Goal: Contribute content: Contribute content

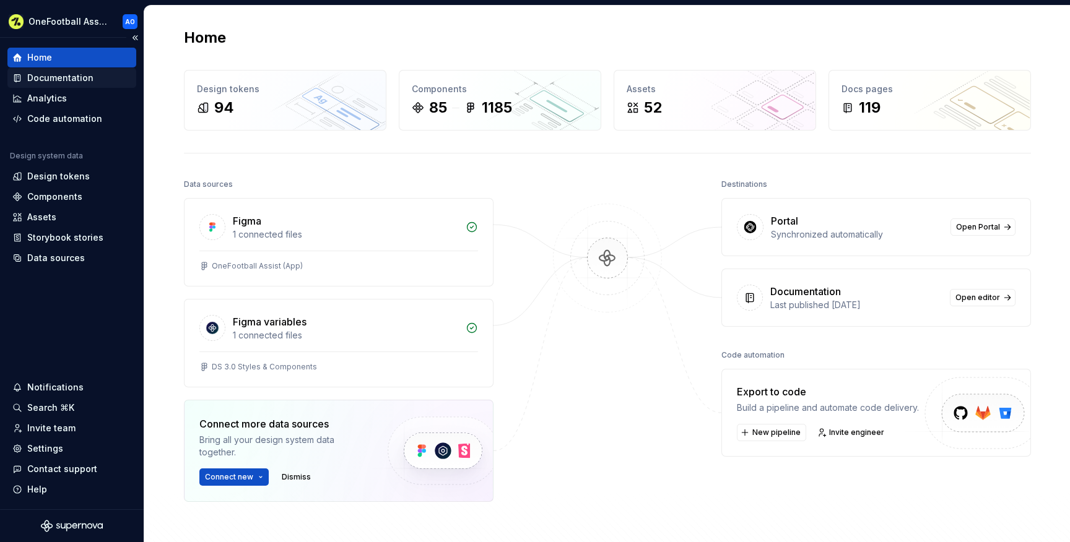
click at [40, 81] on div "Documentation" at bounding box center [60, 78] width 66 height 12
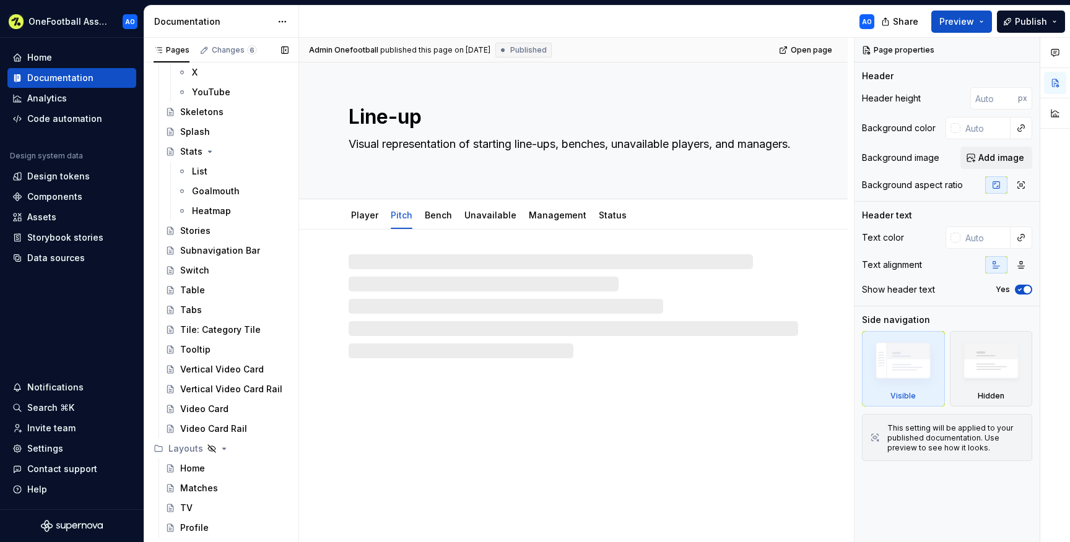
scroll to position [2219, 0]
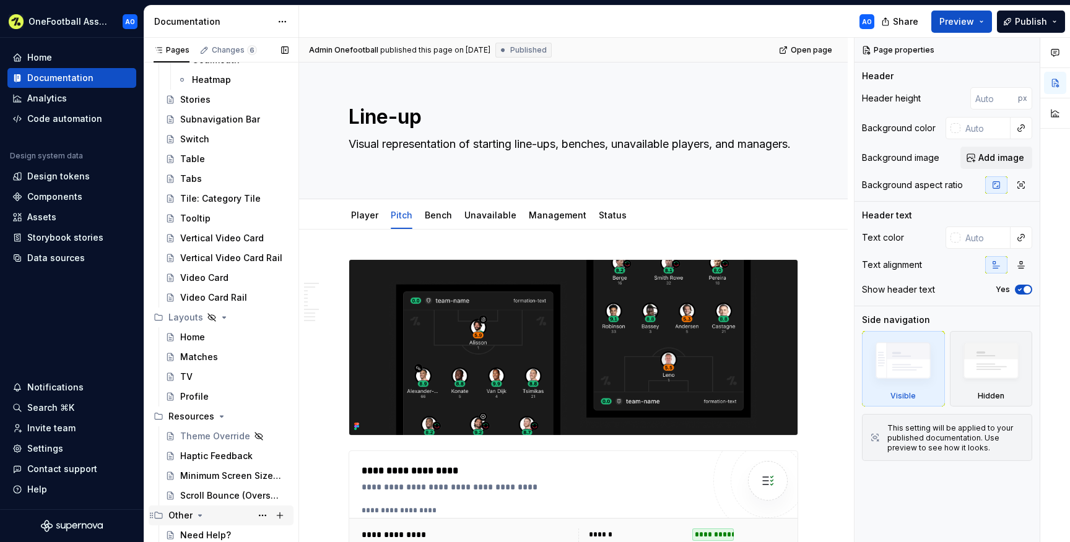
click at [198, 520] on icon "Page tree" at bounding box center [200, 516] width 10 height 10
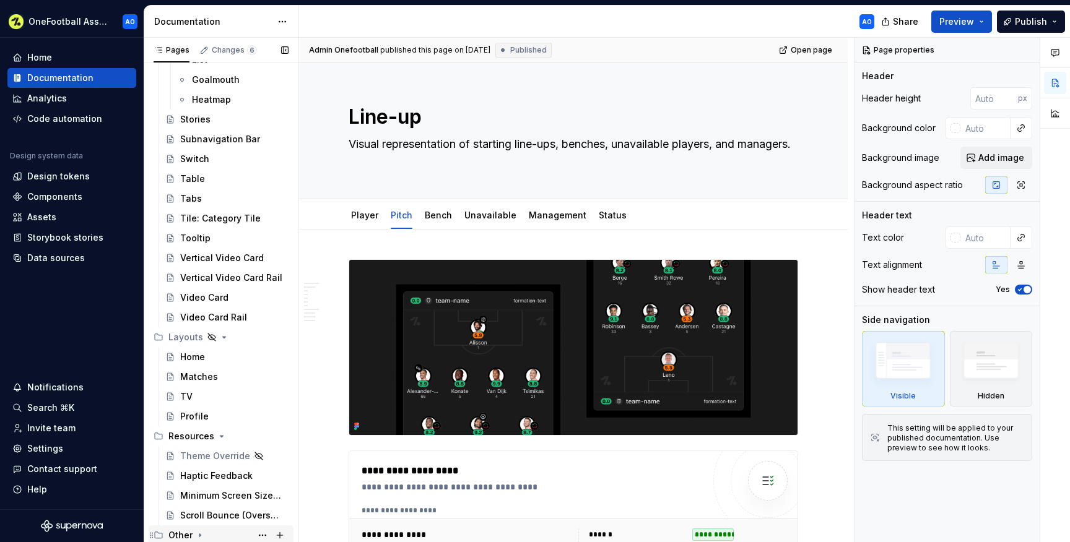
click at [196, 528] on div "Other" at bounding box center [228, 535] width 120 height 17
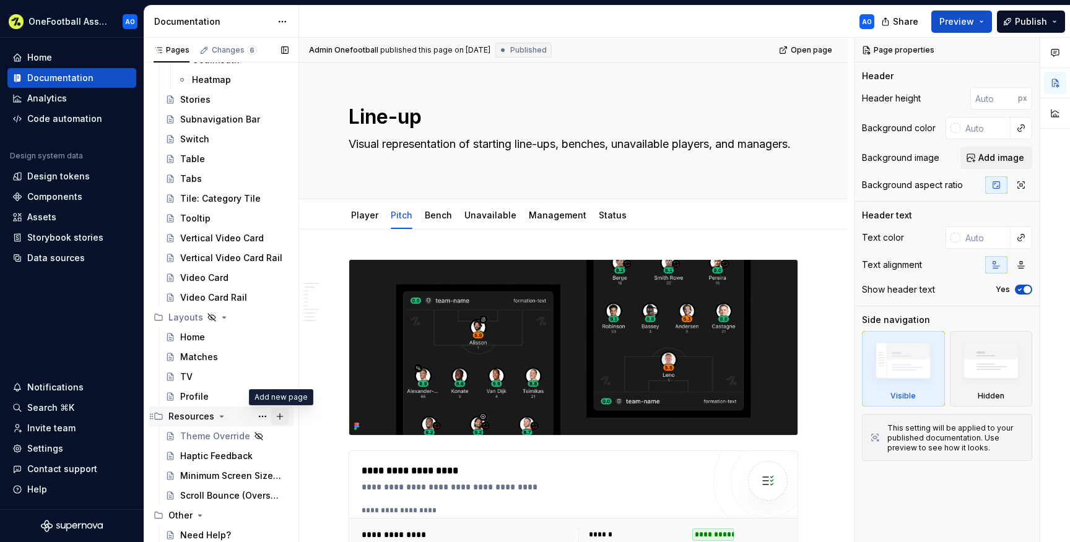
click at [281, 417] on button "Page tree" at bounding box center [279, 416] width 17 height 17
type textarea "*"
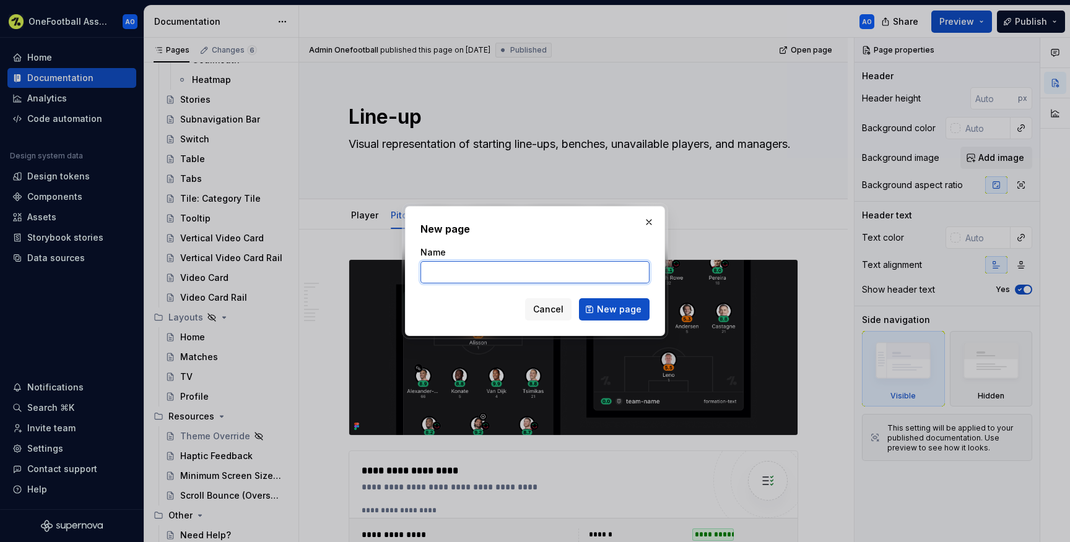
click at [439, 269] on input "Name" at bounding box center [534, 272] width 229 height 22
paste input "Loading, Reloading & Fallbacks"
type input "Loading, Reloading & Fallbacks"
click at [628, 307] on span "New page" at bounding box center [619, 309] width 45 height 12
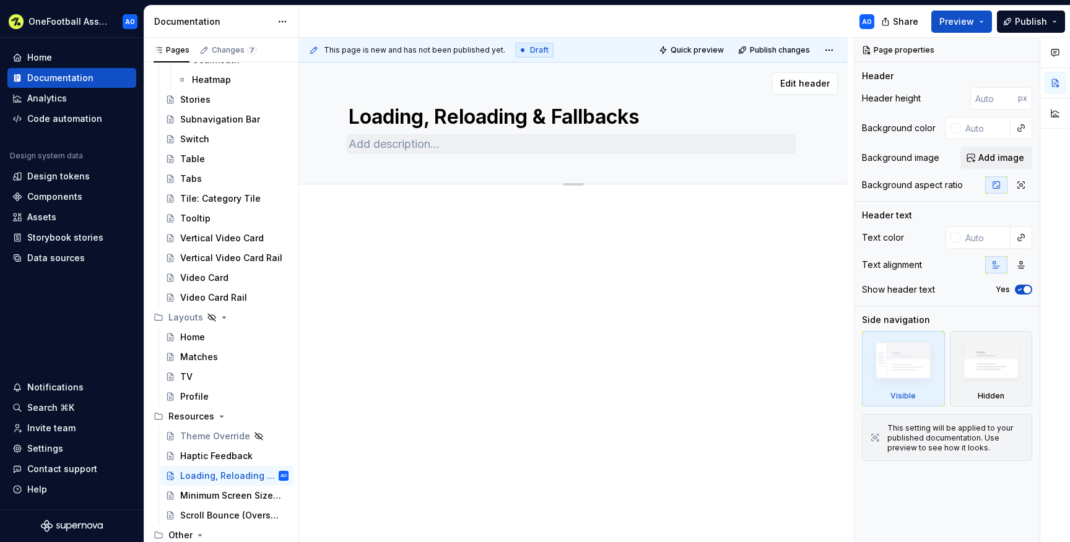
drag, startPoint x: 162, startPoint y: 516, endPoint x: 418, endPoint y: 149, distance: 447.4
type textarea "*"
click at [376, 243] on p at bounding box center [574, 249] width 450 height 15
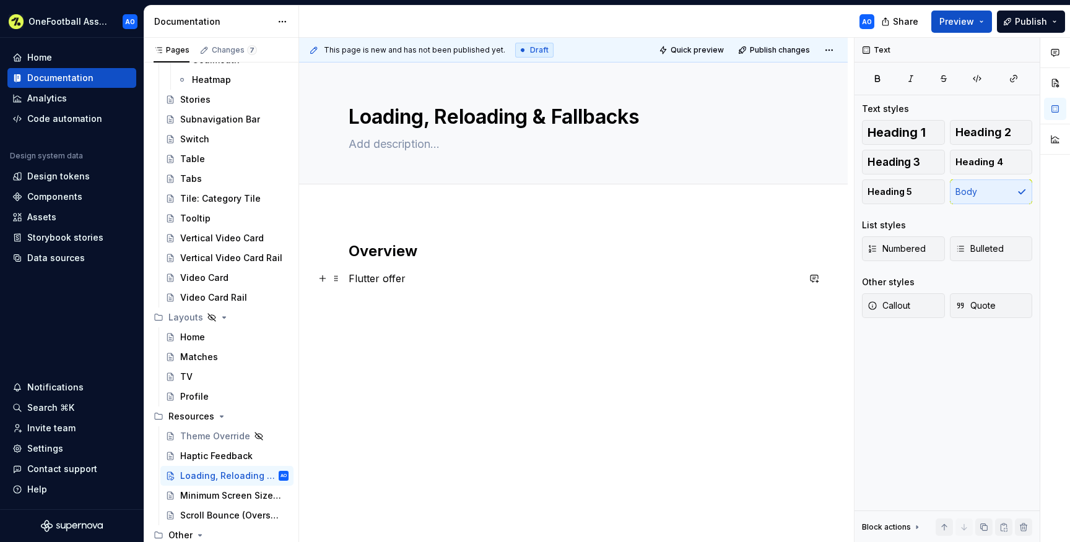
click at [413, 281] on p "Flutter offer" at bounding box center [574, 278] width 450 height 15
click at [377, 281] on p "Flutter offer" at bounding box center [574, 278] width 450 height 15
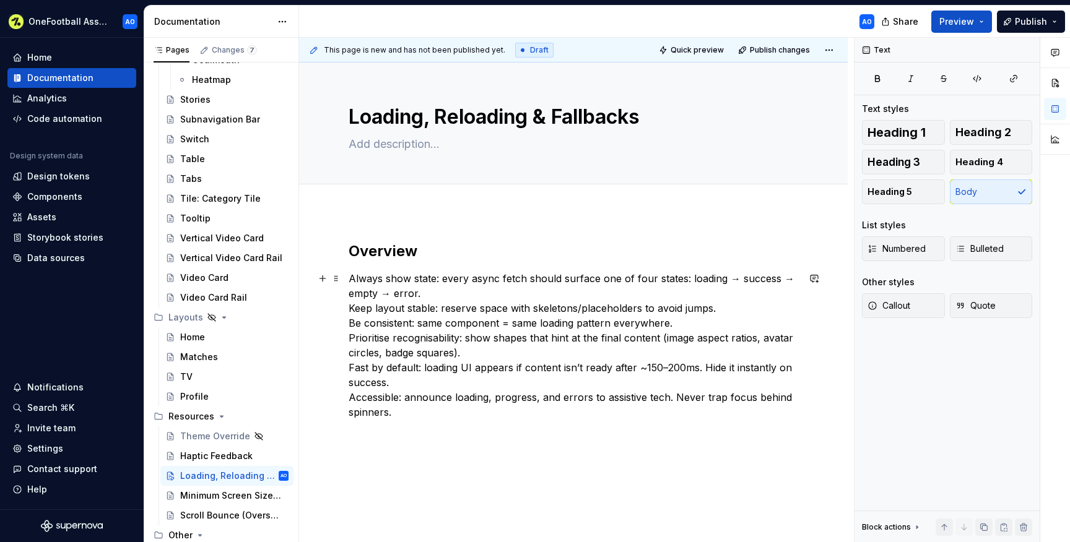
click at [385, 294] on p "Always show state: every async fetch should surface one of four states: loading…" at bounding box center [574, 345] width 450 height 149
click at [430, 253] on h2 "Overview" at bounding box center [574, 252] width 450 height 20
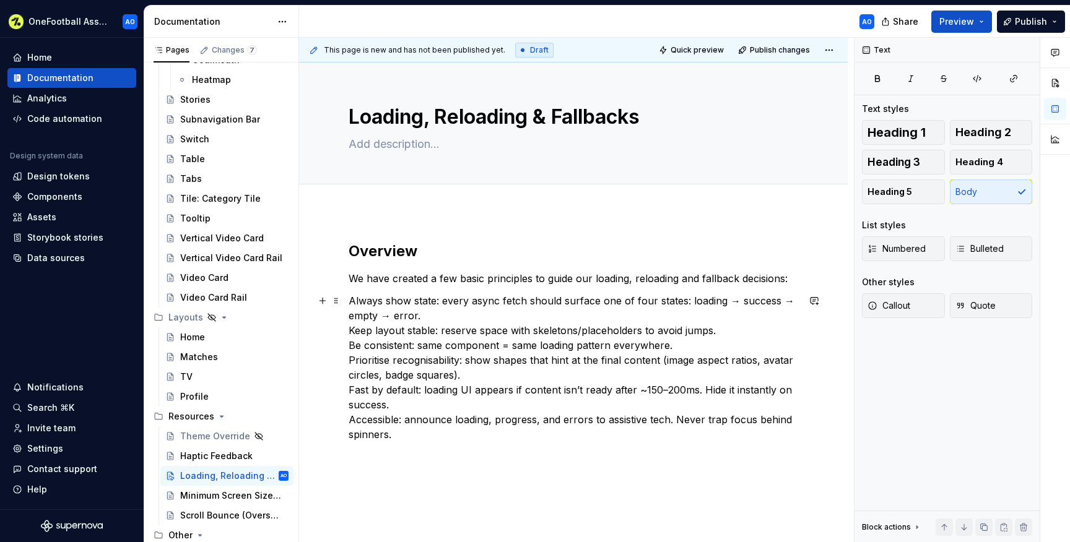
click at [443, 298] on p "Always show state: every async fetch should surface one of four states: loading…" at bounding box center [574, 368] width 450 height 149
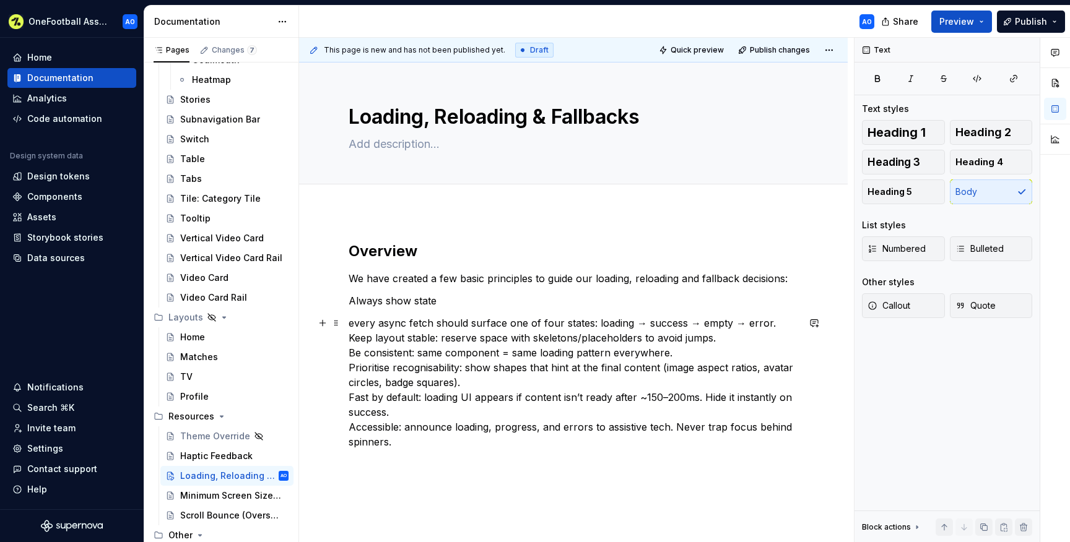
click at [351, 337] on p "every async fetch should surface one of four states: loading → success → empty …" at bounding box center [574, 383] width 450 height 134
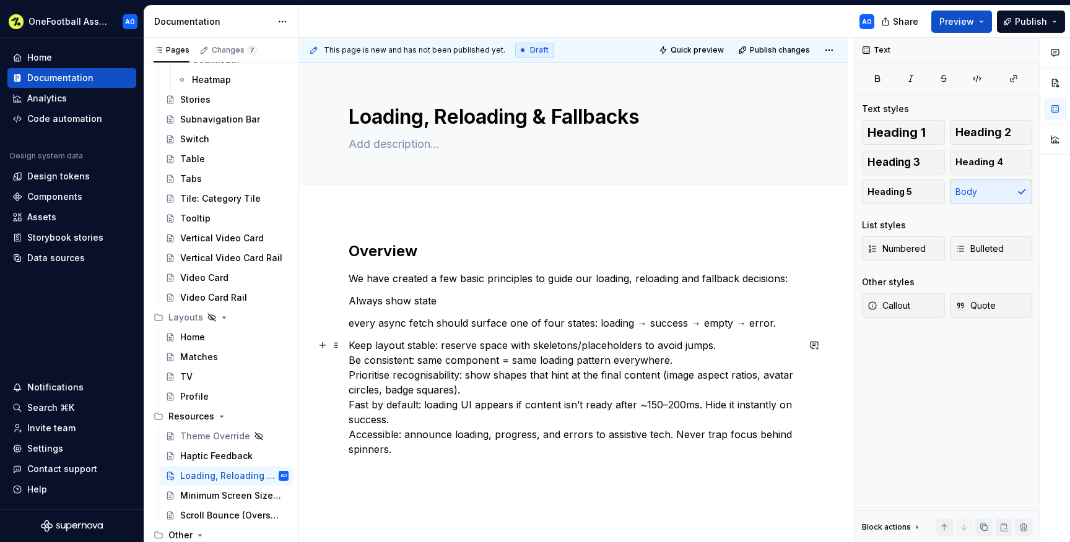
click at [346, 359] on div "Overview We have created a few basic principles to guide our loading, reloading…" at bounding box center [573, 423] width 549 height 423
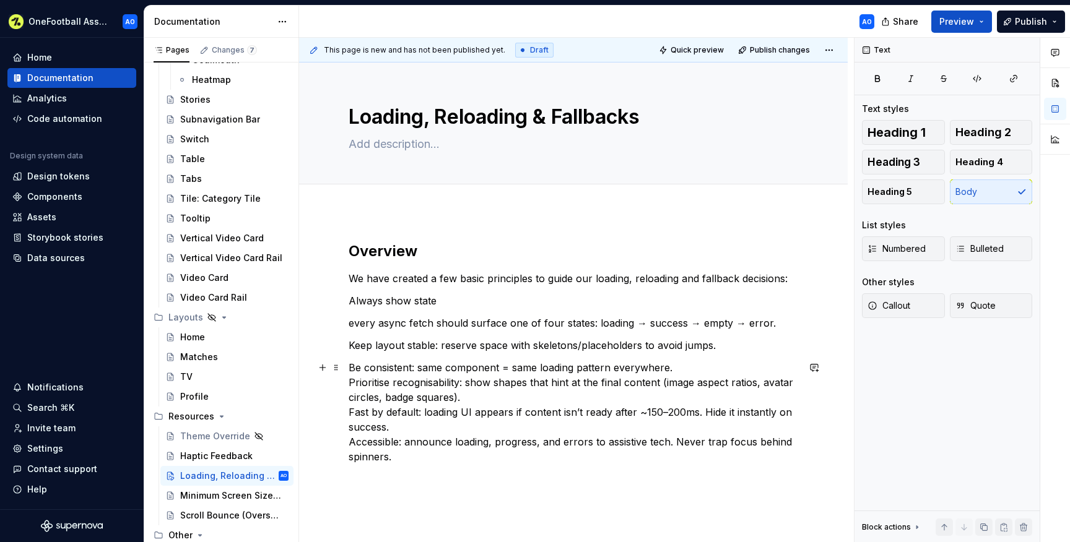
click at [349, 387] on p "Be consistent: same component = same loading pattern everywhere. Prioritise rec…" at bounding box center [574, 412] width 450 height 104
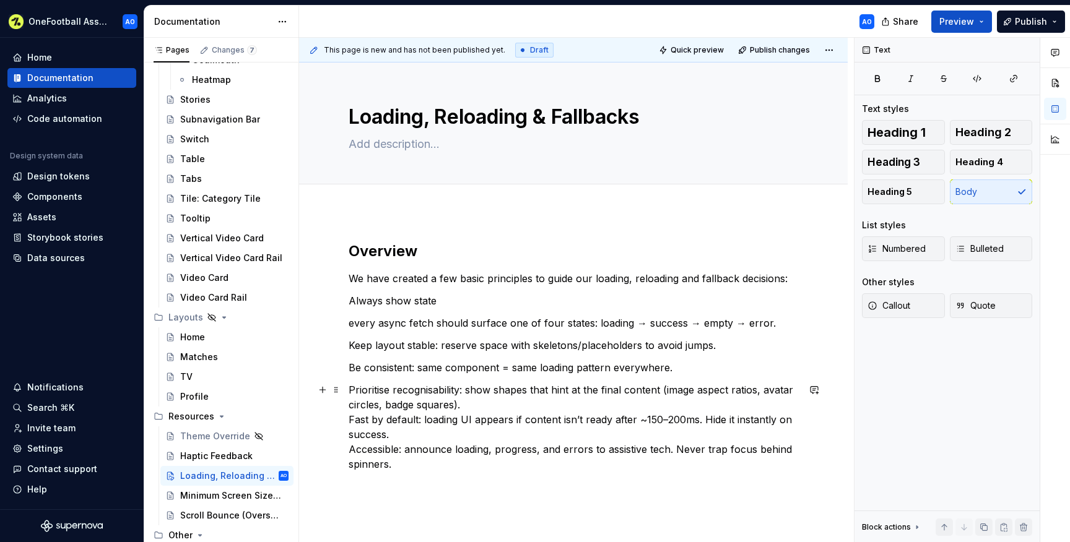
click at [349, 419] on p "Prioritise recognisability: show shapes that hint at the final content (image a…" at bounding box center [574, 427] width 450 height 89
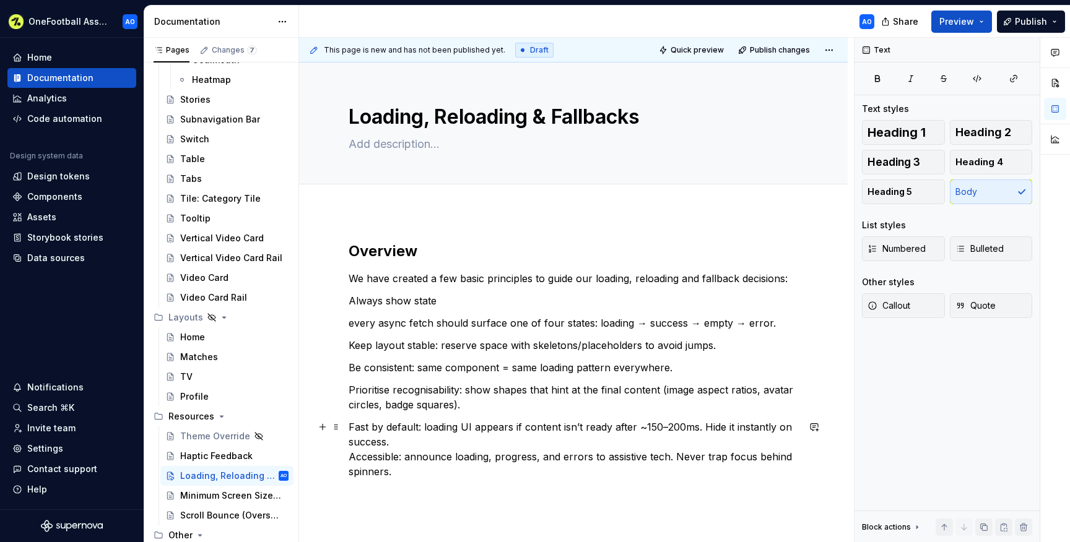
click at [351, 453] on p "Fast by default: loading UI appears if content isn’t ready after ~150–200ms. Hi…" at bounding box center [574, 449] width 450 height 59
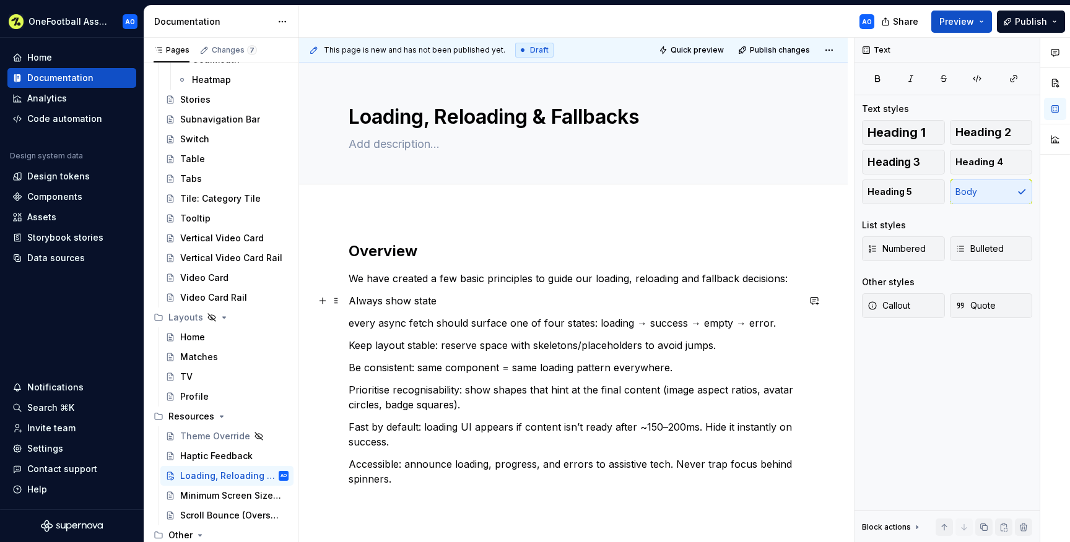
click at [433, 298] on p "Always show state" at bounding box center [574, 301] width 450 height 15
drag, startPoint x: 443, startPoint y: 300, endPoint x: 350, endPoint y: 299, distance: 93.5
click at [350, 299] on p "Always show state" at bounding box center [574, 301] width 450 height 15
click at [424, 302] on p "Always show state" at bounding box center [574, 301] width 450 height 15
click at [346, 324] on div "Overview We have created a few basic principles to guide our loading, reloading…" at bounding box center [573, 438] width 549 height 453
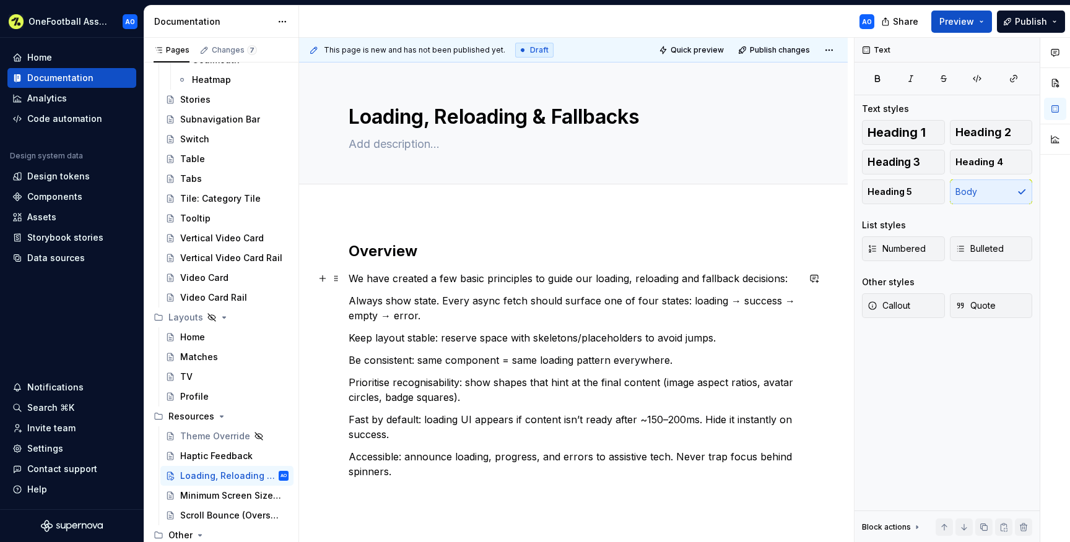
click at [789, 277] on p "We have created a few basic principles to guide our loading, reloading and fall…" at bounding box center [574, 278] width 450 height 15
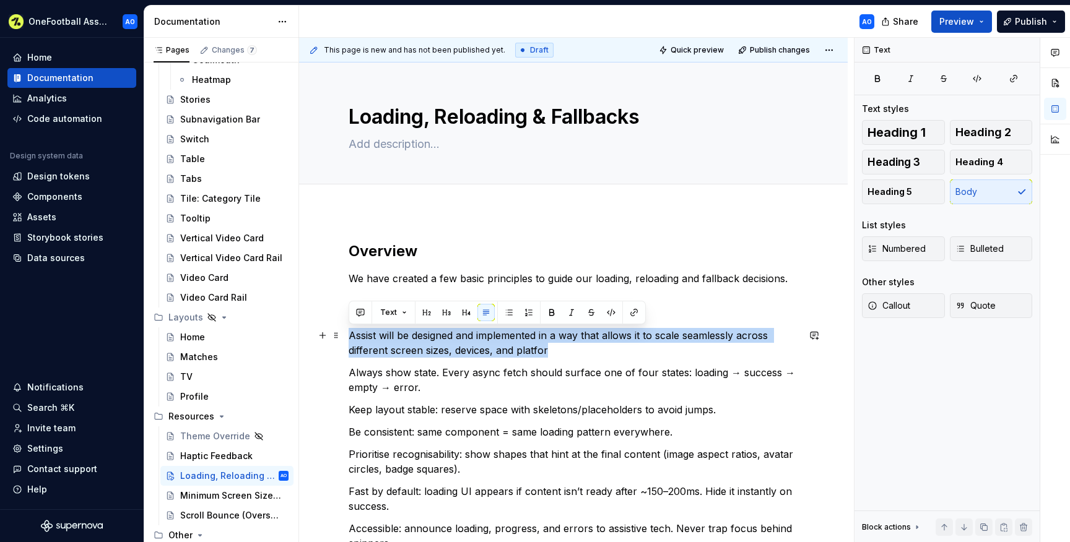
drag, startPoint x: 554, startPoint y: 351, endPoint x: 351, endPoint y: 334, distance: 204.4
click at [351, 334] on p "Assist will be designed and implemented in a way that allows it to scale seamle…" at bounding box center [574, 343] width 450 height 30
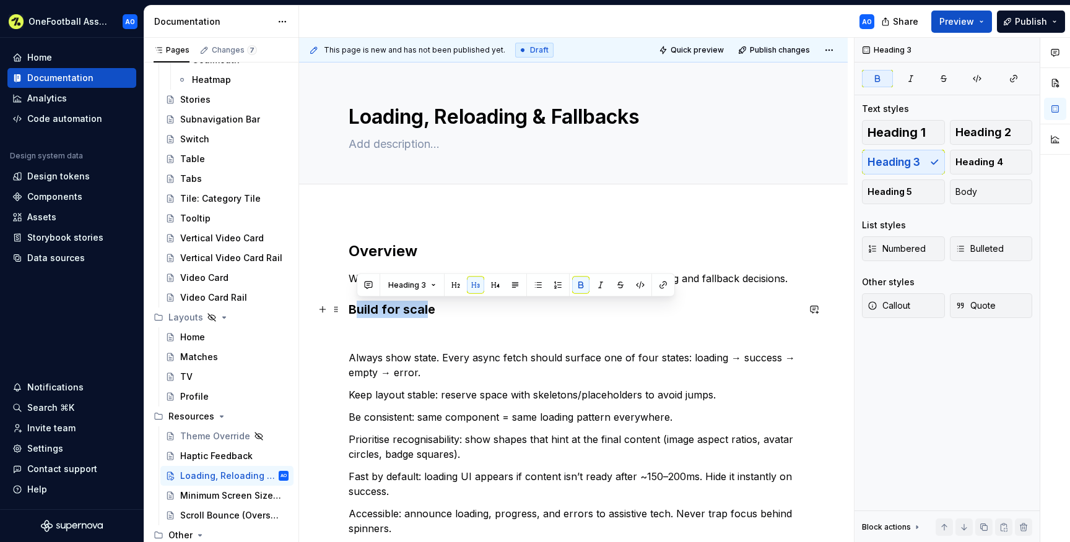
drag, startPoint x: 354, startPoint y: 310, endPoint x: 429, endPoint y: 306, distance: 75.0
click at [429, 306] on strong "Build for scale" at bounding box center [392, 309] width 87 height 15
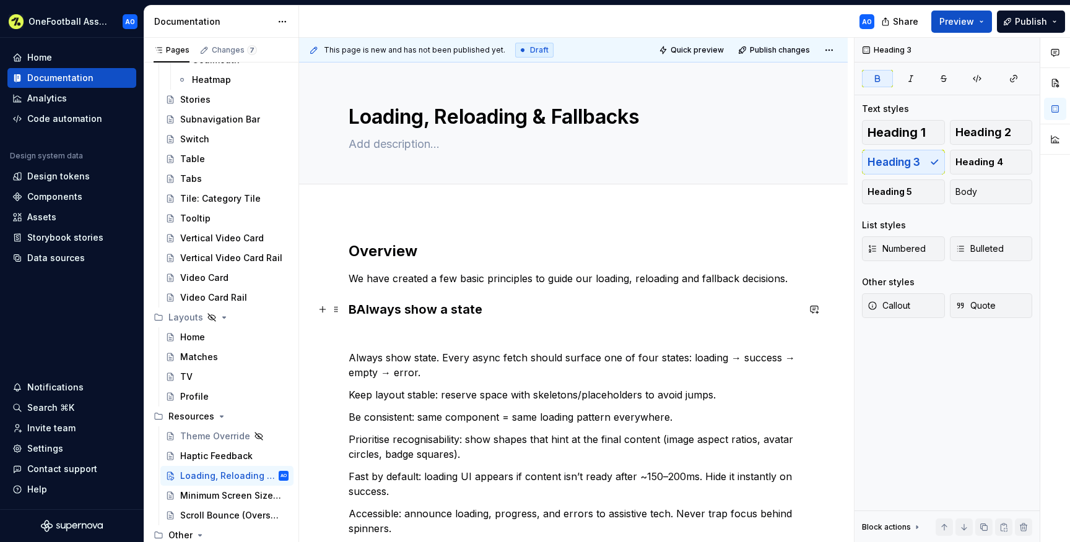
click at [360, 308] on strong "BAlways show a state" at bounding box center [416, 309] width 134 height 15
click at [416, 315] on strong "Always show a state" at bounding box center [412, 309] width 126 height 15
click at [438, 356] on p "Always show state. Every async fetch should surface one of four states: loading…" at bounding box center [574, 366] width 450 height 30
click at [443, 356] on p "Always show state. Every async fetch should surface one of four states: loading…" at bounding box center [574, 366] width 450 height 30
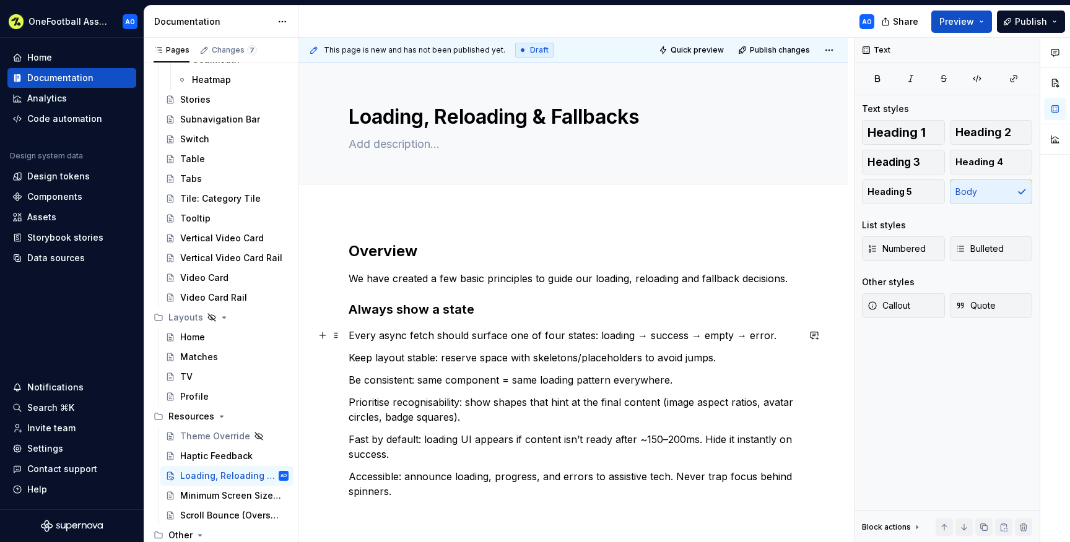
click at [592, 335] on p "Every async fetch should surface one of four states: loading → success → empty …" at bounding box center [574, 335] width 450 height 15
click at [351, 360] on p "Keep layout stable: reserve space with skeletons/placeholders to avoid jumps." at bounding box center [574, 358] width 450 height 15
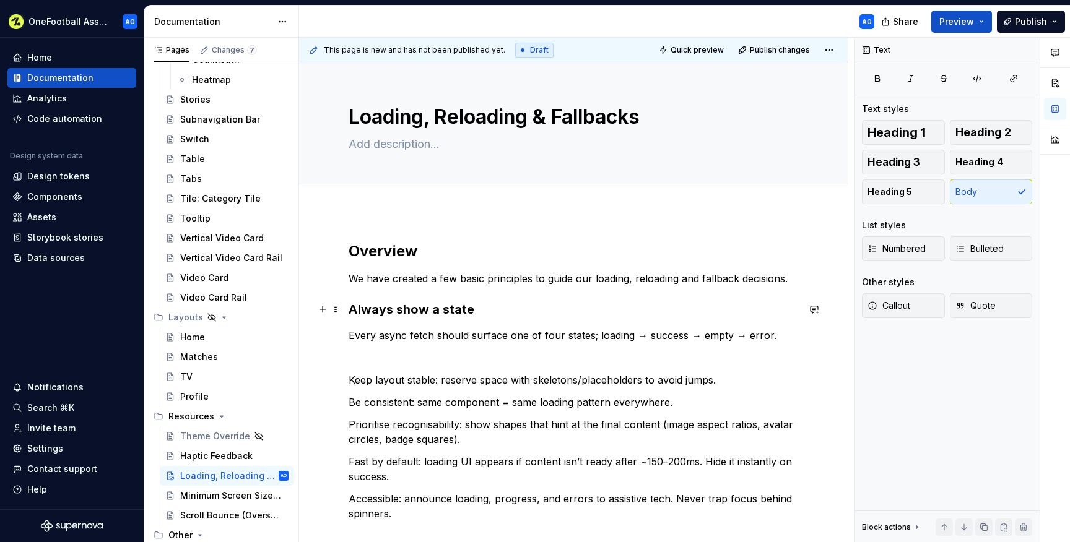
click at [360, 306] on strong "Always show a state" at bounding box center [412, 309] width 126 height 15
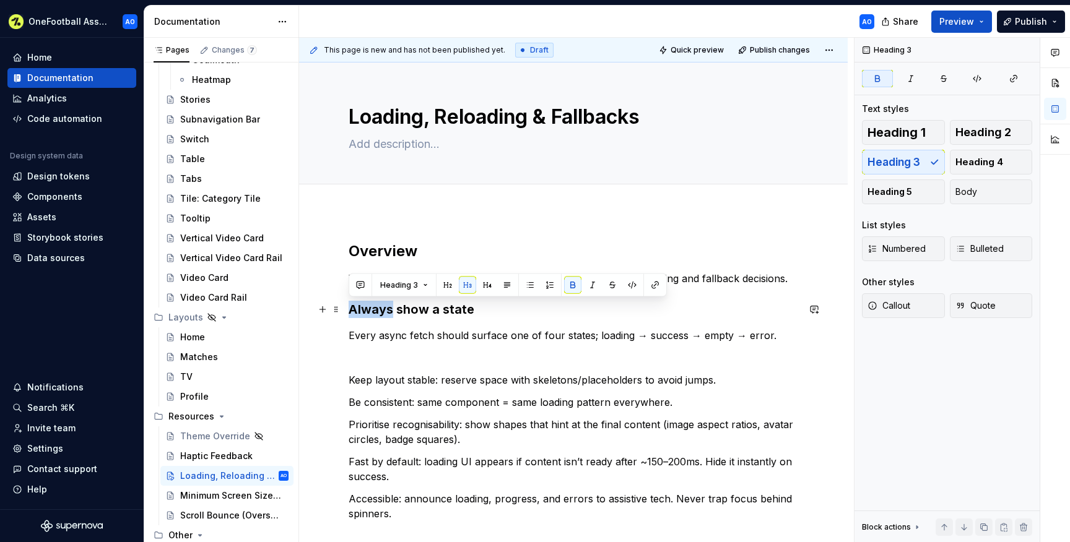
click at [360, 306] on strong "Always show a state" at bounding box center [412, 309] width 126 height 15
copy strong "Always show a state"
click at [364, 355] on p at bounding box center [574, 358] width 450 height 15
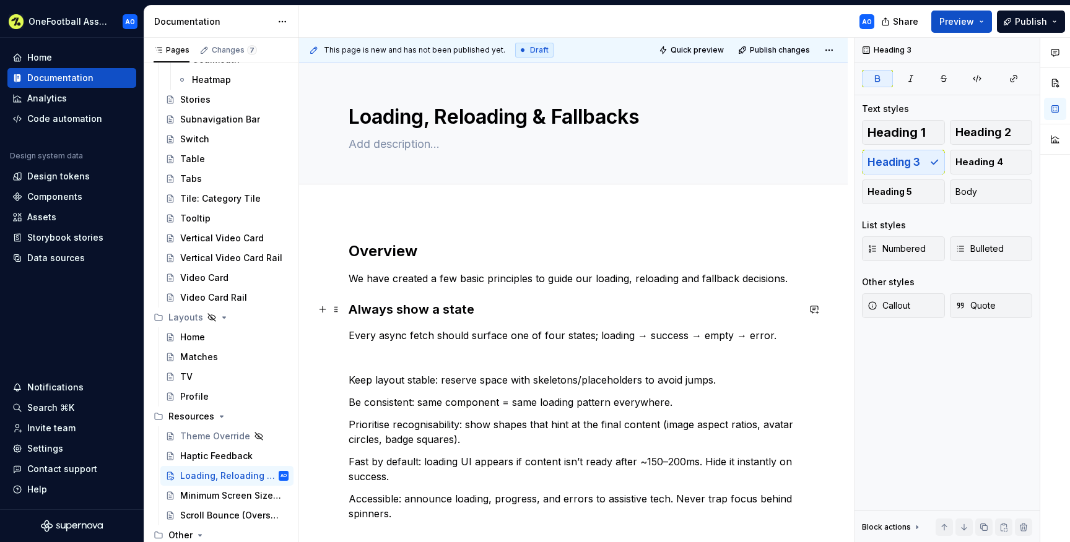
click at [375, 305] on strong "Always show a state" at bounding box center [412, 309] width 126 height 15
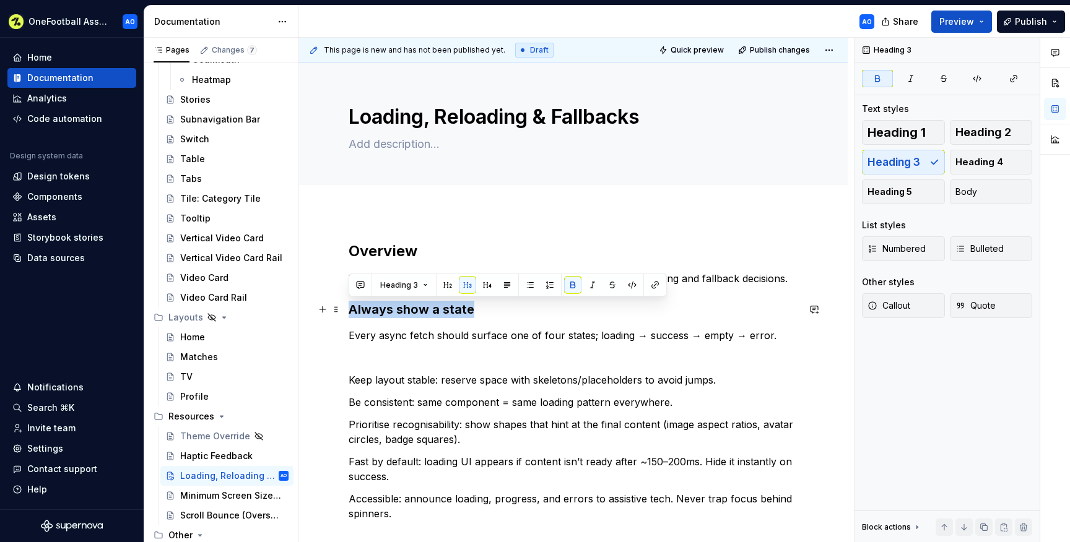
click at [375, 305] on strong "Always show a state" at bounding box center [412, 309] width 126 height 15
copy strong "Always show a state"
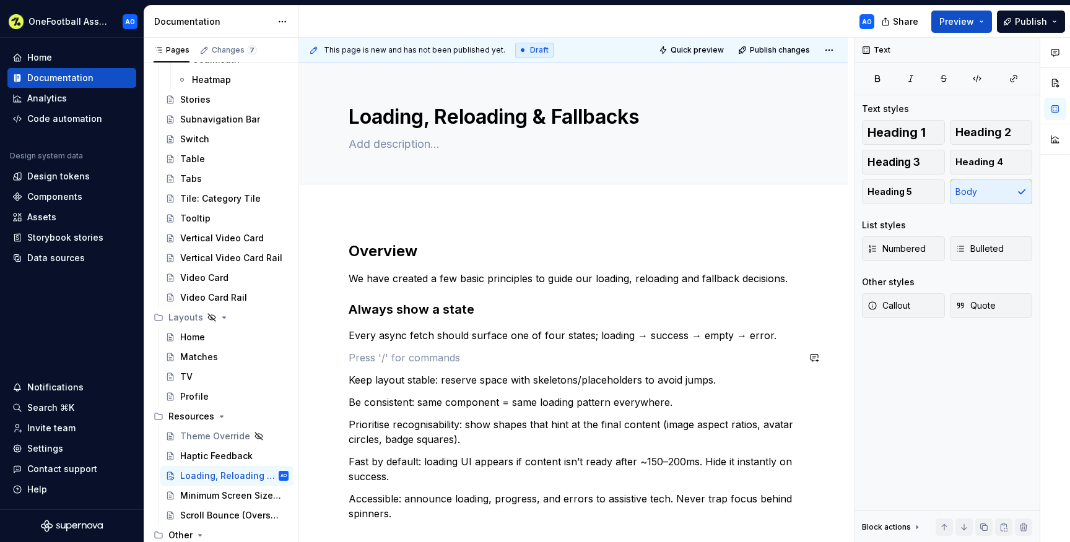
click at [374, 359] on p at bounding box center [574, 358] width 450 height 15
click at [374, 359] on strong "Always show a state" at bounding box center [400, 358] width 103 height 12
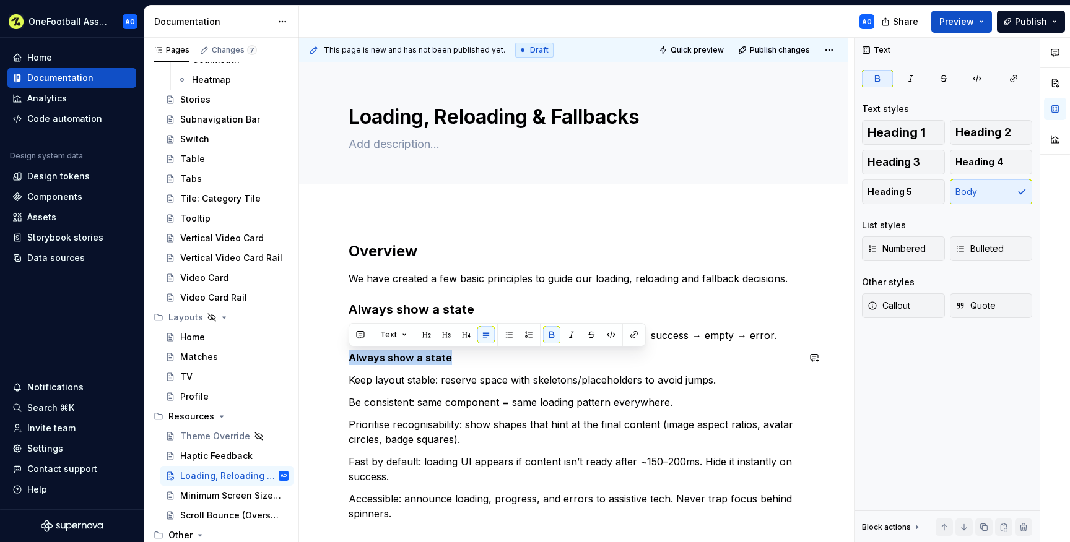
click at [374, 359] on strong "Always show a state" at bounding box center [400, 358] width 103 height 12
click at [352, 356] on strong "Always show a state" at bounding box center [400, 358] width 103 height 12
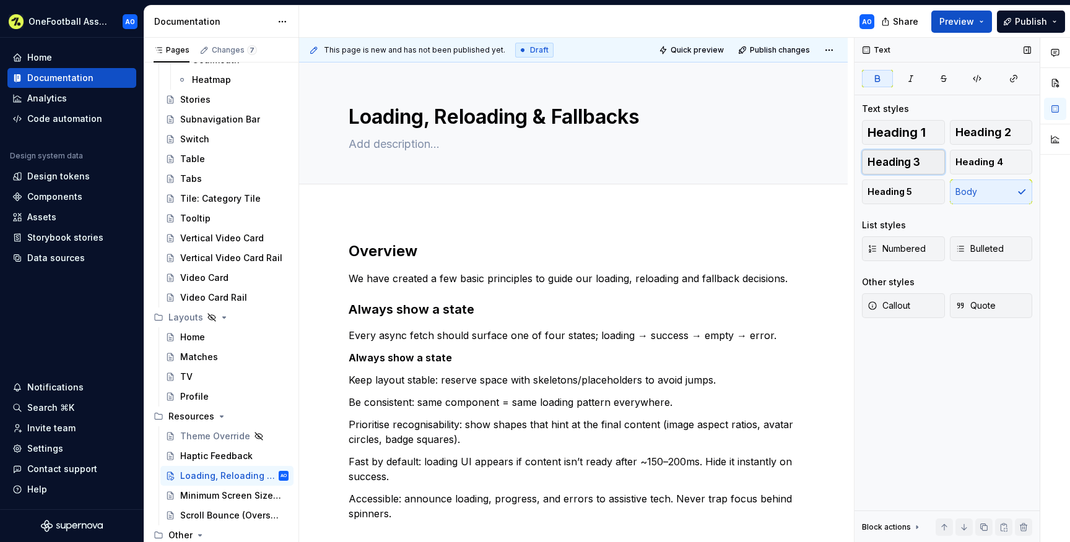
click at [892, 167] on span "Heading 3" at bounding box center [894, 162] width 53 height 12
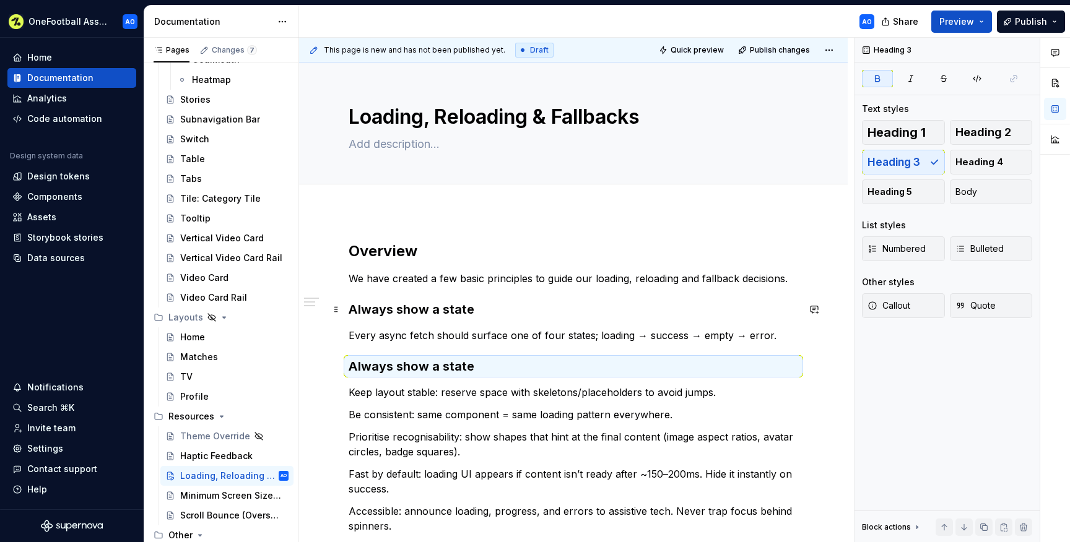
click at [398, 307] on strong "Always show a state" at bounding box center [412, 309] width 126 height 15
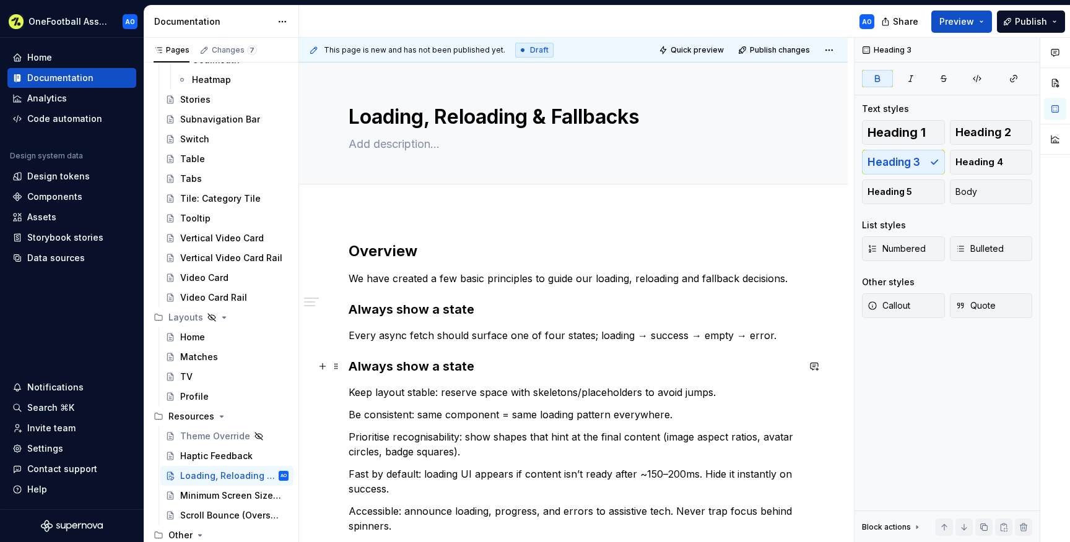
click at [403, 365] on strong "Always show a state" at bounding box center [412, 366] width 126 height 15
click at [469, 365] on strong "Always show a state" at bounding box center [412, 366] width 126 height 15
click at [445, 393] on p "Keep layout stable: reserve space with skeletons/placeholders to avoid jumps." at bounding box center [574, 392] width 450 height 15
click at [651, 390] on p "Reserve space with skeletons/placeholders to avoid jumps." at bounding box center [574, 392] width 450 height 15
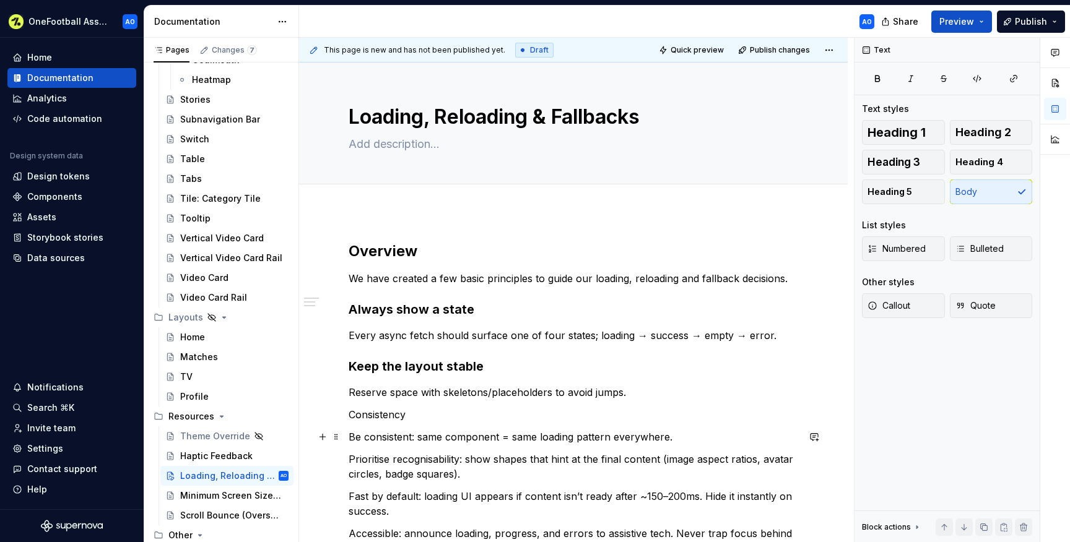
click at [422, 437] on p "Be consistent: same component = same loading pattern everywhere." at bounding box center [574, 437] width 450 height 15
click at [399, 416] on p "Consistency" at bounding box center [574, 414] width 450 height 15
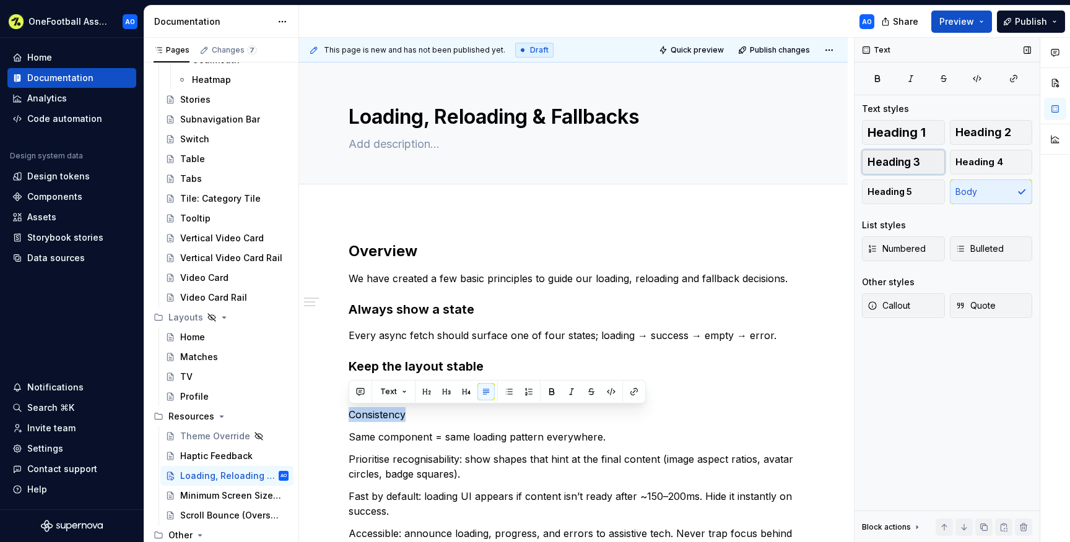
click at [881, 168] on button "Heading 3" at bounding box center [903, 162] width 83 height 25
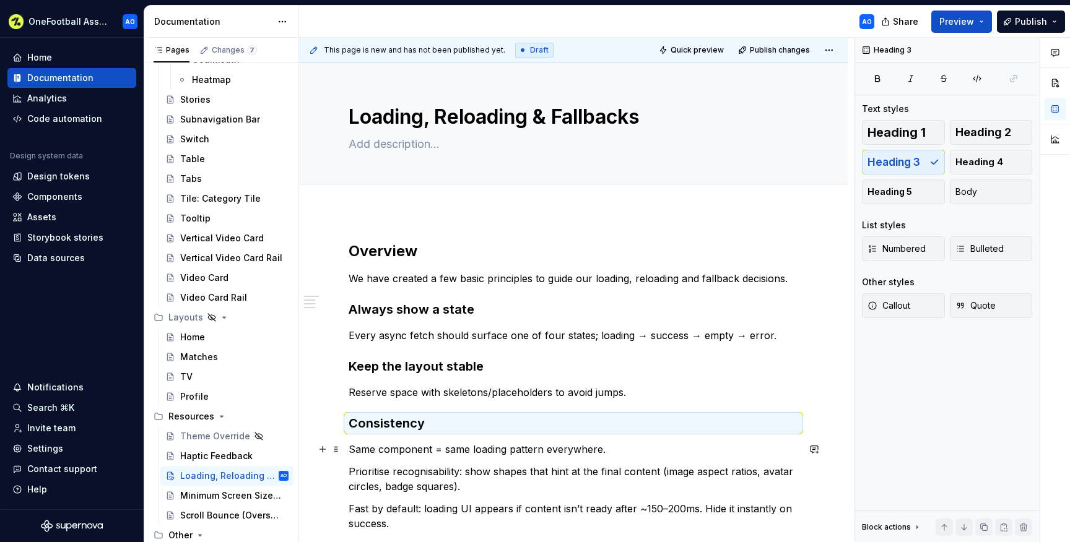
click at [531, 450] on p "Same component = same loading pattern everywhere." at bounding box center [574, 449] width 450 height 15
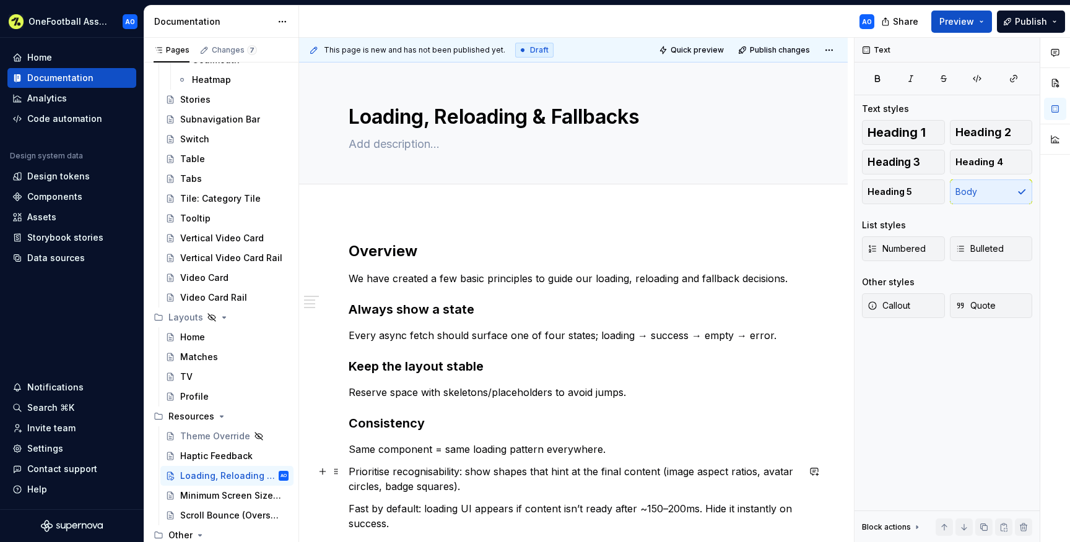
click at [349, 472] on p "Prioritise recognisability: show shapes that hint at the final content (image a…" at bounding box center [574, 479] width 450 height 30
click at [466, 468] on p "Prioritise recognisability: show shapes that hint at the final content (image a…" at bounding box center [574, 479] width 450 height 30
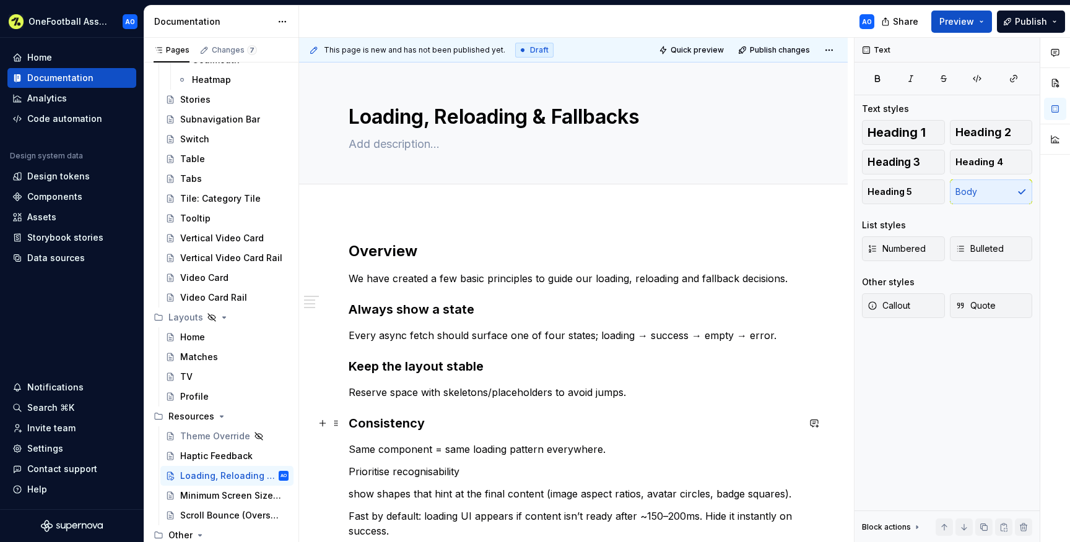
click at [391, 428] on h3 "Consistency" at bounding box center [574, 423] width 450 height 17
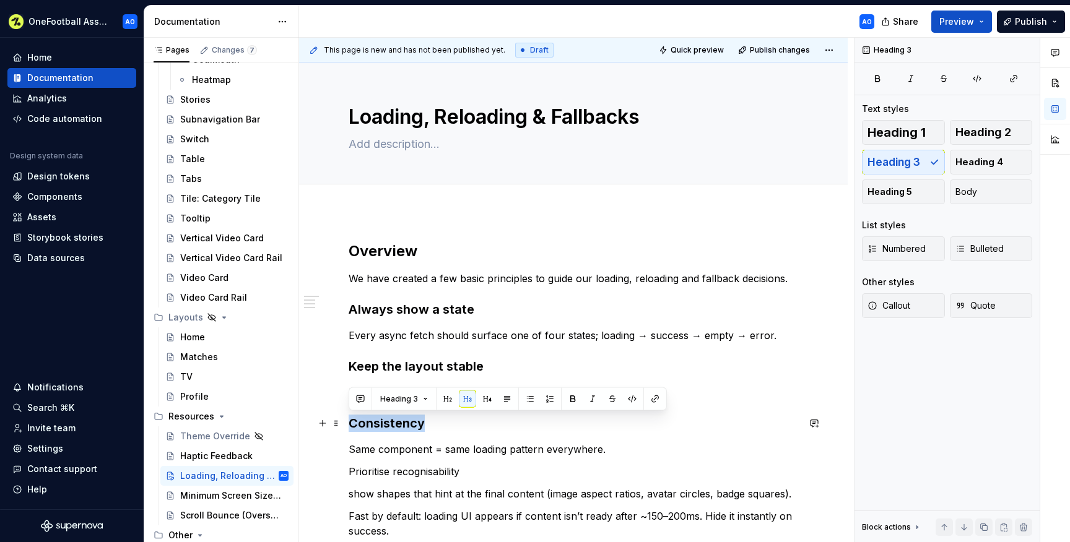
click at [391, 428] on h3 "Consistency" at bounding box center [574, 423] width 450 height 17
copy h3 "Consistency"
click at [347, 472] on div "Overview We have created a few basic principles to guide our loading, reloading…" at bounding box center [573, 483] width 549 height 542
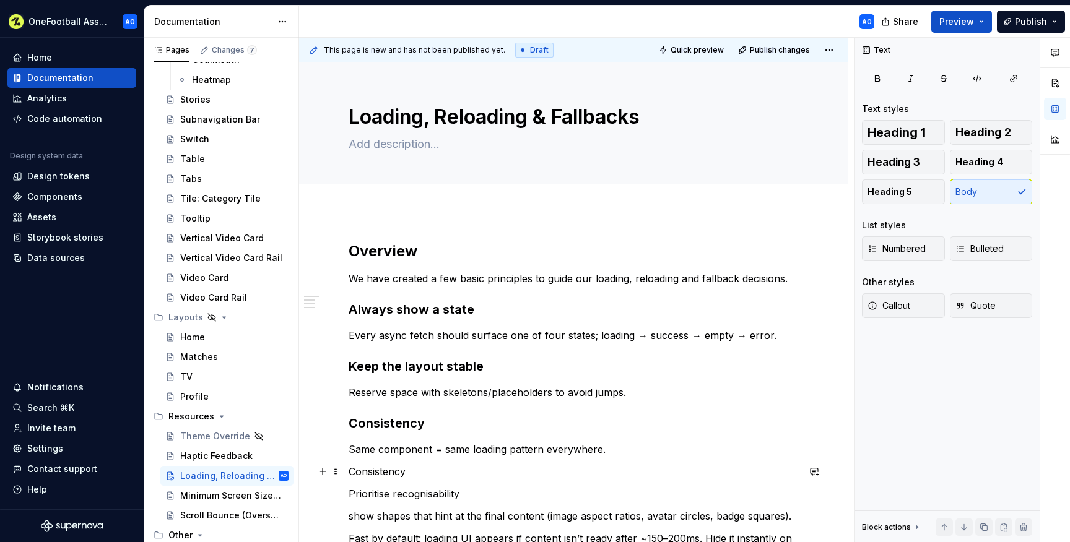
click at [383, 471] on p "Consistency" at bounding box center [574, 471] width 450 height 15
click at [903, 159] on span "Heading 3" at bounding box center [894, 162] width 53 height 12
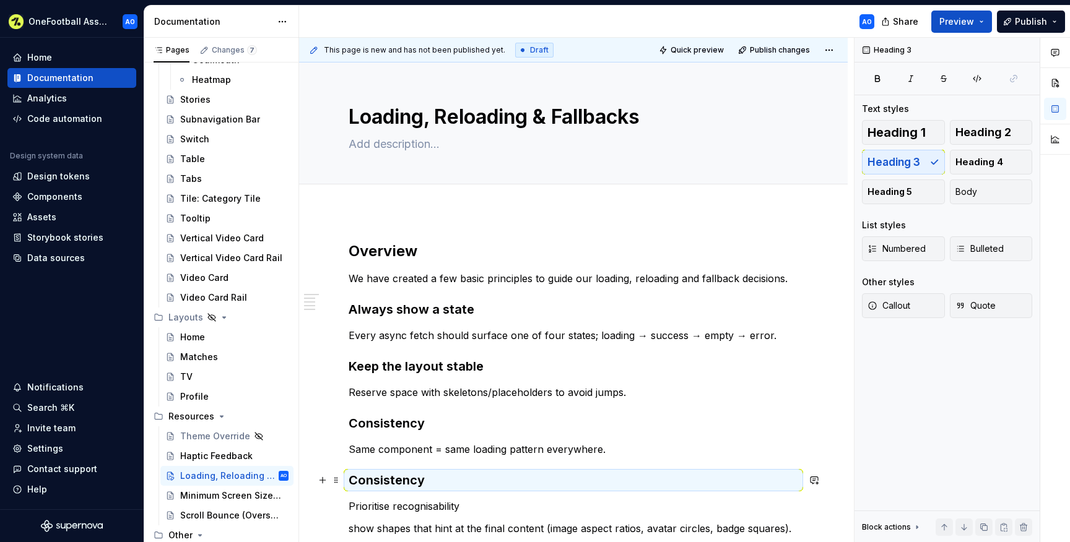
click at [408, 482] on h3 "Consistency" at bounding box center [574, 480] width 450 height 17
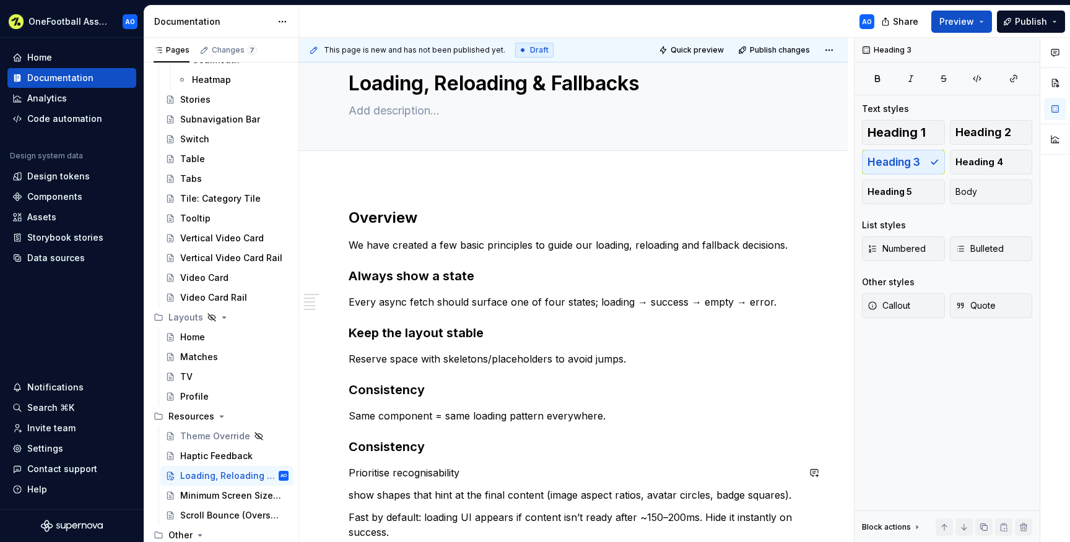
scroll to position [39, 0]
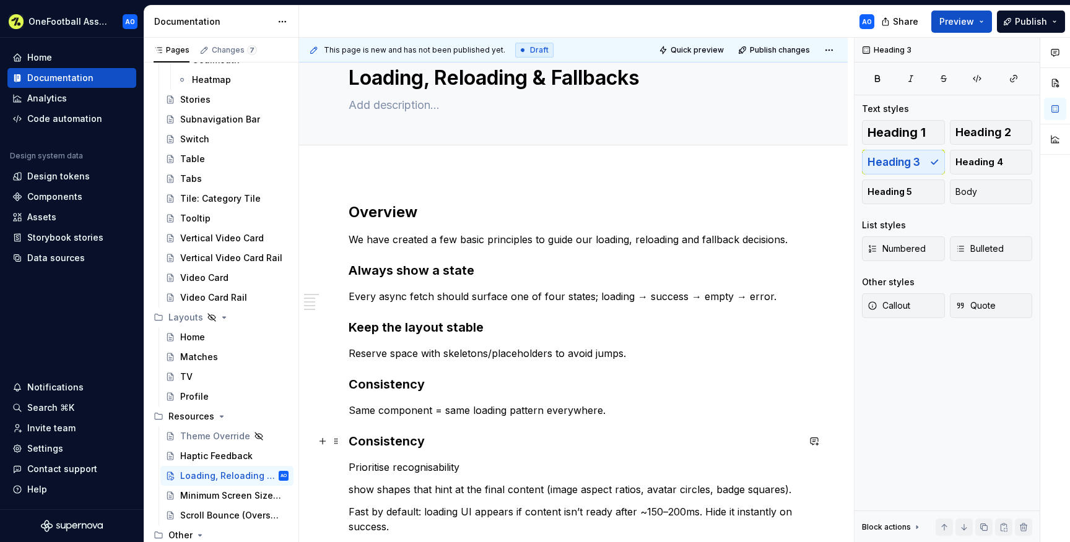
click at [372, 442] on h3 "Consistency" at bounding box center [574, 441] width 450 height 17
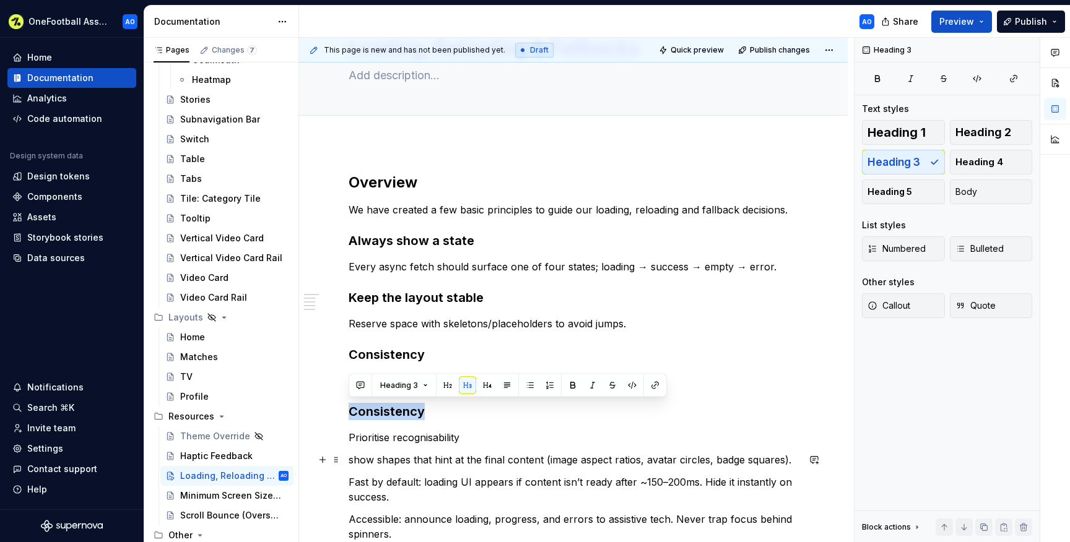
scroll to position [74, 0]
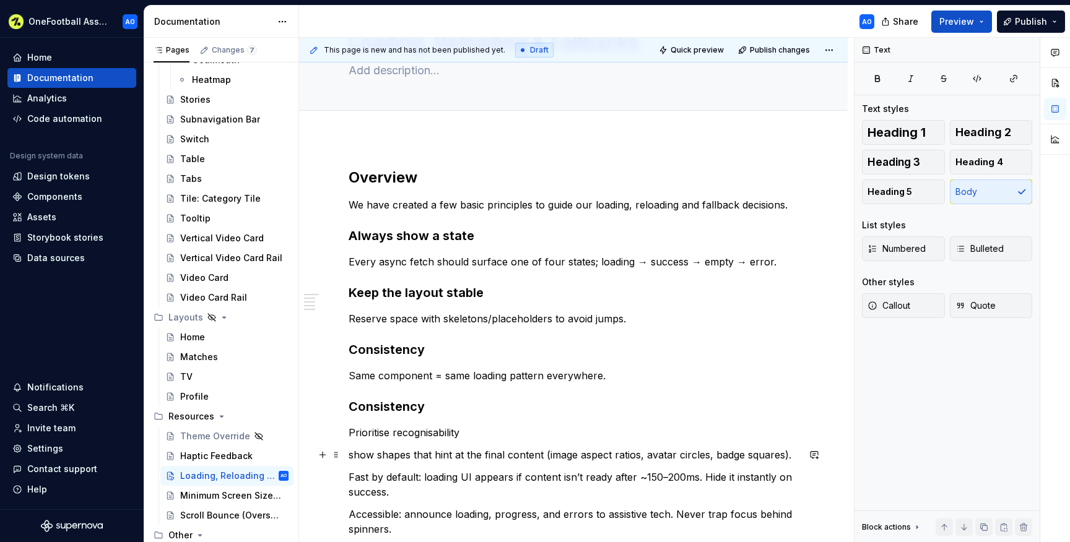
click at [367, 455] on p "show shapes that hint at the final content (image aspect ratios, avatar circles…" at bounding box center [574, 455] width 450 height 15
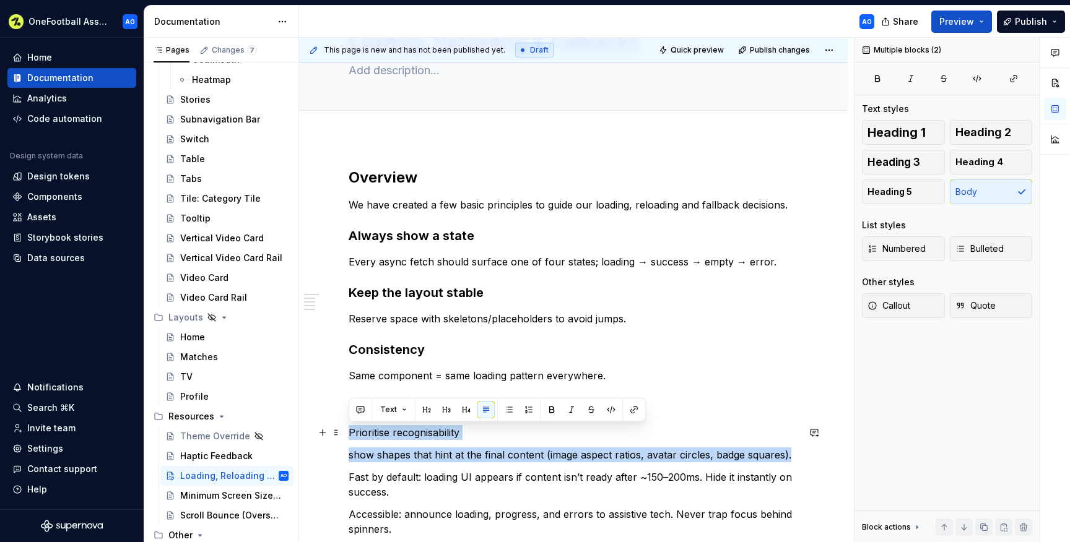
drag, startPoint x: 792, startPoint y: 453, endPoint x: 345, endPoint y: 427, distance: 447.9
click at [345, 427] on div "Overview We have created a few basic principles to guide our loading, reloading…" at bounding box center [573, 426] width 549 height 577
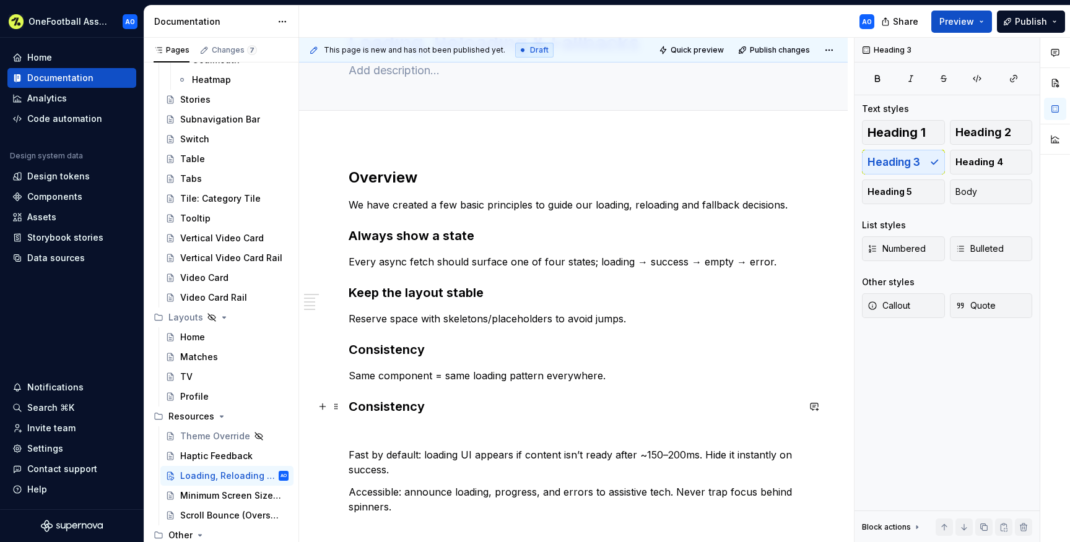
click at [366, 410] on h3 "Consistency" at bounding box center [574, 406] width 450 height 17
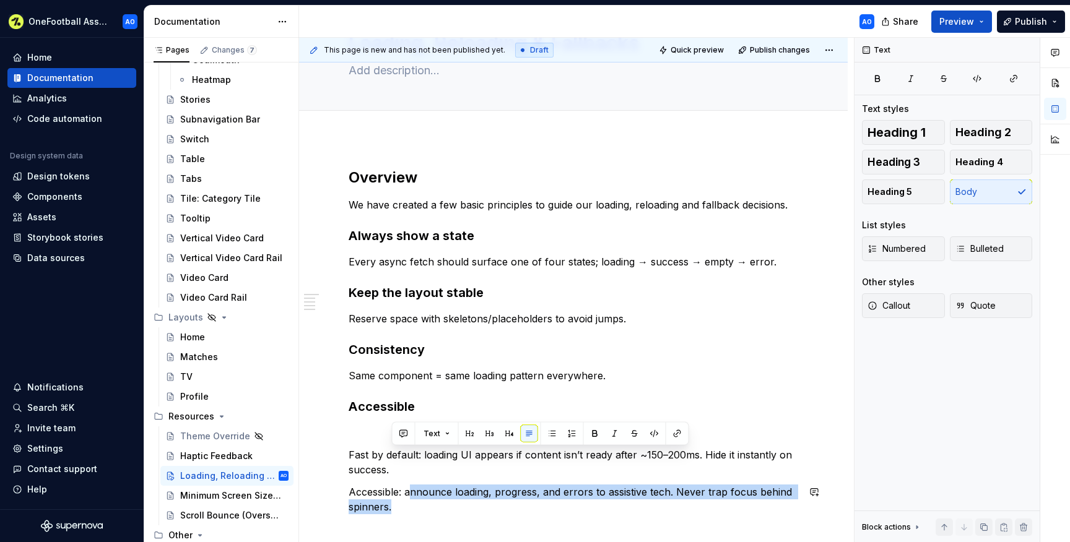
scroll to position [111, 0]
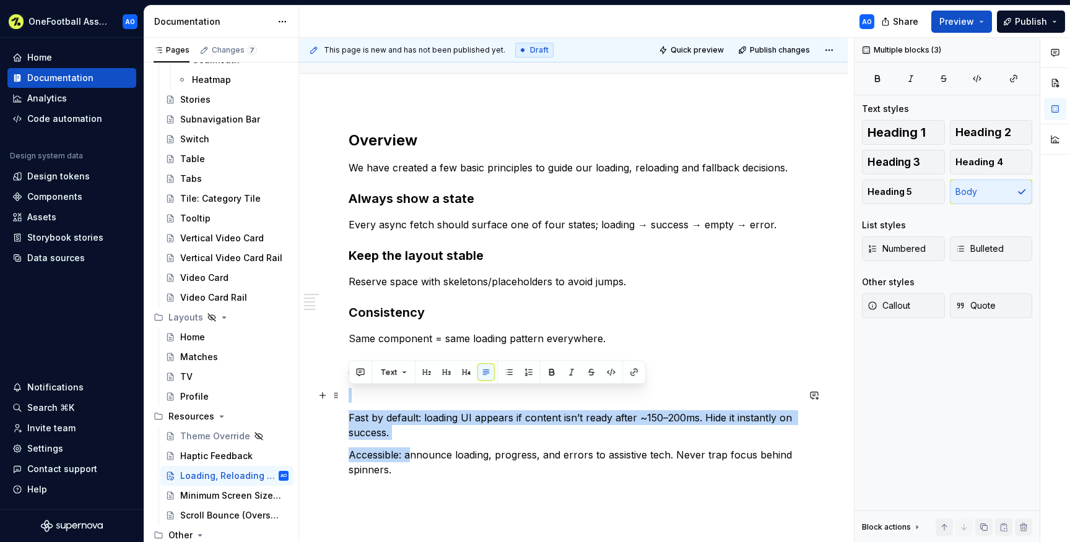
drag, startPoint x: 409, startPoint y: 492, endPoint x: 344, endPoint y: 399, distance: 113.9
click at [344, 399] on div "Overview We have created a few basic principles to guide our loading, reloading…" at bounding box center [573, 378] width 549 height 554
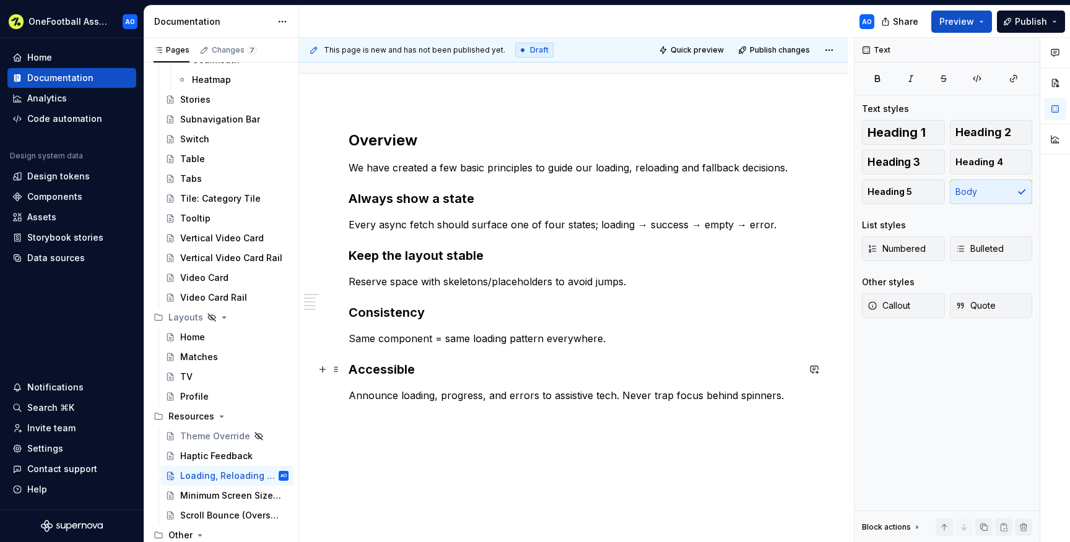
click at [448, 372] on h3 "Accessible" at bounding box center [574, 369] width 450 height 17
click at [466, 429] on div "Overview We have created a few basic principles to guide our loading, reloading…" at bounding box center [573, 341] width 549 height 480
click at [619, 396] on p "Announce loading, progress, and errors to assistive tech. Never trap focus behi…" at bounding box center [574, 395] width 450 height 15
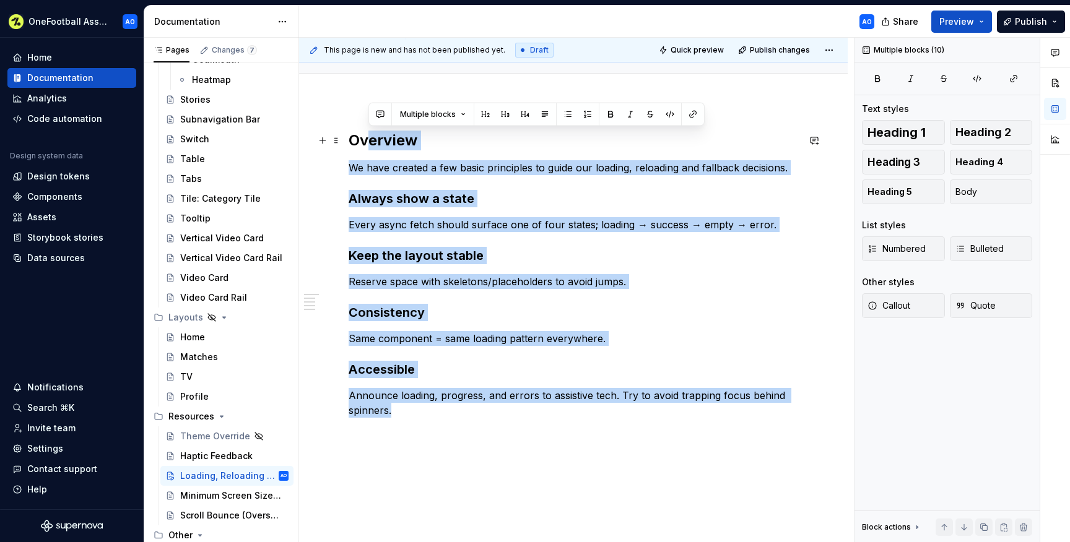
drag, startPoint x: 407, startPoint y: 407, endPoint x: 337, endPoint y: 149, distance: 268.1
click at [349, 146] on div "Overview We have created a few basic principles to guide our loading, reloading…" at bounding box center [574, 293] width 450 height 324
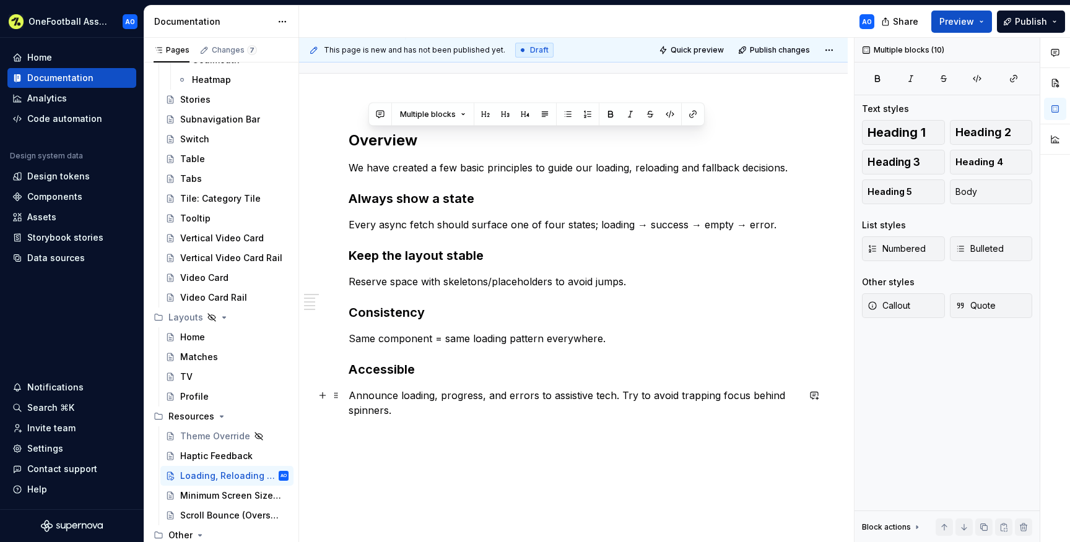
click at [422, 412] on p "Announce loading, progress, and errors to assistive tech. Try to avoid trapping…" at bounding box center [574, 403] width 450 height 30
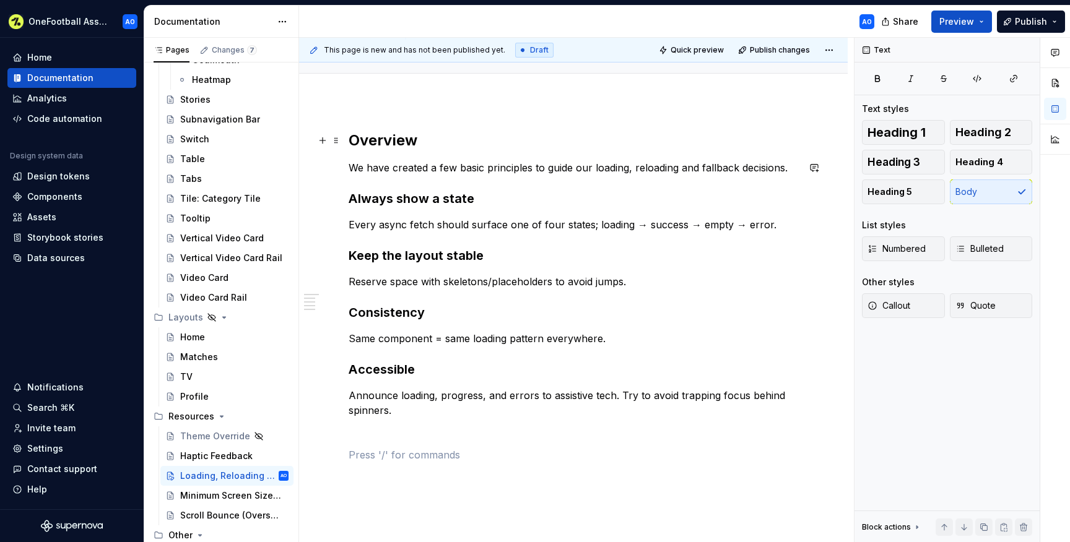
click at [399, 149] on h2 "Overview" at bounding box center [574, 141] width 450 height 20
click at [388, 199] on strong "Always show a state" at bounding box center [412, 198] width 126 height 15
click at [374, 256] on strong "Keep the layout stable" at bounding box center [416, 255] width 135 height 15
click at [386, 144] on strong "Overview" at bounding box center [383, 140] width 69 height 18
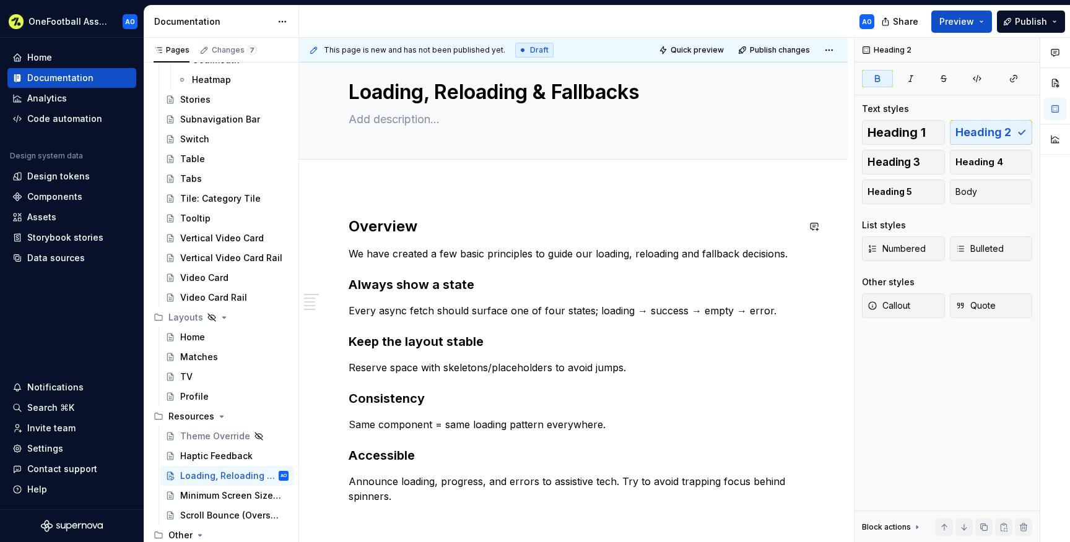
scroll to position [13, 0]
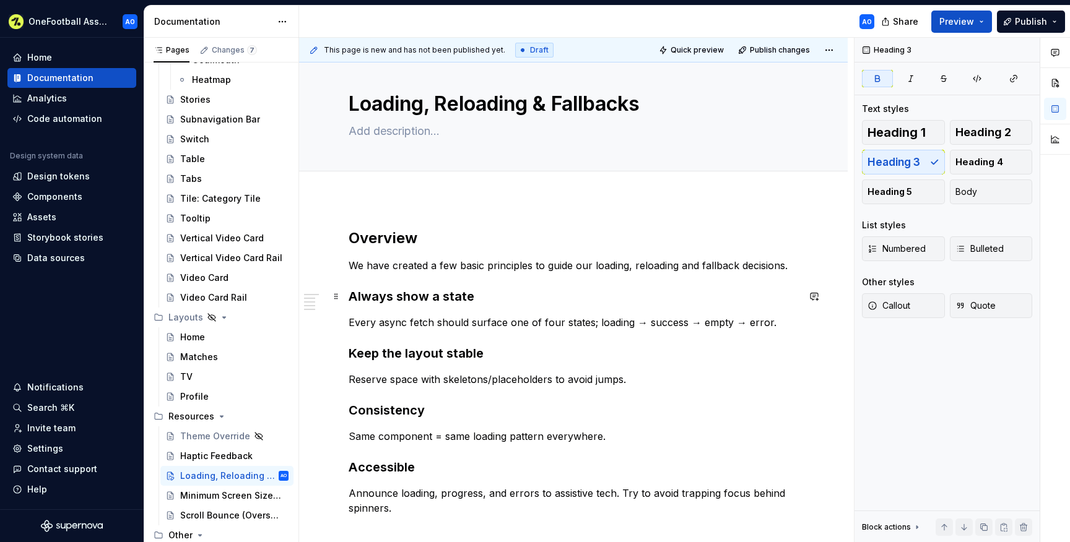
click at [422, 294] on strong "Always show a state" at bounding box center [412, 296] width 126 height 15
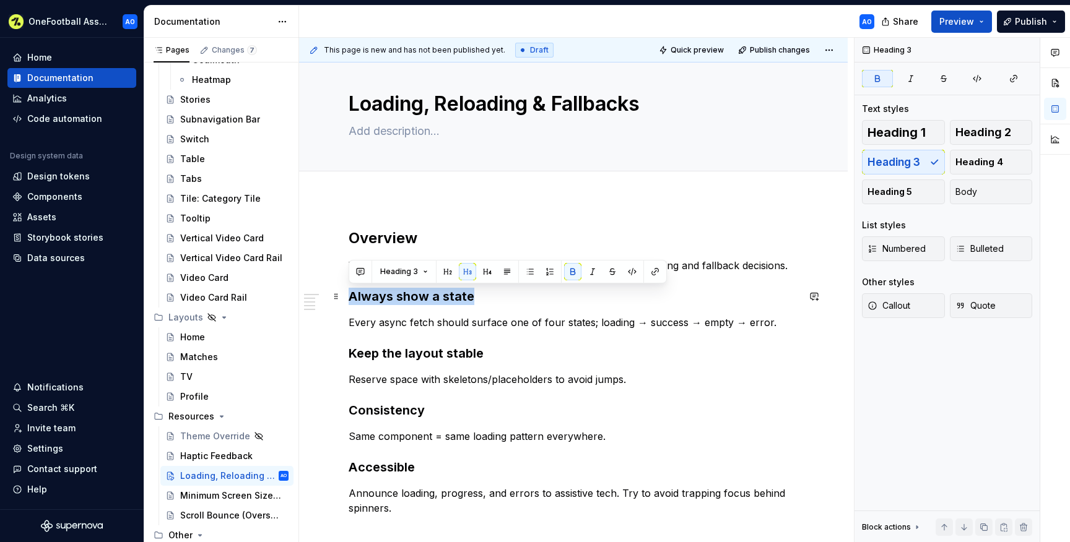
click at [422, 294] on strong "Always show a state" at bounding box center [412, 296] width 126 height 15
click at [907, 193] on span "Heading 5" at bounding box center [890, 192] width 45 height 12
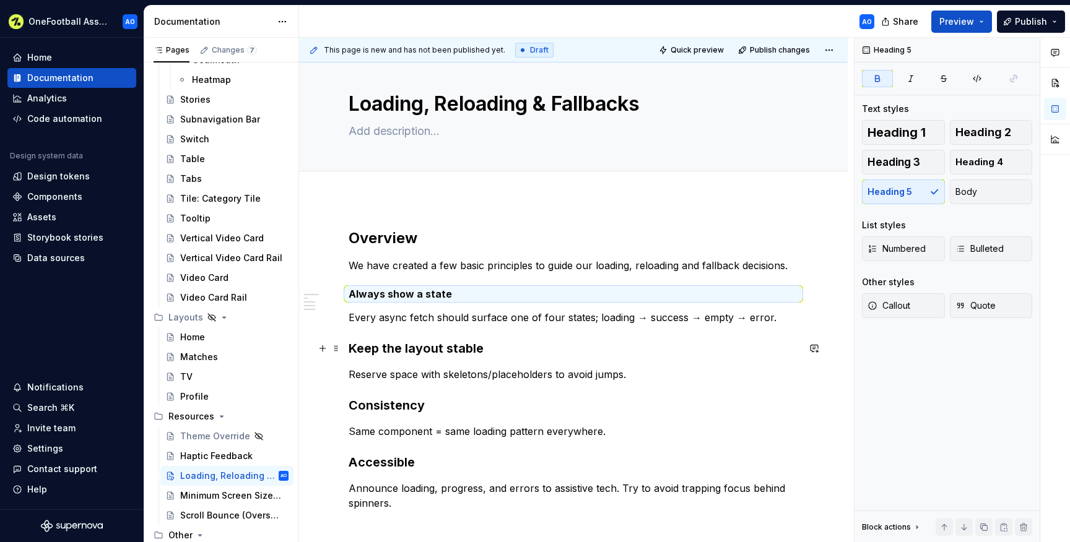
click at [387, 346] on strong "Keep the layout stable" at bounding box center [416, 348] width 135 height 15
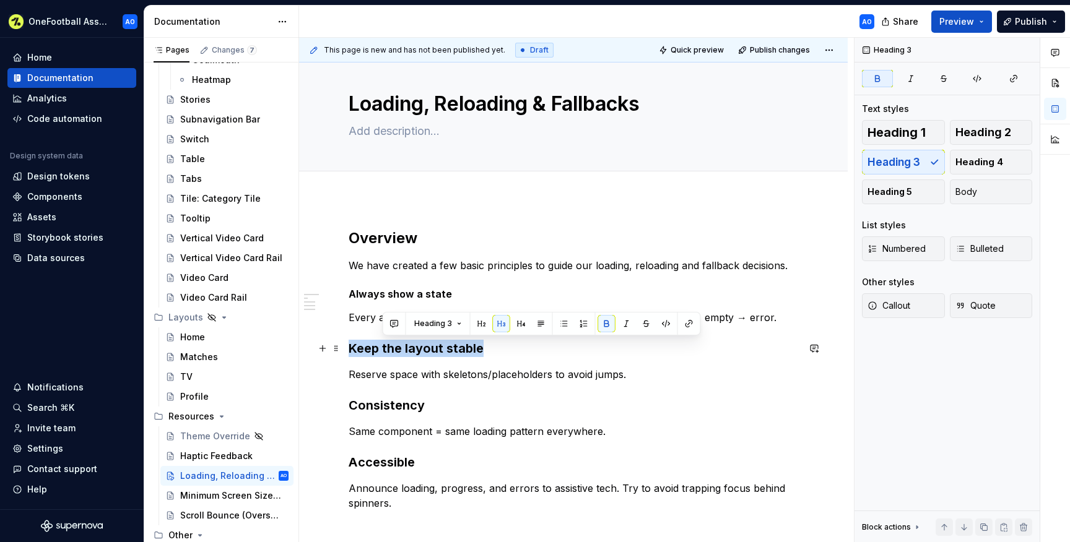
click at [387, 346] on strong "Keep the layout stable" at bounding box center [416, 348] width 135 height 15
click at [912, 186] on button "Heading 5" at bounding box center [903, 192] width 83 height 25
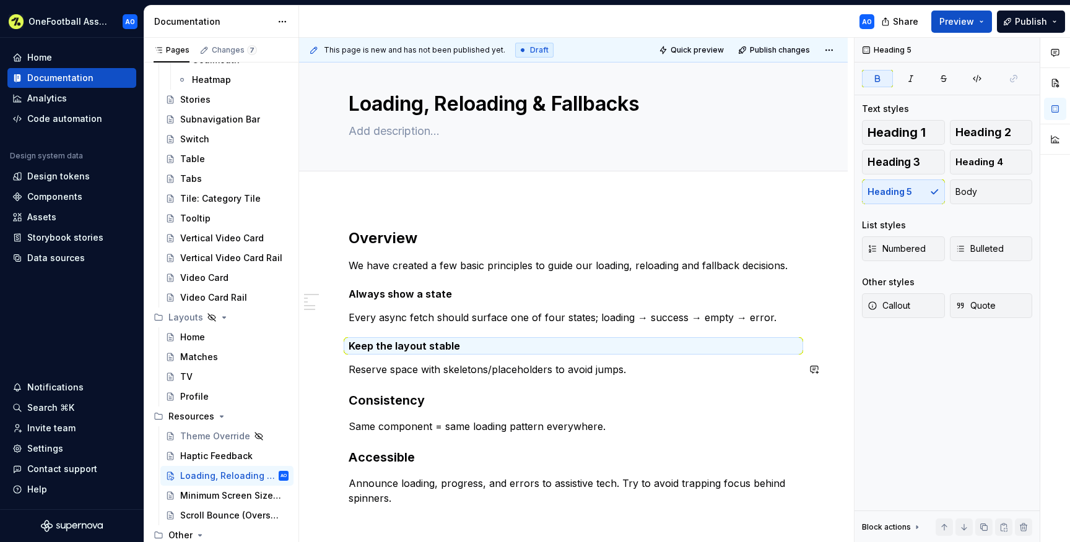
click at [378, 401] on h3 "Consistency" at bounding box center [574, 400] width 450 height 17
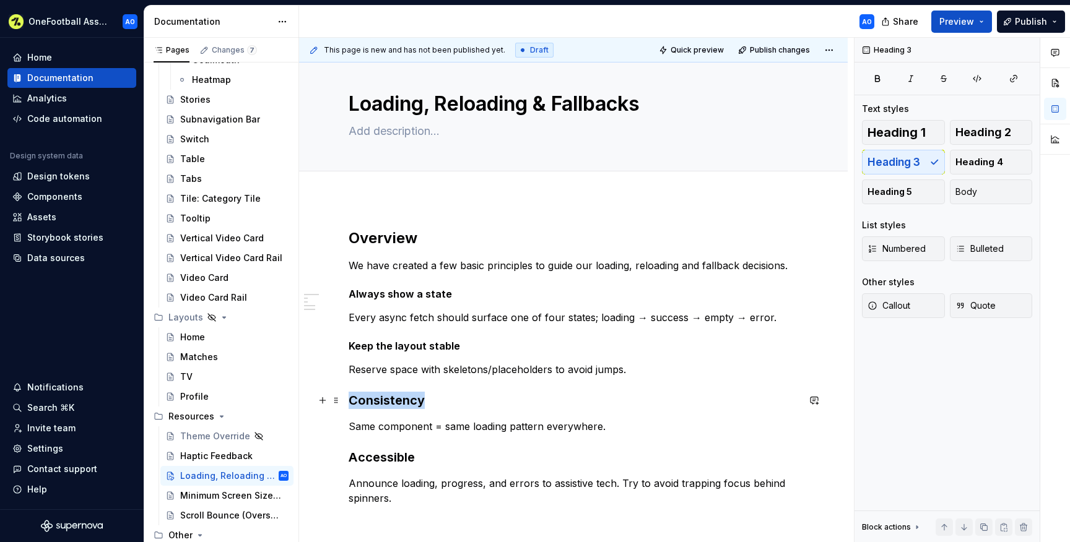
click at [378, 401] on h3 "Consistency" at bounding box center [574, 400] width 450 height 17
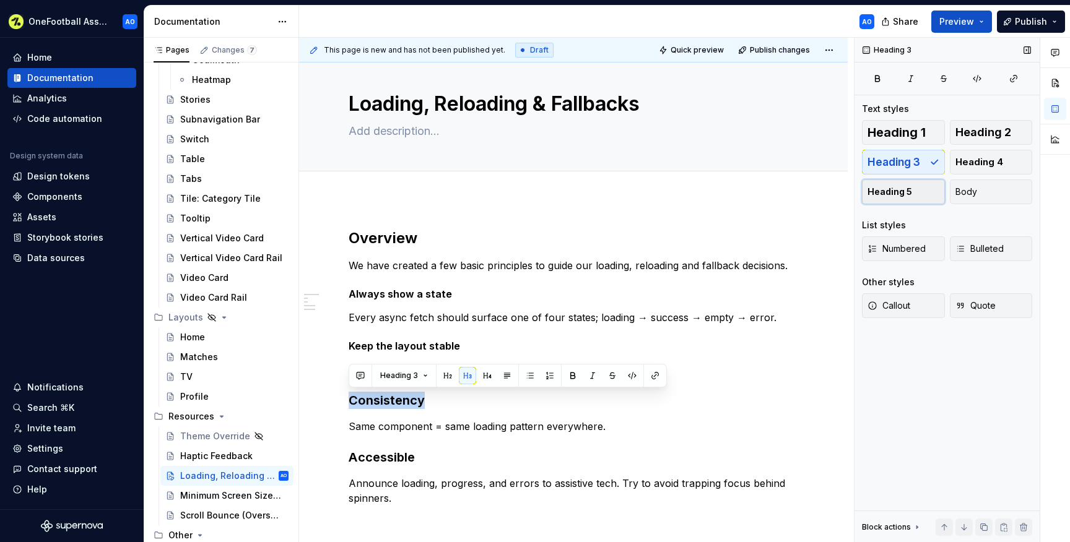
click at [884, 196] on span "Heading 5" at bounding box center [890, 192] width 45 height 12
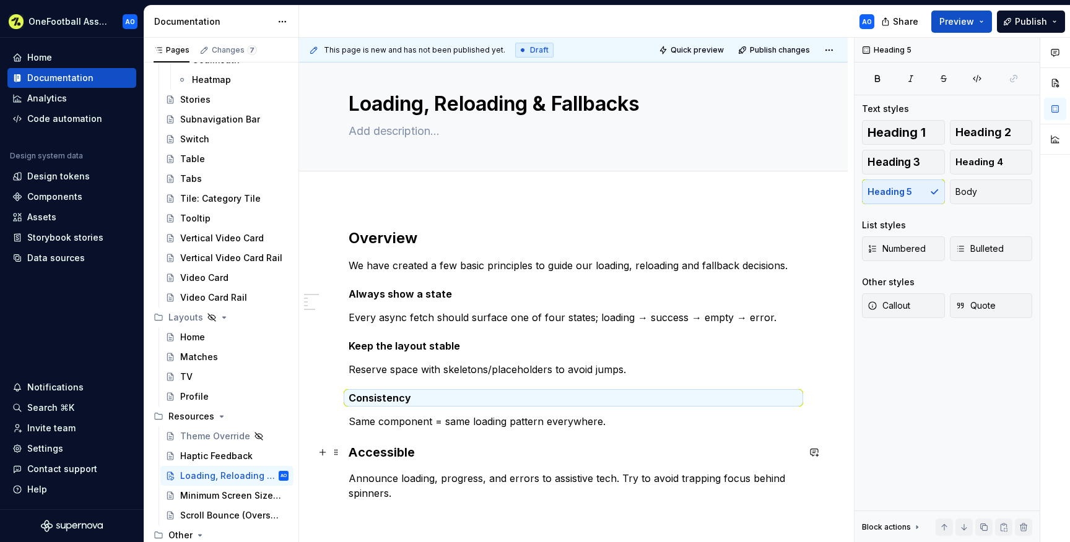
click at [367, 446] on h3 "Accessible" at bounding box center [574, 452] width 450 height 17
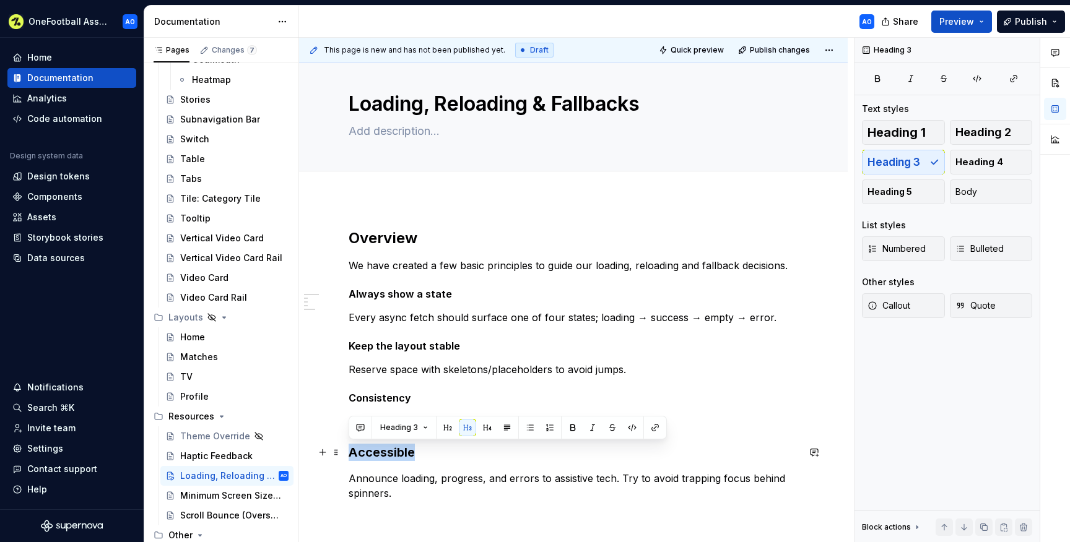
click at [367, 446] on h3 "Accessible" at bounding box center [574, 452] width 450 height 17
click at [897, 196] on span "Heading 5" at bounding box center [890, 192] width 45 height 12
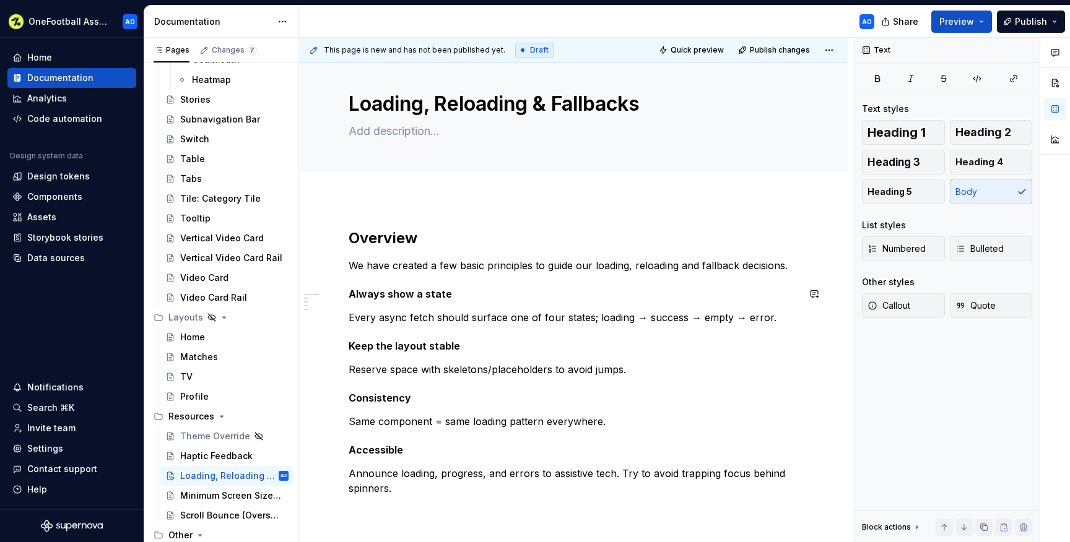
click at [442, 301] on div "Overview We have created a few basic principles to guide our loading, reloading…" at bounding box center [574, 396] width 450 height 334
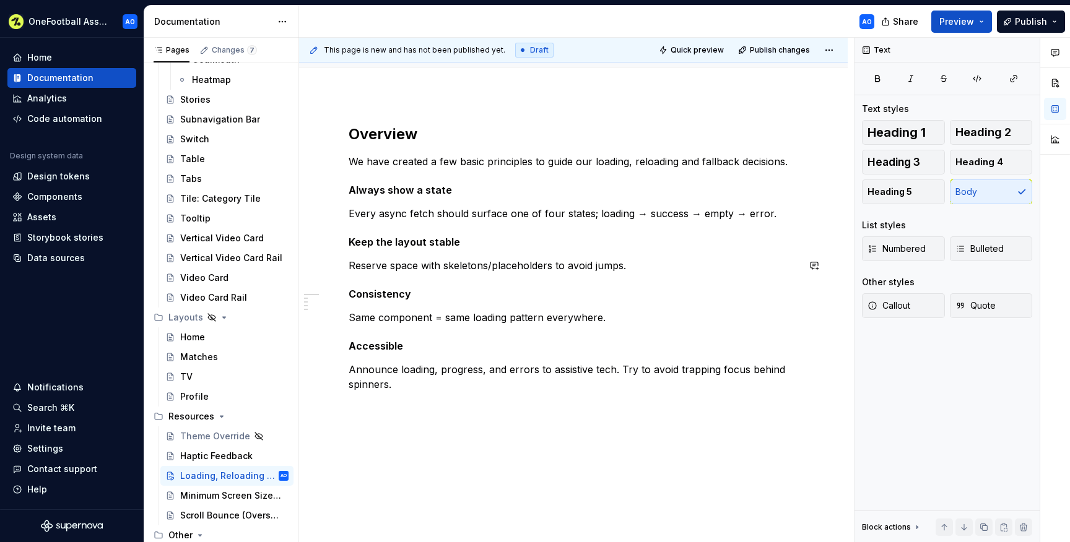
scroll to position [122, 0]
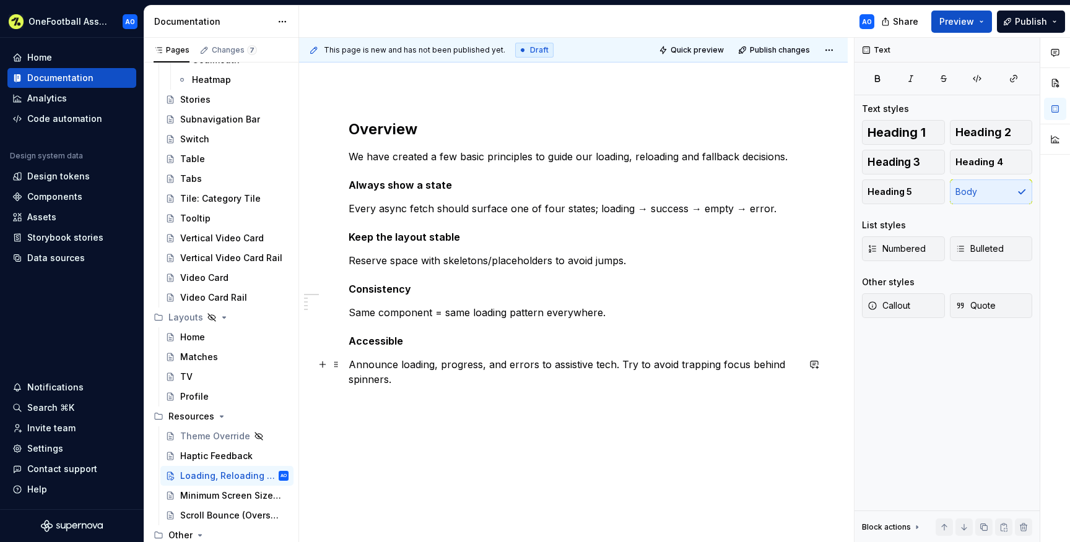
click at [403, 388] on div "Overview We have created a few basic principles to guide our loading, reloading…" at bounding box center [574, 287] width 450 height 334
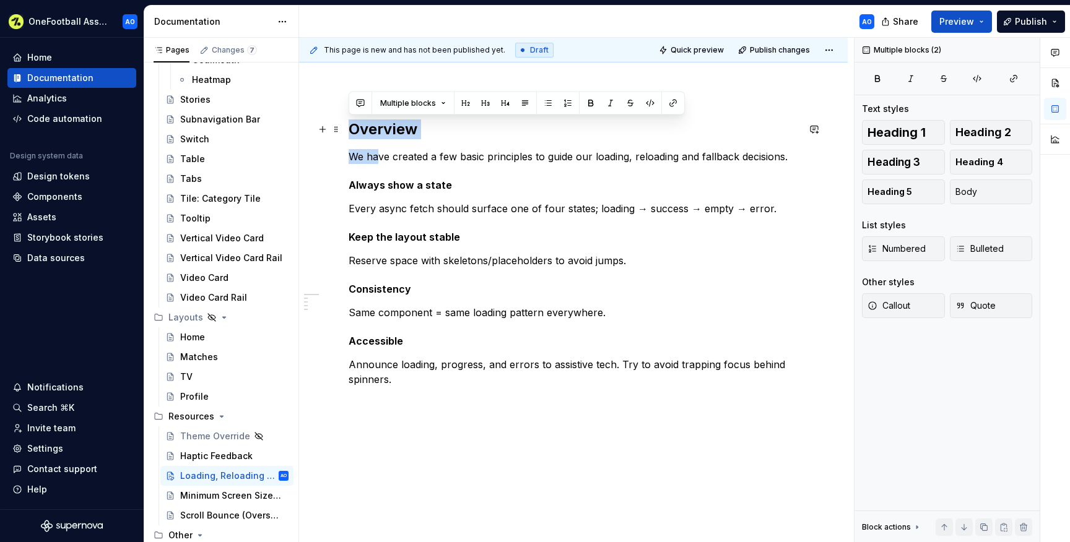
drag, startPoint x: 380, startPoint y: 157, endPoint x: 352, endPoint y: 121, distance: 45.0
click at [352, 121] on div "Overview We have created a few basic principles to guide our loading, reloading…" at bounding box center [574, 287] width 450 height 334
click at [352, 121] on strong "Overview" at bounding box center [383, 129] width 69 height 18
drag, startPoint x: 353, startPoint y: 126, endPoint x: 383, endPoint y: 154, distance: 41.2
click at [383, 154] on div "Overview We have created a few basic principles to guide our loading, reloading…" at bounding box center [574, 287] width 450 height 334
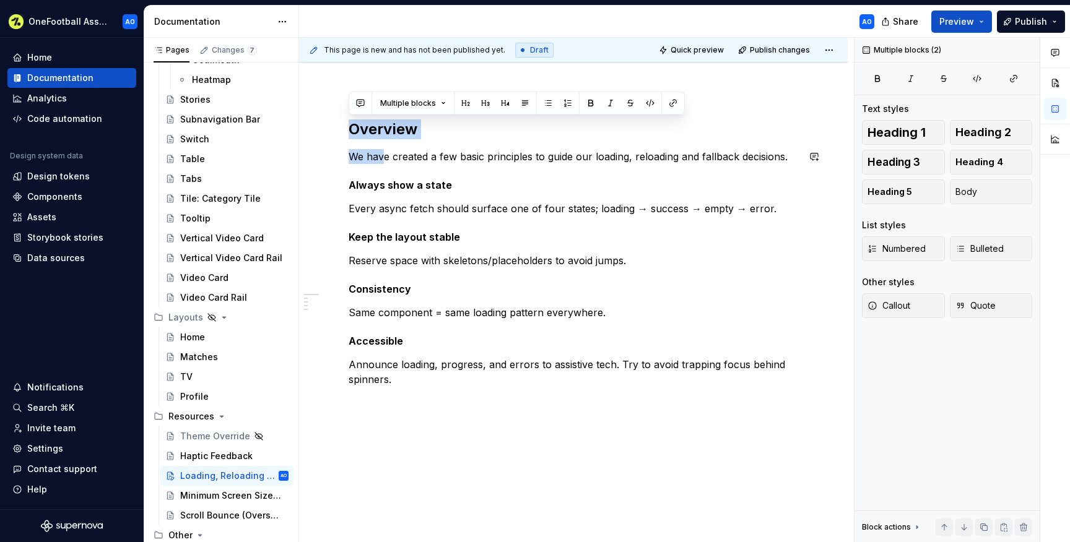
copy div "Overview We hav"
click at [369, 412] on div "Overview We have created a few basic principles to guide our loading, reloading…" at bounding box center [574, 287] width 450 height 334
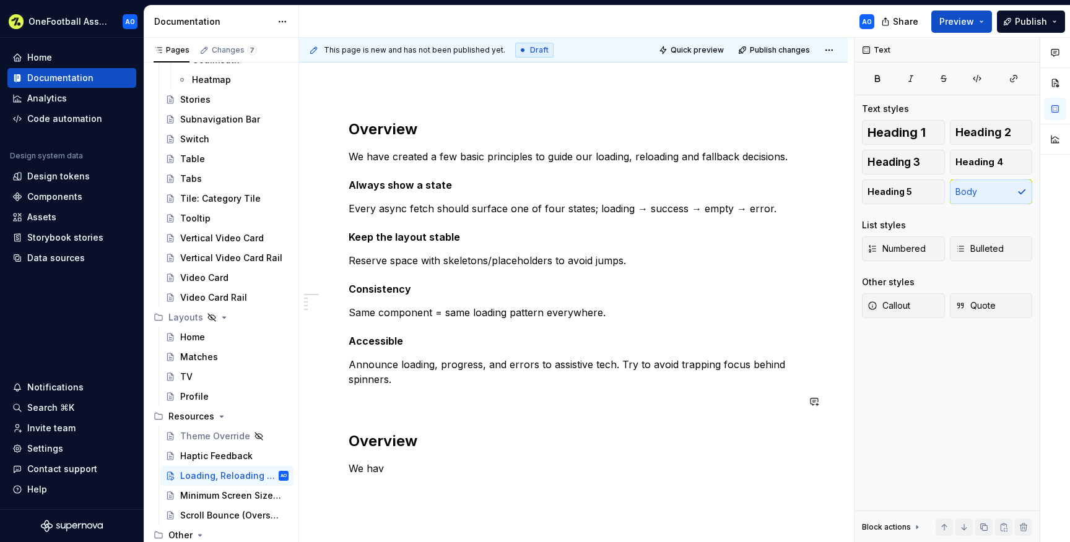
click at [360, 415] on div "Overview We have created a few basic principles to guide our loading, reloading…" at bounding box center [574, 309] width 450 height 379
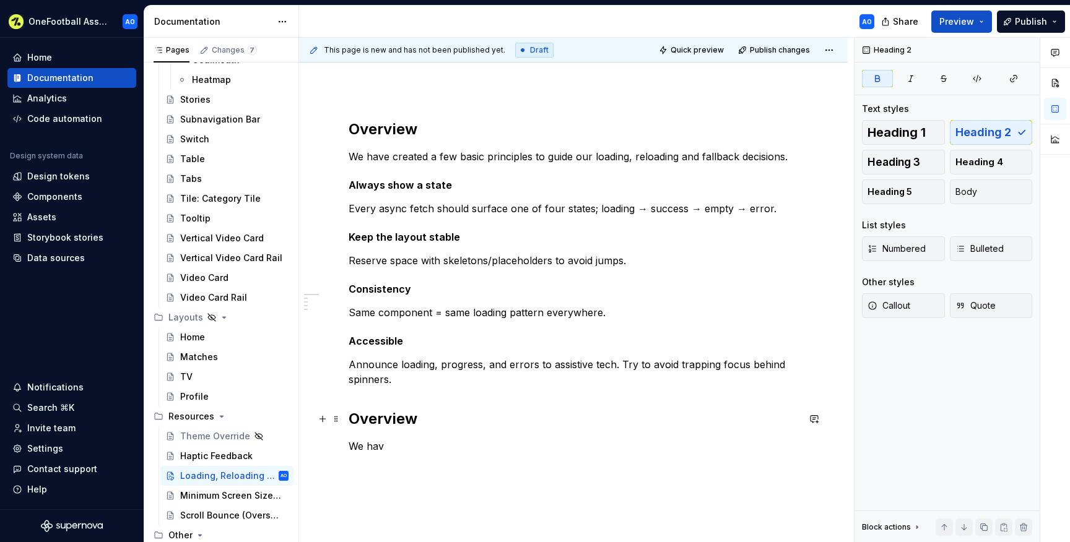
click at [368, 424] on strong "Overview" at bounding box center [383, 419] width 69 height 18
click at [386, 443] on p "We hav" at bounding box center [574, 446] width 450 height 15
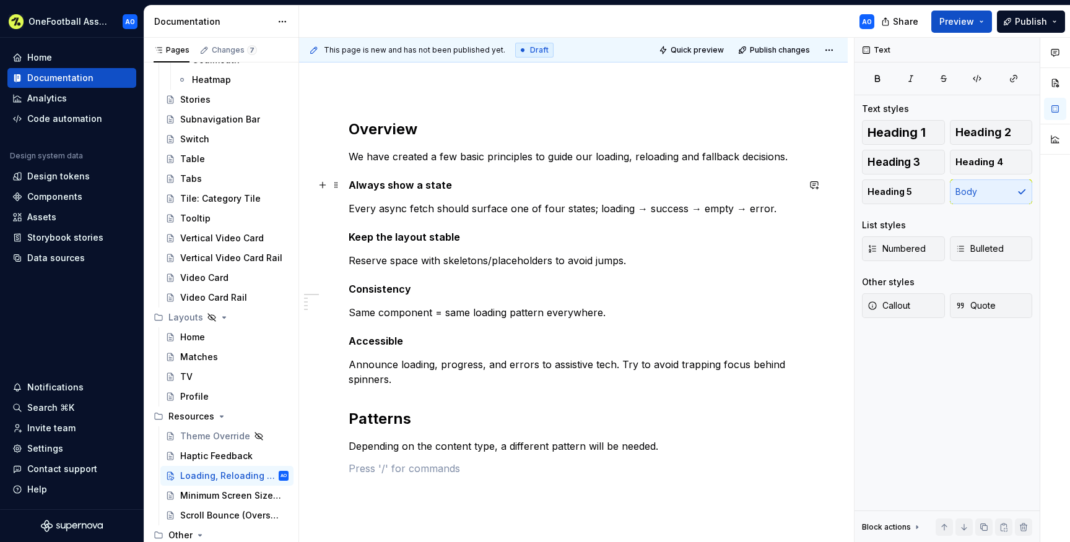
click at [367, 181] on strong "Always show a state" at bounding box center [400, 185] width 103 height 12
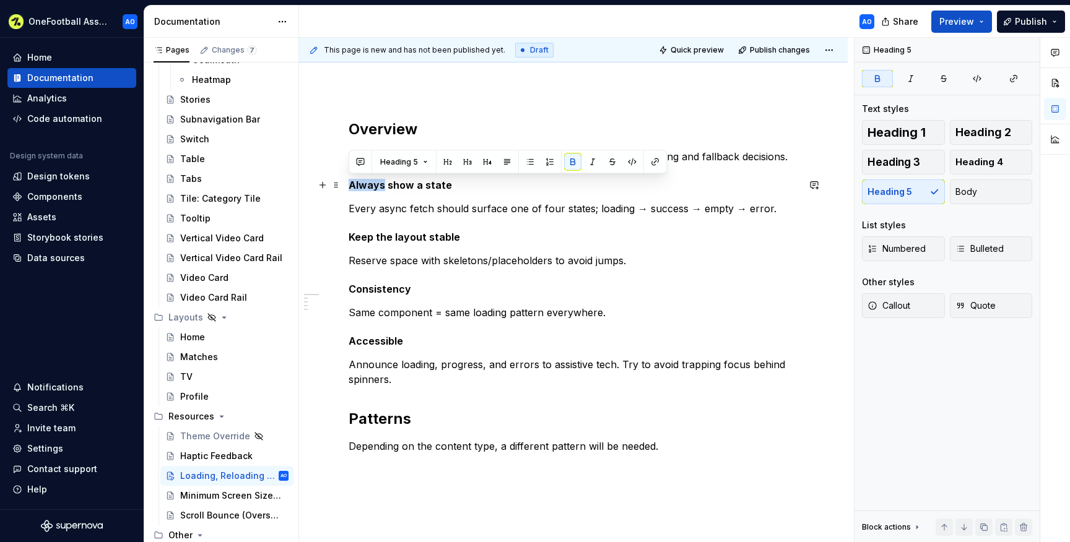
click at [367, 181] on strong "Always show a state" at bounding box center [400, 185] width 103 height 12
copy strong "Always show a state"
click at [360, 466] on p at bounding box center [574, 468] width 450 height 15
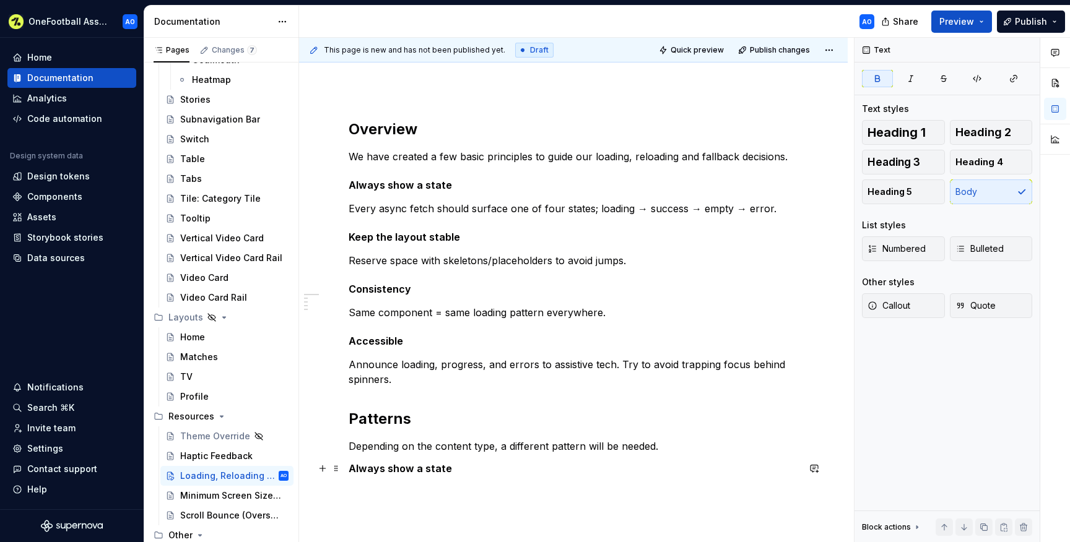
click at [367, 469] on strong "Always show a state" at bounding box center [400, 469] width 103 height 12
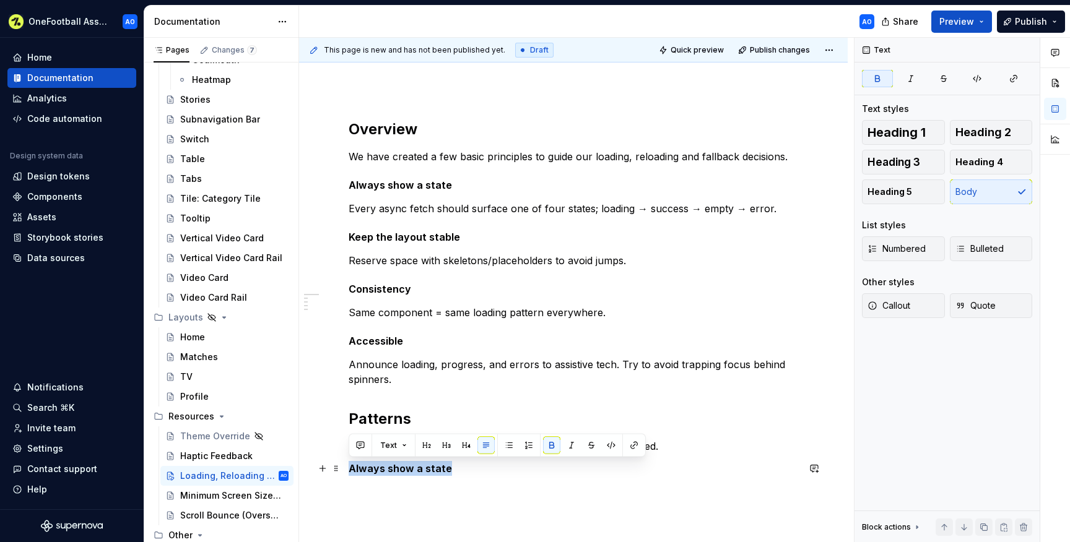
click at [367, 469] on strong "Always show a state" at bounding box center [400, 469] width 103 height 12
click at [349, 206] on p "Every async fetch should surface one of four states; loading → success → empty …" at bounding box center [574, 208] width 450 height 15
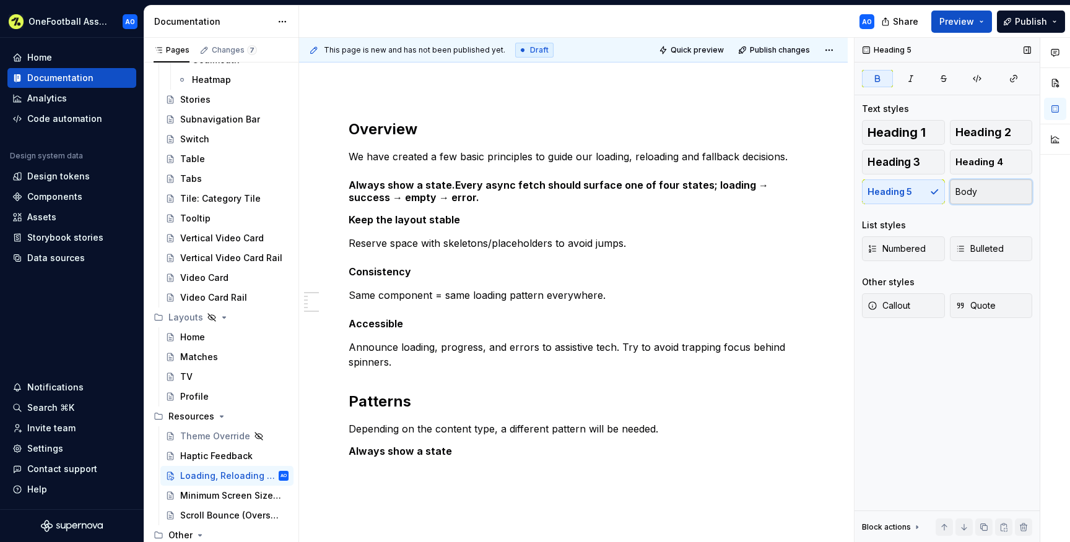
click at [960, 185] on button "Body" at bounding box center [991, 192] width 83 height 25
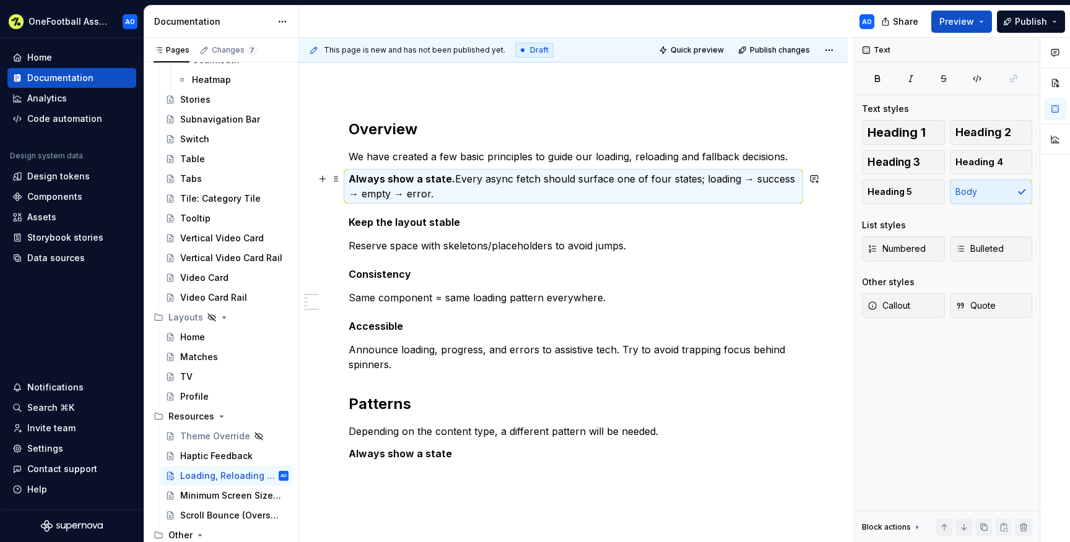
click at [400, 177] on strong "Always show a state." at bounding box center [402, 179] width 107 height 12
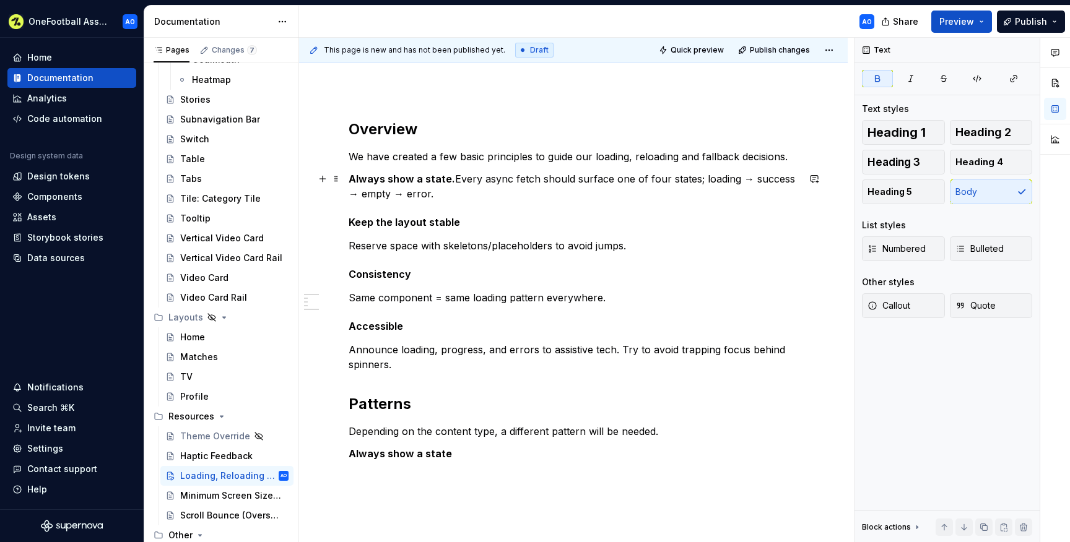
click at [354, 183] on strong "Always show a state." at bounding box center [402, 179] width 107 height 12
click at [968, 244] on span "Bulleted" at bounding box center [980, 249] width 48 height 12
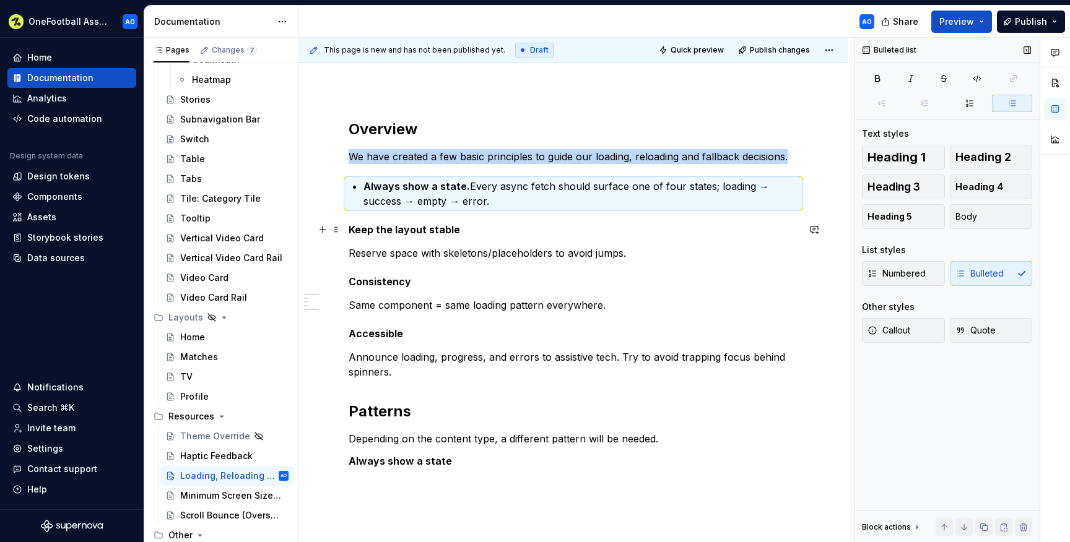
click at [349, 227] on strong "Keep the layout stable" at bounding box center [404, 230] width 111 height 12
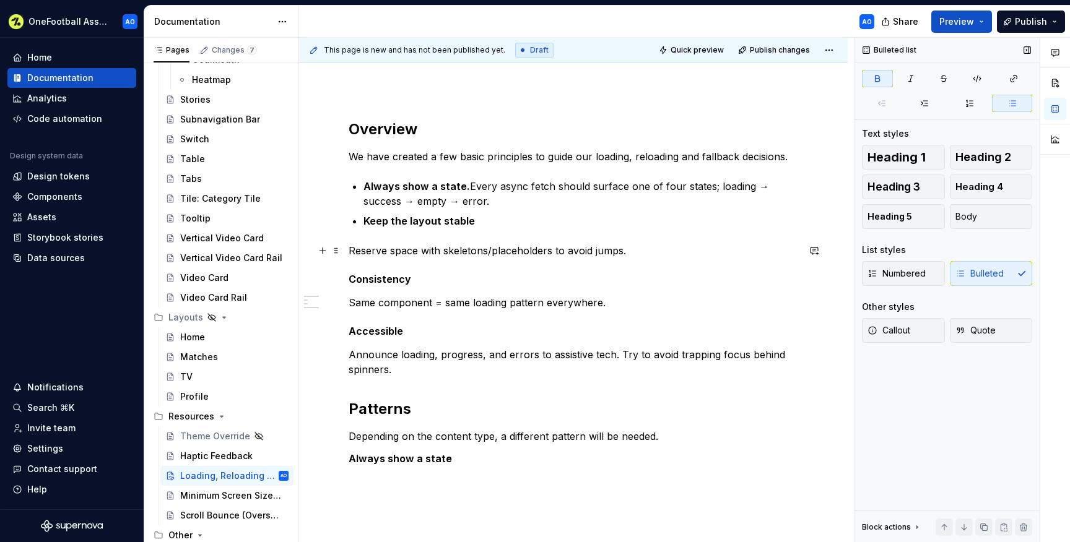
click at [349, 245] on p "Reserve space with skeletons/placeholders to avoid jumps." at bounding box center [574, 250] width 450 height 15
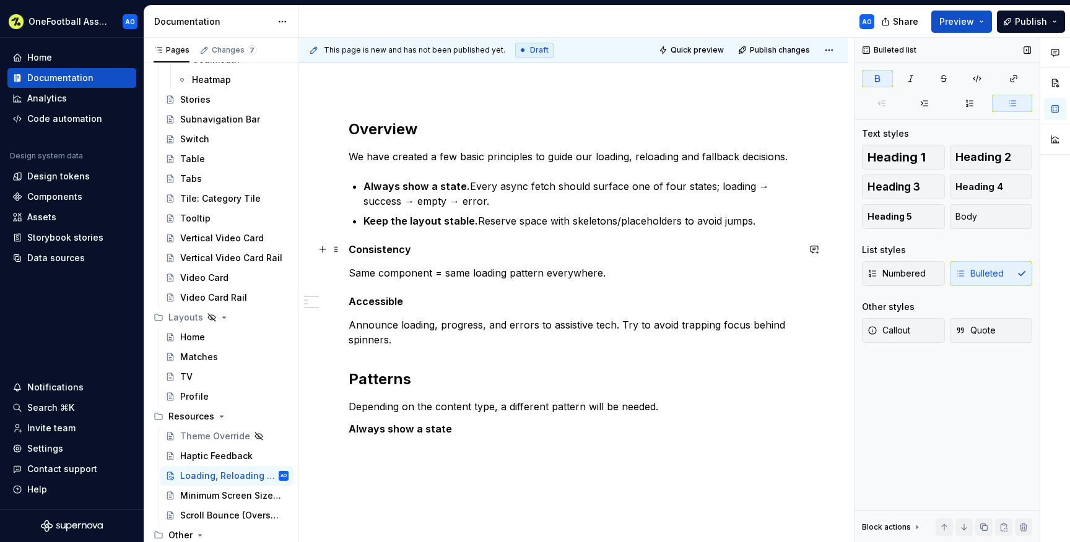
click at [351, 253] on h5 "Consistency" at bounding box center [574, 249] width 450 height 12
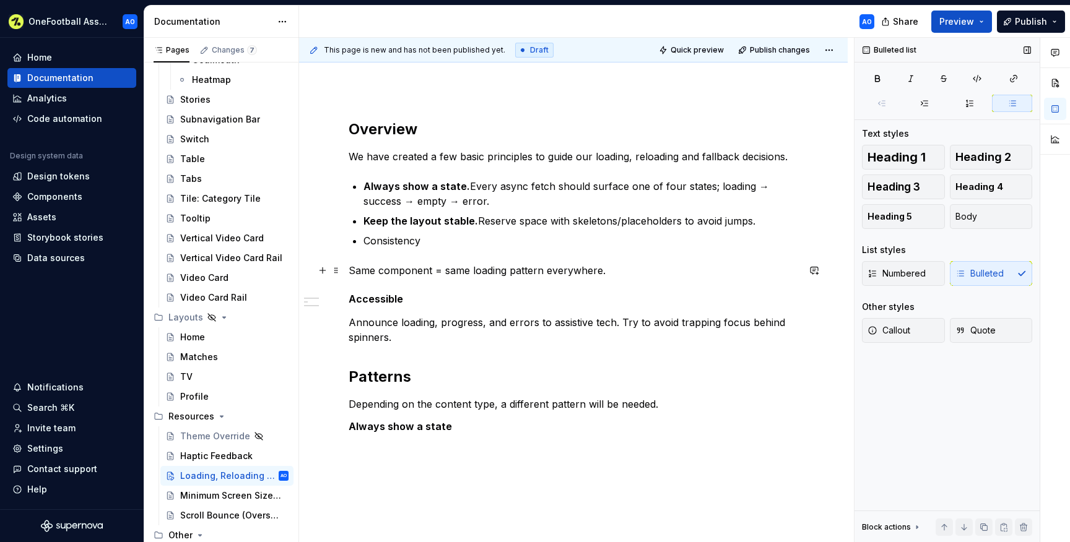
click at [350, 266] on p "Same component = same loading pattern everywhere." at bounding box center [574, 270] width 450 height 15
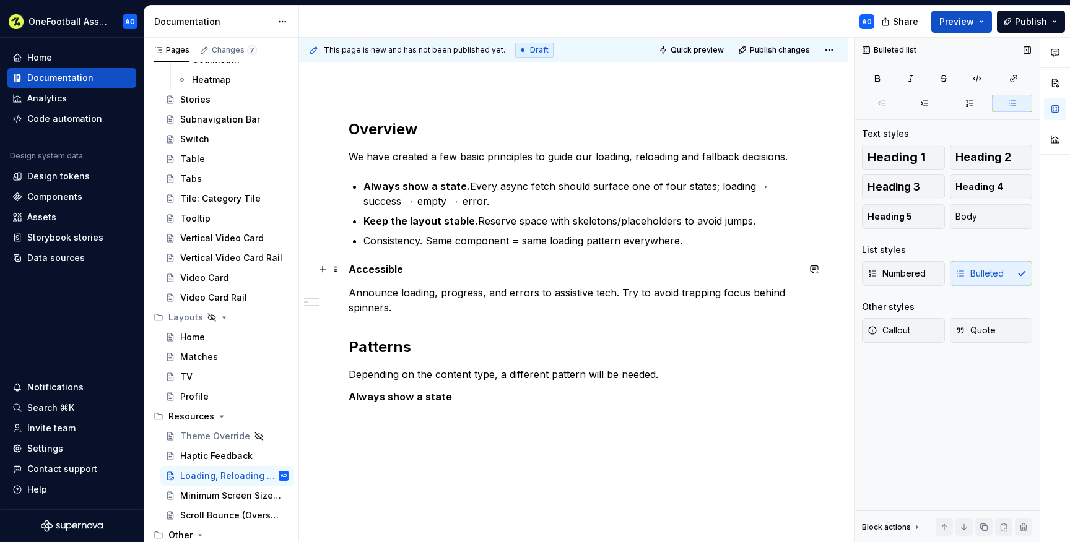
click at [350, 266] on h5 "Accessible" at bounding box center [574, 269] width 450 height 12
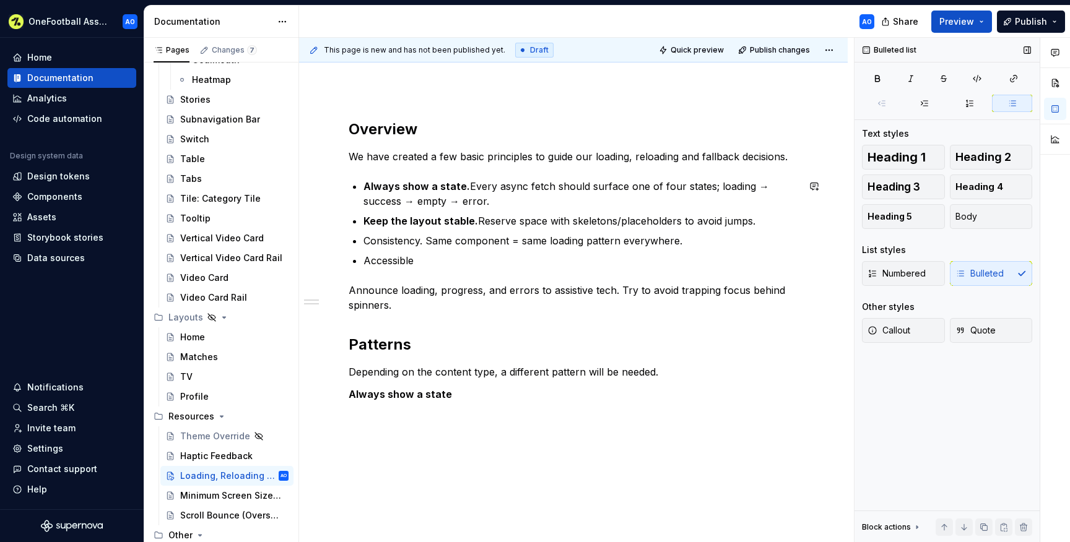
click at [350, 284] on p "Announce loading, progress, and errors to assistive tech. Try to avoid trapping…" at bounding box center [574, 298] width 450 height 30
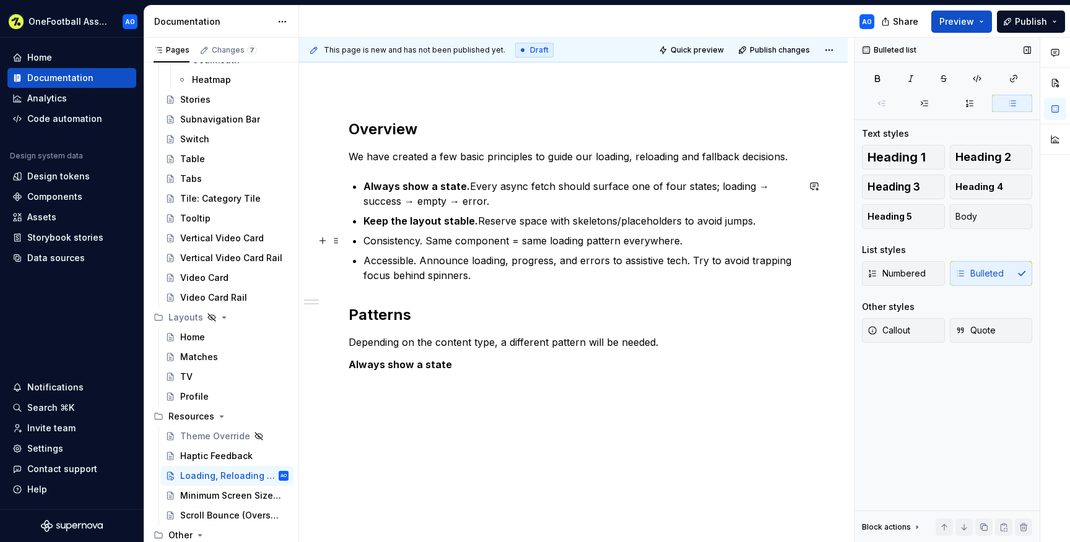
click at [403, 242] on p "Consistency. Same component = same loading pattern everywhere." at bounding box center [581, 240] width 435 height 15
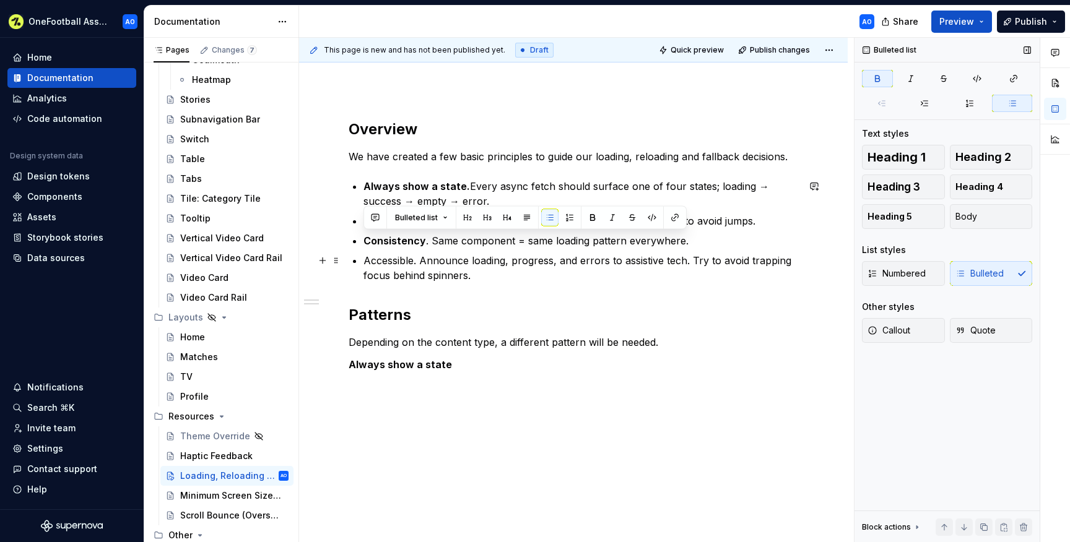
click at [399, 257] on p "Accessible. Announce loading, progress, and errors to assistive tech. Try to av…" at bounding box center [581, 268] width 435 height 30
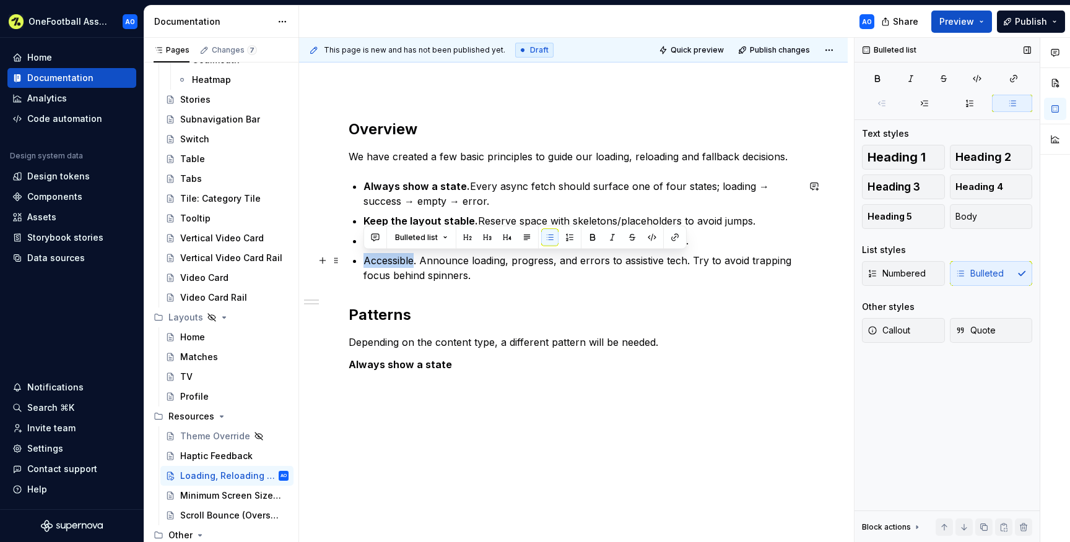
click at [399, 257] on p "Accessible. Announce loading, progress, and errors to assistive tech. Try to av…" at bounding box center [581, 268] width 435 height 30
click at [499, 277] on p "Accessible . Announce loading, progress, and errors to assistive tech. Try to a…" at bounding box center [581, 268] width 435 height 30
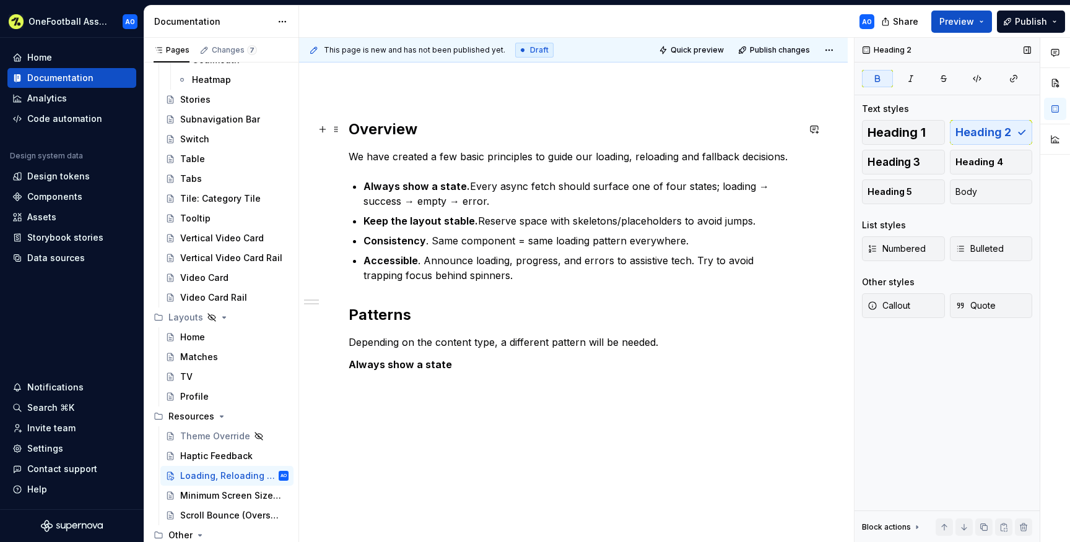
click at [375, 129] on strong "Overview" at bounding box center [383, 129] width 69 height 18
click at [402, 129] on strong "Overview" at bounding box center [383, 129] width 69 height 18
click at [427, 147] on div "Overview We have created a few basic principles to guide our loading, reloading…" at bounding box center [574, 257] width 450 height 275
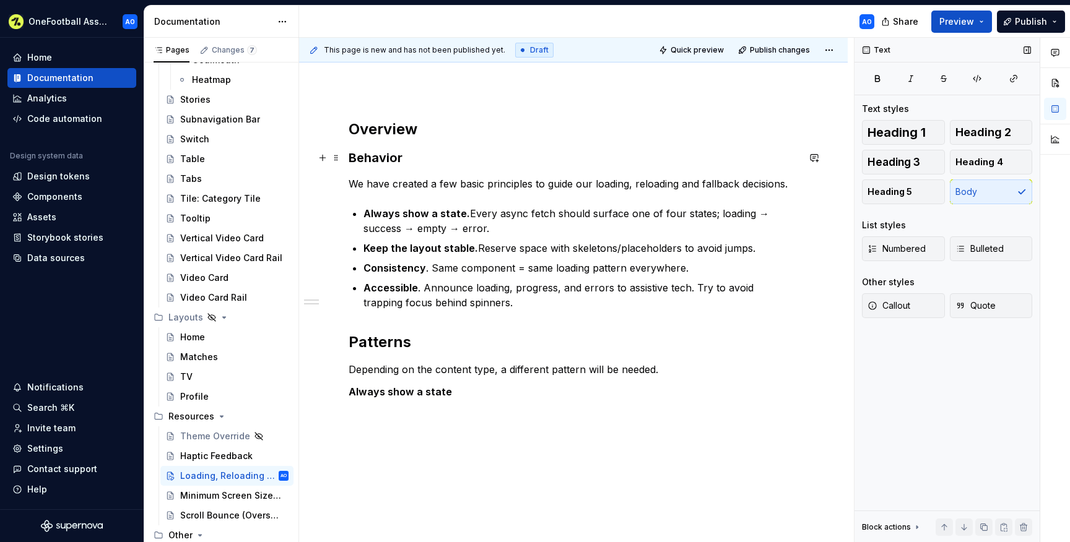
click at [385, 160] on strong "Behavior" at bounding box center [376, 157] width 54 height 15
click at [378, 121] on strong "Overview" at bounding box center [383, 129] width 69 height 18
click at [910, 163] on span "Heading 3" at bounding box center [894, 162] width 53 height 12
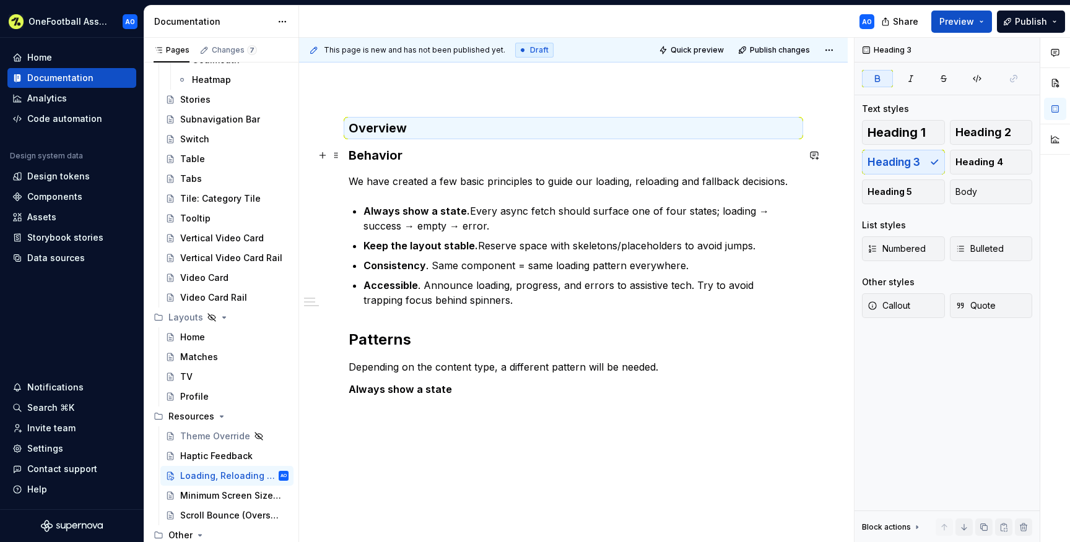
click at [388, 155] on strong "Behavior" at bounding box center [376, 155] width 54 height 15
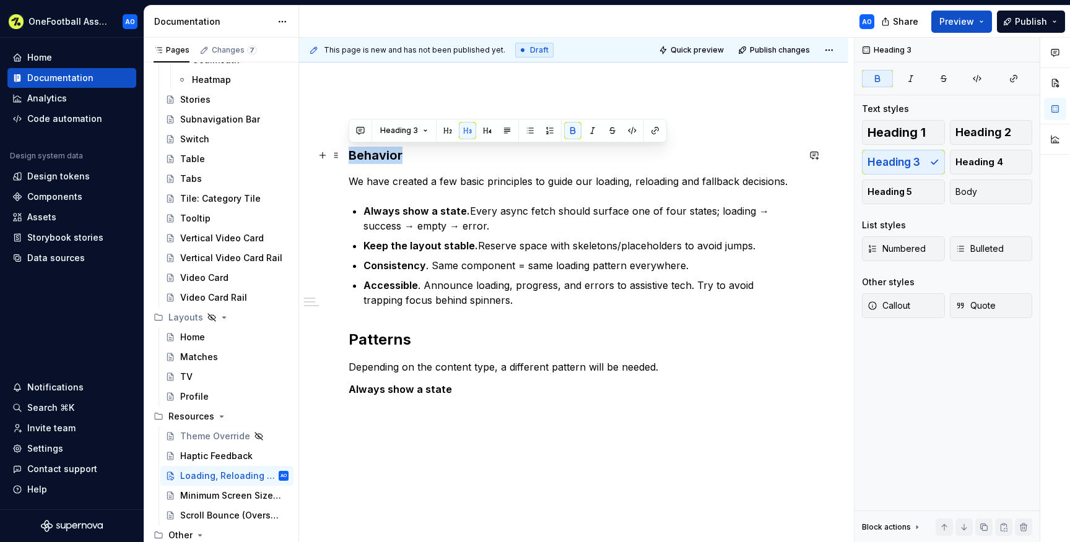
click at [388, 155] on strong "Behavior" at bounding box center [376, 155] width 54 height 15
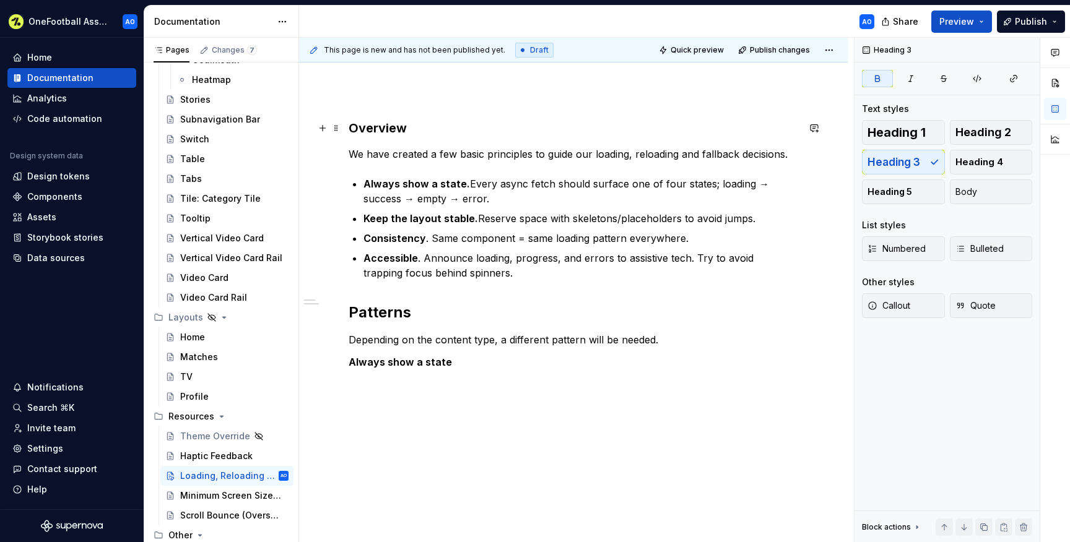
click at [393, 128] on strong "Overview" at bounding box center [378, 128] width 58 height 15
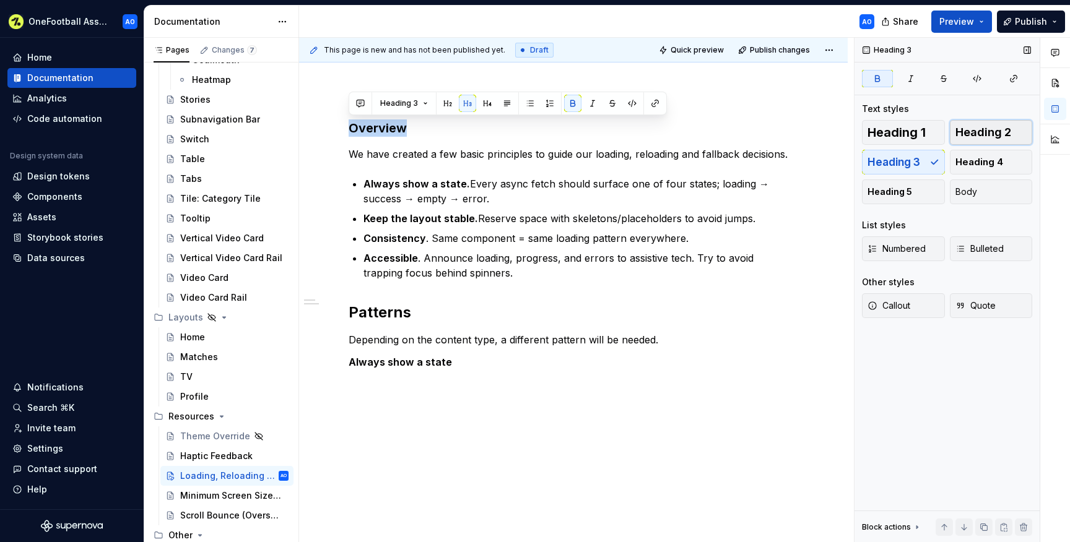
click at [978, 122] on button "Heading 2" at bounding box center [991, 132] width 83 height 25
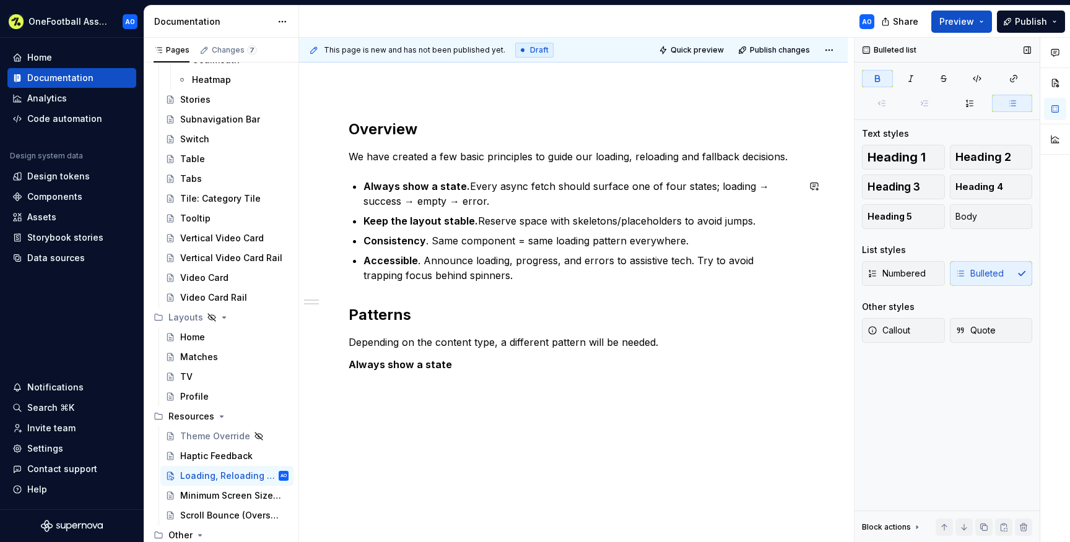
click at [381, 172] on div "Overview We have created a few basic principles to guide our loading, reloading…" at bounding box center [574, 257] width 450 height 275
click at [351, 159] on p "We have created a few basic principles to guide our loading, reloading and fall…" at bounding box center [574, 156] width 450 height 15
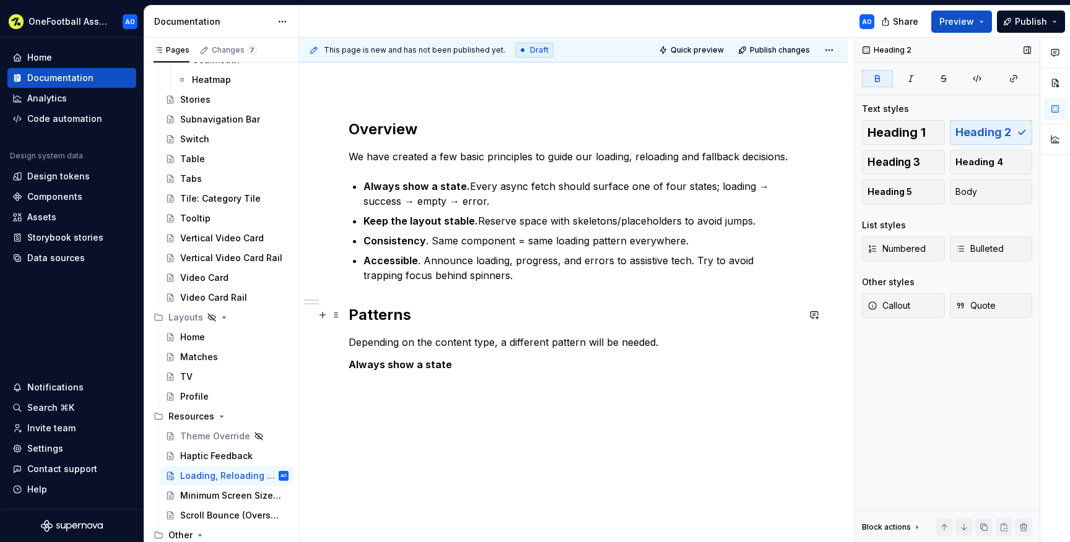
click at [370, 316] on strong "Patterns" at bounding box center [380, 315] width 63 height 18
click at [378, 359] on strong "Always show a state" at bounding box center [400, 365] width 103 height 12
click at [446, 365] on p "Always show a state" at bounding box center [574, 364] width 450 height 15
click at [926, 165] on button "Heading 3" at bounding box center [903, 162] width 83 height 25
click at [385, 377] on h3 "Icons" at bounding box center [574, 373] width 450 height 17
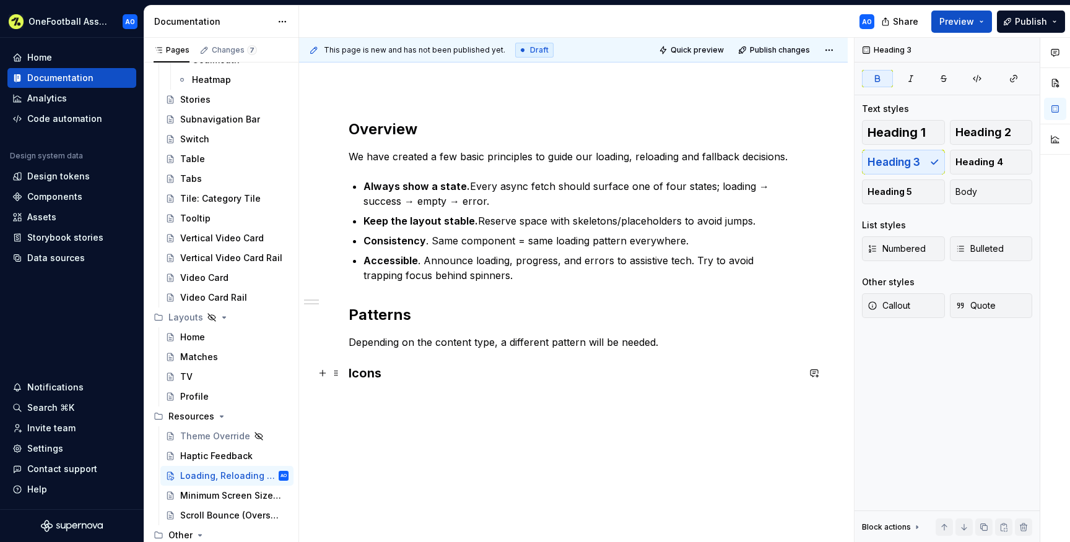
click at [385, 377] on h3 "Icons" at bounding box center [574, 373] width 450 height 17
click at [370, 368] on strong "Icons" at bounding box center [365, 373] width 33 height 15
click at [385, 423] on p "Team/ Competitions Logos" at bounding box center [574, 421] width 450 height 15
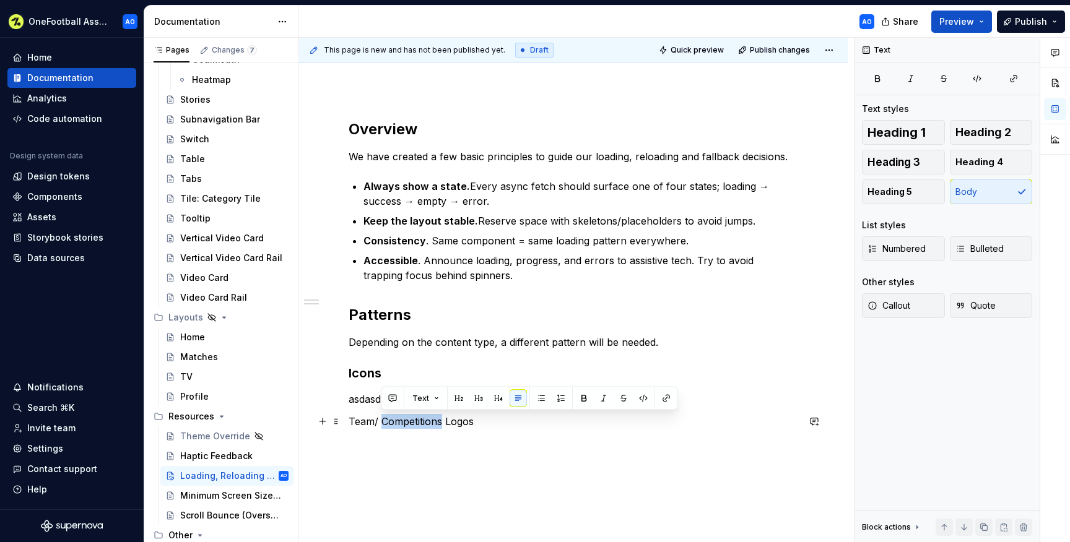
click at [385, 423] on p "Team/ Competitions Logos" at bounding box center [574, 421] width 450 height 15
click at [917, 167] on span "Heading 3" at bounding box center [894, 162] width 53 height 12
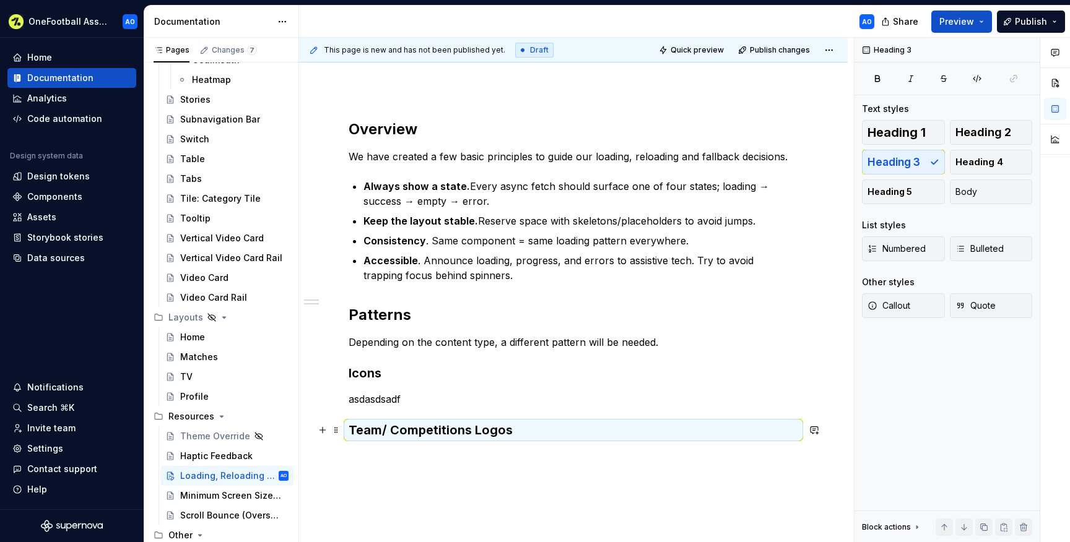
click at [525, 422] on h3 "Team/ Competitions Logos" at bounding box center [574, 430] width 450 height 17
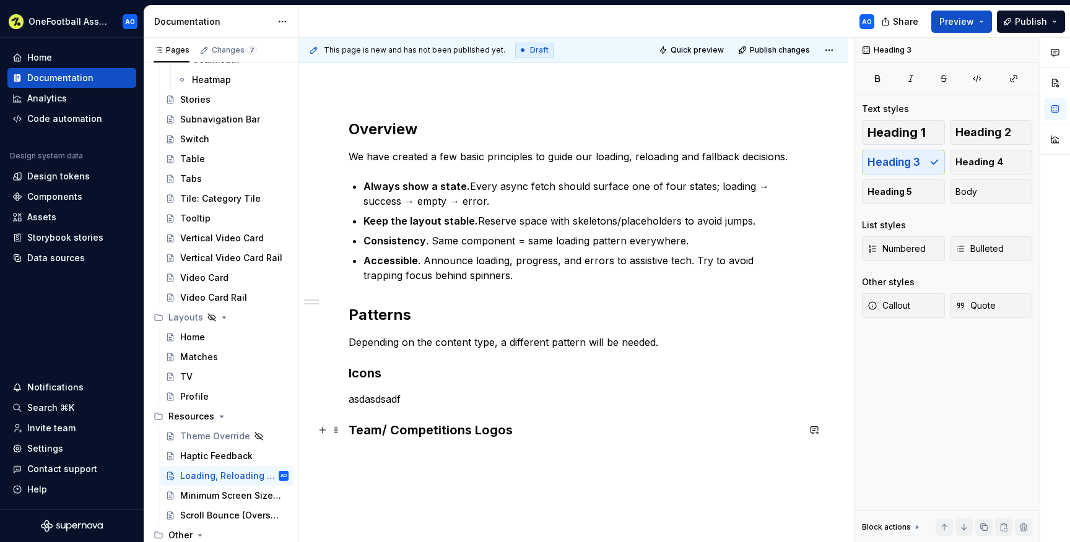
click at [520, 432] on h3 "Team/ Competitions Logos" at bounding box center [574, 430] width 450 height 17
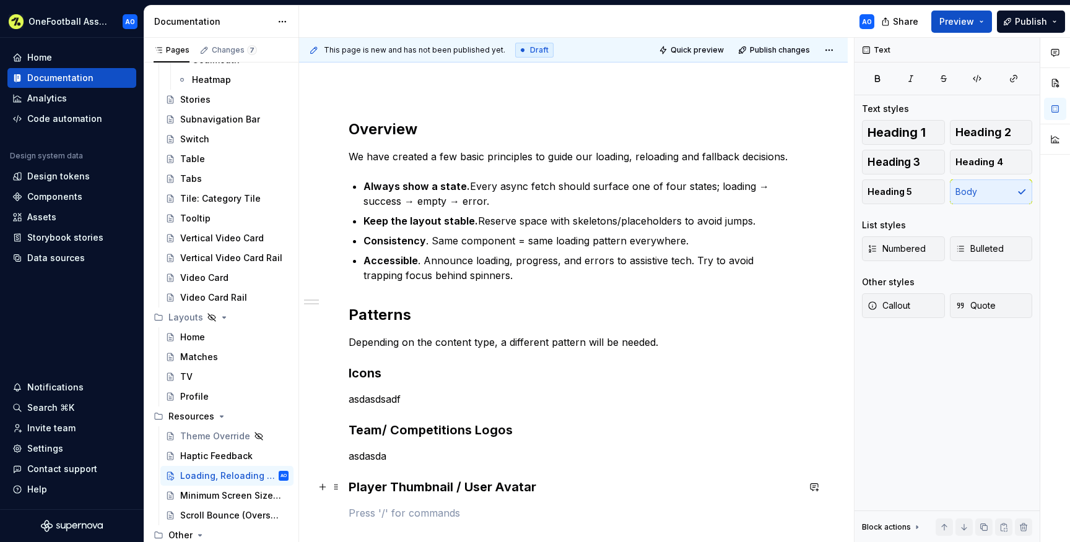
click at [385, 484] on strong "Player Thumbnail / User Avatar" at bounding box center [443, 487] width 188 height 15
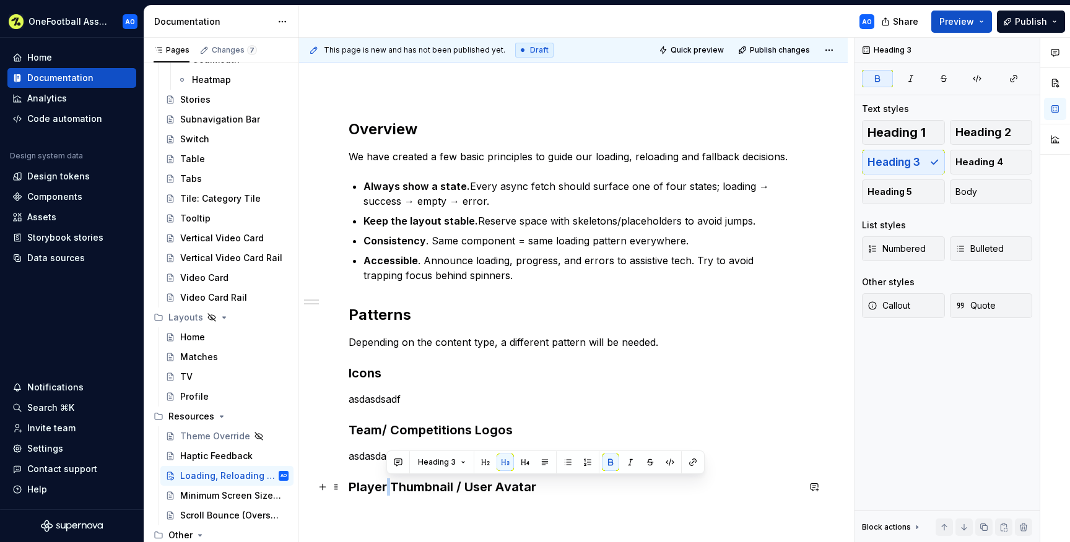
click at [385, 484] on strong "Player Thumbnail / User Avatar" at bounding box center [443, 487] width 188 height 15
click at [444, 444] on div "Overview We have created a few basic principles to guide our loading, reloading…" at bounding box center [574, 332] width 450 height 424
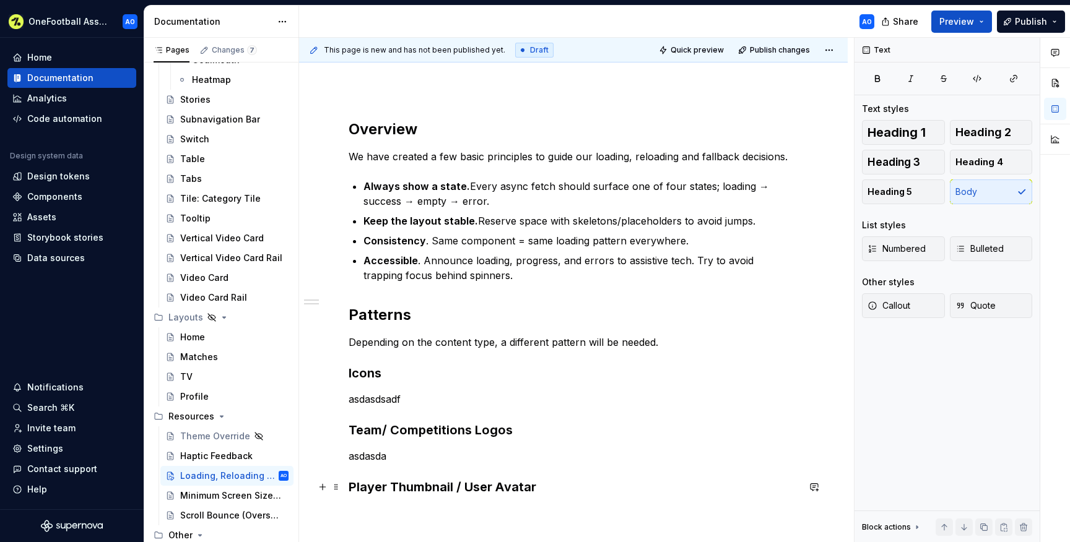
click at [561, 490] on h3 "Player Thumbnail / User Avatar" at bounding box center [574, 487] width 450 height 17
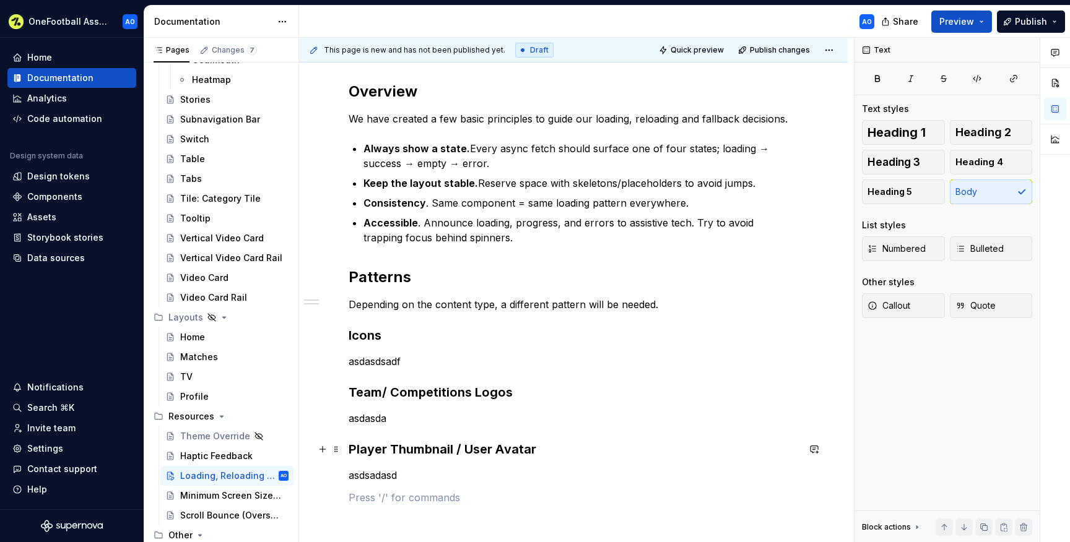
click at [499, 448] on strong "Player Thumbnail / User Avatar" at bounding box center [443, 449] width 188 height 15
click at [380, 391] on h3 "Team/ Competitions Logos" at bounding box center [574, 392] width 450 height 17
click at [439, 423] on p "asdasda" at bounding box center [574, 418] width 450 height 15
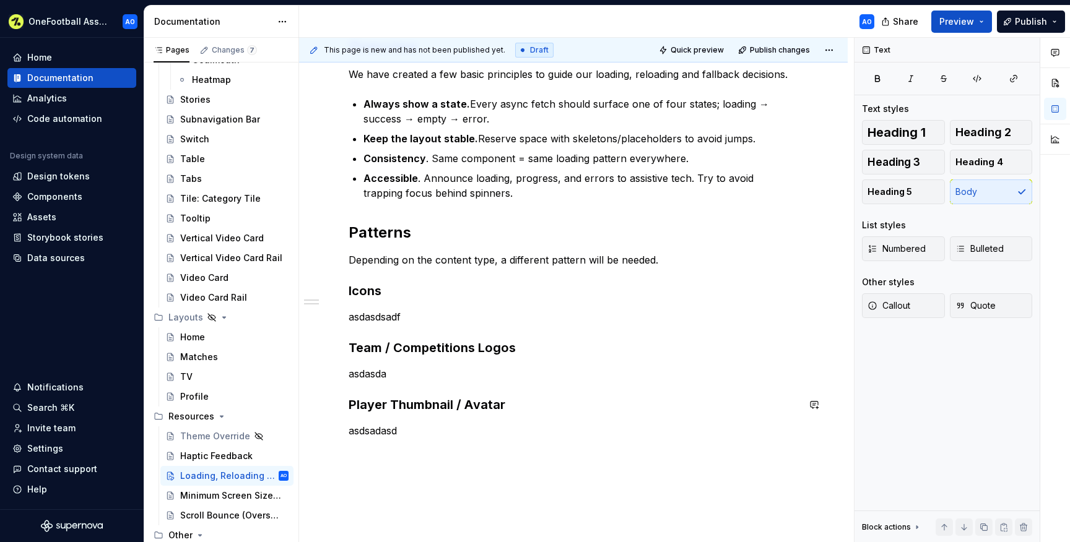
scroll to position [230, 0]
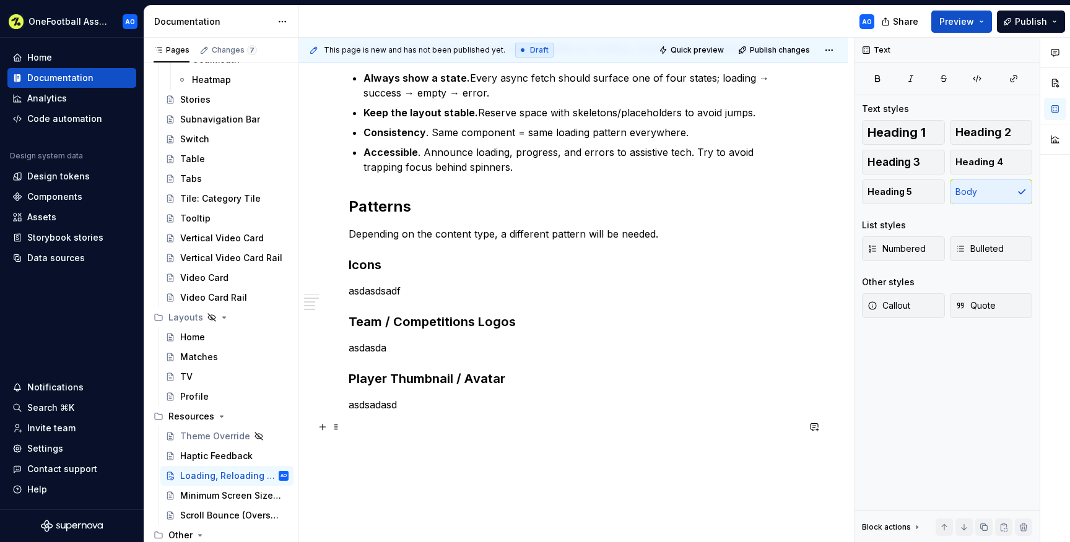
click at [393, 426] on p at bounding box center [574, 427] width 450 height 15
click at [406, 429] on p "Article Images" at bounding box center [574, 427] width 450 height 15
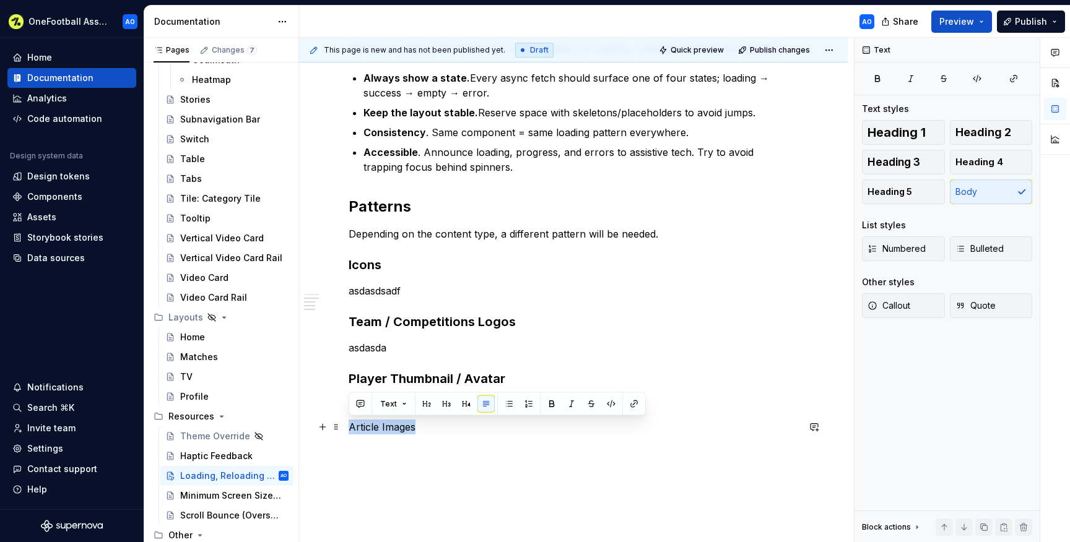
click at [406, 429] on p "Article Images" at bounding box center [574, 427] width 450 height 15
click at [912, 163] on span "Heading 3" at bounding box center [894, 162] width 53 height 12
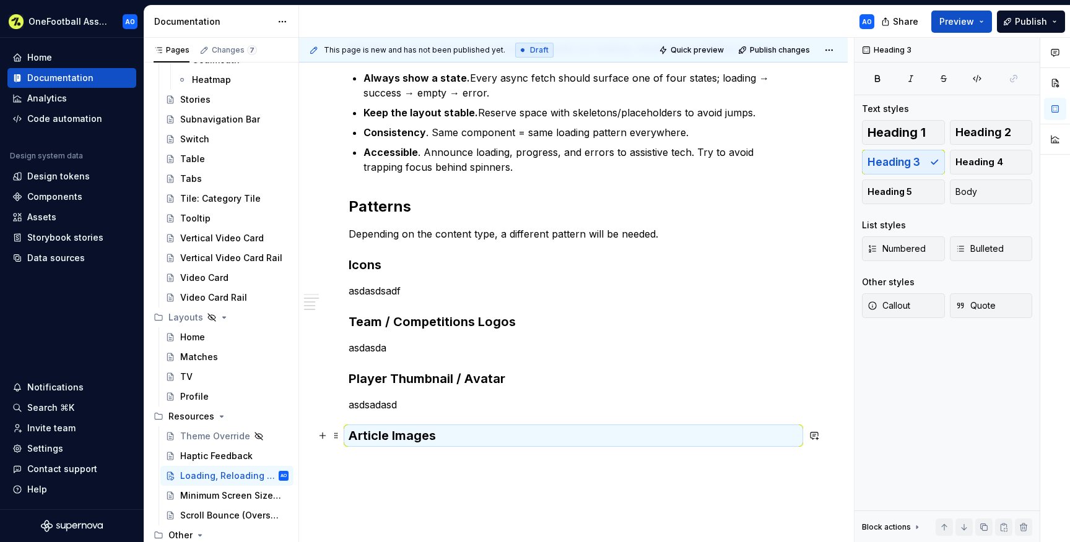
click at [457, 437] on h3 "Article Images" at bounding box center [574, 435] width 450 height 17
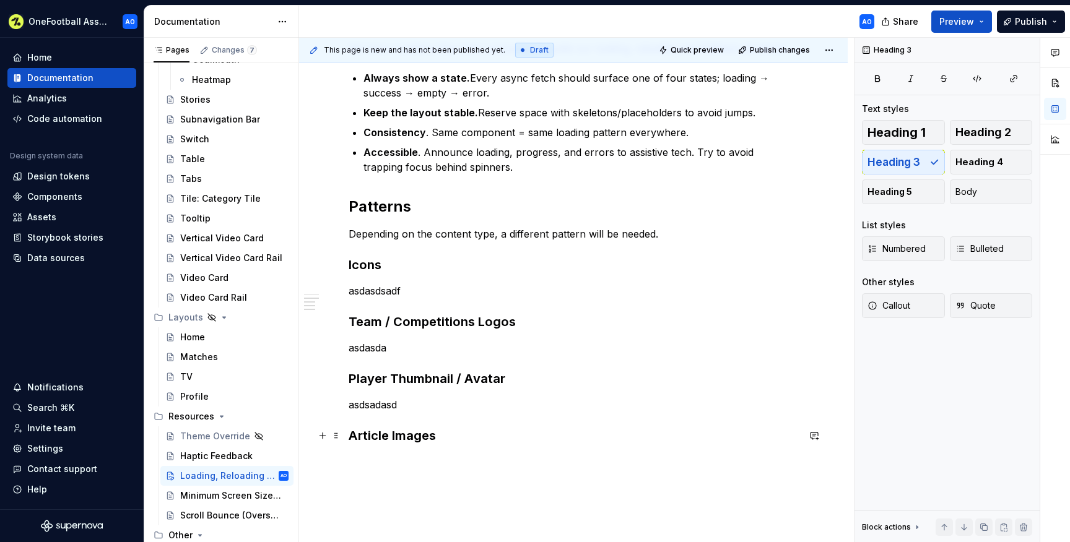
click at [440, 438] on h3 "Article Images" at bounding box center [574, 435] width 450 height 17
click at [412, 432] on h3 "Article Images" at bounding box center [574, 435] width 450 height 17
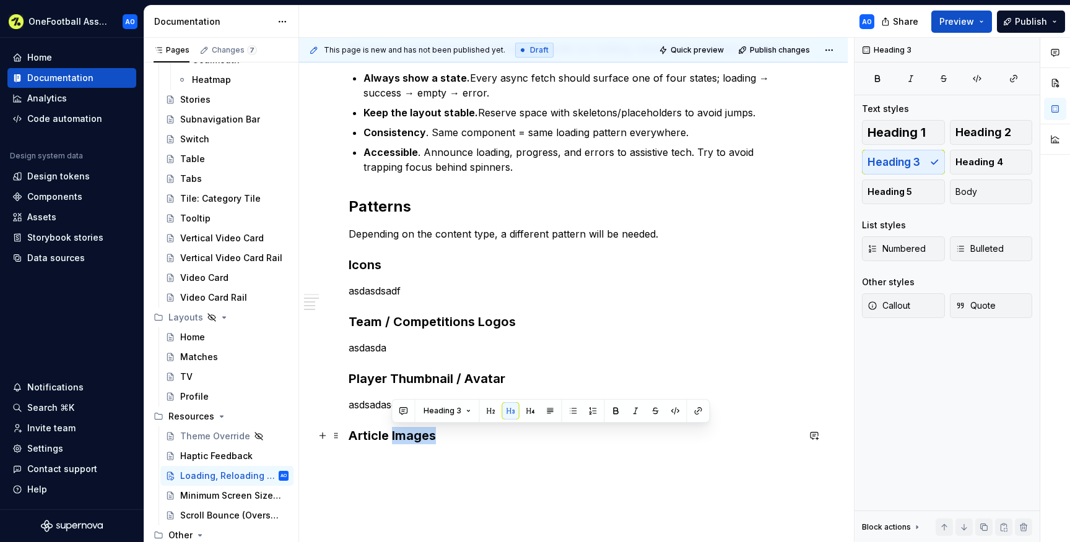
click at [412, 432] on h3 "Article Images" at bounding box center [574, 435] width 450 height 17
copy h3 "Article Images"
click at [396, 463] on p at bounding box center [574, 462] width 450 height 15
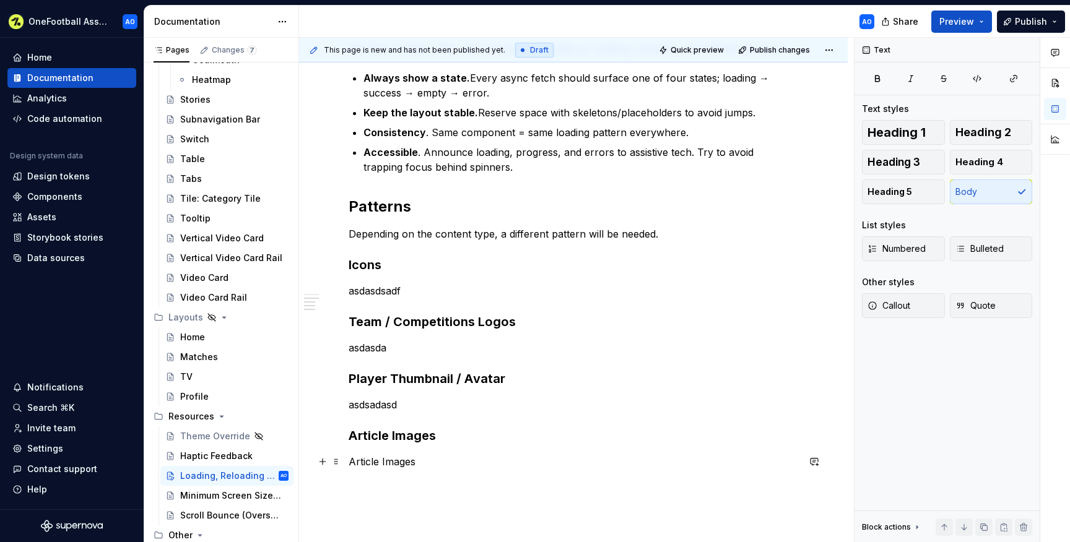
click at [399, 462] on p "Article Images" at bounding box center [574, 462] width 450 height 15
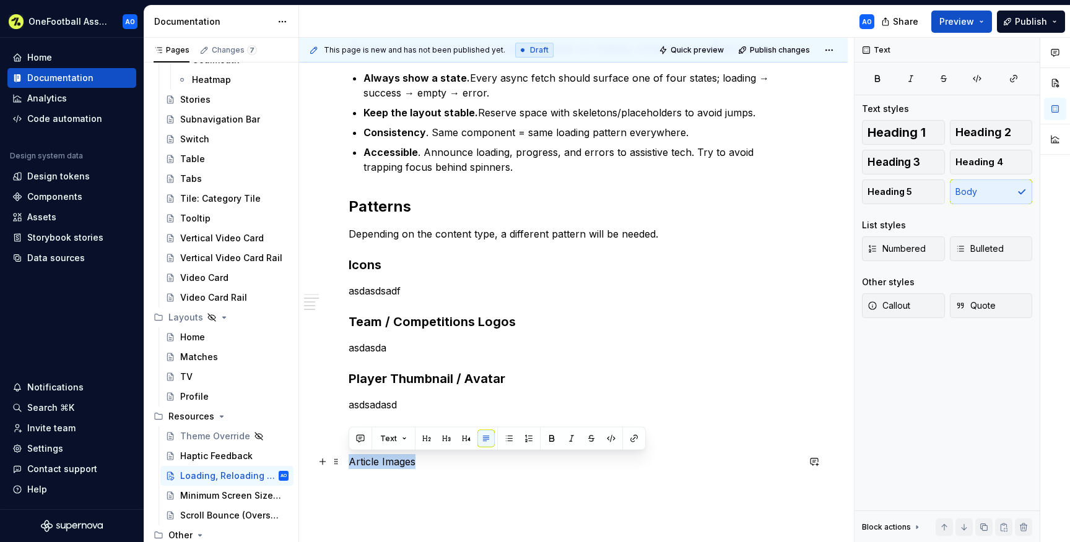
click at [399, 462] on p "Article Images" at bounding box center [574, 462] width 450 height 15
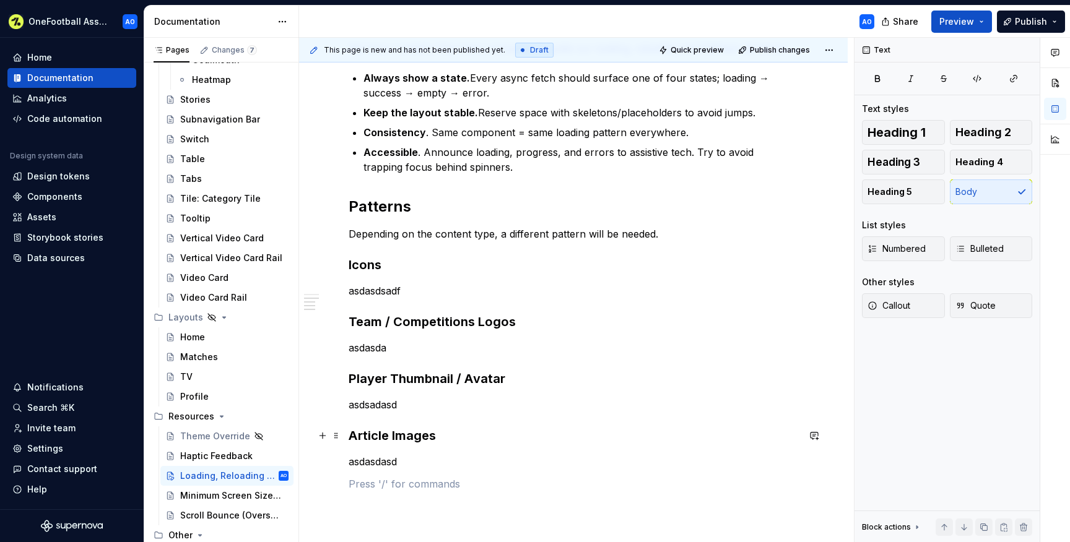
click at [391, 435] on h3 "Article Images" at bounding box center [574, 435] width 450 height 17
click at [401, 435] on h3 "Images" at bounding box center [574, 435] width 450 height 17
click at [412, 469] on div "Overview We have created a few basic principles to guide our loading, reloading…" at bounding box center [574, 273] width 450 height 525
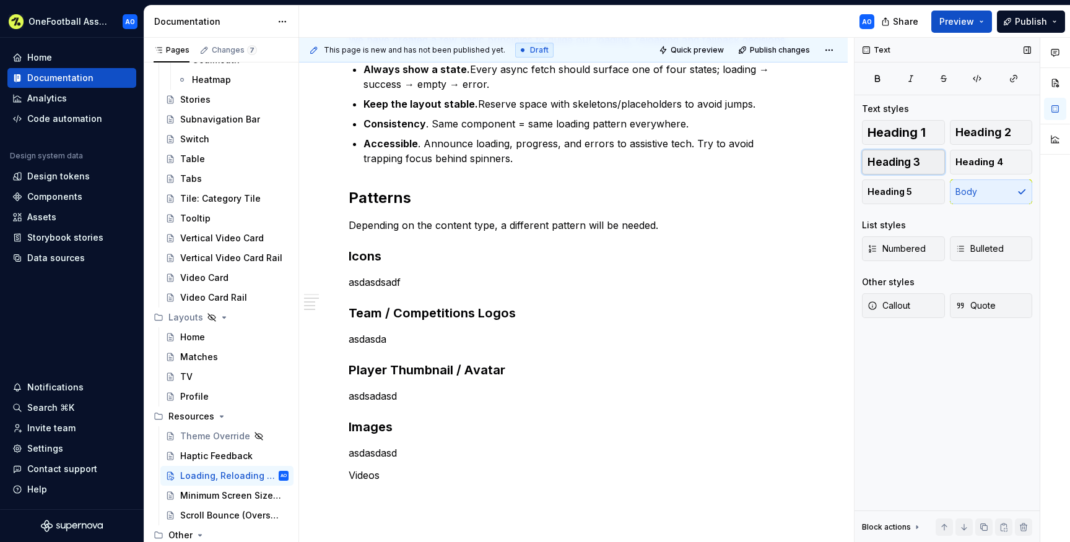
click at [883, 165] on span "Heading 3" at bounding box center [894, 162] width 53 height 12
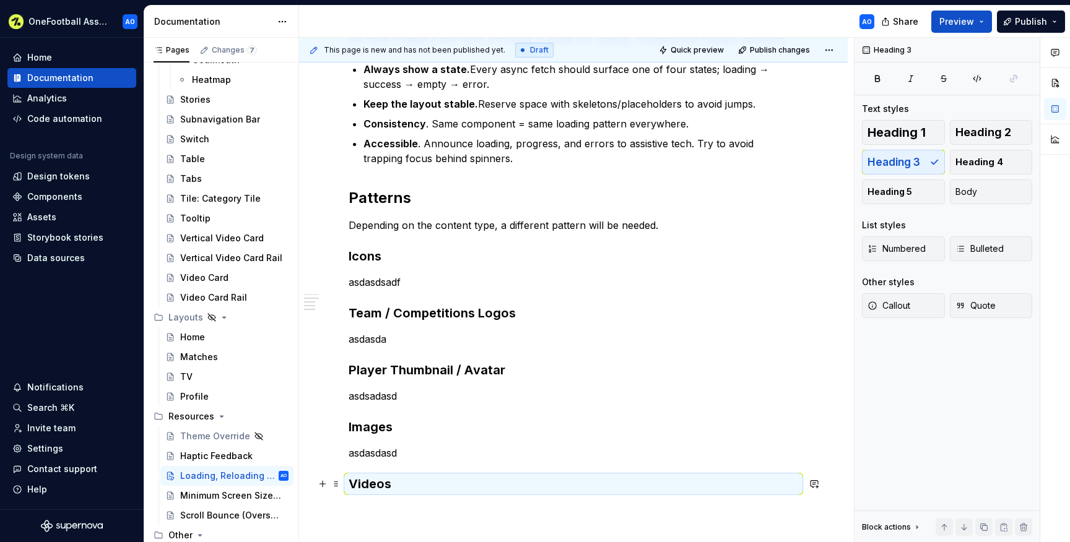
click at [406, 483] on h3 "Videos" at bounding box center [574, 484] width 450 height 17
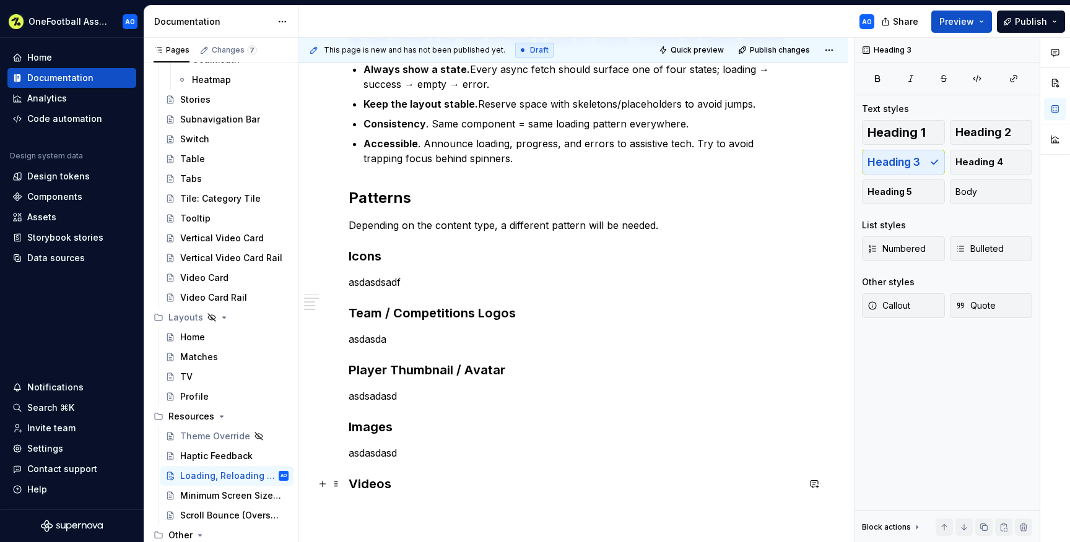
click at [406, 483] on h3 "Videos" at bounding box center [574, 484] width 450 height 17
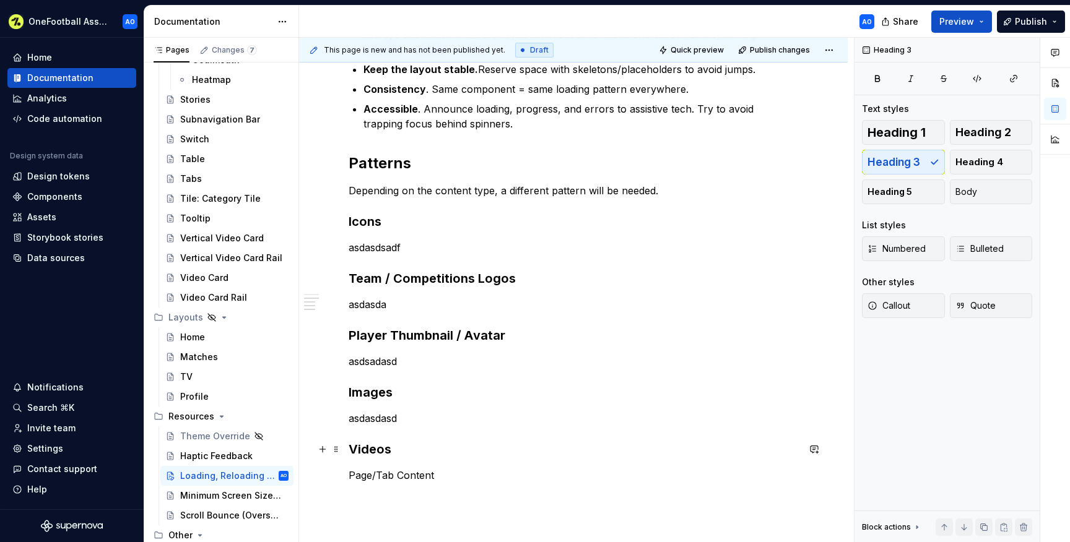
click at [410, 448] on h3 "Videos" at bounding box center [574, 449] width 450 height 17
click at [386, 492] on p "Page/Tab Content" at bounding box center [574, 497] width 450 height 15
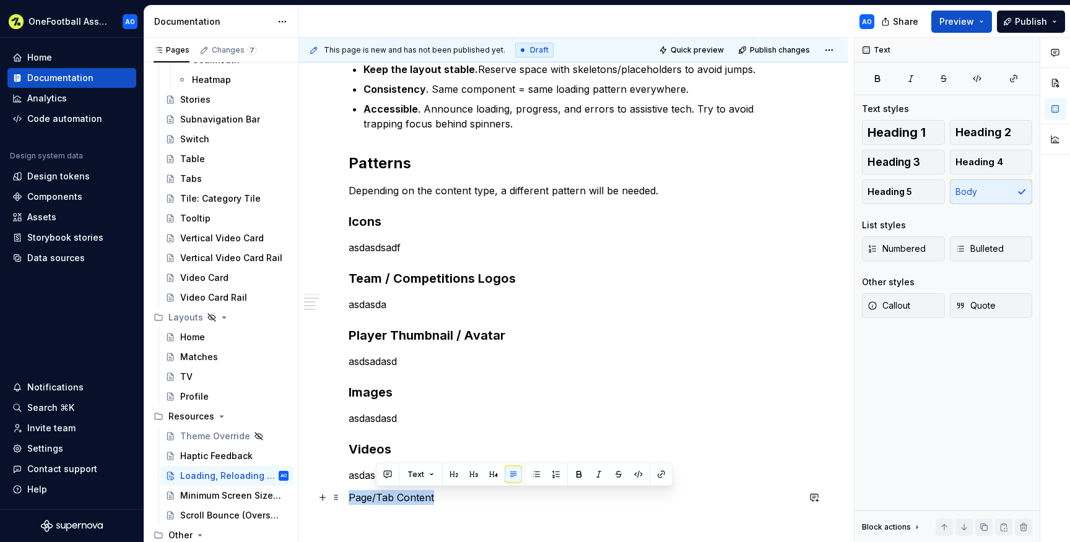
click at [386, 492] on p "Page/Tab Content" at bounding box center [574, 497] width 450 height 15
click at [913, 163] on span "Heading 3" at bounding box center [894, 162] width 53 height 12
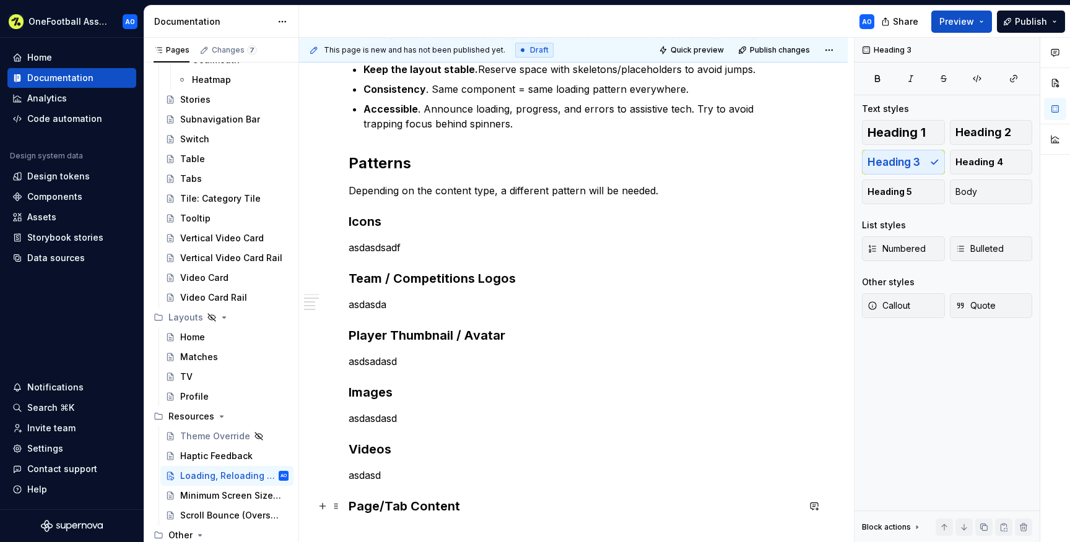
click at [468, 507] on h3 "Page/Tab Content" at bounding box center [574, 506] width 450 height 17
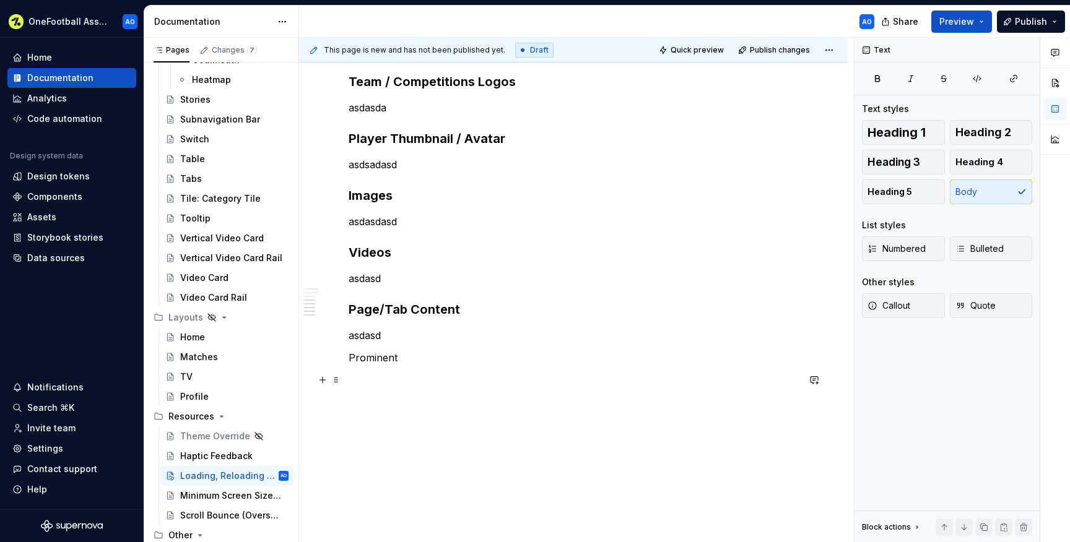
click at [385, 360] on p "Prominent" at bounding box center [574, 358] width 450 height 15
click at [380, 365] on strong "Prominent Components (Match Card, Live Modules)" at bounding box center [506, 366] width 315 height 15
click at [376, 380] on div "Overview We have created a few basic principles to guide our loading, reloading…" at bounding box center [574, 108] width 450 height 674
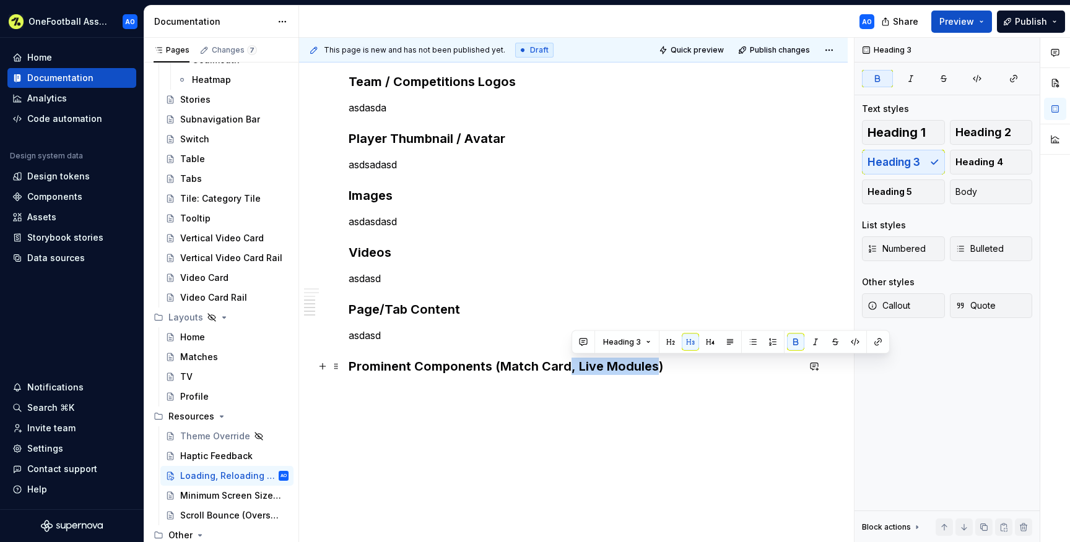
drag, startPoint x: 656, startPoint y: 364, endPoint x: 569, endPoint y: 363, distance: 86.7
click at [569, 363] on strong "Prominent Components (Match Card, Live Modules)" at bounding box center [506, 366] width 315 height 15
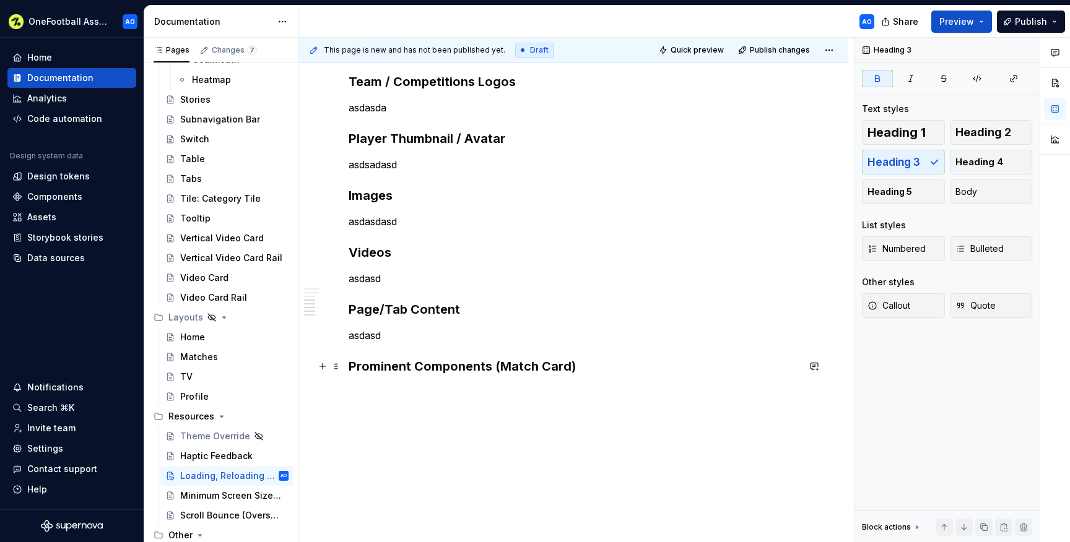
click at [498, 365] on strong "Prominent Components (Match Card)" at bounding box center [462, 366] width 227 height 15
click at [504, 329] on p "asdasd" at bounding box center [574, 335] width 450 height 15
click at [489, 307] on h3 "Page/Tab Content" at bounding box center [574, 309] width 450 height 17
click at [613, 368] on h3 "Prominent Components (e.g. Match Card)" at bounding box center [574, 366] width 450 height 17
click at [593, 390] on p at bounding box center [574, 392] width 450 height 15
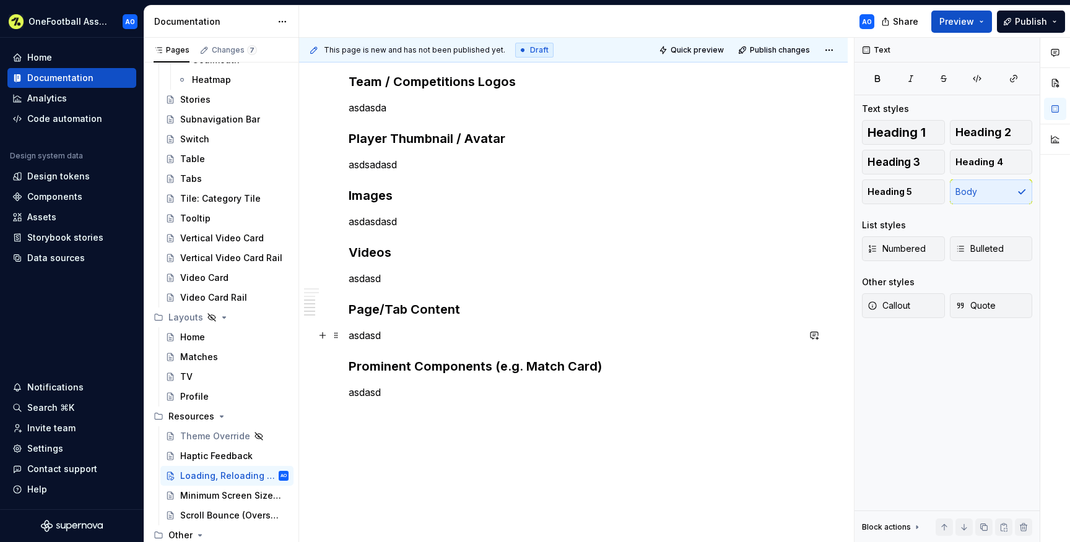
click at [544, 336] on p "asdasd" at bounding box center [574, 335] width 450 height 15
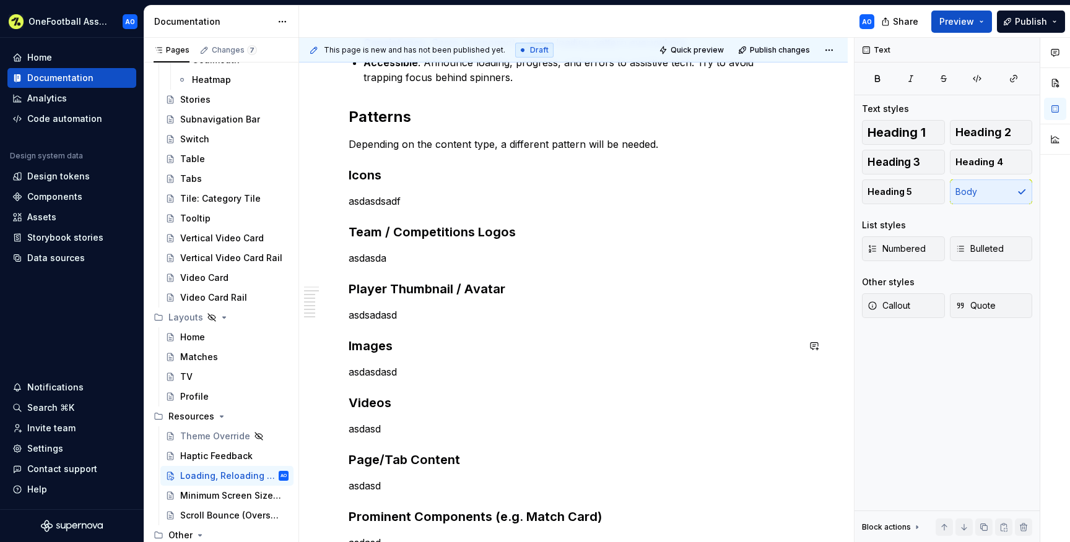
scroll to position [311, 0]
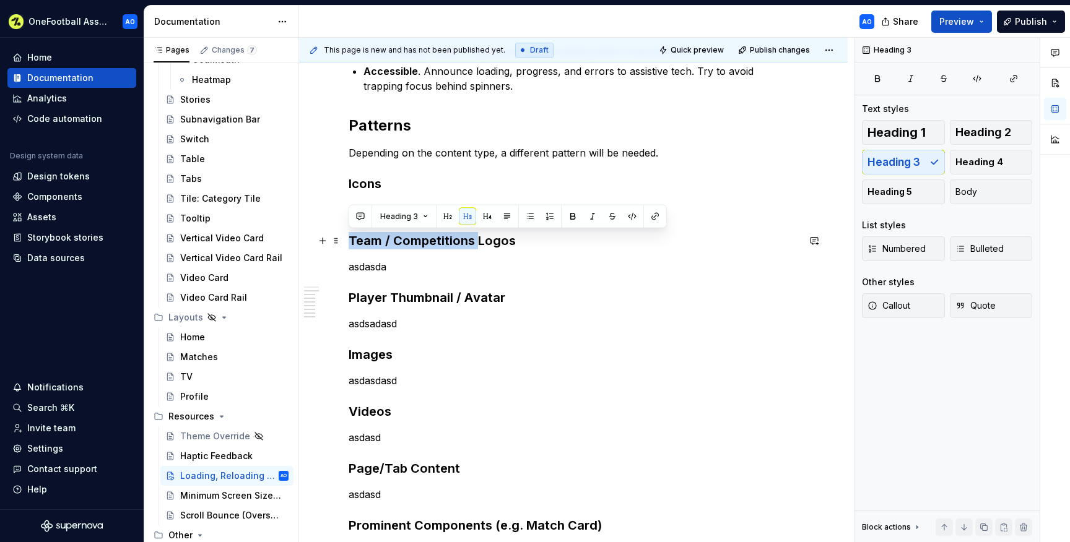
drag, startPoint x: 477, startPoint y: 240, endPoint x: 351, endPoint y: 237, distance: 126.4
click at [351, 237] on h3 "Team / Competitions Logos" at bounding box center [574, 240] width 450 height 17
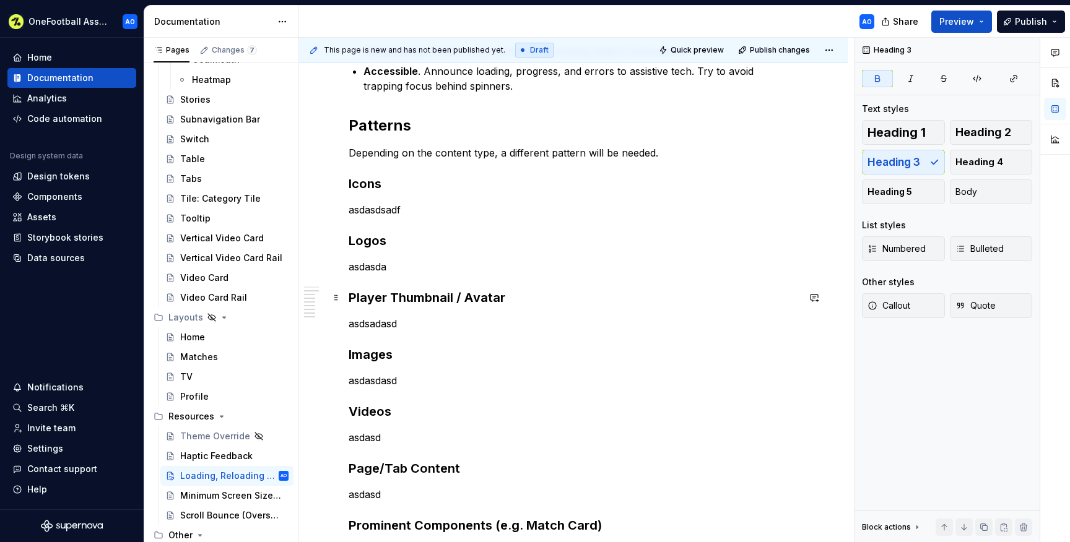
click at [391, 295] on strong "Player Thumbnail / Avatar" at bounding box center [427, 297] width 157 height 15
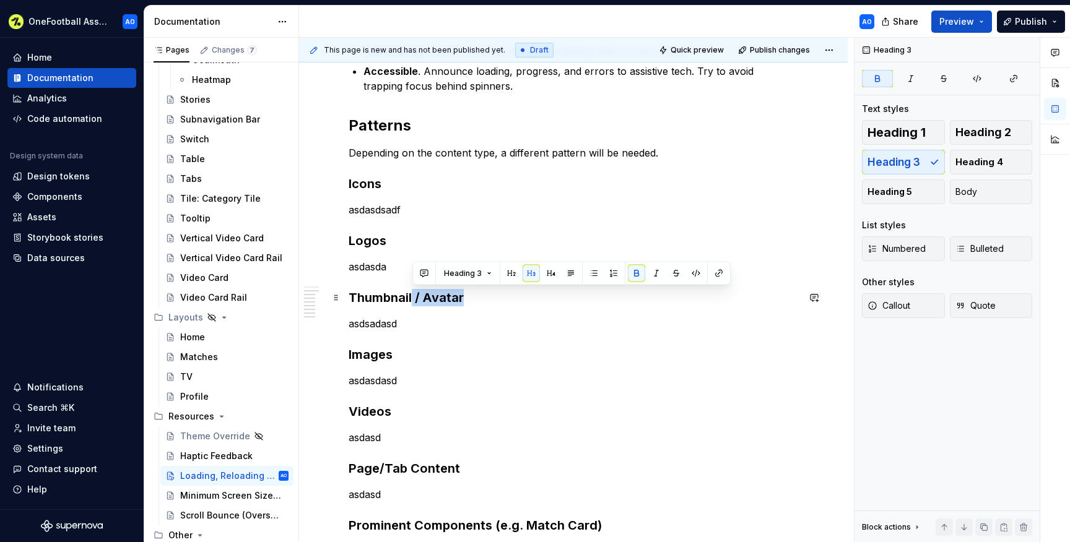
drag, startPoint x: 480, startPoint y: 299, endPoint x: 412, endPoint y: 295, distance: 68.3
click at [412, 295] on h3 "Thumbnail / Avatar" at bounding box center [574, 297] width 450 height 17
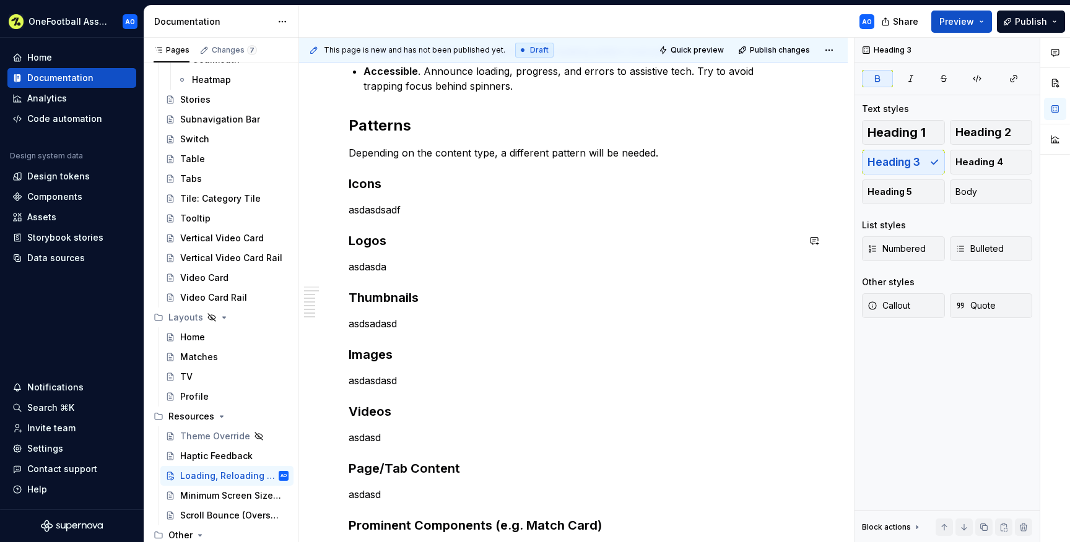
click at [412, 227] on div "Overview We have created a few basic principles to guide our loading, reloading…" at bounding box center [574, 267] width 450 height 674
click at [384, 272] on p "asdasda" at bounding box center [574, 266] width 450 height 15
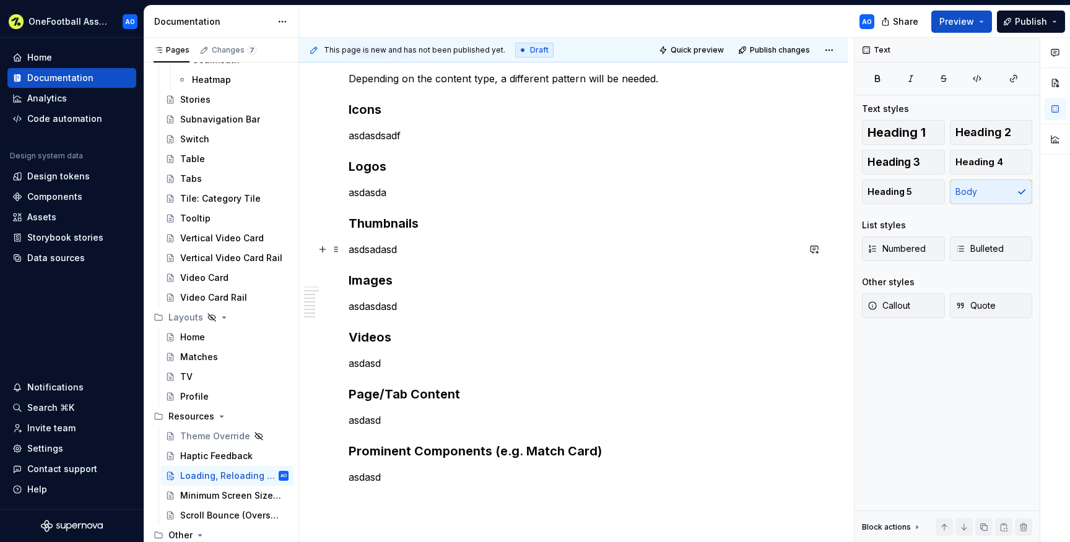
scroll to position [387, 0]
click at [391, 134] on p "asdasdsadf" at bounding box center [574, 134] width 450 height 15
click at [364, 133] on strong "Token" at bounding box center [379, 134] width 30 height 12
click at [365, 134] on strong "Token" at bounding box center [364, 134] width 30 height 12
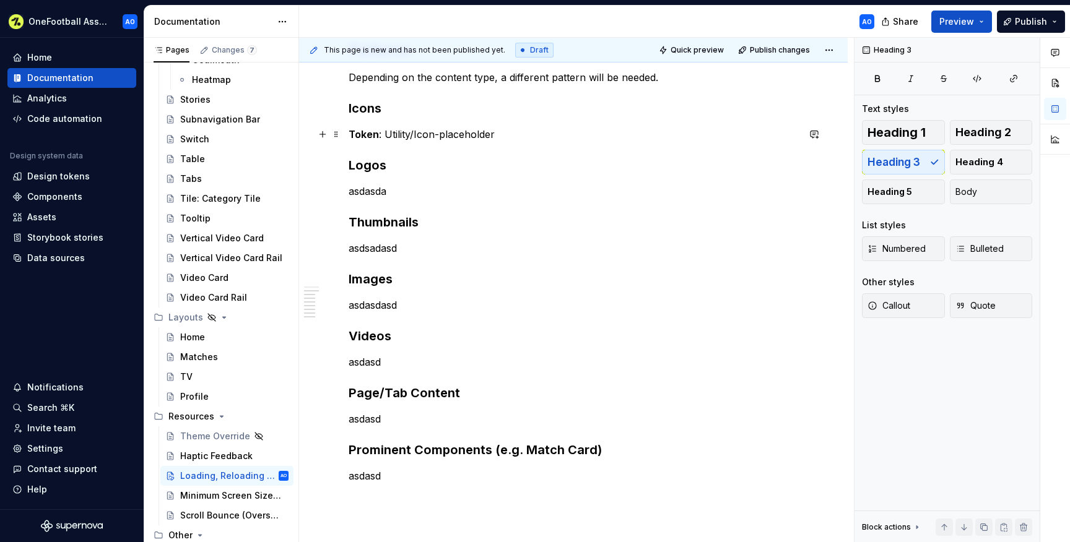
click at [404, 134] on p "Token : Utility/Icon-placeholder" at bounding box center [574, 134] width 450 height 15
click at [365, 133] on strong "Token" at bounding box center [364, 134] width 30 height 12
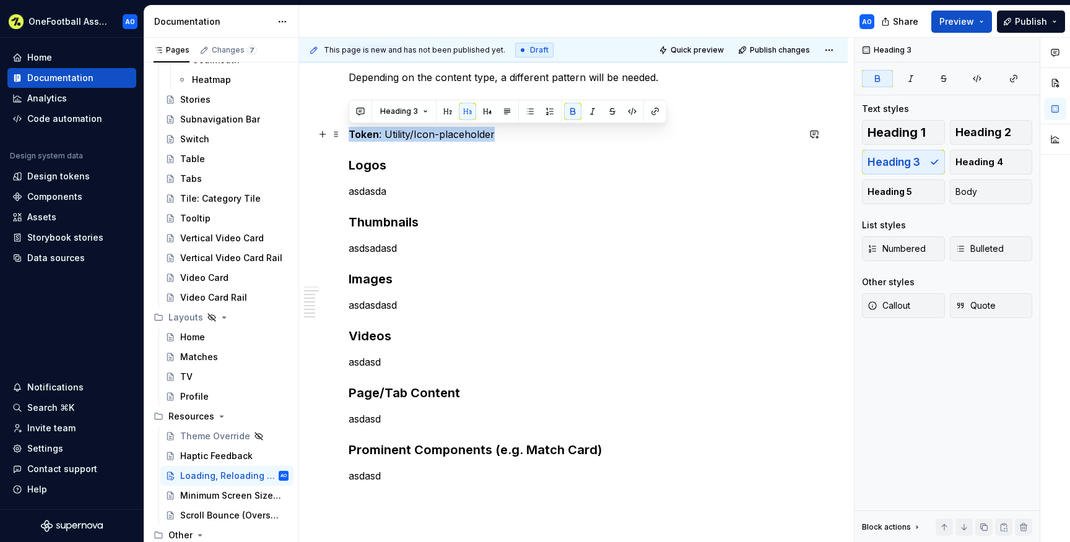
click at [365, 133] on strong "Token" at bounding box center [364, 134] width 30 height 12
click at [983, 189] on button "Body" at bounding box center [991, 192] width 83 height 25
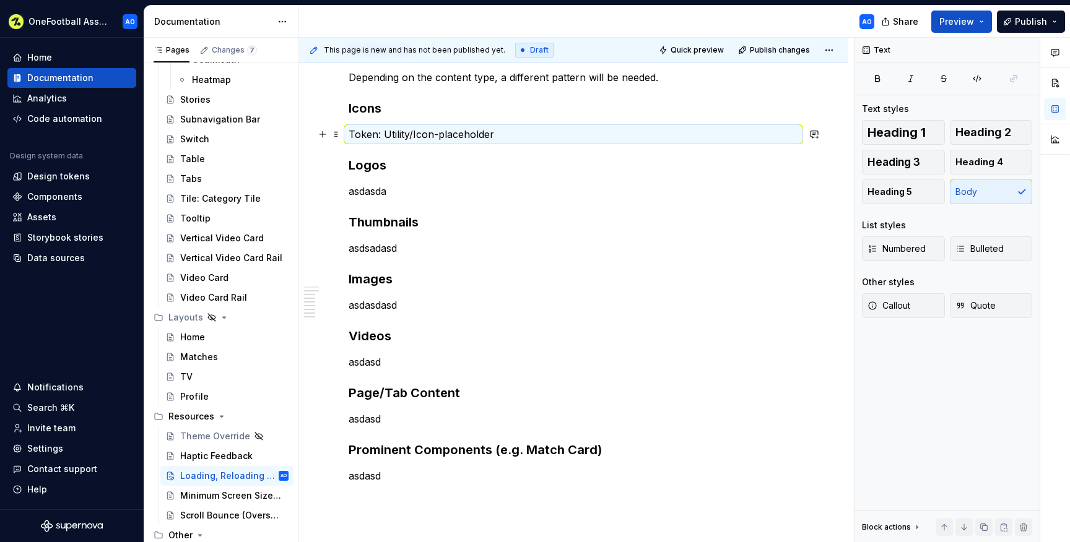
click at [381, 141] on p "Token: Utility/Icon-placeholder" at bounding box center [574, 134] width 450 height 15
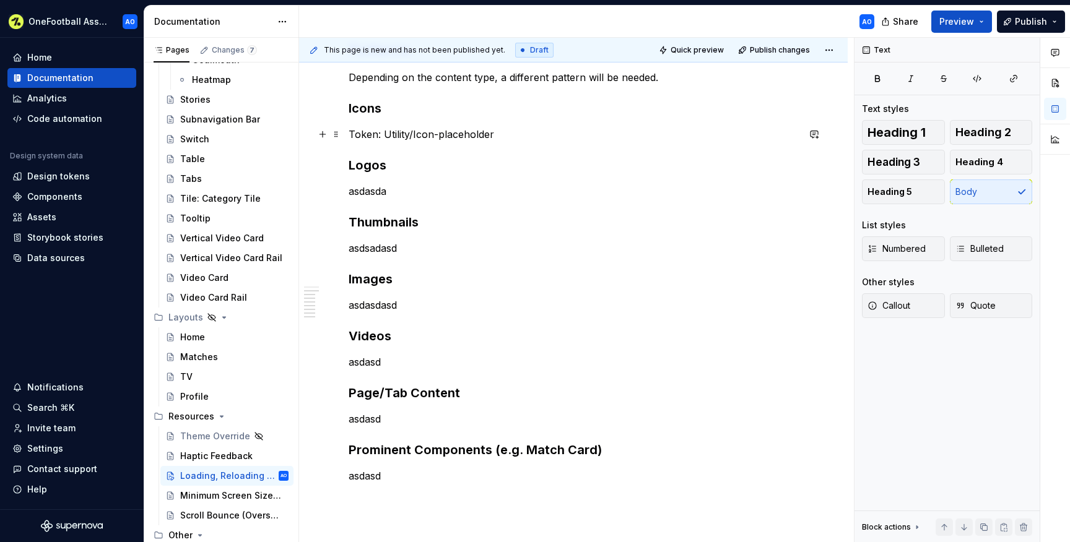
click at [362, 131] on p "Token: Utility/Icon-placeholder" at bounding box center [574, 134] width 450 height 15
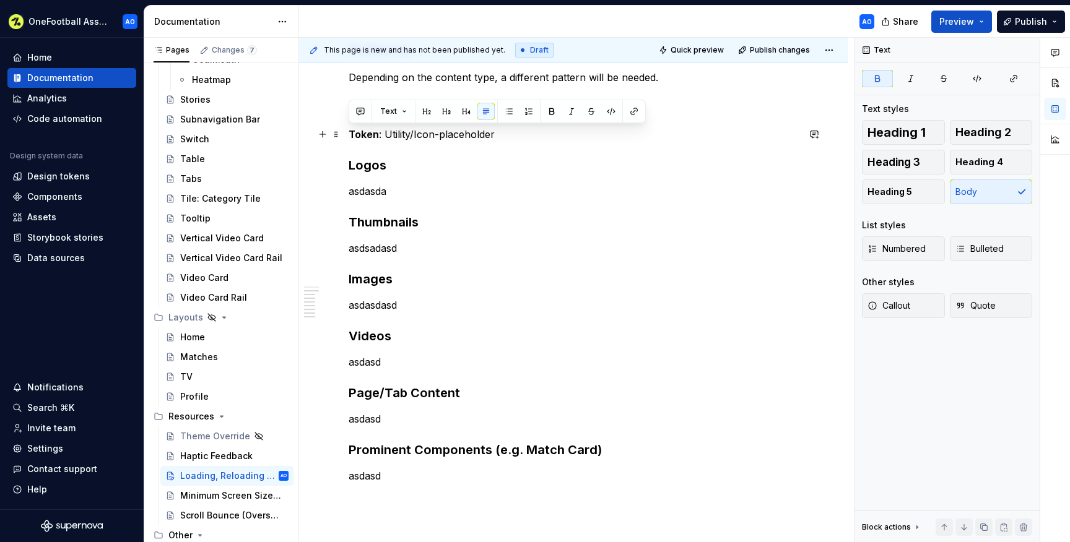
click at [411, 133] on p "Token : Utility/Icon-placeholder" at bounding box center [574, 134] width 450 height 15
click at [384, 132] on p "Token : Utility/Icon-placeholder" at bounding box center [574, 134] width 450 height 15
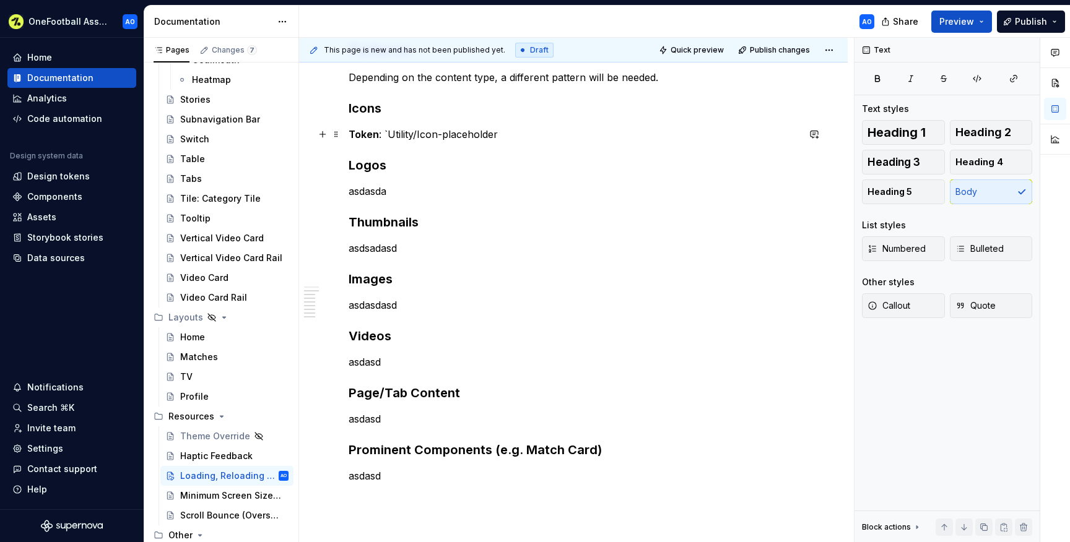
click at [507, 134] on p "Token : `Utility/Icon-placeholder" at bounding box center [574, 134] width 450 height 15
click at [544, 132] on p "Token : Utility/Icon-placeholder" at bounding box center [574, 134] width 450 height 15
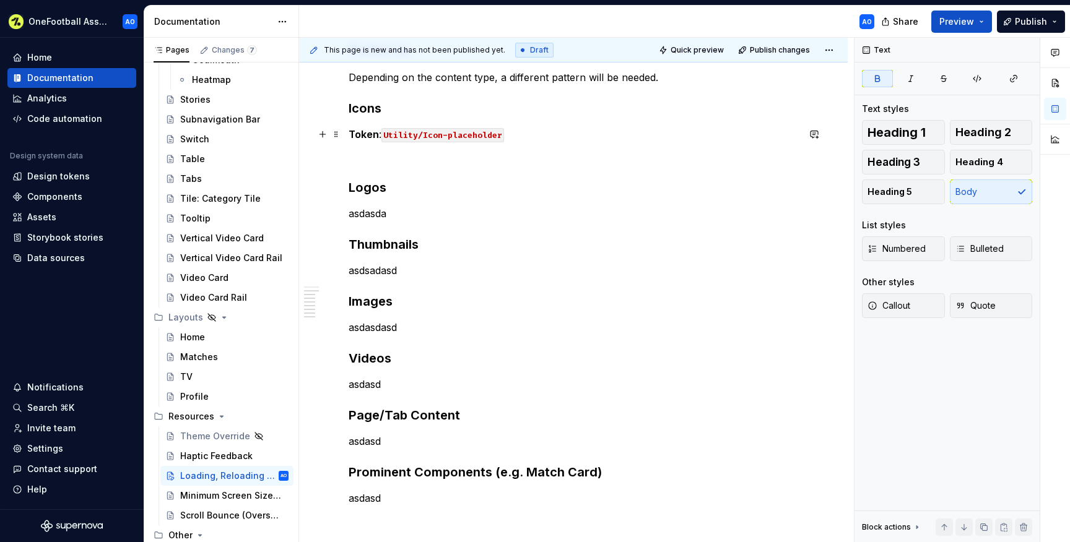
click at [364, 135] on strong "Token" at bounding box center [364, 134] width 30 height 12
click at [373, 161] on p at bounding box center [574, 156] width 450 height 15
click at [370, 137] on p "Icon : Utility/Icon-placeholder" at bounding box center [574, 134] width 450 height 15
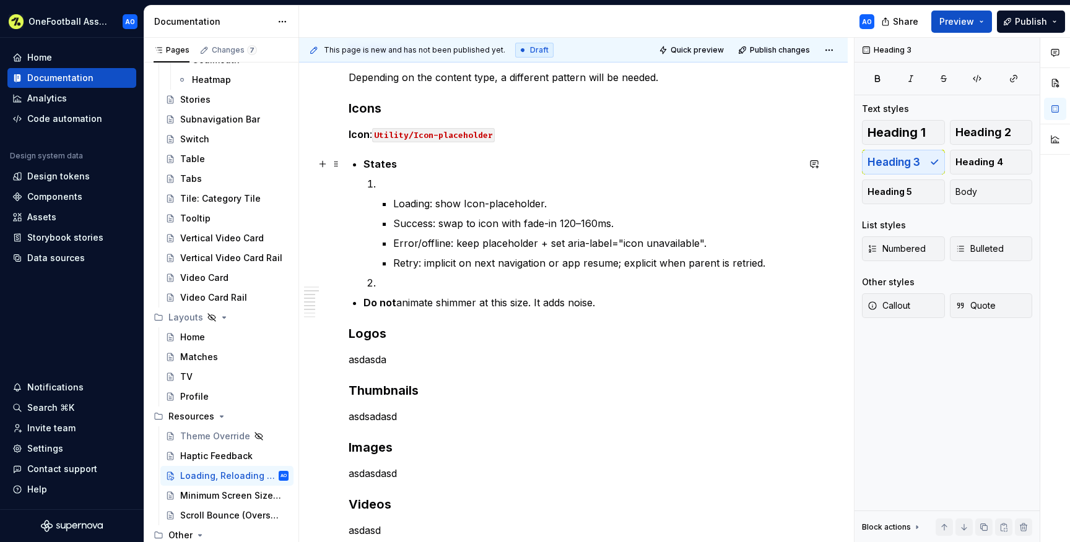
click at [360, 162] on div "Overview We have created a few basic principles to guide our loading, reloading…" at bounding box center [574, 275] width 450 height 842
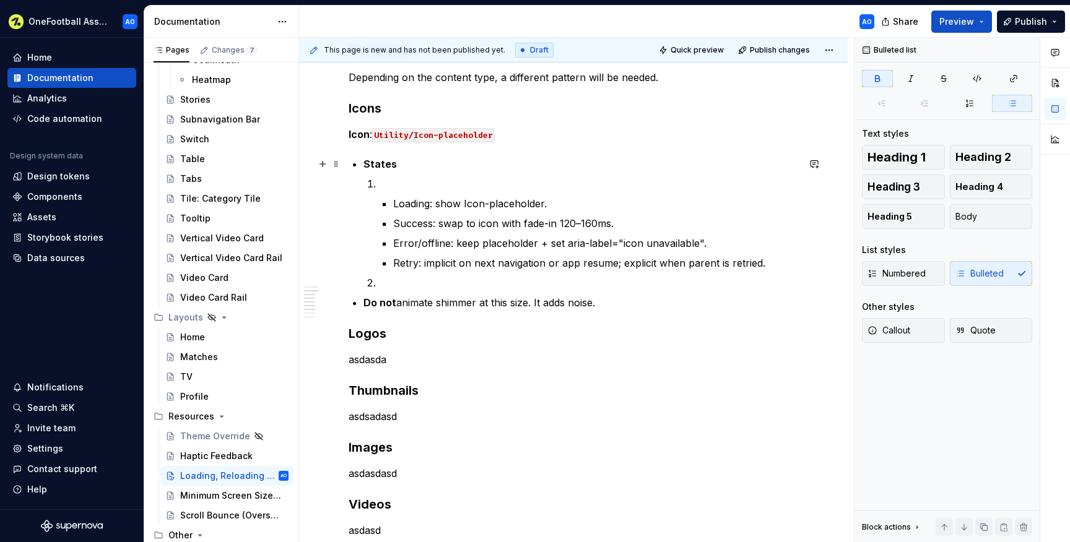
click at [364, 163] on strong "States" at bounding box center [380, 164] width 33 height 12
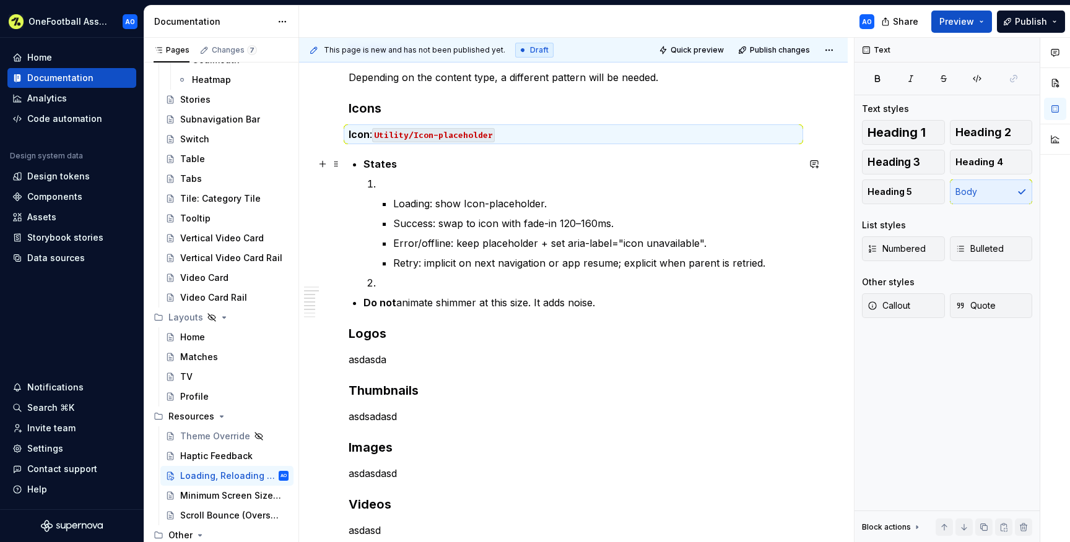
click at [377, 162] on strong "States" at bounding box center [380, 164] width 33 height 12
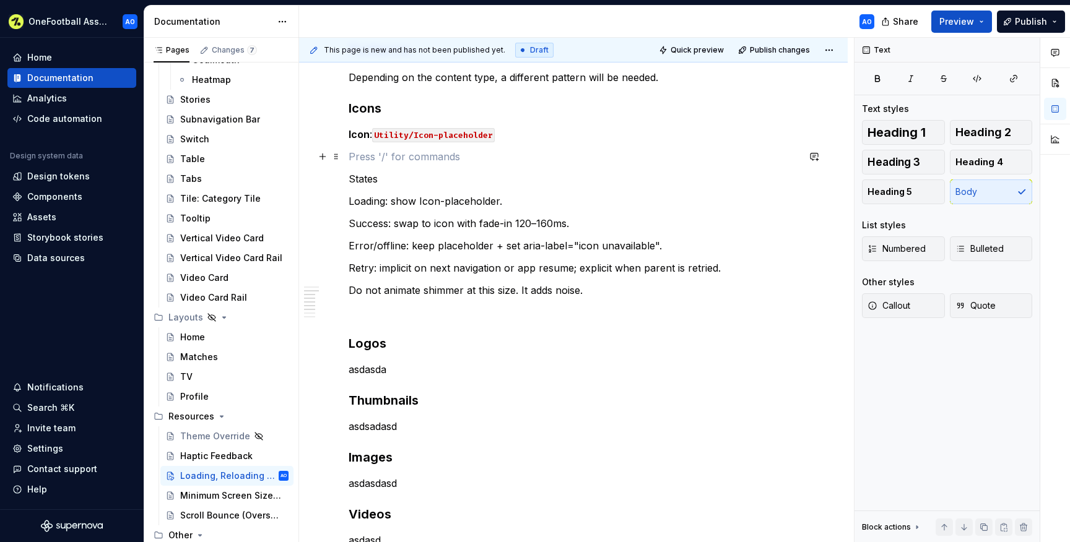
click at [359, 160] on p at bounding box center [574, 156] width 450 height 15
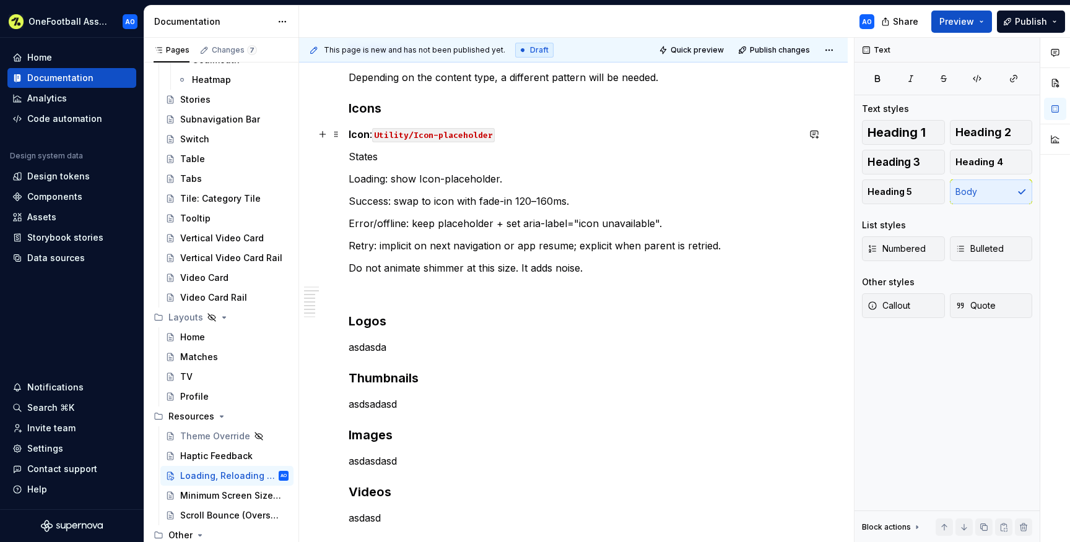
click at [375, 134] on code "Utility/Icon-placeholder" at bounding box center [433, 135] width 123 height 14
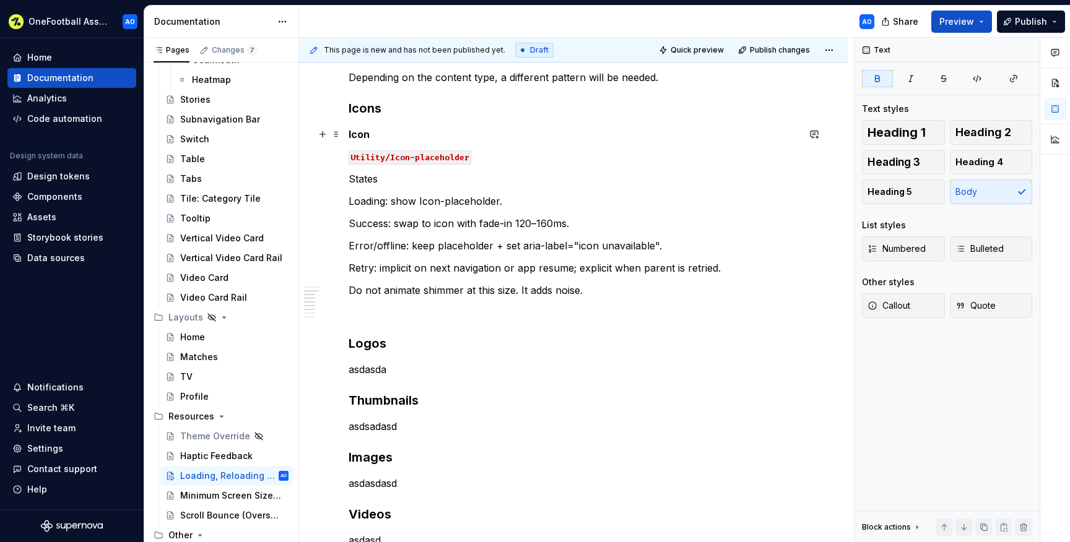
click at [366, 133] on strong "Icon" at bounding box center [359, 134] width 21 height 12
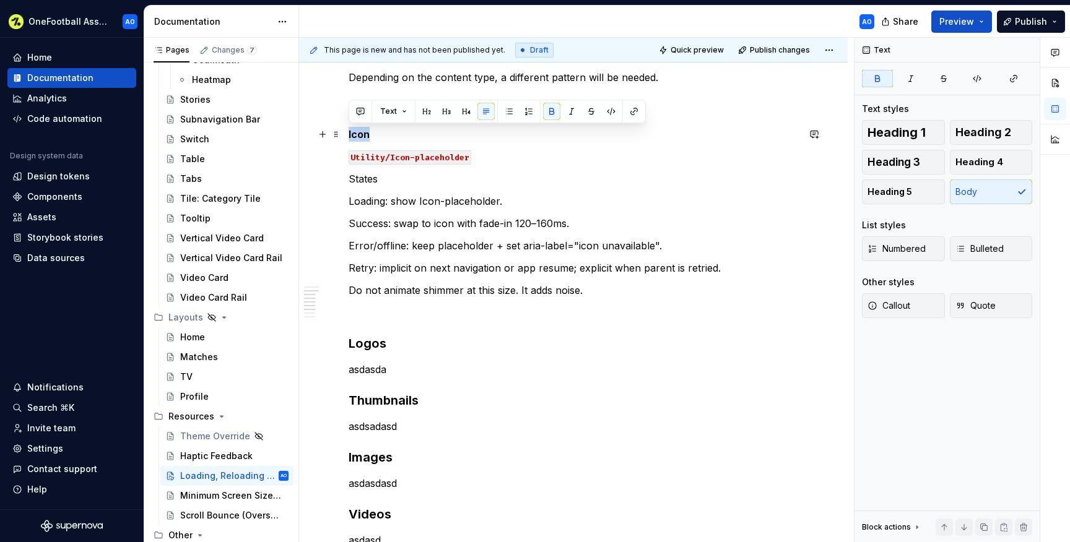
click at [366, 133] on strong "Icon" at bounding box center [359, 134] width 21 height 12
click at [914, 191] on button "Heading 5" at bounding box center [903, 192] width 83 height 25
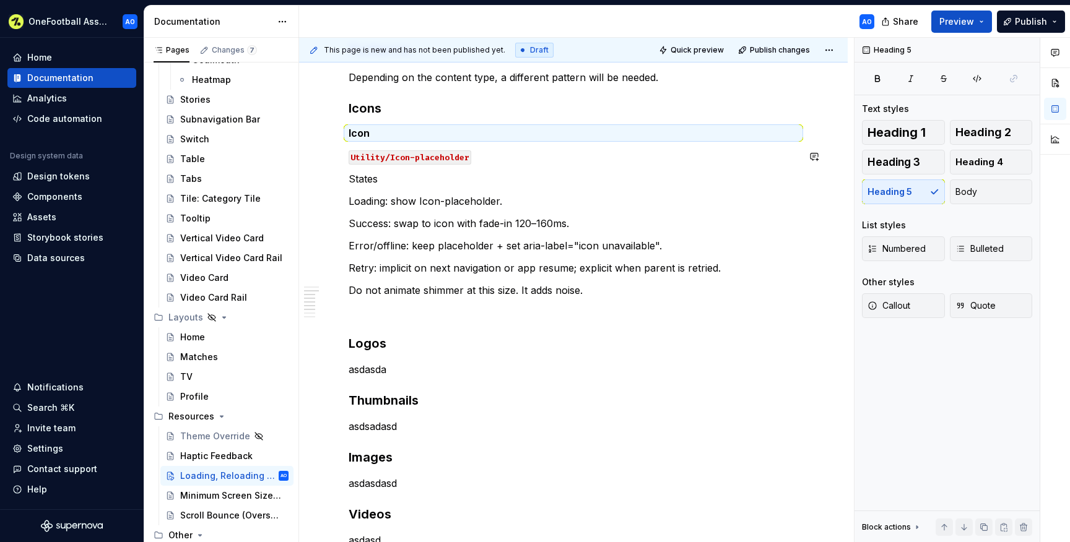
click at [355, 176] on p "States" at bounding box center [574, 179] width 450 height 15
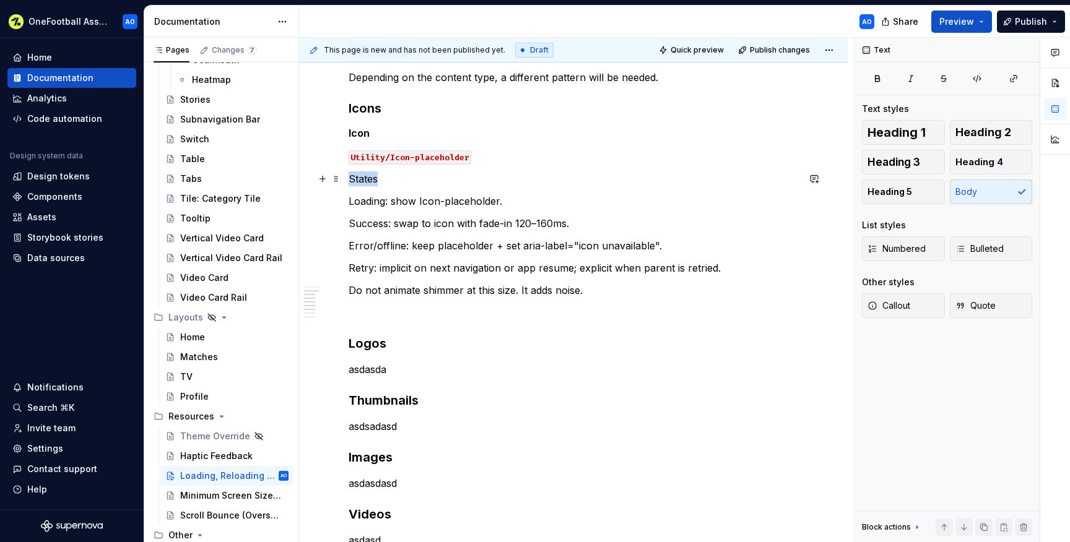
click at [355, 176] on p "States" at bounding box center [574, 179] width 450 height 15
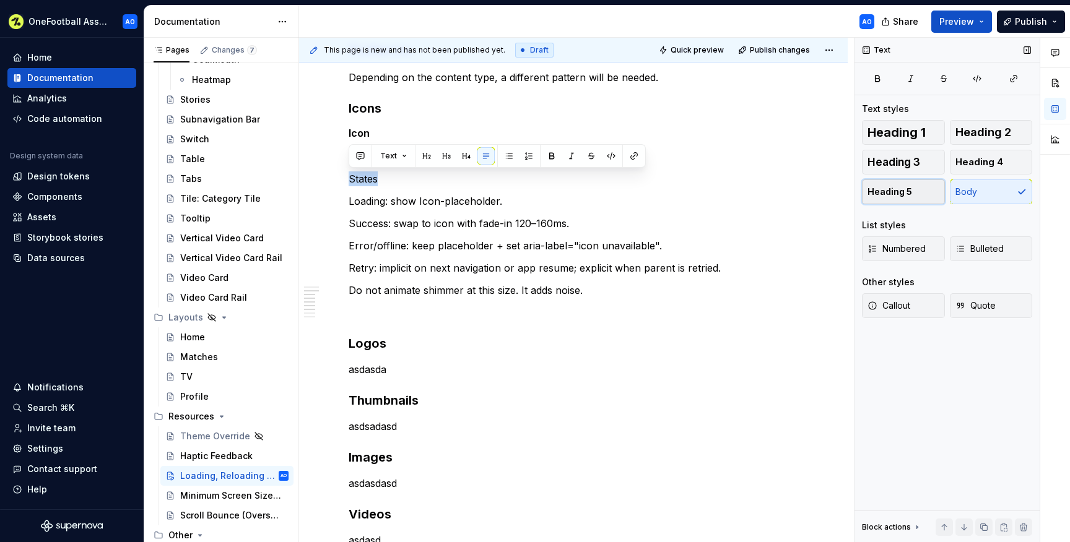
click at [913, 193] on button "Heading 5" at bounding box center [903, 192] width 83 height 25
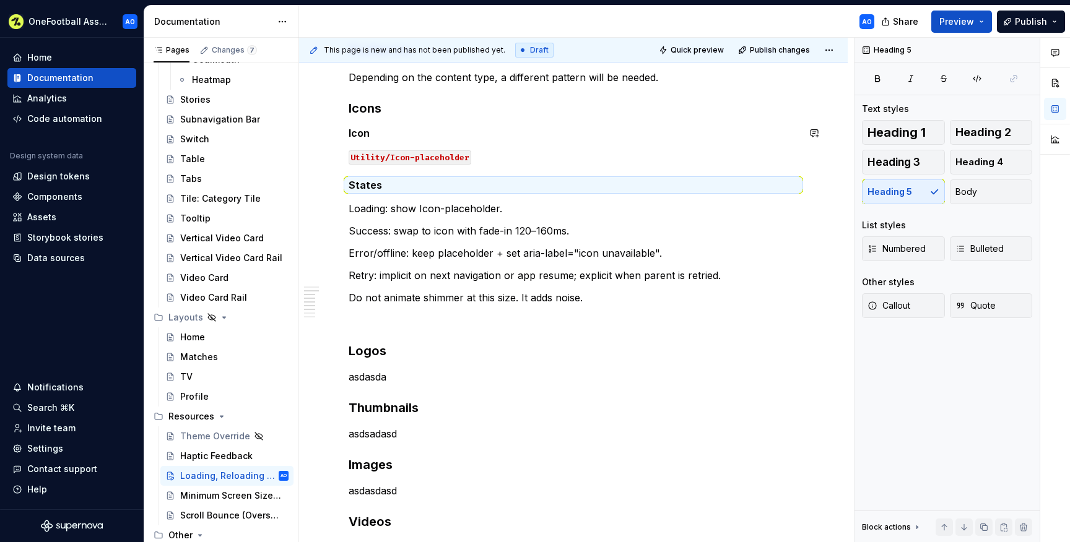
click at [390, 118] on div "Overview We have created a few basic principles to guide our loading, reloading…" at bounding box center [574, 284] width 450 height 860
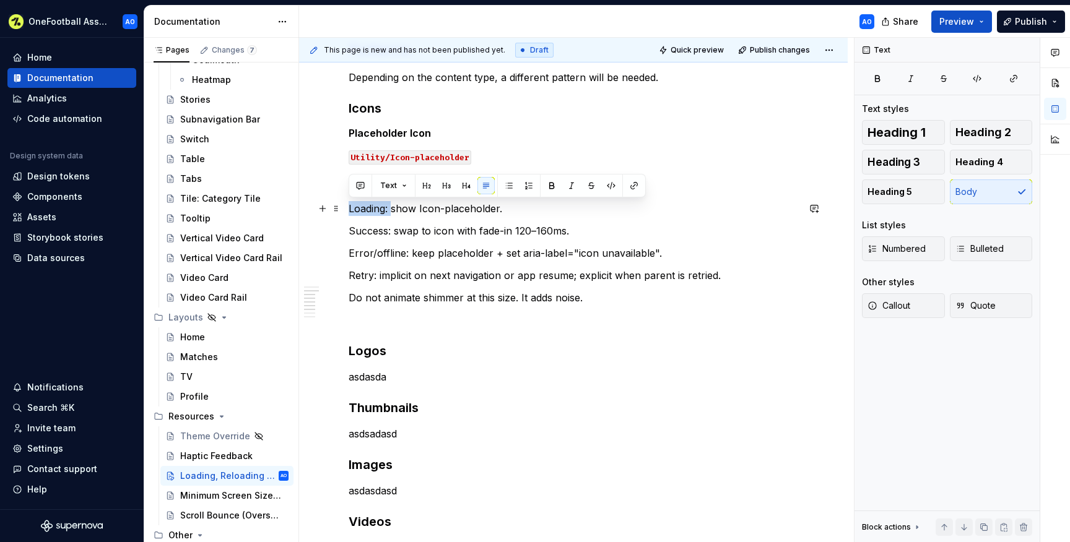
drag, startPoint x: 392, startPoint y: 208, endPoint x: 347, endPoint y: 207, distance: 44.6
click at [347, 207] on div "Overview We have created a few basic principles to guide our loading, reloading…" at bounding box center [573, 358] width 549 height 1067
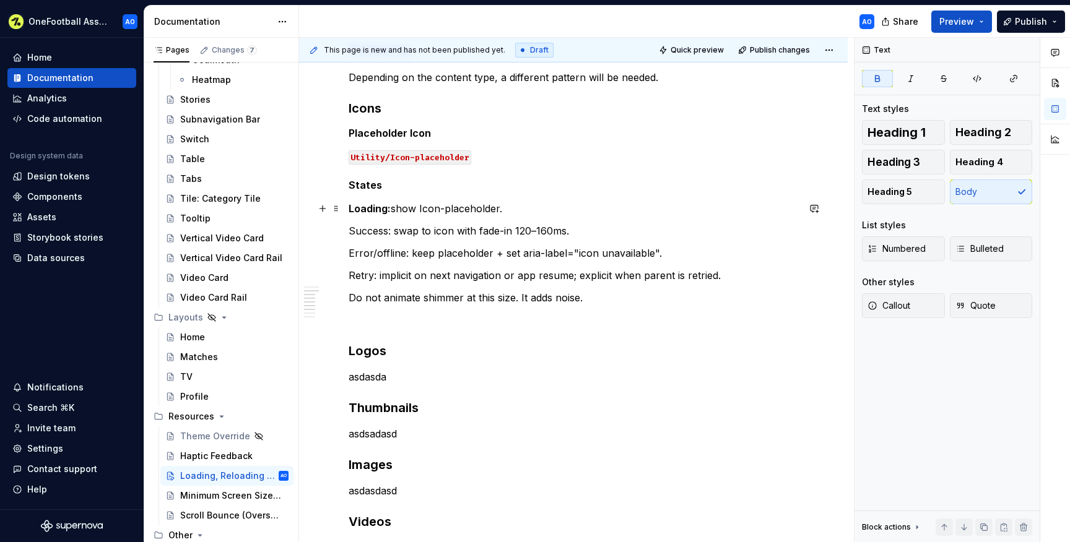
click at [393, 211] on p "Loading: show Icon-placeholder." at bounding box center [574, 208] width 450 height 15
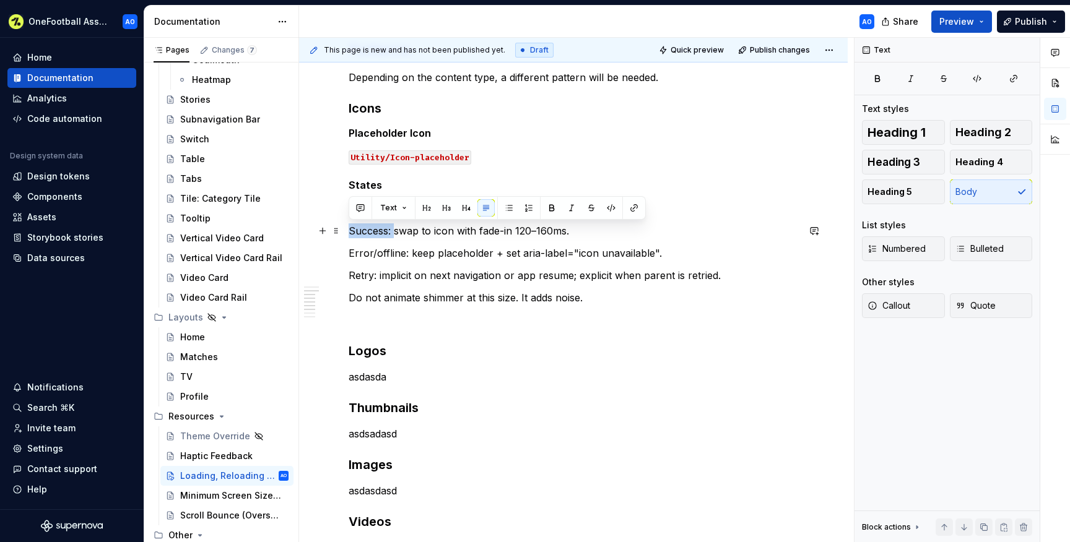
drag, startPoint x: 393, startPoint y: 233, endPoint x: 344, endPoint y: 232, distance: 48.9
click at [344, 232] on div "Overview We have created a few basic principles to guide our loading, reloading…" at bounding box center [573, 358] width 549 height 1067
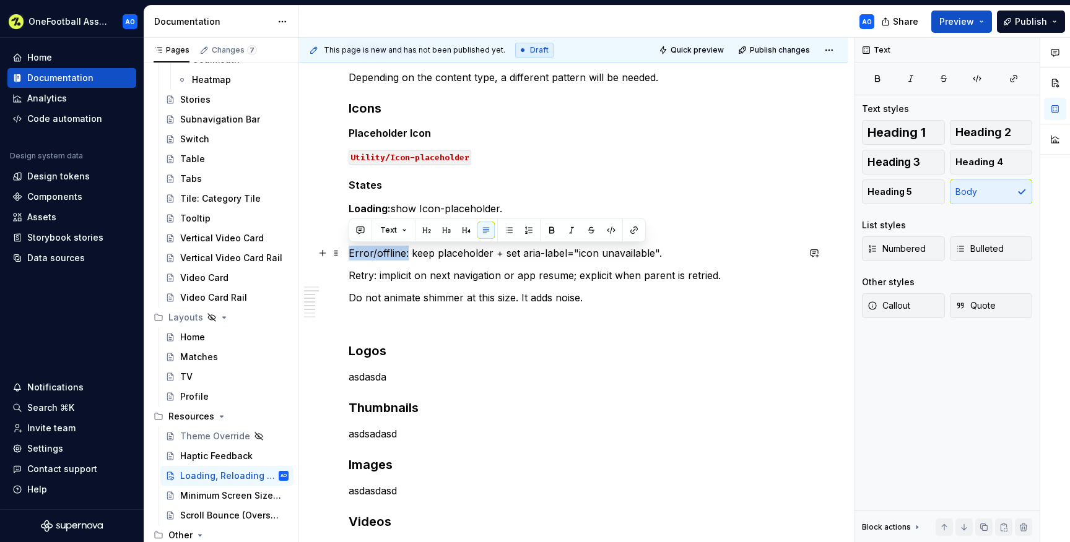
drag, startPoint x: 407, startPoint y: 253, endPoint x: 349, endPoint y: 250, distance: 58.3
click at [349, 250] on p "Error/offline: keep placeholder + set aria-label="icon unavailable"." at bounding box center [574, 253] width 450 height 15
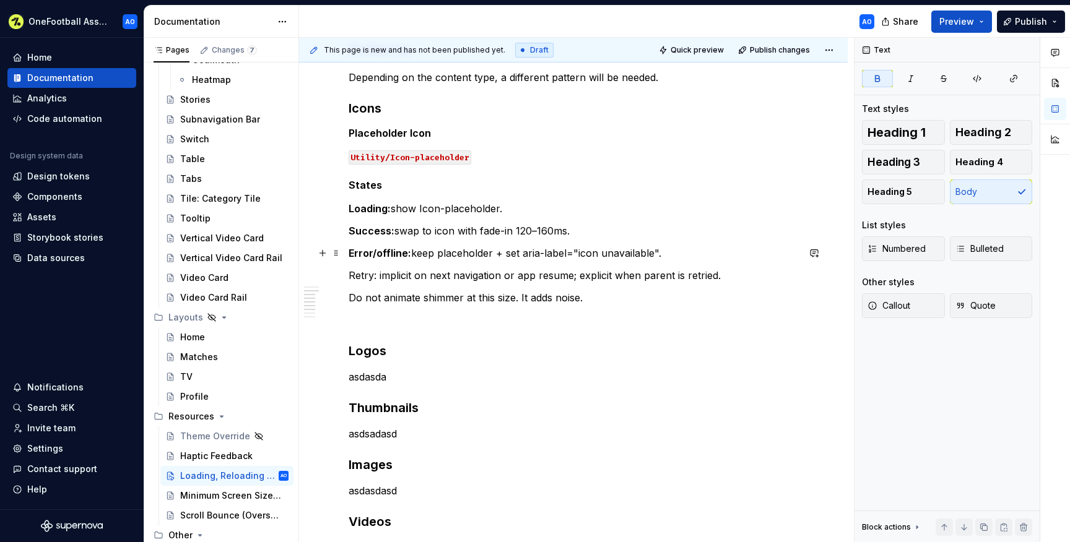
click at [404, 259] on strong "Error/offline:" at bounding box center [380, 253] width 63 height 12
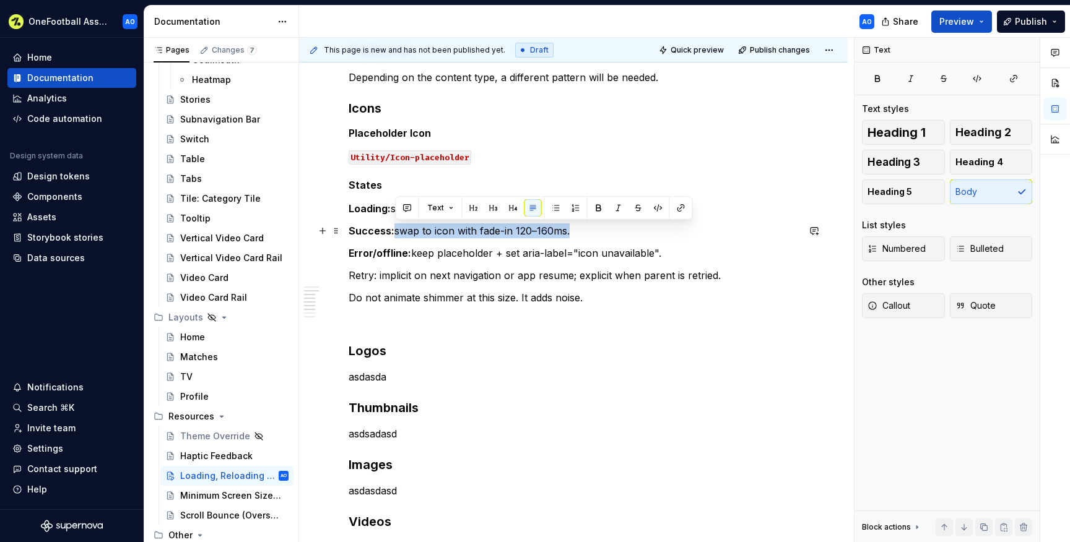
drag, startPoint x: 579, startPoint y: 229, endPoint x: 396, endPoint y: 227, distance: 182.7
click at [396, 227] on p "Success: swap to icon with fade-in 120–160ms." at bounding box center [574, 231] width 450 height 15
click at [389, 175] on div "Overview We have created a few basic principles to guide our loading, reloading…" at bounding box center [574, 284] width 450 height 860
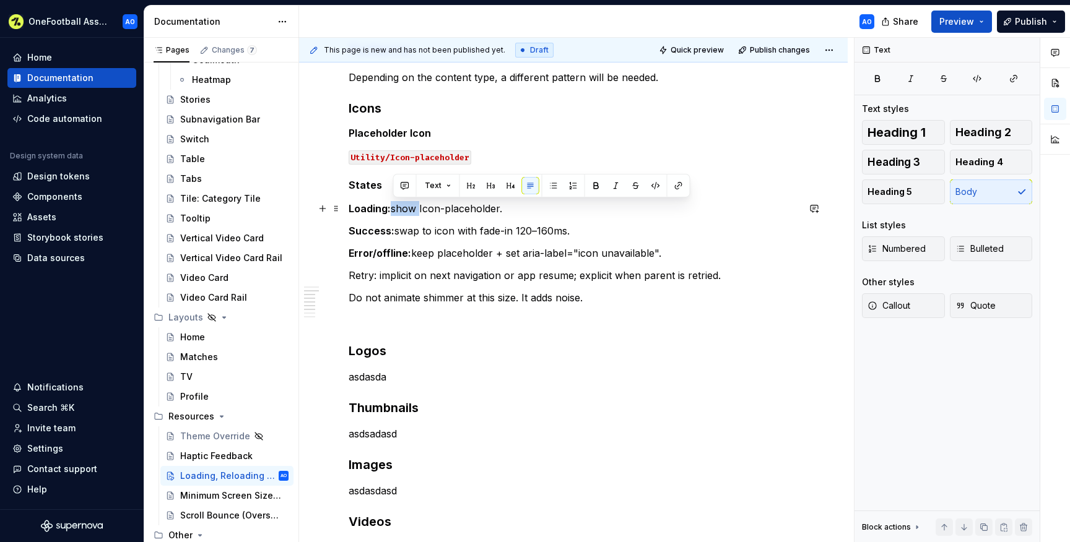
drag, startPoint x: 421, startPoint y: 207, endPoint x: 394, endPoint y: 206, distance: 27.3
click at [394, 206] on p "Loading: show Icon-placeholder." at bounding box center [574, 208] width 450 height 15
click at [387, 206] on strong "Loading:" at bounding box center [370, 209] width 42 height 12
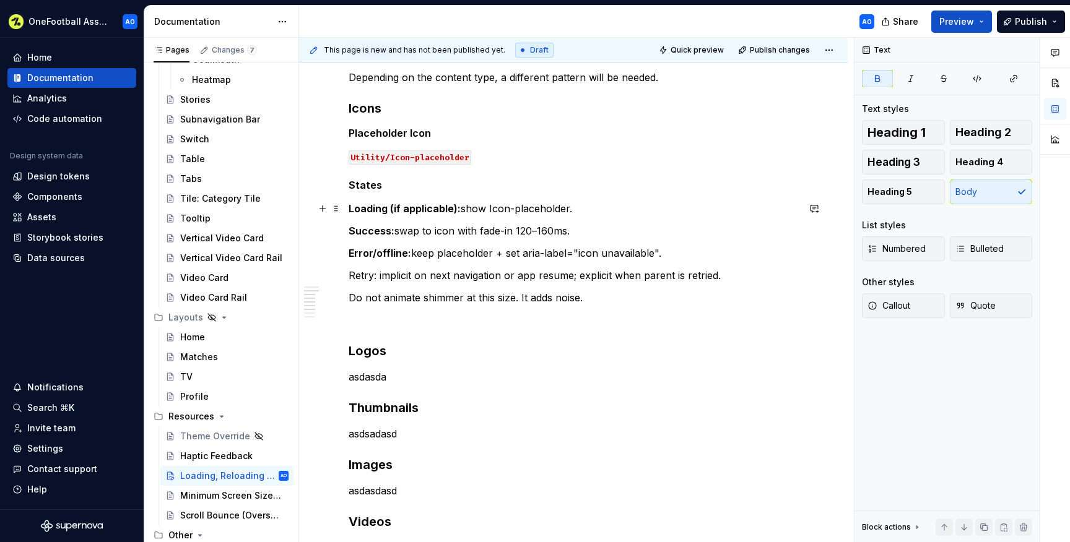
click at [489, 203] on p "Loading (if applicable): show Icon-placeholder." at bounding box center [574, 208] width 450 height 15
click at [464, 209] on p "Loading (if applicable): show Icon-placeholder." at bounding box center [574, 208] width 450 height 15
click at [460, 191] on h5 "States" at bounding box center [574, 185] width 450 height 12
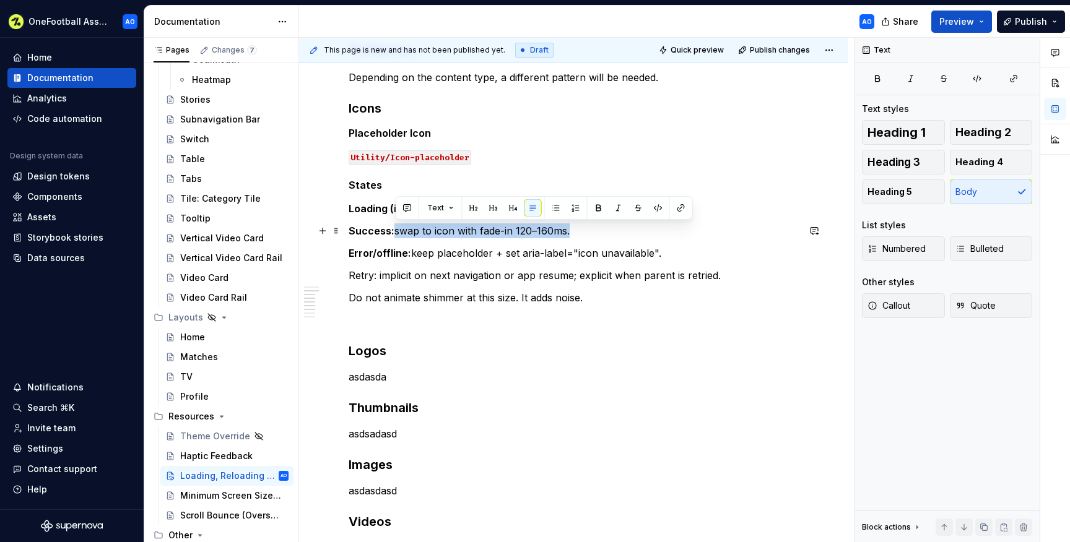
drag, startPoint x: 585, startPoint y: 229, endPoint x: 396, endPoint y: 230, distance: 188.9
click at [396, 230] on p "Success: swap to icon with fade-in 120–160ms." at bounding box center [574, 231] width 450 height 15
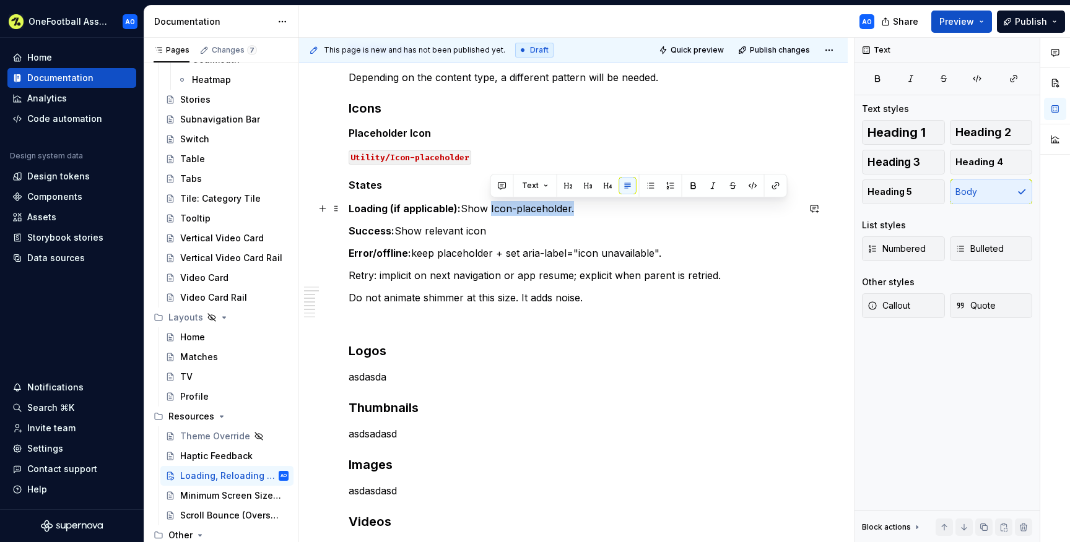
drag, startPoint x: 572, startPoint y: 209, endPoint x: 490, endPoint y: 209, distance: 81.7
click at [490, 209] on p "Loading (if applicable): Show Icon-placeholder." at bounding box center [574, 208] width 450 height 15
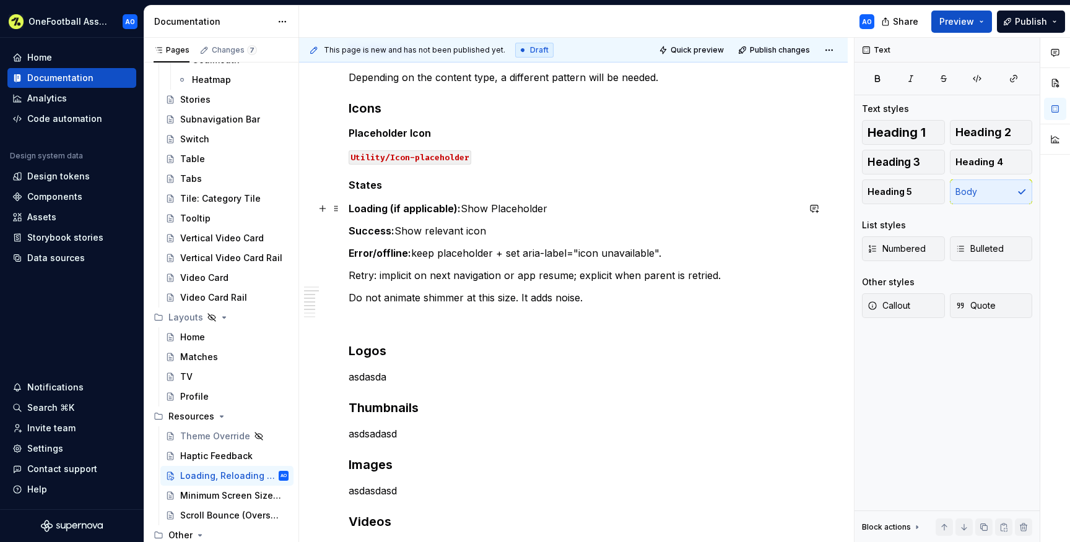
click at [494, 207] on p "Loading (if applicable): Show Placeholder" at bounding box center [574, 208] width 450 height 15
click at [547, 209] on p "Loading (if applicable): Show placeholder" at bounding box center [574, 208] width 450 height 15
click at [516, 230] on p "Success: Show relevant icon" at bounding box center [574, 231] width 450 height 15
click at [399, 255] on strong "Error/offline:" at bounding box center [380, 253] width 63 height 12
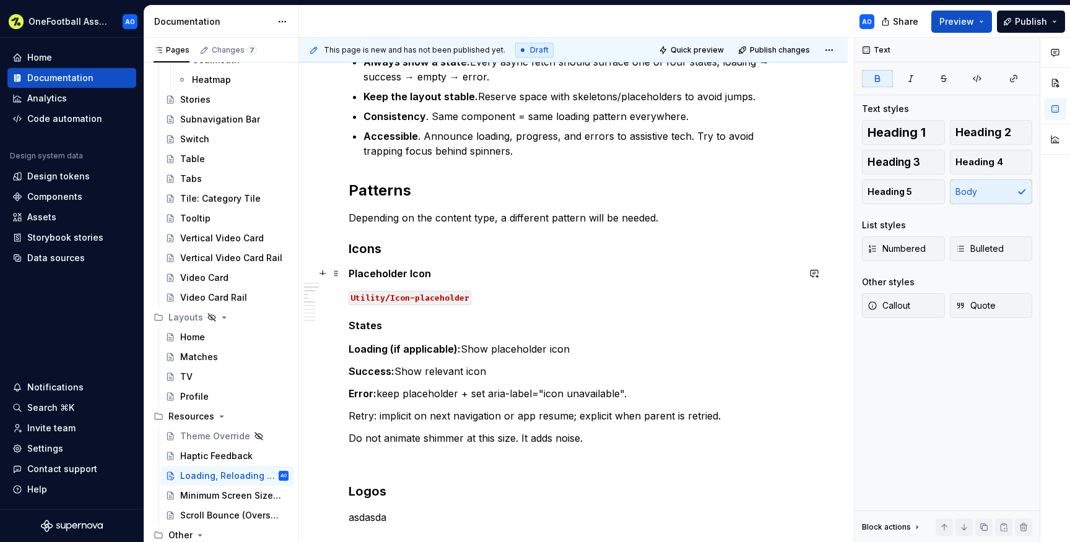
scroll to position [256, 0]
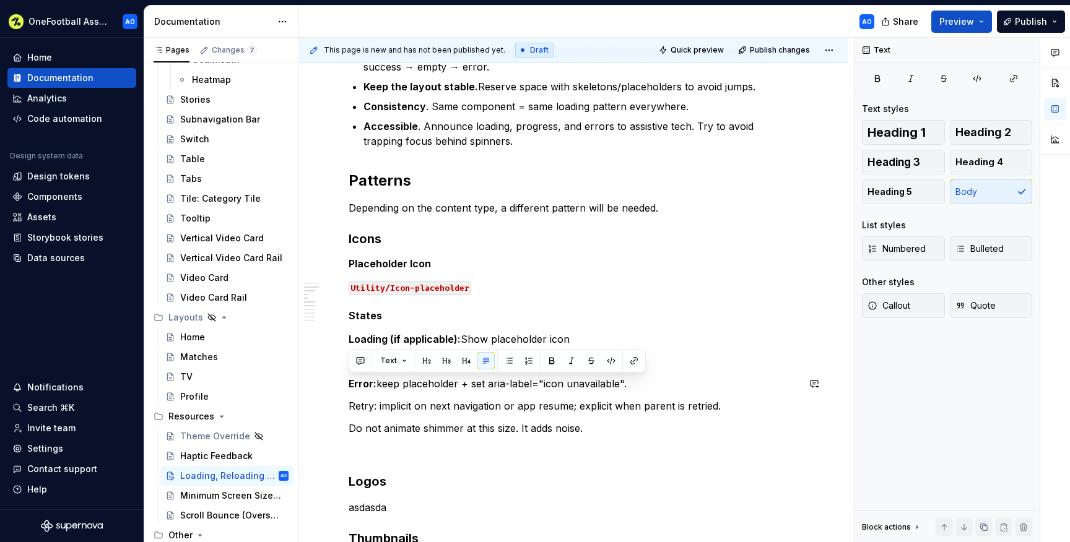
copy p "Error: keep placeholder + set aria-label="icon unavailable"."
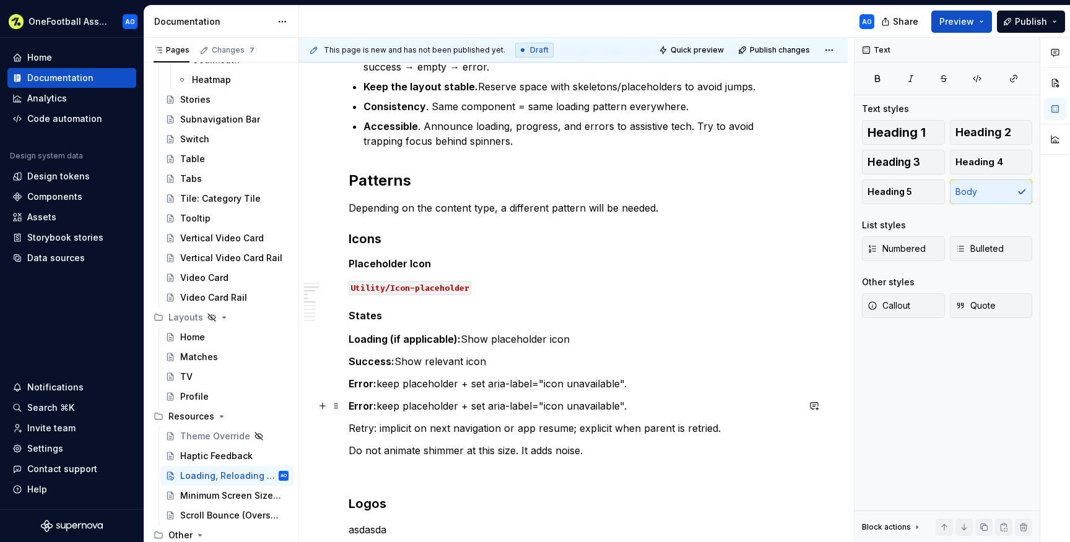
click at [362, 408] on strong "Error:" at bounding box center [363, 406] width 28 height 12
click at [364, 383] on strong "Error:" at bounding box center [363, 384] width 28 height 12
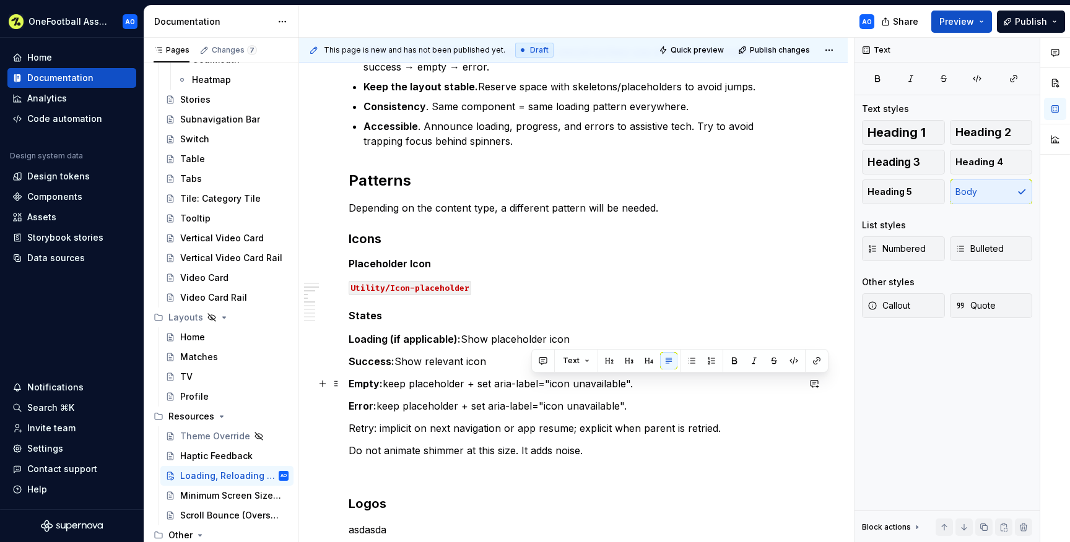
drag, startPoint x: 642, startPoint y: 381, endPoint x: 529, endPoint y: 390, distance: 112.5
click at [529, 390] on p "Empty: keep placeholder + set aria-label="icon unavailable"." at bounding box center [574, 384] width 450 height 15
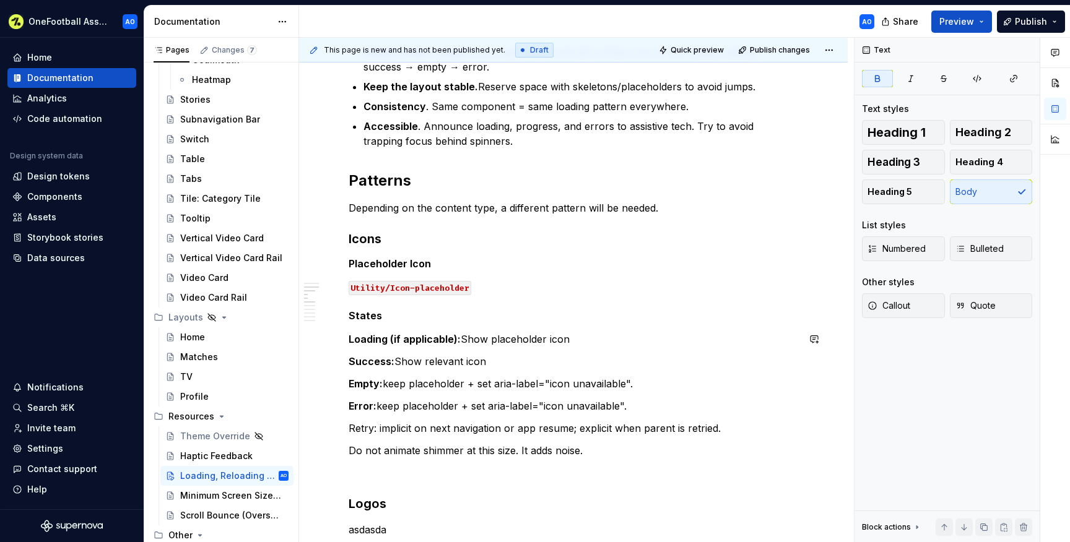
click at [498, 329] on div "Overview We have created a few basic principles to guide our loading, reloading…" at bounding box center [574, 426] width 450 height 882
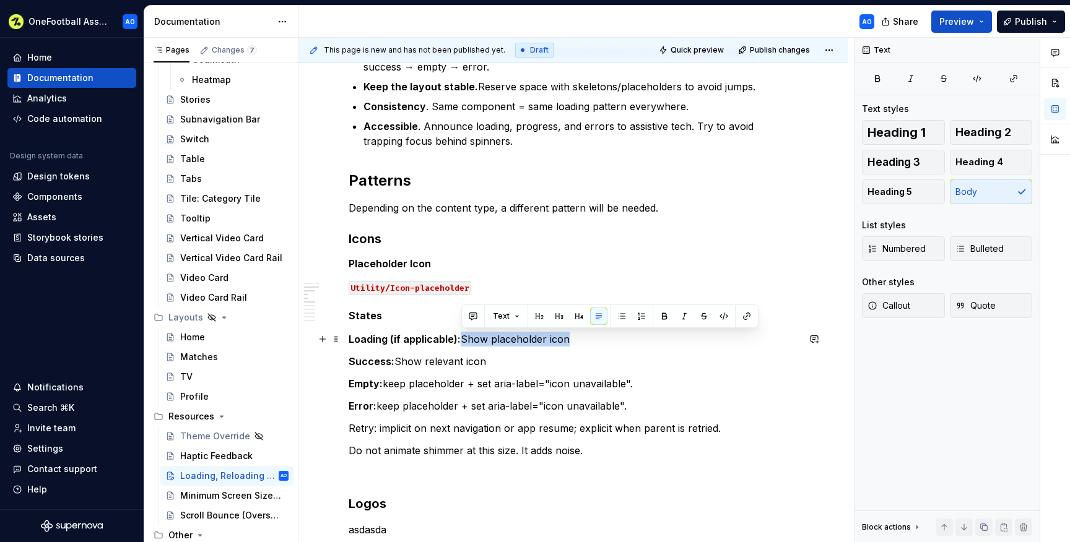
drag, startPoint x: 572, startPoint y: 336, endPoint x: 462, endPoint y: 334, distance: 110.2
click at [462, 334] on p "Loading (if applicable): Show placeholder icon" at bounding box center [574, 339] width 450 height 15
copy p "Show placeholder icon"
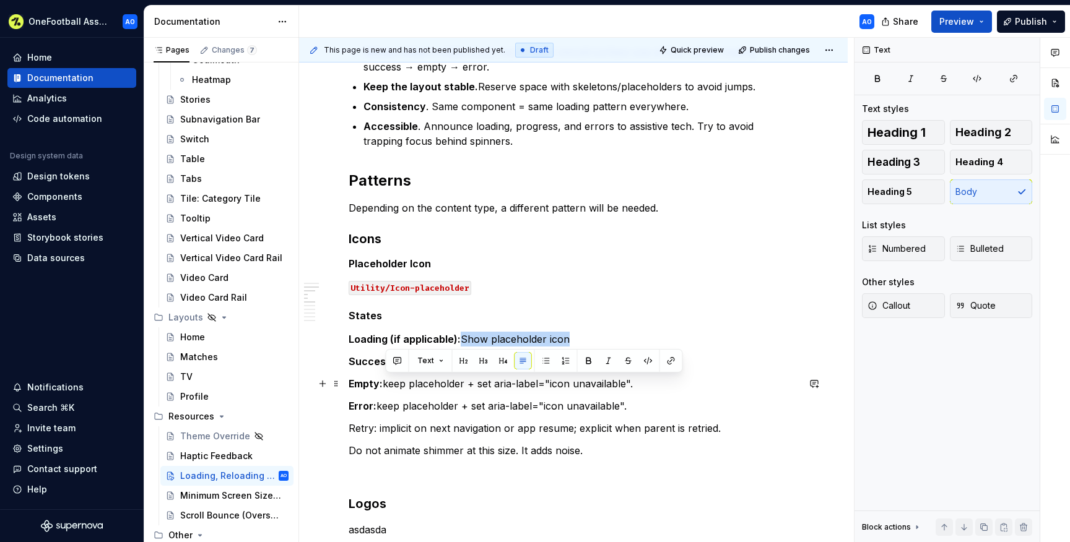
drag, startPoint x: 643, startPoint y: 386, endPoint x: 387, endPoint y: 379, distance: 255.9
click at [387, 379] on p "Empty: keep placeholder + set aria-label="icon unavailable"." at bounding box center [574, 384] width 450 height 15
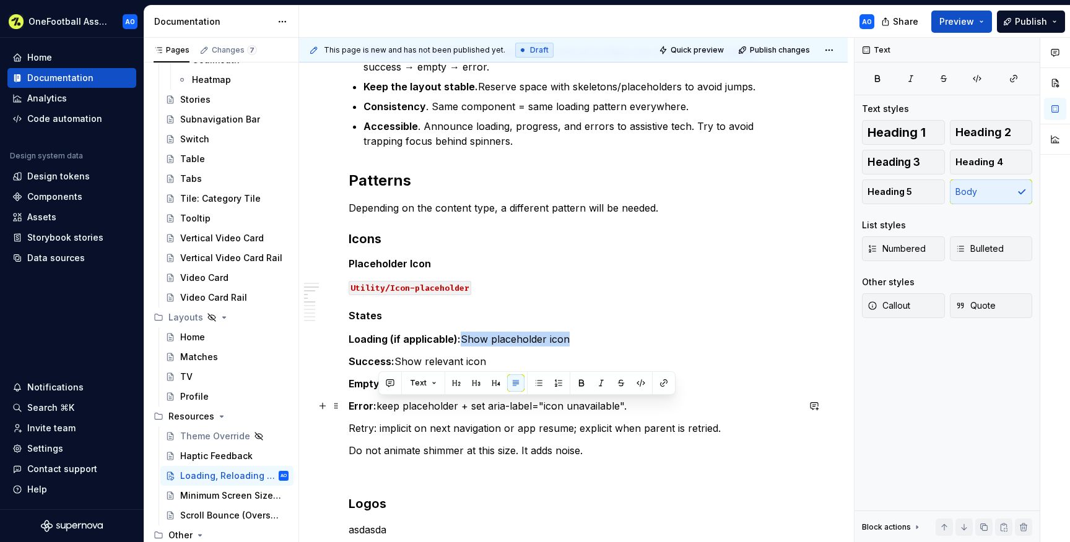
drag, startPoint x: 637, startPoint y: 409, endPoint x: 380, endPoint y: 405, distance: 256.4
click at [380, 405] on p "Error: keep placeholder + set aria-label="icon unavailable"." at bounding box center [574, 406] width 450 height 15
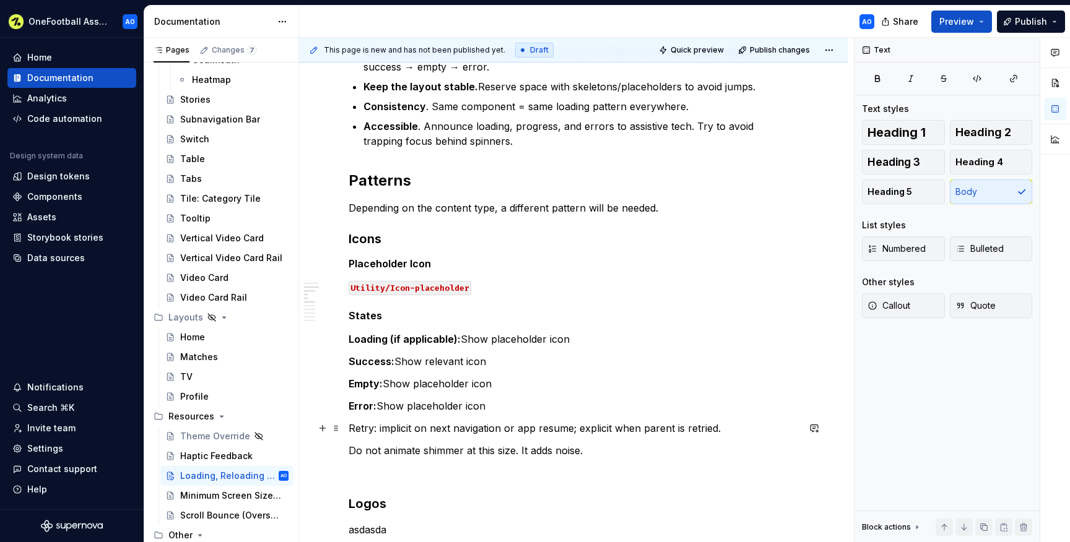
click at [397, 428] on p "Retry: implicit on next navigation or app resume; explicit when parent is retri…" at bounding box center [574, 428] width 450 height 15
click at [379, 425] on p "Retry: implicit on next navigation or app resume; explicit when parent is retri…" at bounding box center [574, 428] width 450 height 15
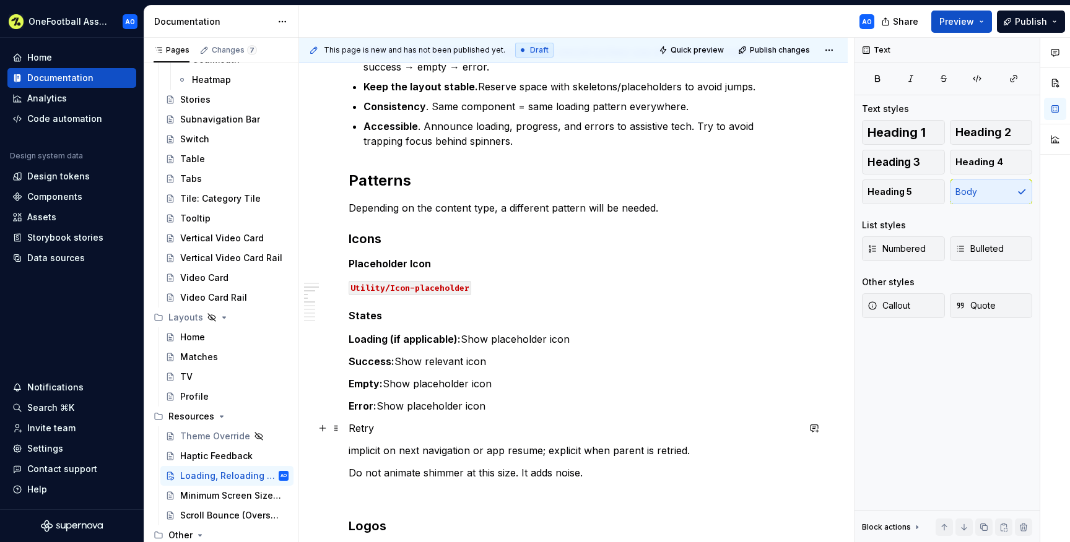
click at [362, 432] on p "Retry" at bounding box center [574, 428] width 450 height 15
click at [370, 315] on h5 "States" at bounding box center [574, 316] width 450 height 12
click at [355, 426] on p "Retry" at bounding box center [574, 428] width 450 height 15
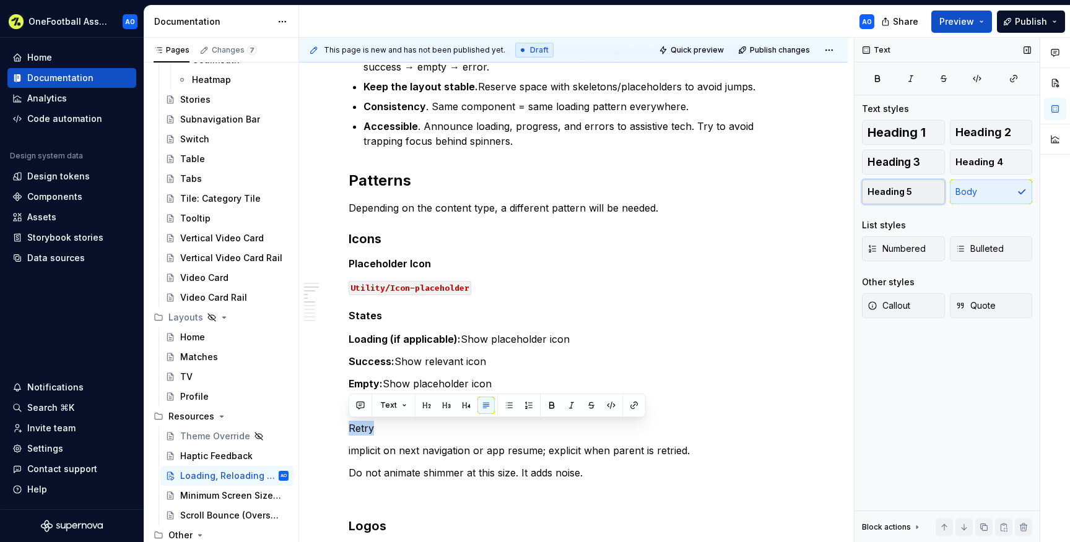
click at [882, 199] on button "Heading 5" at bounding box center [903, 192] width 83 height 25
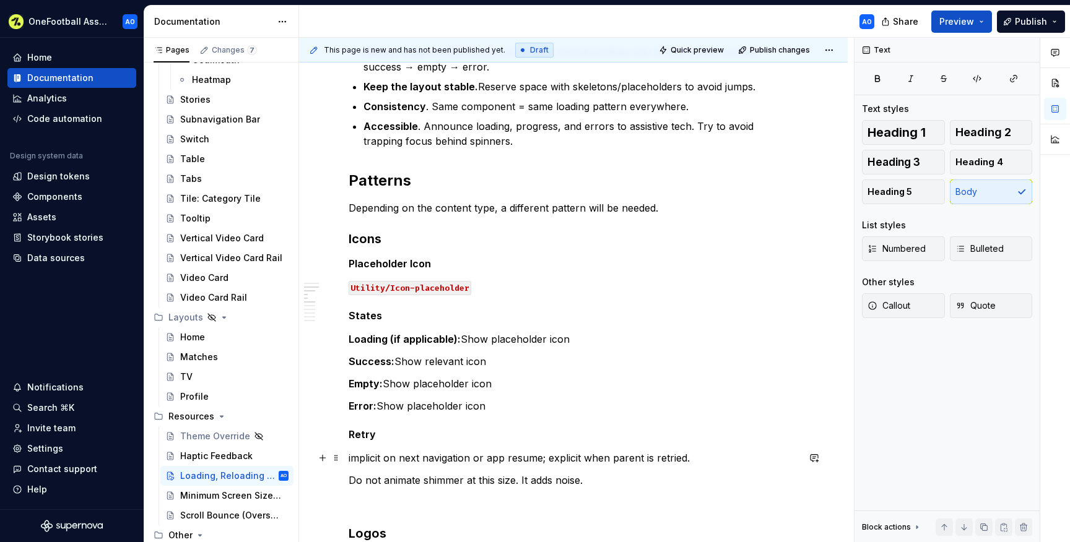
click at [373, 452] on p "implicit on next navigation or app resume; explicit when parent is retried." at bounding box center [574, 458] width 450 height 15
click at [351, 459] on p "implicit on next navigation or app resume; explicit when parent is retried." at bounding box center [574, 458] width 450 height 15
click at [365, 458] on p "Implicit on next navigation or app resume; explicit when parent is retried." at bounding box center [574, 458] width 450 height 15
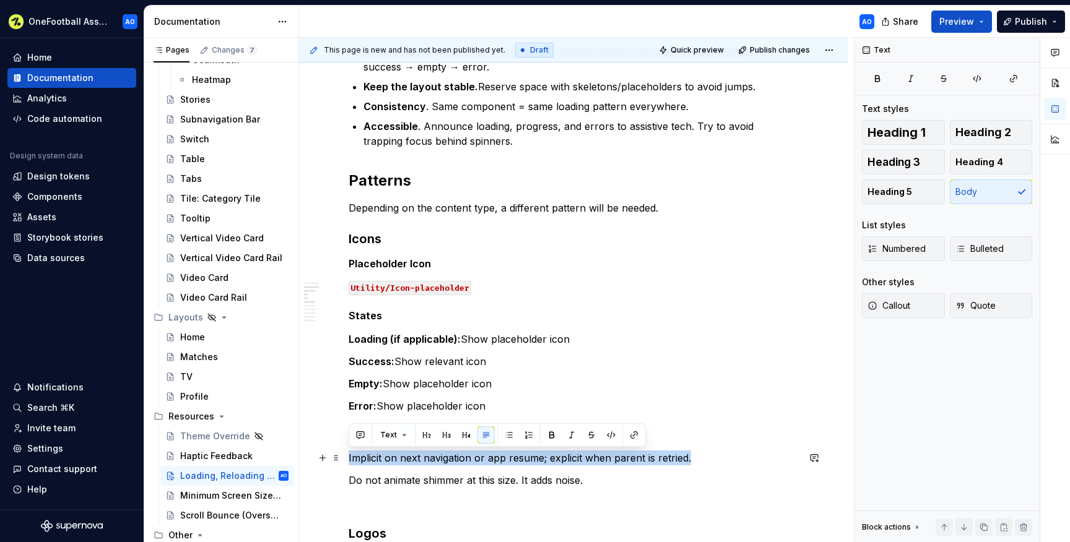
click at [365, 458] on p "Implicit on next navigation or app resume; explicit when parent is retried." at bounding box center [574, 458] width 450 height 15
copy p "Implicit on next navigation or app resume; explicit when parent is retried."
click at [367, 461] on p "Implicit on next navigation or app resume; explicit when parent is retried." at bounding box center [574, 458] width 450 height 15
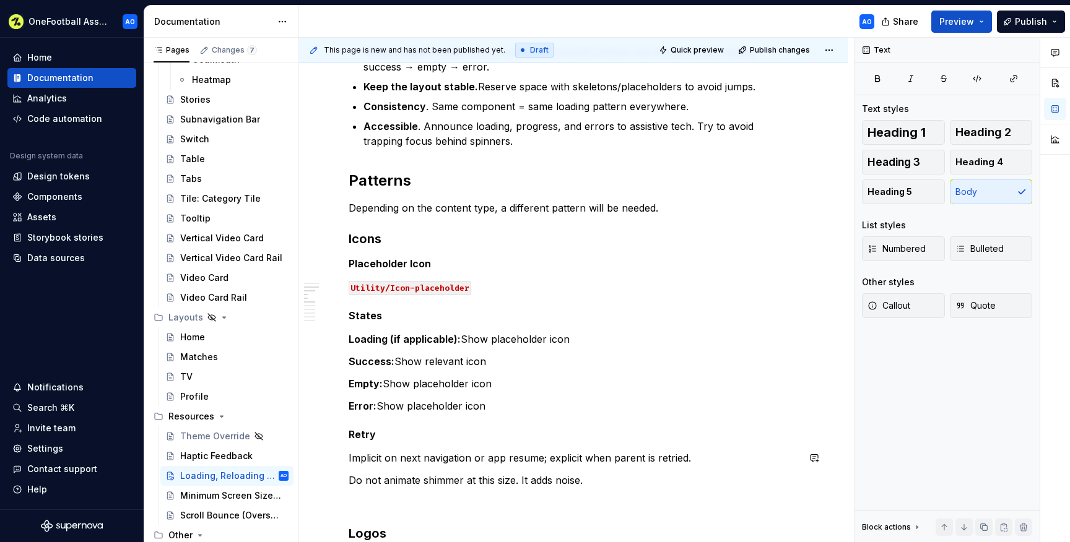
click at [426, 438] on h5 "Retry" at bounding box center [574, 435] width 450 height 12
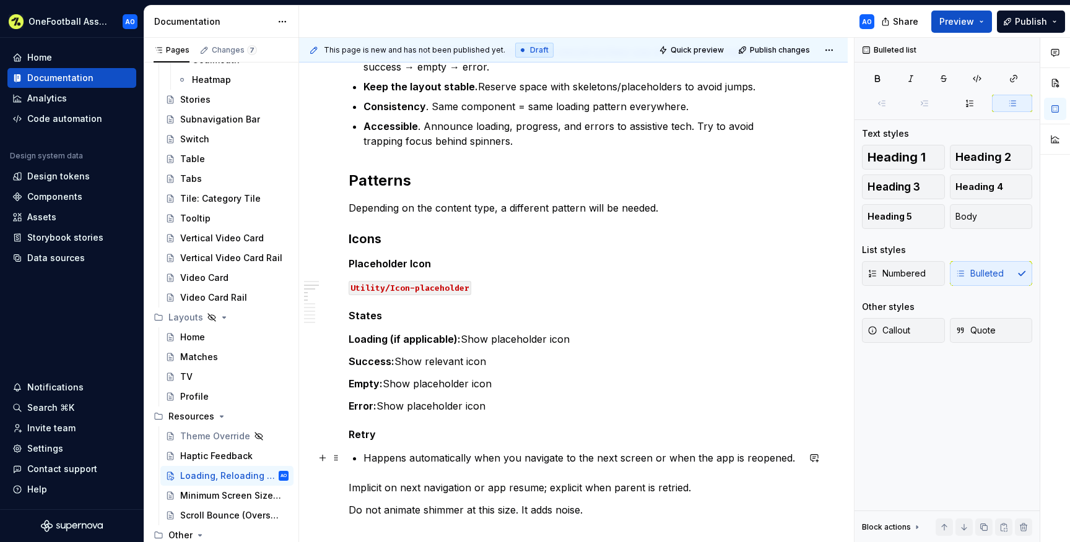
click at [366, 456] on p "Happens automatically when you navigate to the next screen or when the app is r…" at bounding box center [581, 458] width 435 height 15
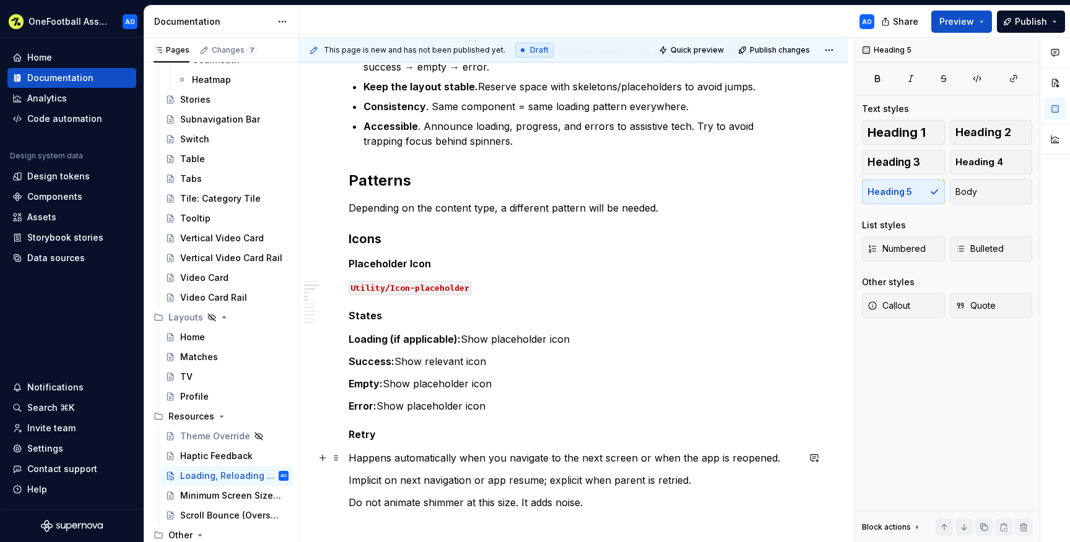
click at [500, 463] on p "Happens automatically when you navigate to the next screen or when the app is r…" at bounding box center [574, 458] width 450 height 15
click at [555, 456] on p "Happens automatically when a user navigate to the next screen or when the app i…" at bounding box center [574, 458] width 450 height 15
click at [793, 456] on p "Happens automatically when a user navigates to the next screen or when the app …" at bounding box center [574, 458] width 450 height 15
click at [708, 482] on p "Implicit on next navigation or app resume; explicit when parent is retried." at bounding box center [574, 480] width 450 height 15
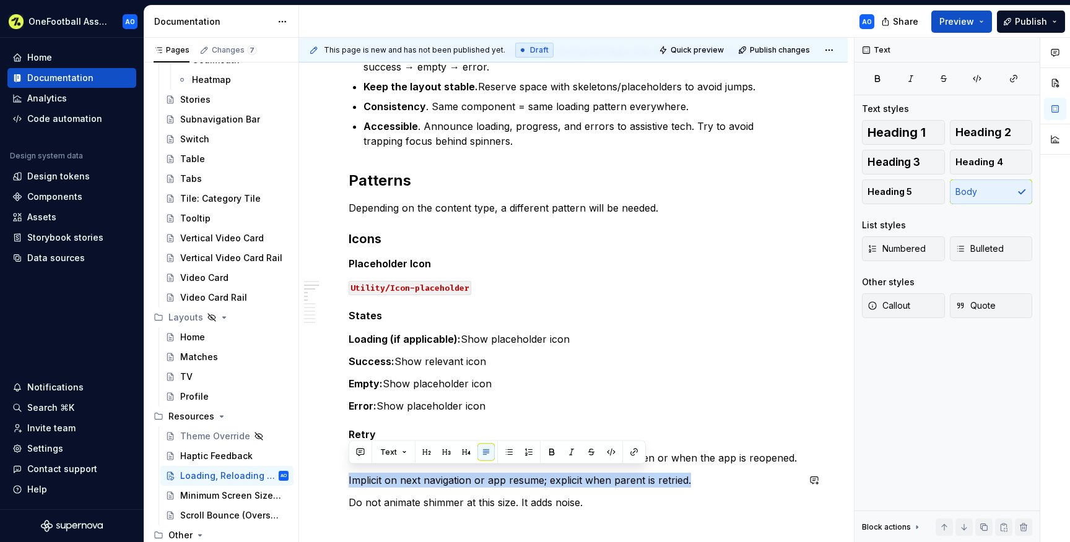
scroll to position [261, 0]
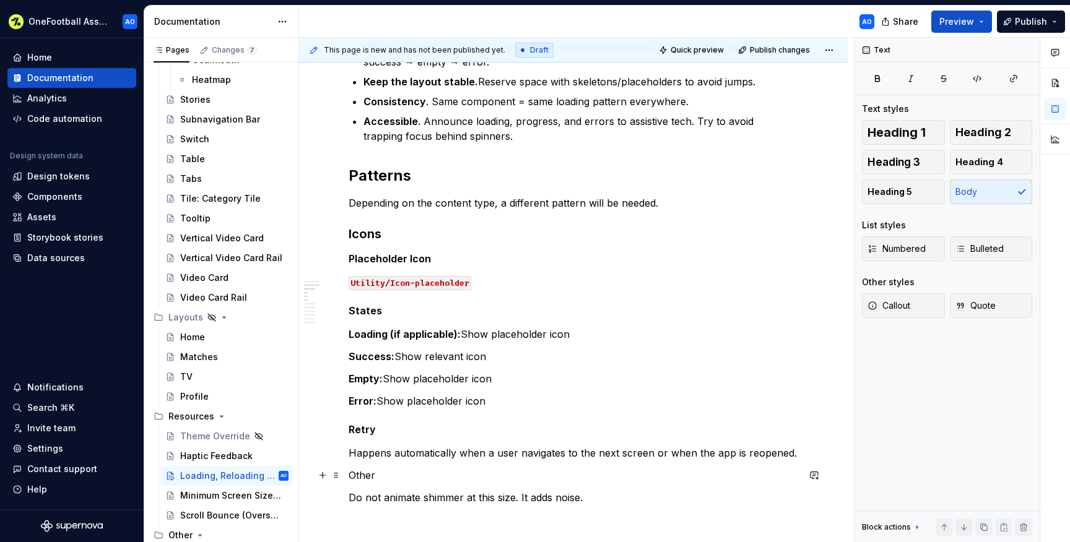
click at [355, 471] on p "Other" at bounding box center [574, 475] width 450 height 15
click at [357, 424] on h5 "Retry" at bounding box center [574, 430] width 450 height 12
click at [362, 474] on p "Other" at bounding box center [574, 475] width 450 height 15
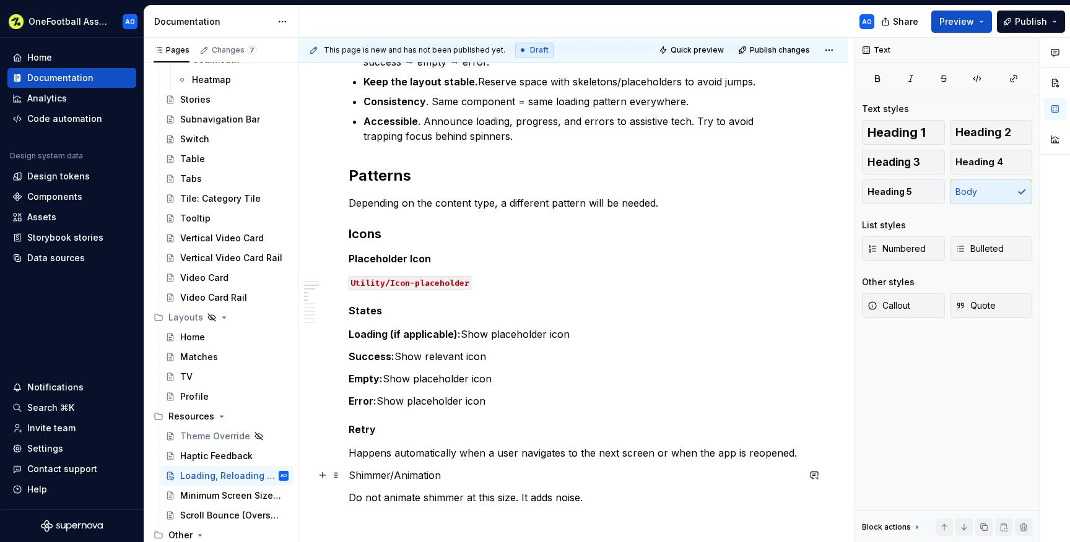
click at [399, 474] on p "Shimmer/Animation" at bounding box center [574, 475] width 450 height 15
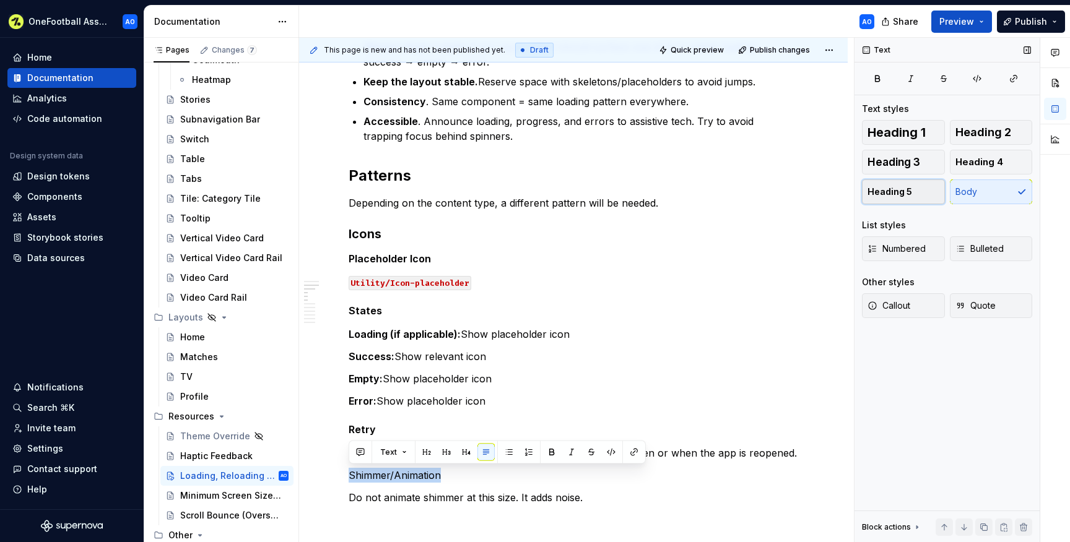
click at [896, 186] on span "Heading 5" at bounding box center [890, 192] width 45 height 12
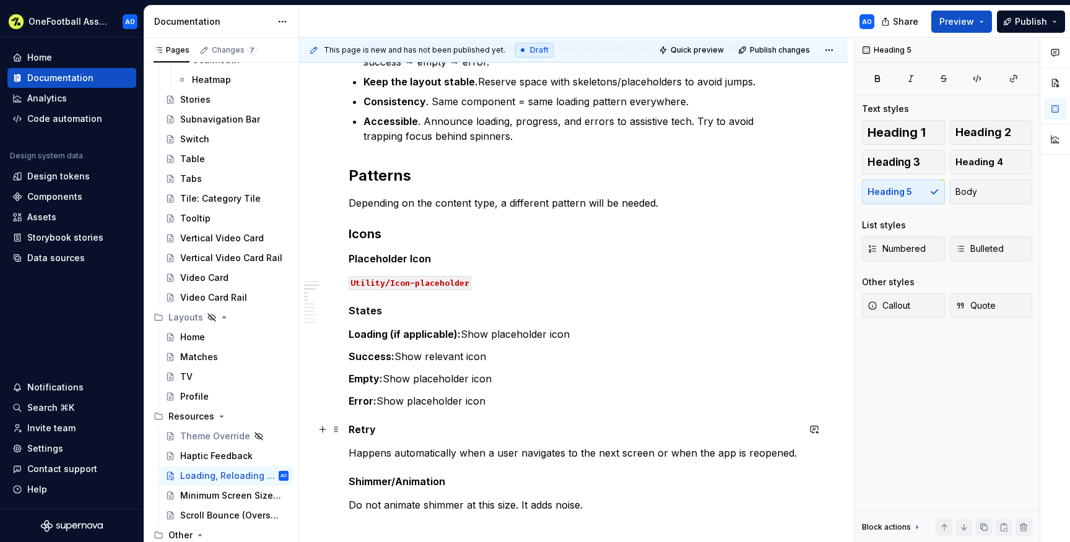
click at [359, 430] on h5 "Retry" at bounding box center [574, 430] width 450 height 12
click at [414, 429] on h5 "Retry" at bounding box center [574, 430] width 450 height 12
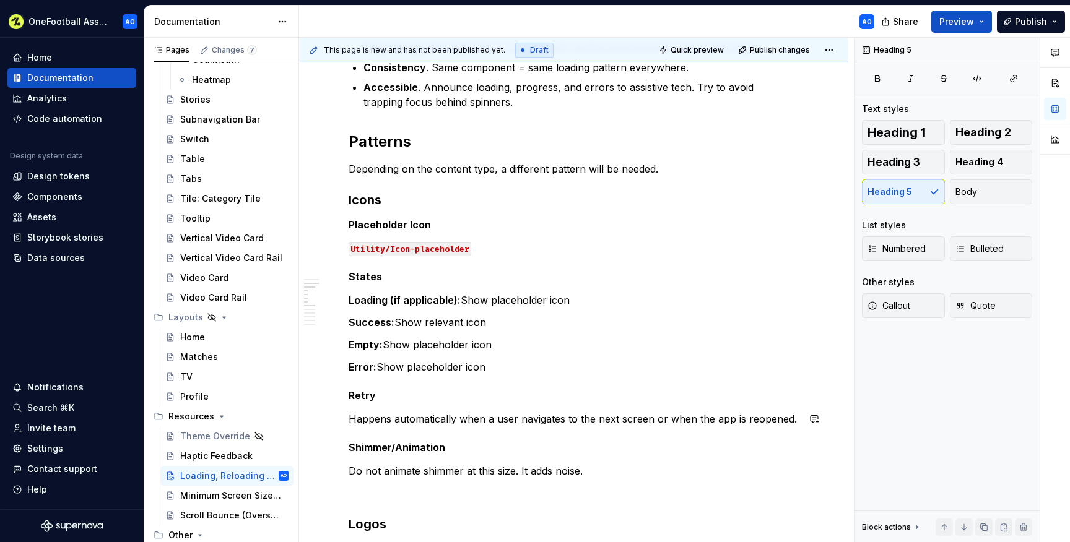
scroll to position [297, 0]
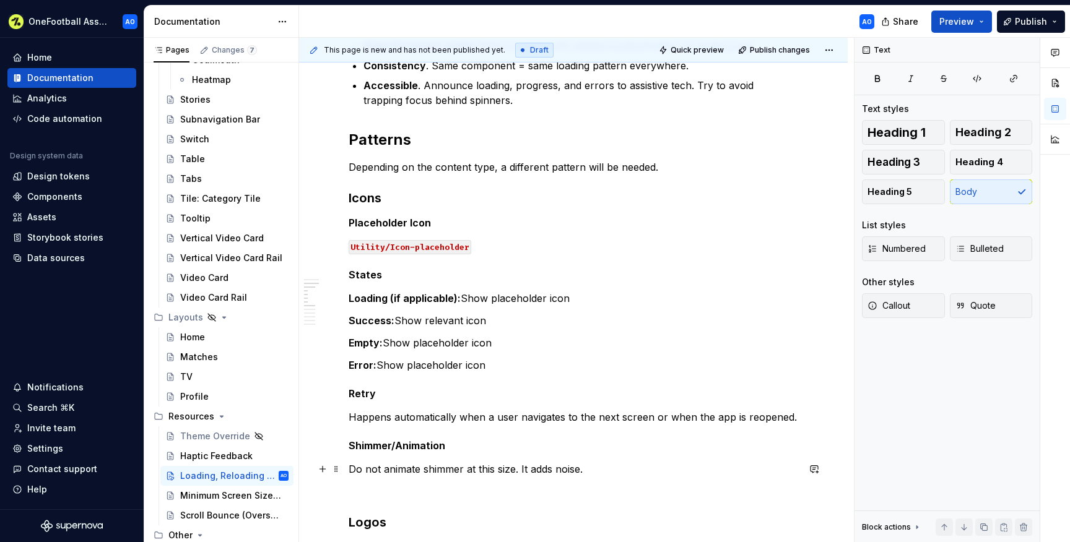
click at [422, 470] on p "Do not animate shimmer at this size. It adds noise." at bounding box center [574, 469] width 450 height 15
click at [533, 468] on p "Do not animate or shimmer at this size. It adds noise." at bounding box center [574, 469] width 450 height 15
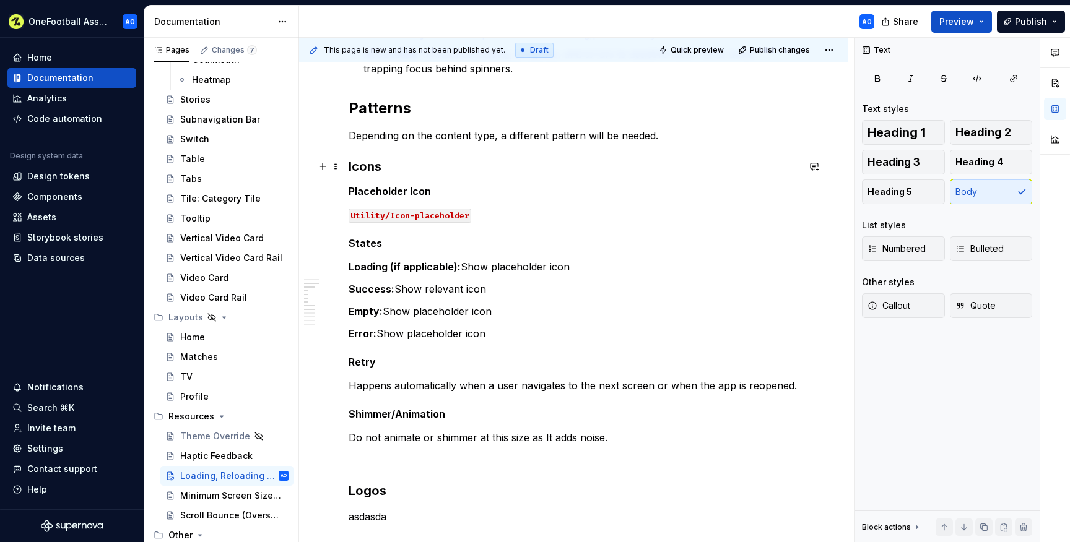
scroll to position [344, 0]
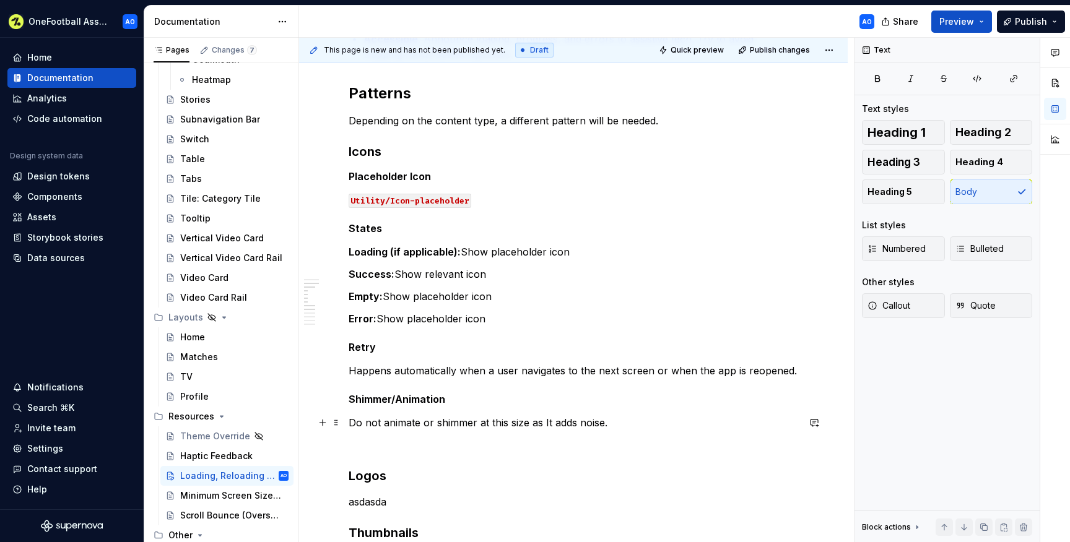
click at [368, 439] on p at bounding box center [574, 445] width 450 height 15
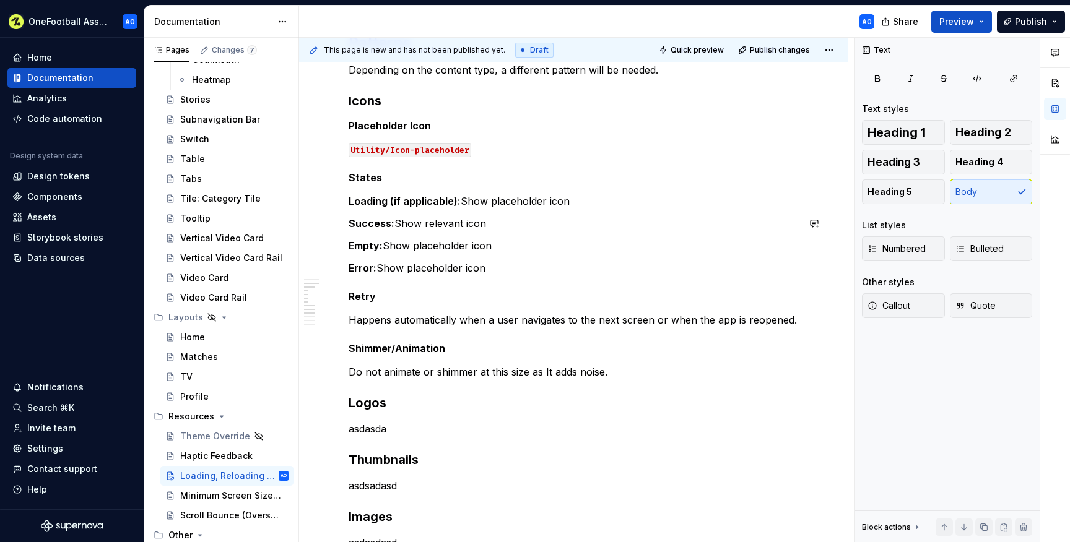
scroll to position [401, 0]
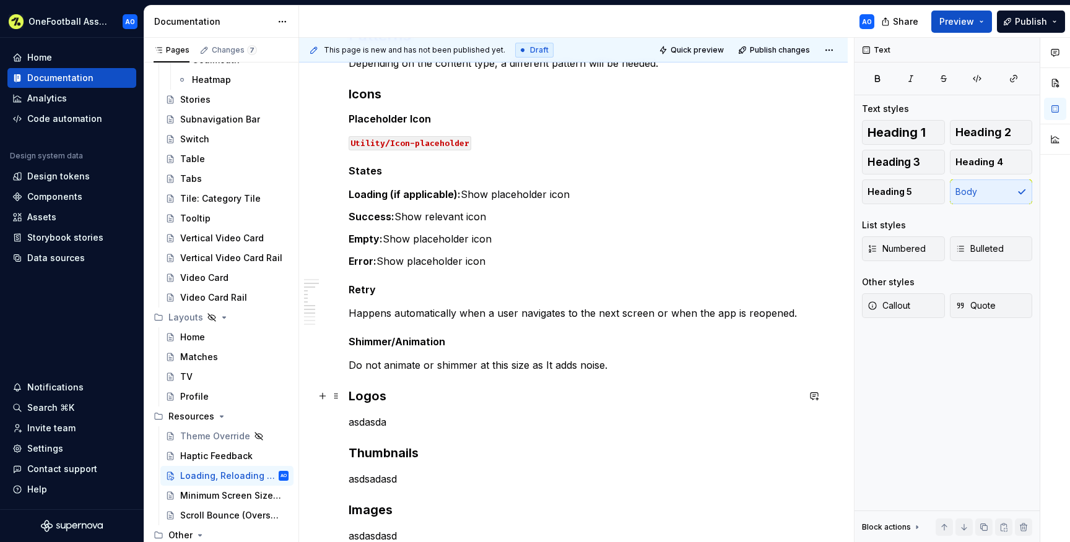
click at [394, 398] on h3 "Logos" at bounding box center [574, 396] width 450 height 17
click at [377, 427] on p "asdasda" at bounding box center [574, 422] width 450 height 15
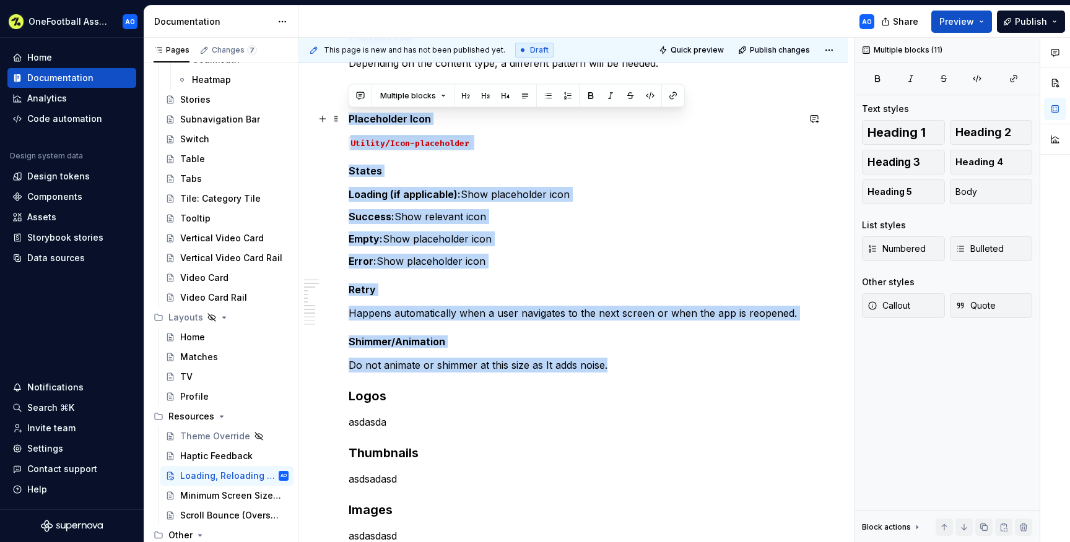
drag, startPoint x: 615, startPoint y: 370, endPoint x: 346, endPoint y: 116, distance: 369.3
click at [346, 116] on div "Overview We have created a few basic principles to guide our loading, reloading…" at bounding box center [573, 374] width 549 height 1126
copy div "Placeholder Icon Utility/Icon-placeholder States Loading (if applicable): Show …"
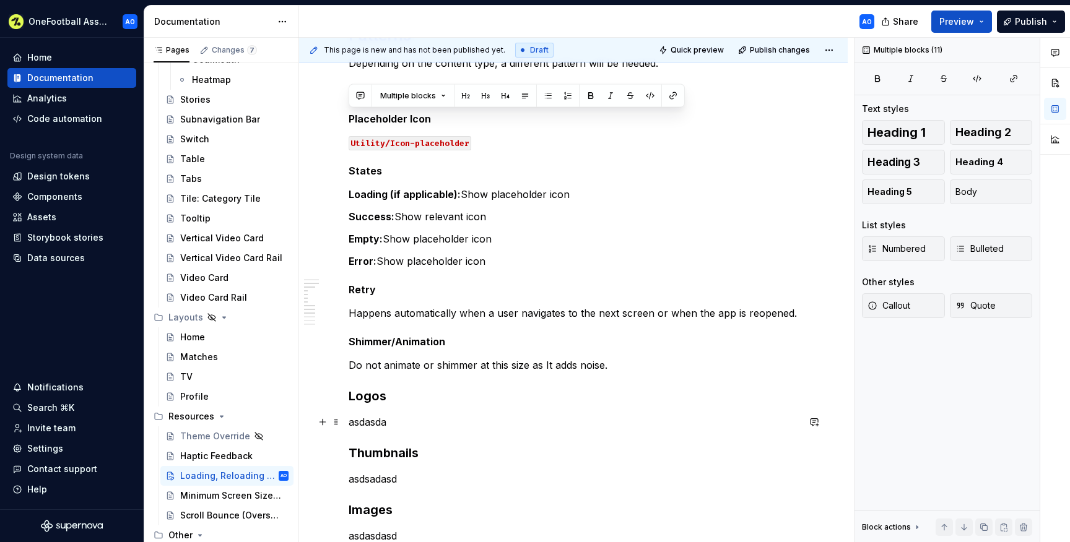
click at [369, 422] on p "asdasda" at bounding box center [574, 422] width 450 height 15
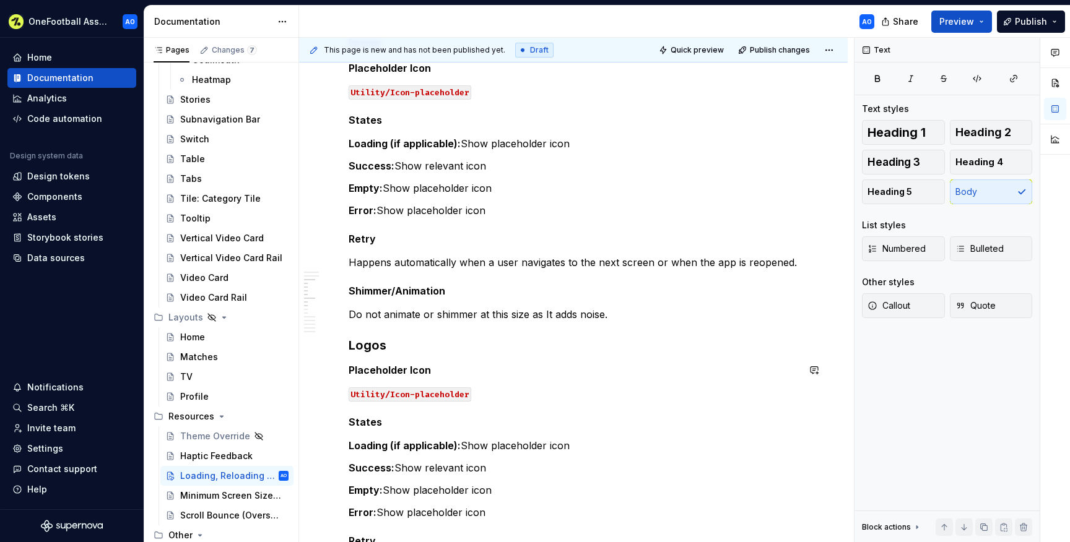
scroll to position [462, 0]
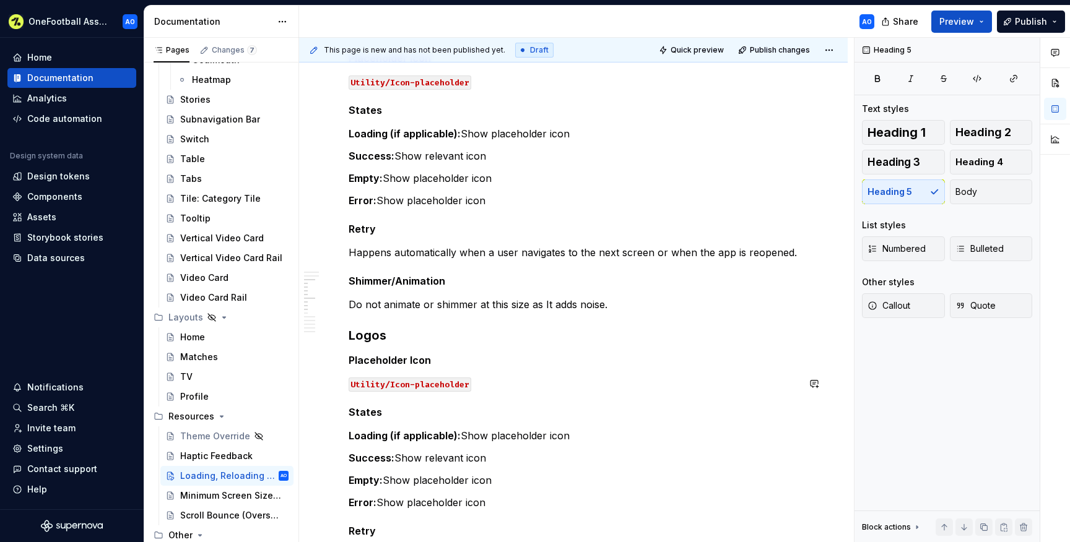
click at [424, 393] on div "Overview We have created a few basic principles to guide our loading, reloading…" at bounding box center [574, 362] width 450 height 1164
click at [424, 393] on button "Heading 5" at bounding box center [404, 389] width 59 height 17
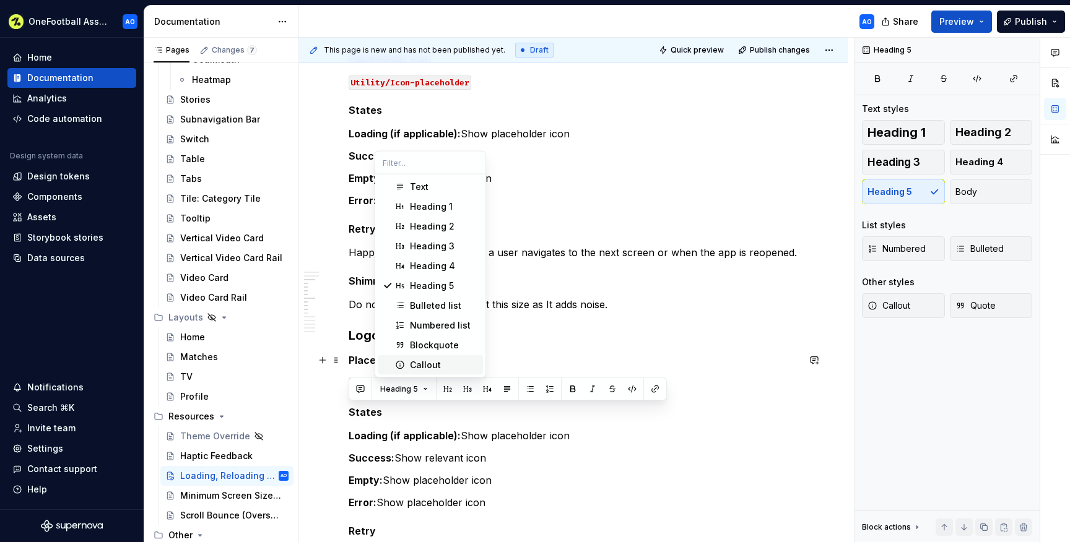
click at [521, 357] on h5 "Placeholder Icon" at bounding box center [574, 360] width 450 height 12
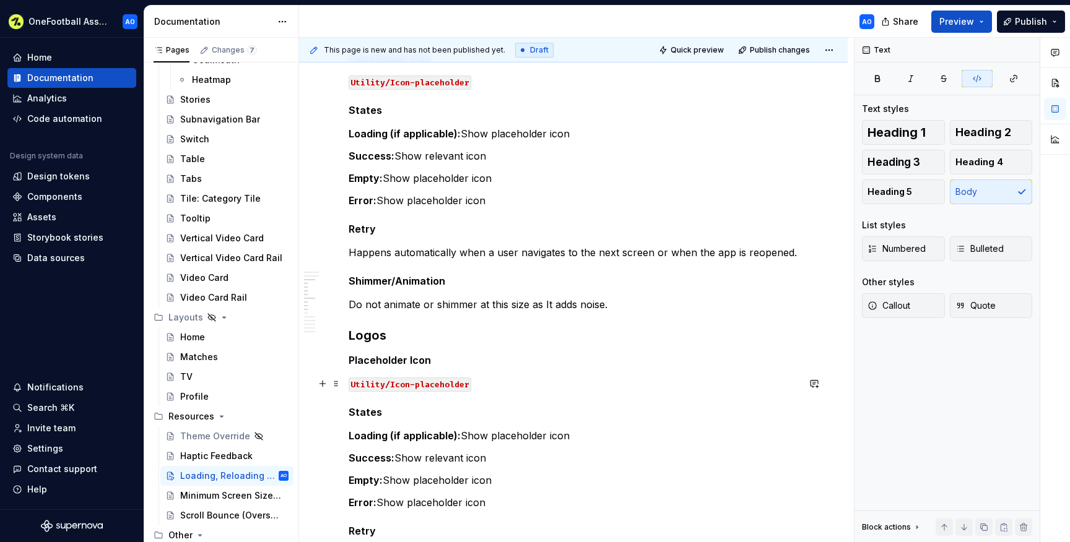
click at [403, 389] on code "Utility/Icon-placeholder" at bounding box center [410, 385] width 123 height 14
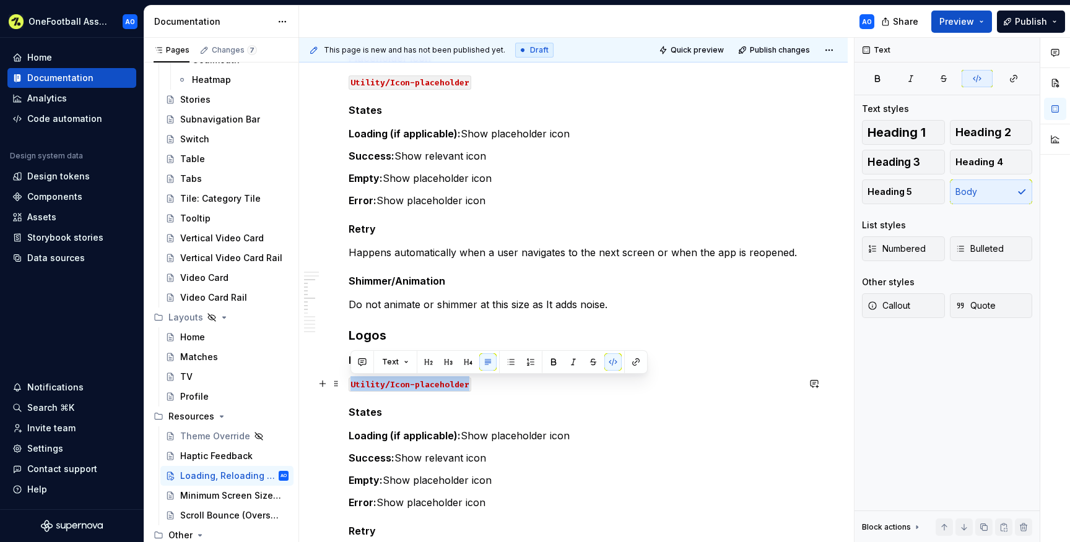
click at [403, 389] on code "Utility/Icon-placeholder" at bounding box center [410, 385] width 123 height 14
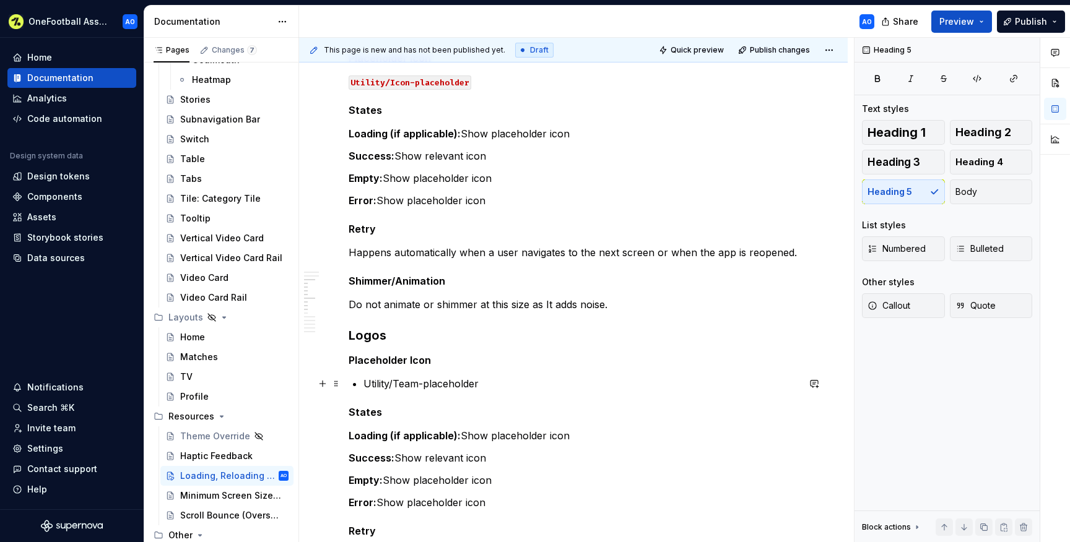
click at [364, 385] on p "Utility/Team-placeholder" at bounding box center [581, 384] width 435 height 15
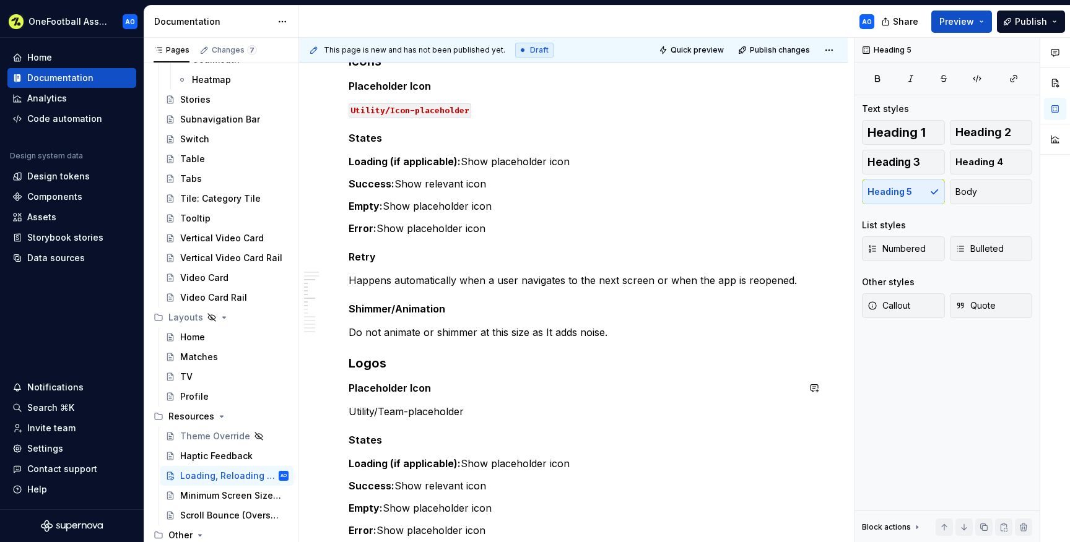
scroll to position [423, 0]
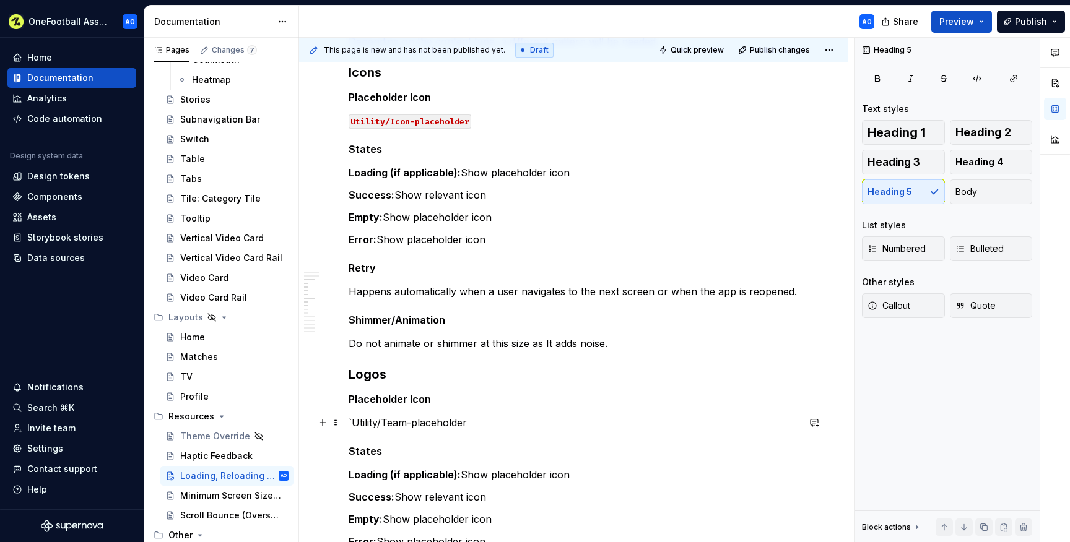
click at [475, 422] on p "`Utility/Team-placeholder" at bounding box center [574, 423] width 450 height 15
click at [444, 407] on div "Overview We have created a few basic principles to guide our loading, reloading…" at bounding box center [574, 401] width 450 height 1164
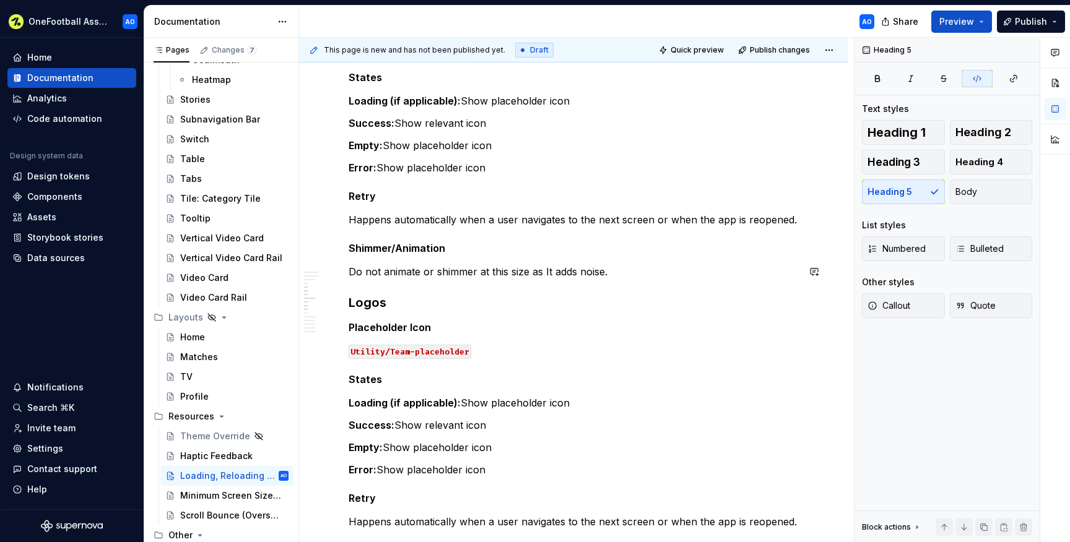
scroll to position [507, 0]
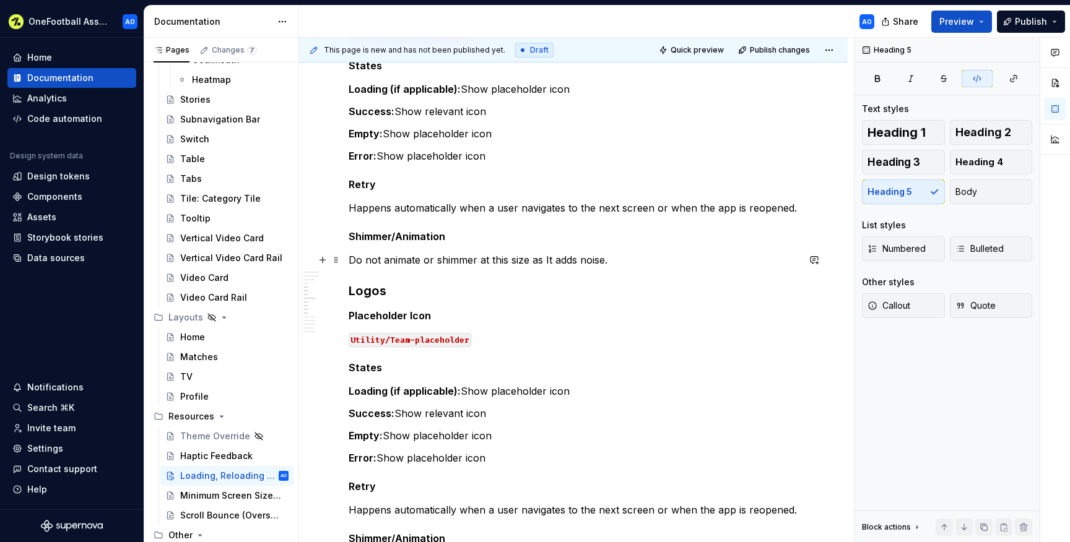
click at [623, 259] on p "Do not animate or shimmer at this size as It adds noise." at bounding box center [574, 260] width 450 height 15
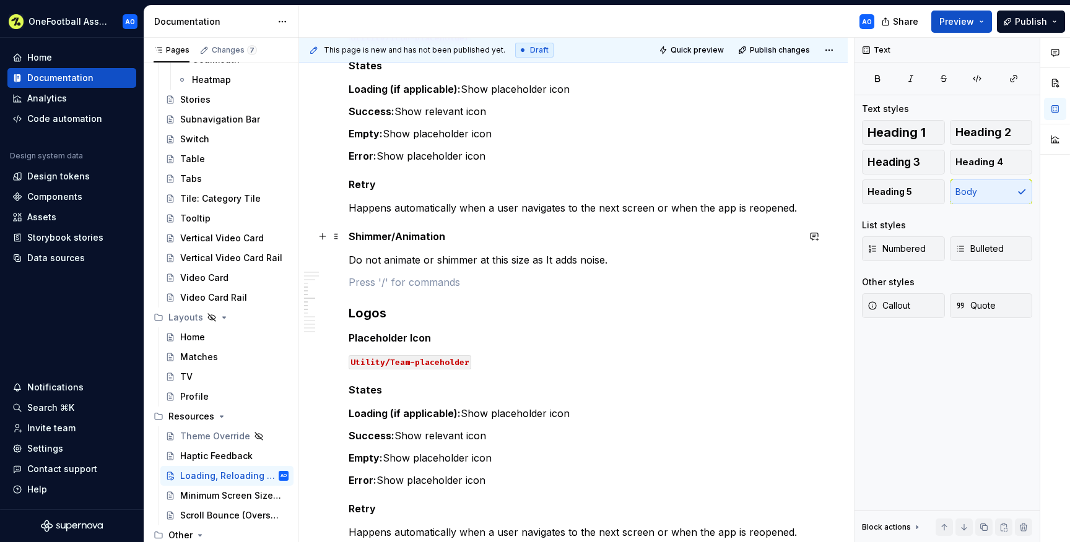
click at [412, 236] on h5 "Shimmer/Animation" at bounding box center [574, 236] width 450 height 12
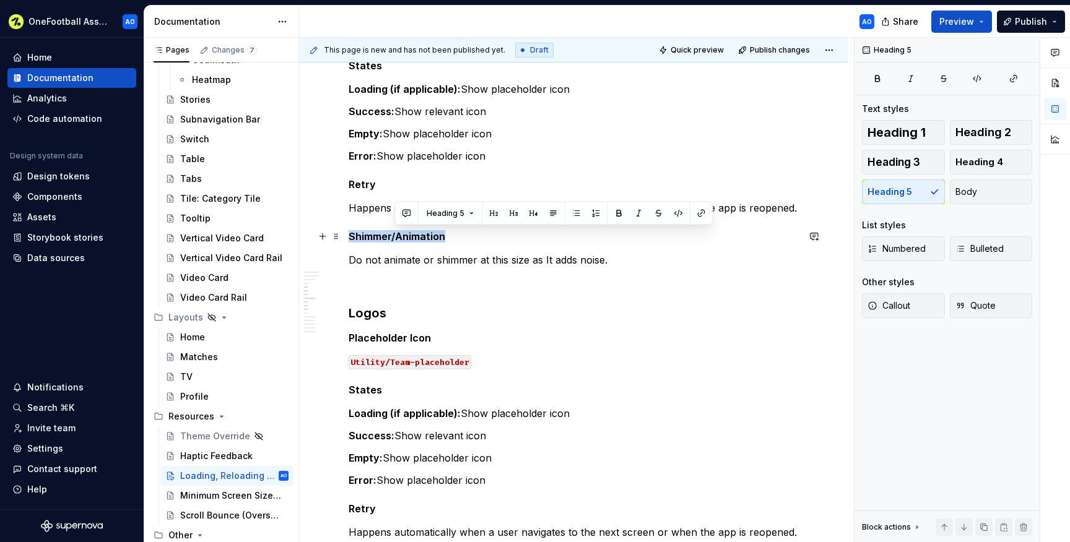
click at [412, 236] on h5 "Shimmer/Animation" at bounding box center [574, 236] width 450 height 12
click at [387, 270] on div "Overview We have created a few basic principles to guide our loading, reloading…" at bounding box center [574, 328] width 450 height 1187
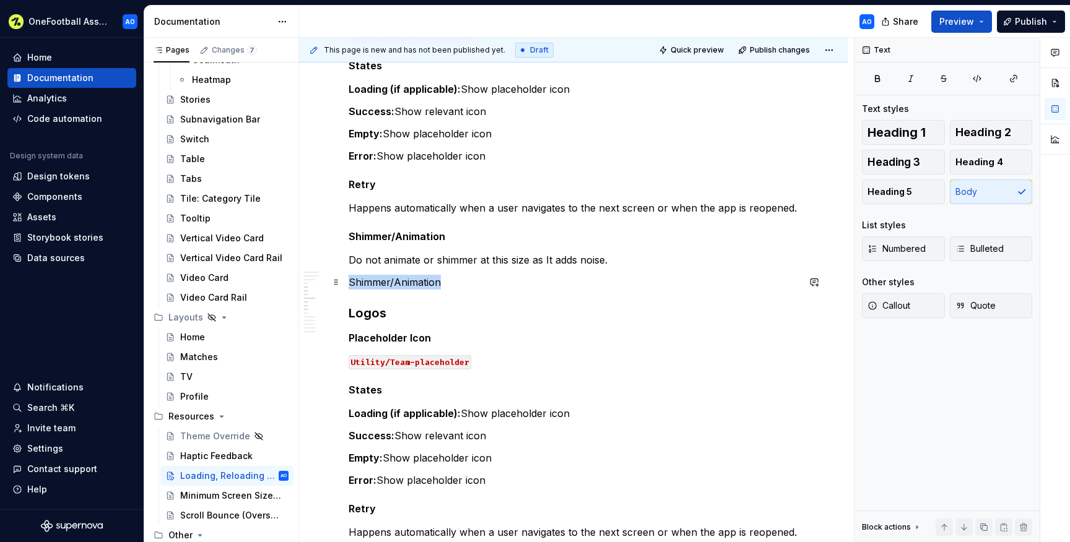
click at [350, 281] on p "Shimmer/Animation" at bounding box center [574, 282] width 450 height 15
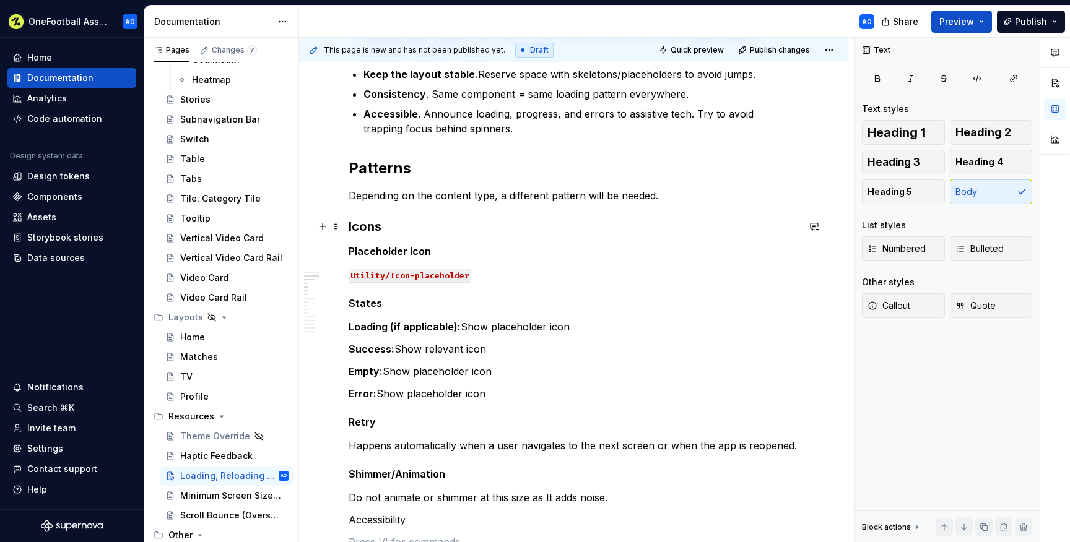
scroll to position [85, 0]
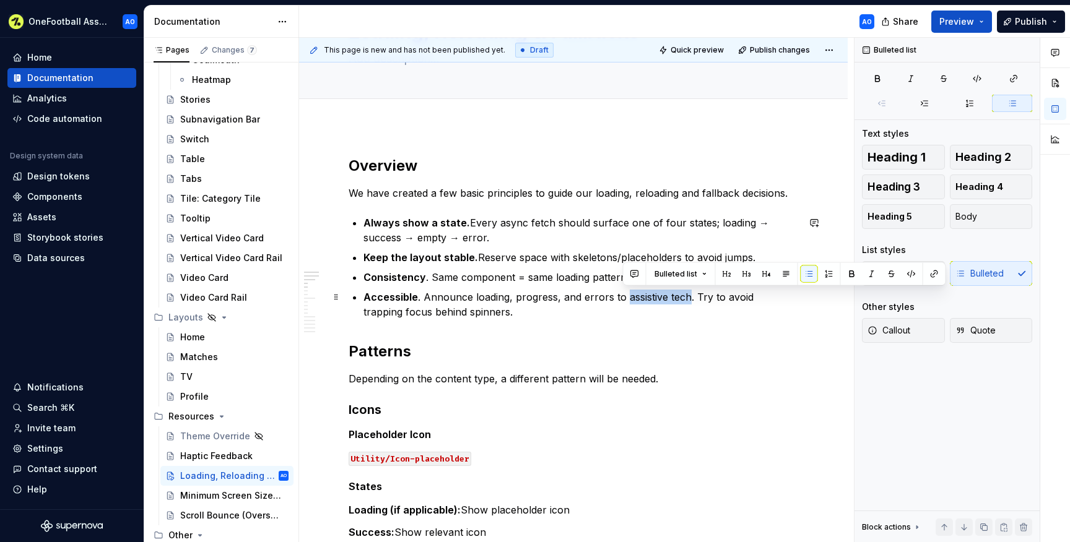
drag, startPoint x: 684, startPoint y: 296, endPoint x: 622, endPoint y: 297, distance: 62.6
click at [622, 297] on p "Accessible . Announce loading, progress, and errors to assistive tech. Try to a…" at bounding box center [581, 305] width 435 height 30
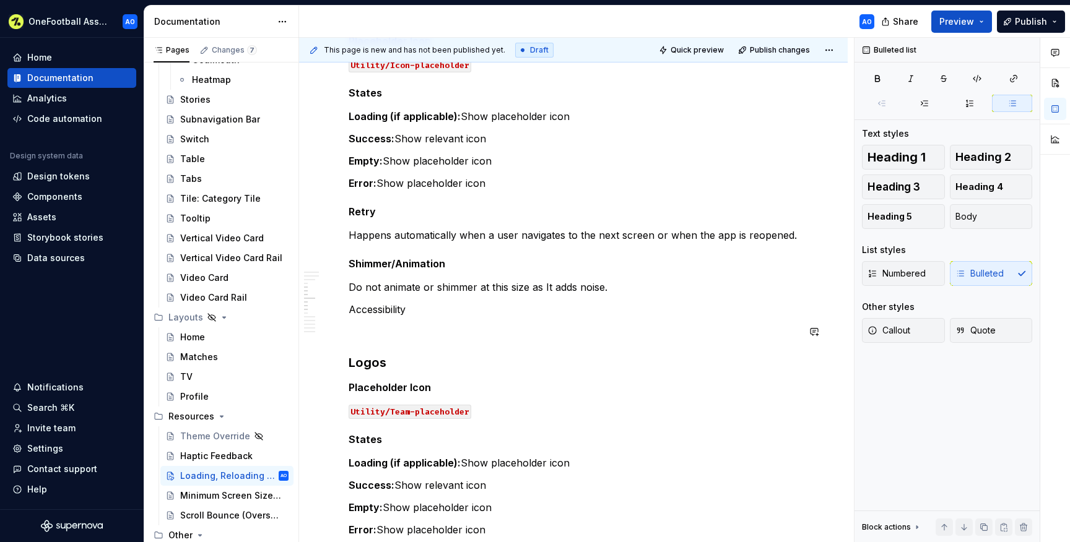
scroll to position [455, 0]
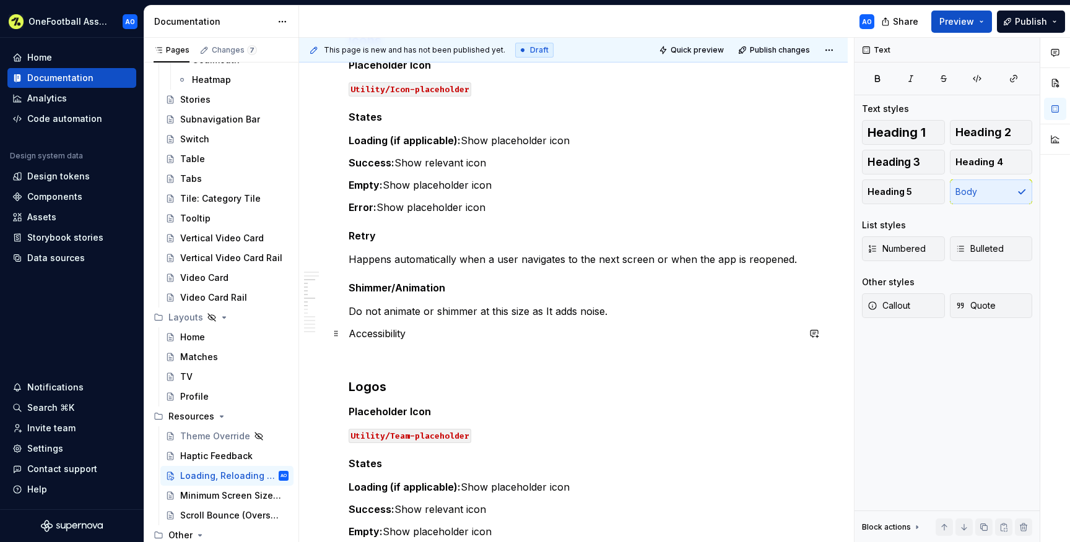
click at [389, 337] on p "Accessibility" at bounding box center [574, 333] width 450 height 15
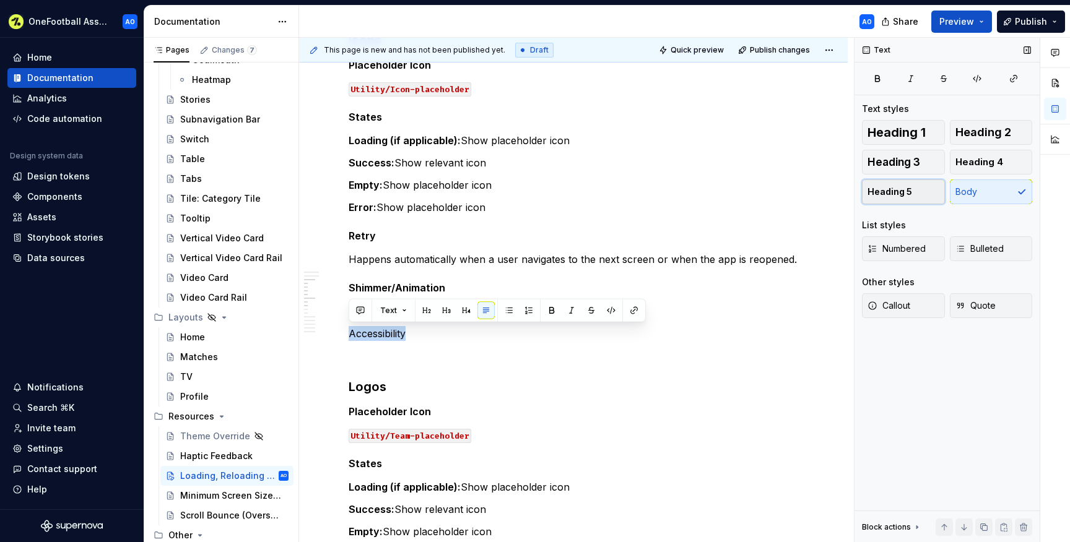
click at [923, 191] on button "Heading 5" at bounding box center [903, 192] width 83 height 25
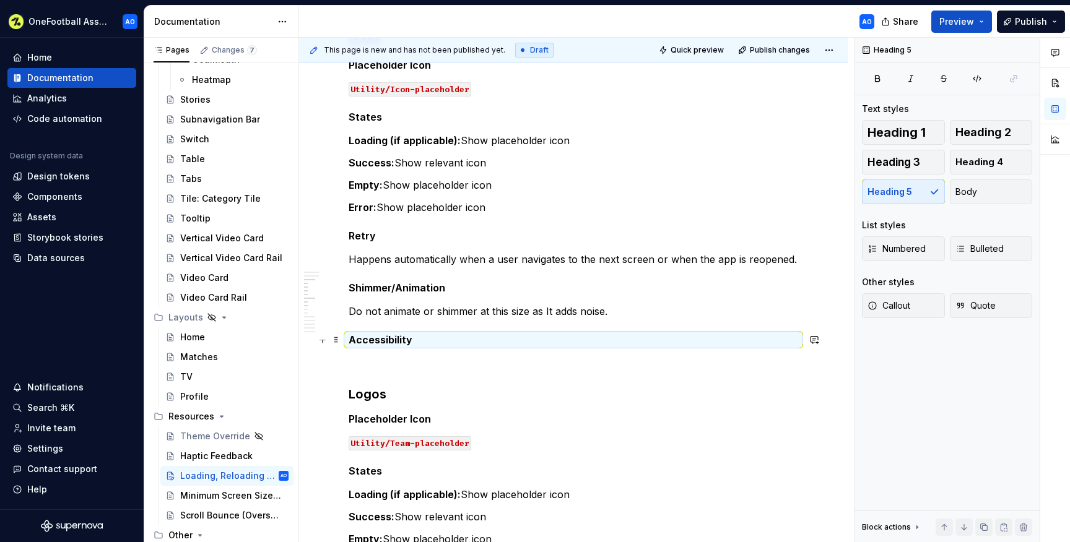
click at [428, 334] on h5 "Accessibility" at bounding box center [574, 340] width 450 height 12
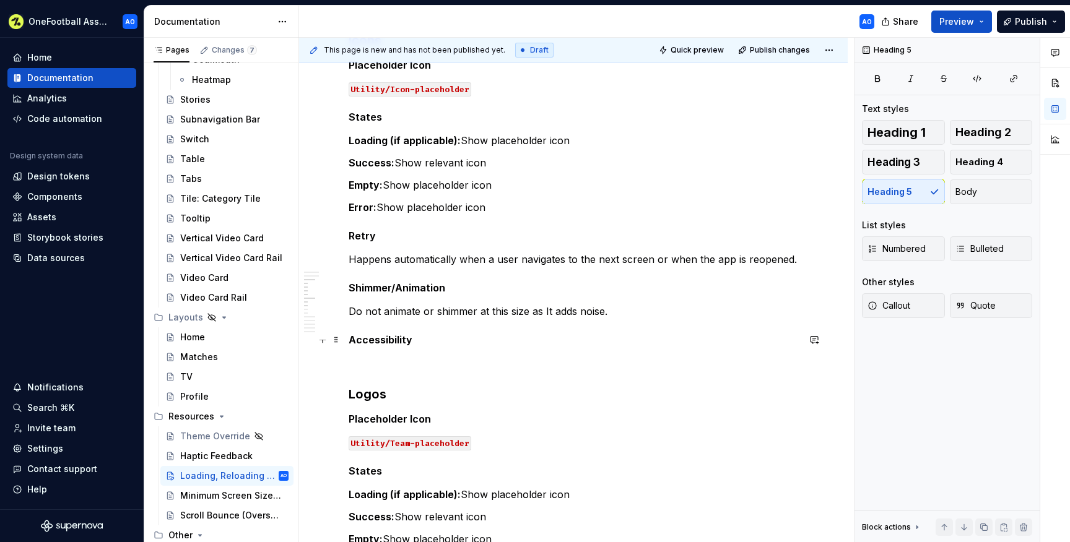
click at [425, 341] on h5 "Accessibility" at bounding box center [574, 340] width 450 height 12
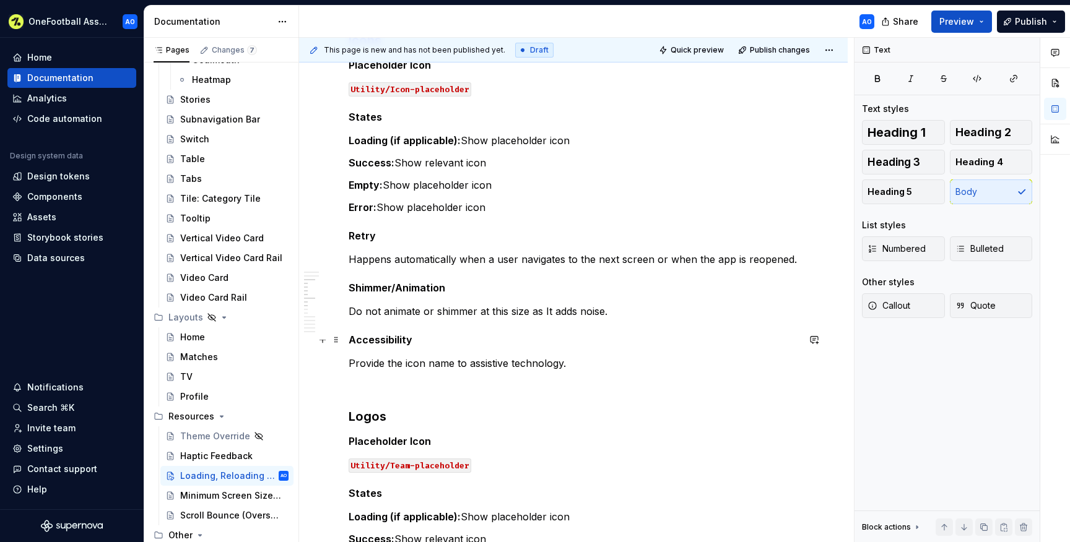
scroll to position [487, 0]
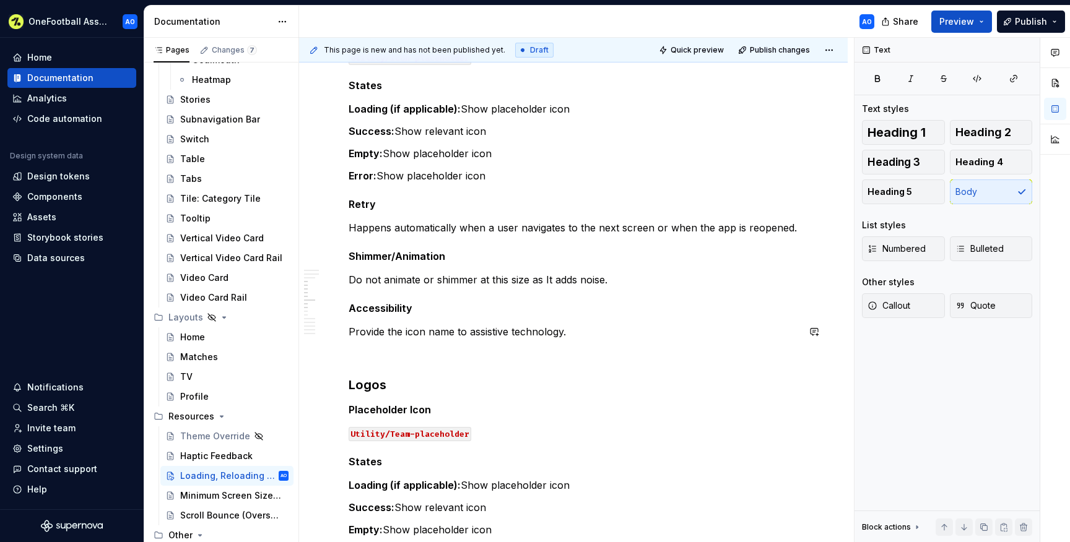
click at [394, 368] on div "Overview We have created a few basic principles to guide our loading, reloading…" at bounding box center [574, 374] width 450 height 1239
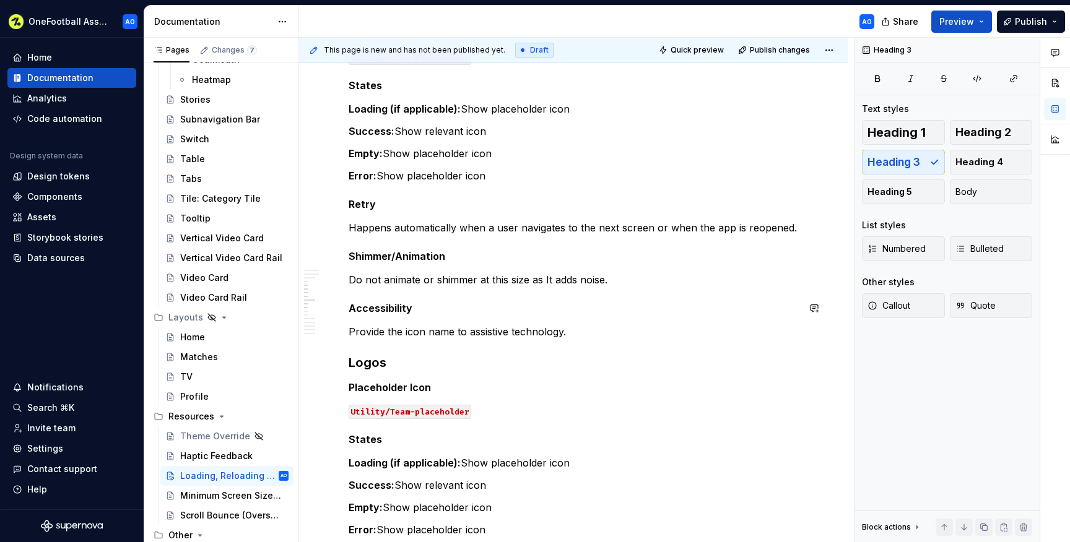
scroll to position [515, 0]
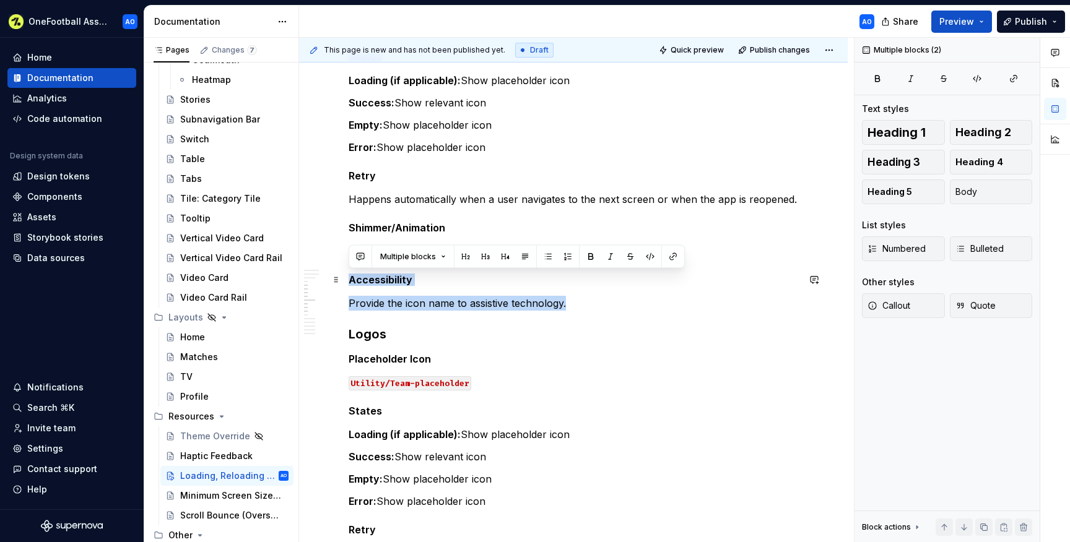
drag, startPoint x: 581, startPoint y: 302, endPoint x: 352, endPoint y: 274, distance: 230.8
click at [352, 274] on div "Overview We have created a few basic principles to guide our loading, reloading…" at bounding box center [574, 334] width 450 height 1216
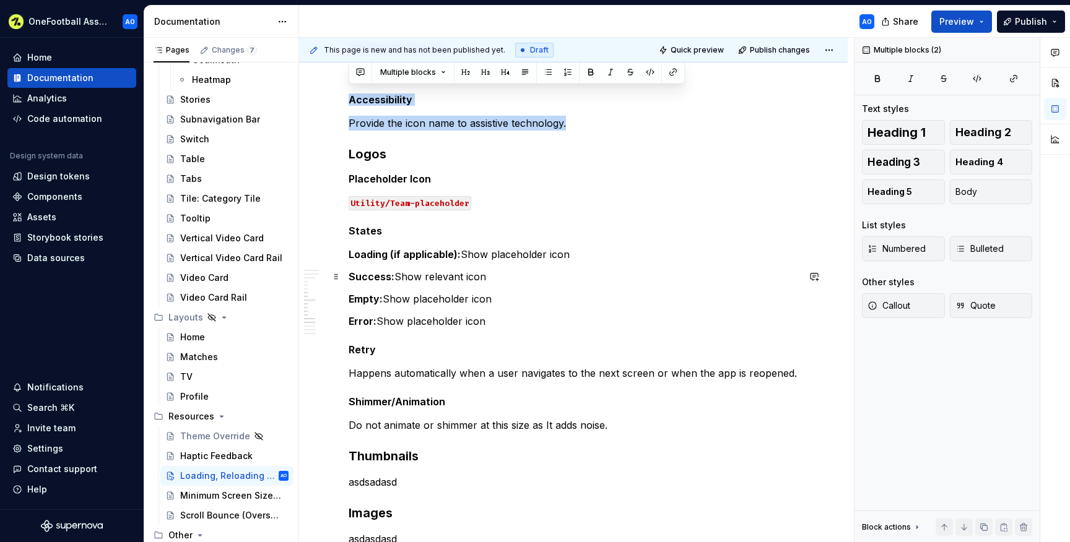
scroll to position [700, 0]
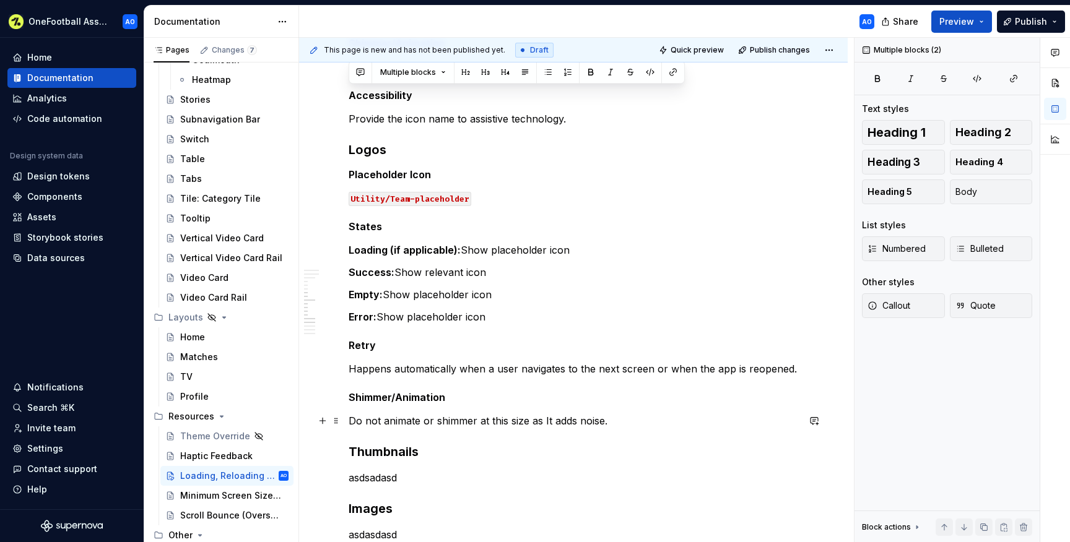
click at [619, 419] on p "Do not animate or shimmer at this size as It adds noise." at bounding box center [574, 421] width 450 height 15
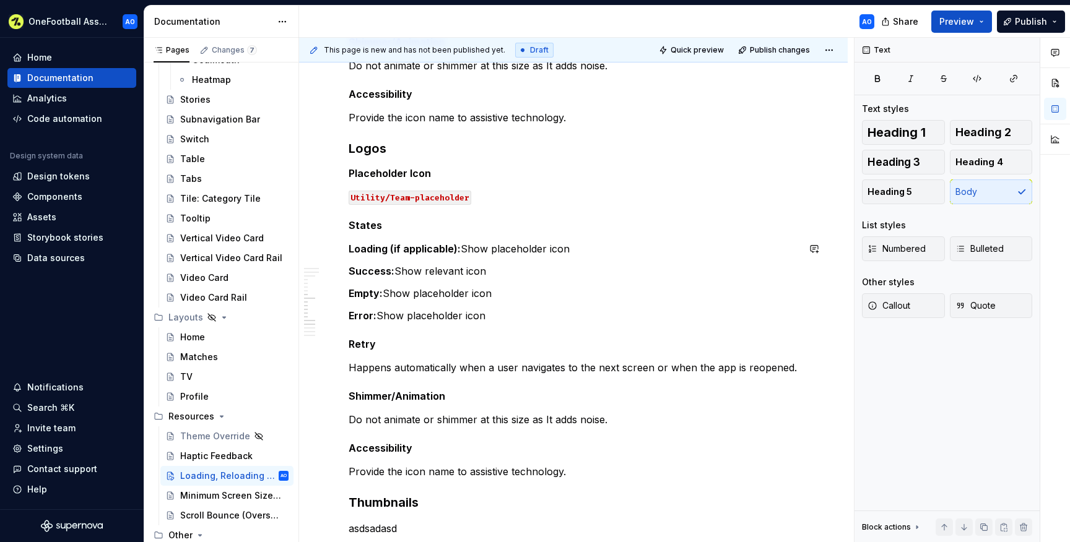
scroll to position [695, 0]
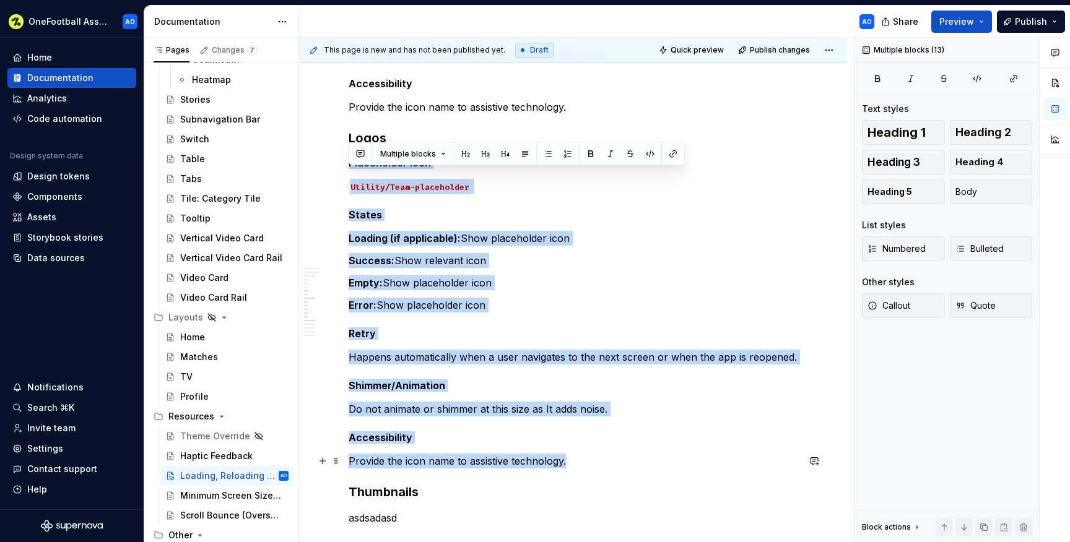
drag, startPoint x: 349, startPoint y: 176, endPoint x: 600, endPoint y: 481, distance: 394.6
click at [600, 481] on div "Overview We have created a few basic principles to guide our loading, reloading…" at bounding box center [574, 164] width 450 height 1268
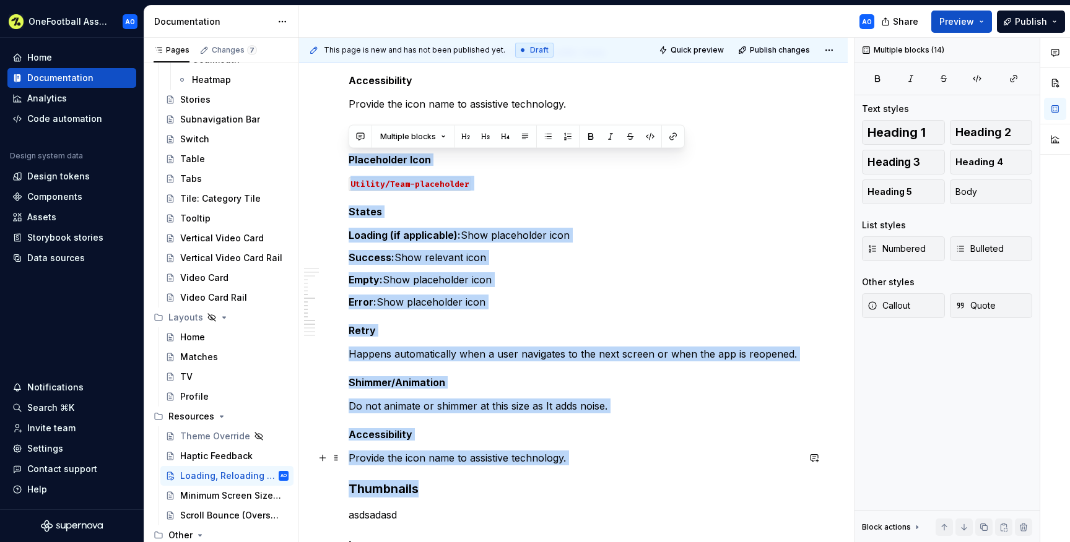
click at [589, 464] on p "Provide the icon name to assistive technology." at bounding box center [574, 458] width 450 height 15
drag, startPoint x: 576, startPoint y: 460, endPoint x: 347, endPoint y: 162, distance: 375.3
click at [347, 162] on div "Overview We have created a few basic principles to guide our loading, reloading…" at bounding box center [573, 235] width 549 height 1476
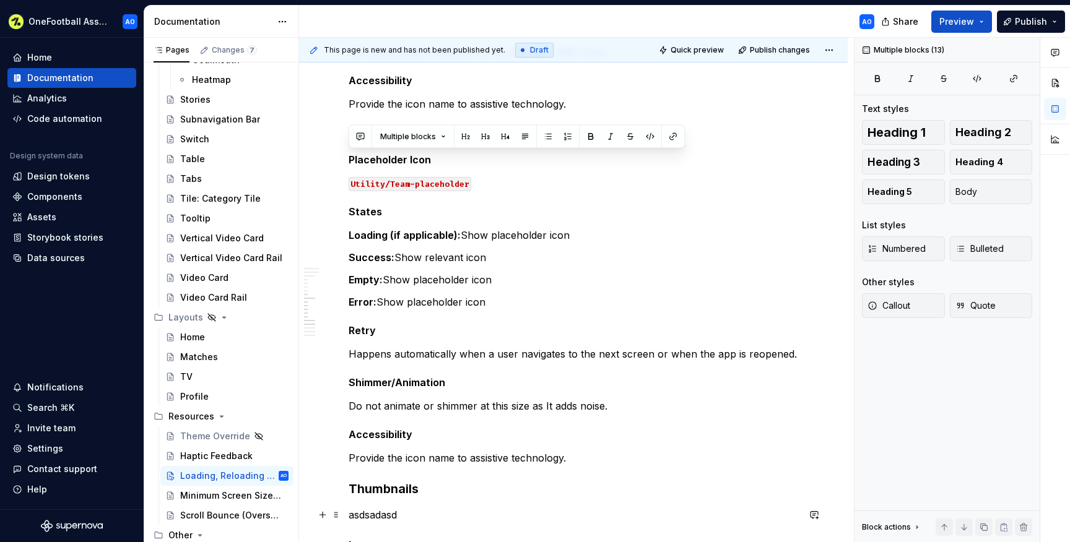
click at [378, 513] on p "asdsadasd" at bounding box center [574, 515] width 450 height 15
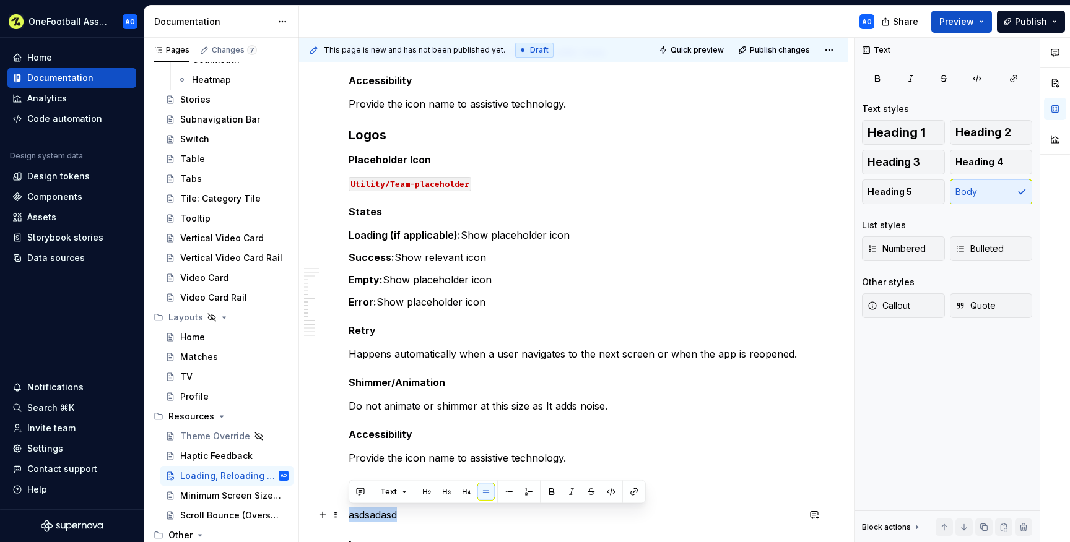
click at [378, 513] on p "asdsadasd" at bounding box center [574, 515] width 450 height 15
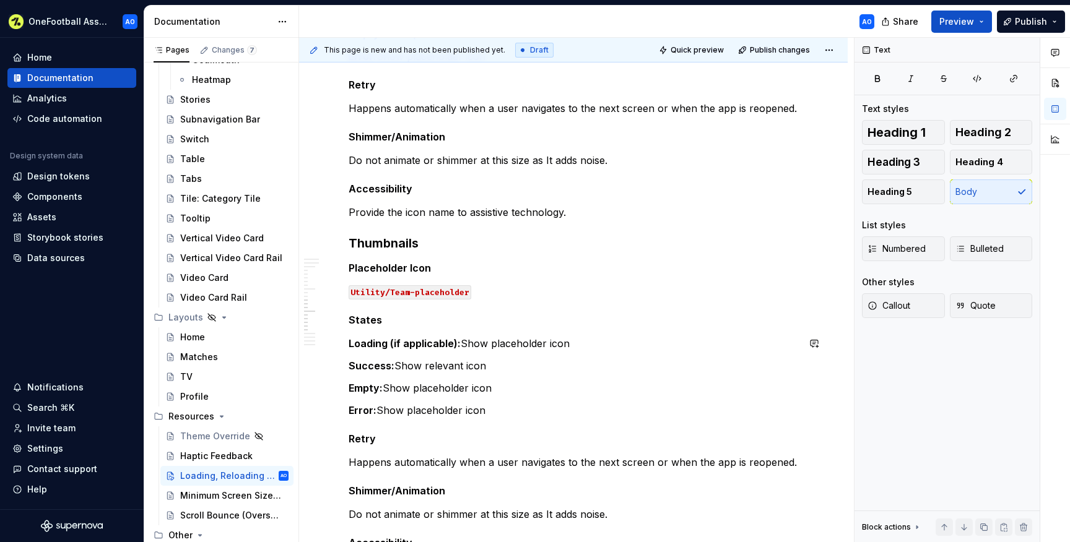
scroll to position [962, 0]
click at [394, 290] on code "Utility/Team-placeholder" at bounding box center [410, 291] width 123 height 14
click at [397, 290] on code "Utility/Team-placeholder" at bounding box center [410, 291] width 123 height 14
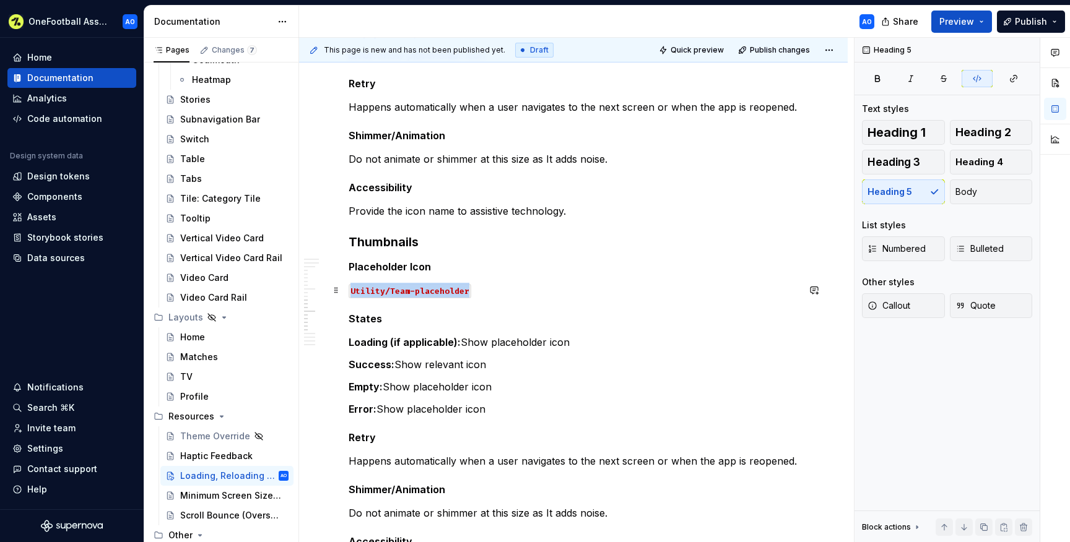
click at [397, 290] on code "Utility/Team-placeholder" at bounding box center [410, 291] width 123 height 14
click at [406, 290] on code "Utility/Team-placeholder" at bounding box center [410, 291] width 123 height 14
click at [470, 274] on div "Overview We have created a few basic principles to guide our loading, reloading…" at bounding box center [574, 63] width 450 height 1566
click at [474, 315] on h5 "States" at bounding box center [574, 319] width 450 height 12
click at [412, 347] on strong "Loading (if applicable):" at bounding box center [405, 342] width 112 height 12
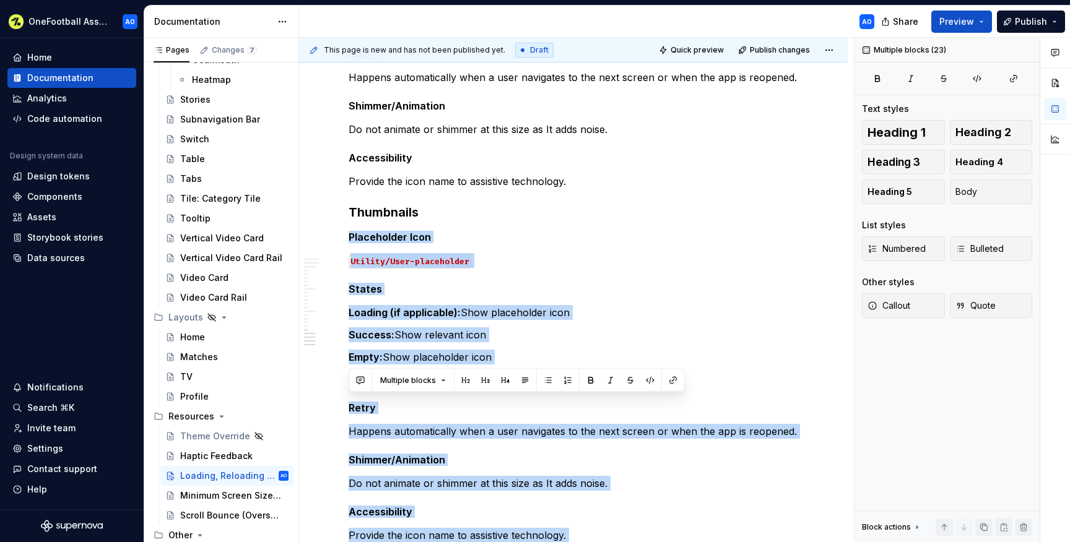
scroll to position [1442, 0]
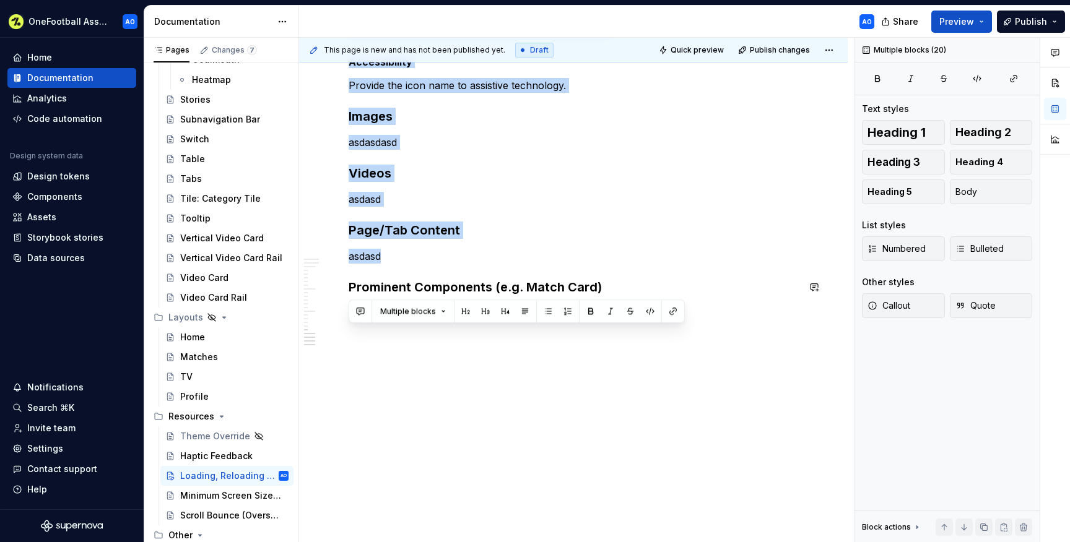
drag, startPoint x: 349, startPoint y: 232, endPoint x: 507, endPoint y: 274, distance: 162.8
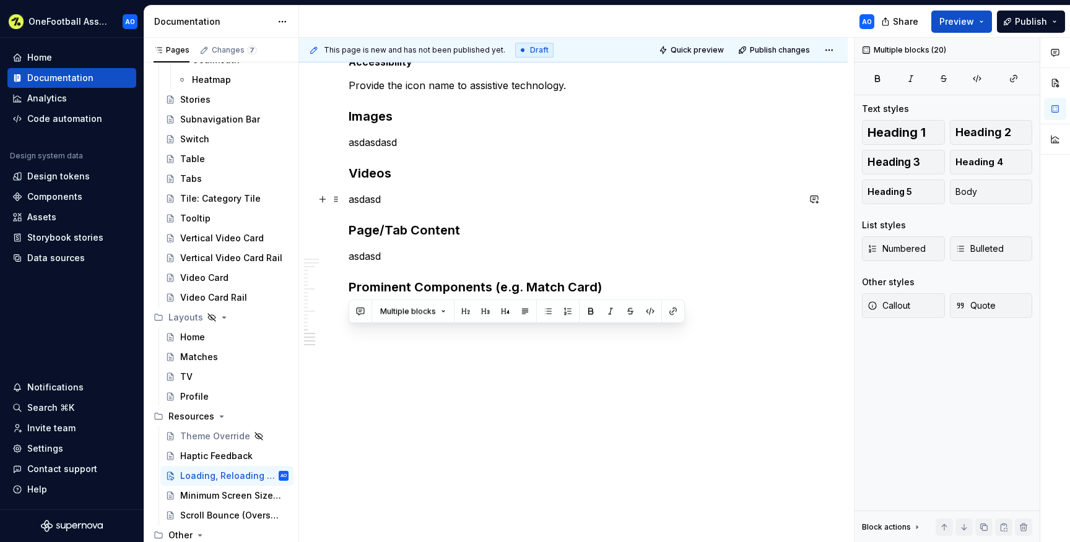
click at [498, 200] on p "asdasd" at bounding box center [574, 199] width 450 height 15
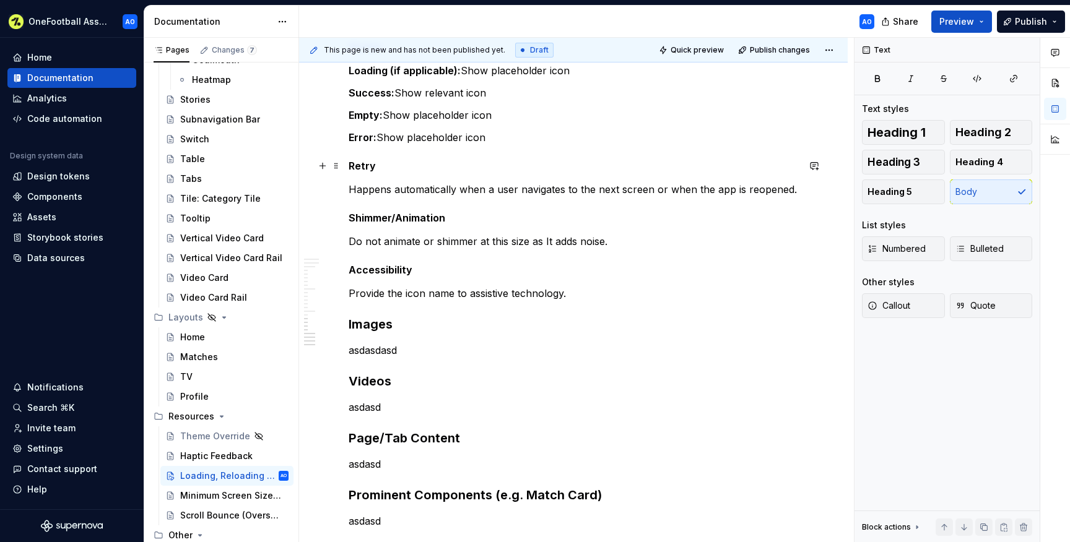
scroll to position [1063, 0]
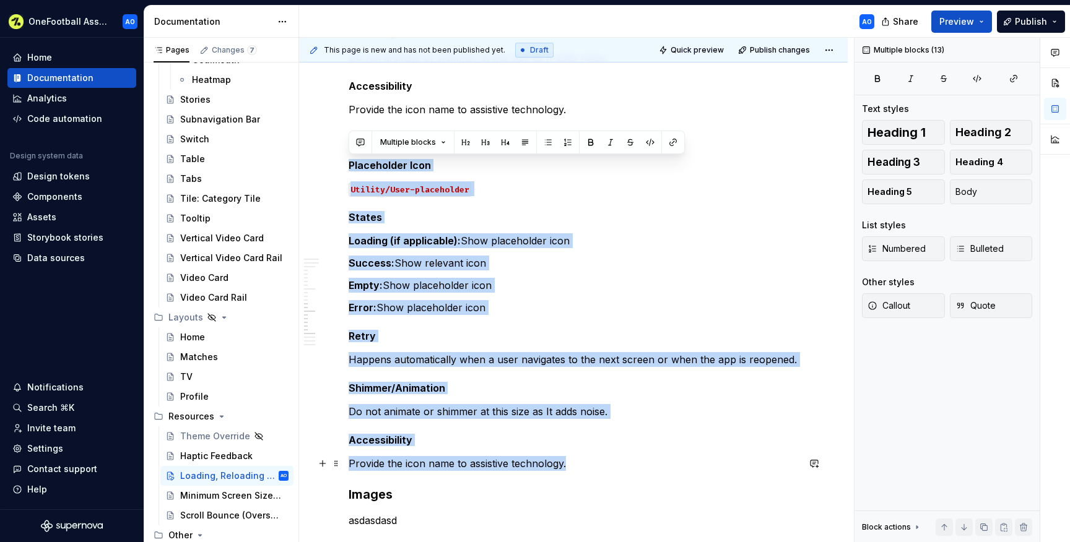
drag, startPoint x: 349, startPoint y: 163, endPoint x: 589, endPoint y: 460, distance: 381.3
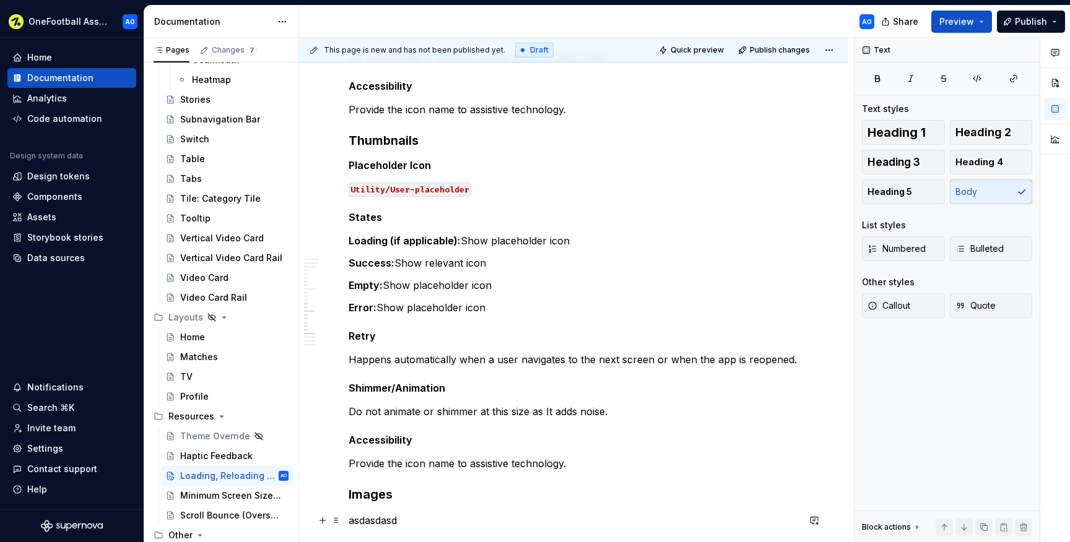
click at [360, 524] on p "asdasdasd" at bounding box center [574, 520] width 450 height 15
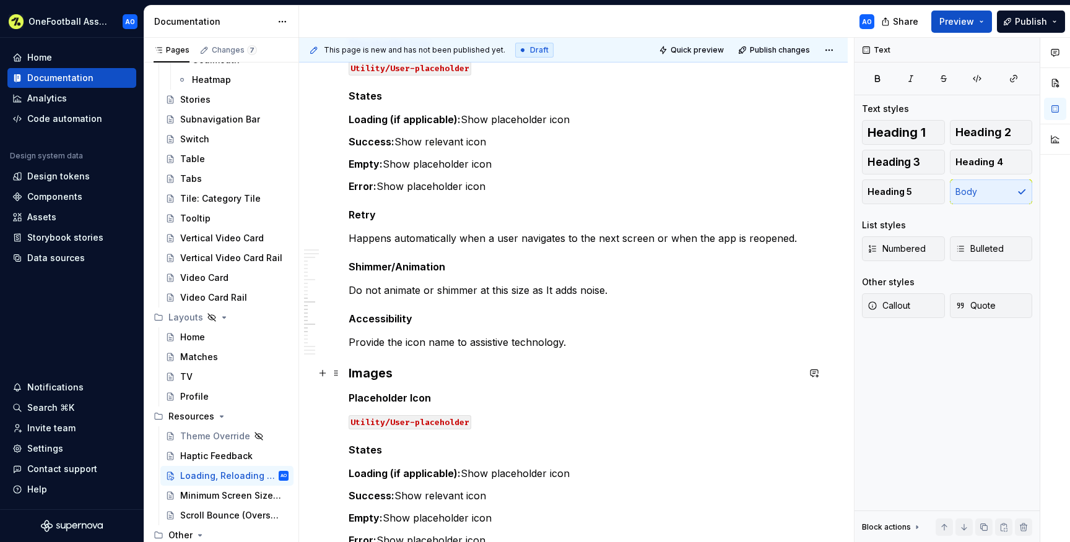
scroll to position [1195, 0]
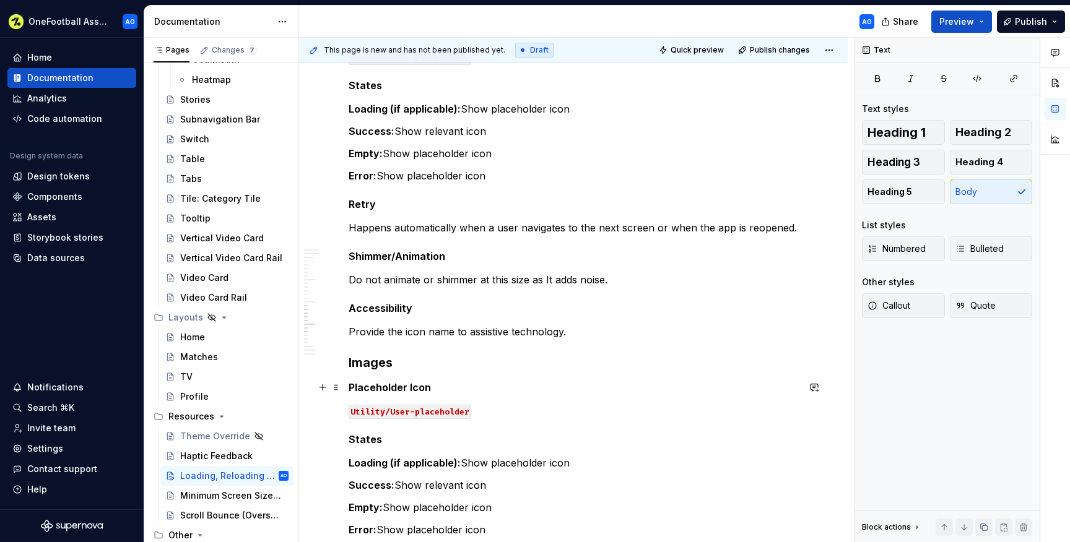
click at [420, 389] on h5 "Placeholder Icon" at bounding box center [574, 387] width 450 height 12
click at [476, 410] on p "Utility/User-placeholder" at bounding box center [574, 411] width 450 height 15
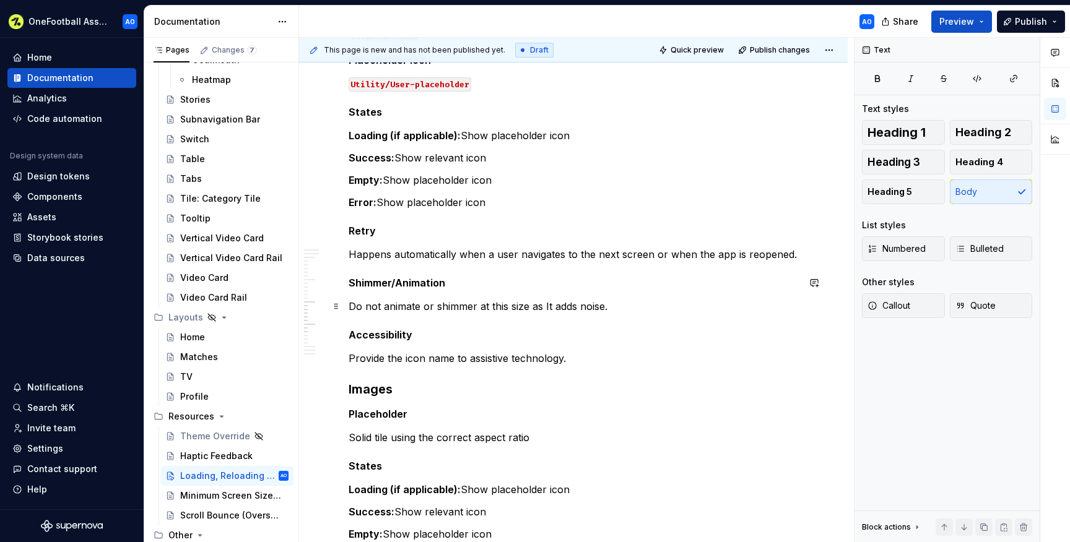
scroll to position [1182, 0]
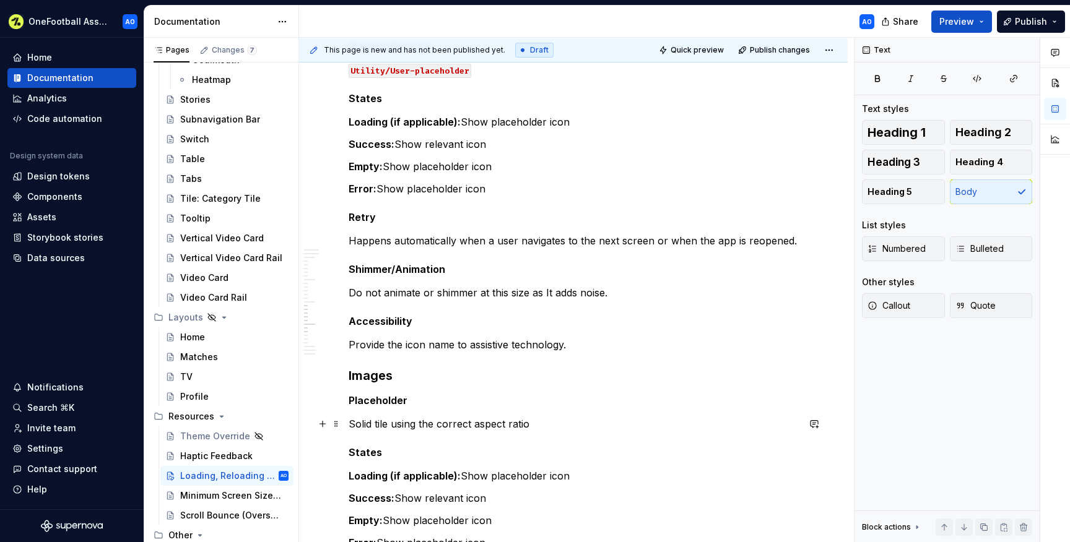
click at [375, 424] on p "Solid tile using the correct aspect ratio" at bounding box center [574, 424] width 450 height 15
click at [699, 421] on p "Solid App Colours/Elevation coloured tile using the correct aspect ratio" at bounding box center [574, 424] width 450 height 15
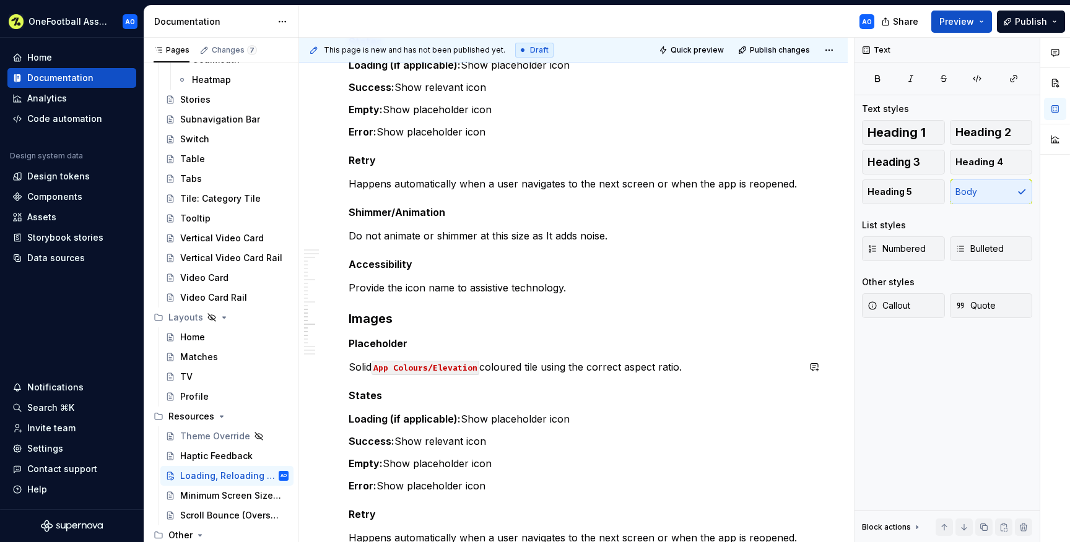
scroll to position [1283, 0]
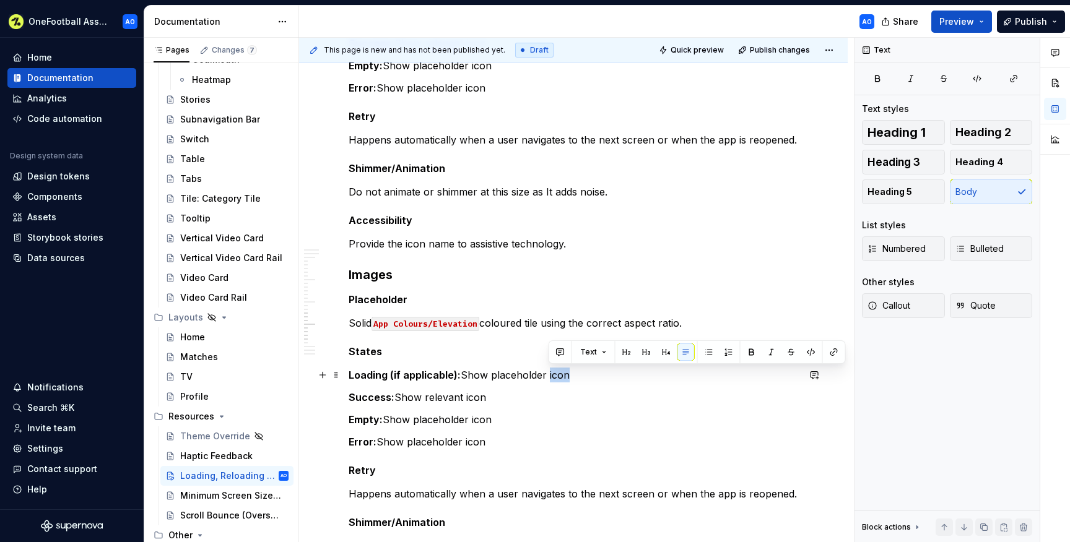
drag, startPoint x: 571, startPoint y: 375, endPoint x: 547, endPoint y: 373, distance: 24.2
click at [547, 373] on p "Loading (if applicable): Show placeholder icon" at bounding box center [574, 375] width 450 height 15
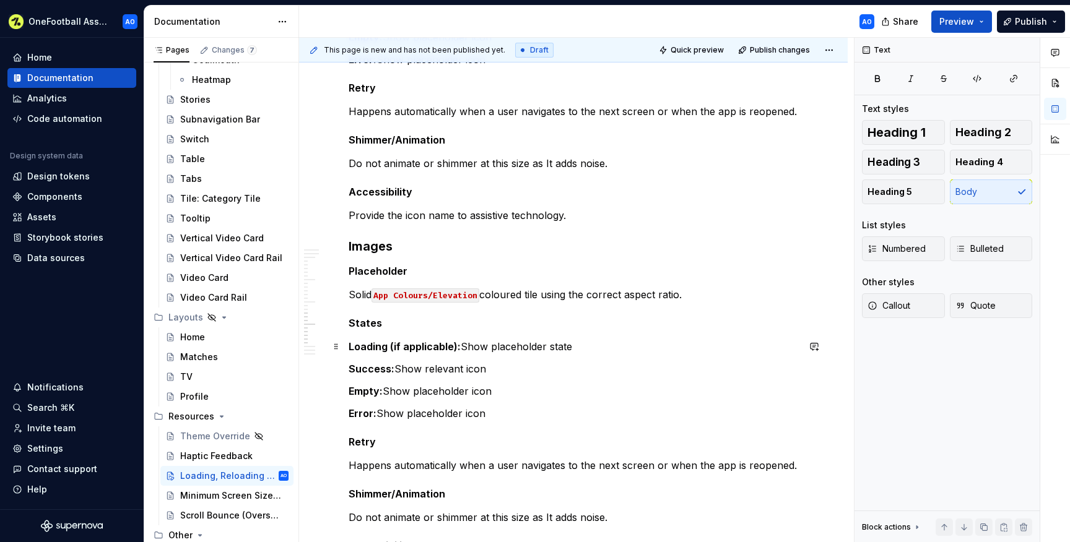
scroll to position [1312, 0]
click at [476, 372] on p "Success: Show relevant icon" at bounding box center [574, 368] width 450 height 15
click at [483, 392] on p "Empty: Show placeholder icon" at bounding box center [574, 390] width 450 height 15
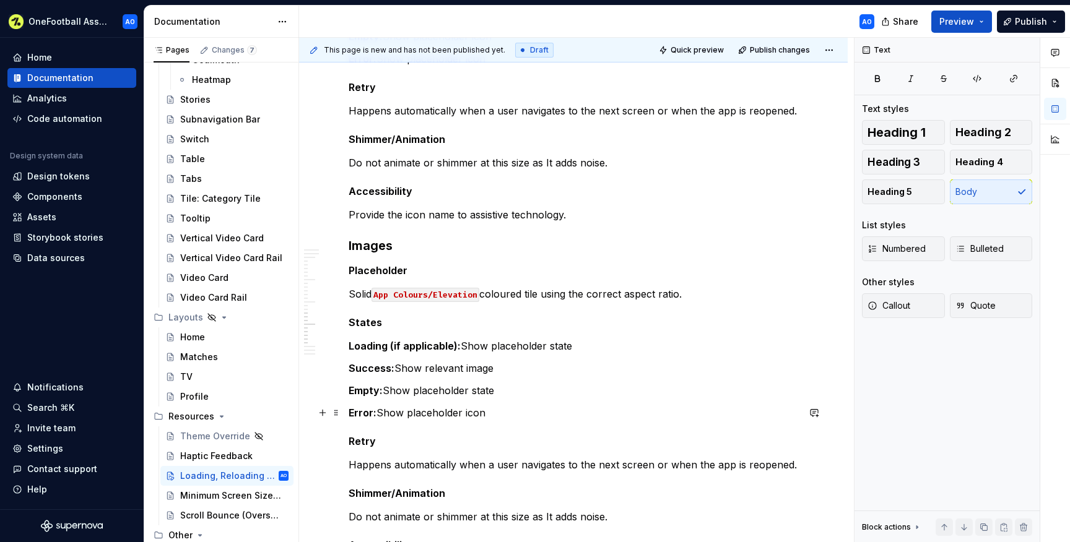
click at [481, 412] on p "Error: Show placeholder icon" at bounding box center [574, 413] width 450 height 15
click at [514, 418] on p "Error: Show placeholder state" at bounding box center [574, 413] width 450 height 15
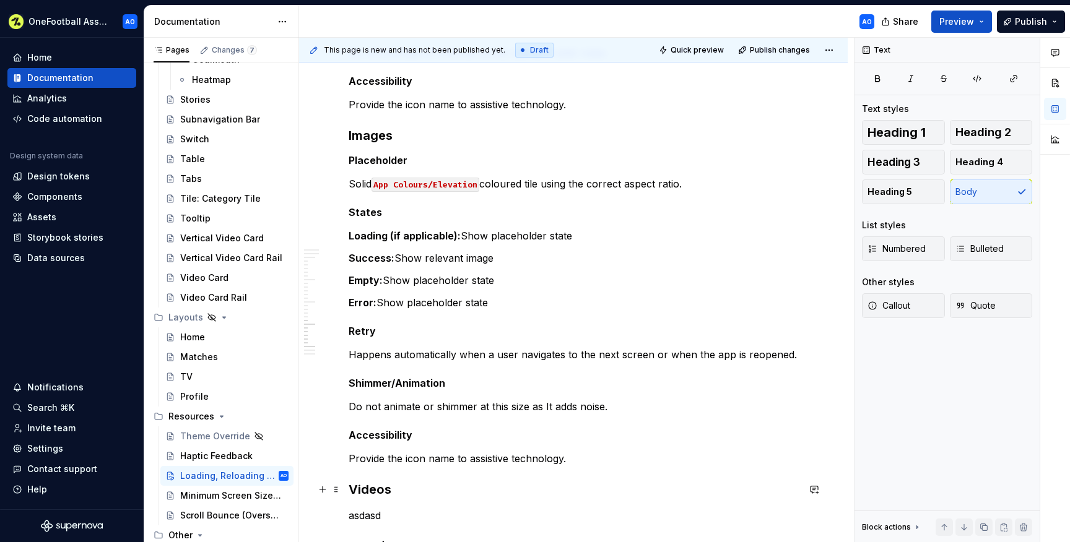
scroll to position [1430, 0]
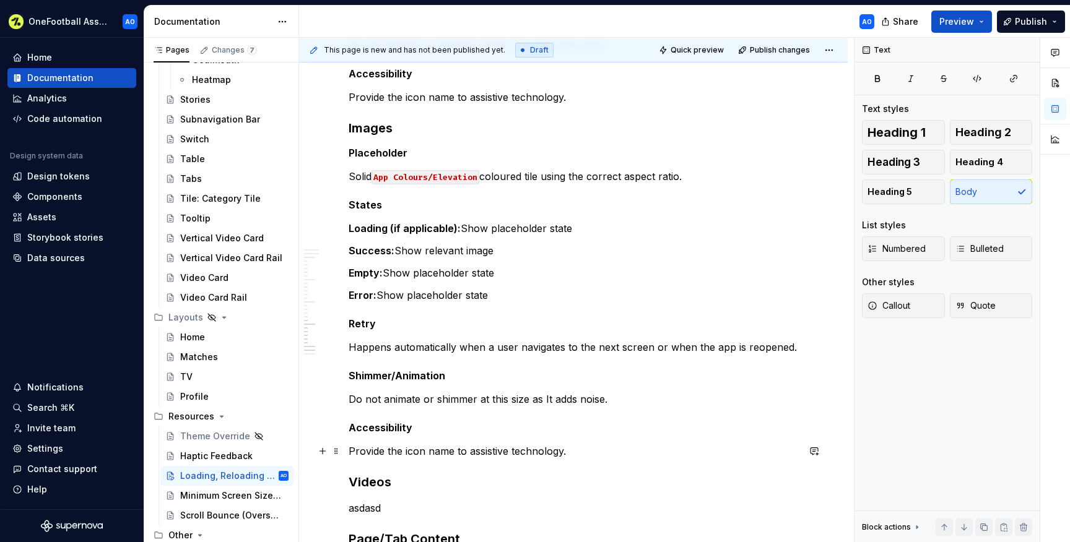
click at [414, 453] on p "Provide the icon name to assistive technology." at bounding box center [574, 451] width 450 height 15
click at [448, 453] on p "Provide the image name to assistive technology." at bounding box center [574, 451] width 450 height 15
click at [546, 425] on h5 "Accessibility" at bounding box center [574, 428] width 450 height 12
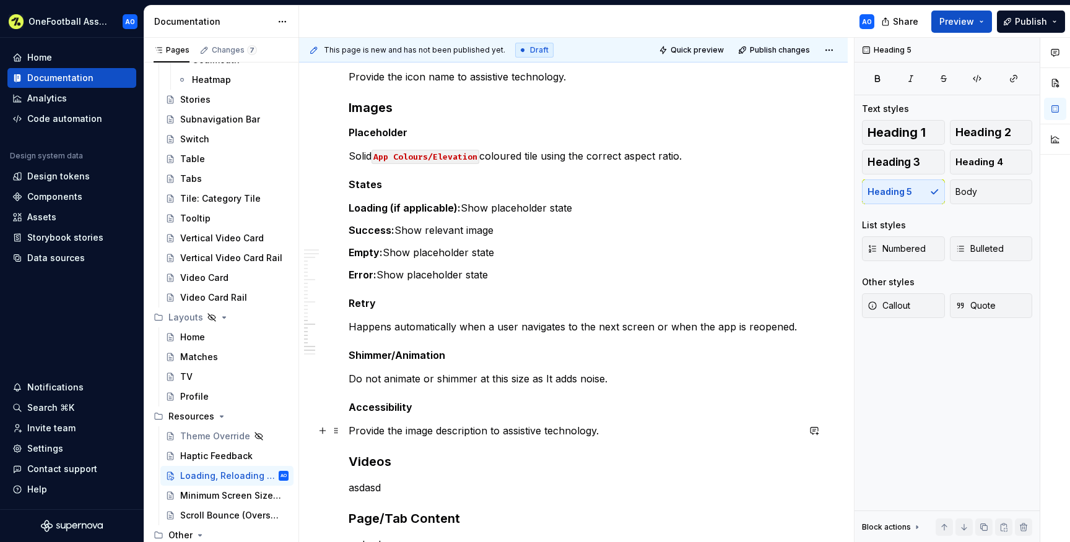
scroll to position [1458, 0]
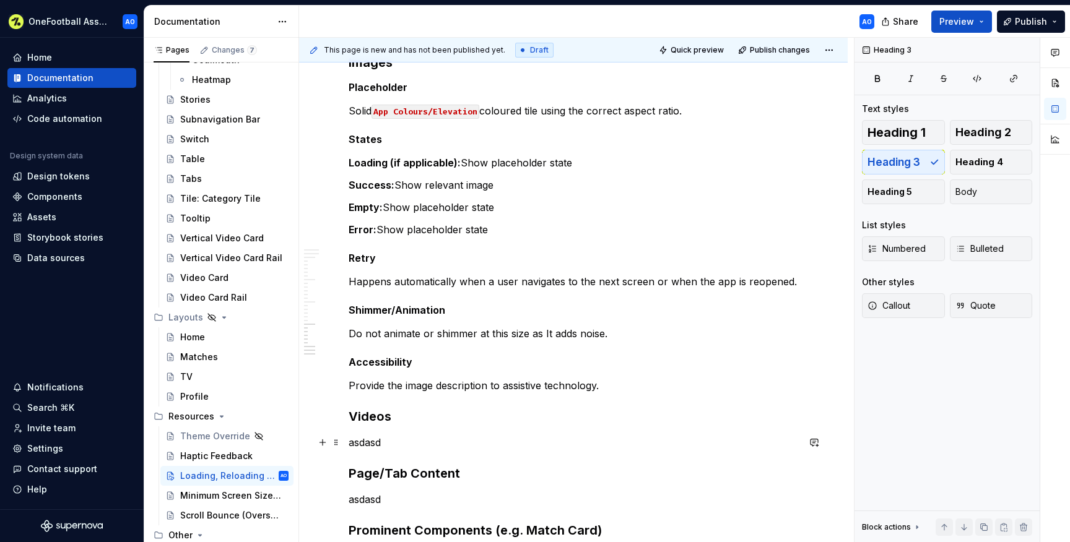
scroll to position [1505, 0]
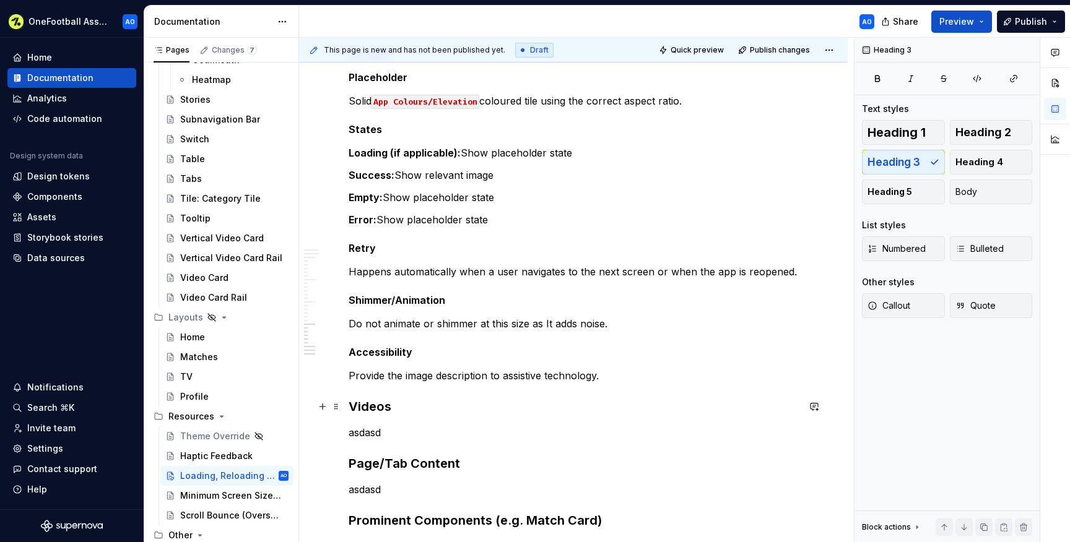
click at [521, 408] on h3 "Videos" at bounding box center [574, 406] width 450 height 17
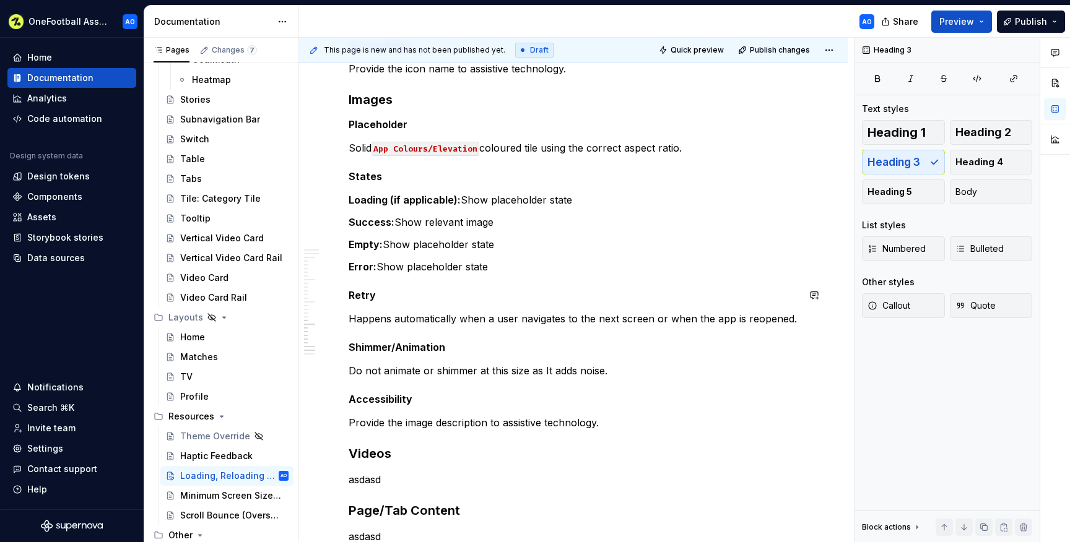
scroll to position [1452, 0]
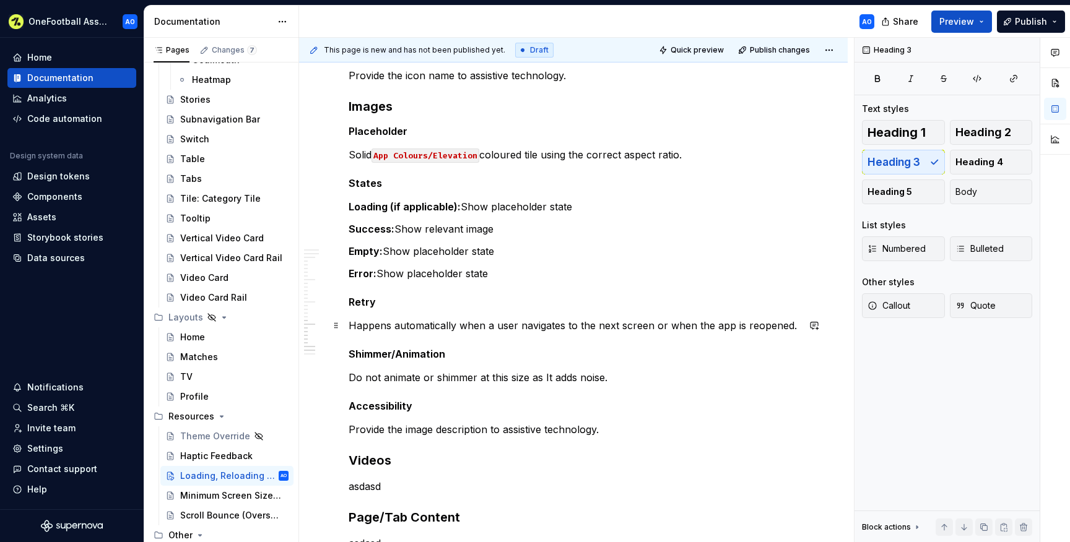
click at [794, 326] on p "Happens automatically when a user navigates to the next screen or when the app …" at bounding box center [574, 325] width 450 height 15
click at [398, 324] on p "Happens automatically when a user navigates to the next screen or when the app …" at bounding box center [574, 325] width 450 height 15
click at [462, 358] on h5 "Shimmer/Animation" at bounding box center [574, 354] width 450 height 12
click at [459, 328] on p "Happens automatically when a user navigates to the next screen or when the app …" at bounding box center [574, 325] width 450 height 15
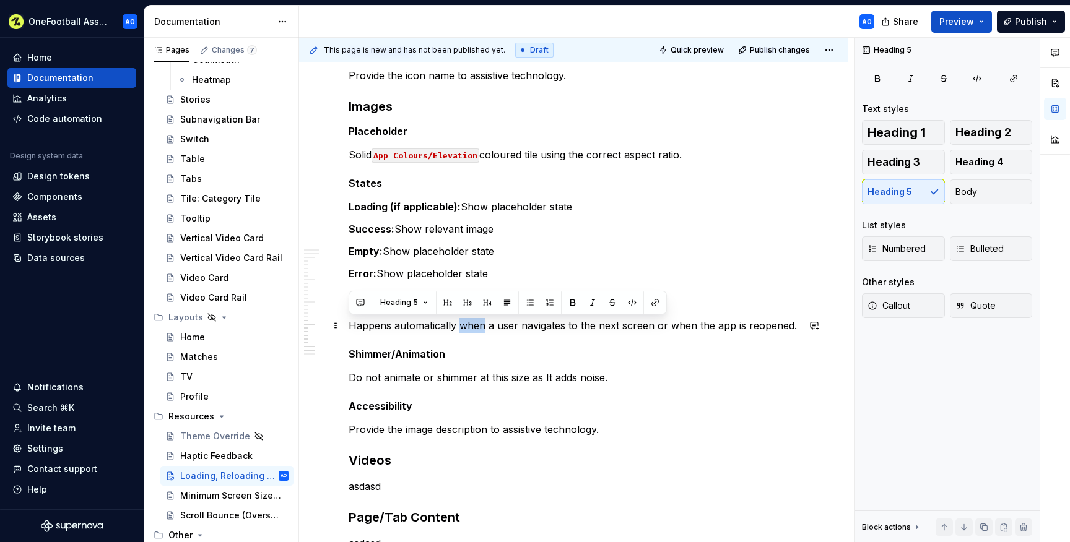
click at [459, 328] on p "Happens automatically when a user navigates to the next screen or when the app …" at bounding box center [574, 325] width 450 height 15
click at [394, 326] on p "Happens automatically when a user navigates to the next screen or when the app …" at bounding box center [574, 325] width 450 height 15
click at [396, 326] on p "Happens automatically when a user navigates to the next screen or when the app …" at bounding box center [574, 325] width 450 height 15
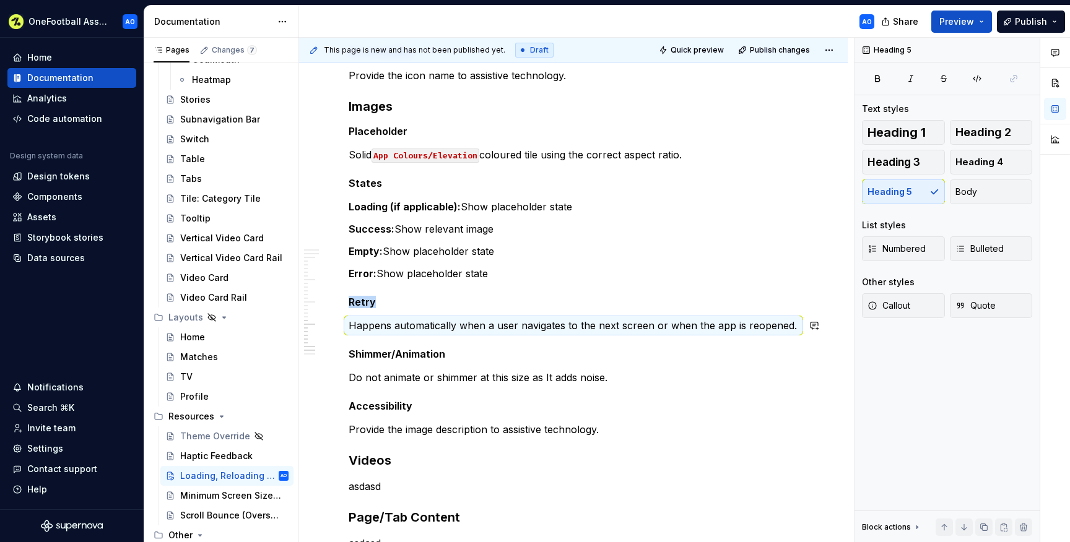
click at [396, 326] on p "Happens automatically when a user navigates to the next screen or when the app …" at bounding box center [574, 325] width 450 height 15
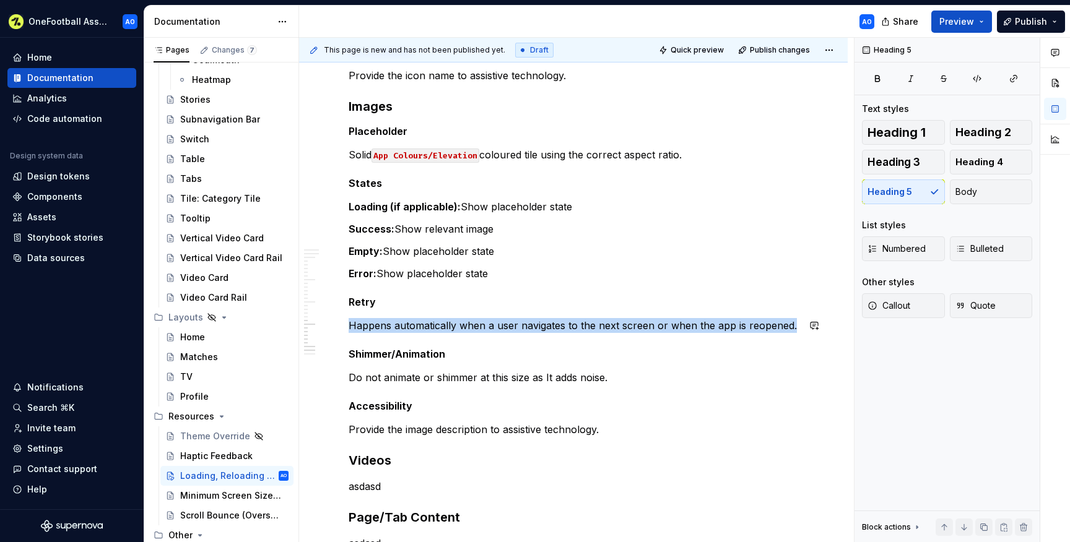
click at [396, 326] on p "Happens automatically when a user navigates to the next screen or when the app …" at bounding box center [574, 325] width 450 height 15
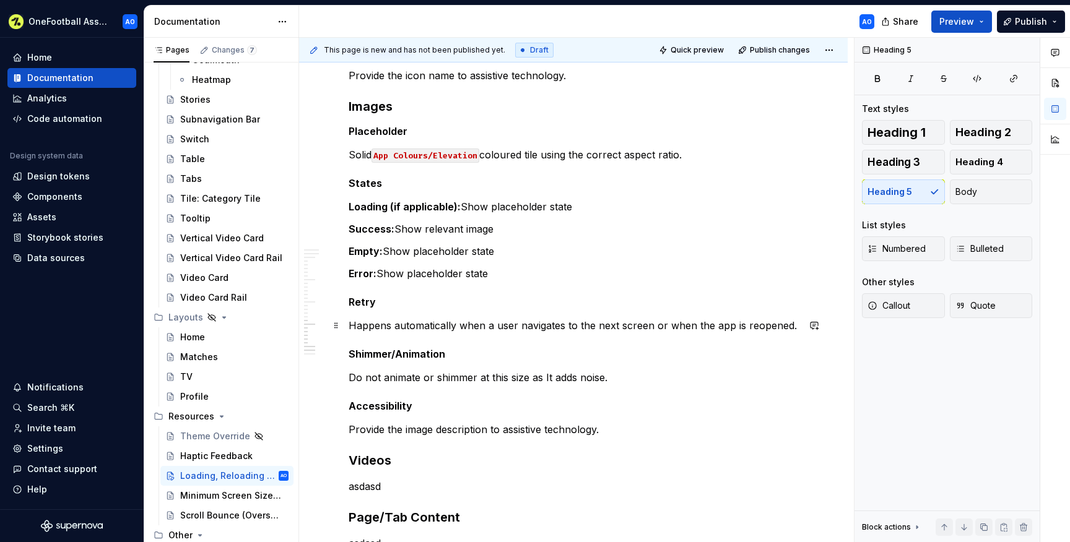
click at [424, 324] on p "Happens automatically when a user navigates to the next screen or when the app …" at bounding box center [574, 325] width 450 height 15
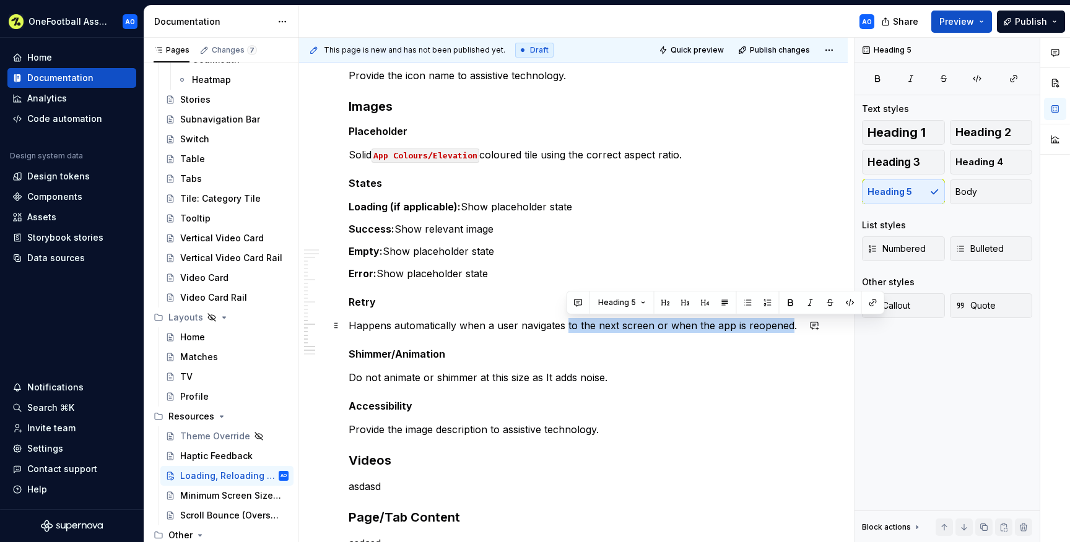
drag, startPoint x: 566, startPoint y: 328, endPoint x: 786, endPoint y: 329, distance: 220.5
click at [786, 329] on p "Happens automatically when a user navigates to the next screen or when the app …" at bounding box center [574, 325] width 450 height 15
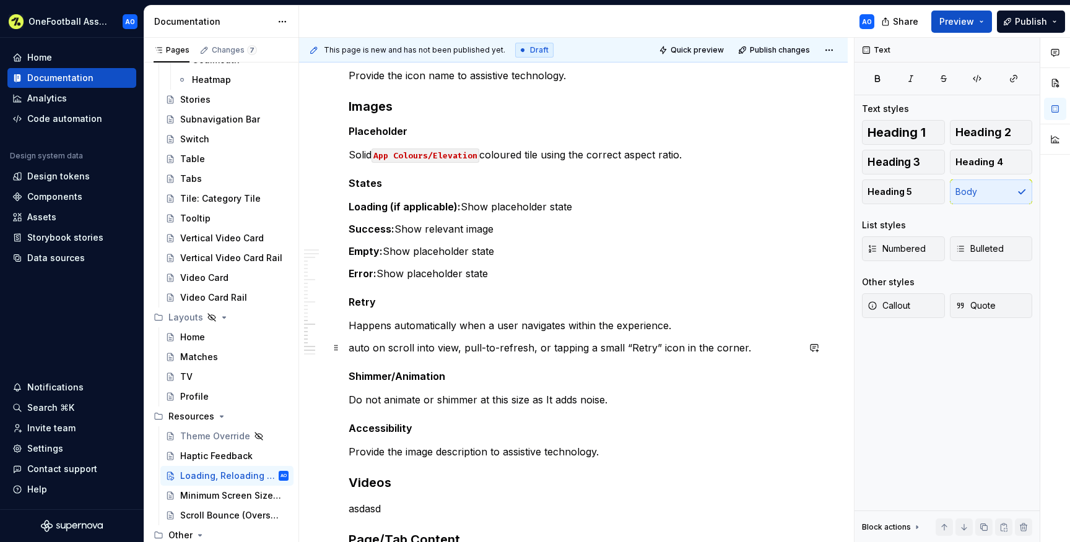
click at [350, 350] on p "auto on scroll into view, pull-to-refresh, or tapping a small “Retry” icon in t…" at bounding box center [574, 348] width 450 height 15
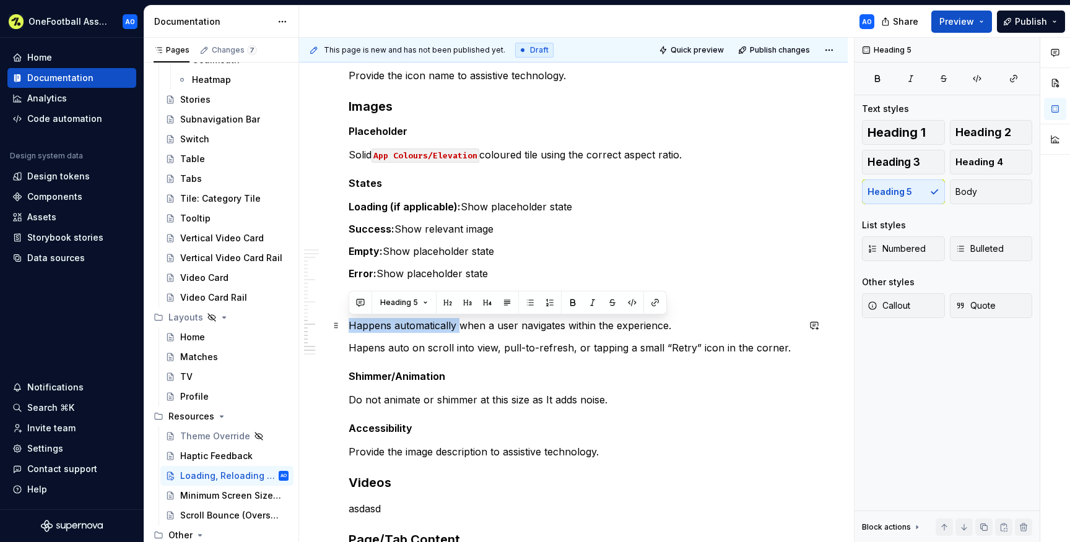
drag, startPoint x: 458, startPoint y: 323, endPoint x: 348, endPoint y: 328, distance: 109.7
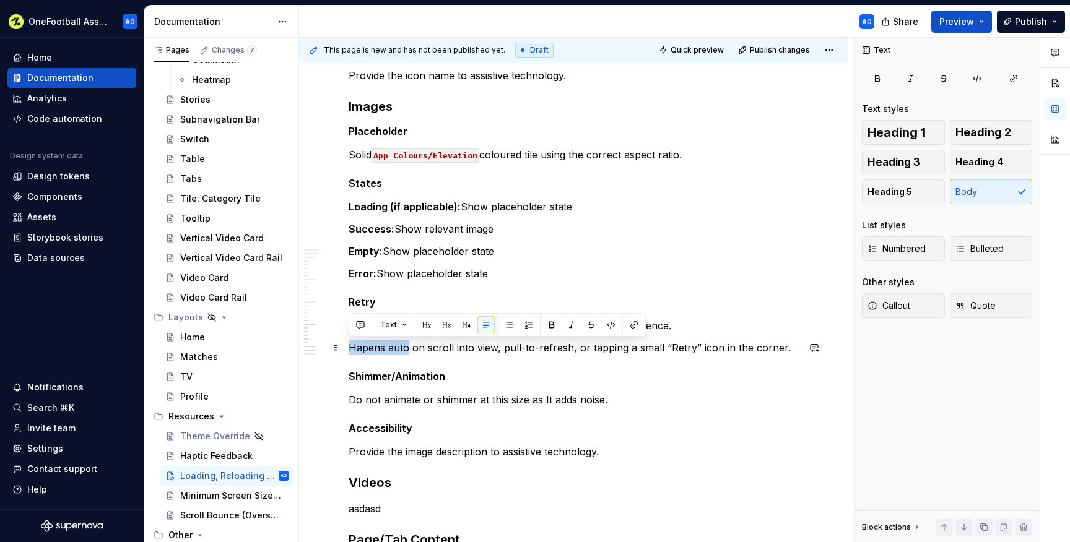
drag, startPoint x: 407, startPoint y: 349, endPoint x: 351, endPoint y: 348, distance: 56.4
click at [351, 348] on p "Hapens auto on scroll into view, pull-to-refresh, or tapping a small “Retry” ic…" at bounding box center [574, 348] width 450 height 15
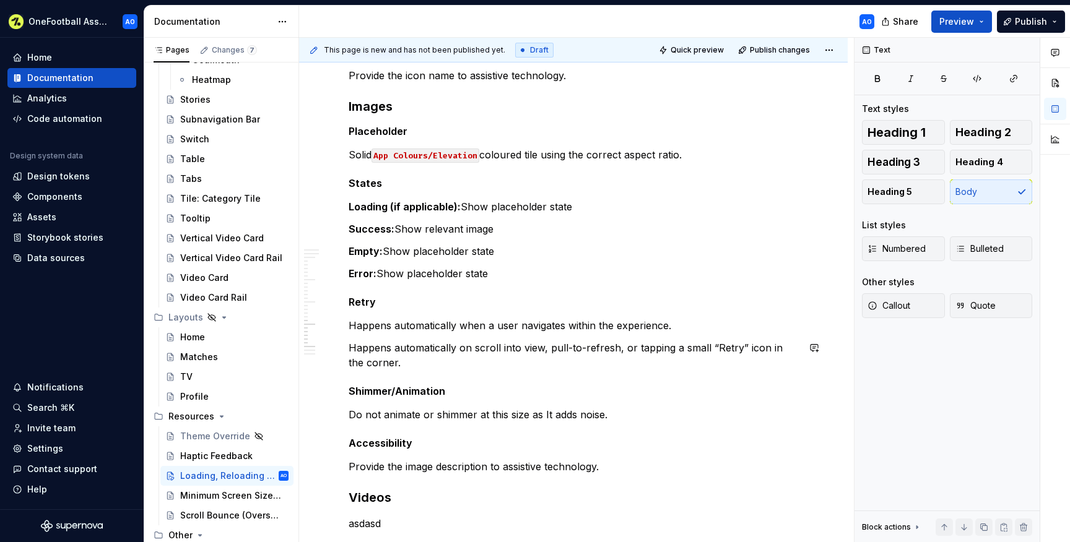
click at [765, 347] on p "Happens automatically on scroll into view, pull-to-refresh, or tapping a small …" at bounding box center [574, 356] width 450 height 30
drag, startPoint x: 766, startPoint y: 349, endPoint x: 769, endPoint y: 357, distance: 9.2
click at [769, 357] on p "Happens automatically on scroll into view, pull-to-refresh, or tapping a small …" at bounding box center [574, 356] width 450 height 30
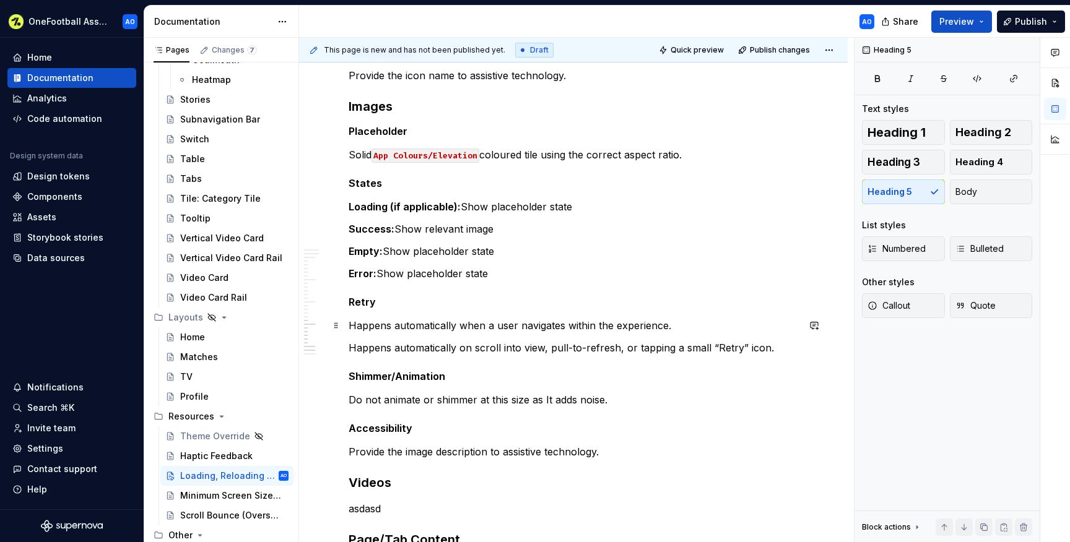
click at [677, 327] on p "Happens automatically when a user navigates within the experience." at bounding box center [574, 325] width 450 height 15
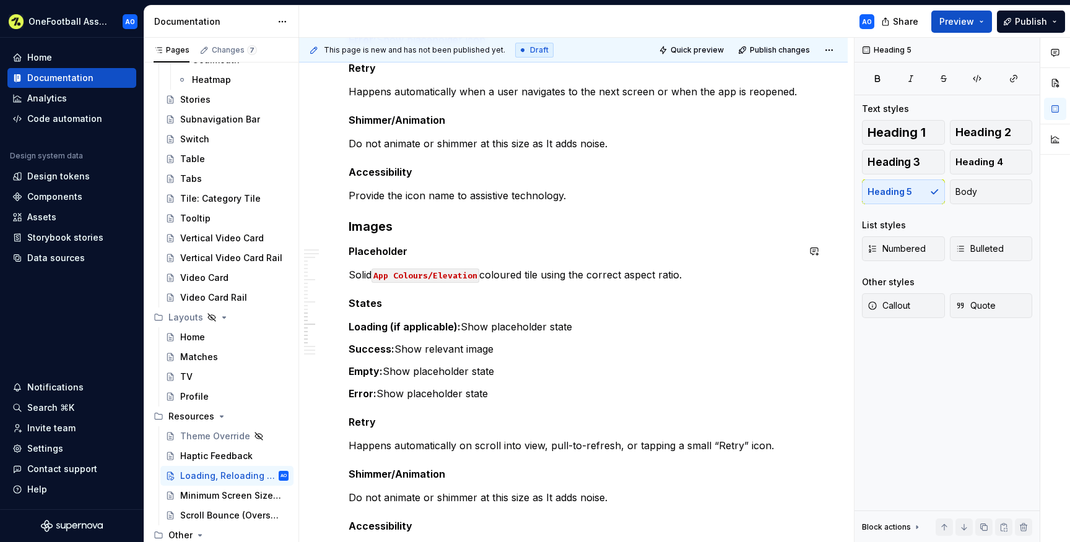
scroll to position [1294, 0]
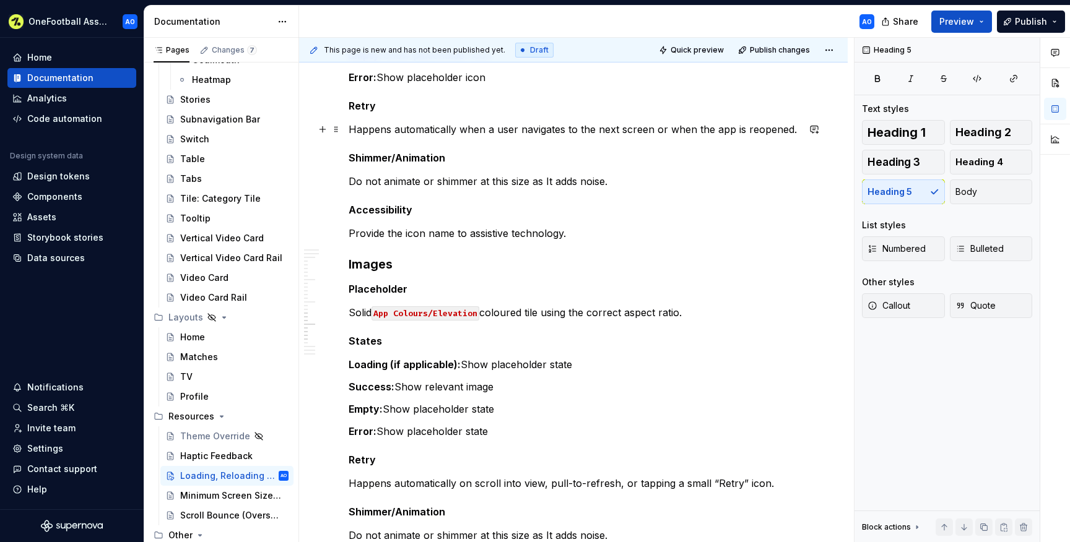
click at [612, 129] on p "Happens automatically when a user navigates to the next screen or when the app …" at bounding box center [574, 129] width 450 height 15
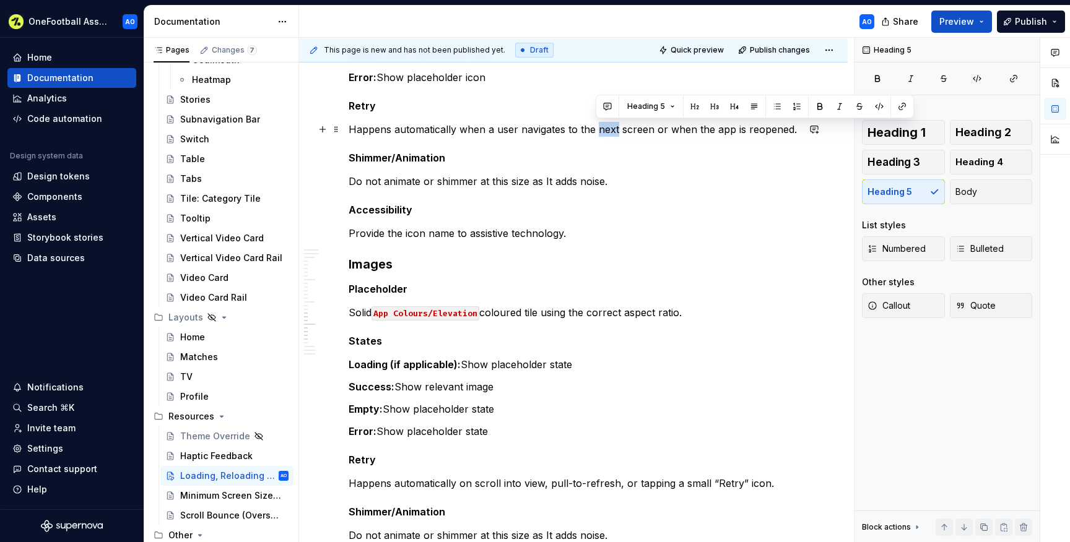
click at [612, 129] on p "Happens automatically when a user navigates to the next screen or when the app …" at bounding box center [574, 129] width 450 height 15
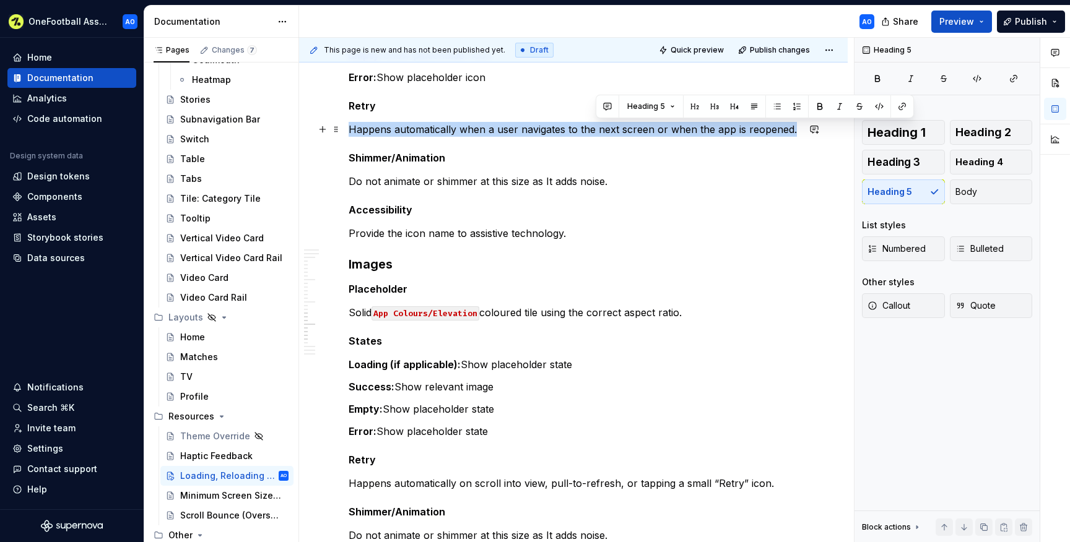
click at [612, 129] on p "Happens automatically when a user navigates to the next screen or when the app …" at bounding box center [574, 129] width 450 height 15
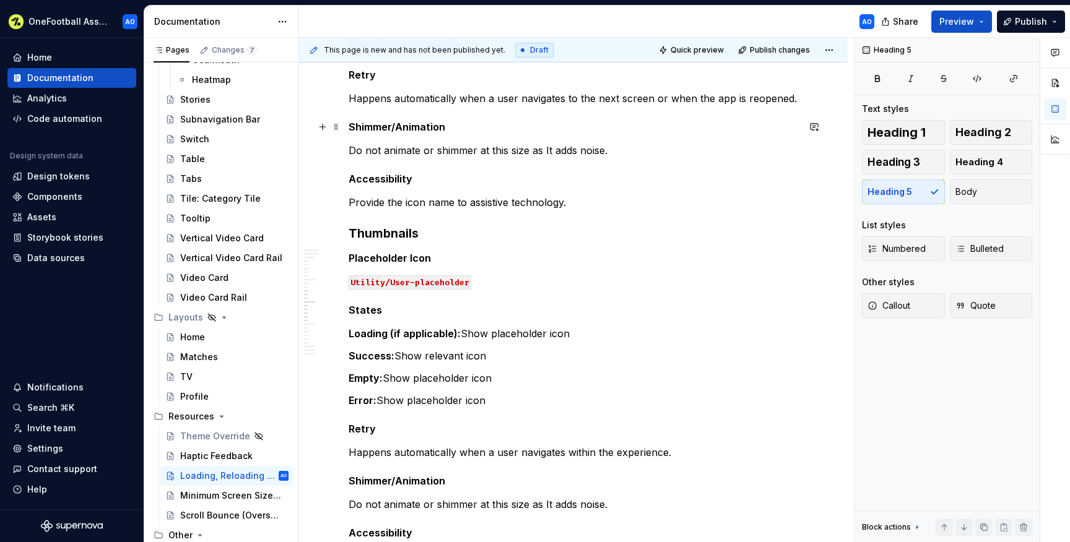
scroll to position [966, 0]
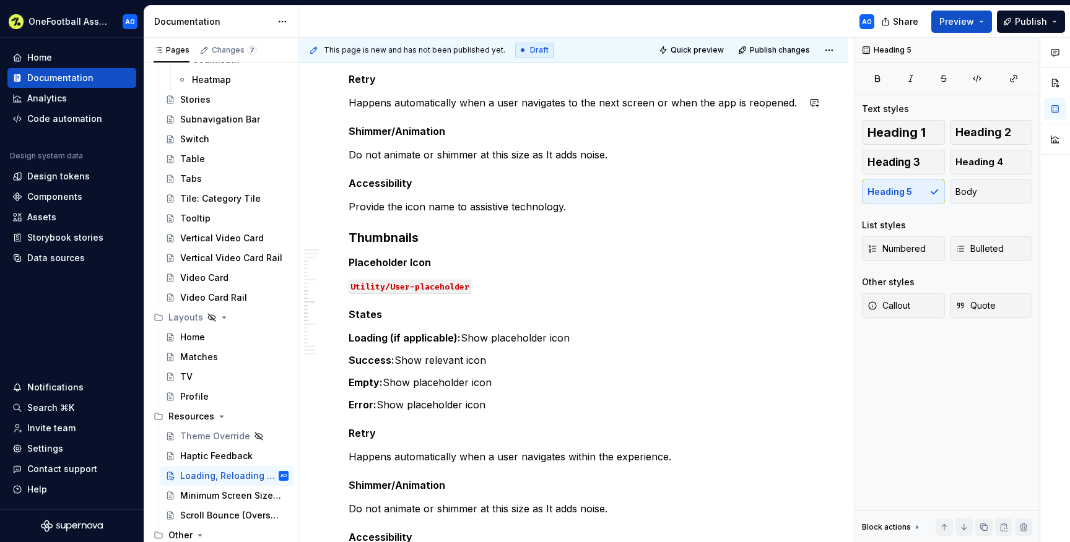
click at [578, 98] on p "Happens automatically when a user navigates to the next screen or when the app …" at bounding box center [574, 102] width 450 height 15
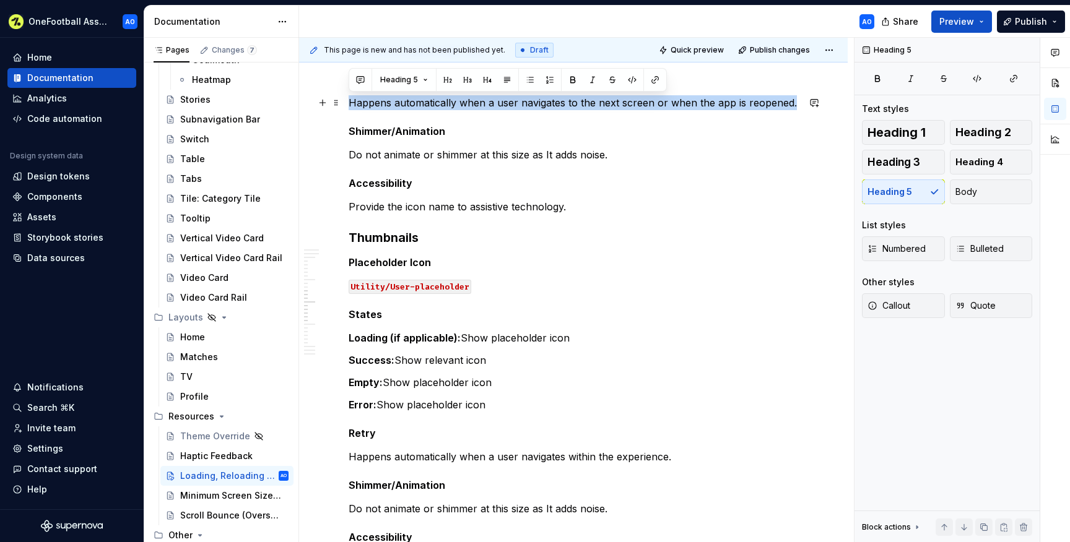
click at [578, 98] on p "Happens automatically when a user navigates to the next screen or when the app …" at bounding box center [574, 102] width 450 height 15
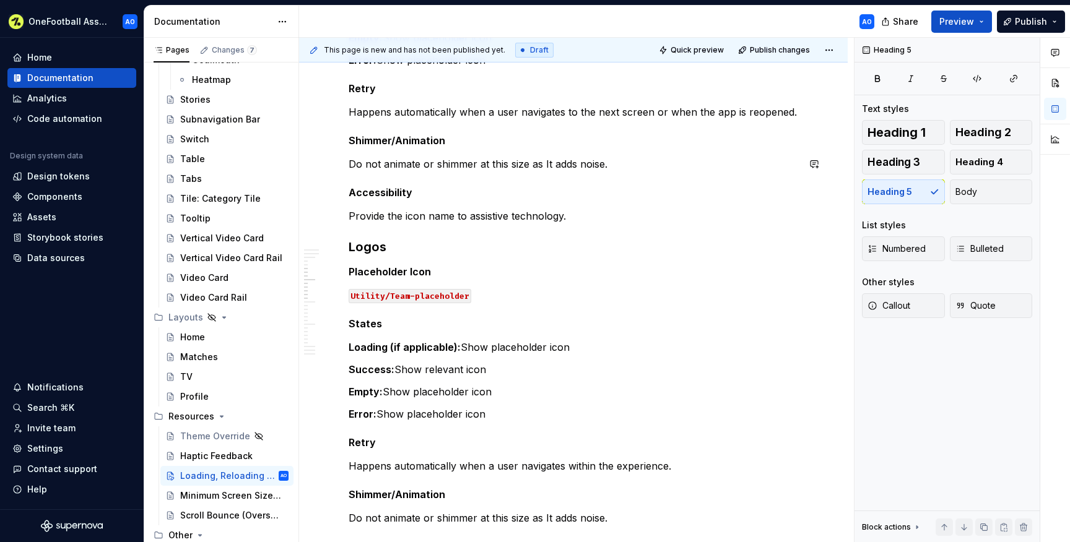
scroll to position [597, 0]
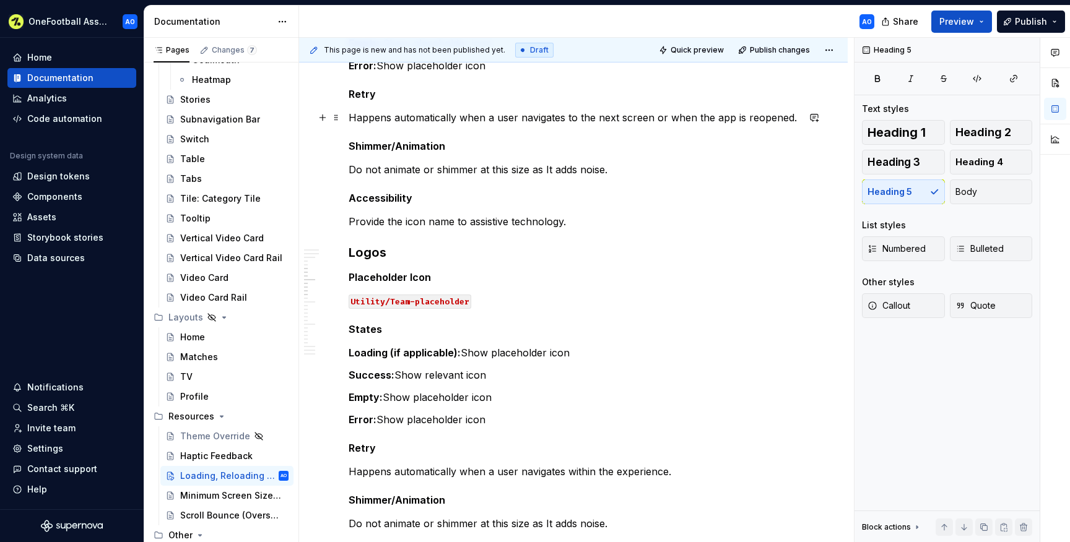
click at [539, 116] on p "Happens automatically when a user navigates to the next screen or when the app …" at bounding box center [574, 117] width 450 height 15
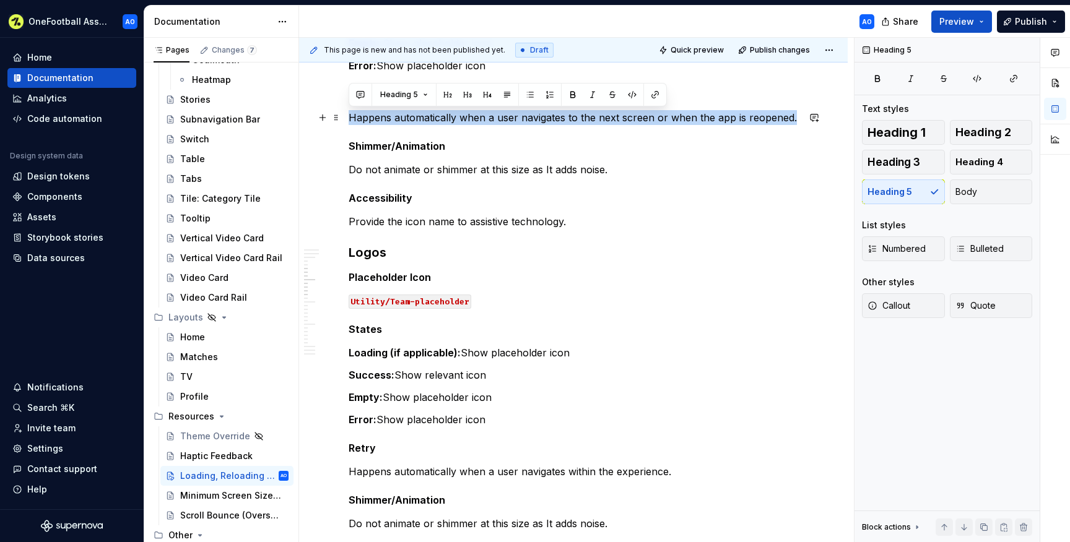
click at [539, 116] on p "Happens automatically when a user navigates to the next screen or when the app …" at bounding box center [574, 117] width 450 height 15
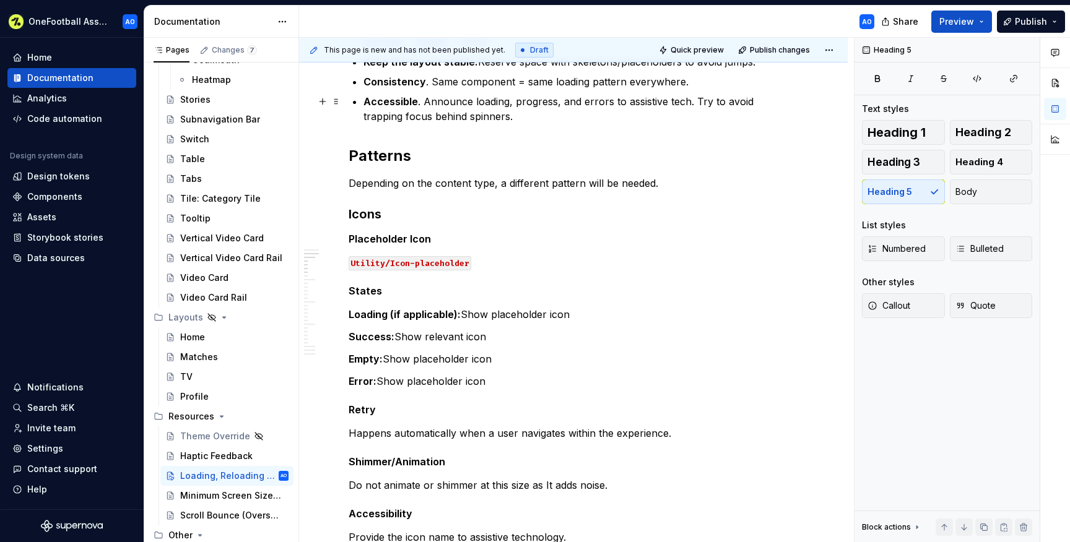
scroll to position [291, 0]
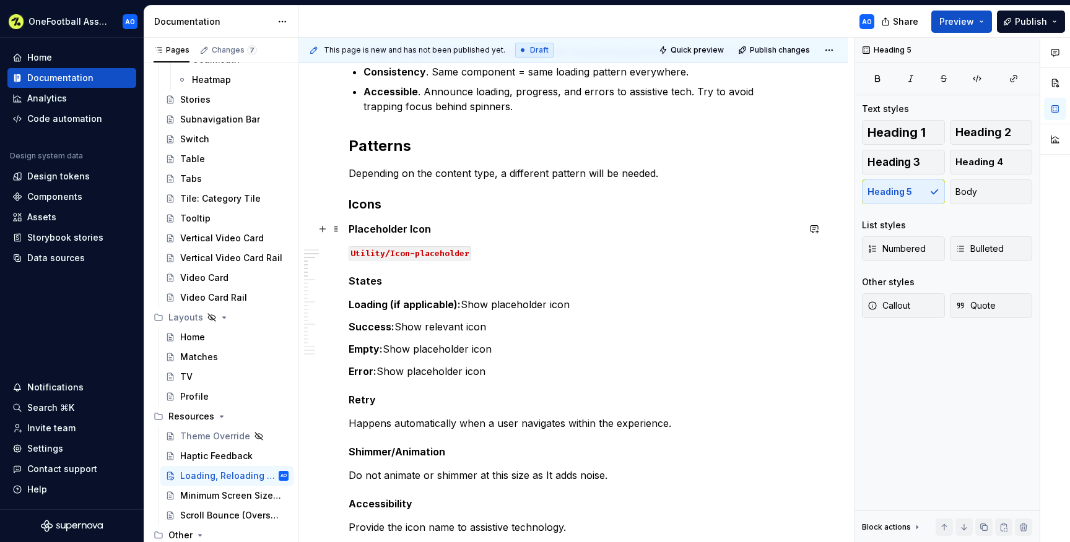
click at [352, 227] on h5 "Placeholder Icon" at bounding box center [574, 229] width 450 height 12
click at [349, 227] on h5 "Placeholder Icon" at bounding box center [574, 229] width 450 height 12
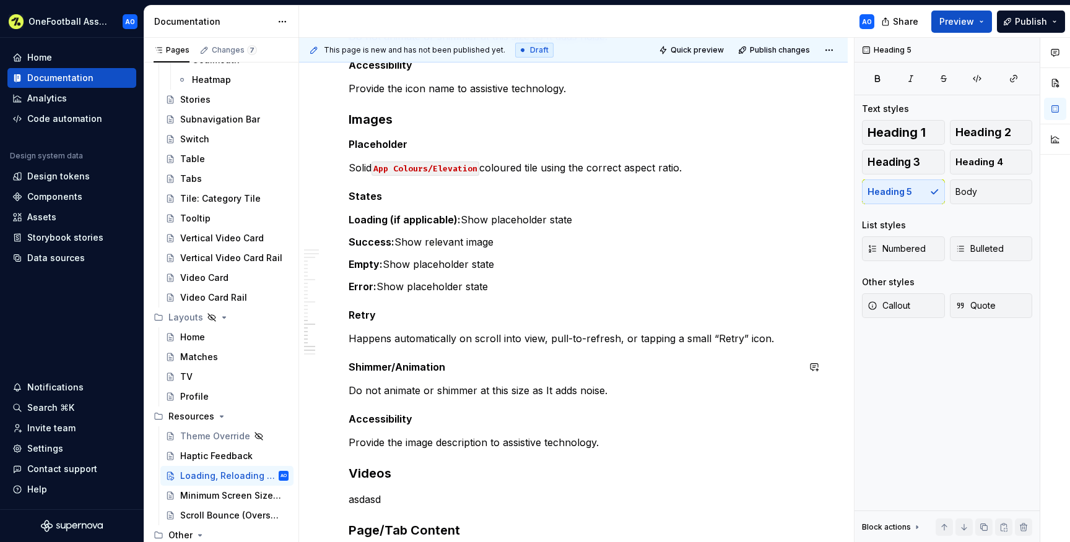
scroll to position [1417, 0]
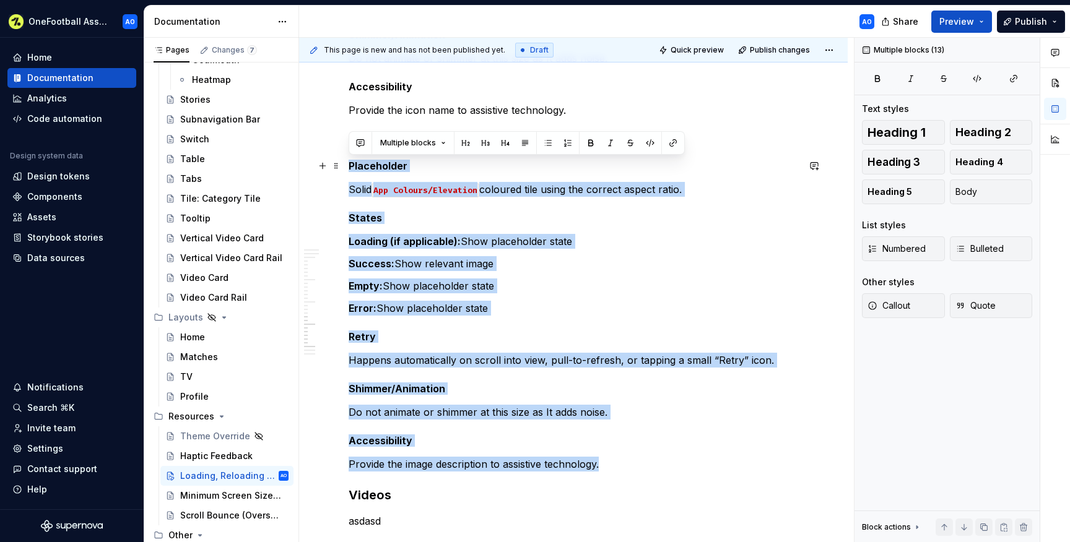
drag, startPoint x: 608, startPoint y: 465, endPoint x: 349, endPoint y: 168, distance: 394.1
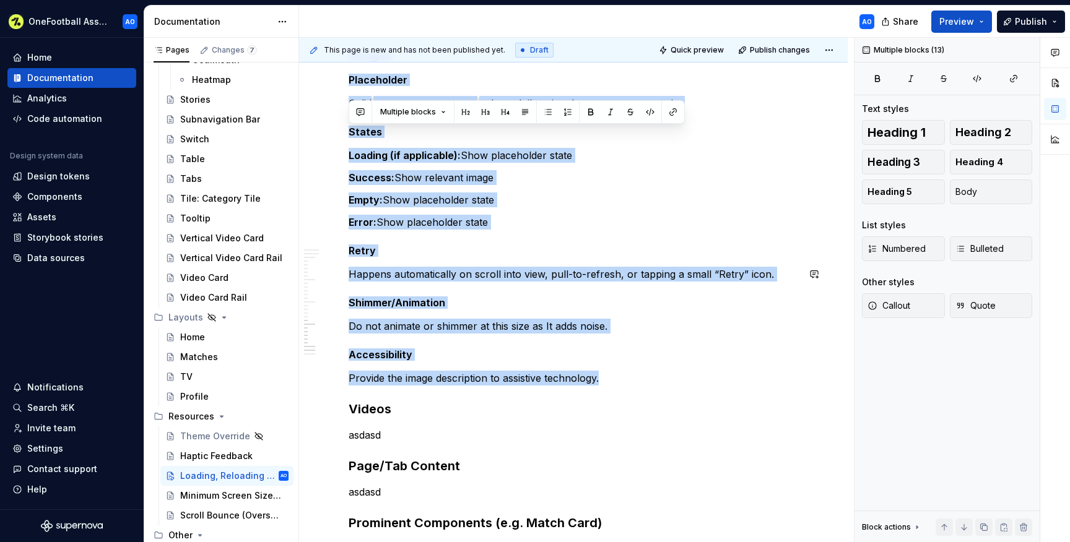
scroll to position [1504, 0]
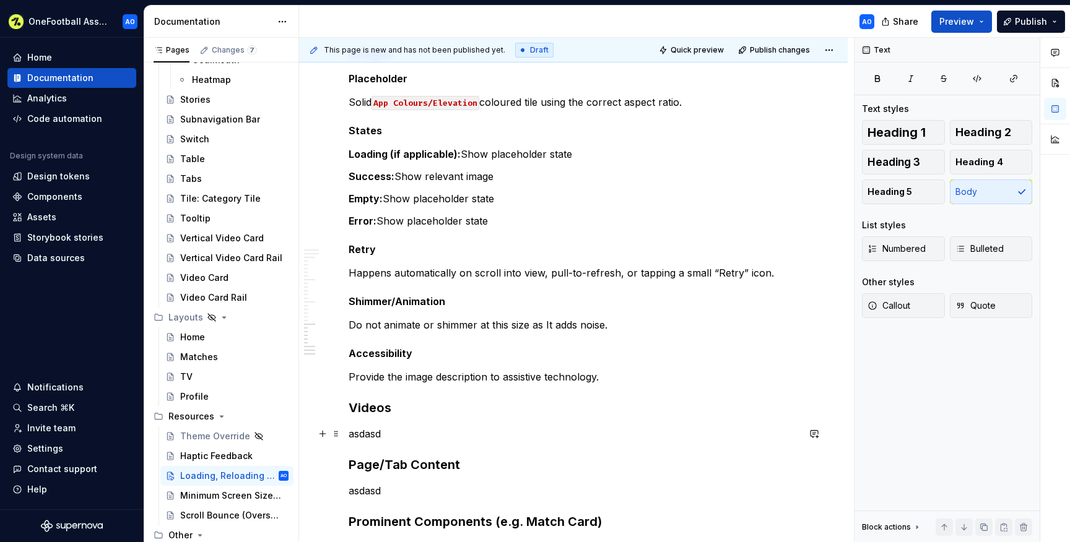
click at [363, 434] on p "asdasd" at bounding box center [574, 434] width 450 height 15
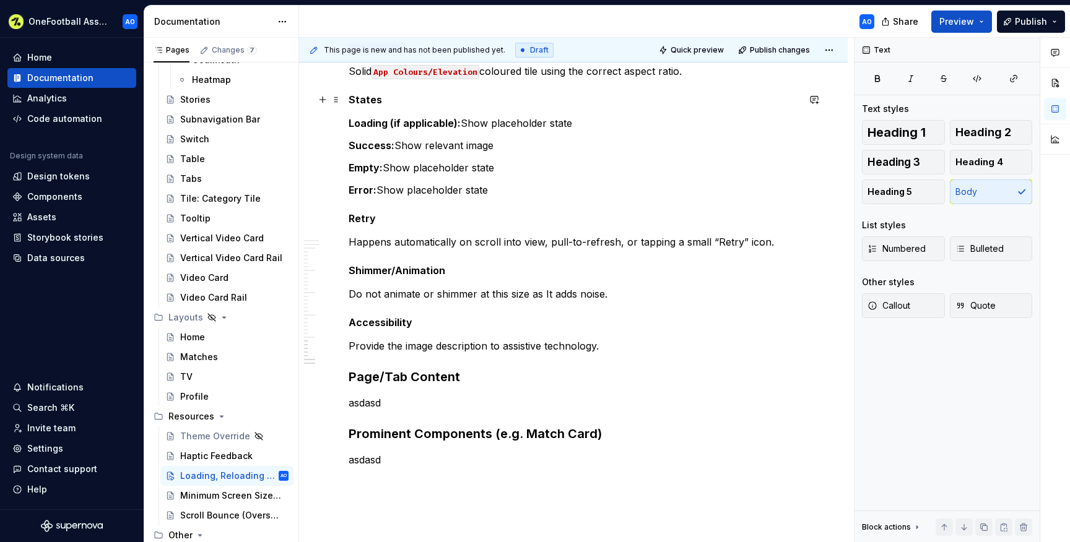
scroll to position [1899, 0]
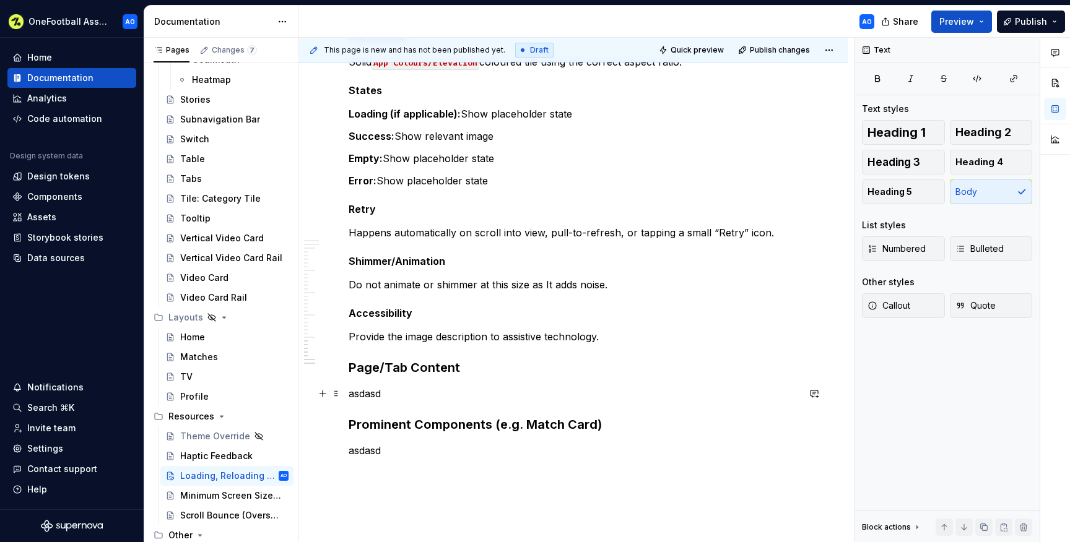
click at [370, 393] on p "asdasd" at bounding box center [574, 393] width 450 height 15
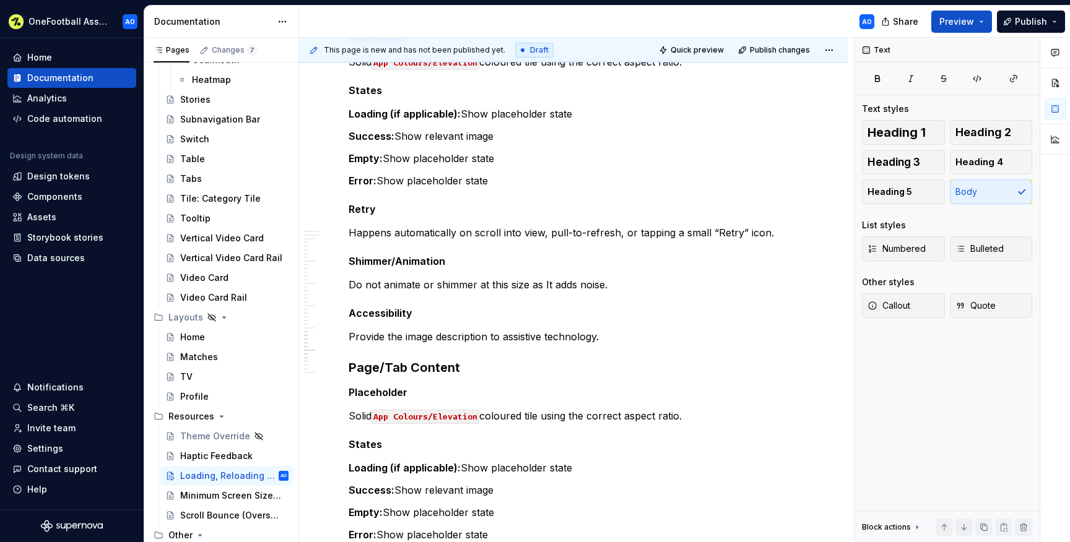
click at [370, 393] on h5 "Placeholder" at bounding box center [574, 392] width 450 height 12
click at [685, 416] on p "Solid App Colours/Elevation coloured tile using the correct aspect ratio." at bounding box center [574, 416] width 450 height 15
click at [424, 390] on h5 "Skeleton" at bounding box center [574, 392] width 450 height 12
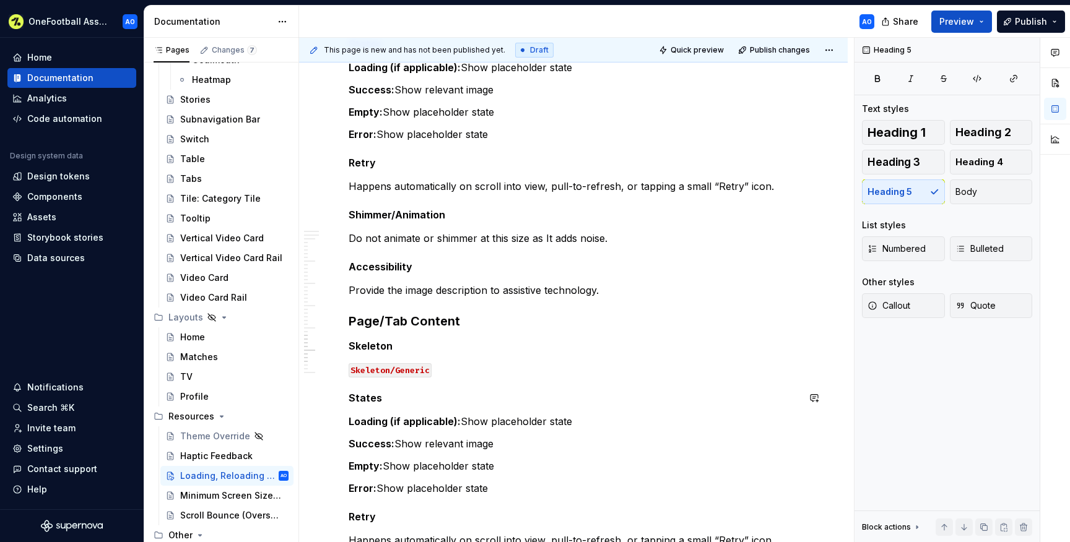
scroll to position [1972, 0]
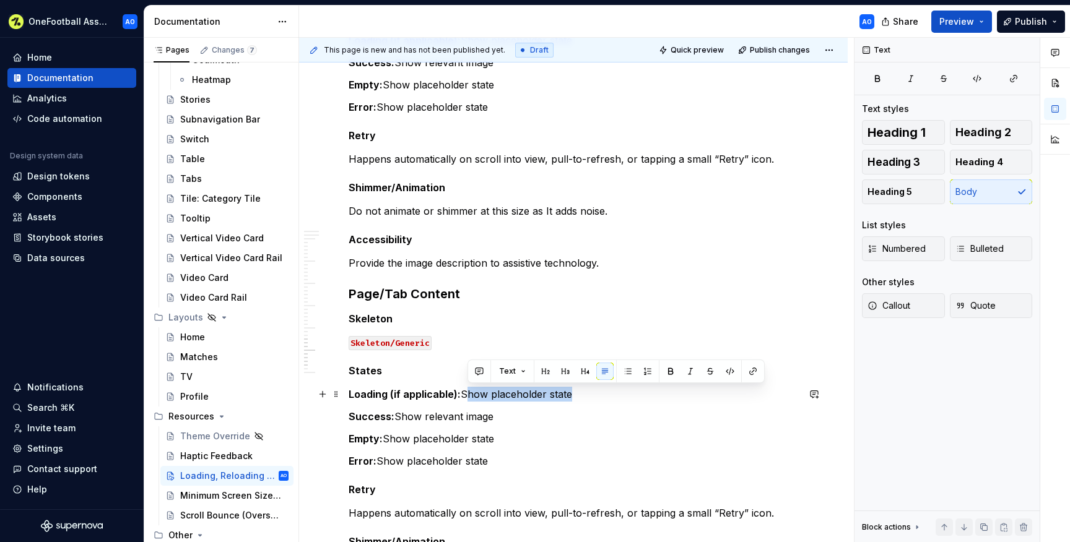
drag, startPoint x: 586, startPoint y: 394, endPoint x: 467, endPoint y: 394, distance: 118.9
click at [467, 394] on p "Loading (if applicable): Show placeholder state" at bounding box center [574, 394] width 450 height 15
drag, startPoint x: 580, startPoint y: 395, endPoint x: 492, endPoint y: 391, distance: 88.0
click at [492, 391] on p "Loading (if applicable): Show placeholder state" at bounding box center [574, 394] width 450 height 15
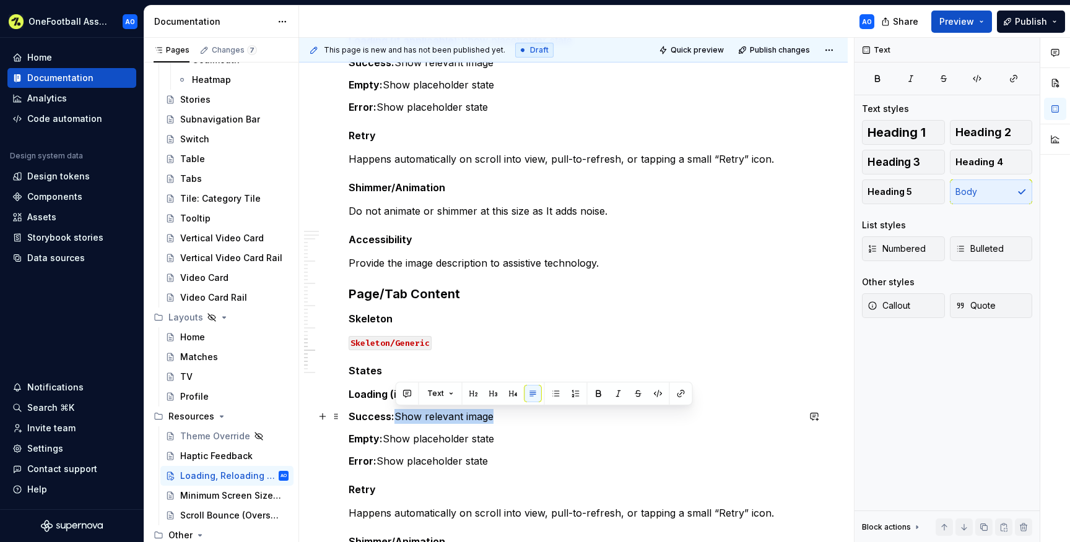
drag, startPoint x: 508, startPoint y: 419, endPoint x: 396, endPoint y: 416, distance: 111.5
click at [396, 416] on p "Success: Show relevant image" at bounding box center [574, 416] width 450 height 15
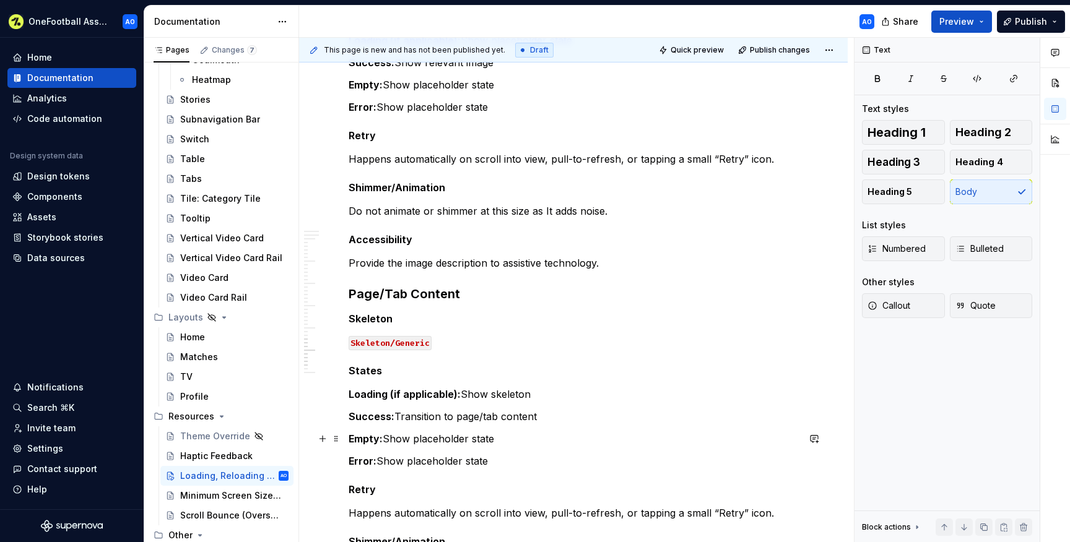
click at [513, 438] on p "Empty: Show placeholder state" at bounding box center [574, 439] width 450 height 15
click at [416, 440] on p "Empty: Show placeholder state" at bounding box center [574, 439] width 450 height 15
drag, startPoint x: 477, startPoint y: 438, endPoint x: 416, endPoint y: 439, distance: 60.7
click at [416, 439] on p "Empty: Show empty state" at bounding box center [574, 439] width 450 height 15
drag, startPoint x: 505, startPoint y: 458, endPoint x: 408, endPoint y: 463, distance: 97.3
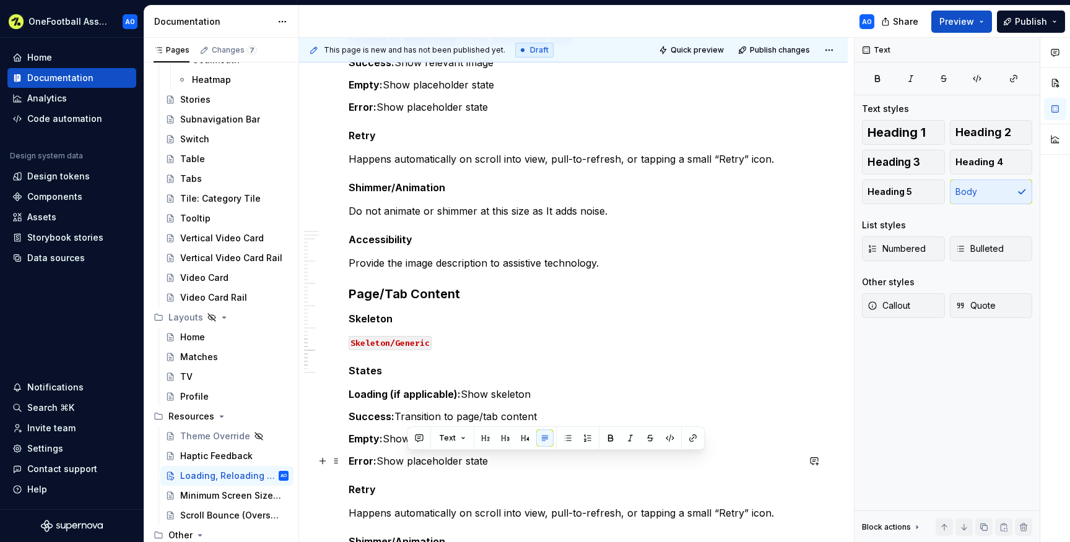
click at [408, 463] on p "Error: Show placeholder state" at bounding box center [574, 461] width 450 height 15
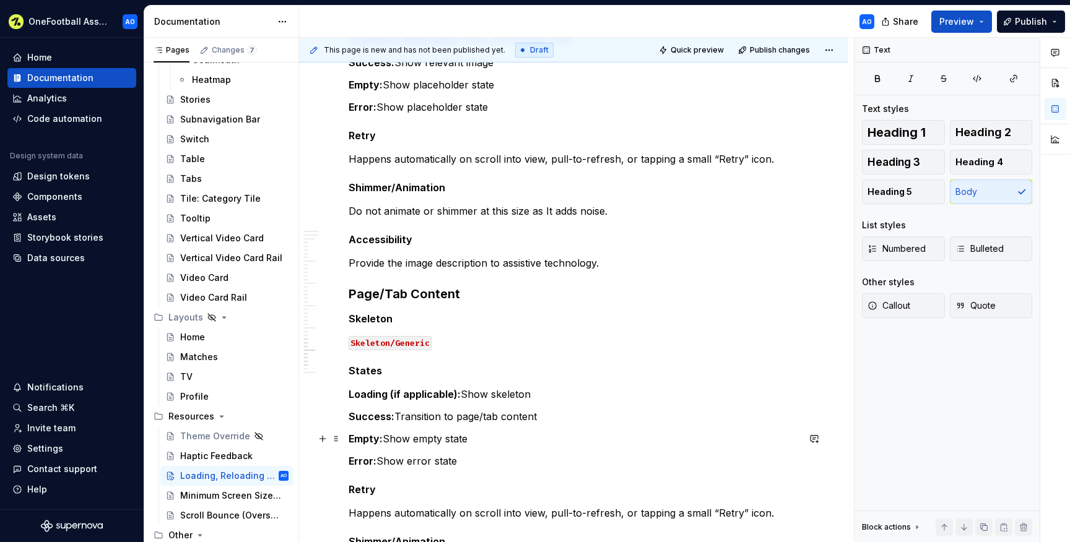
click at [496, 443] on p "Empty: Show empty state" at bounding box center [574, 439] width 450 height 15
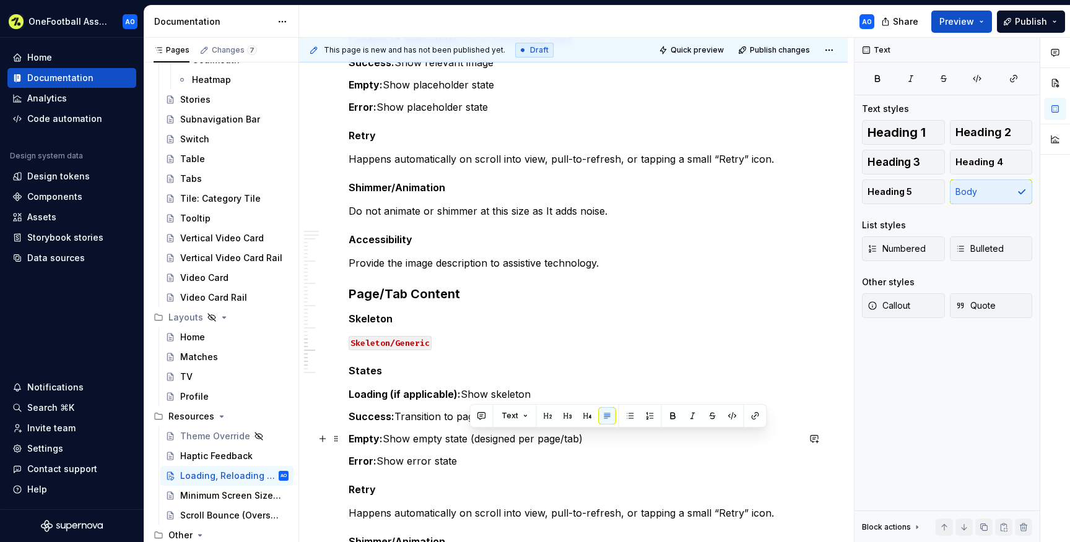
drag, startPoint x: 608, startPoint y: 438, endPoint x: 468, endPoint y: 436, distance: 139.3
click at [468, 436] on p "Empty: Show empty state (designed per page/tab)" at bounding box center [574, 439] width 450 height 15
click at [466, 459] on p "Error: Show error state" at bounding box center [574, 461] width 450 height 15
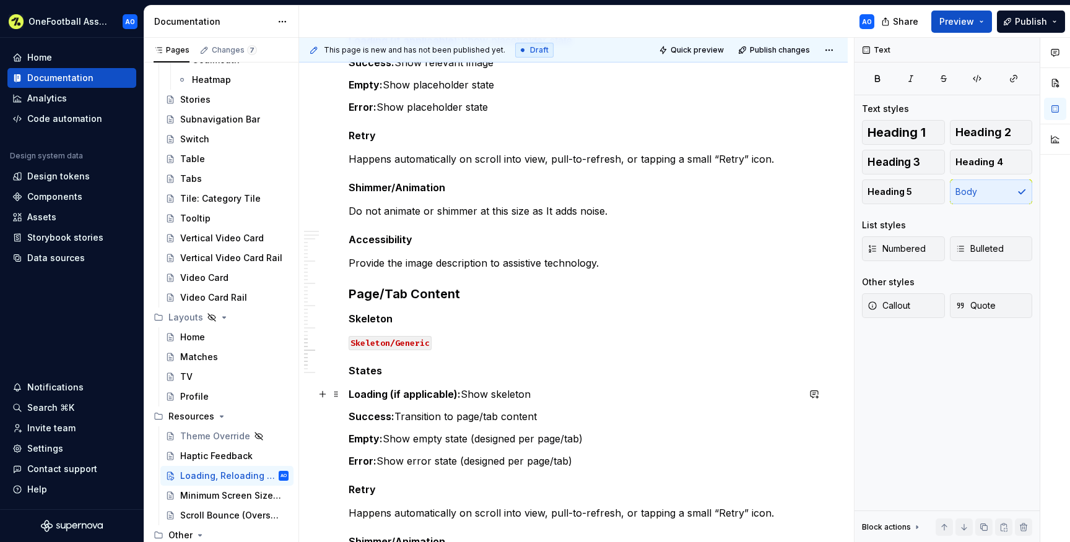
click at [467, 393] on p "Loading (if applicable): Show skeleton" at bounding box center [574, 394] width 450 height 15
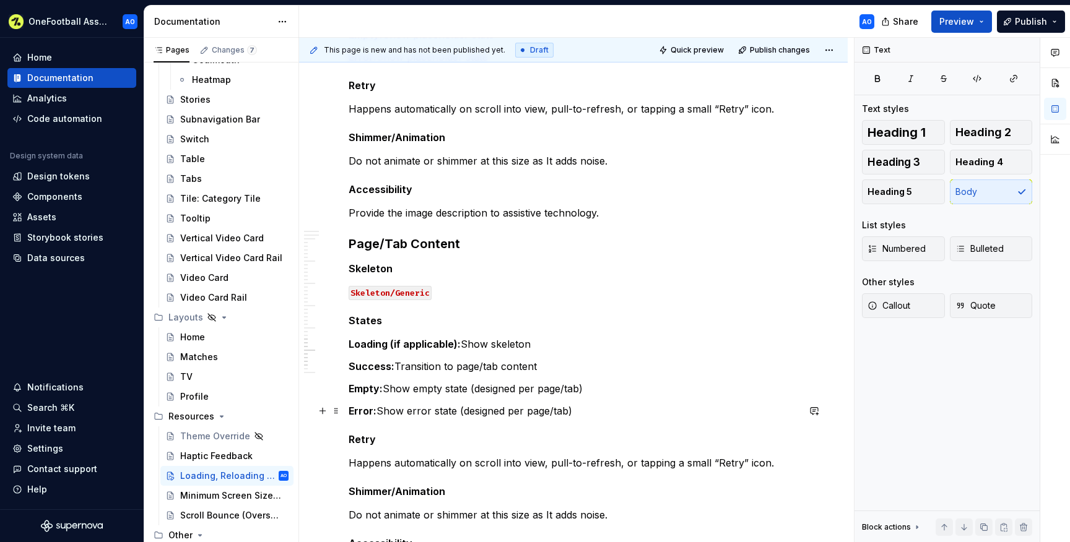
scroll to position [2025, 0]
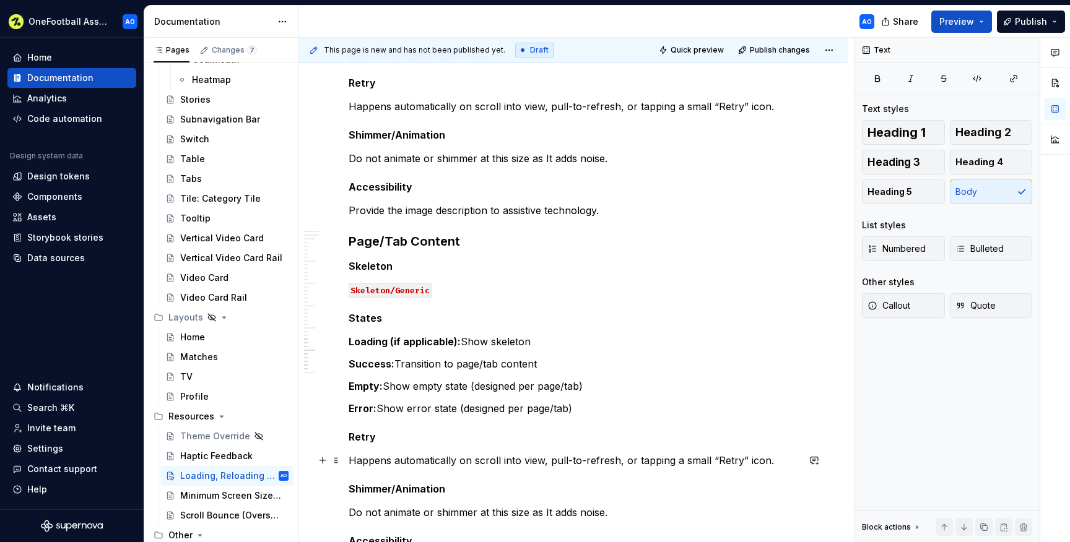
click at [772, 462] on p "Happens automatically on scroll into view, pull-to-refresh, or tapping a small …" at bounding box center [574, 460] width 450 height 15
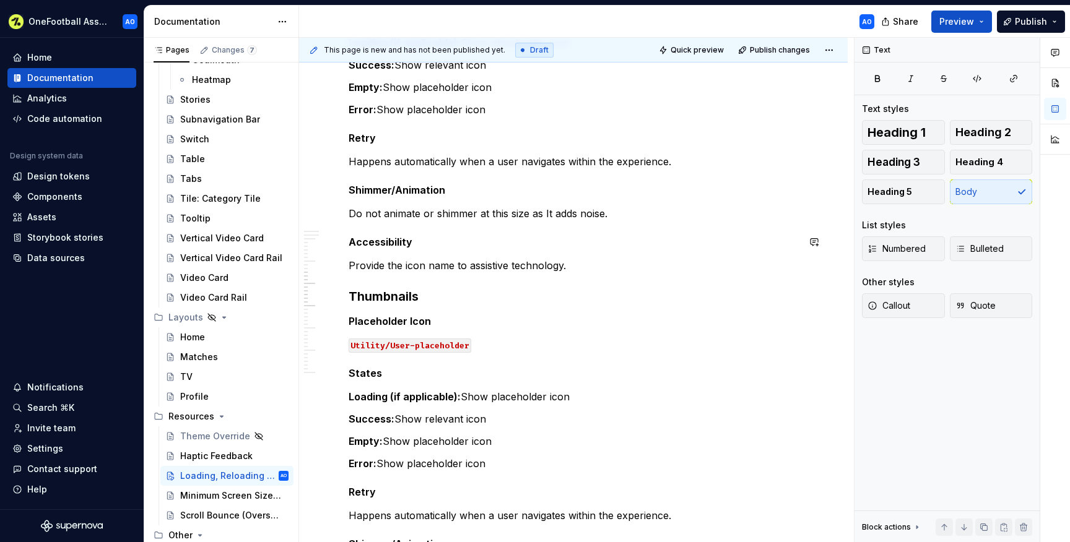
scroll to position [902, 0]
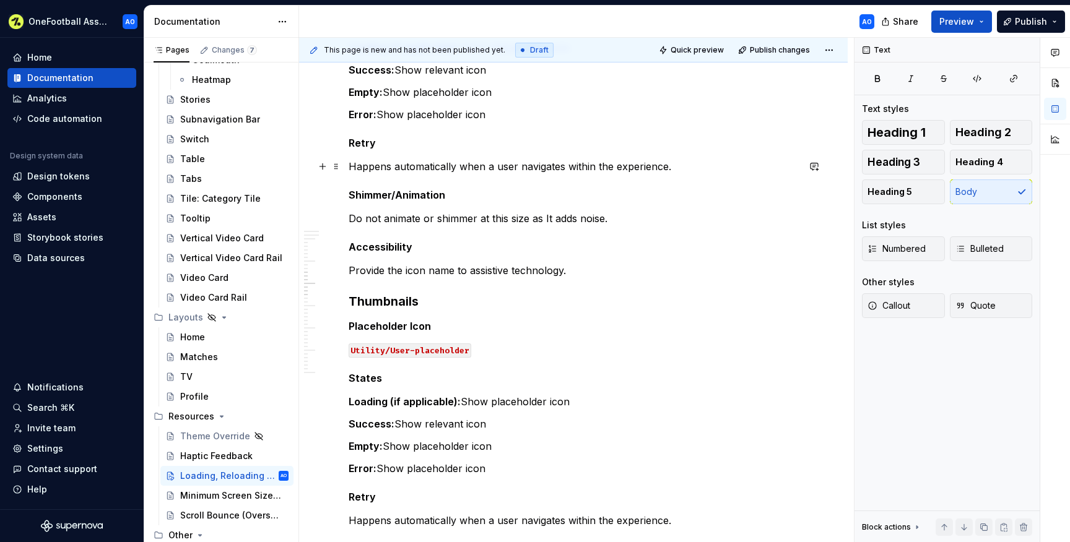
click at [456, 167] on p "Happens automatically when a user navigates within the experience." at bounding box center [574, 166] width 450 height 15
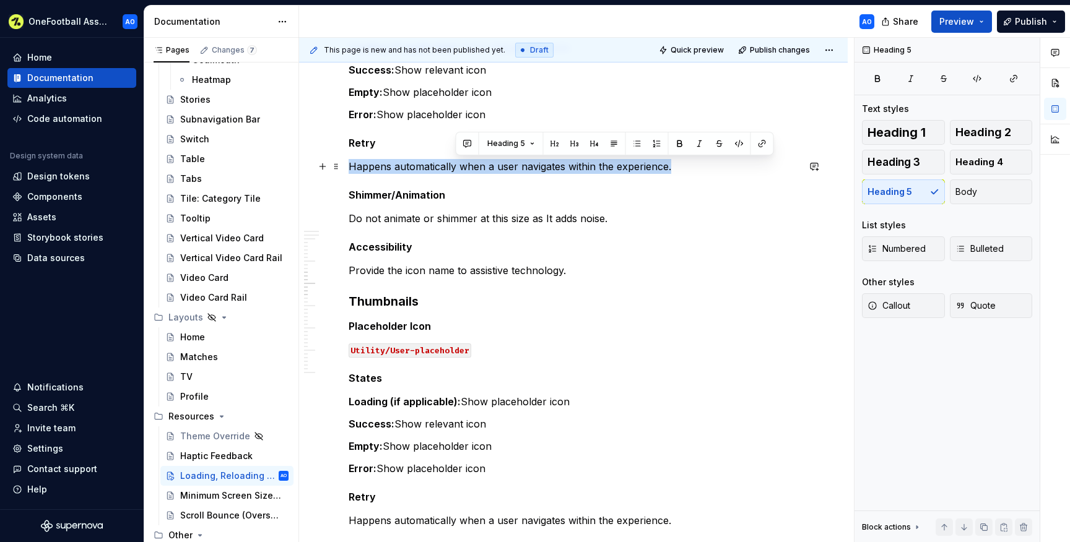
click at [456, 167] on p "Happens automatically when a user navigates within the experience." at bounding box center [574, 166] width 450 height 15
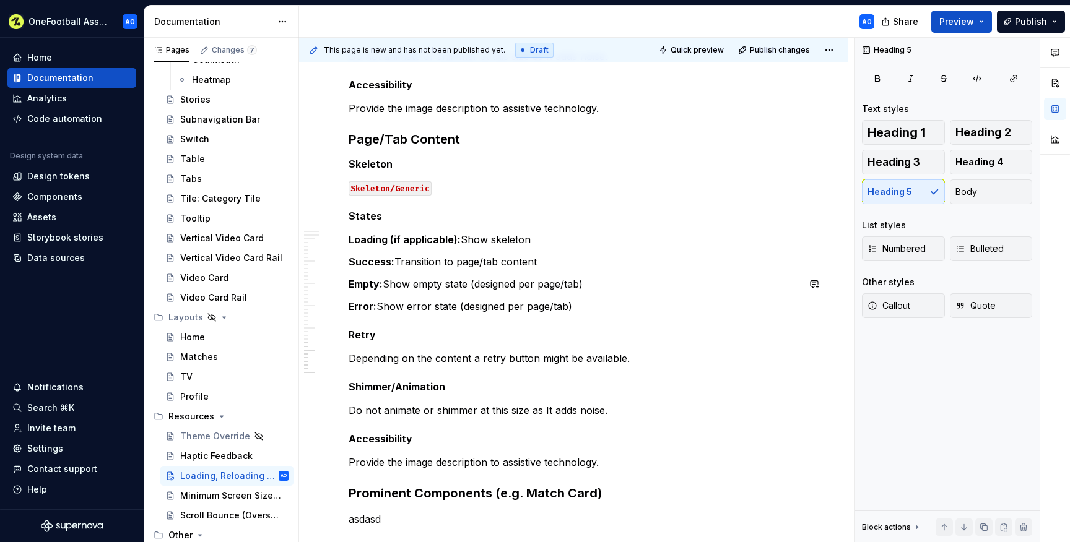
scroll to position [2137, 0]
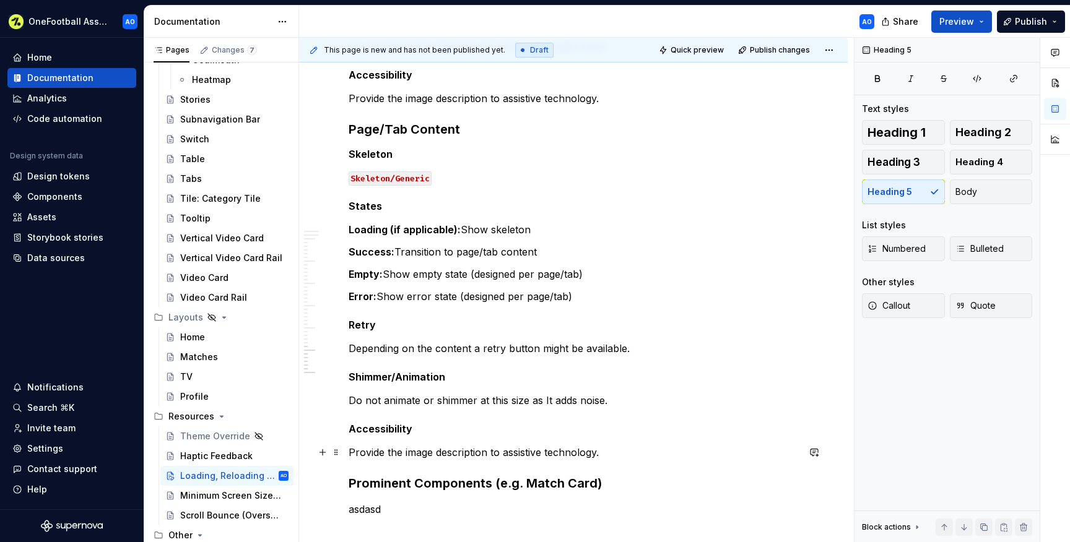
click at [351, 452] on p "Provide the image description to assistive technology." at bounding box center [574, 452] width 450 height 15
click at [349, 349] on p "Depending on the content a retry button might be available." at bounding box center [574, 348] width 450 height 15
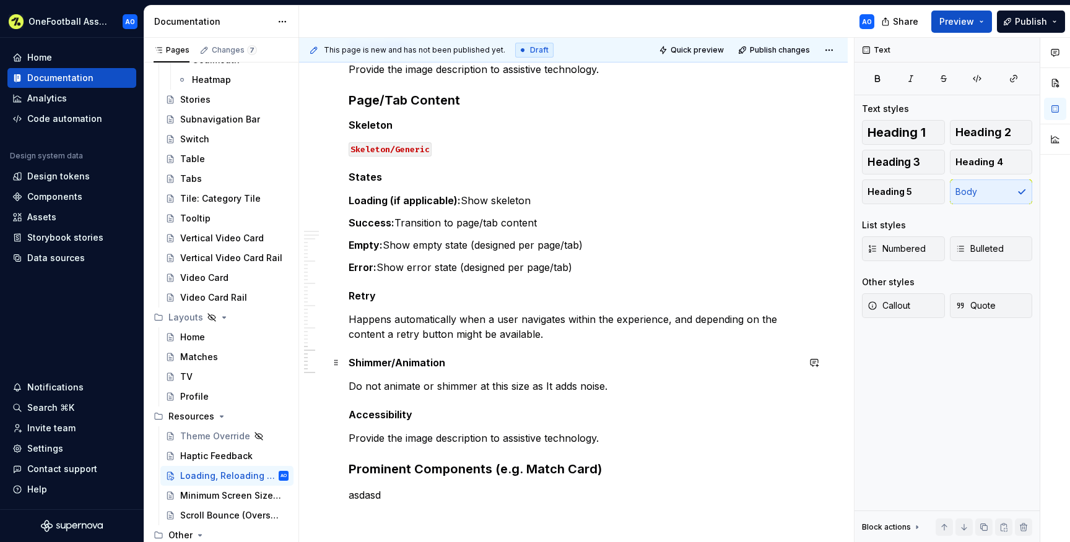
scroll to position [2170, 0]
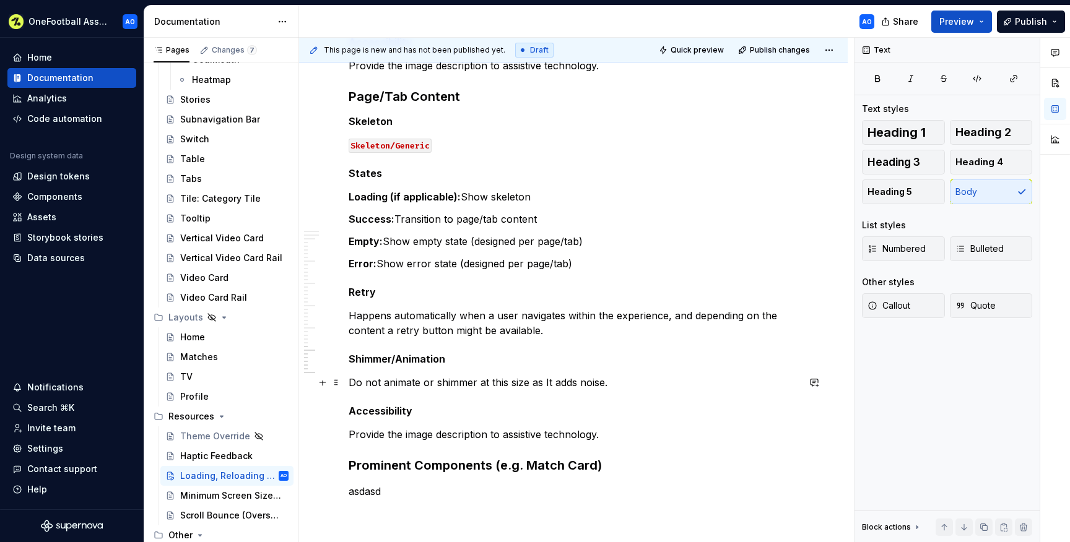
click at [613, 386] on p "Do not animate or shimmer at this size as It adds noise." at bounding box center [574, 382] width 450 height 15
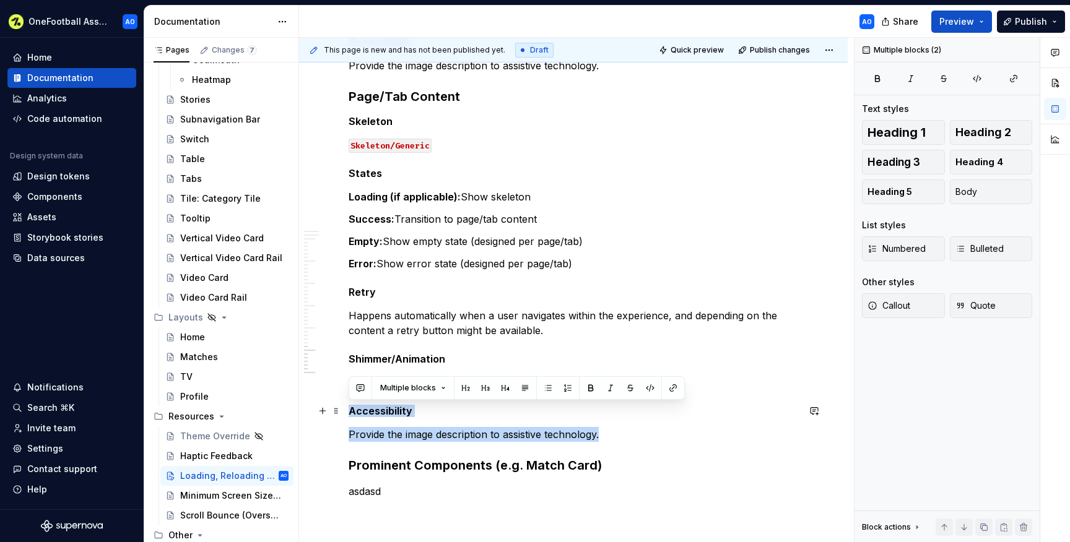
drag, startPoint x: 615, startPoint y: 436, endPoint x: 351, endPoint y: 409, distance: 265.8
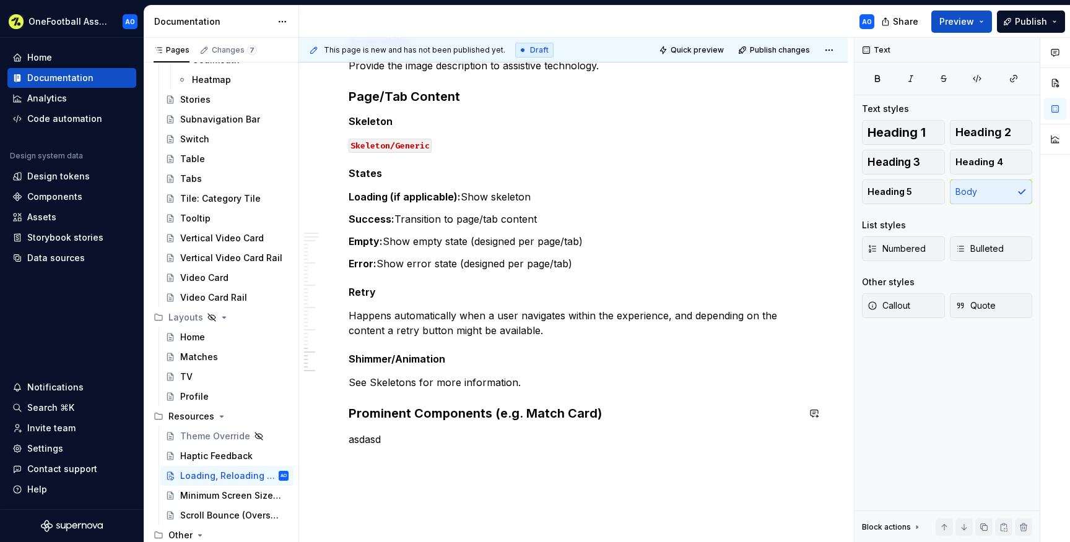
click at [357, 117] on h5 "Skeleton" at bounding box center [574, 121] width 450 height 12
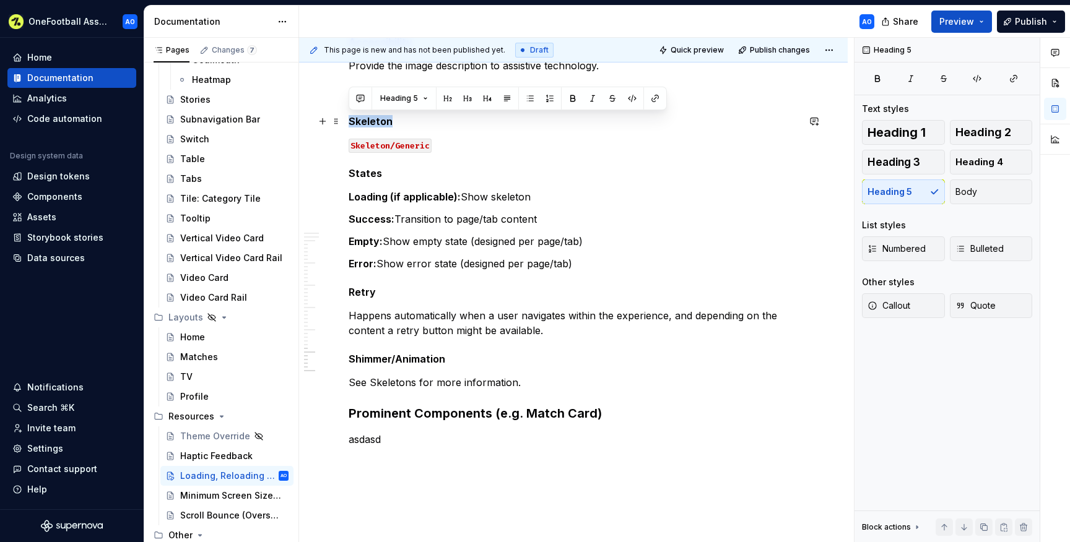
click at [357, 117] on h5 "Skeleton" at bounding box center [574, 121] width 450 height 12
click at [366, 435] on p "asdasd" at bounding box center [574, 439] width 450 height 15
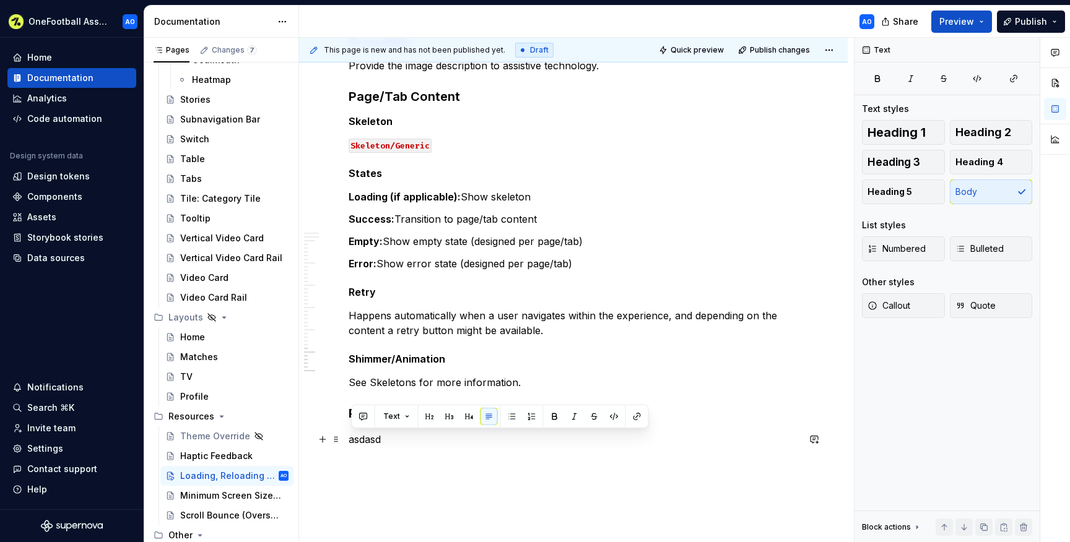
click at [366, 435] on p "asdasd" at bounding box center [574, 439] width 450 height 15
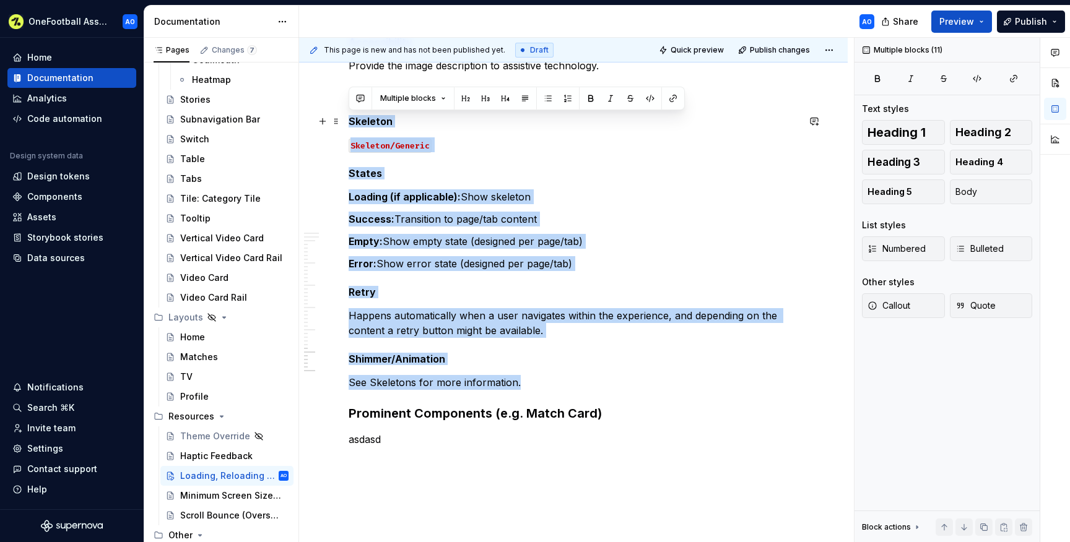
drag, startPoint x: 521, startPoint y: 383, endPoint x: 350, endPoint y: 123, distance: 311.2
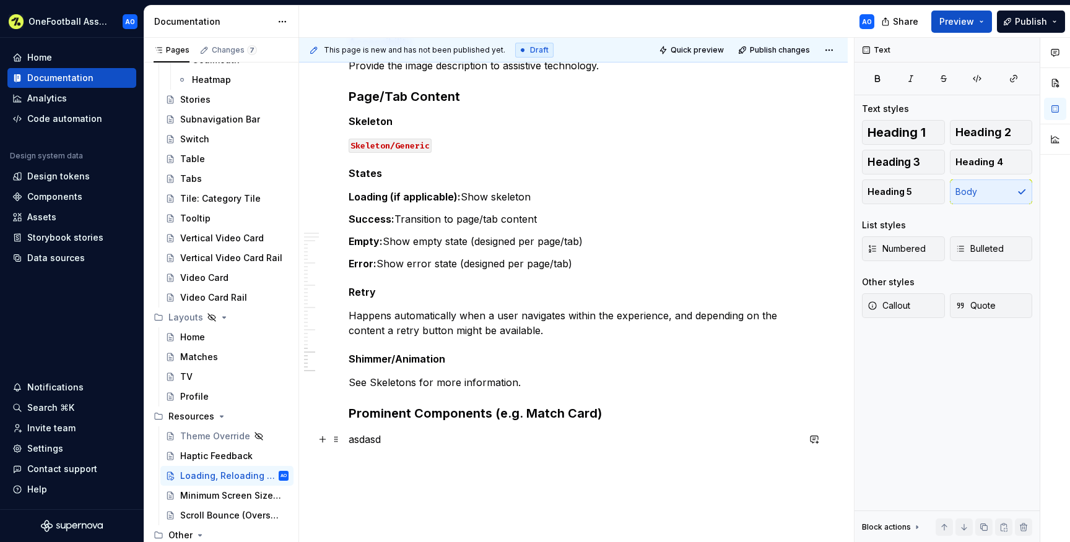
click at [360, 439] on p "asdasd" at bounding box center [574, 439] width 450 height 15
click at [364, 445] on p at bounding box center [574, 439] width 450 height 15
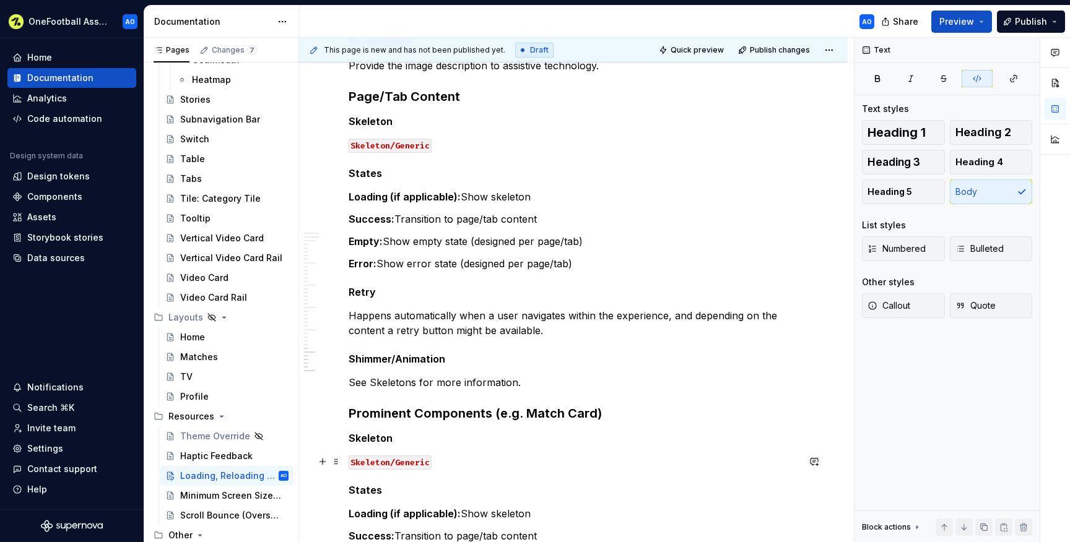
click at [438, 461] on p "Skeleton/Generic" at bounding box center [574, 462] width 450 height 15
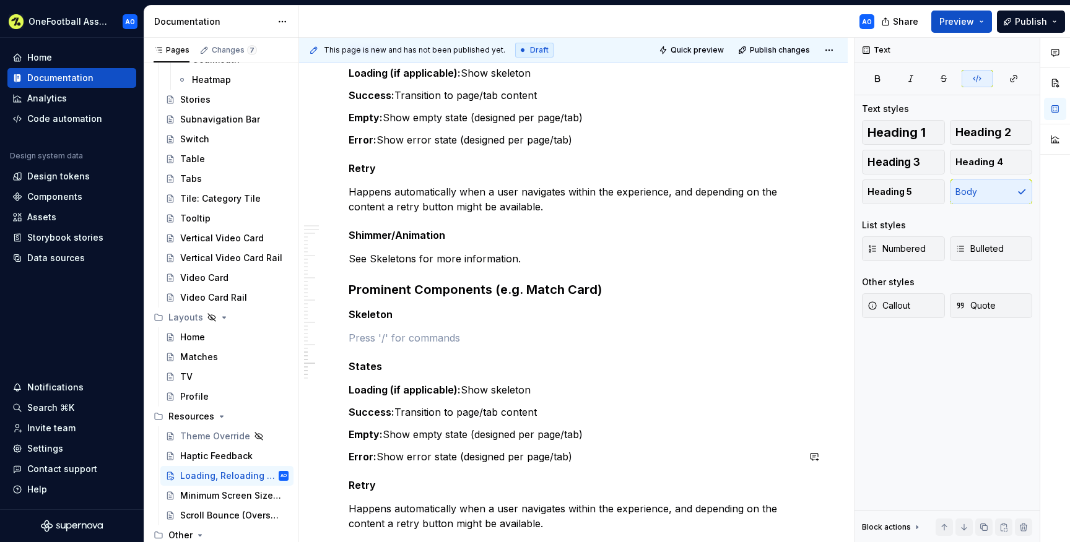
scroll to position [2299, 0]
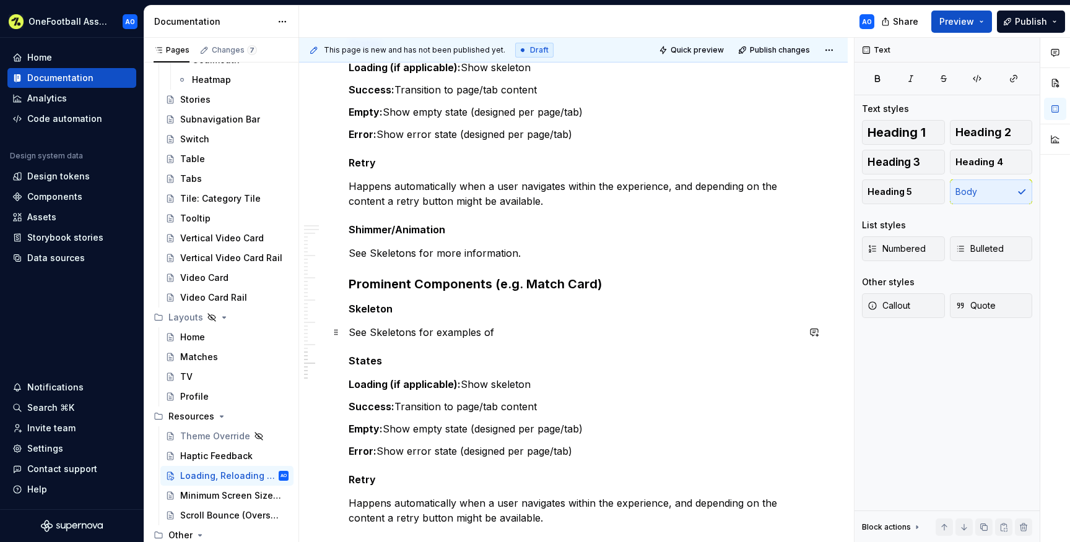
click at [516, 333] on p "See Skeletons for examples of" at bounding box center [574, 332] width 450 height 15
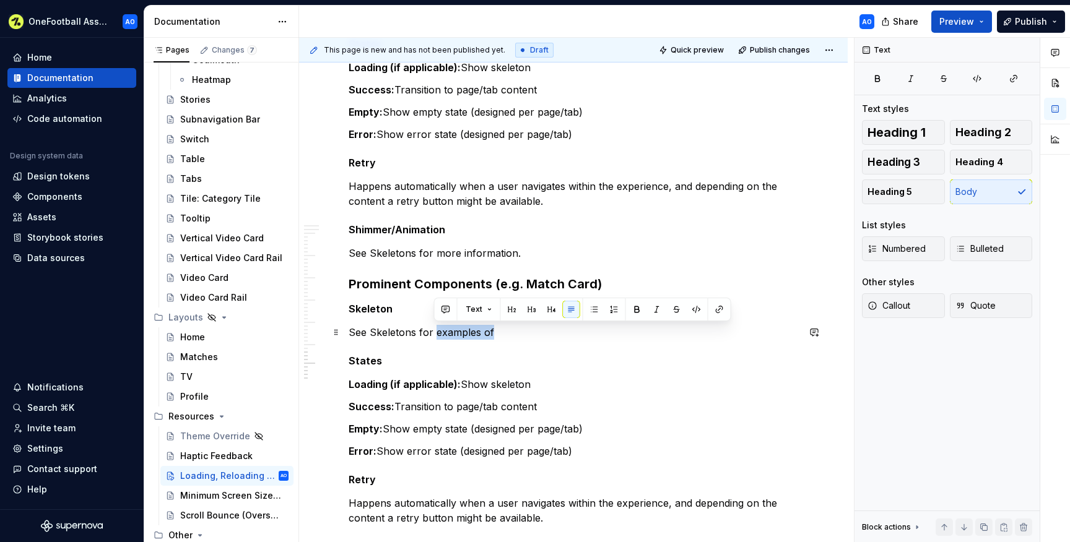
drag, startPoint x: 516, startPoint y: 333, endPoint x: 434, endPoint y: 329, distance: 82.4
click at [434, 329] on p "See Skeletons for examples of" at bounding box center [574, 332] width 450 height 15
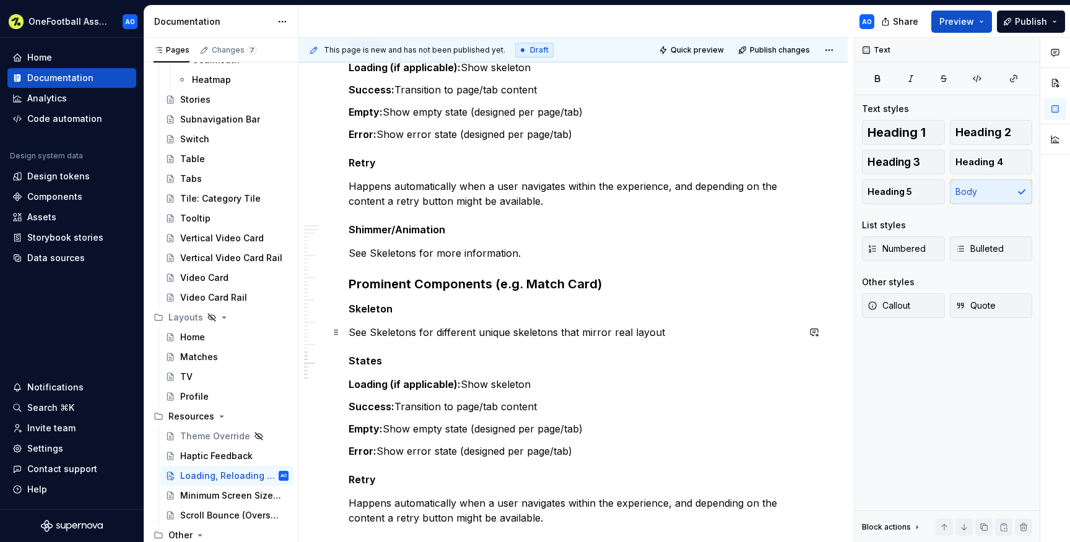
click at [611, 329] on p "See Skeletons for different unique skeletons that mirror real layout" at bounding box center [574, 332] width 450 height 15
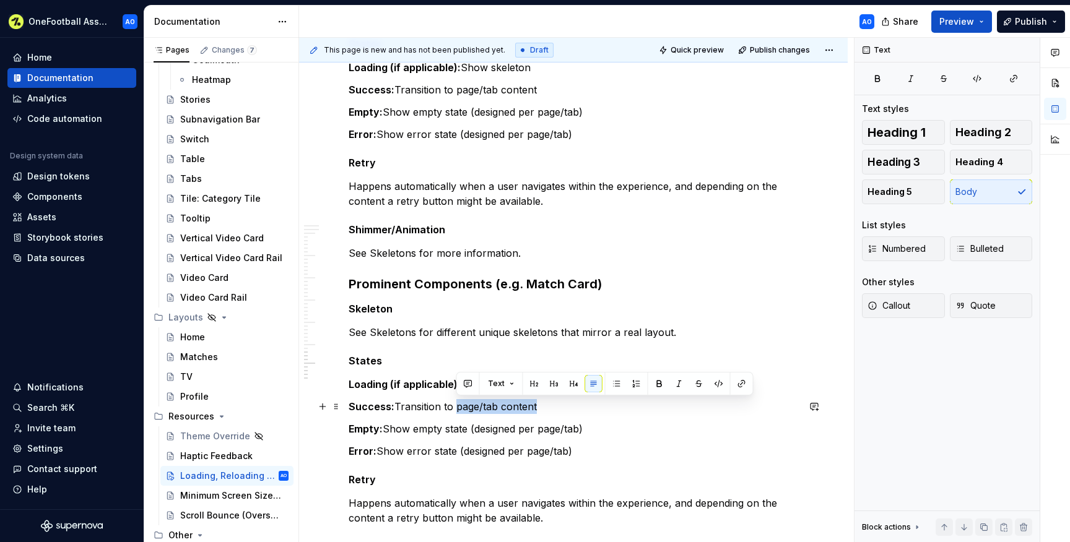
drag, startPoint x: 543, startPoint y: 406, endPoint x: 455, endPoint y: 406, distance: 87.9
click at [455, 406] on p "Success: Transition to page/tab content" at bounding box center [574, 406] width 450 height 15
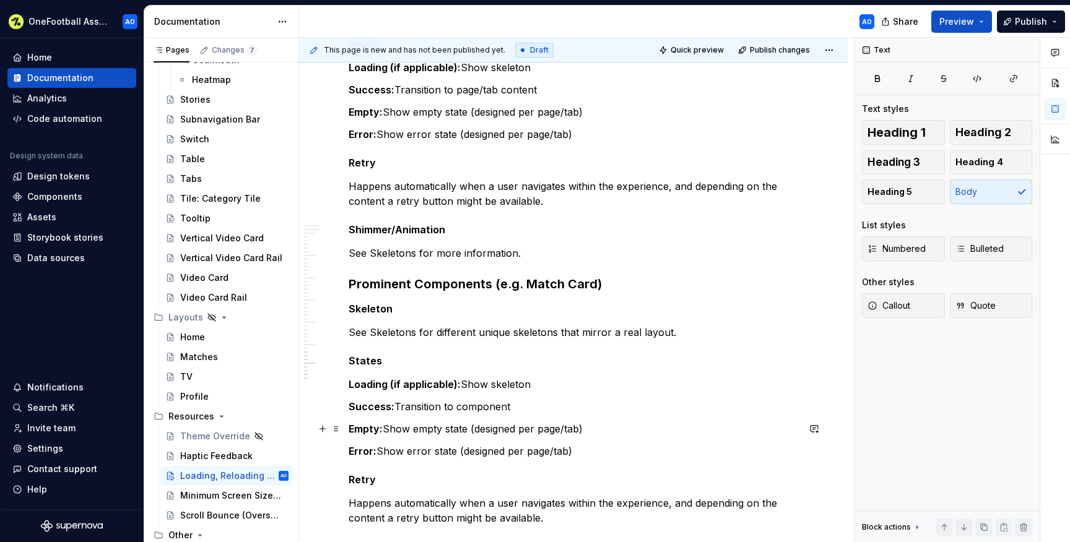
click at [605, 427] on p "Empty: Show empty state (designed per page/tab)" at bounding box center [574, 429] width 450 height 15
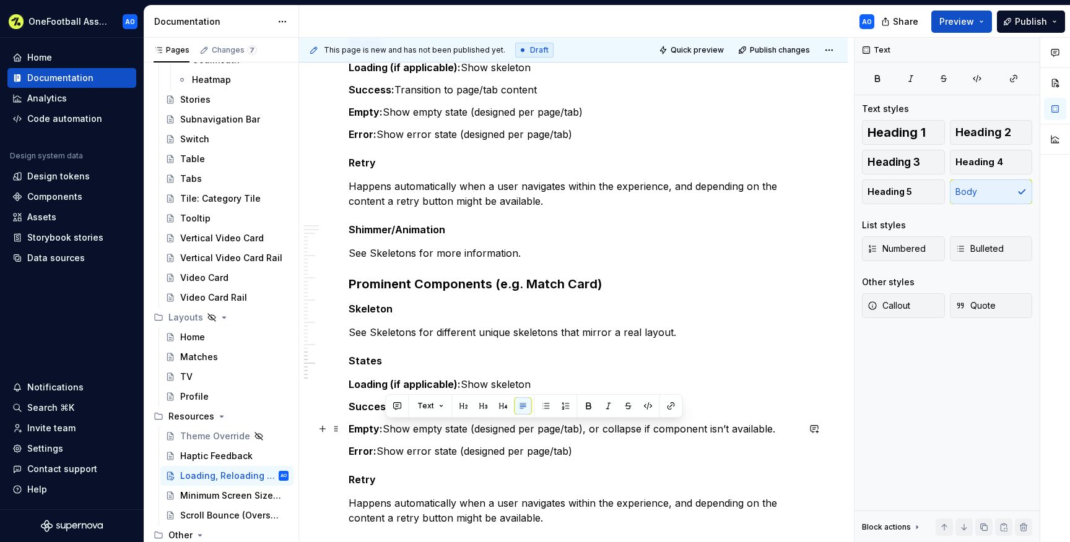
click at [388, 430] on p "Empty: Show empty state (designed per page/tab), or collapse if component isn’t…" at bounding box center [574, 429] width 450 height 15
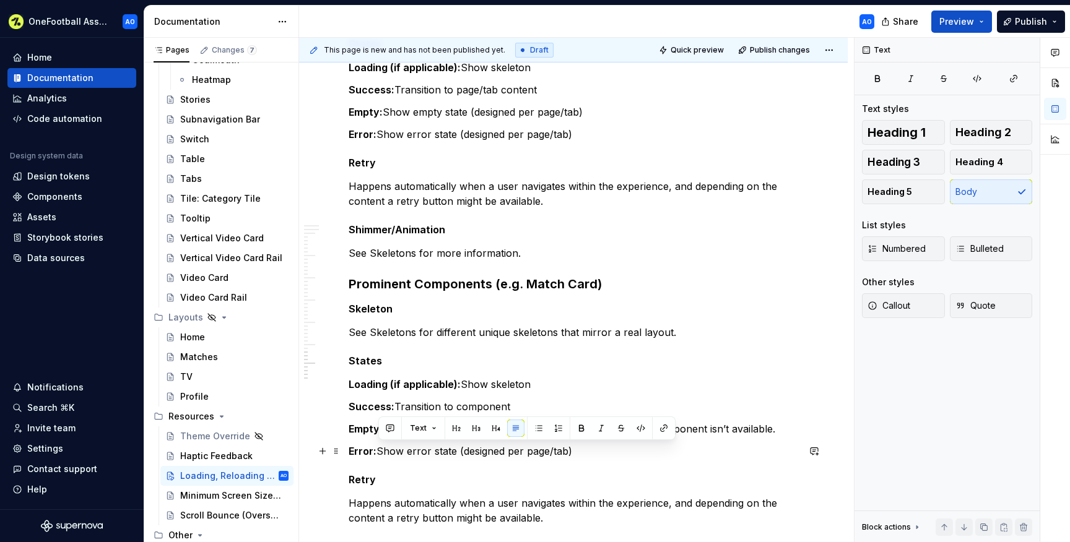
drag, startPoint x: 580, startPoint y: 450, endPoint x: 381, endPoint y: 448, distance: 199.4
click at [381, 448] on p "Error: Show error state (designed per page/tab)" at bounding box center [574, 451] width 450 height 15
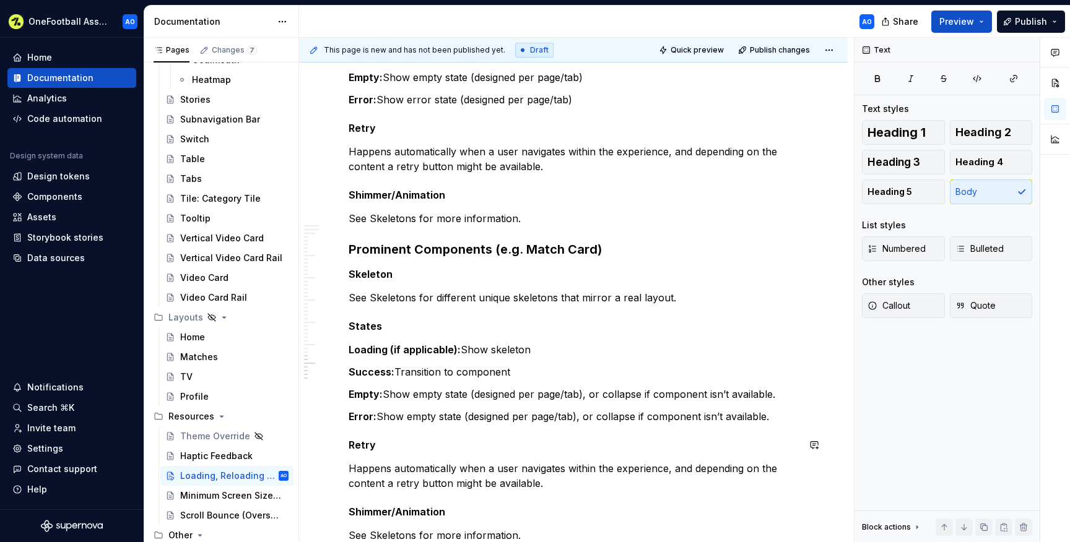
scroll to position [2335, 0]
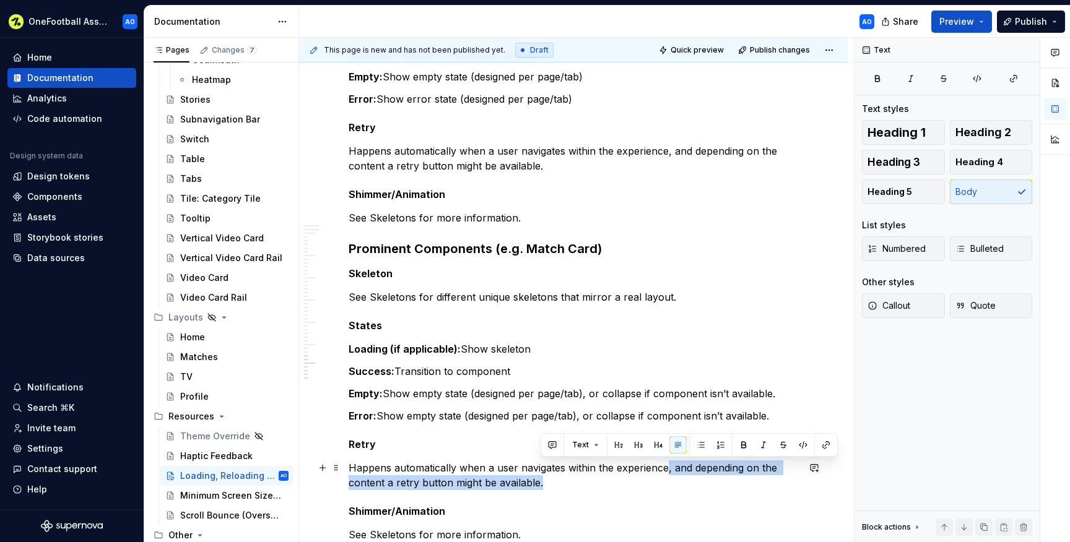
drag, startPoint x: 560, startPoint y: 482, endPoint x: 665, endPoint y: 465, distance: 106.6
click at [665, 465] on p "Happens automatically when a user navigates within the experience, and dependin…" at bounding box center [574, 476] width 450 height 30
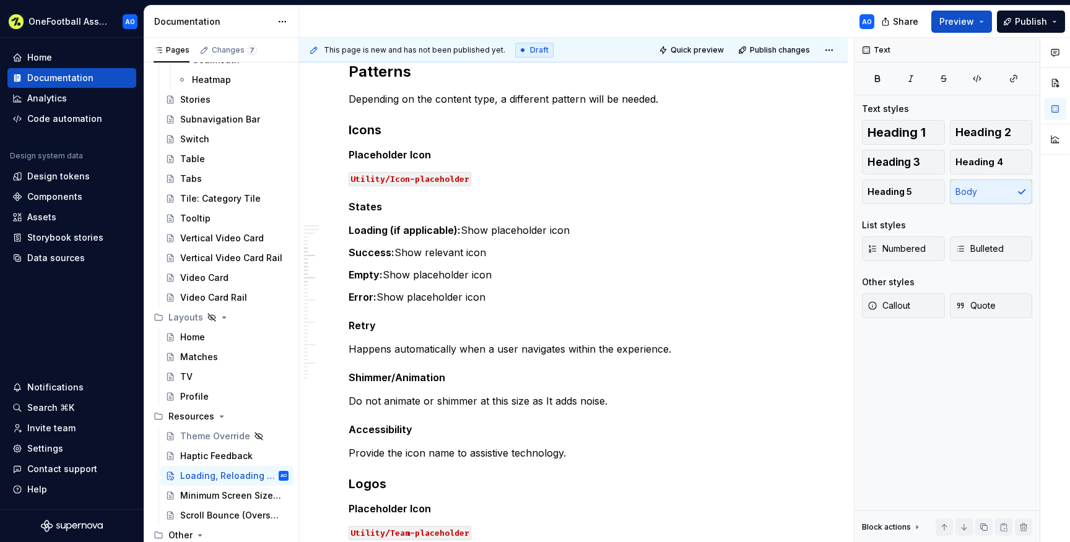
scroll to position [0, 0]
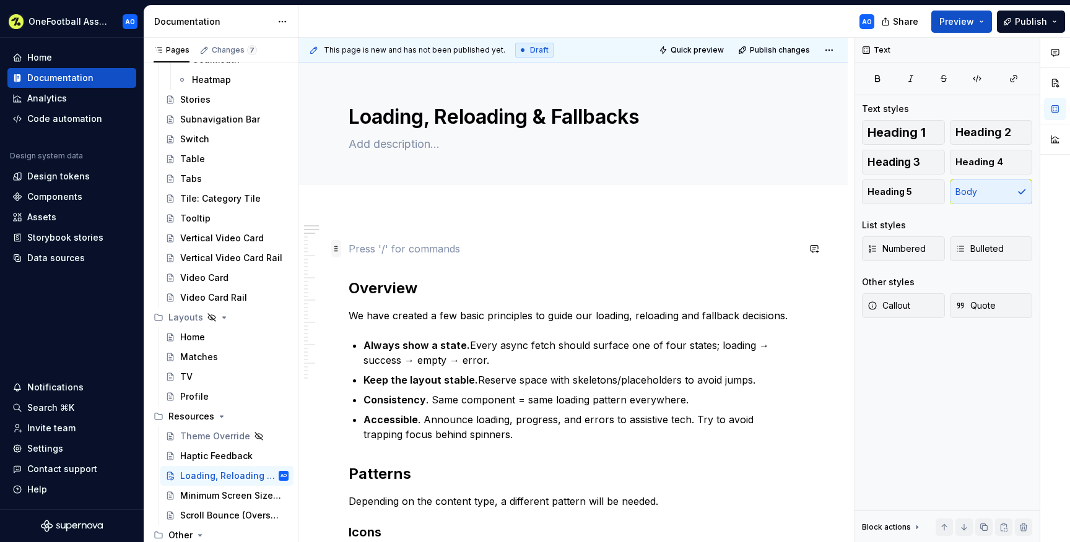
click at [338, 250] on span at bounding box center [336, 248] width 10 height 17
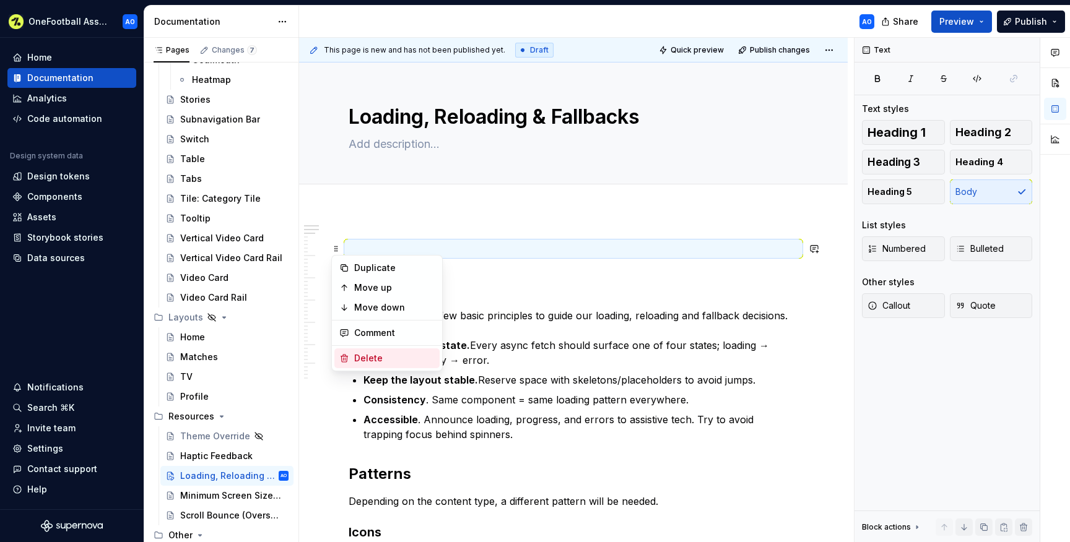
click at [362, 362] on div "Delete" at bounding box center [394, 358] width 81 height 12
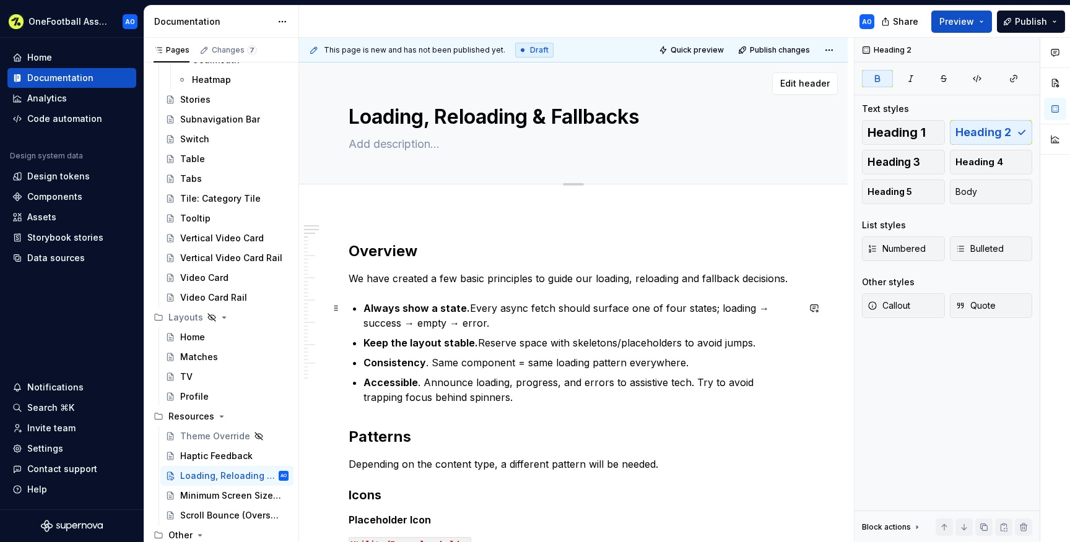
click at [355, 107] on textarea "Loading, Reloading & Fallbacks" at bounding box center [571, 117] width 450 height 30
click at [378, 144] on textarea at bounding box center [571, 144] width 450 height 20
paste textarea "Ensure every component has a clear loading, error, and retry state for a smooth…"
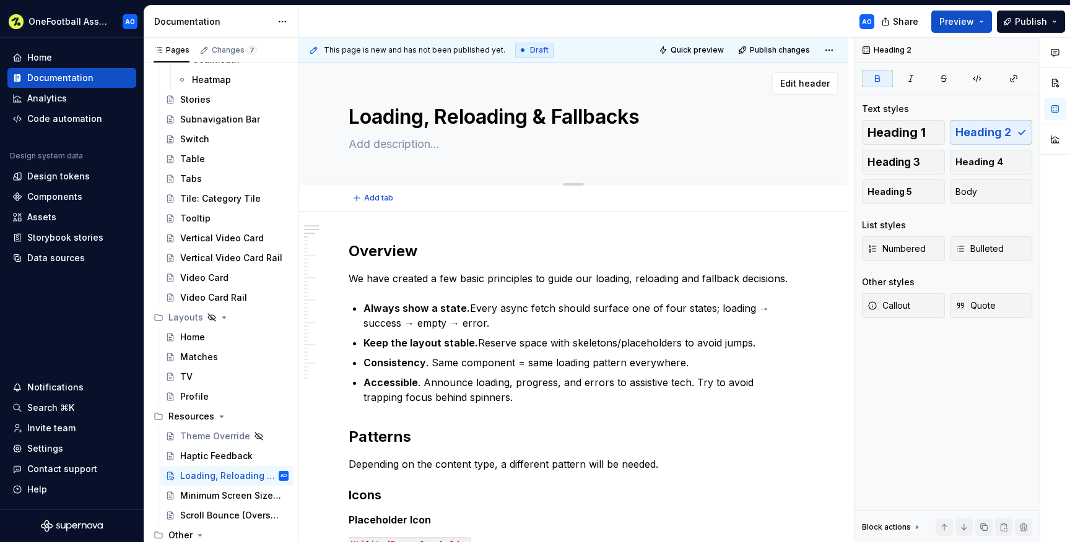
type textarea "*"
type textarea "Ensure every component has a clear loading, error, and retry state for a smooth…"
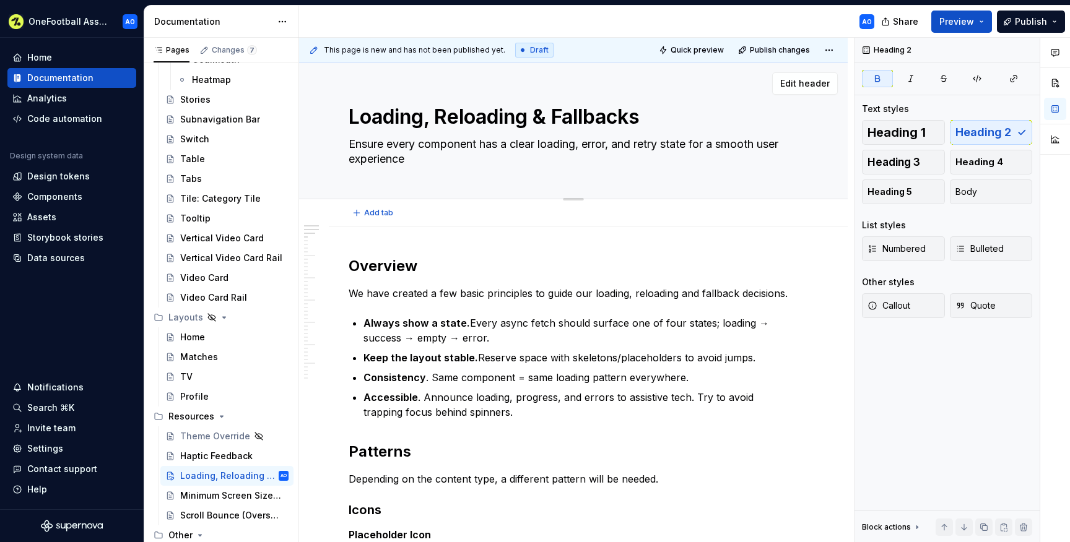
click at [384, 144] on textarea "Ensure every component has a clear loading, error, and retry state for a smooth…" at bounding box center [571, 151] width 450 height 35
type textarea "*"
type textarea "Ensure= every component has a clear loading, error, and retry state for a smoot…"
type textarea "*"
type textarea "Ensure=i every component has a clear loading, error, and retry state for a smoo…"
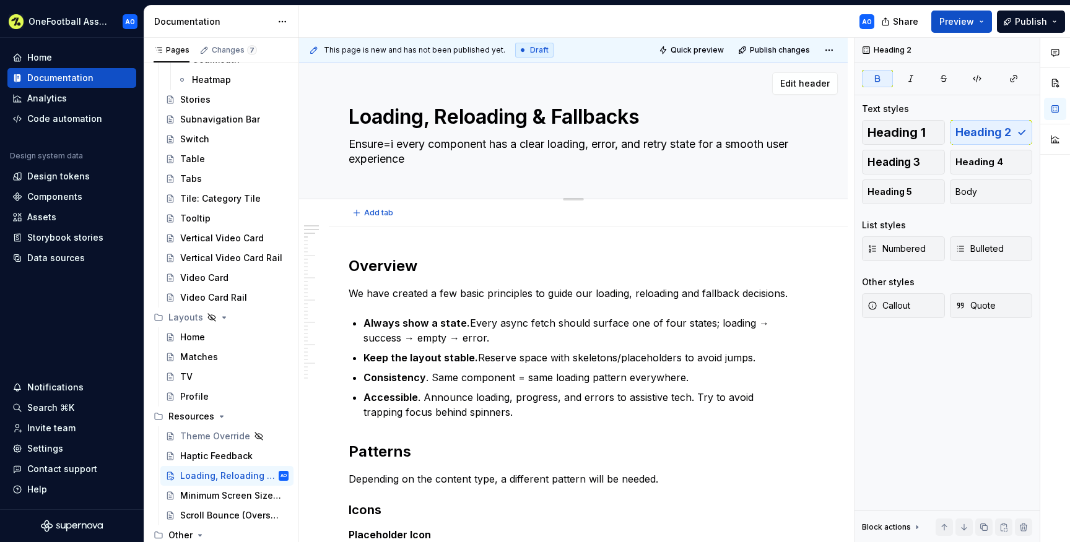
type textarea "*"
type textarea "Ensure=in every component has a clear loading, error, and retry state for a smo…"
type textarea "*"
type textarea "Ensure=ing every component has a clear loading, error, and retry state for a sm…"
click at [391, 143] on textarea "Ensure=ing every component has a clear loading, error, and retry state for a sm…" at bounding box center [571, 151] width 450 height 35
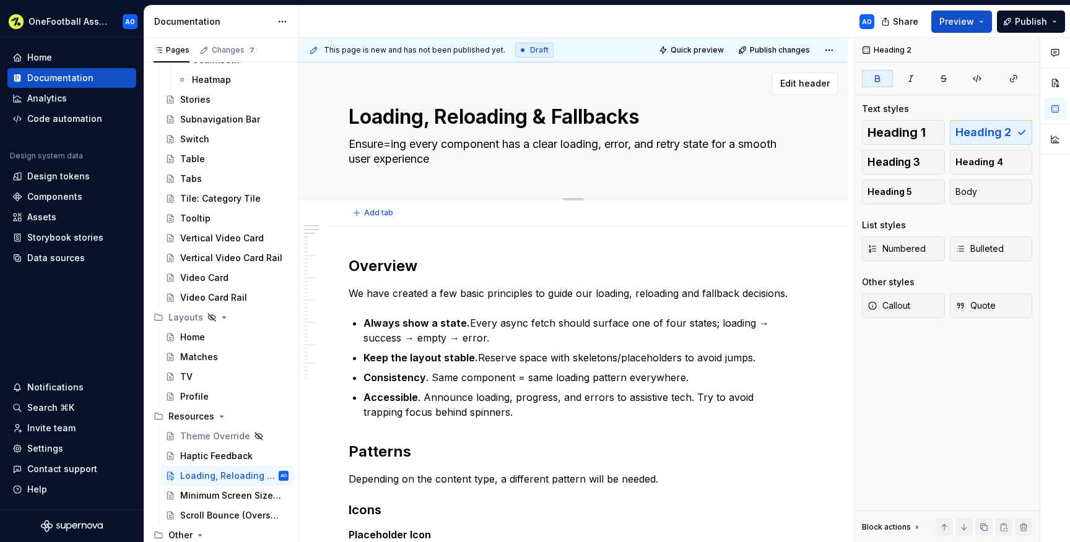
type textarea "*"
type textarea "Ensureing every component has a clear loading, error, and retry state for a smo…"
type textarea "*"
type textarea "Ensureing every component has a clear loading, error, and retry state for a smo…"
click at [420, 149] on textarea "Ensureing every component has a clear loading, error, and retry state for a smo…" at bounding box center [571, 151] width 450 height 35
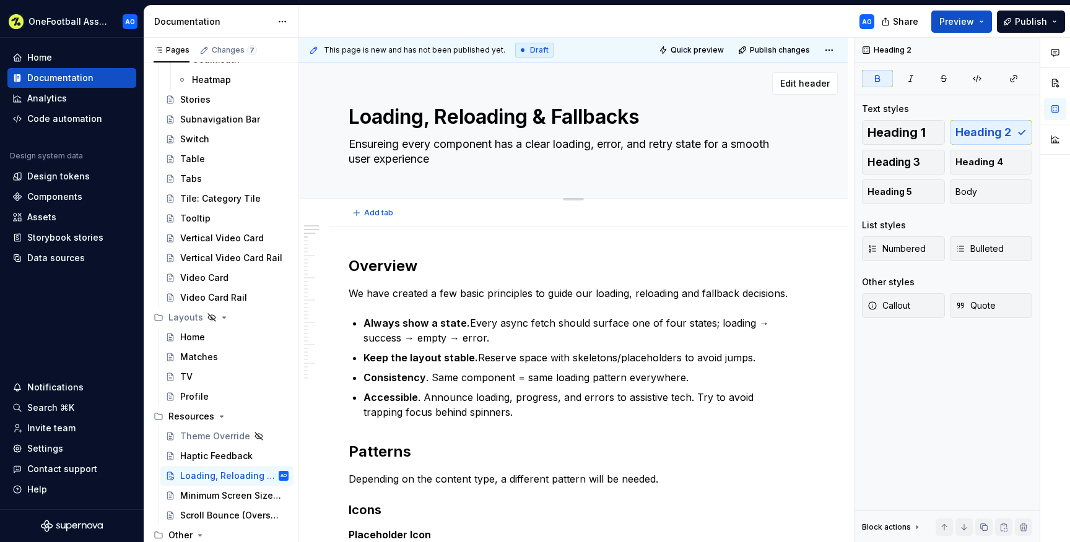
type textarea "*"
type textarea "Ensuring every component has a clear loading, error, and retry state for a smoo…"
click at [409, 148] on textarea "Ensuring every component has a clear loading, error, and retry state for a smoo…" at bounding box center [571, 151] width 450 height 35
click at [499, 160] on textarea "Ensuring every component has a clear loading, error, and retry state for a smoo…" at bounding box center [571, 151] width 450 height 35
type textarea "*"
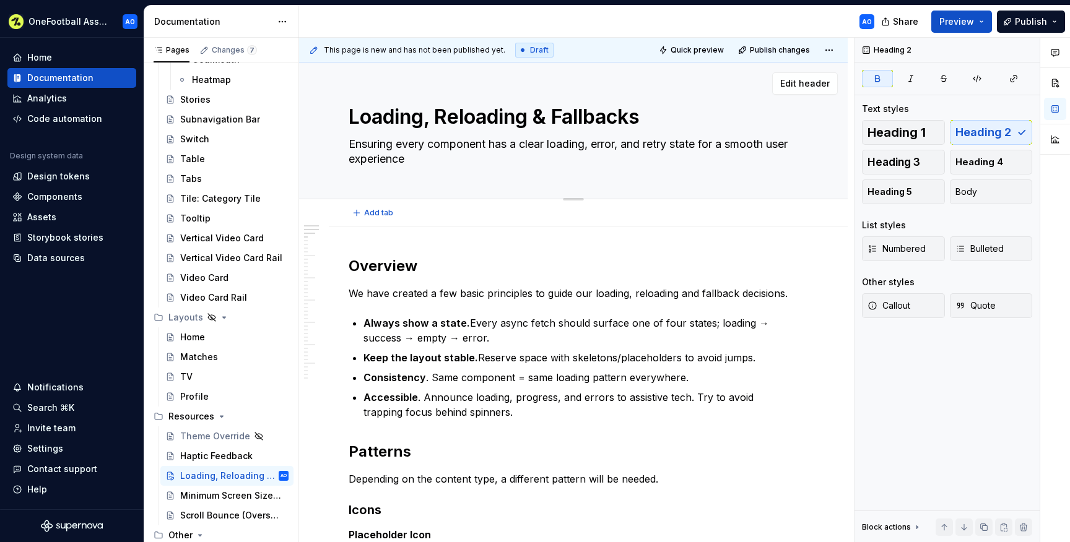
type textarea "Ensuring every component has a clear loading, error, and retry state for a smoo…"
type textarea "*"
type textarea "Ensuring every component has a clear loading, error, and retry state for a smoo…"
click at [357, 119] on textarea "Loading, Reloading & Fallbacks" at bounding box center [571, 117] width 450 height 30
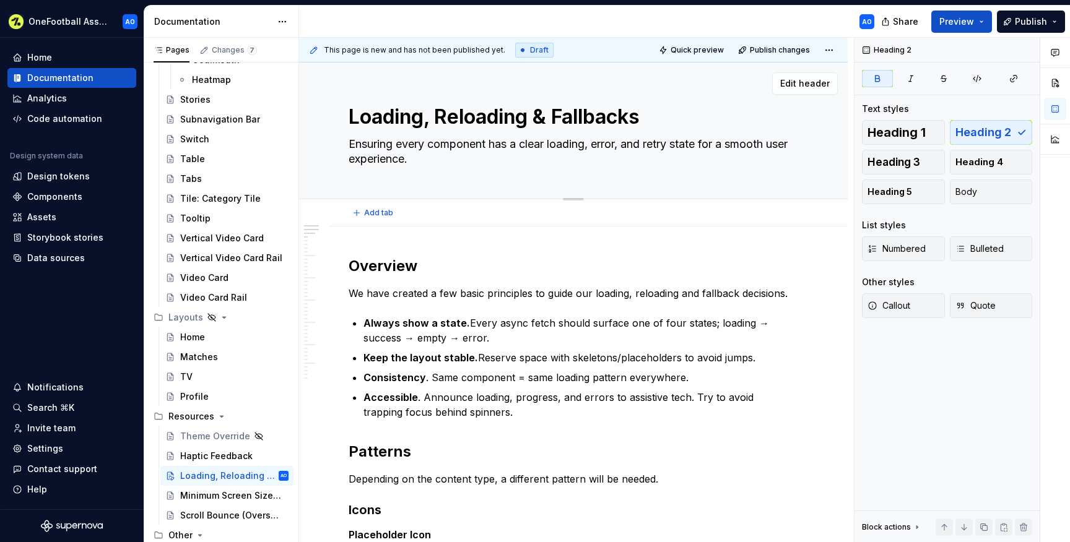
click at [357, 119] on textarea "Loading, Reloading & Fallbacks" at bounding box center [571, 117] width 450 height 30
click at [430, 146] on textarea "Ensuring every component has a clear loading, error, and retry state for a smoo…" at bounding box center [571, 151] width 450 height 35
click at [396, 141] on textarea "Ensuring every component has a clear loading, error, and retry state for a smoo…" at bounding box center [571, 151] width 450 height 35
paste textarea "Define clear loading, error, and retry states for every component to create"
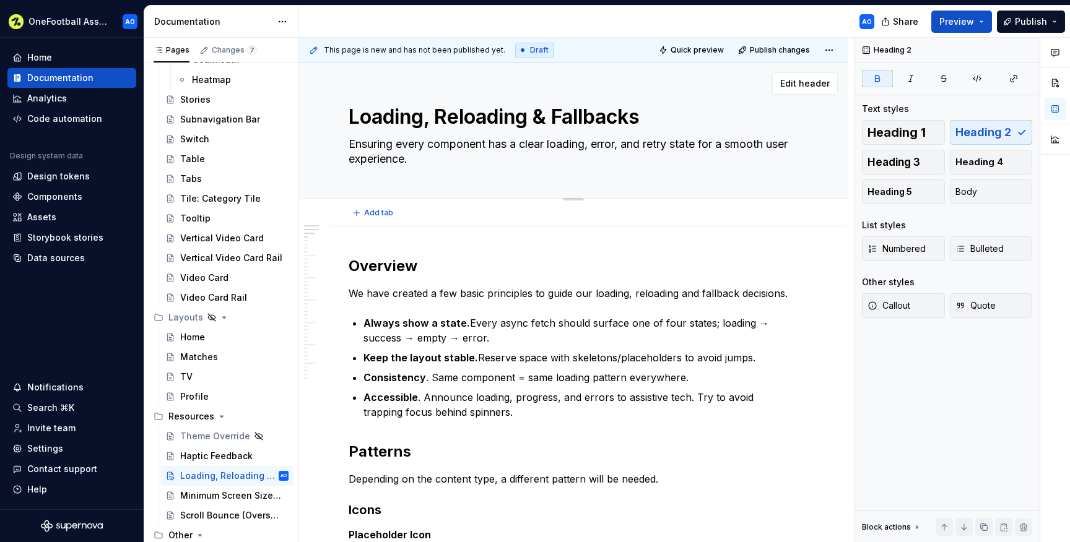
type textarea "*"
type textarea "Define clear loading, error, and retry states for every component to create a s…"
type textarea "*"
type textarea "Define clear loading, error, and retry states for every component to create a s…"
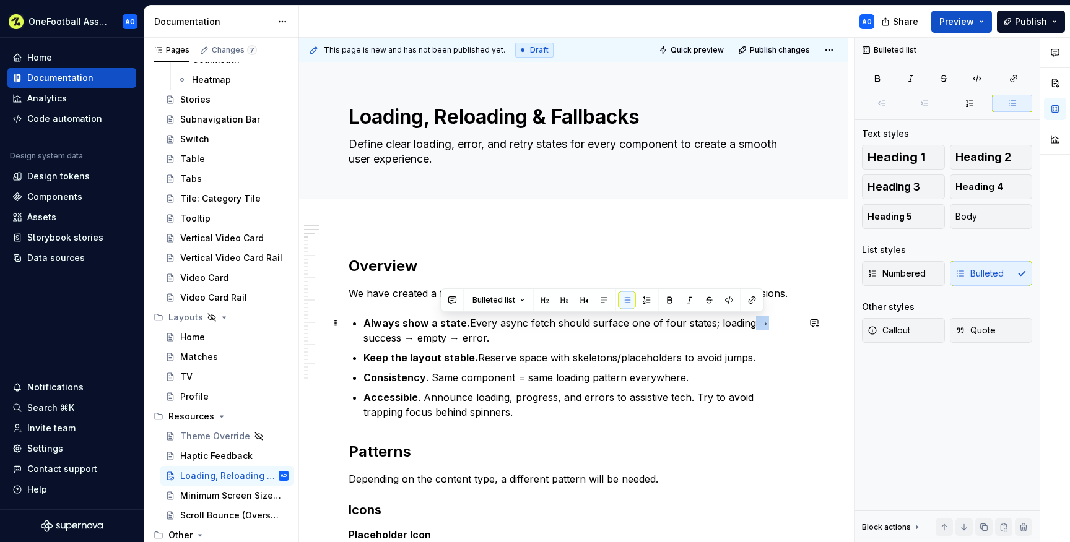
drag, startPoint x: 748, startPoint y: 326, endPoint x: 758, endPoint y: 326, distance: 9.9
click at [758, 326] on p "Always show a state. Every async fetch should surface one of four states; loadi…" at bounding box center [581, 331] width 435 height 30
click at [364, 338] on p "Always show a state. Every async fetch should surface one of four states; loadi…" at bounding box center [581, 331] width 435 height 30
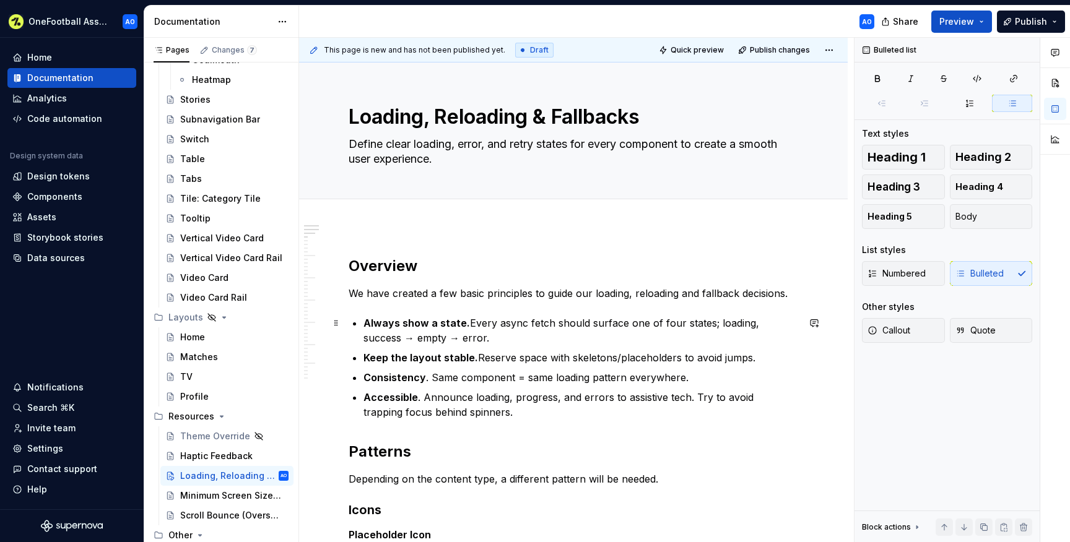
click at [444, 336] on p "Always show a state. Every async fetch should surface one of four states; loadi…" at bounding box center [581, 331] width 435 height 30
click at [378, 337] on p "Always show a state. Every async fetch should surface one of four states; loadi…" at bounding box center [581, 331] width 435 height 30
click at [410, 340] on p "Always show a state. Every async fetch should surface one of four states; loadi…" at bounding box center [581, 331] width 435 height 30
click at [393, 117] on textarea "Loading, Reloading & Fallbacks" at bounding box center [571, 117] width 450 height 30
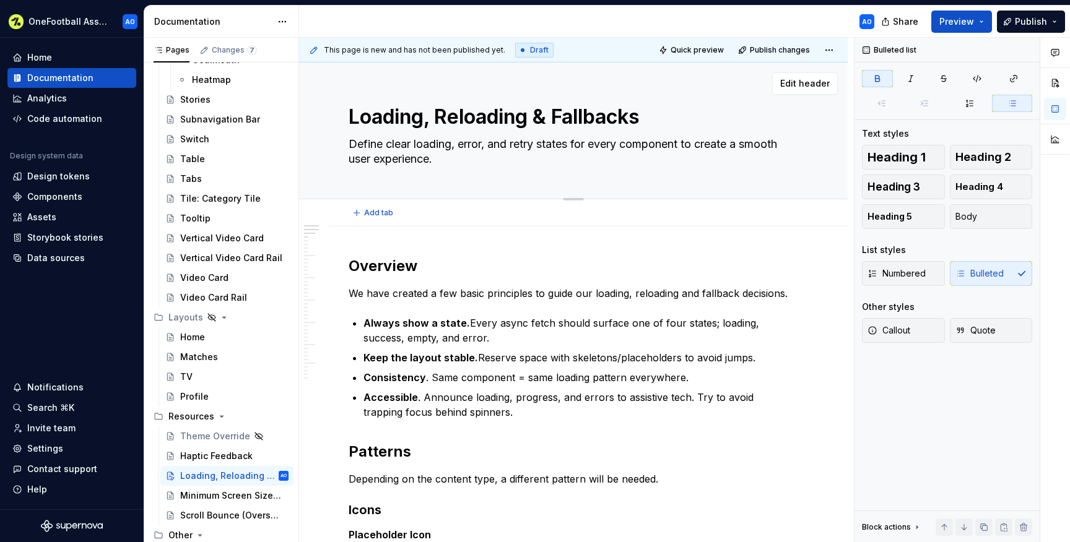
click at [393, 117] on textarea "Loading, Reloading & Fallbacks" at bounding box center [571, 117] width 450 height 30
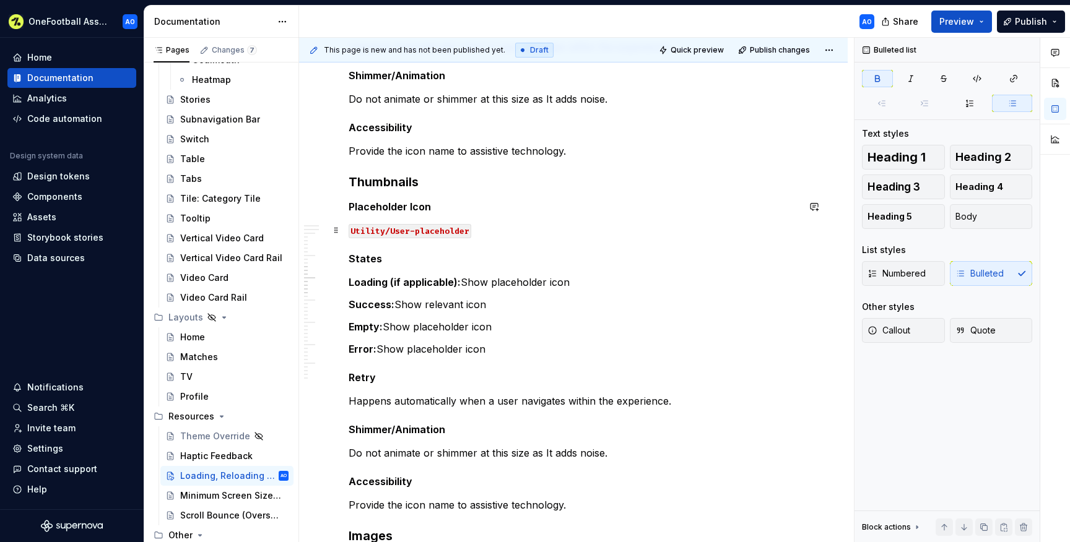
scroll to position [1042, 0]
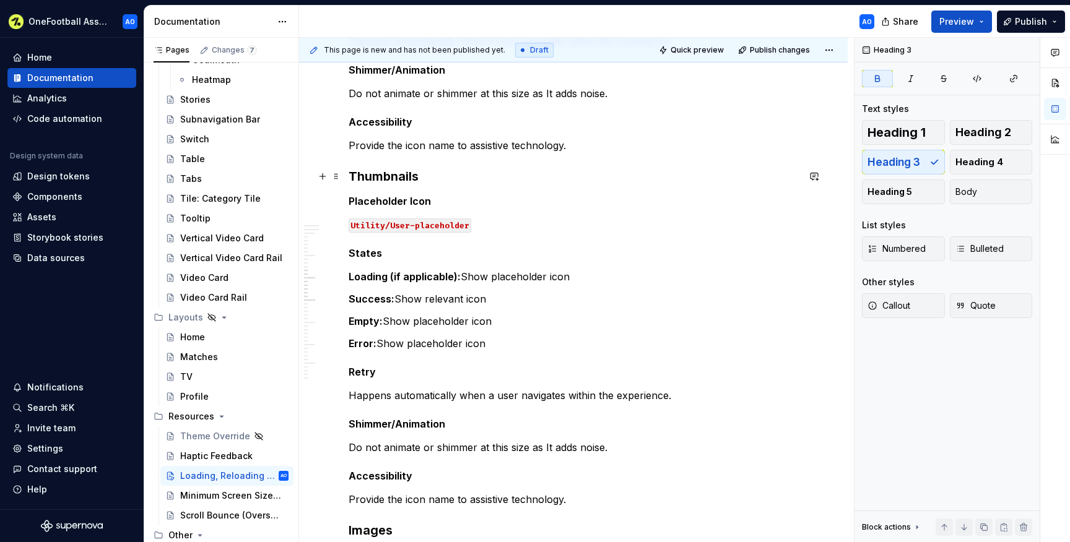
click at [450, 180] on h3 "Thumbnails" at bounding box center [574, 176] width 450 height 17
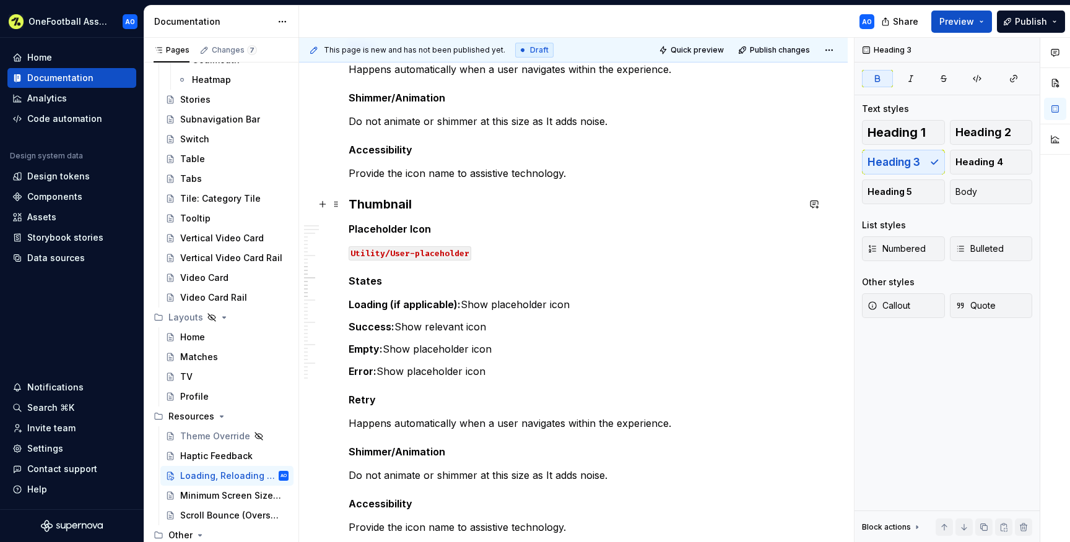
click at [476, 211] on h3 "Thumbnail" at bounding box center [574, 204] width 450 height 17
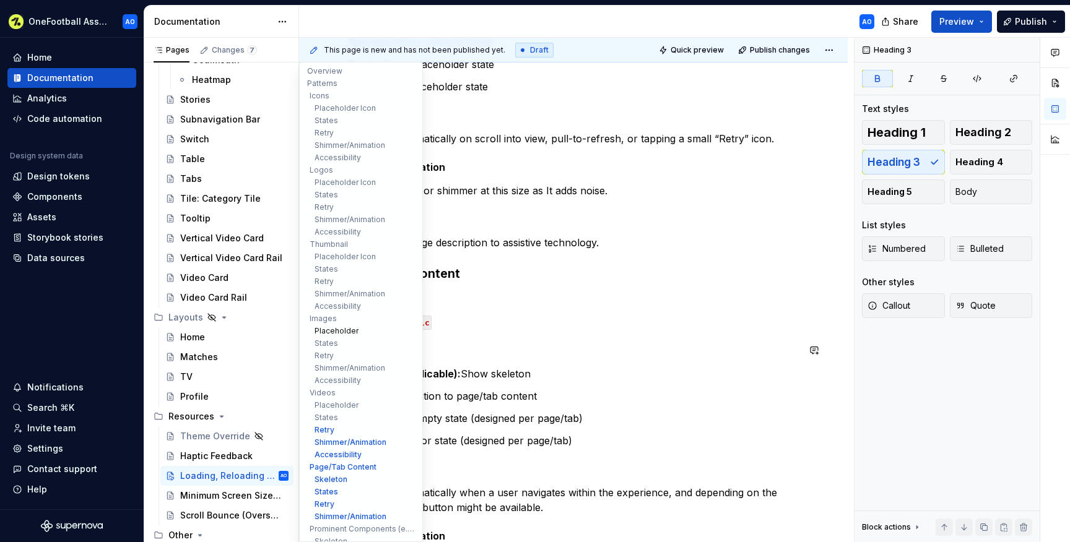
scroll to position [12, 0]
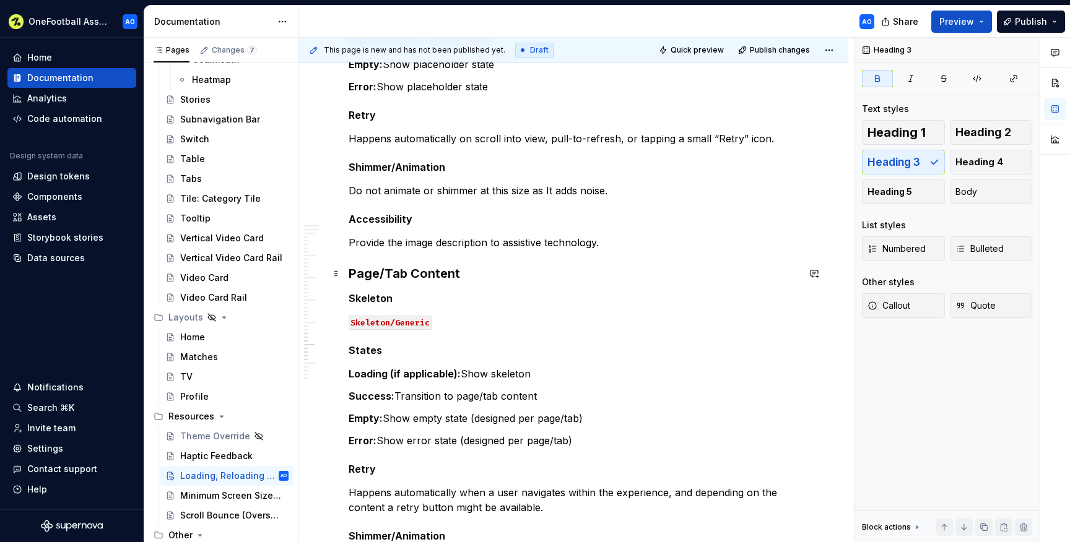
click at [511, 272] on h3 "Page/Tab Content" at bounding box center [574, 273] width 450 height 17
click at [64, 259] on div "Data sources" at bounding box center [56, 258] width 58 height 12
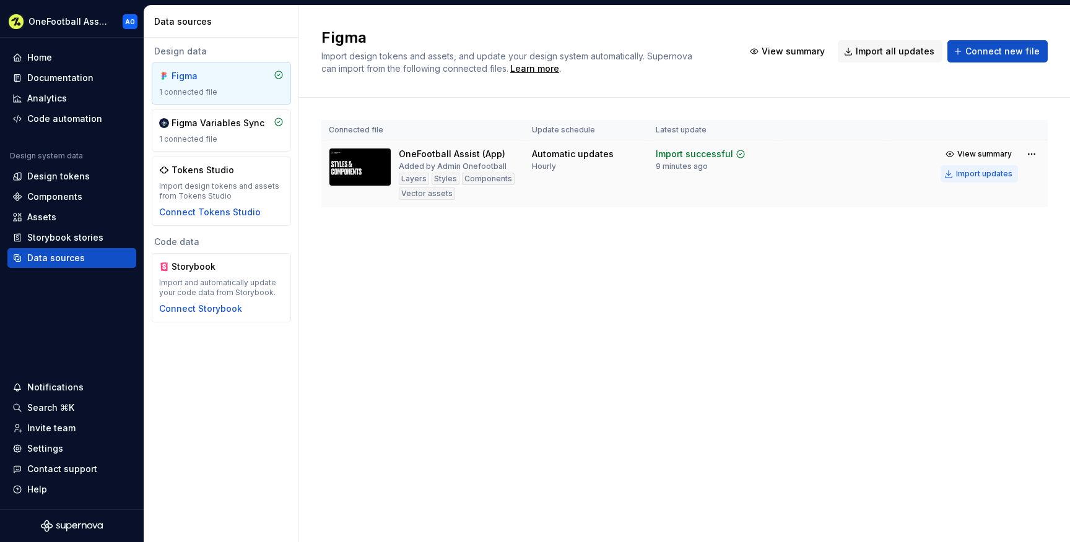
click at [974, 175] on div "Import updates" at bounding box center [984, 174] width 56 height 10
click at [891, 115] on div "Connected file Update schedule Latest update OneFootball Assist (App) Added by …" at bounding box center [684, 176] width 726 height 157
click at [983, 178] on div "Import updates" at bounding box center [984, 174] width 56 height 10
click at [68, 81] on div "Documentation" at bounding box center [60, 78] width 66 height 12
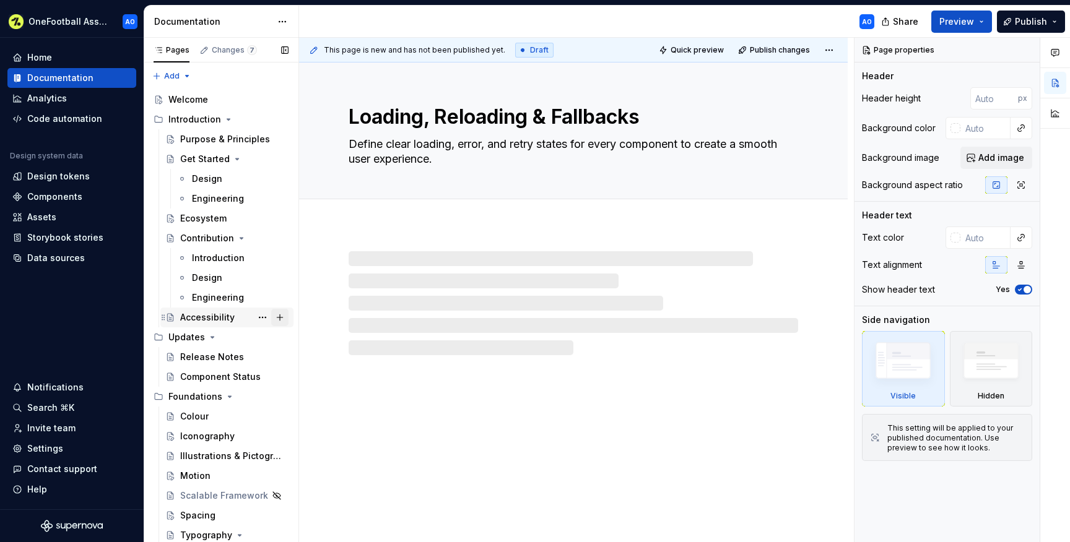
type textarea "*"
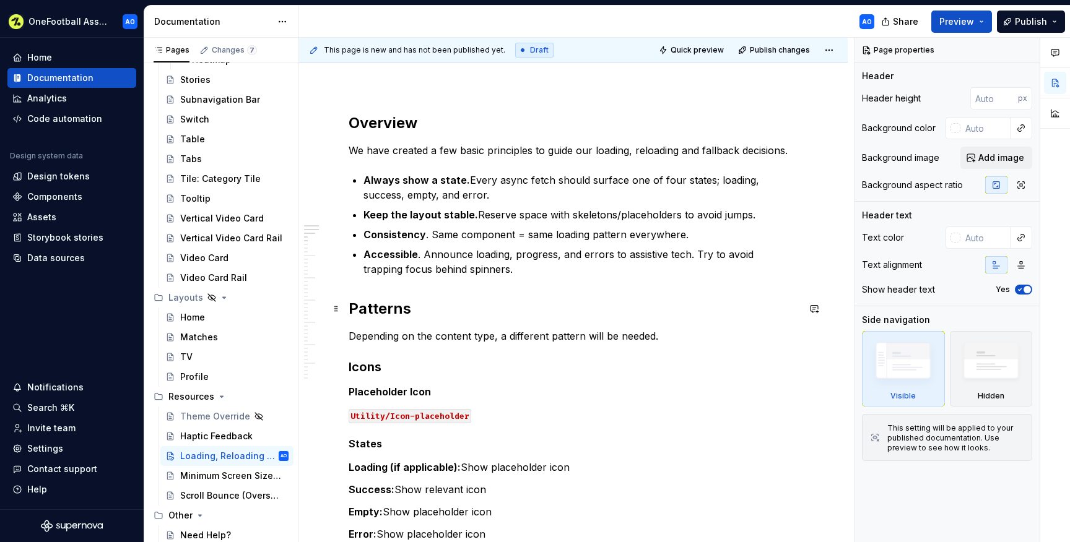
scroll to position [145, 0]
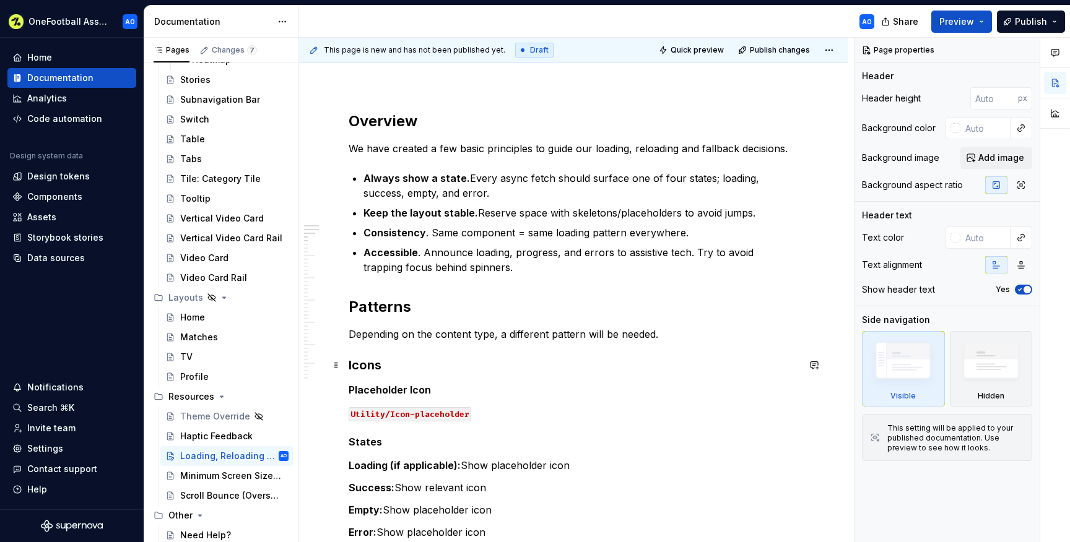
click at [403, 362] on h3 "Icons" at bounding box center [574, 365] width 450 height 17
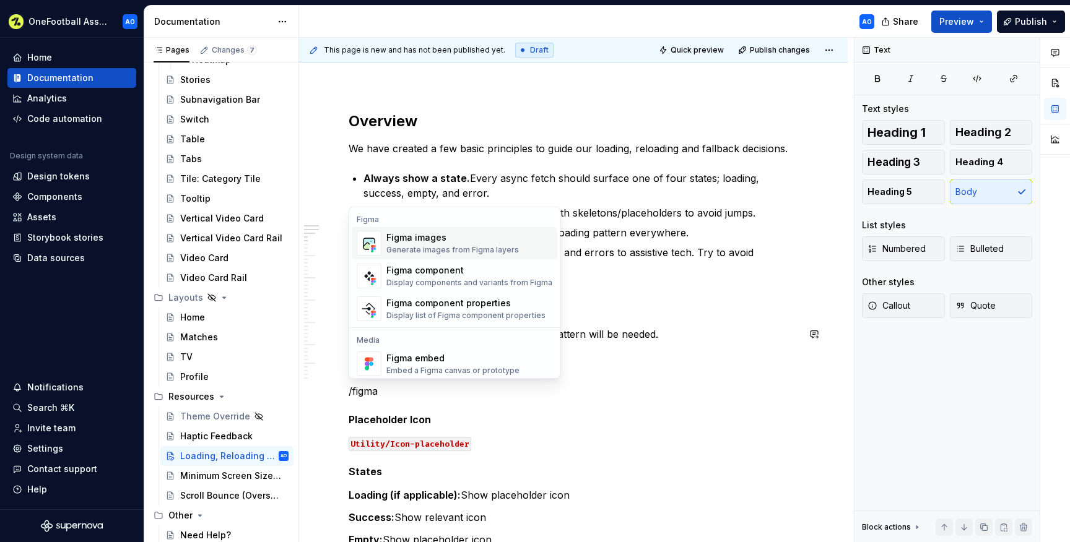
click at [455, 246] on div "Generate images from Figma layers" at bounding box center [452, 250] width 133 height 10
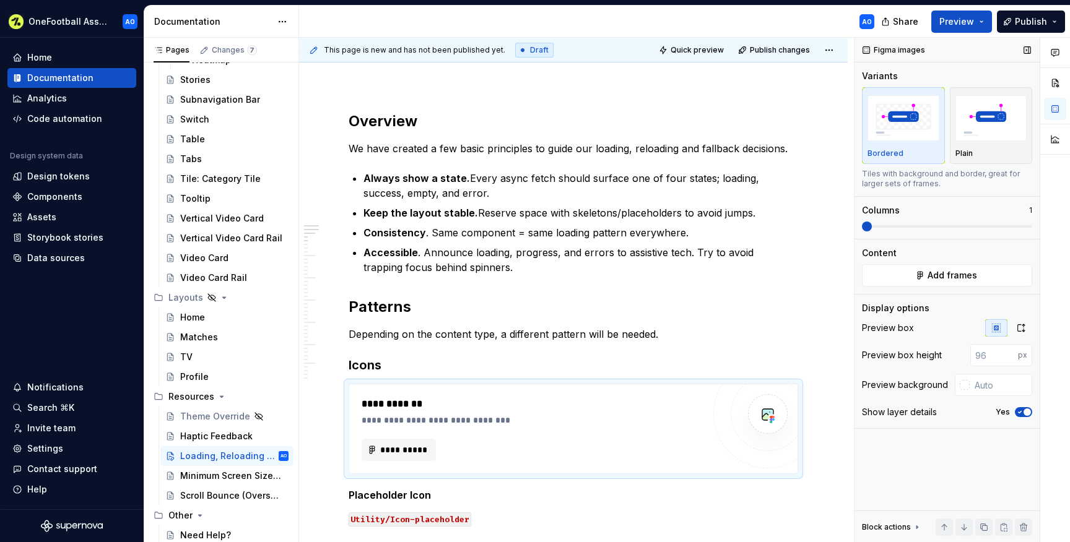
click at [1020, 408] on button "Yes" at bounding box center [1023, 412] width 17 height 10
click at [907, 274] on button "Add frames" at bounding box center [947, 275] width 170 height 22
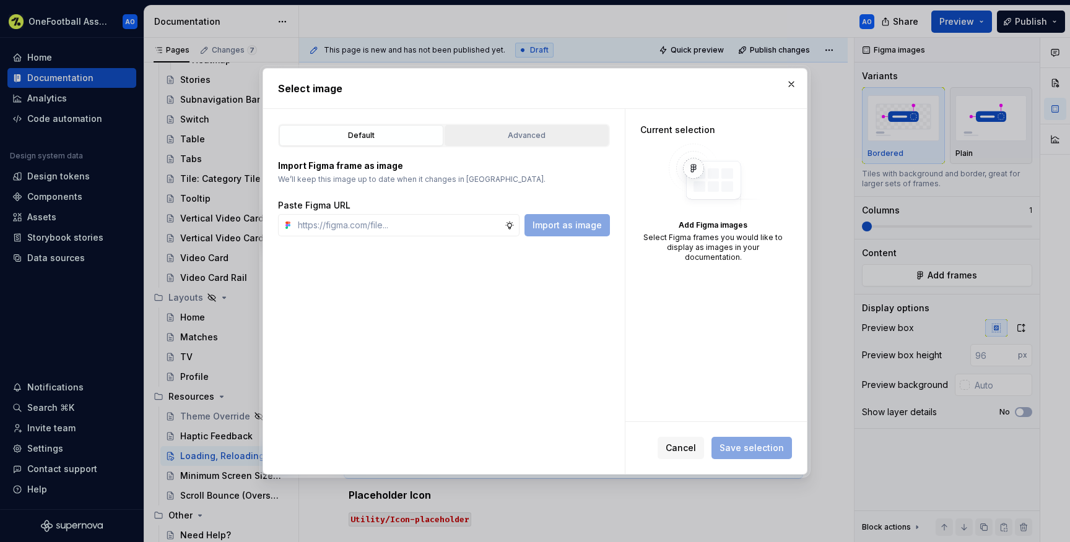
click at [485, 131] on div "Advanced" at bounding box center [526, 135] width 155 height 12
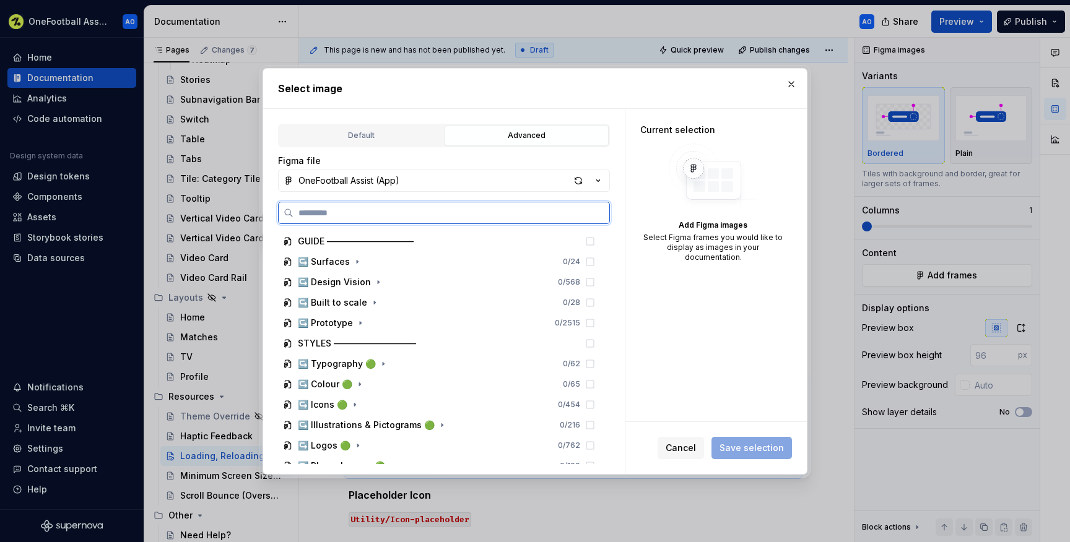
click at [398, 209] on input "search" at bounding box center [452, 213] width 316 height 12
paste input "**********"
type input "**********"
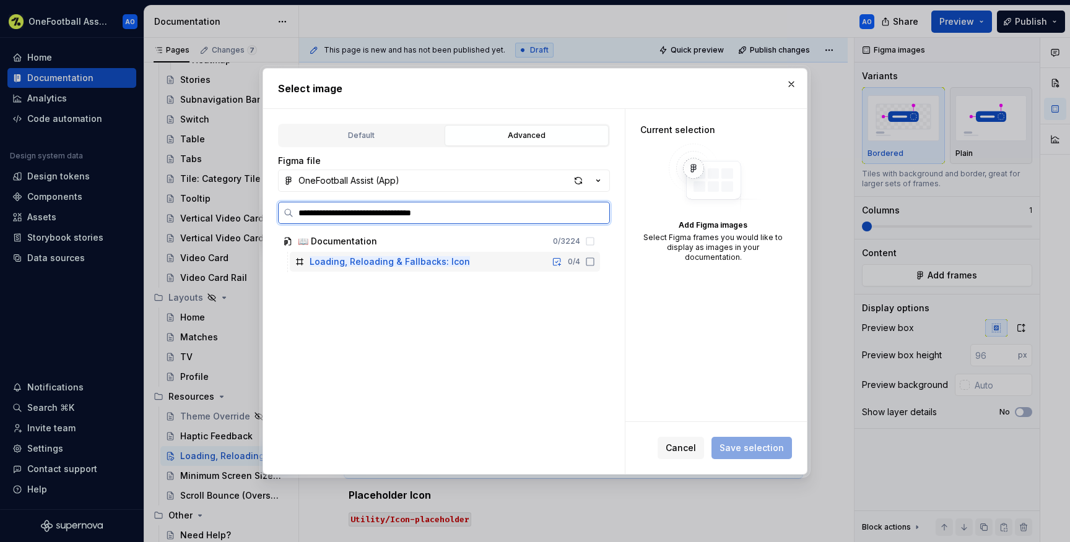
click at [594, 261] on icon at bounding box center [589, 261] width 7 height 7
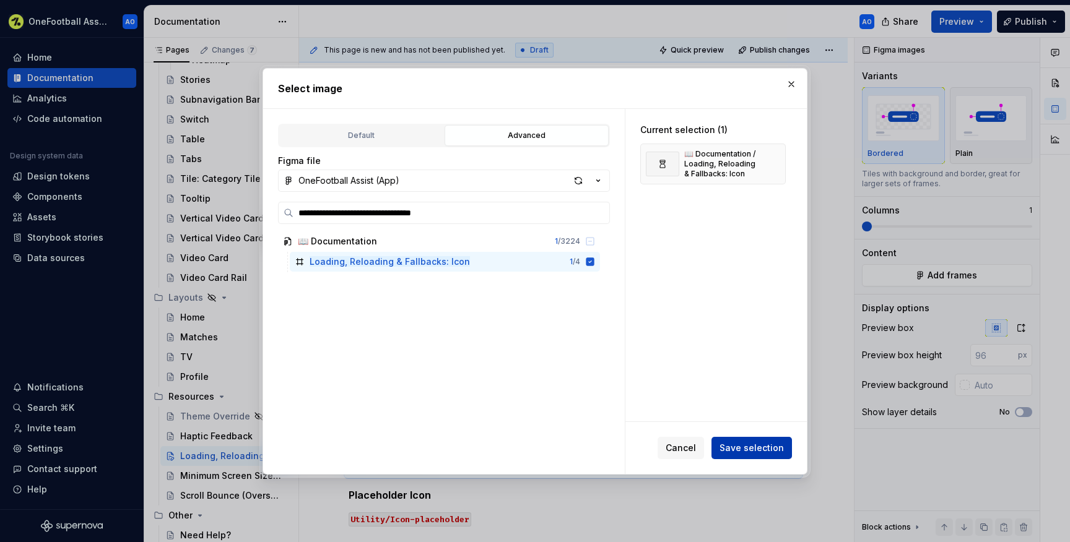
click at [751, 449] on span "Save selection" at bounding box center [752, 448] width 64 height 12
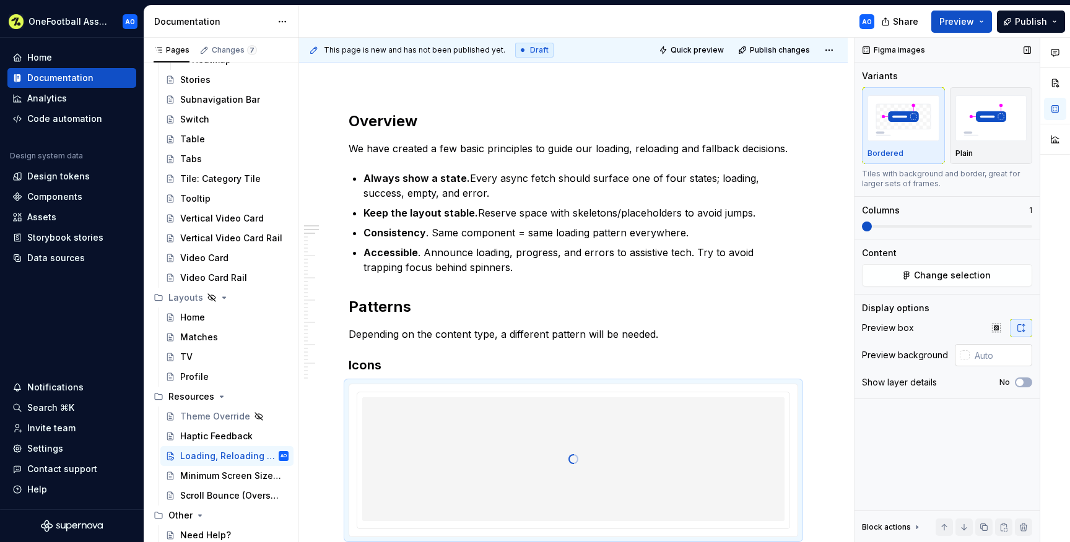
click at [964, 354] on div at bounding box center [965, 356] width 10 height 10
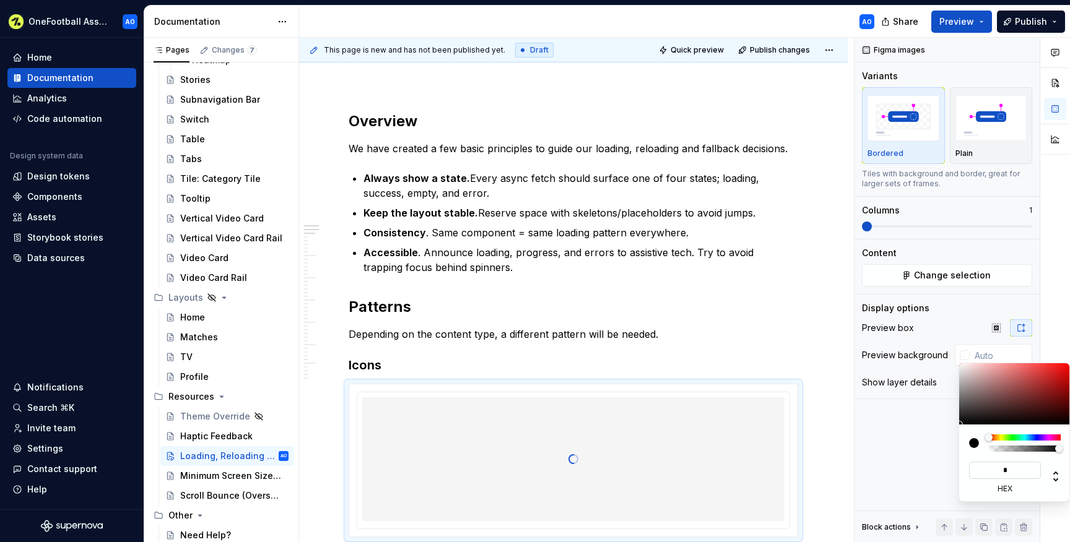
type input "**"
type input "#11AA11"
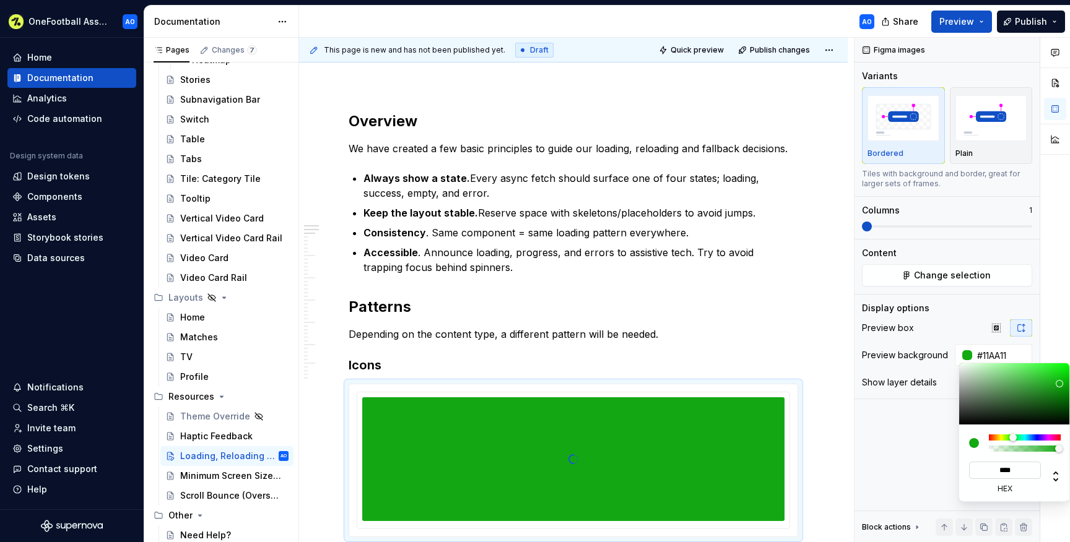
type input "*****"
type input "#1A1A1A"
type input "******"
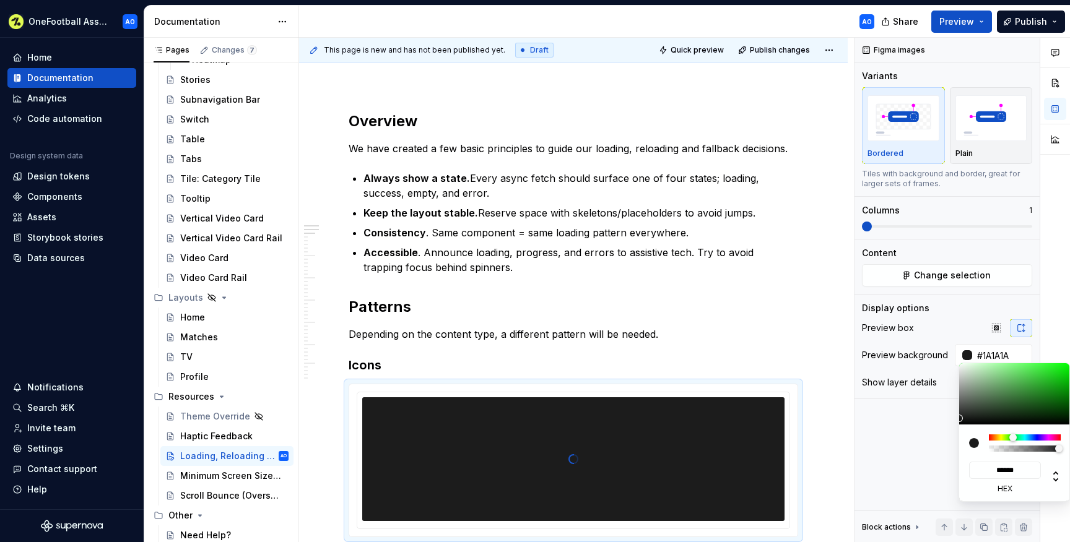
click at [831, 350] on html "OneFootball Assist AO Home Documentation Analytics Code automation Design syste…" at bounding box center [535, 271] width 1070 height 542
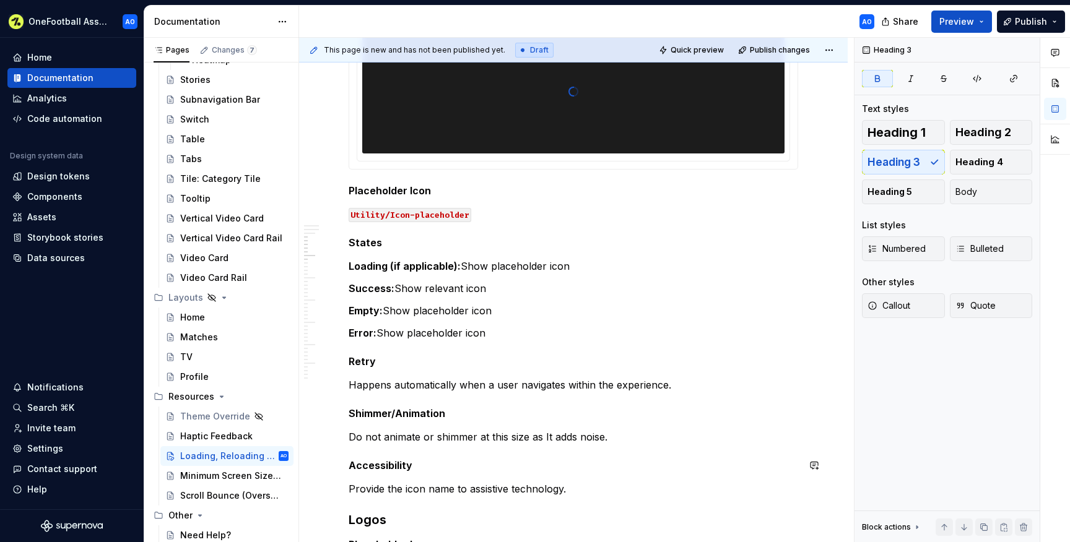
scroll to position [532, 0]
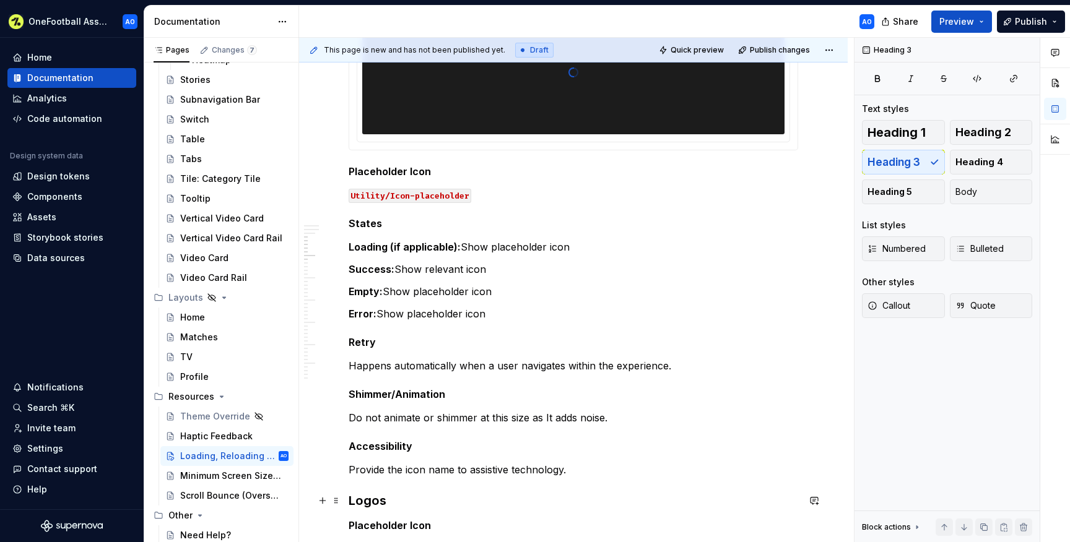
click at [396, 502] on h3 "Logos" at bounding box center [574, 500] width 450 height 17
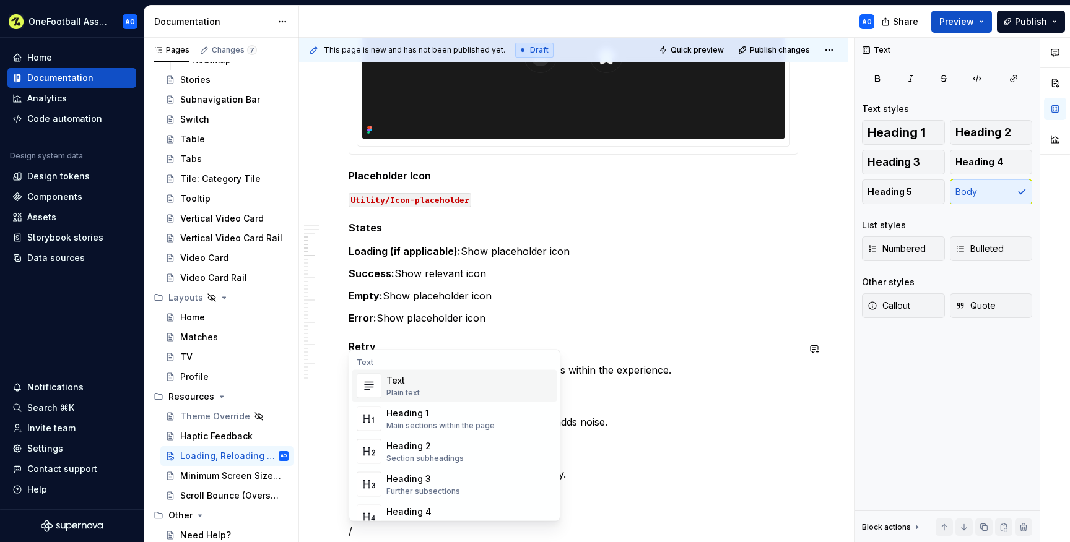
scroll to position [627, 0]
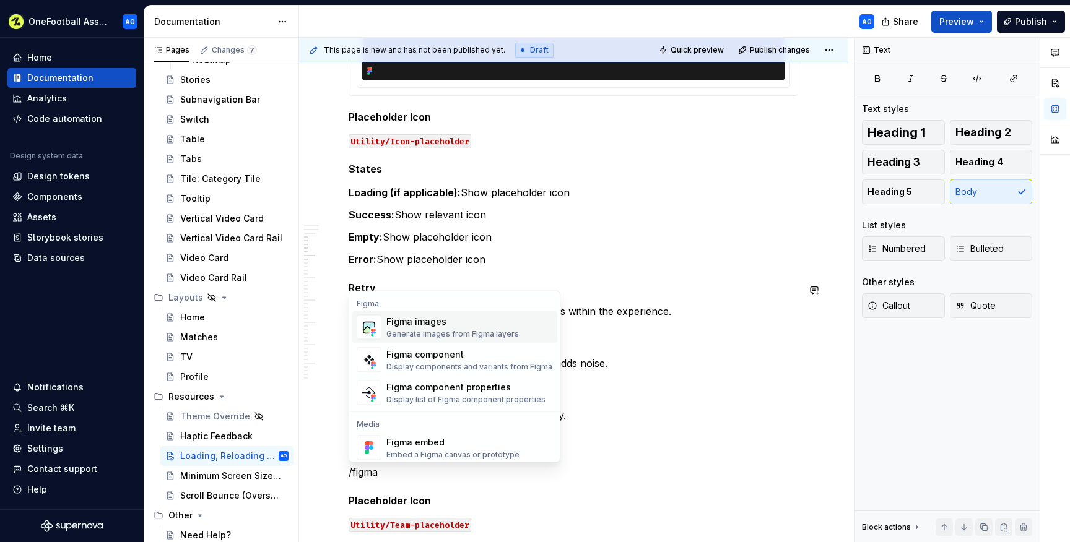
click at [396, 330] on div "Generate images from Figma layers" at bounding box center [452, 334] width 133 height 10
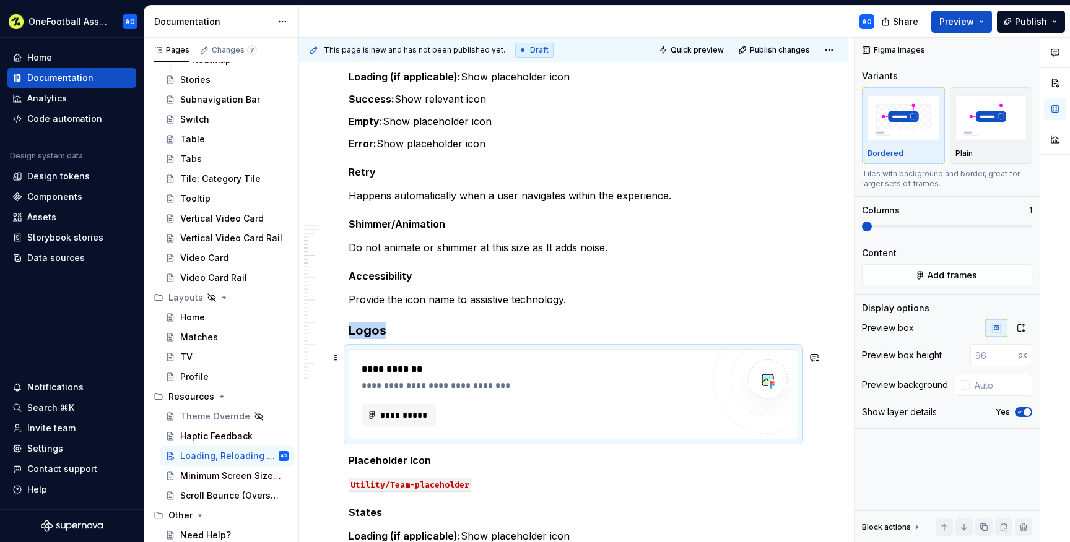
scroll to position [755, 0]
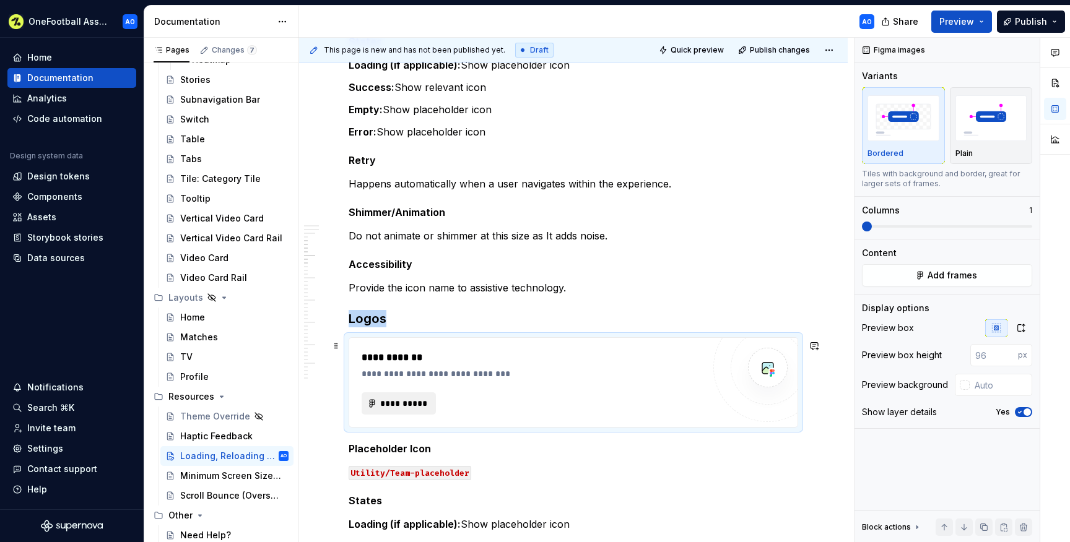
click at [413, 404] on span "**********" at bounding box center [404, 404] width 48 height 12
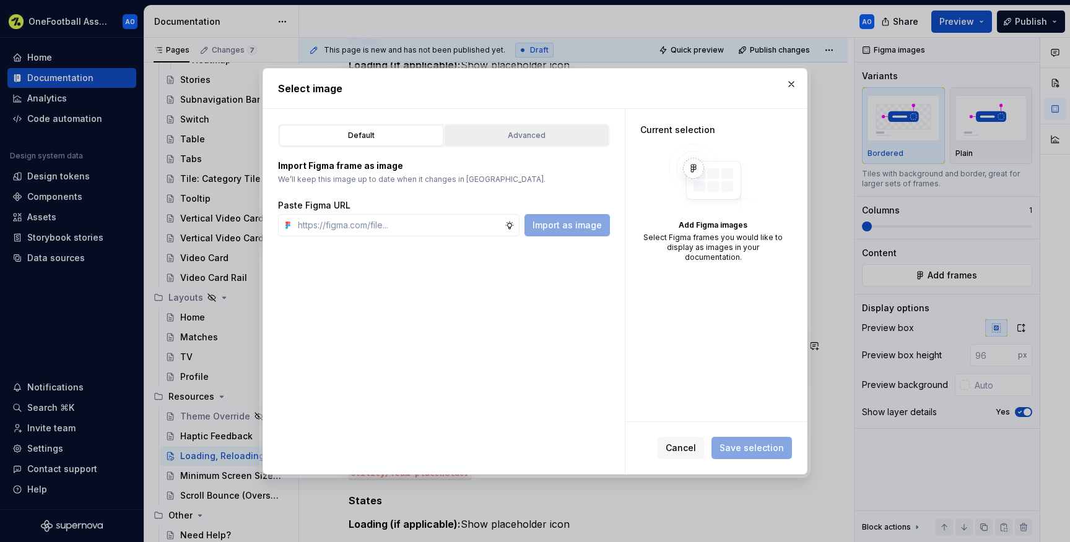
click at [490, 140] on div "Advanced" at bounding box center [526, 135] width 155 height 12
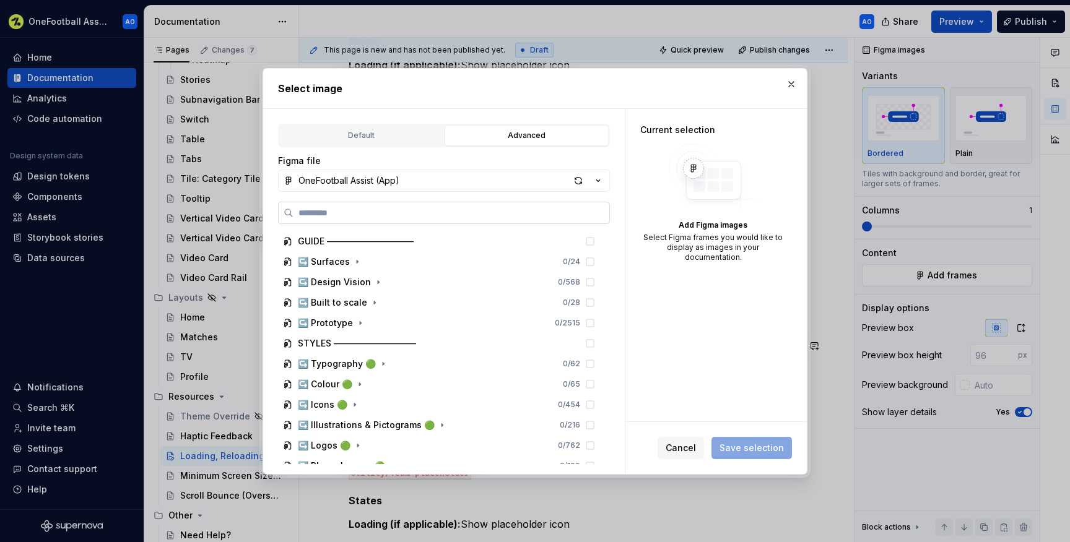
click at [427, 214] on input "search" at bounding box center [452, 213] width 316 height 12
paste input "**********"
type input "**********"
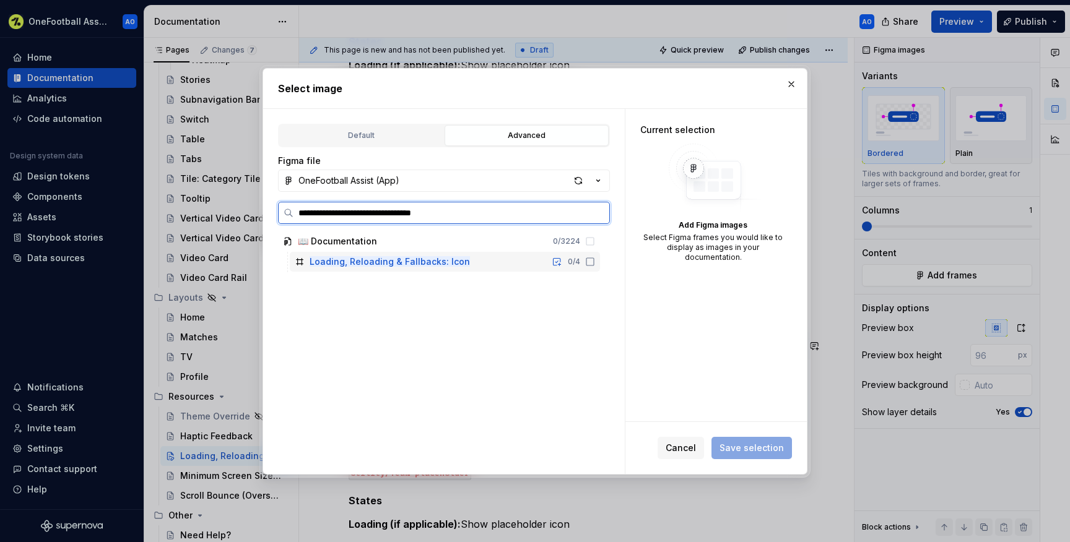
click at [595, 261] on icon at bounding box center [590, 262] width 10 height 10
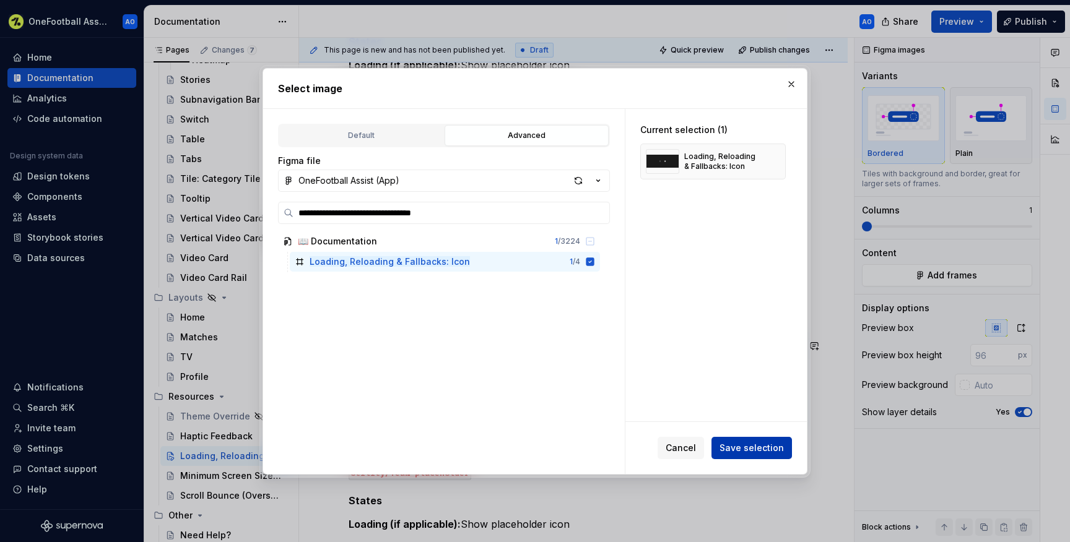
click at [757, 444] on span "Save selection" at bounding box center [752, 448] width 64 height 12
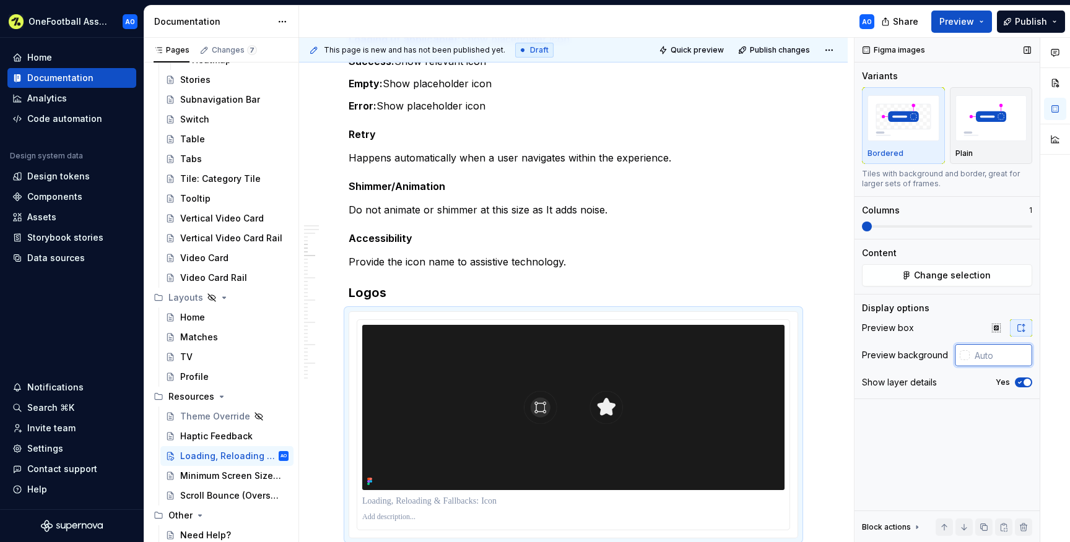
click at [973, 356] on input "text" at bounding box center [1001, 355] width 63 height 22
click at [1019, 386] on icon "button" at bounding box center [1020, 382] width 10 height 7
type input "#1A1A1A"
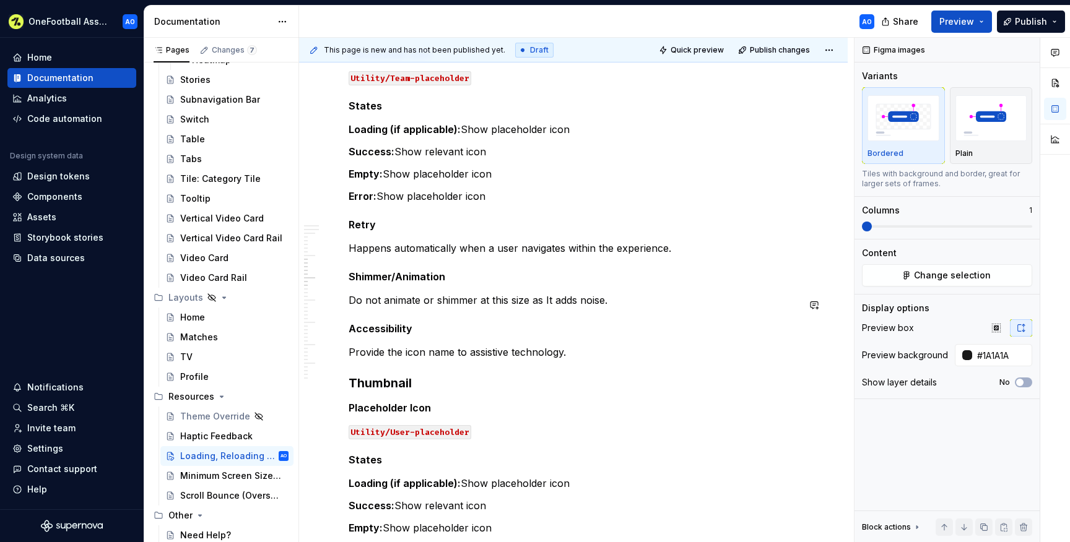
scroll to position [1331, 0]
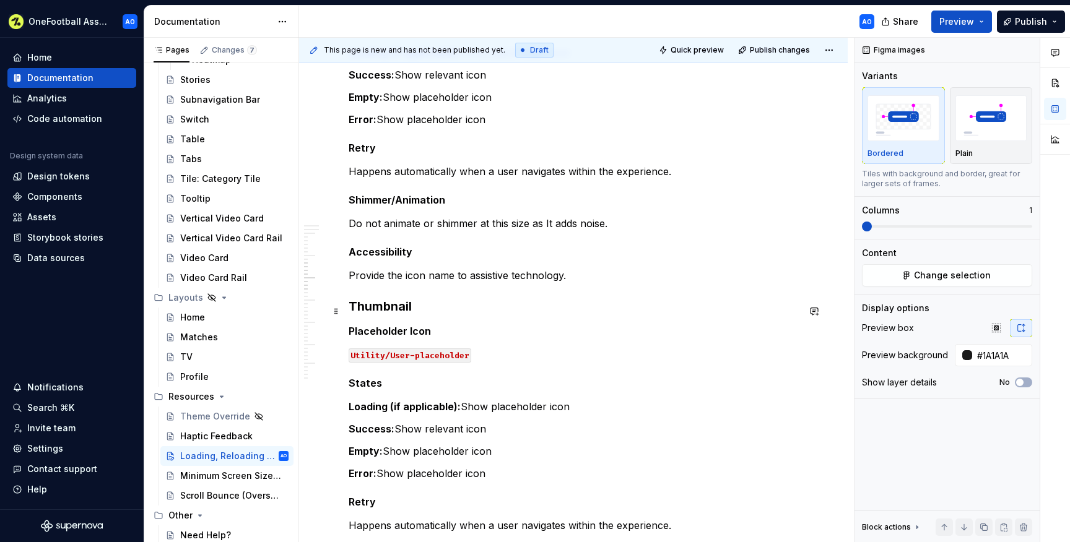
click at [424, 312] on h3 "Thumbnail" at bounding box center [574, 306] width 450 height 17
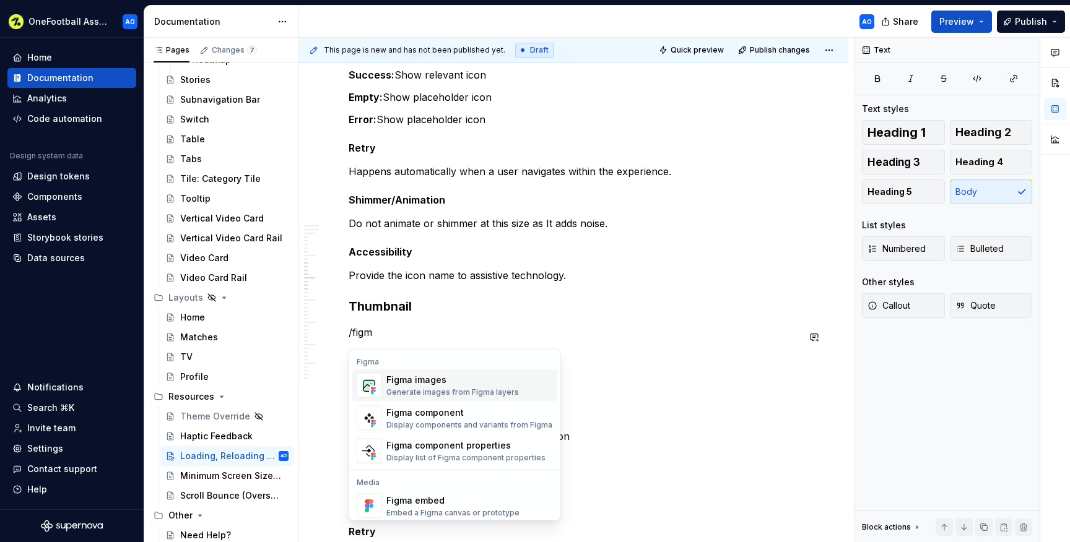
click at [407, 381] on div "Figma images" at bounding box center [452, 380] width 133 height 12
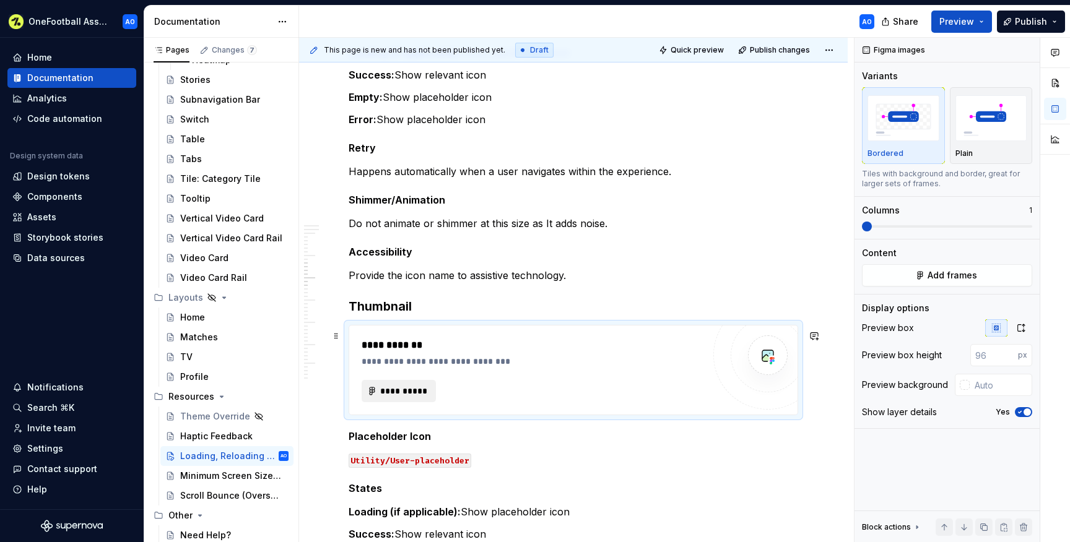
click at [419, 391] on span "**********" at bounding box center [404, 391] width 48 height 12
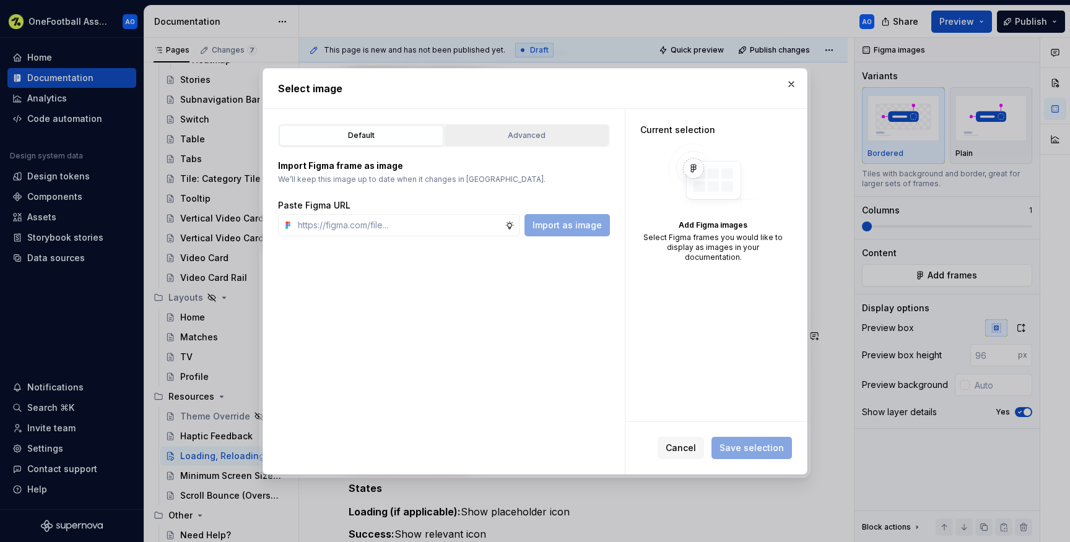
click at [481, 141] on div "Advanced" at bounding box center [526, 135] width 155 height 12
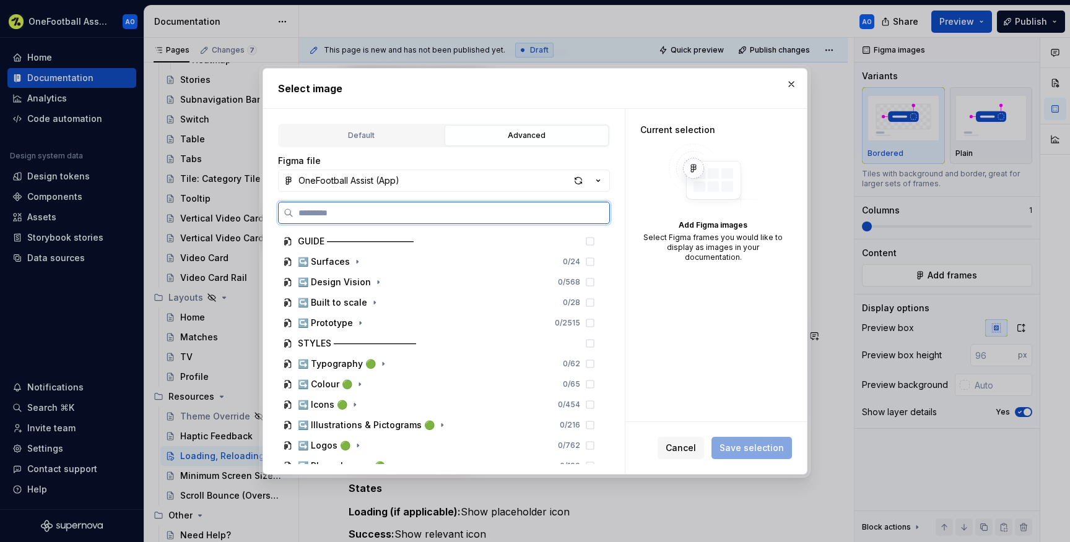
click at [406, 208] on input "search" at bounding box center [452, 213] width 316 height 12
paste input "**********"
type input "**********"
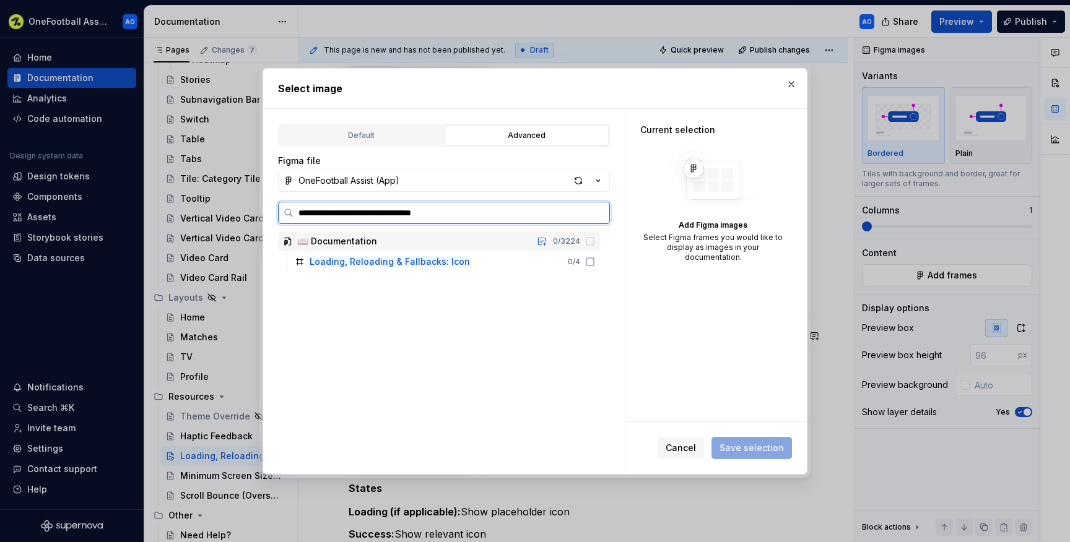
click at [430, 214] on input "**********" at bounding box center [452, 213] width 316 height 12
type textarea "*"
type input "**********"
click at [594, 262] on icon at bounding box center [589, 261] width 7 height 7
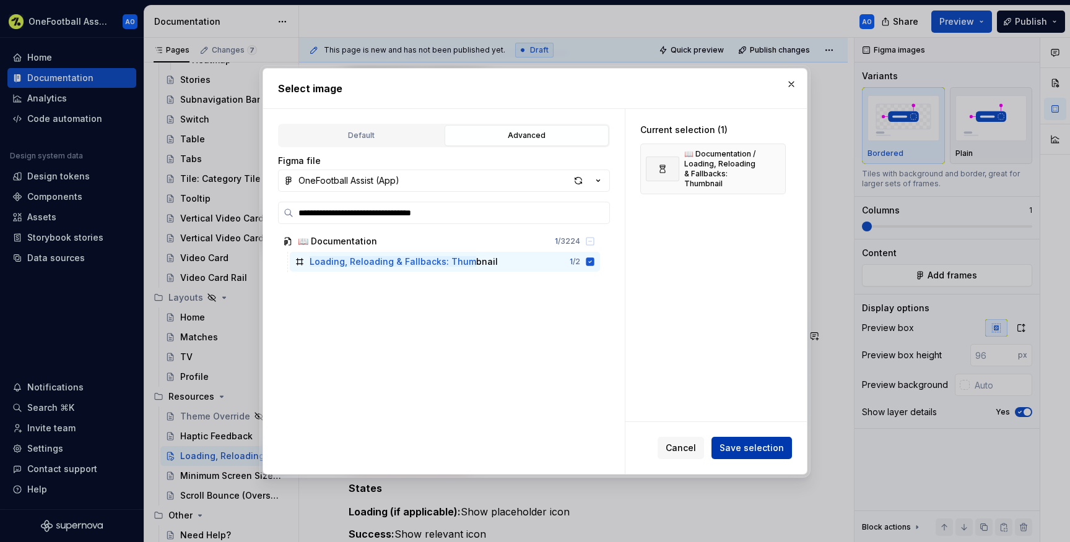
click at [754, 443] on span "Save selection" at bounding box center [752, 448] width 64 height 12
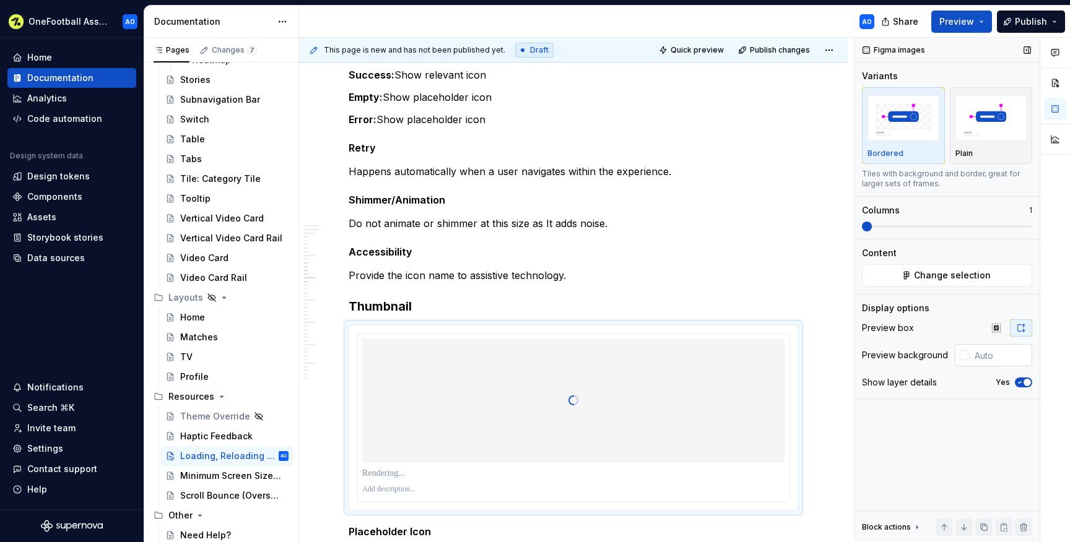
click at [983, 359] on input "text" at bounding box center [1001, 355] width 63 height 22
type input "1a1a1a"
type textarea "*"
type input "#1A1A1A"
click at [1022, 383] on icon "button" at bounding box center [1020, 382] width 10 height 7
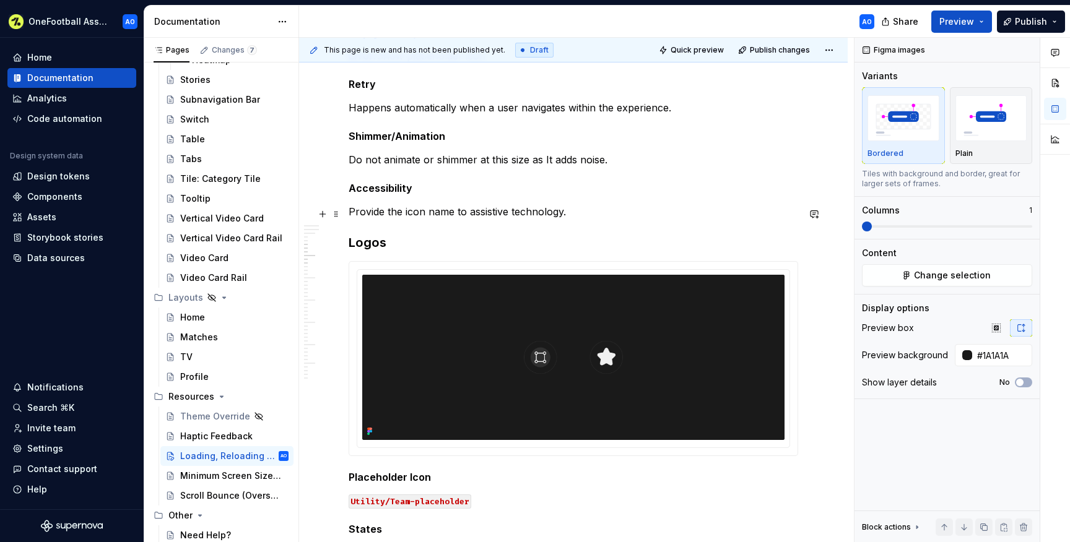
scroll to position [847, 0]
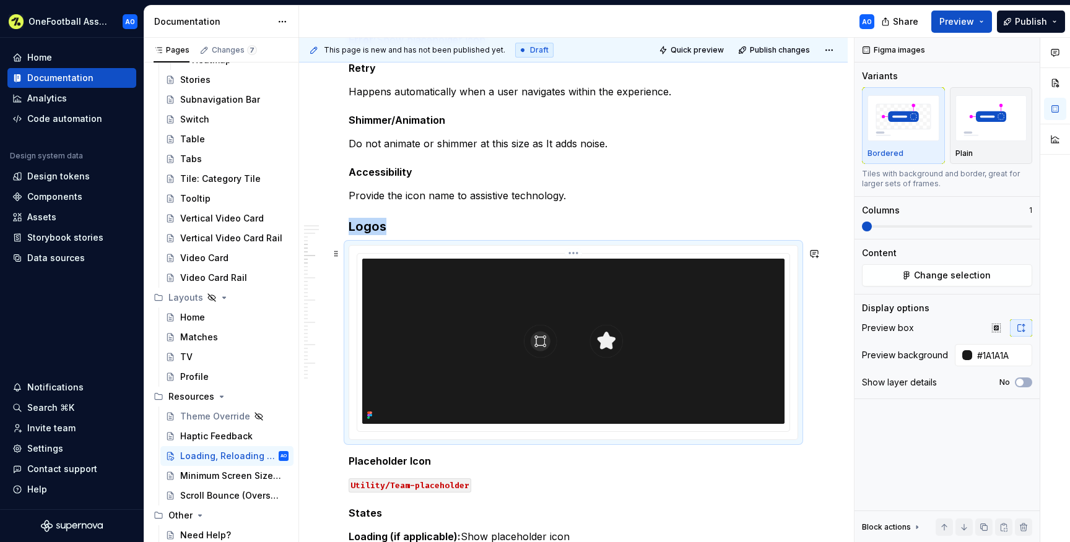
click at [489, 305] on img at bounding box center [573, 341] width 422 height 165
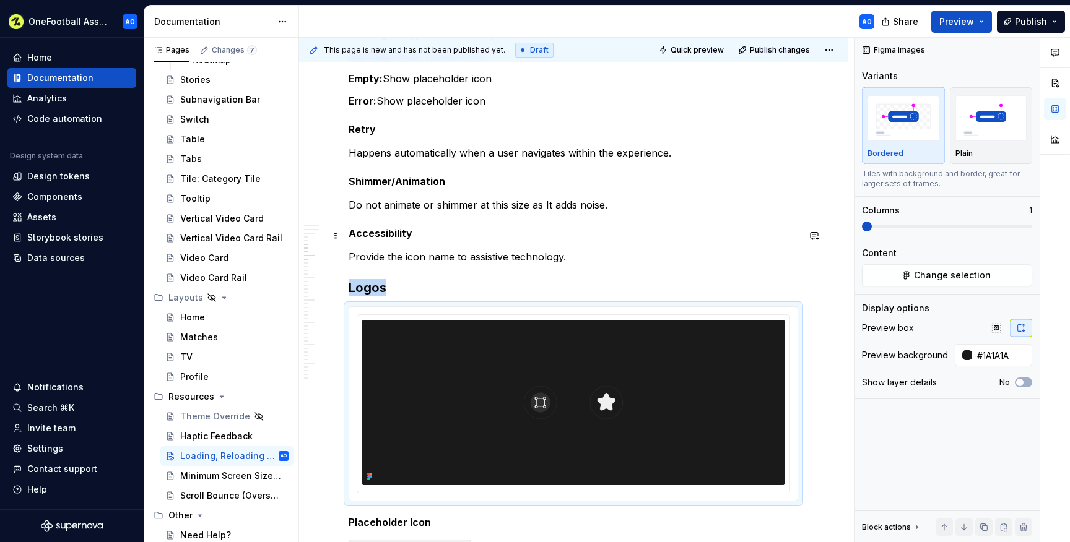
scroll to position [835, 0]
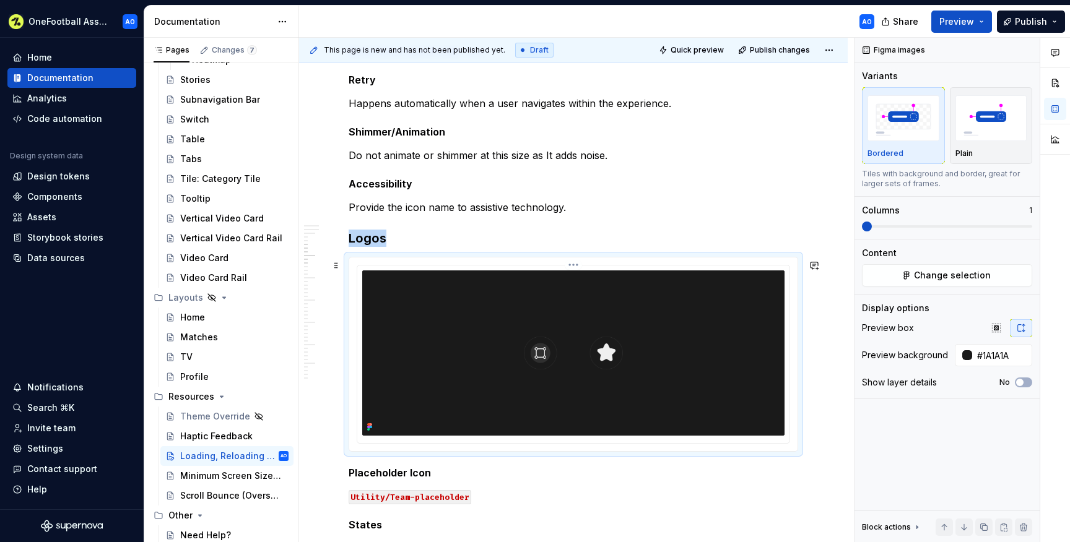
click at [676, 319] on img at bounding box center [573, 353] width 422 height 165
click at [928, 276] on span "Change selection" at bounding box center [952, 275] width 77 height 12
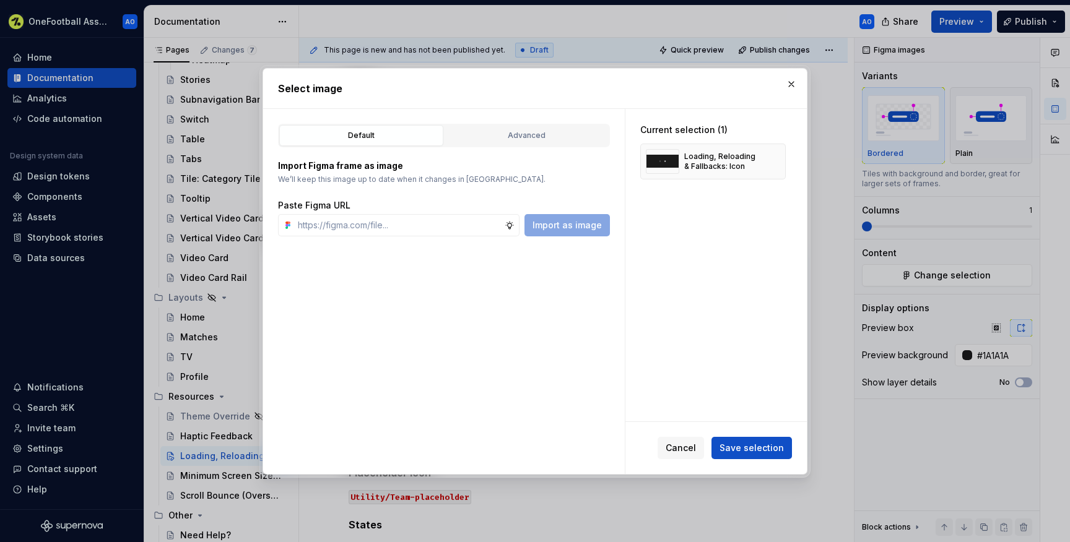
type textarea "*"
click at [513, 134] on div "Advanced" at bounding box center [526, 135] width 155 height 12
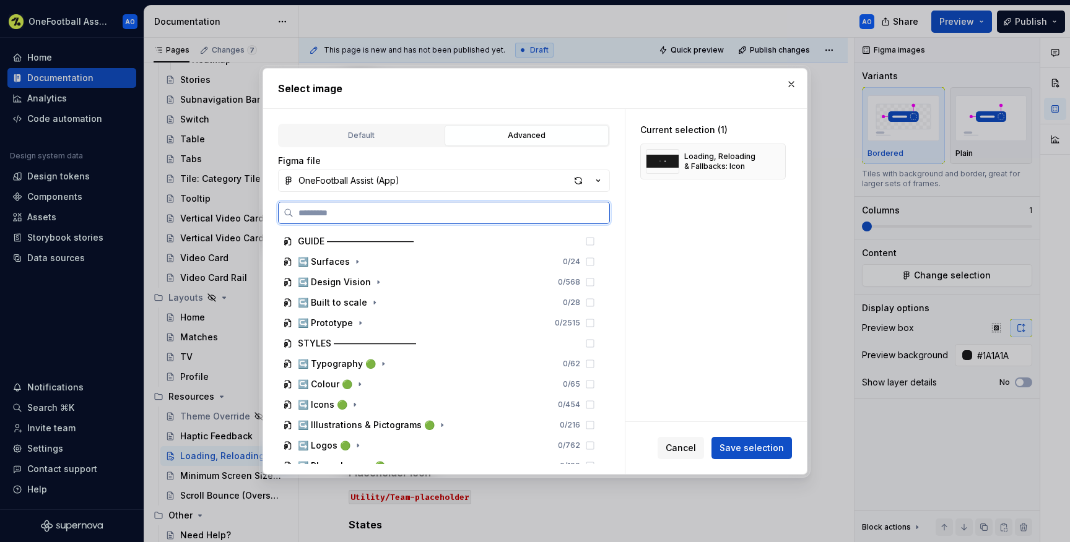
click at [438, 210] on input "search" at bounding box center [452, 213] width 316 height 12
paste input "**********"
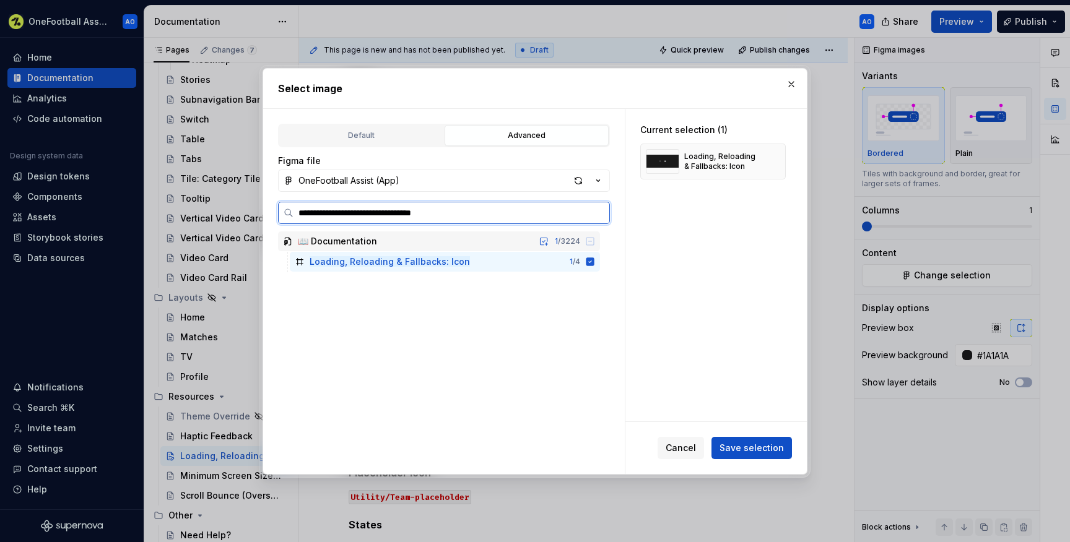
click at [432, 212] on input "**********" at bounding box center [452, 213] width 316 height 12
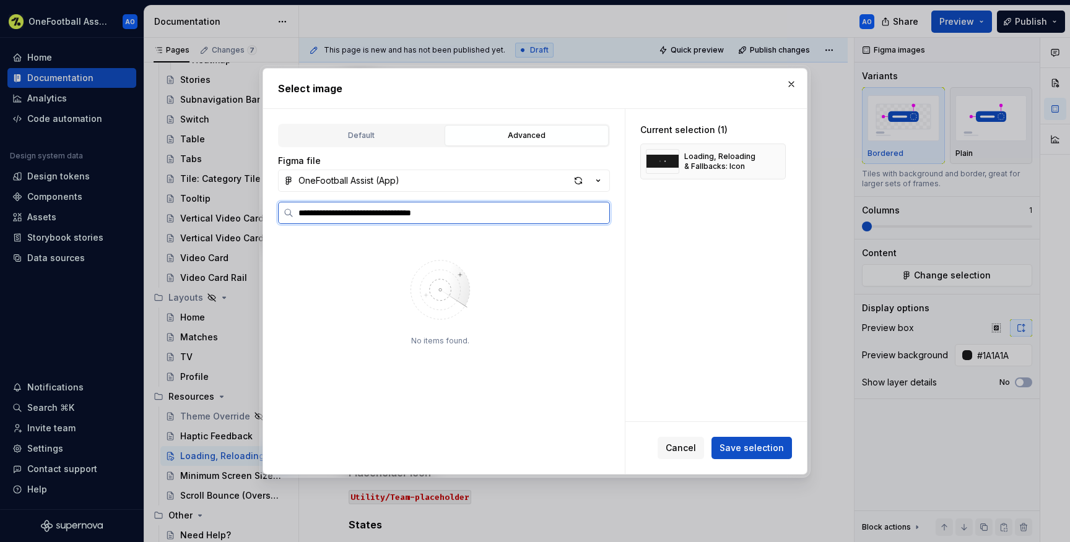
type input "**********"
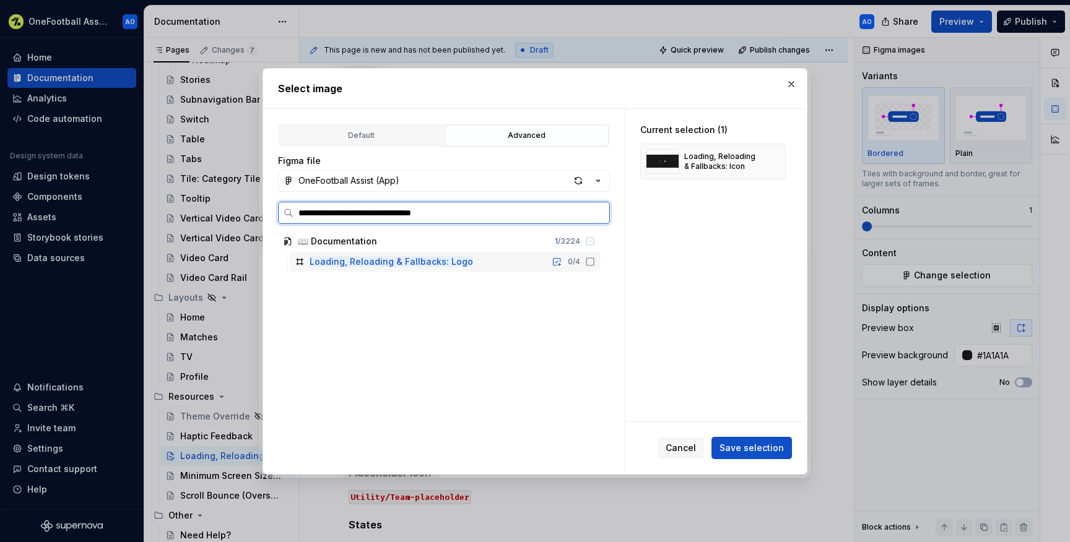
click at [595, 263] on icon at bounding box center [590, 262] width 10 height 10
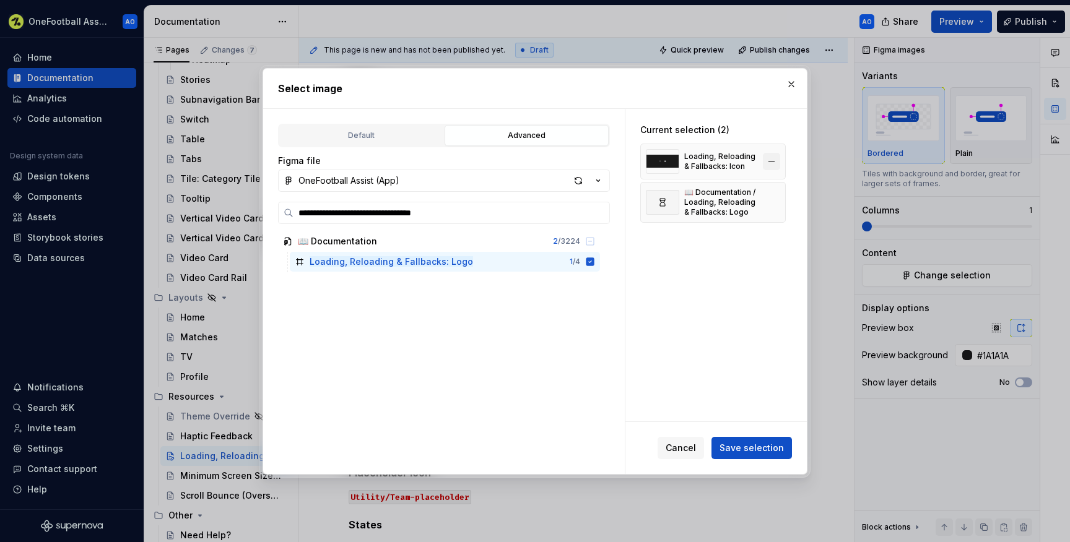
click at [777, 160] on button "button" at bounding box center [771, 161] width 17 height 17
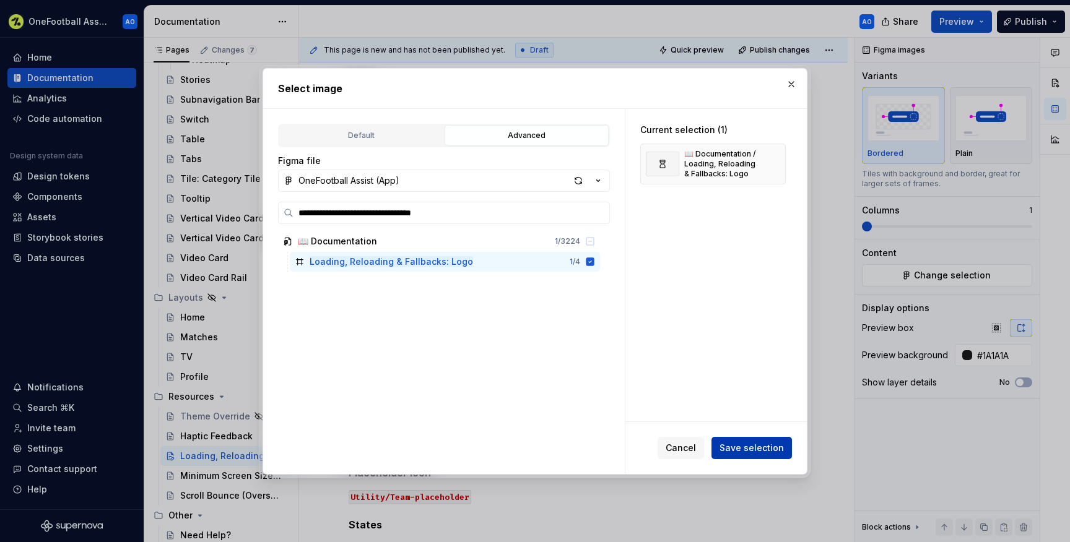
click at [748, 443] on span "Save selection" at bounding box center [752, 448] width 64 height 12
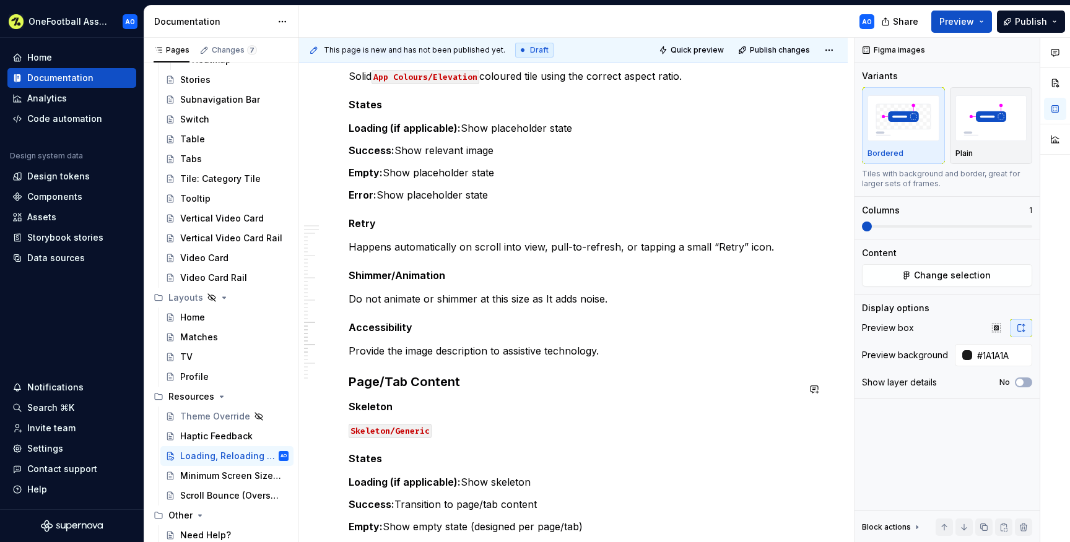
scroll to position [2528, 0]
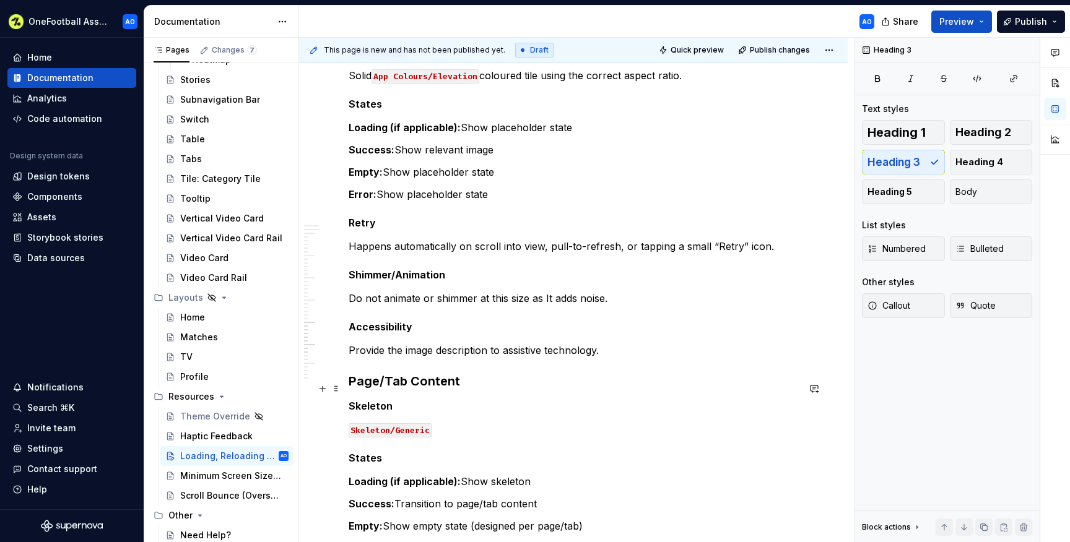
click at [471, 390] on h3 "Page/Tab Content" at bounding box center [574, 381] width 450 height 17
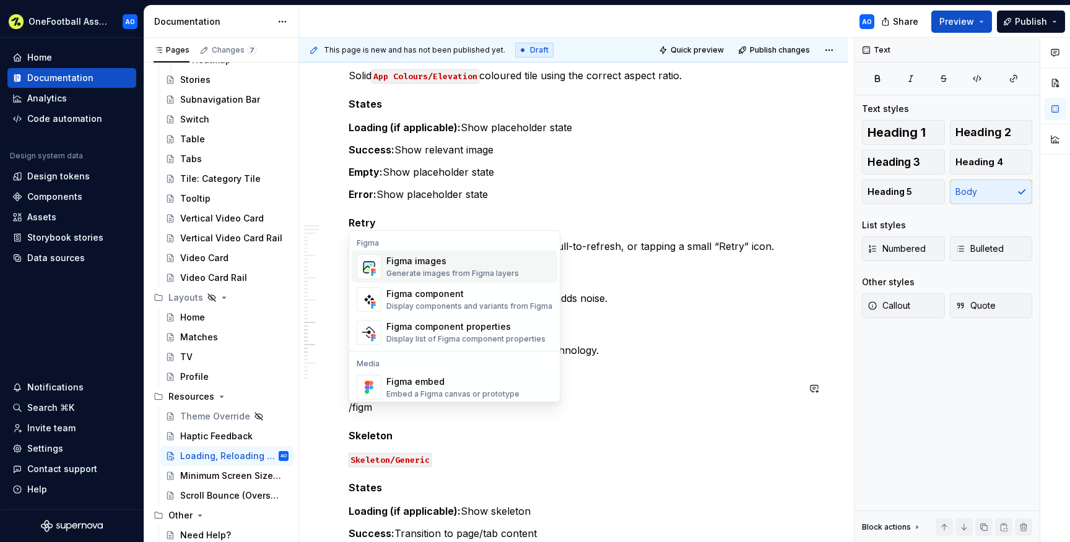
click at [442, 260] on div "Figma images" at bounding box center [452, 261] width 133 height 12
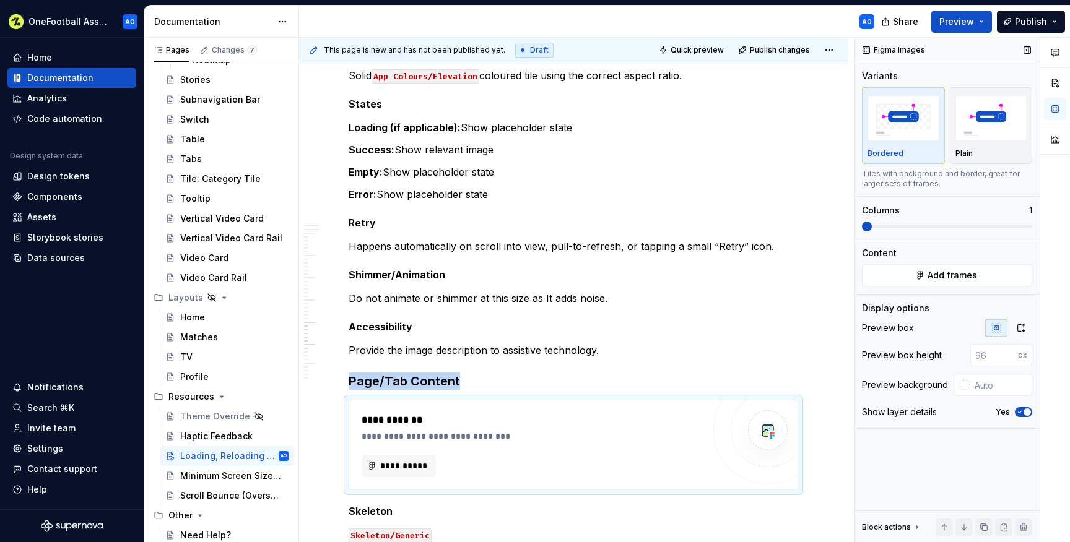
type textarea "*"
click at [999, 383] on input "text" at bounding box center [1001, 385] width 63 height 22
click at [1022, 413] on icon "button" at bounding box center [1020, 412] width 10 height 7
type input "#1A1A1A"
click at [421, 473] on span "**********" at bounding box center [404, 466] width 48 height 12
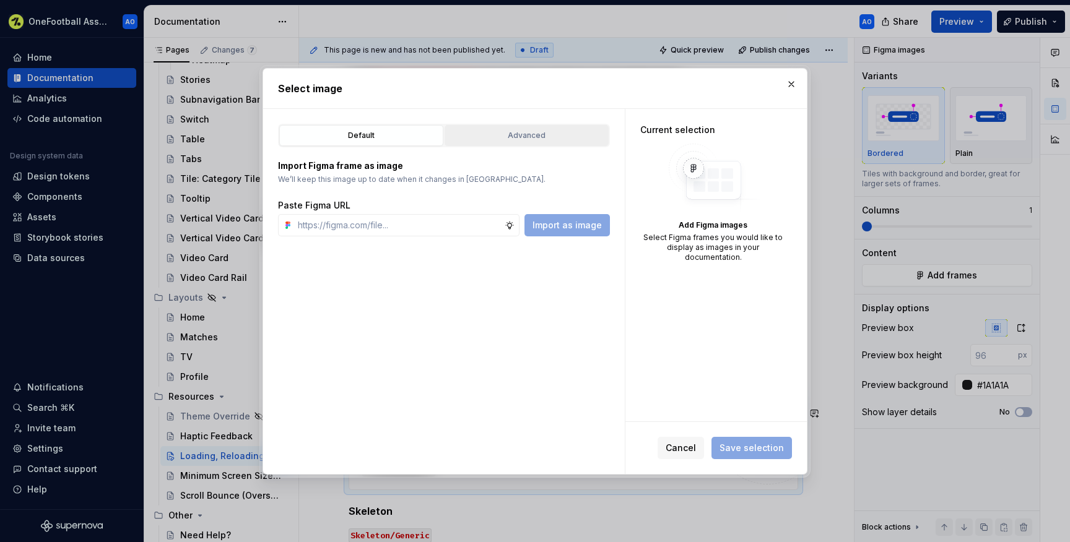
click at [503, 141] on div "Advanced" at bounding box center [526, 135] width 155 height 12
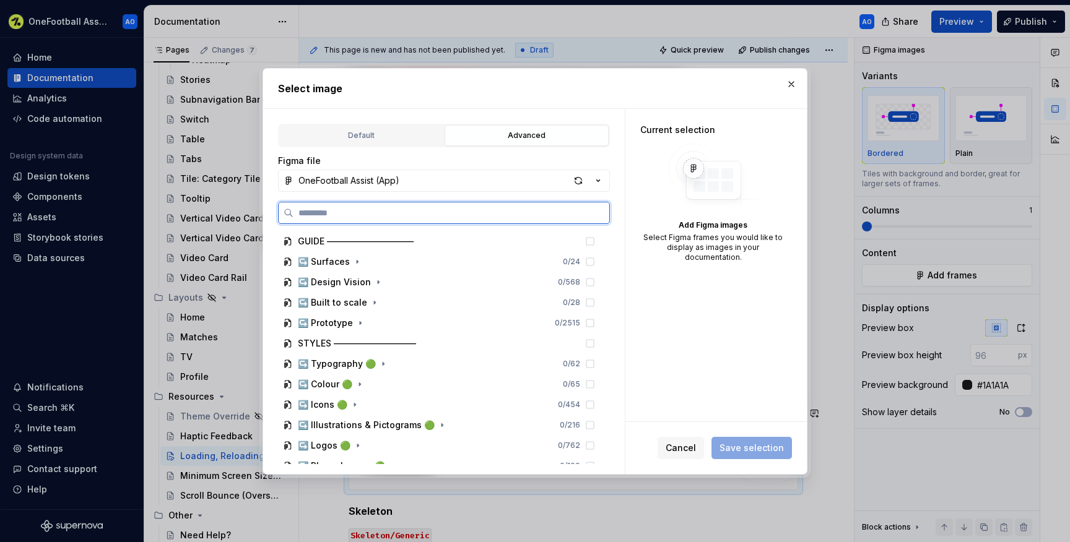
click at [401, 207] on input "search" at bounding box center [452, 213] width 316 height 12
paste input "**********"
type input "**********"
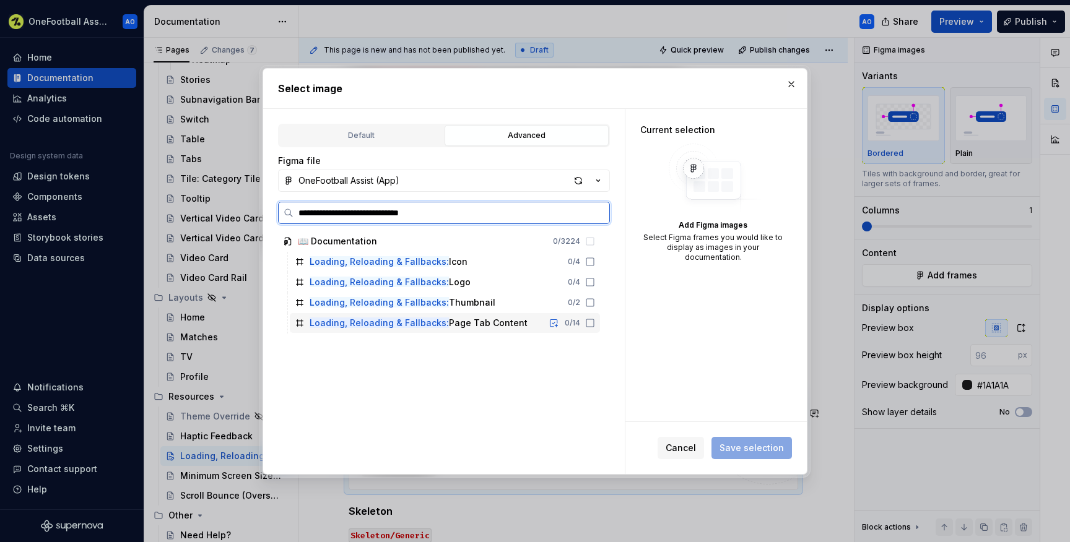
click at [595, 323] on icon at bounding box center [590, 323] width 10 height 10
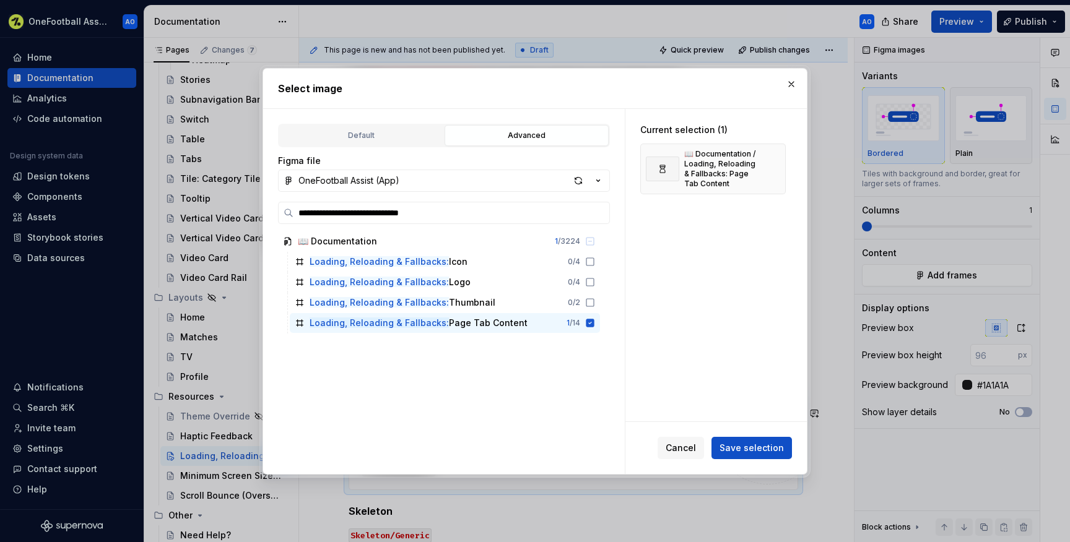
click at [751, 459] on div "Cancel Save selection" at bounding box center [715, 448] width 181 height 52
click at [752, 443] on span "Save selection" at bounding box center [752, 448] width 64 height 12
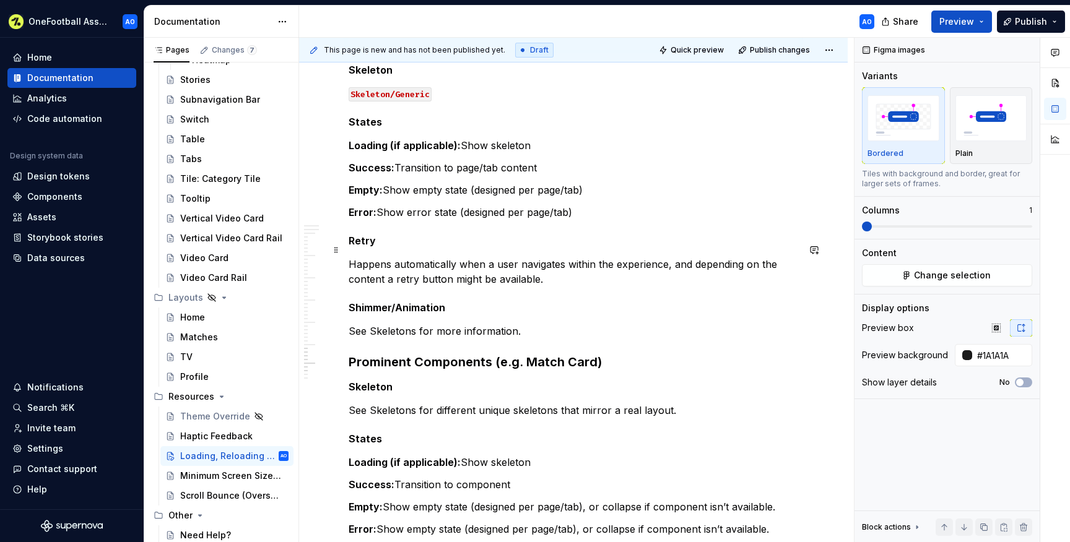
scroll to position [3082, 0]
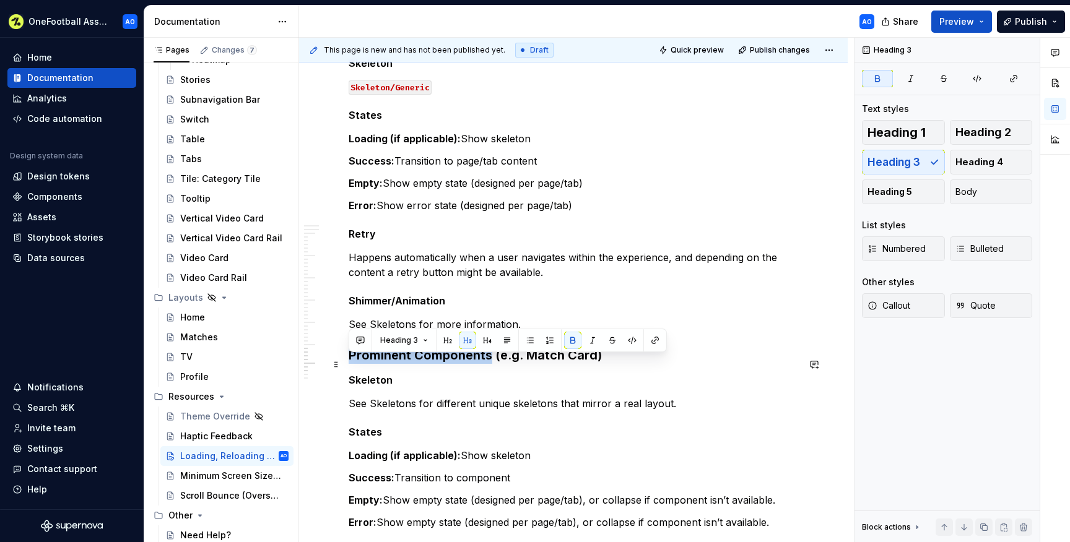
drag, startPoint x: 351, startPoint y: 365, endPoint x: 488, endPoint y: 368, distance: 137.5
click at [488, 363] on strong "Prominent Components (e.g. Match Card)" at bounding box center [475, 355] width 253 height 15
click at [55, 254] on div "Data sources" at bounding box center [56, 258] width 58 height 12
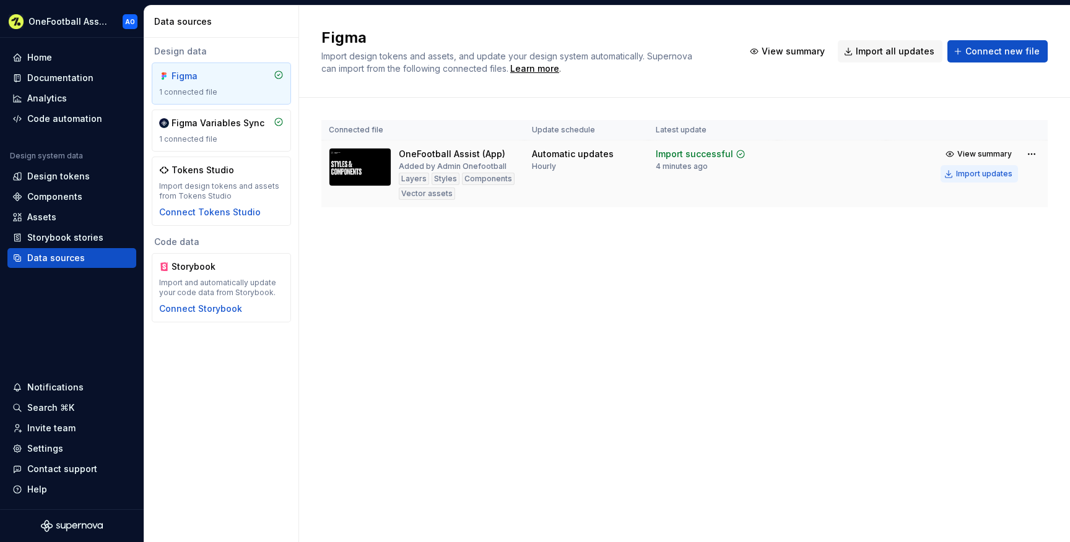
click at [969, 175] on div "Import updates" at bounding box center [984, 174] width 56 height 10
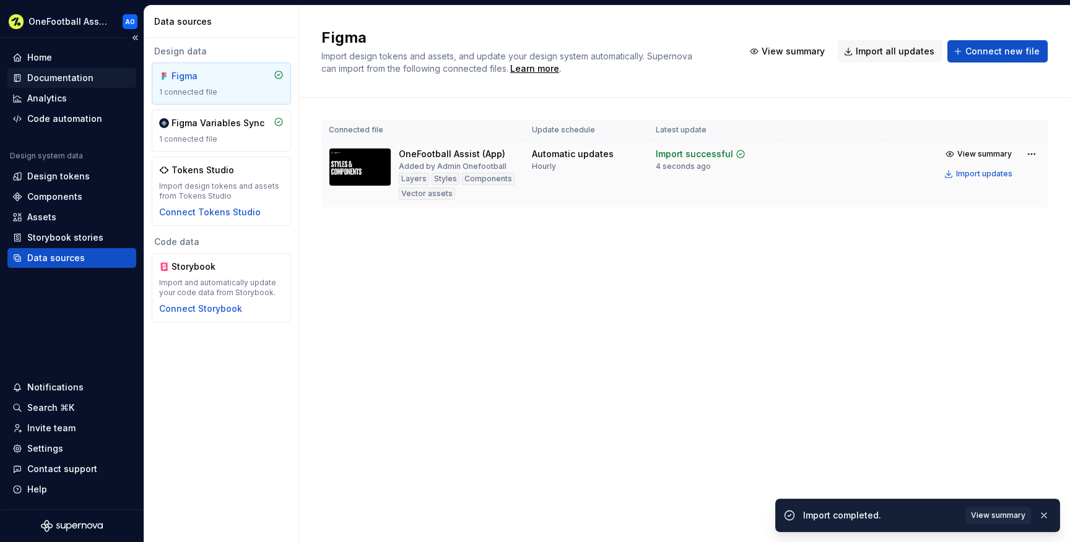
click at [85, 72] on div "Documentation" at bounding box center [60, 78] width 66 height 12
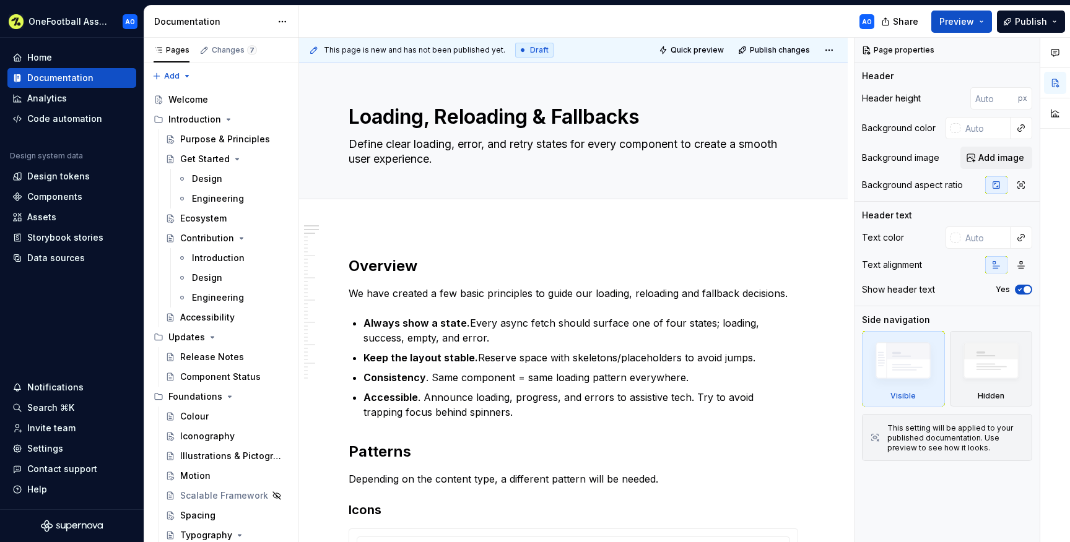
type textarea "*"
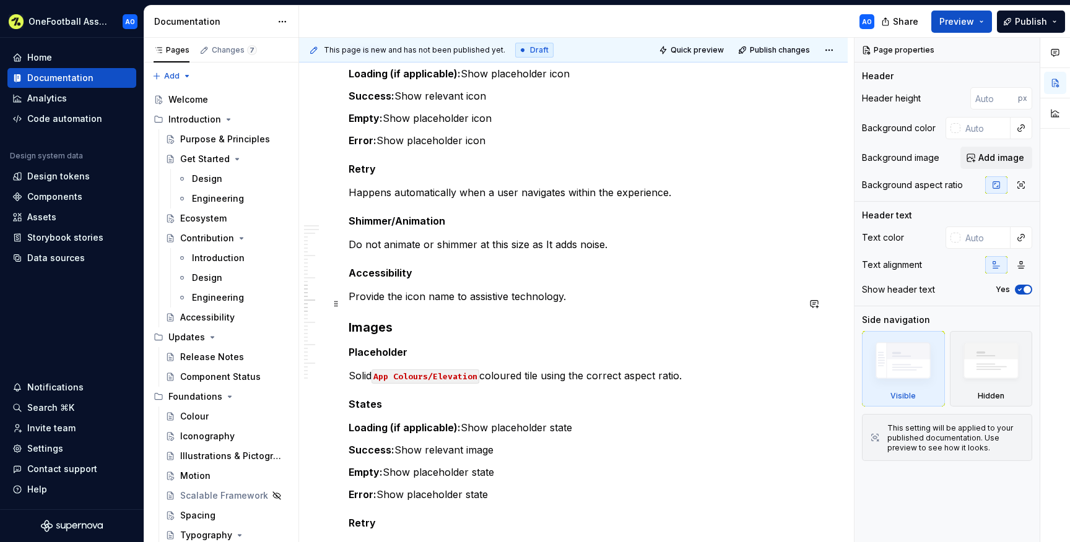
scroll to position [1878, 0]
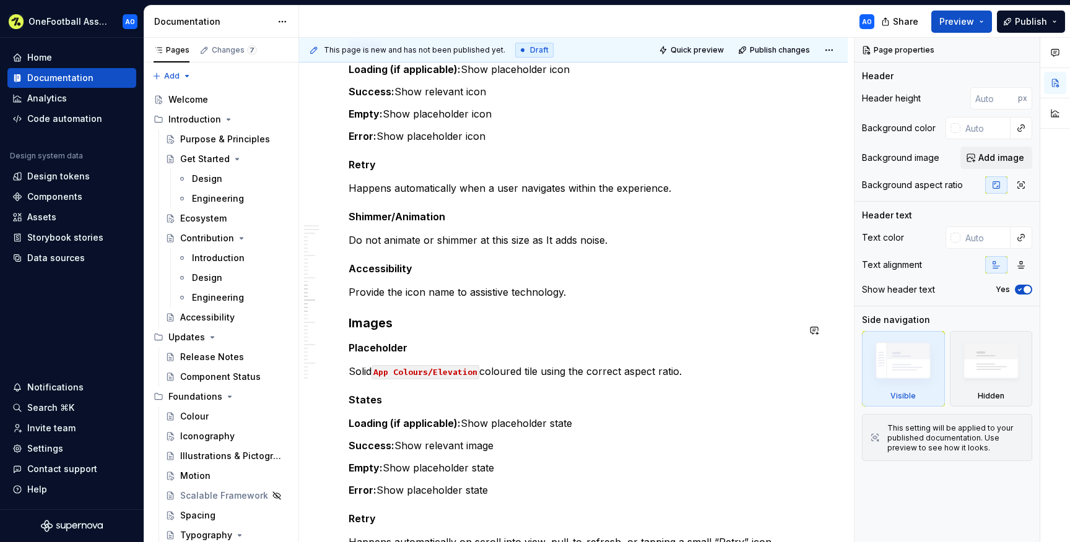
click at [419, 332] on h3 "Images" at bounding box center [574, 323] width 450 height 17
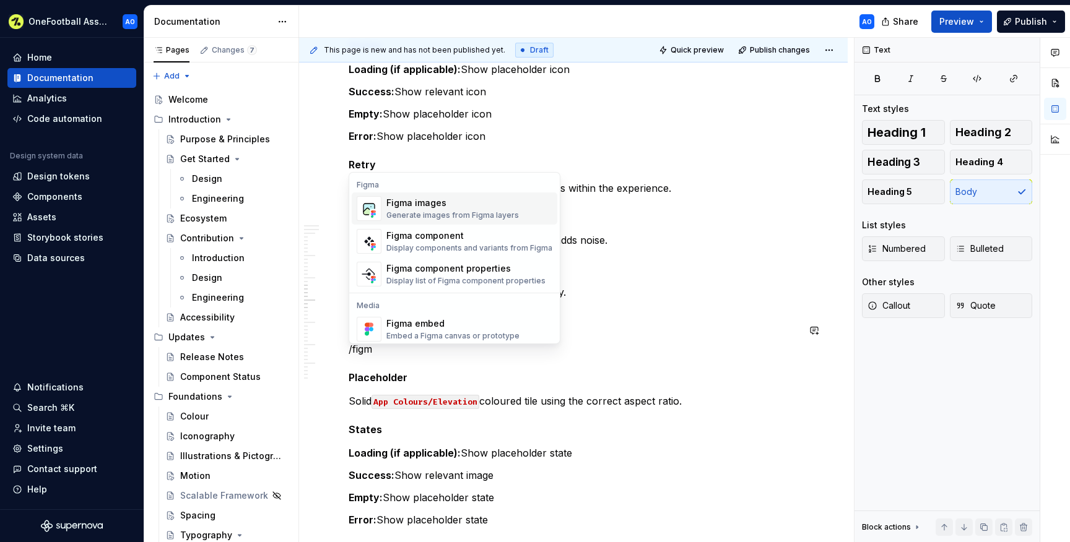
click at [410, 211] on div "Generate images from Figma layers" at bounding box center [452, 216] width 133 height 10
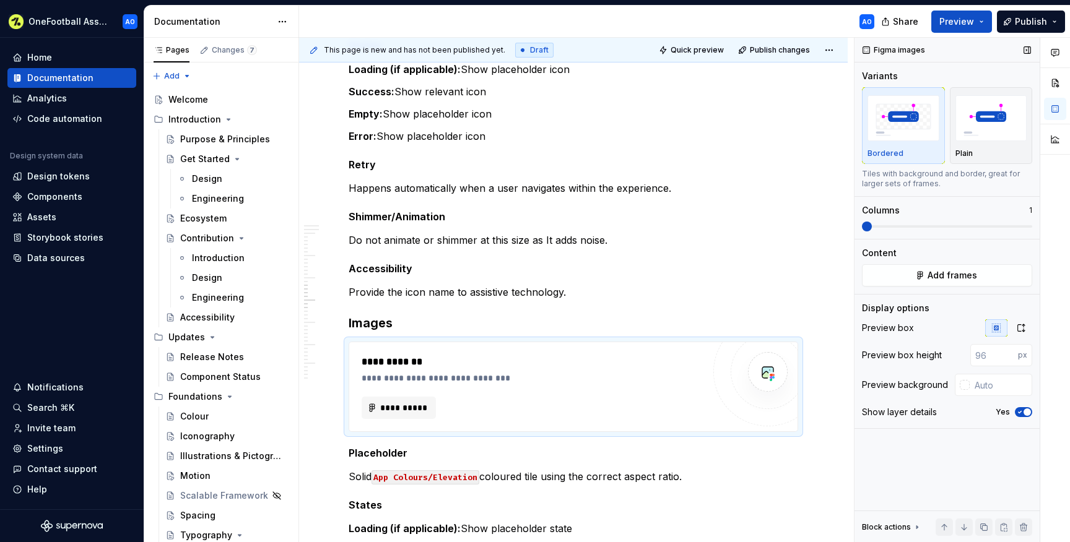
click at [1021, 410] on icon "button" at bounding box center [1020, 412] width 10 height 7
click at [997, 396] on input "text" at bounding box center [1001, 385] width 63 height 22
type input "#1A1A1A"
click at [948, 268] on button "Add frames" at bounding box center [947, 275] width 170 height 22
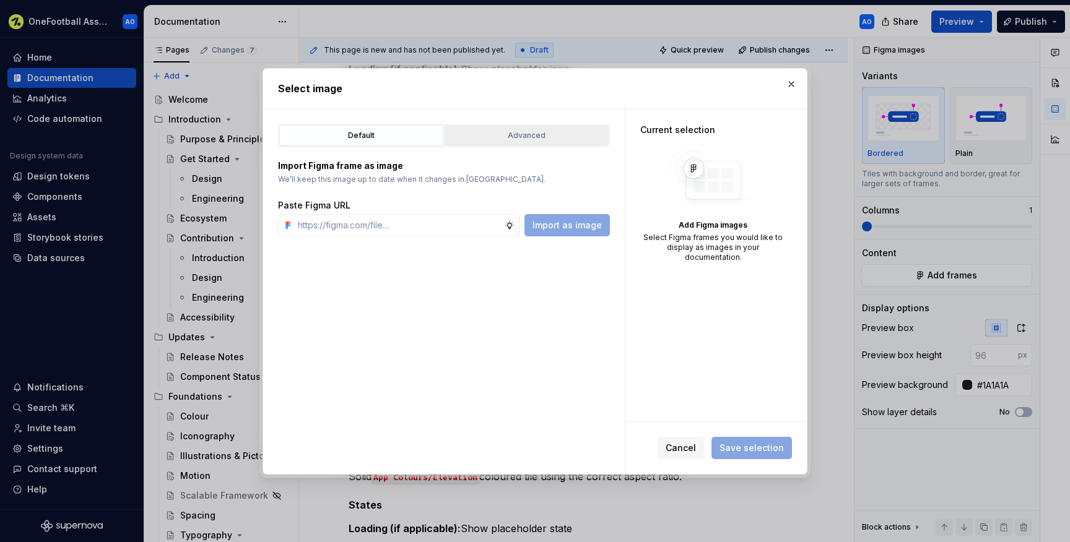
click at [496, 128] on button "Advanced" at bounding box center [527, 135] width 164 height 21
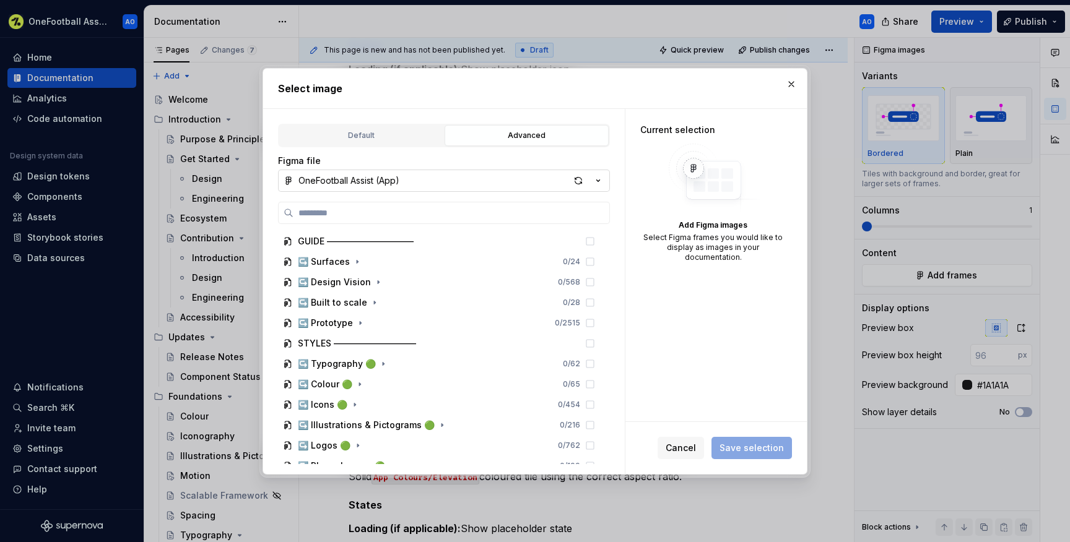
click at [446, 177] on button "OneFootball Assist (App)" at bounding box center [444, 181] width 332 height 22
click at [429, 182] on div "Select image Default Advanced Import Figma frame as image We’ll keep this image…" at bounding box center [535, 271] width 1070 height 542
click at [421, 210] on input "search" at bounding box center [452, 213] width 316 height 12
paste input "**********"
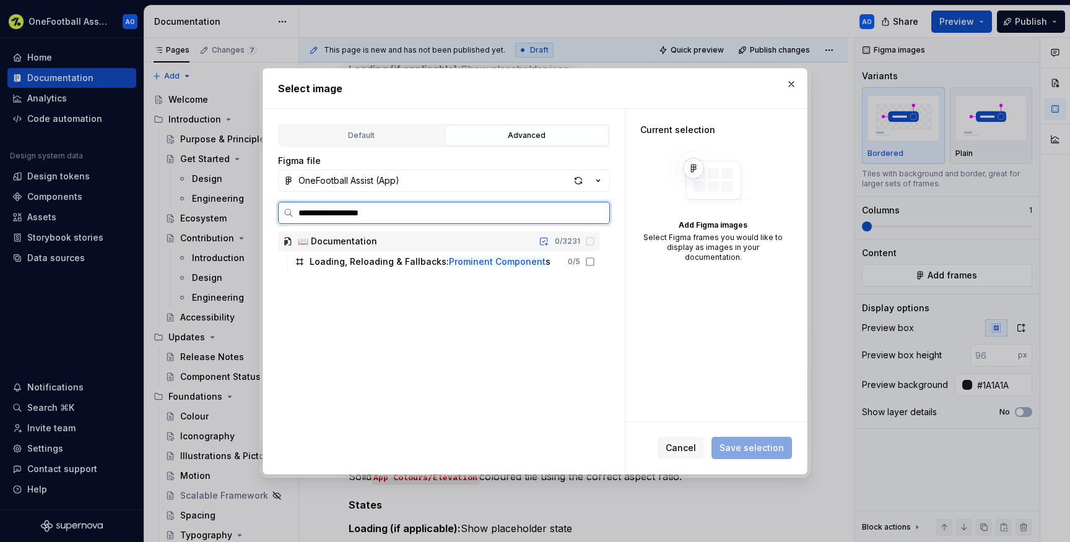
type input "*"
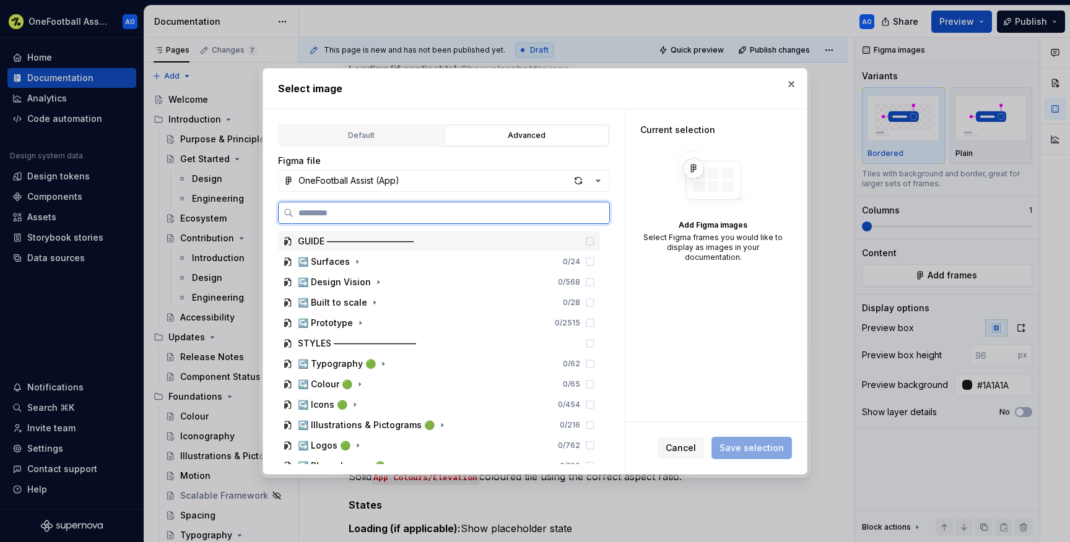
paste input "**********"
type input "**********"
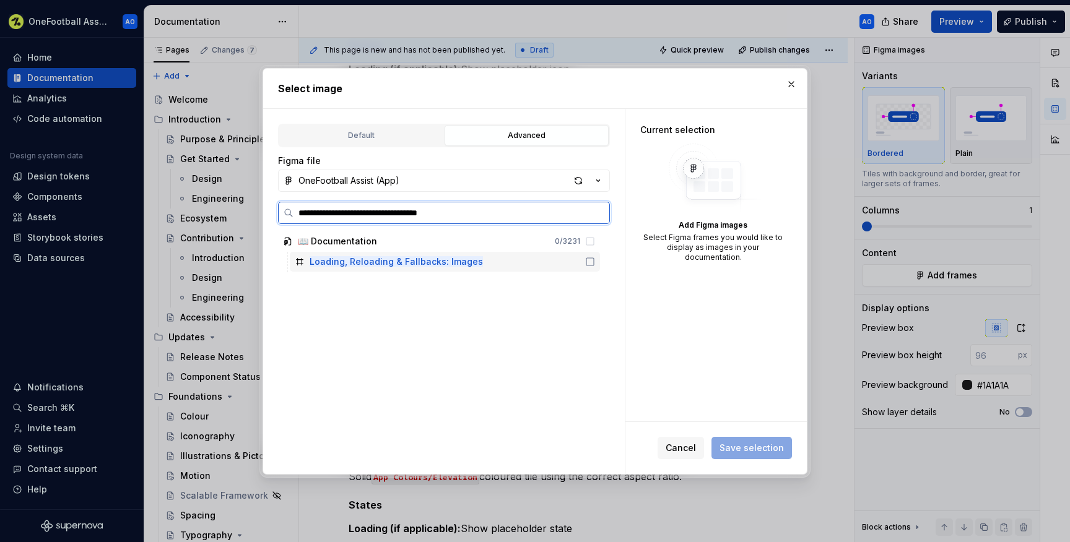
click at [595, 262] on icon at bounding box center [590, 262] width 10 height 10
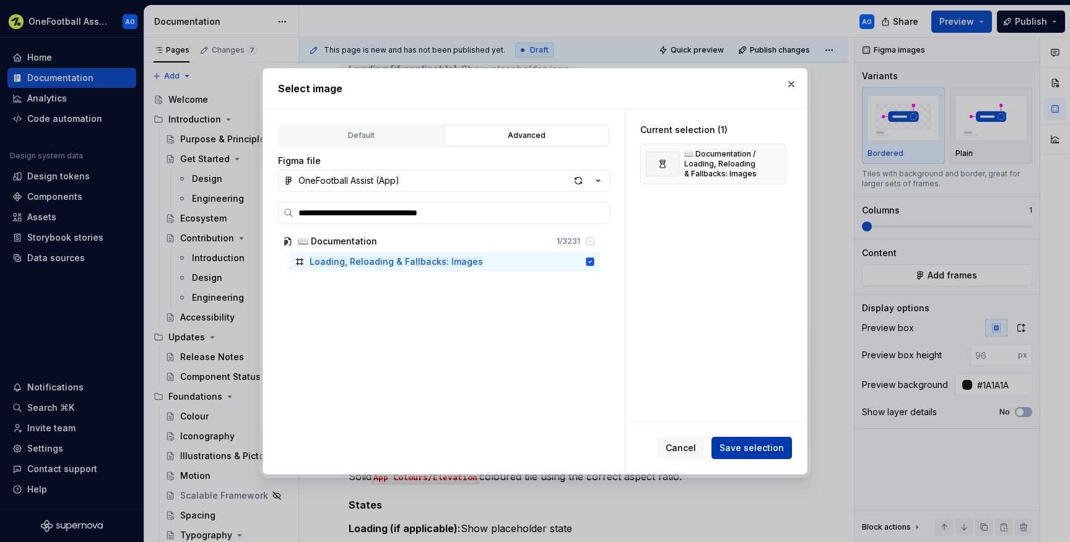
click at [742, 445] on span "Save selection" at bounding box center [752, 448] width 64 height 12
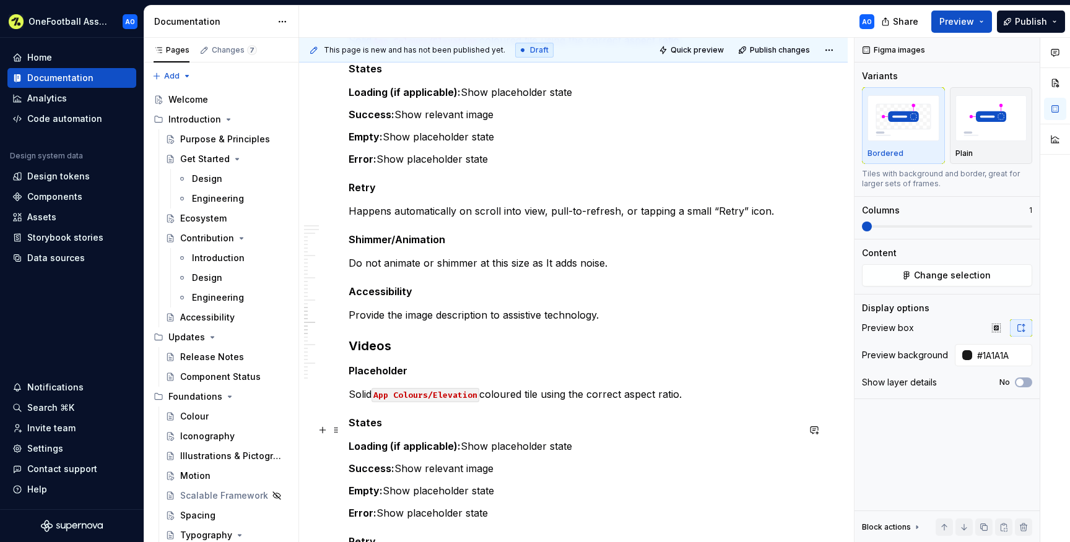
scroll to position [2385, 0]
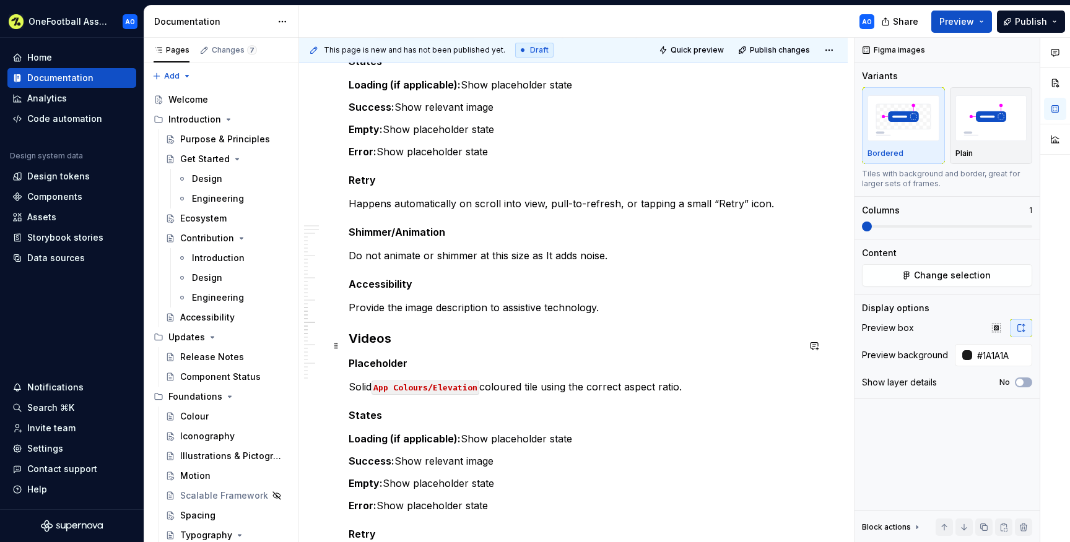
click at [412, 347] on h3 "Videos" at bounding box center [574, 338] width 450 height 17
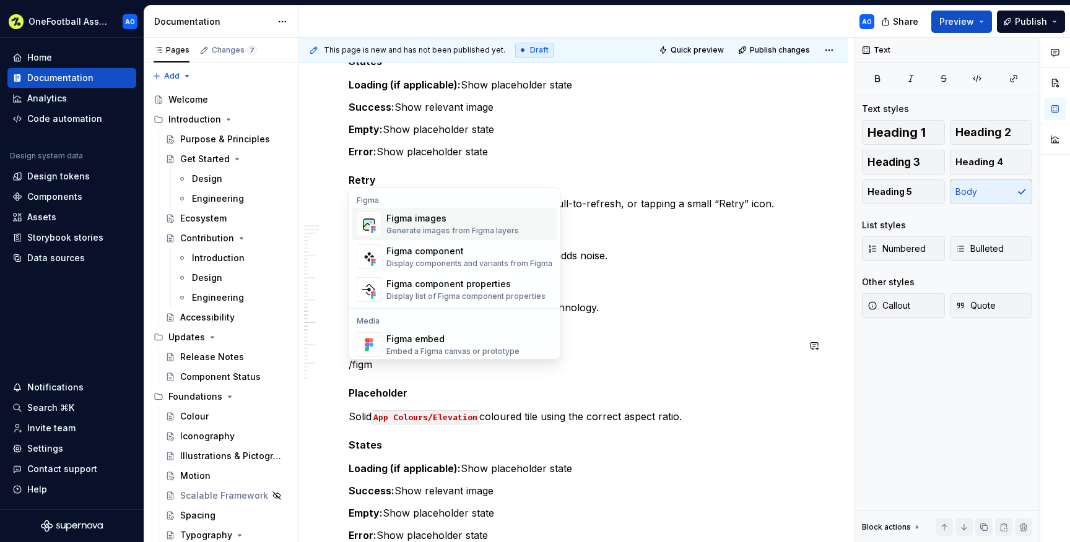
click at [394, 226] on div "Generate images from Figma layers" at bounding box center [452, 231] width 133 height 10
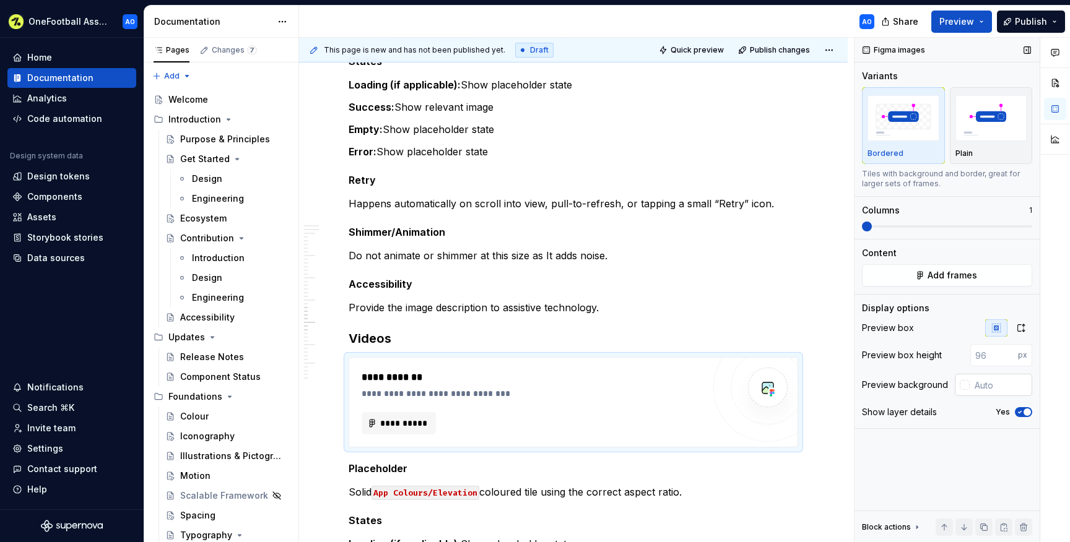
click at [972, 380] on input "text" at bounding box center [1001, 385] width 63 height 22
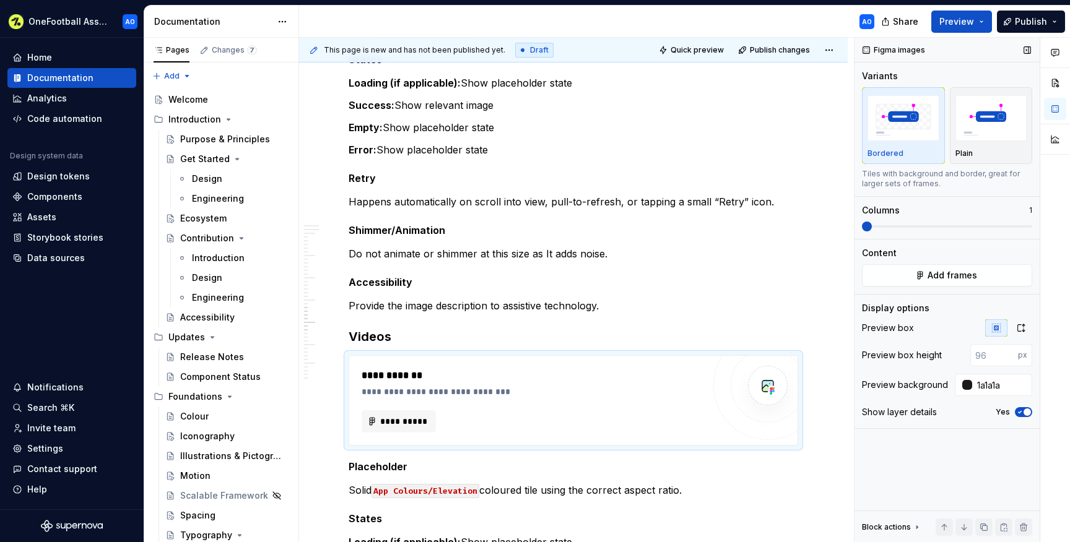
type input "#1A1A1A"
click at [1024, 411] on span "button" at bounding box center [1027, 412] width 7 height 7
click at [959, 292] on div "Figma images Variants Bordered Plain Tiles with background and border, great fo…" at bounding box center [947, 290] width 185 height 505
click at [947, 272] on span "Add frames" at bounding box center [953, 275] width 50 height 12
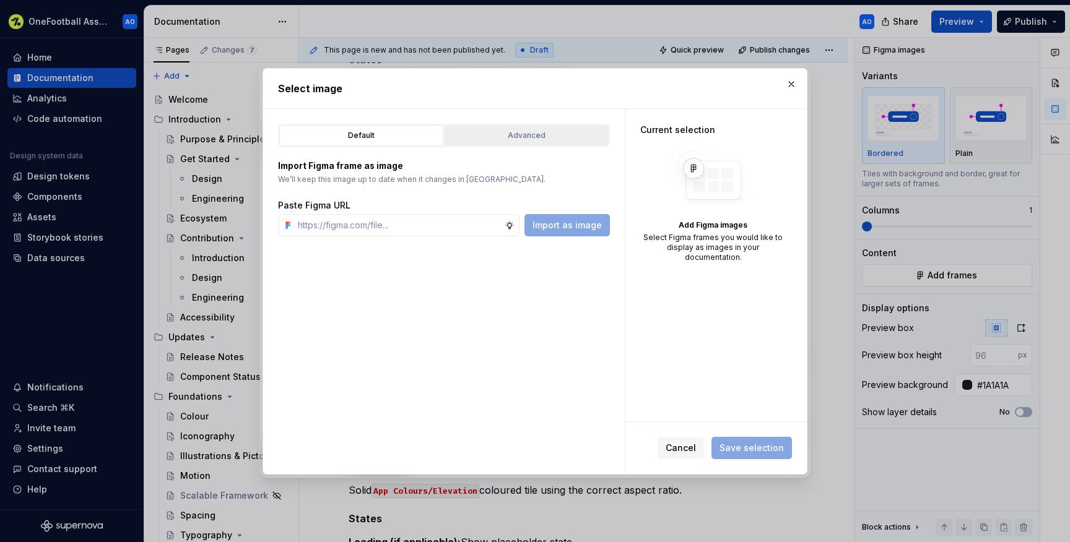
click at [518, 136] on div "Advanced" at bounding box center [526, 135] width 155 height 12
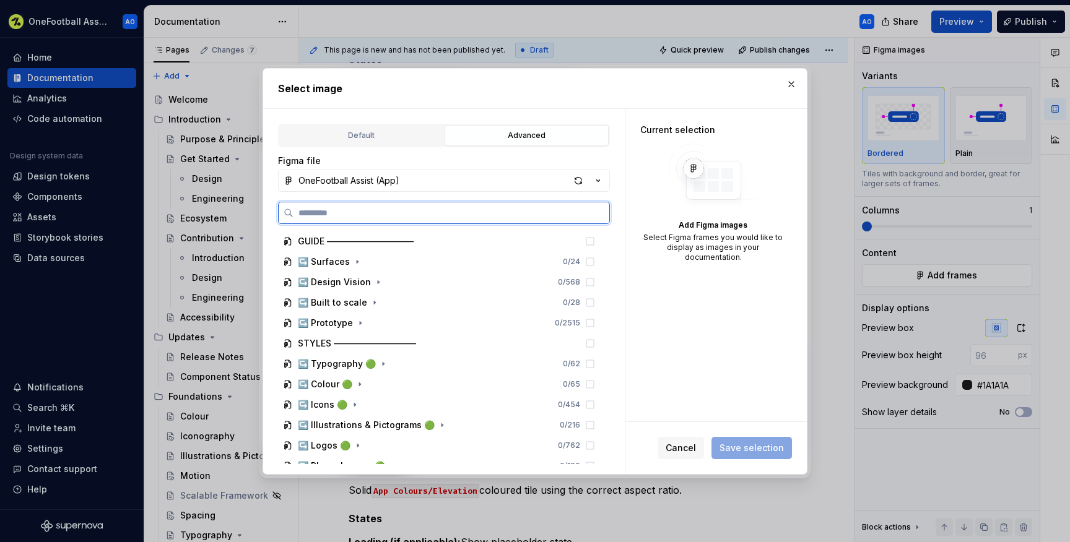
click at [429, 209] on input "search" at bounding box center [452, 213] width 316 height 12
paste input "**********"
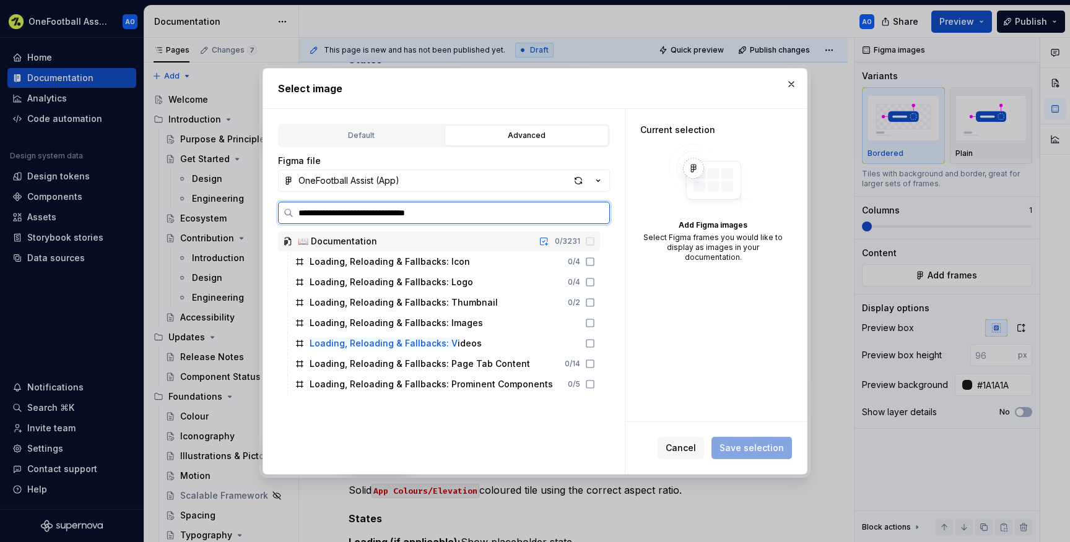
type input "**********"
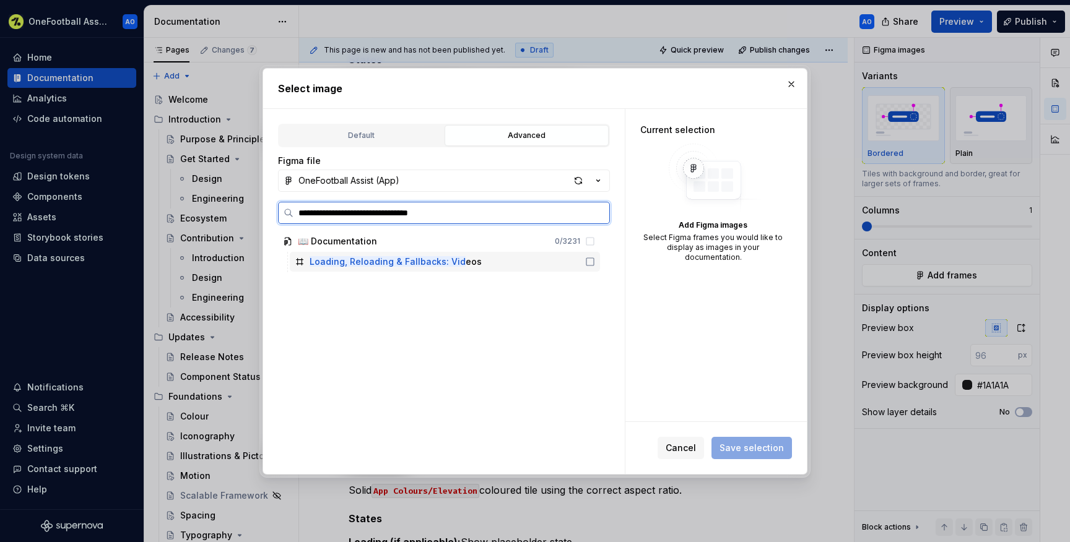
click at [595, 261] on icon at bounding box center [590, 262] width 10 height 10
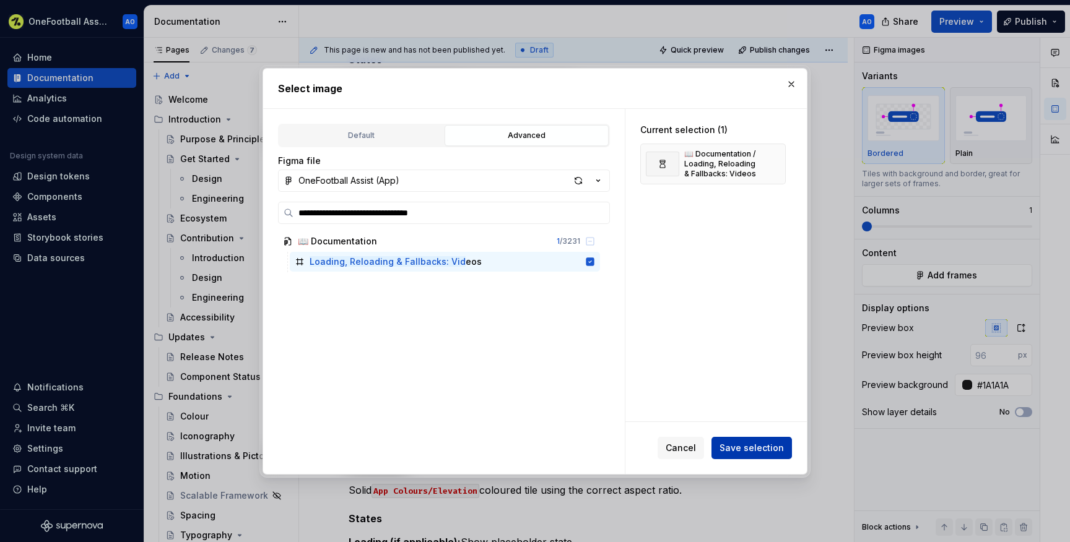
click at [738, 445] on span "Save selection" at bounding box center [752, 448] width 64 height 12
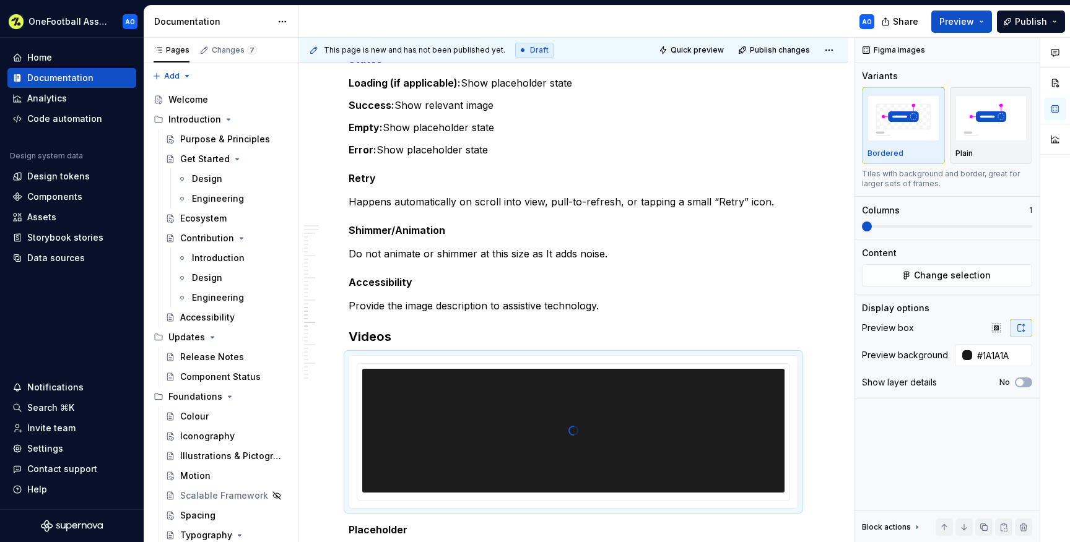
type textarea "*"
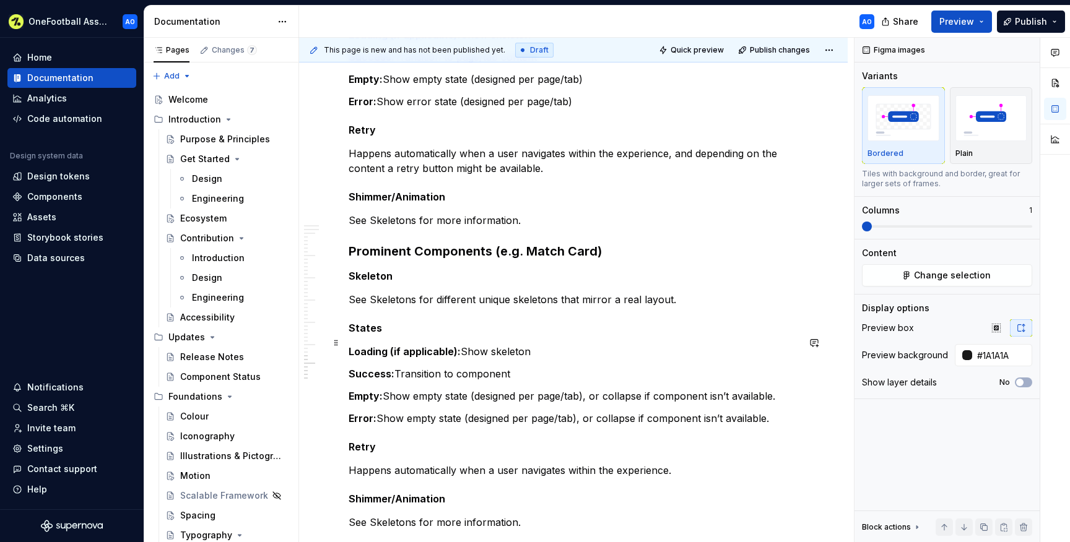
scroll to position [3638, 0]
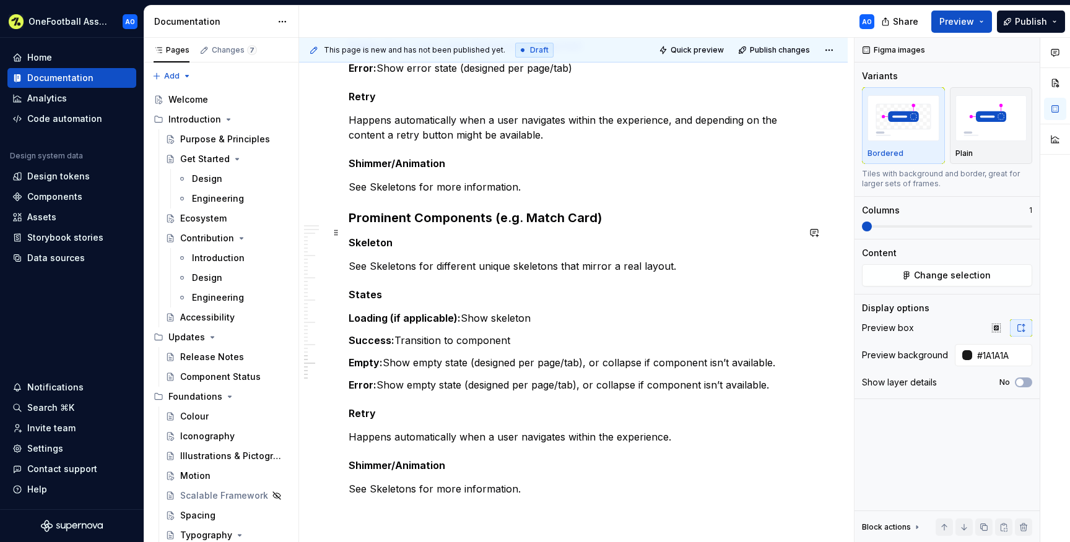
click at [608, 227] on h3 "Prominent Components (e.g. Match Card)" at bounding box center [574, 217] width 450 height 17
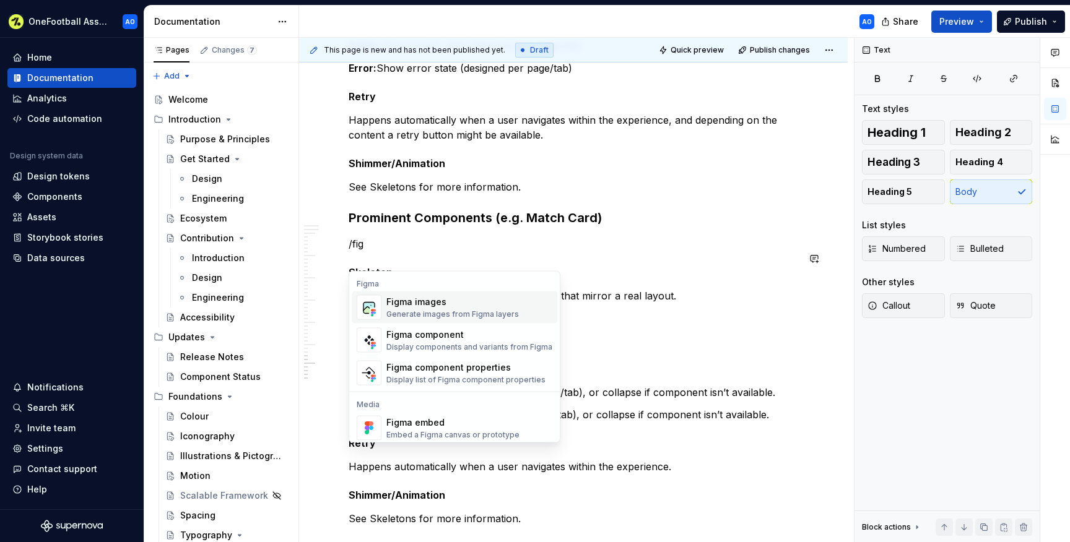
click at [518, 305] on div "Figma images Generate images from Figma layers" at bounding box center [469, 307] width 166 height 25
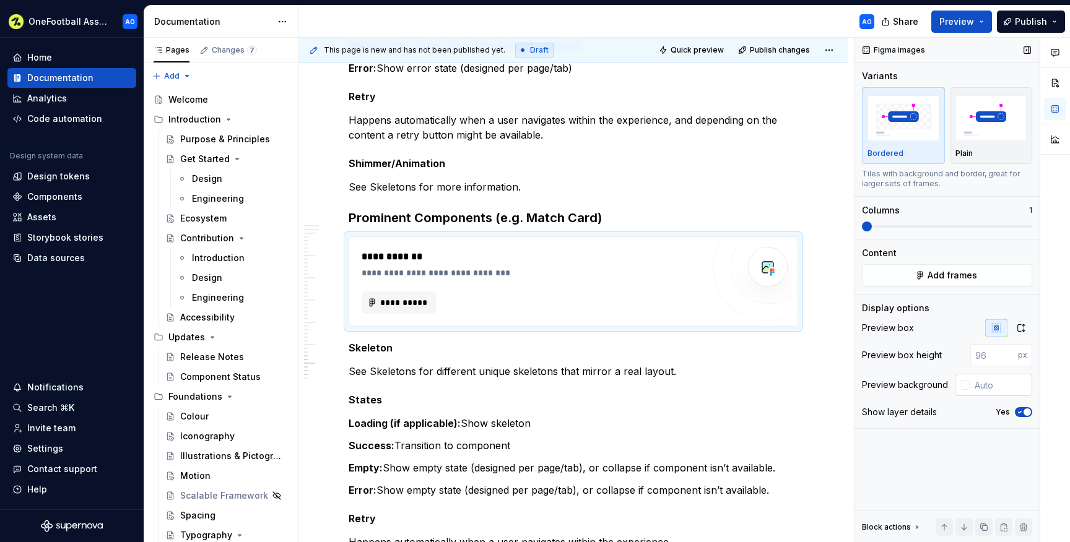
click at [972, 383] on input "text" at bounding box center [1001, 385] width 63 height 22
type input "#1A1A1A"
click at [1020, 414] on icon "button" at bounding box center [1020, 412] width 10 height 7
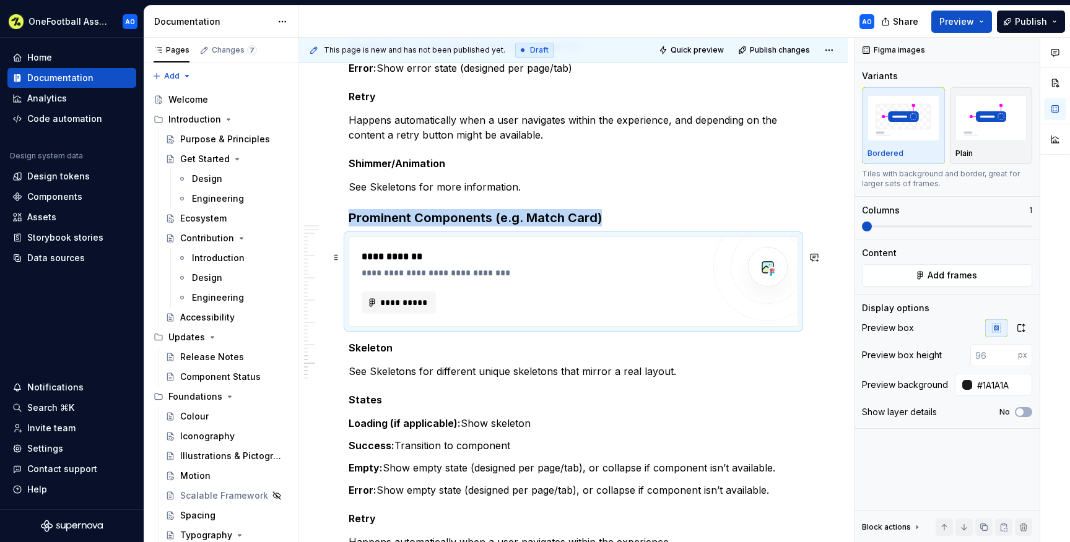
click at [738, 284] on div at bounding box center [768, 267] width 74 height 74
click at [416, 309] on button "**********" at bounding box center [399, 303] width 74 height 22
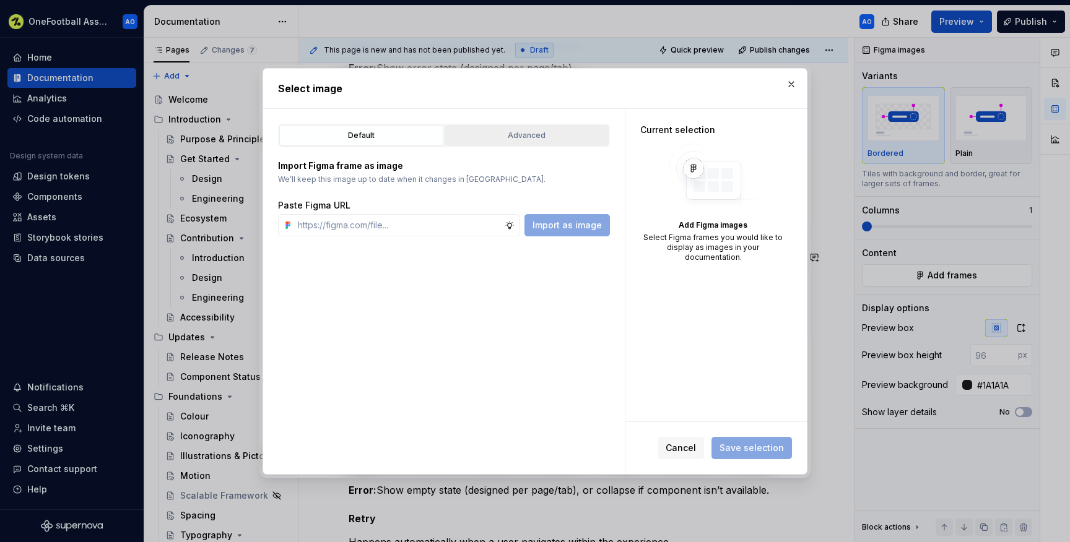
click at [515, 140] on div "Advanced" at bounding box center [526, 135] width 155 height 12
type textarea "*"
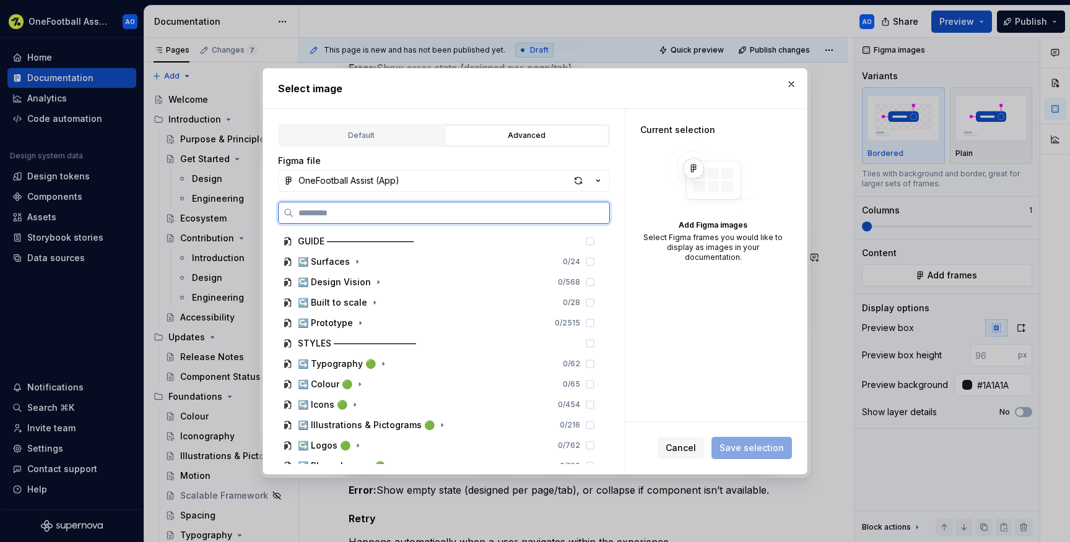
click at [430, 212] on input "search" at bounding box center [452, 213] width 316 height 12
paste input "**********"
type input "**********"
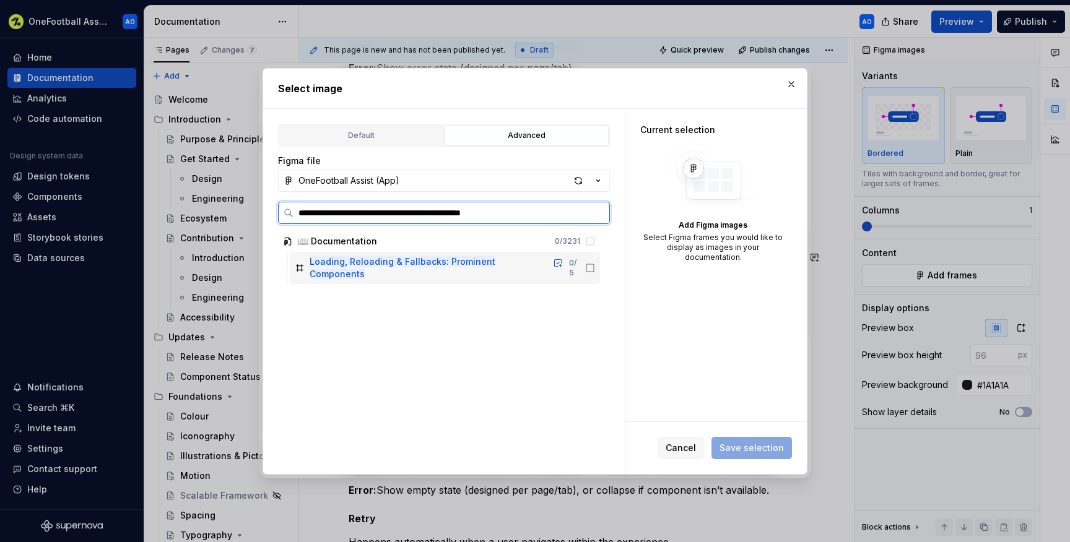
click at [595, 263] on icon at bounding box center [590, 268] width 10 height 10
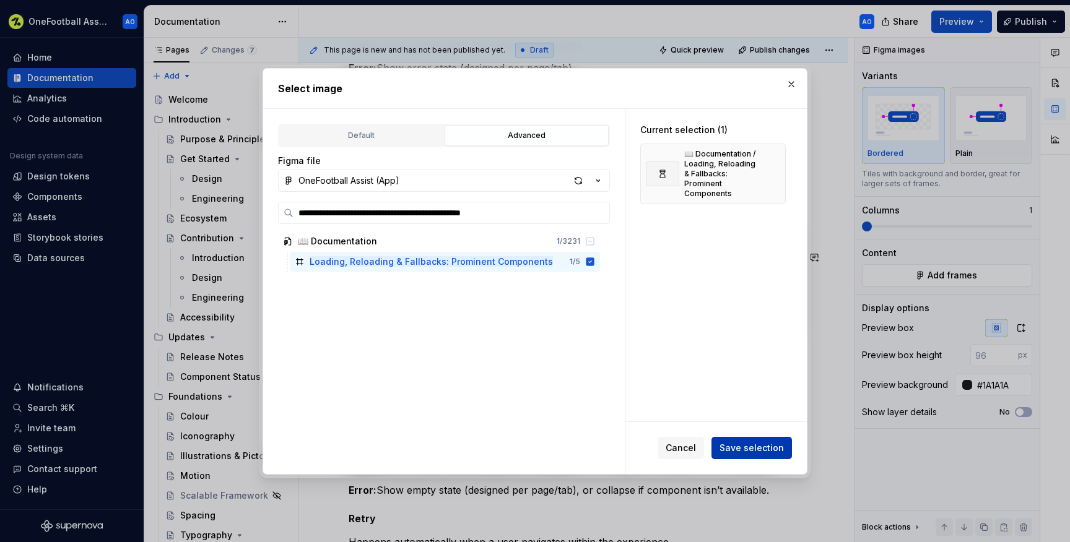
click at [736, 446] on span "Save selection" at bounding box center [752, 448] width 64 height 12
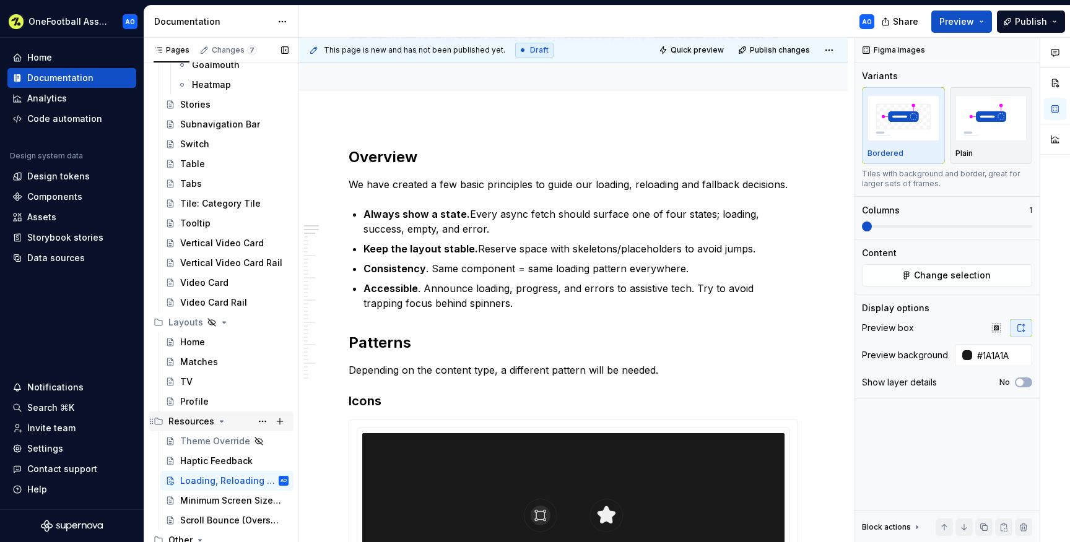
scroll to position [2239, 0]
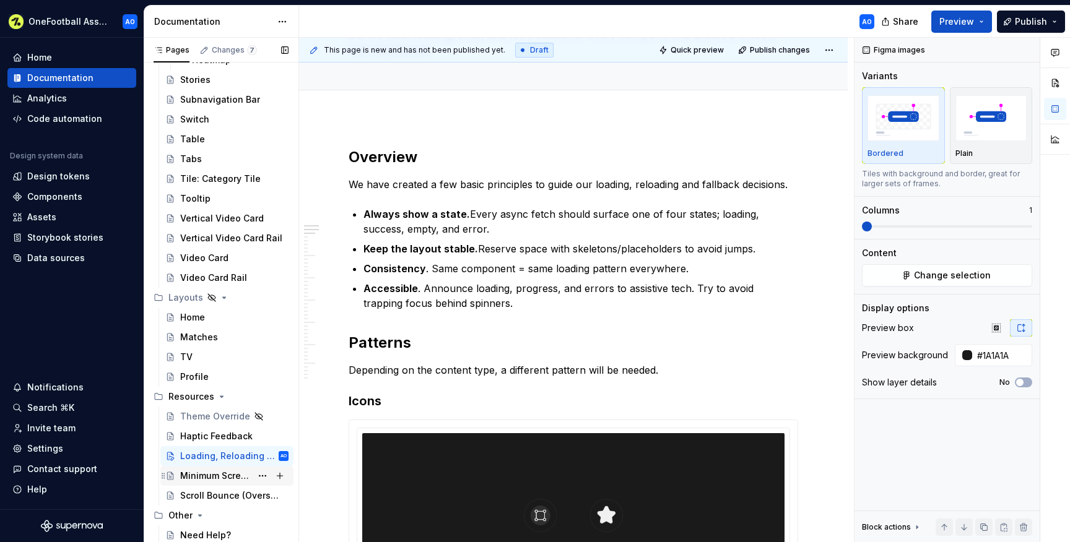
click at [219, 472] on div "Minimum Screen Size Support" at bounding box center [215, 476] width 71 height 12
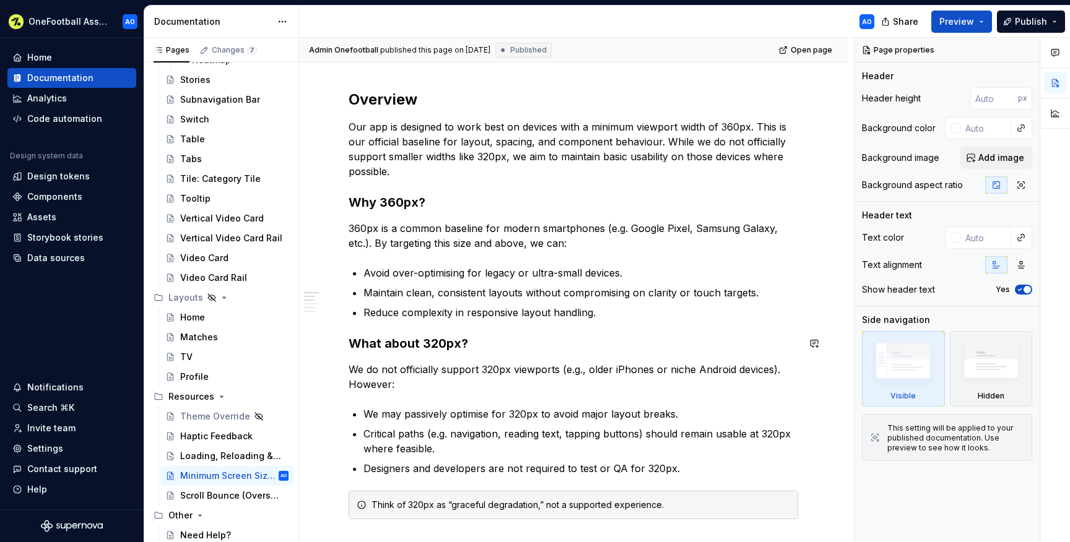
scroll to position [158, 0]
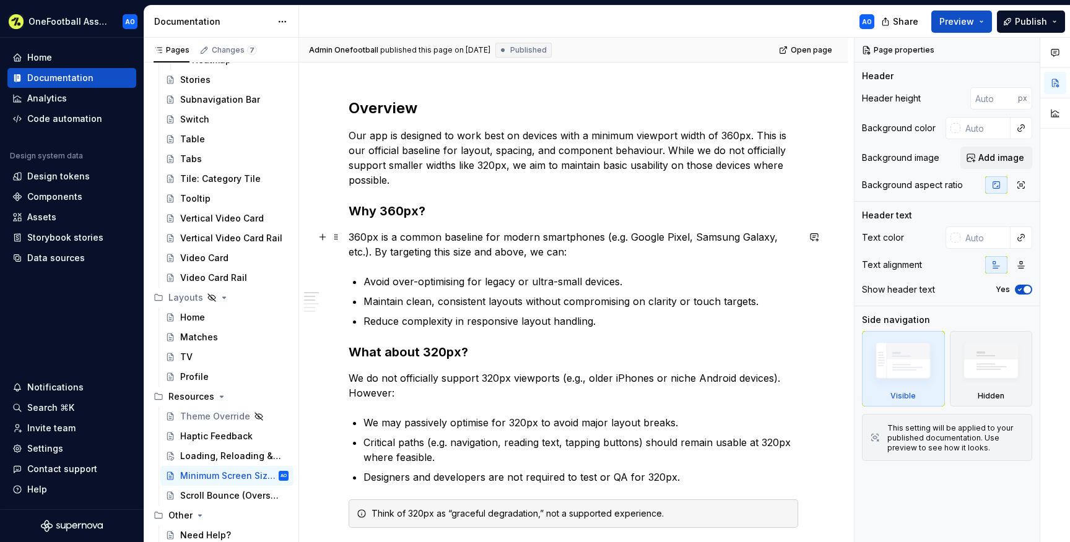
click at [351, 240] on p "360px is a common baseline for modern smartphones (e.g. Google Pixel, Samsung G…" at bounding box center [574, 245] width 450 height 30
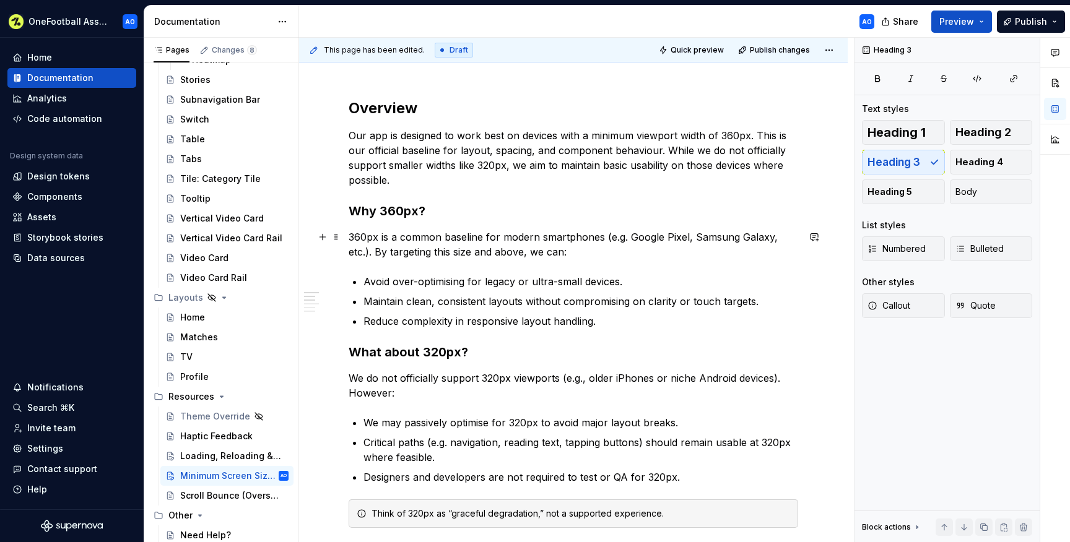
click at [382, 249] on p "360px is a common baseline for modern smartphones (e.g. Google Pixel, Samsung G…" at bounding box center [574, 245] width 450 height 30
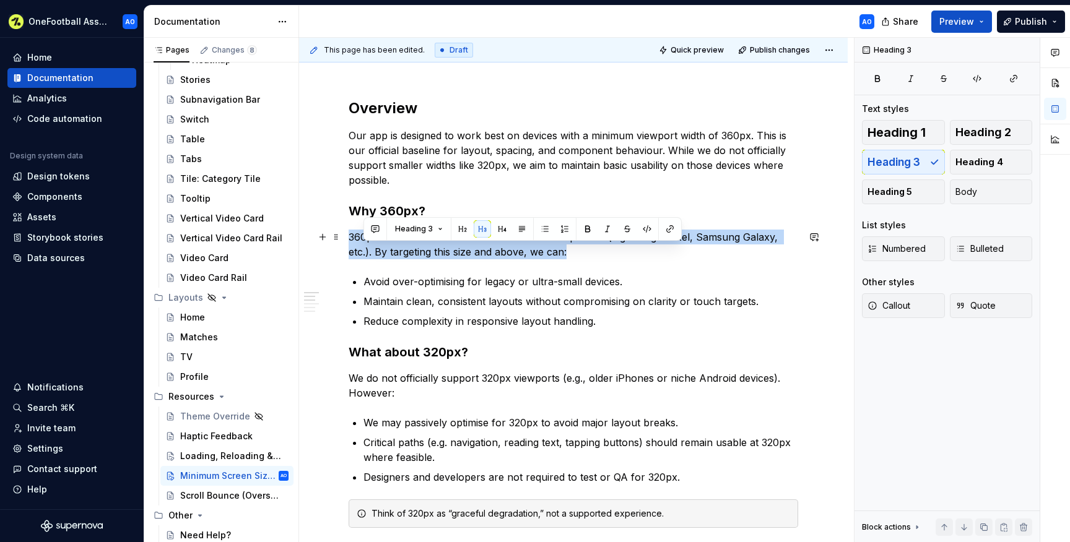
click at [382, 249] on p "360px is a common baseline for modern smartphones (e.g. Google Pixel, Samsung G…" at bounding box center [574, 245] width 450 height 30
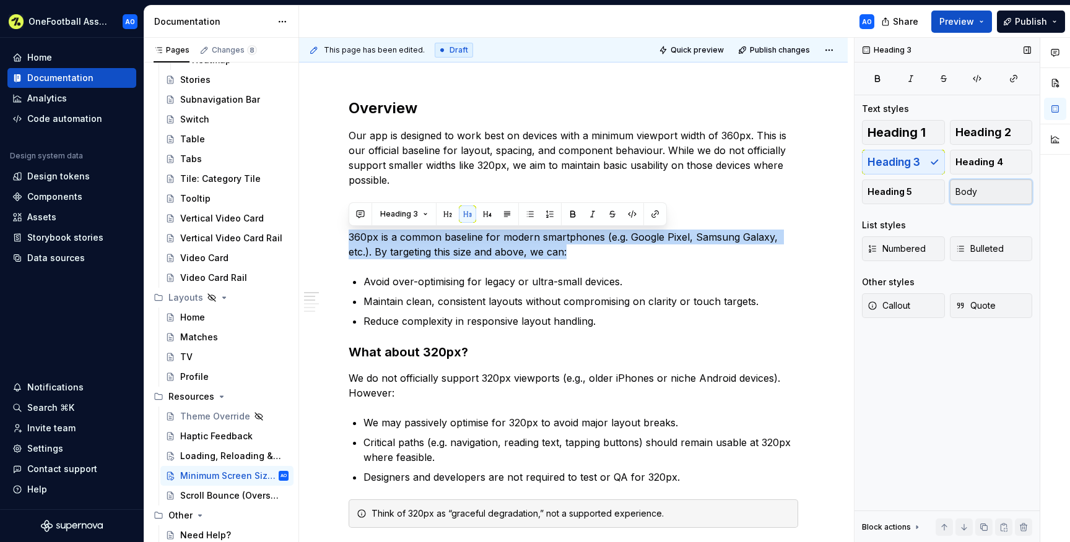
click at [994, 187] on button "Body" at bounding box center [991, 192] width 83 height 25
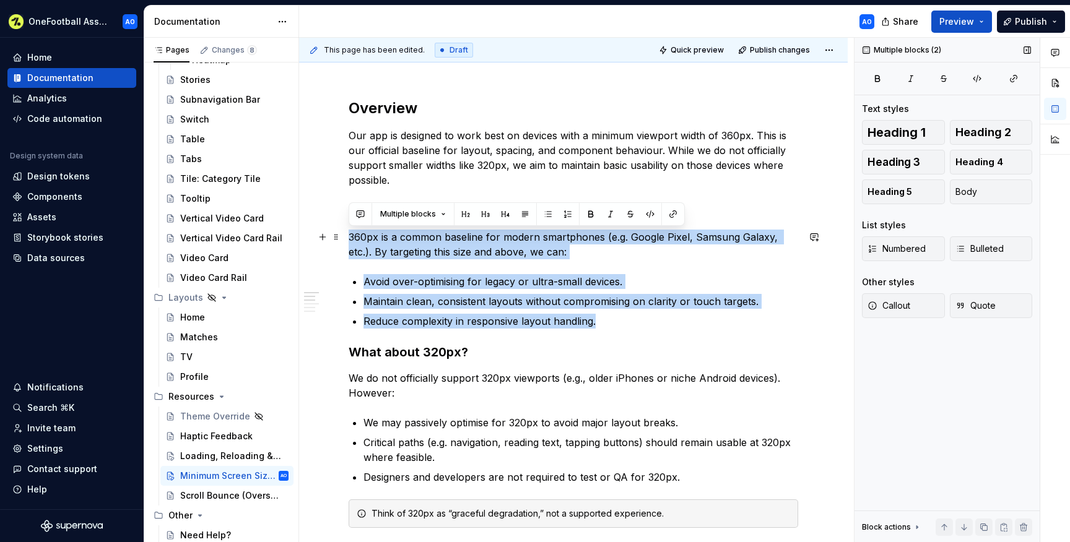
drag, startPoint x: 599, startPoint y: 326, endPoint x: 347, endPoint y: 235, distance: 268.6
click at [347, 235] on div "Overview Our app is designed to work best on devices with a minimum viewport wi…" at bounding box center [573, 517] width 549 height 897
click at [962, 196] on span "Body" at bounding box center [967, 192] width 22 height 12
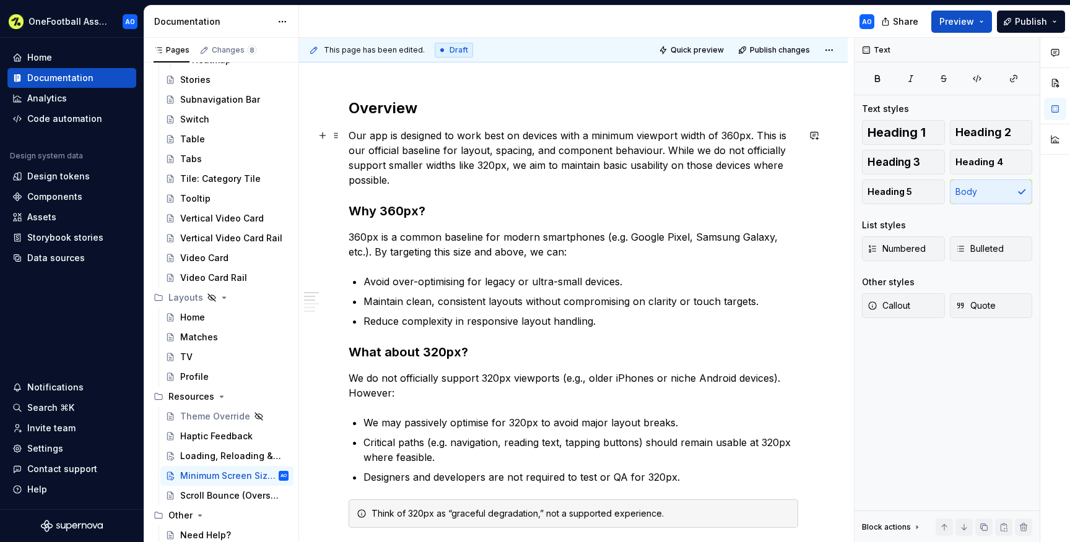
click at [424, 174] on p "Our app is designed to work best on devices with a minimum viewport width of 36…" at bounding box center [574, 157] width 450 height 59
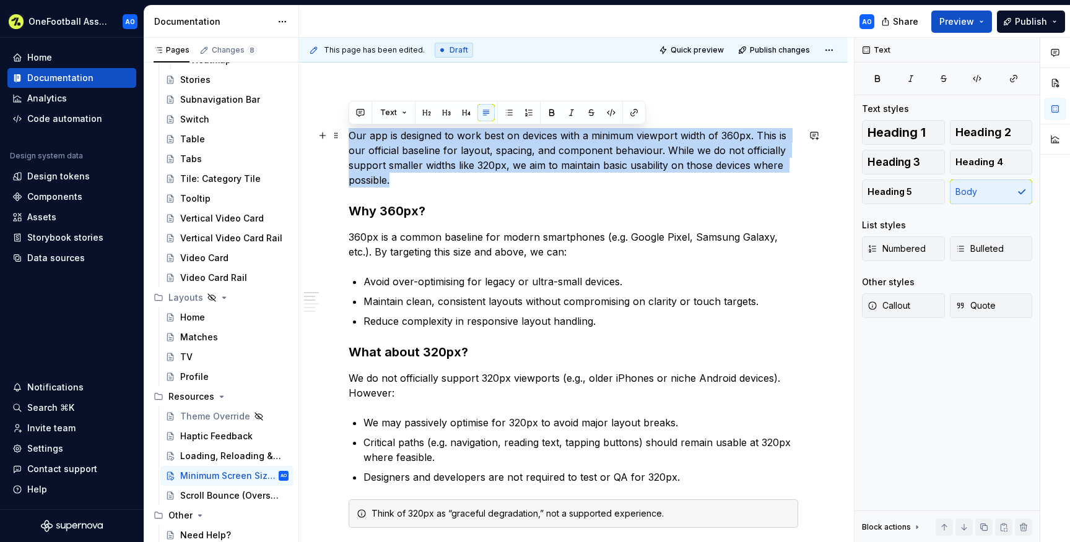
drag, startPoint x: 396, startPoint y: 179, endPoint x: 347, endPoint y: 139, distance: 63.4
click at [347, 139] on div "Overview Our app is designed to work best on devices with a minimum viewport wi…" at bounding box center [573, 517] width 549 height 897
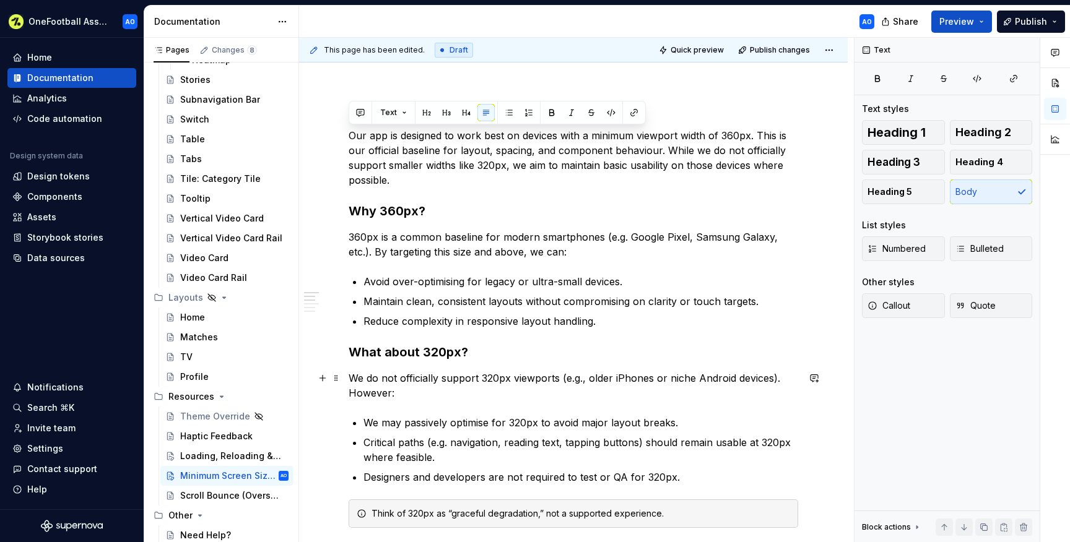
click at [373, 375] on p "We do not officially support 320px viewports (e.g., older iPhones or niche Andr…" at bounding box center [574, 386] width 450 height 30
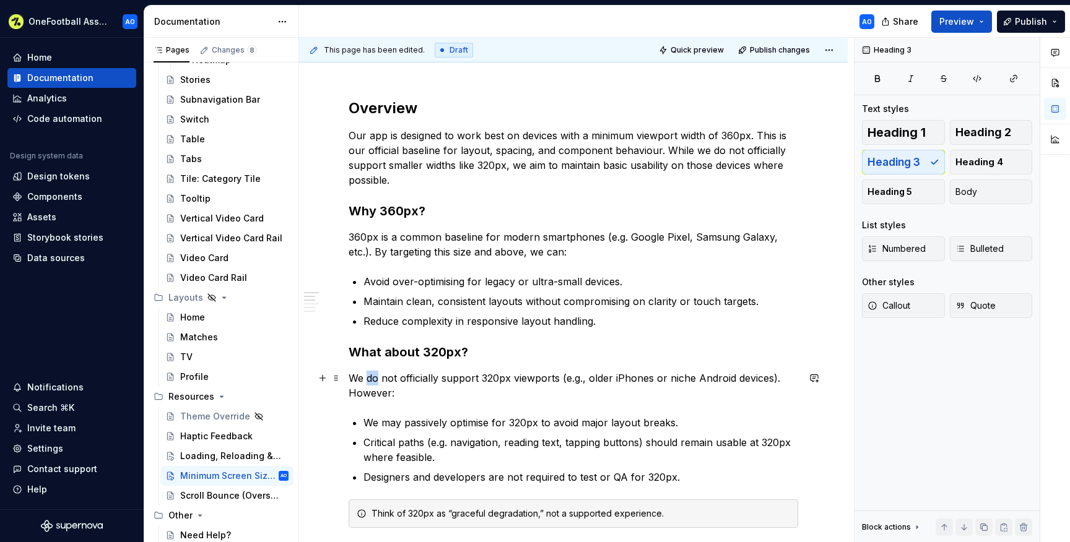
click at [373, 375] on p "We do not officially support 320px viewports (e.g., older iPhones or niche Andr…" at bounding box center [574, 386] width 450 height 30
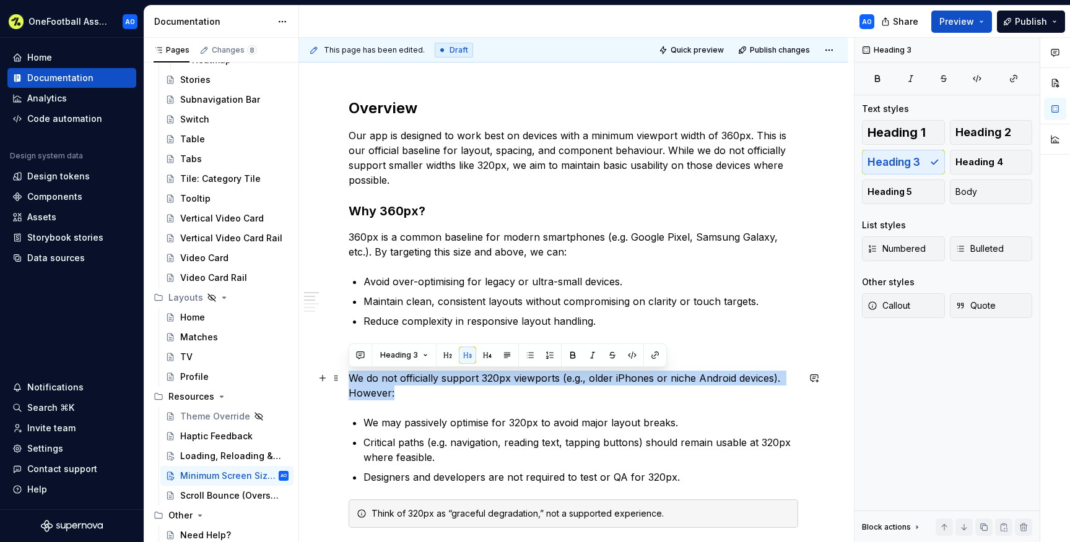
click at [373, 375] on p "We do not officially support 320px viewports (e.g., older iPhones or niche Andr…" at bounding box center [574, 386] width 450 height 30
click at [973, 195] on span "Body" at bounding box center [967, 192] width 22 height 12
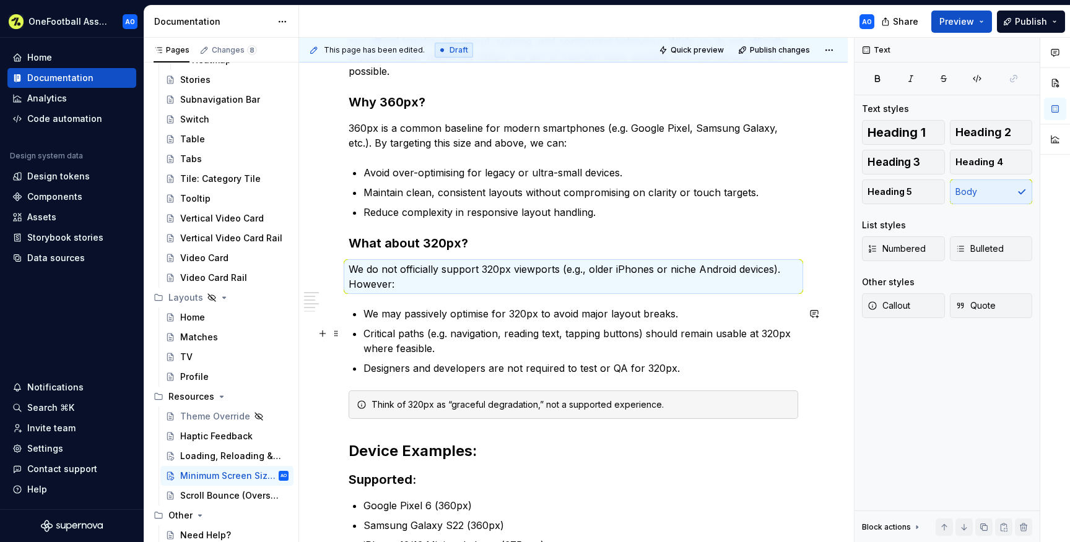
scroll to position [272, 0]
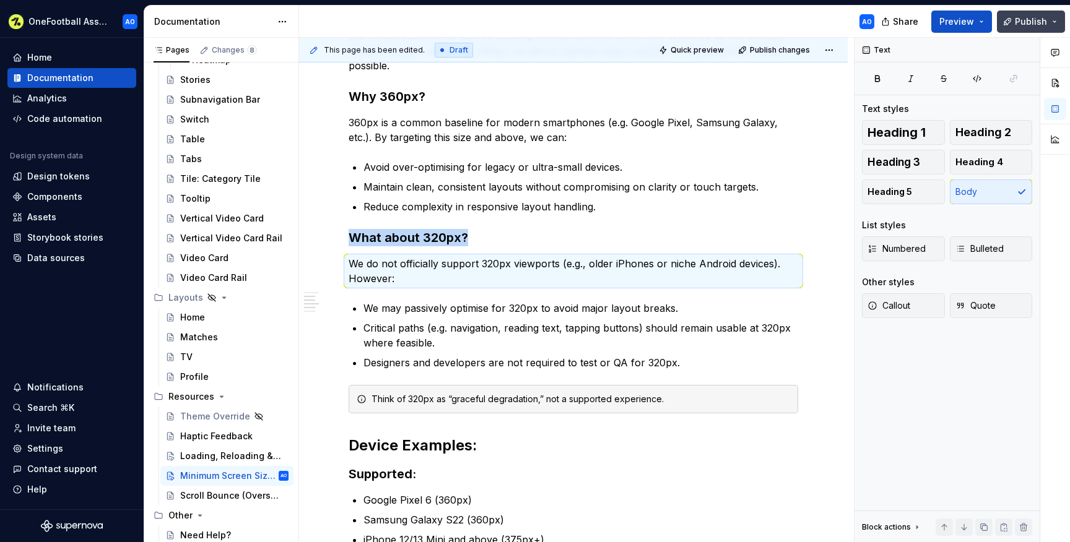
click at [1025, 19] on span "Publish" at bounding box center [1031, 21] width 32 height 12
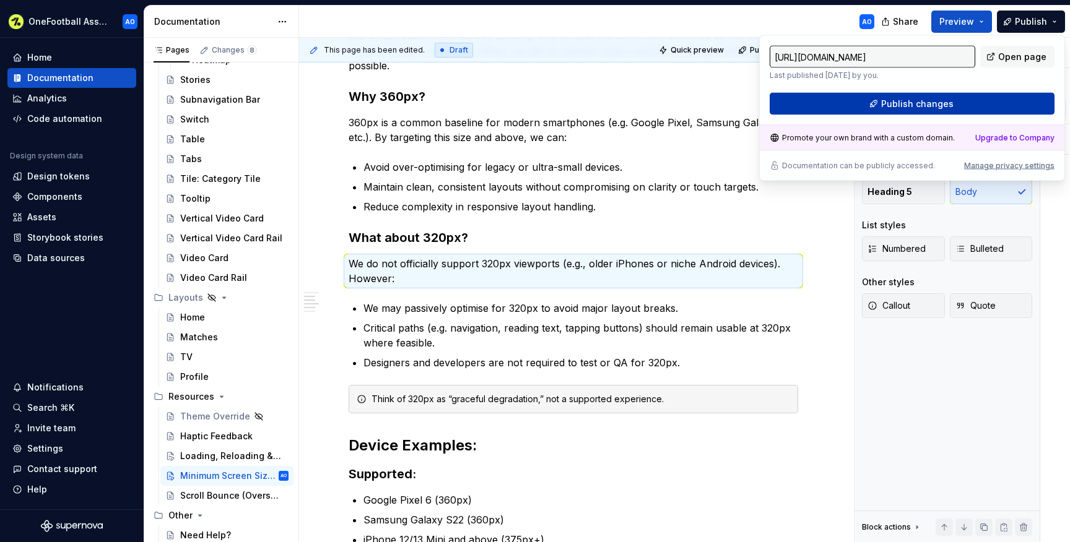
click at [898, 113] on button "Publish changes" at bounding box center [912, 104] width 285 height 22
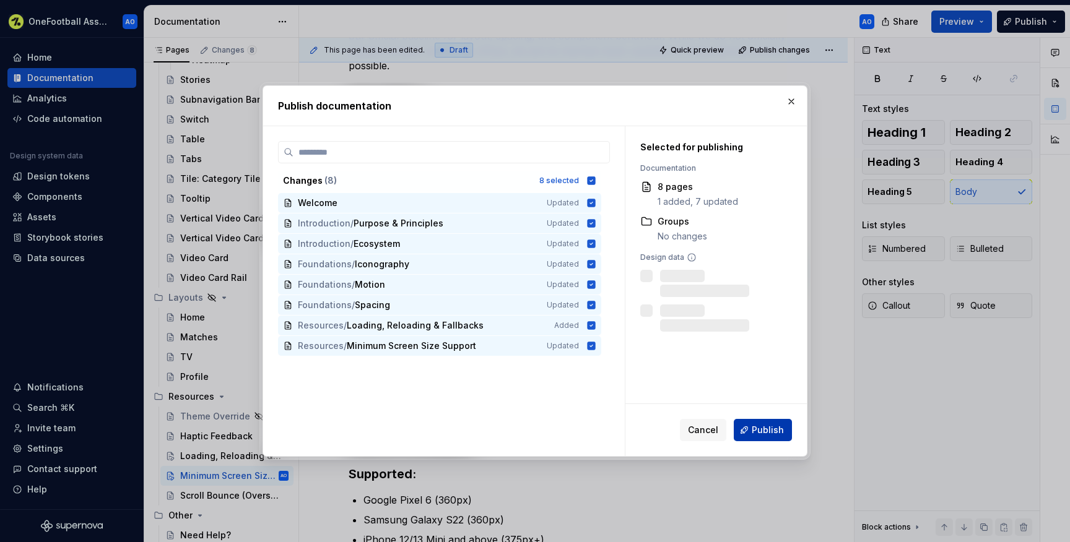
click at [765, 434] on span "Publish" at bounding box center [768, 430] width 32 height 12
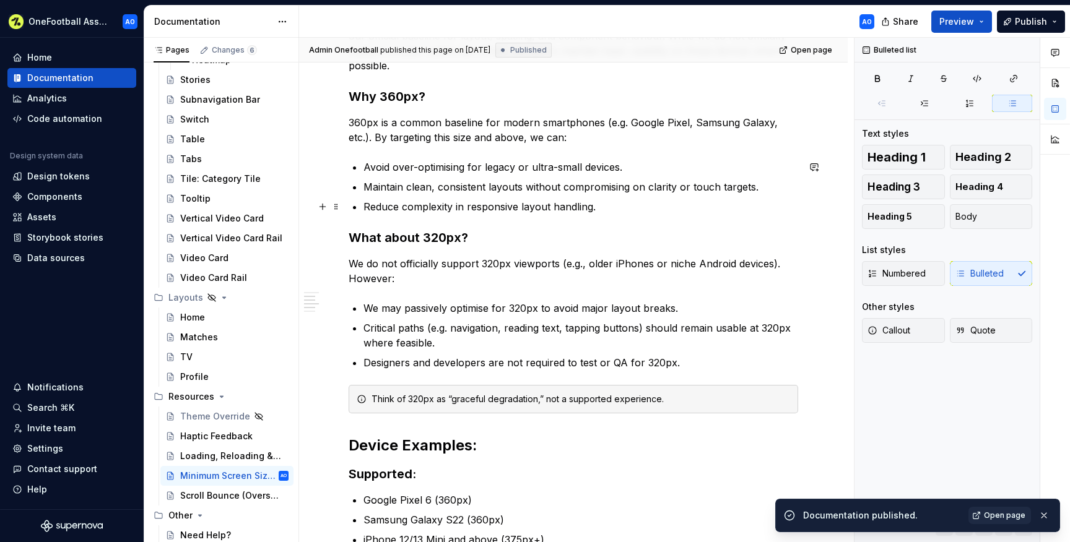
click at [476, 214] on p "Reduce complexity in responsive layout handling." at bounding box center [581, 206] width 435 height 15
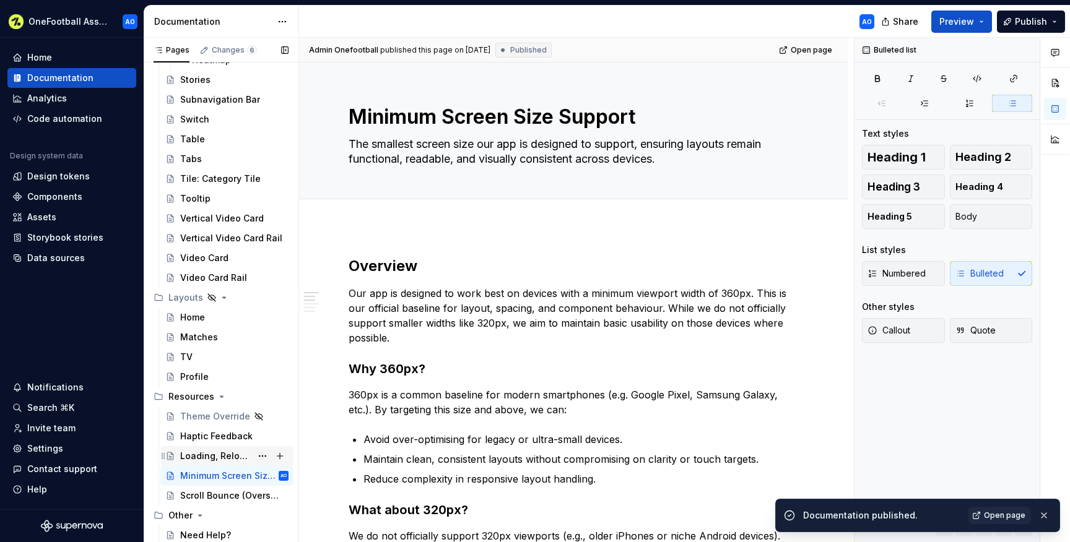
click at [193, 458] on div "Loading, Reloading & Fallbacks" at bounding box center [215, 456] width 71 height 12
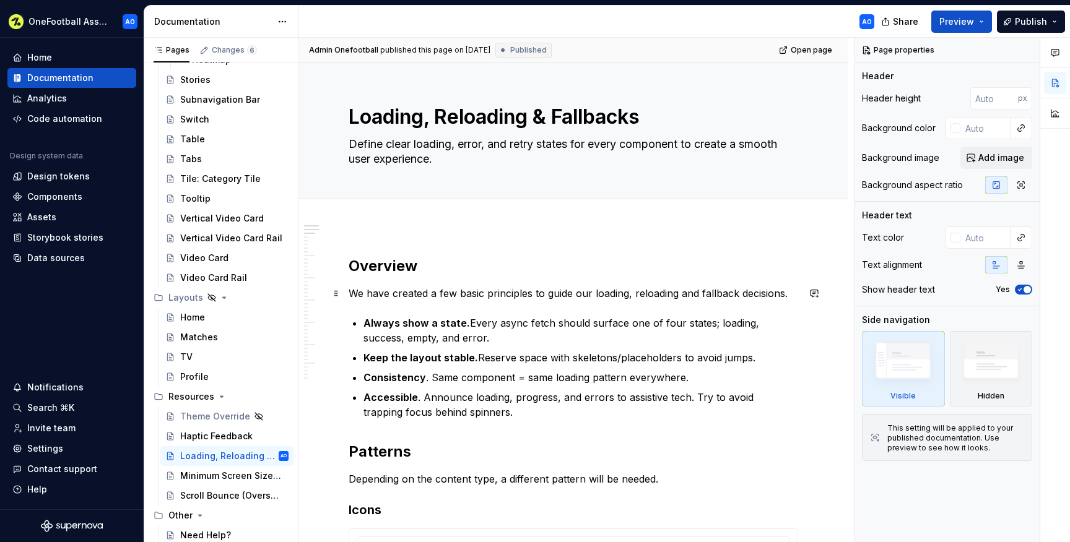
click at [796, 295] on p "We have created a few basic principles to guide our loading, reloading and fall…" at bounding box center [574, 293] width 450 height 15
type textarea "*"
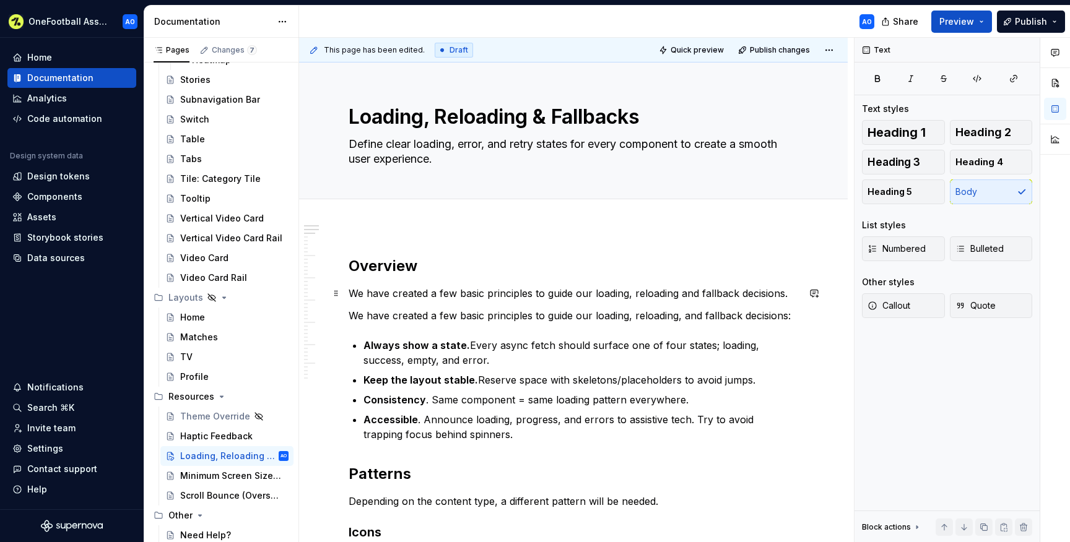
click at [570, 294] on p "We have created a few basic principles to guide our loading, reloading and fall…" at bounding box center [574, 293] width 450 height 15
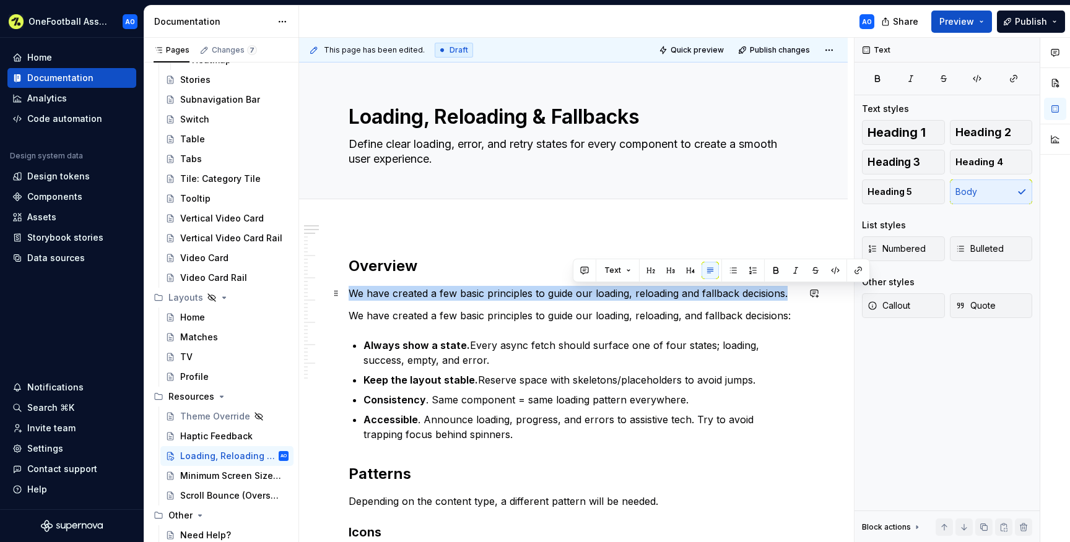
click at [570, 294] on p "We have created a few basic principles to guide our loading, reloading and fall…" at bounding box center [574, 293] width 450 height 15
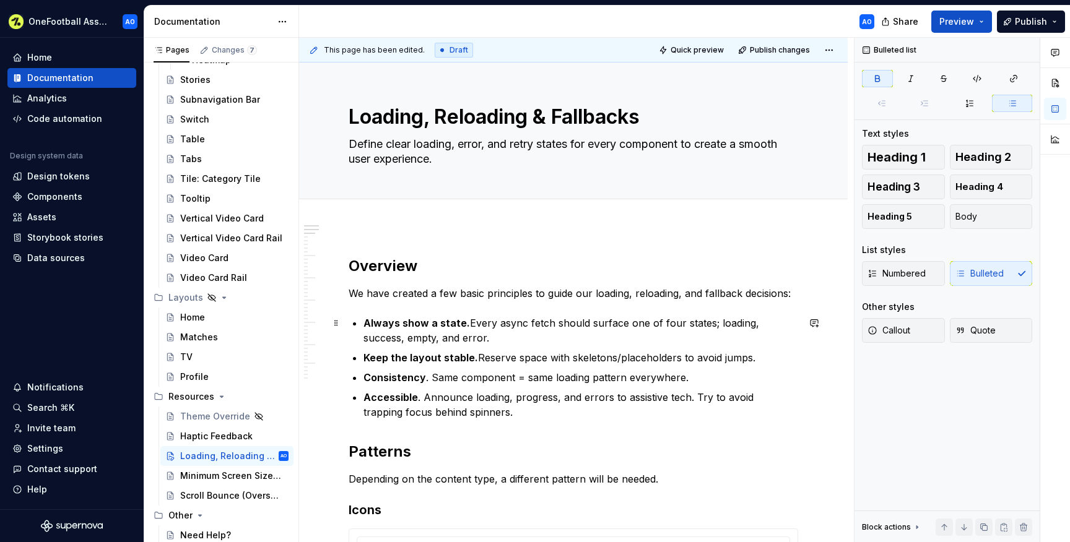
click at [436, 320] on strong "Always show a state." at bounding box center [417, 323] width 107 height 12
click at [458, 341] on p "Always show a state. Every async fetch should surface one of four states; loadi…" at bounding box center [581, 331] width 435 height 30
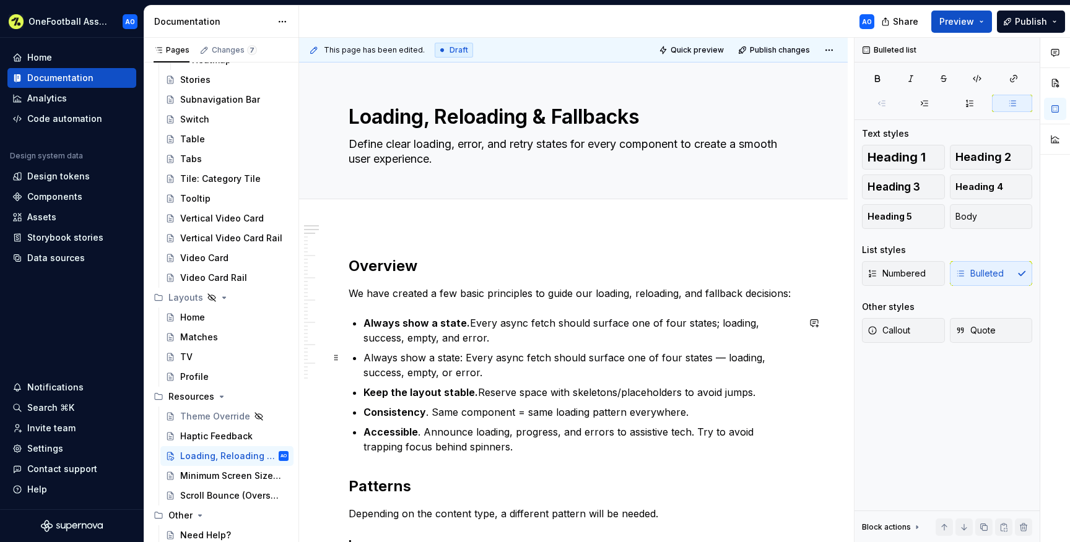
click at [721, 357] on p "Always show a state: Every async fetch should surface one of four states — load…" at bounding box center [581, 366] width 435 height 30
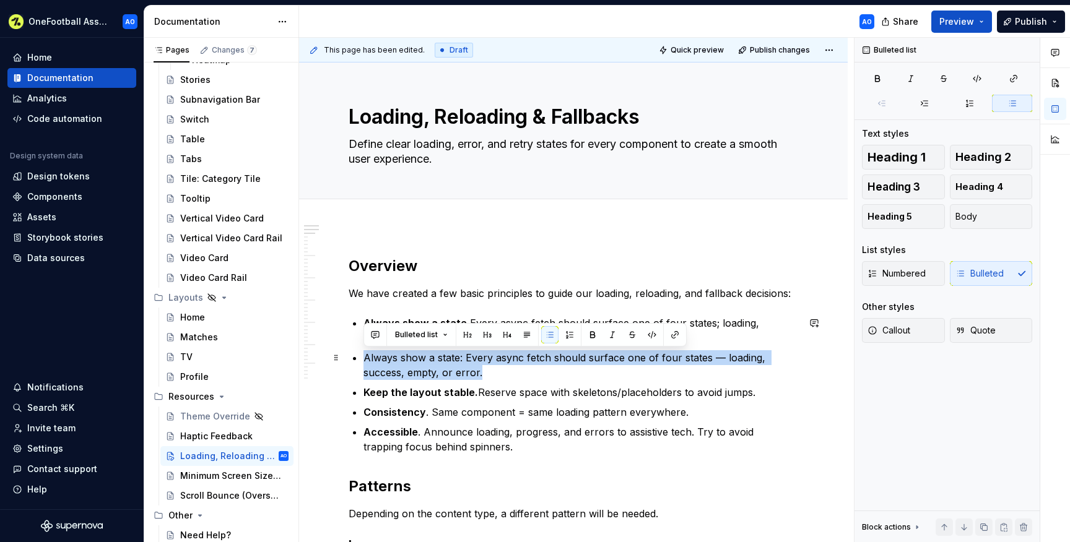
drag, startPoint x: 489, startPoint y: 372, endPoint x: 364, endPoint y: 355, distance: 125.6
click at [364, 355] on p "Always show a state: Every async fetch should surface one of four states — load…" at bounding box center [581, 366] width 435 height 30
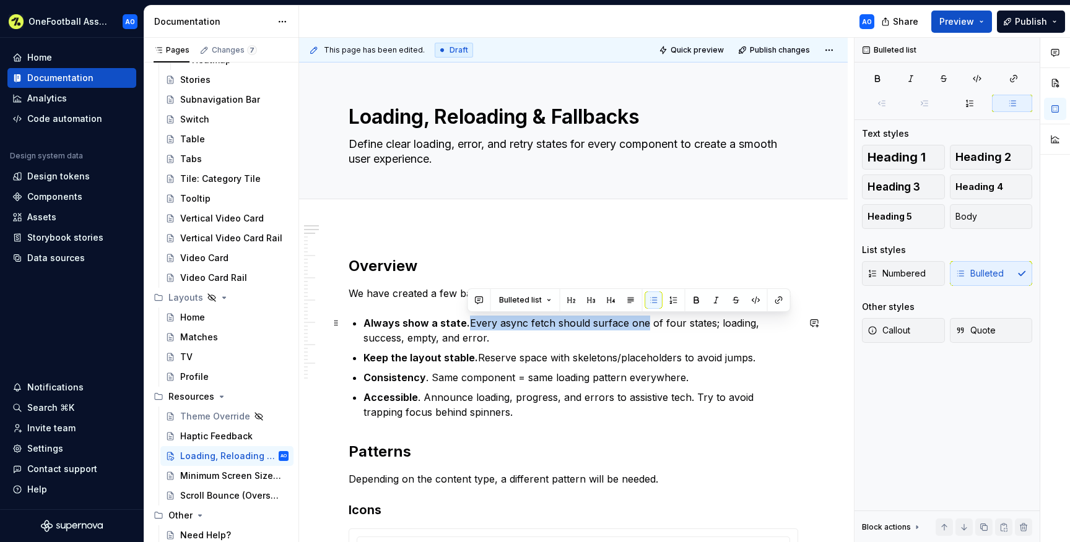
drag, startPoint x: 466, startPoint y: 321, endPoint x: 641, endPoint y: 322, distance: 174.6
click at [641, 322] on p "Always show a state. Every async fetch should surface one of four states; loadi…" at bounding box center [581, 331] width 435 height 30
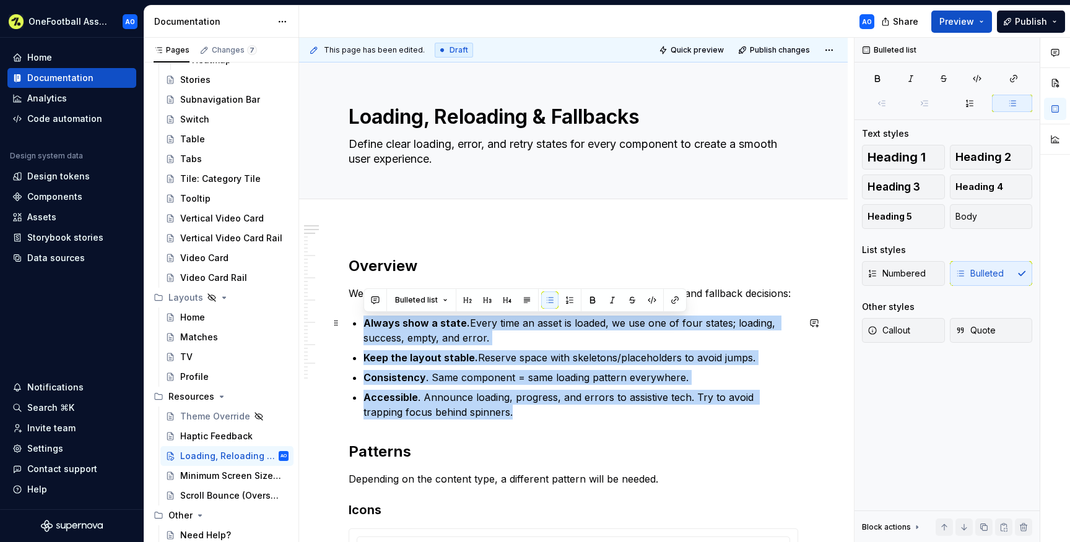
drag, startPoint x: 474, startPoint y: 411, endPoint x: 365, endPoint y: 328, distance: 137.5
click at [365, 328] on ul "Always show a state. Every time an asset is loaded, we use one of four states; …" at bounding box center [581, 368] width 435 height 104
click at [483, 357] on p "Keep the layout stable. Reserve space with skeletons/placeholders to avoid jump…" at bounding box center [581, 358] width 435 height 15
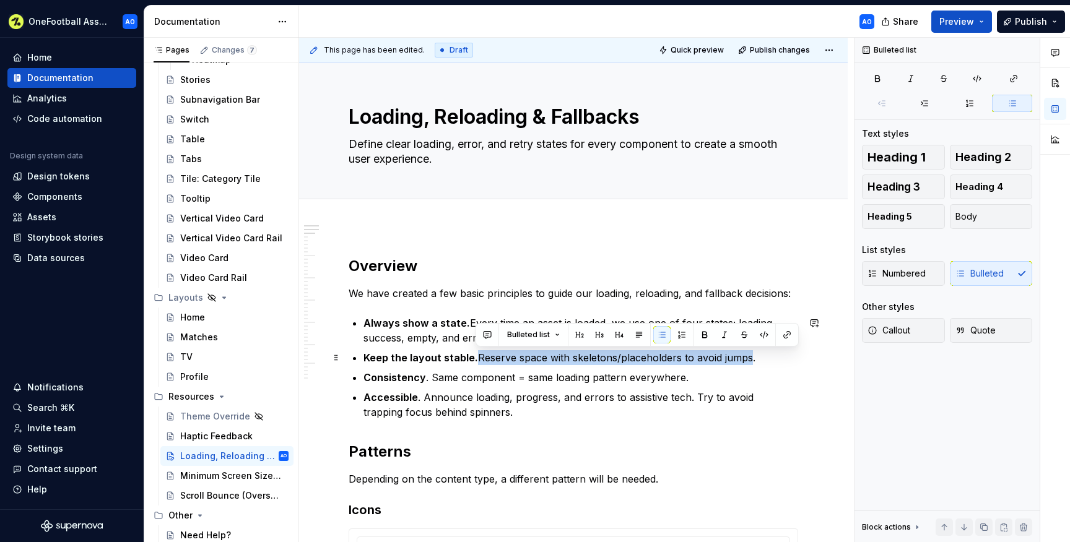
drag, startPoint x: 477, startPoint y: 357, endPoint x: 747, endPoint y: 355, distance: 270.6
click at [747, 355] on p "Keep the layout stable. Reserve space with skeletons/placeholders to avoid jump…" at bounding box center [581, 358] width 435 height 15
drag, startPoint x: 475, startPoint y: 358, endPoint x: 749, endPoint y: 362, distance: 274.4
click at [749, 362] on p "Keep the layout stable. Reserve space with skeletons/placeholders to avoid jump…" at bounding box center [581, 358] width 435 height 15
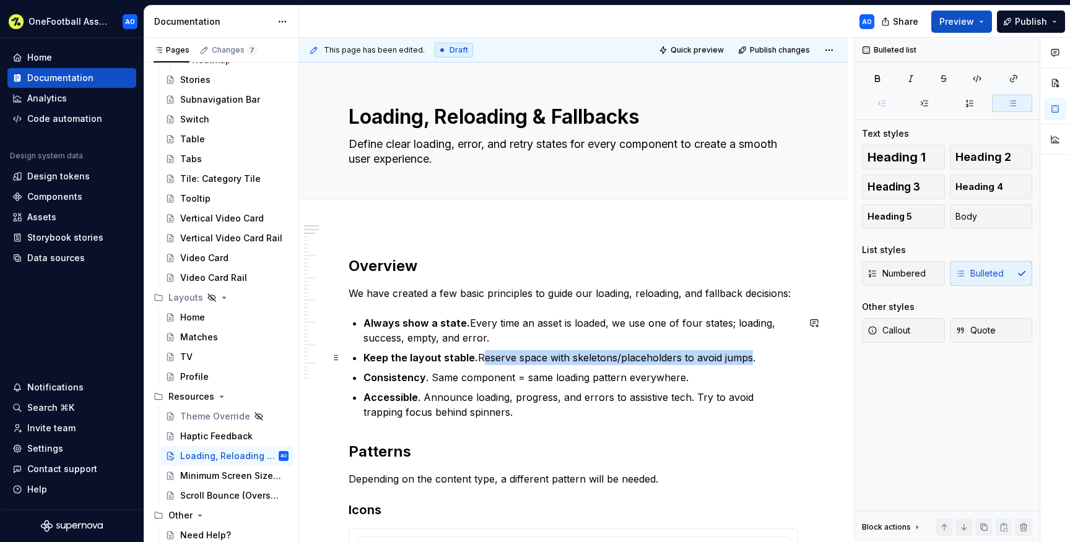
click at [482, 354] on p "Keep the layout stable. Reserve space with skeletons/placeholders to avoid jump…" at bounding box center [581, 358] width 435 height 15
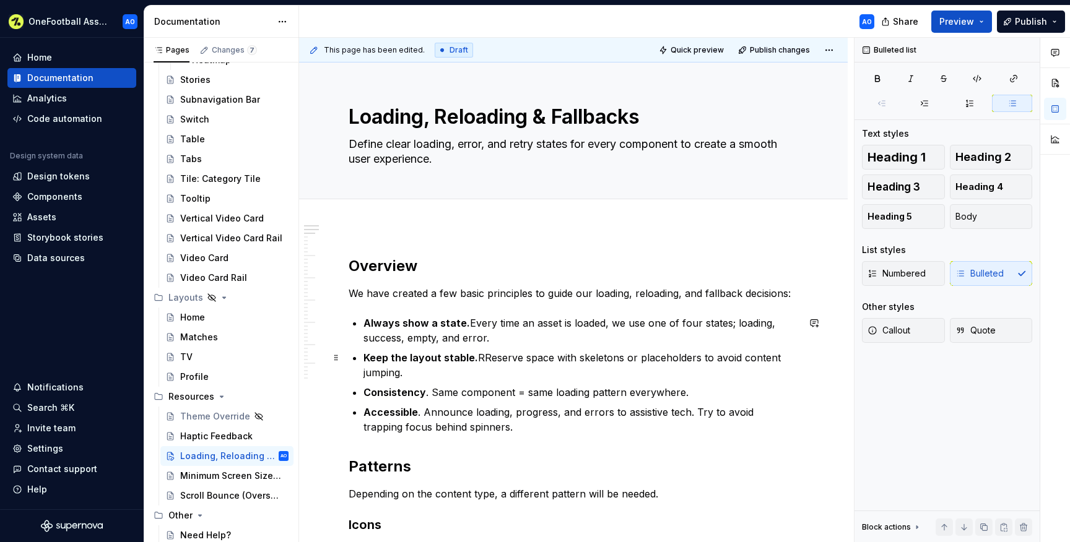
click at [482, 356] on p "Keep the layout stable. RReserve space with skeletons or placeholders to avoid …" at bounding box center [581, 366] width 435 height 30
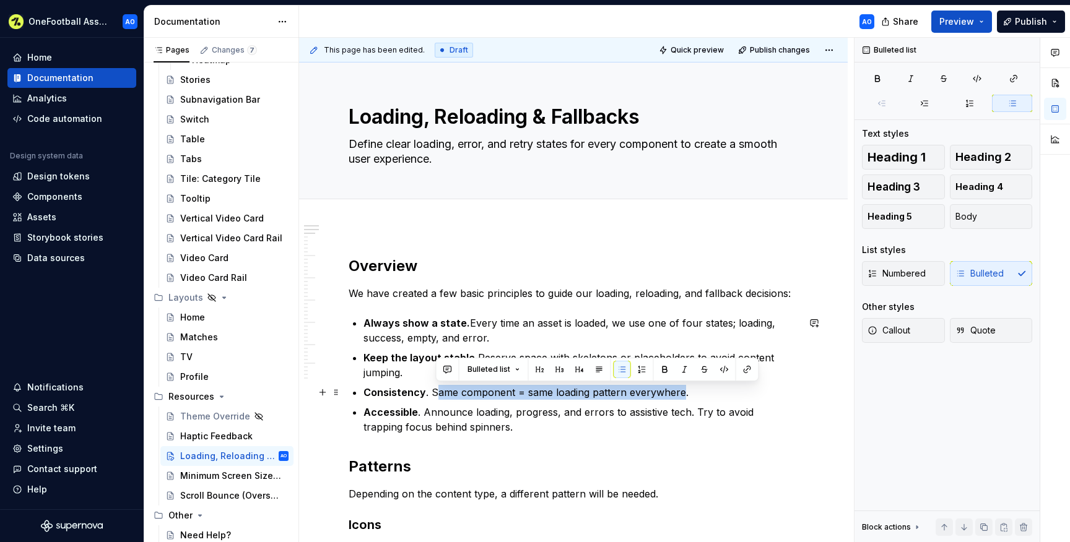
drag, startPoint x: 437, startPoint y: 393, endPoint x: 679, endPoint y: 388, distance: 242.2
click at [679, 388] on p "Consistency . Same component = same loading pattern everywhere." at bounding box center [581, 392] width 435 height 15
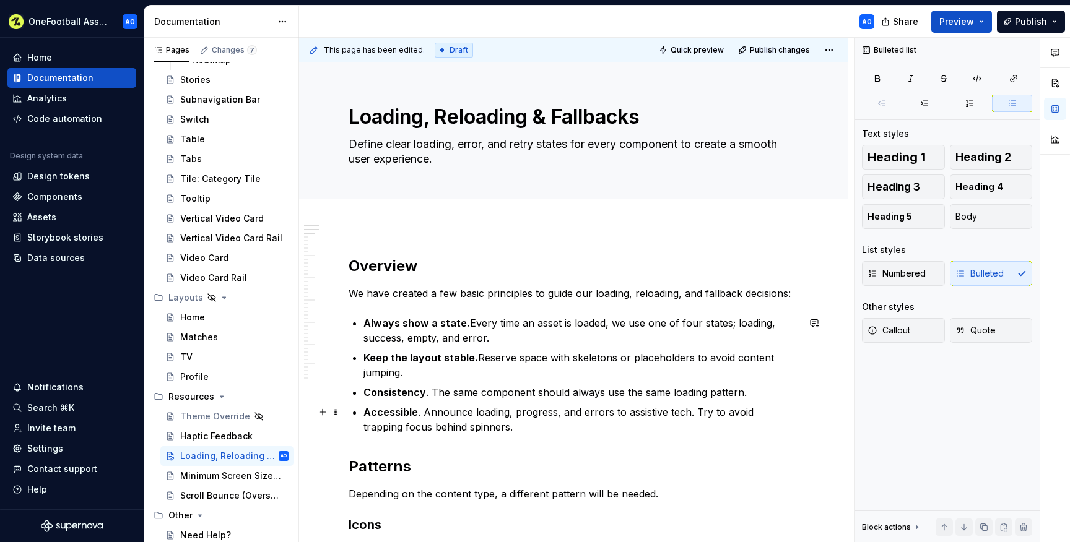
click at [489, 421] on p "Accessible . Announce loading, progress, and errors to assistive tech. Try to a…" at bounding box center [581, 420] width 435 height 30
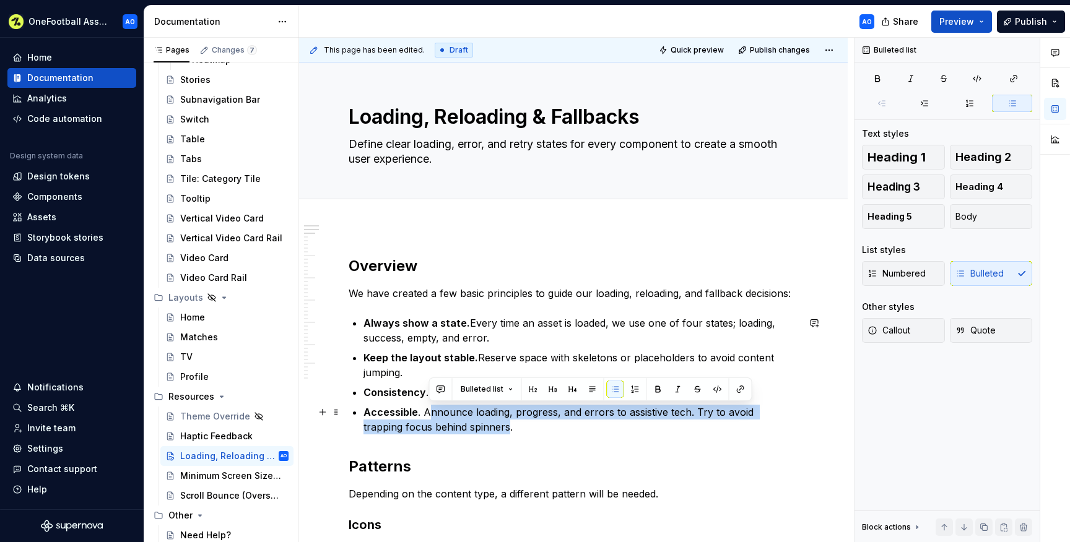
drag, startPoint x: 465, startPoint y: 426, endPoint x: 430, endPoint y: 411, distance: 38.3
click at [430, 411] on p "Accessible . Announce loading, progress, and errors to assistive tech. Try to a…" at bounding box center [581, 420] width 435 height 30
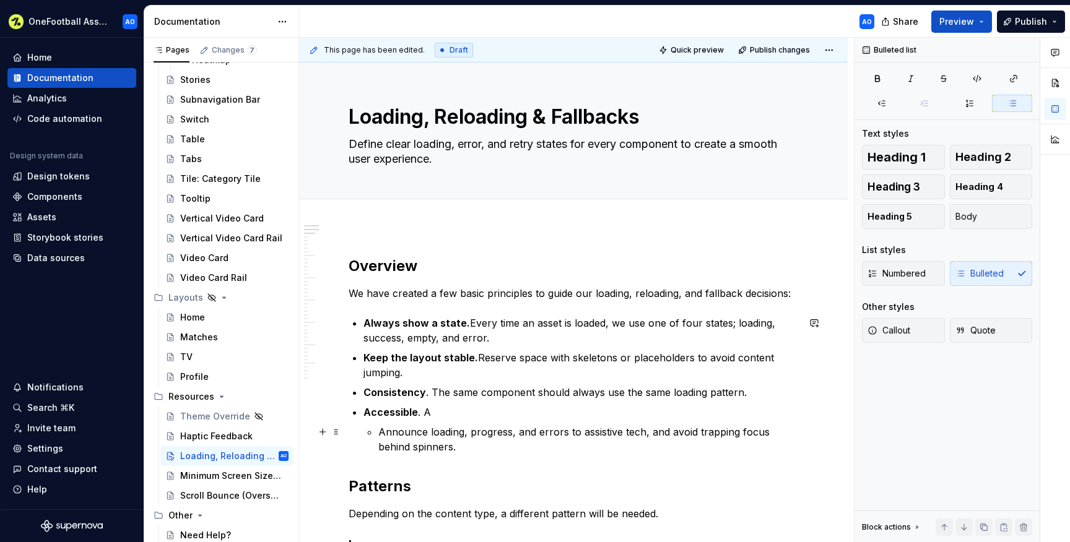
click at [382, 432] on p "Announce loading, progress, and errors to assistive tech, and avoid trapping fo…" at bounding box center [588, 440] width 420 height 30
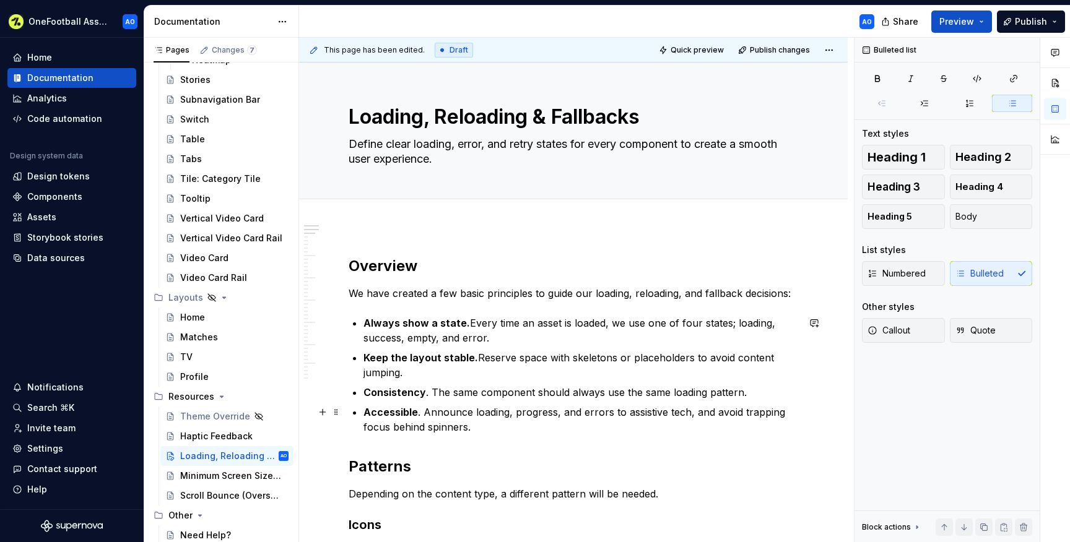
click at [490, 414] on p "Accessible . Announce loading, progress, and errors to assistive tech, and avoi…" at bounding box center [581, 420] width 435 height 30
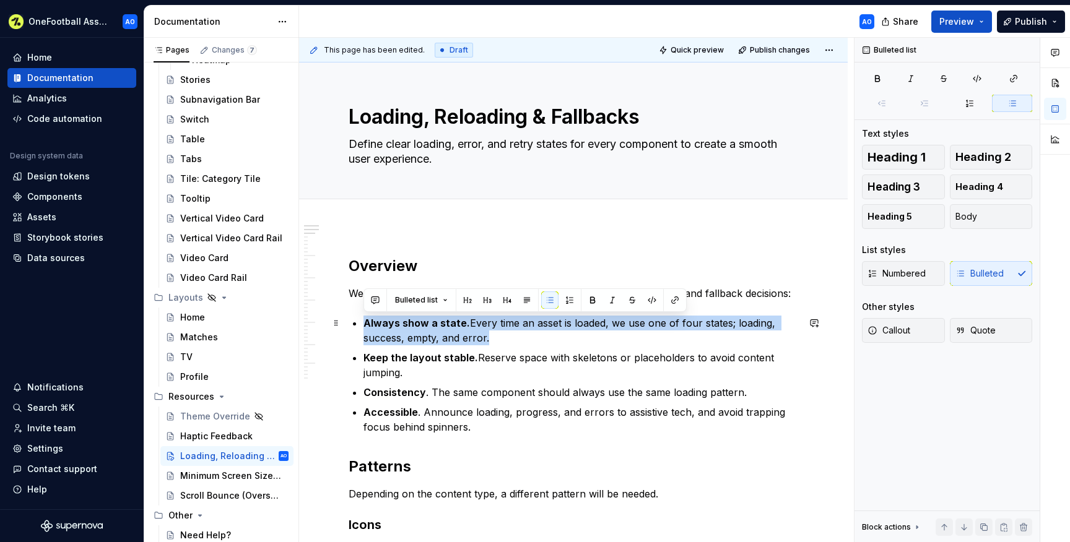
drag, startPoint x: 494, startPoint y: 340, endPoint x: 365, endPoint y: 319, distance: 130.5
click at [365, 319] on p "Always show a state. Every time an asset is loaded, we use one of four states; …" at bounding box center [581, 331] width 435 height 30
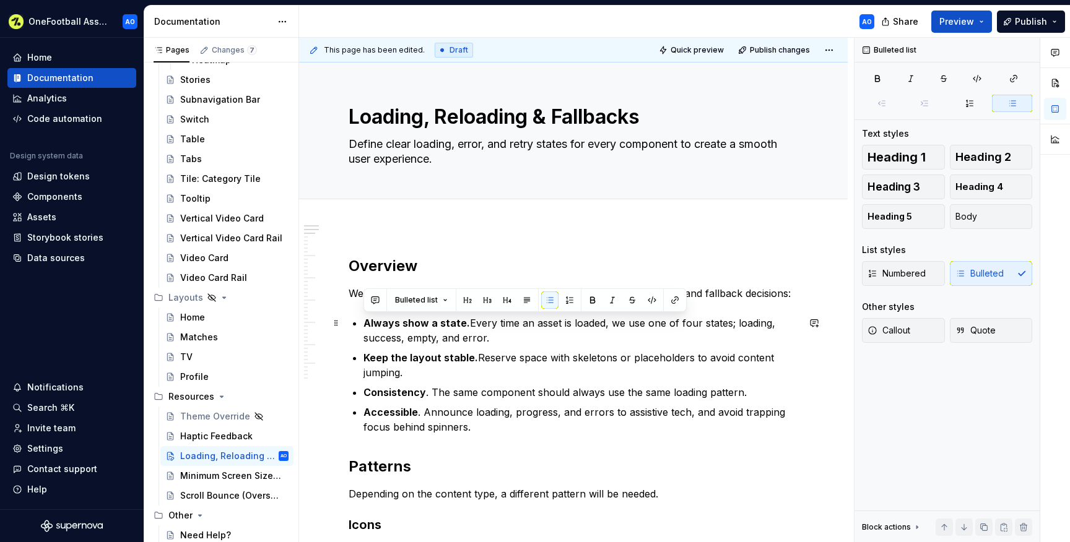
click at [495, 337] on p "Always show a state. Every time an asset is loaded, we use one of four states; …" at bounding box center [581, 331] width 435 height 30
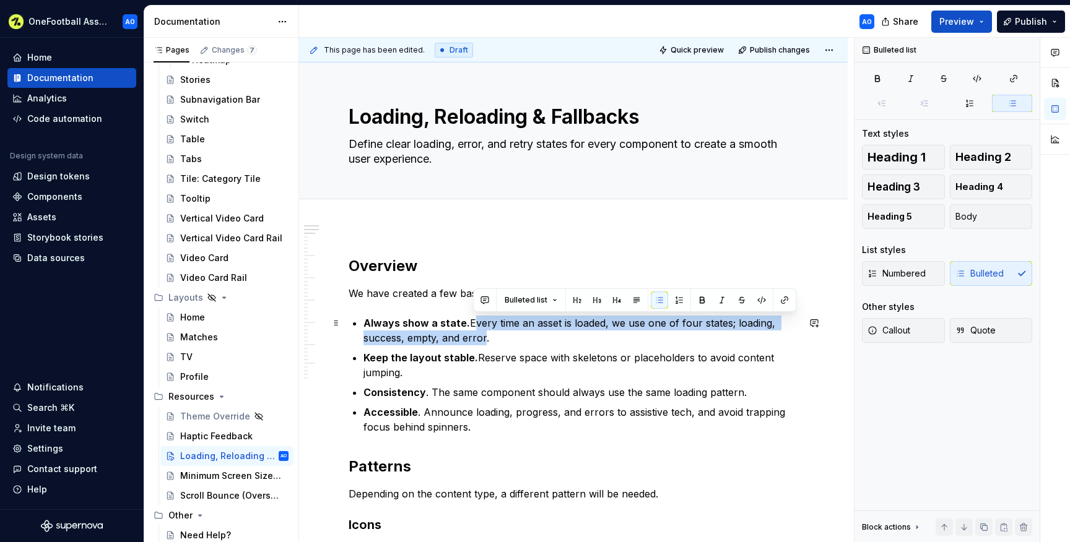
drag, startPoint x: 486, startPoint y: 338, endPoint x: 473, endPoint y: 323, distance: 19.7
click at [473, 323] on p "Always show a state. Every time an asset is loaded, we use one of four states; …" at bounding box center [581, 331] width 435 height 30
drag, startPoint x: 485, startPoint y: 336, endPoint x: 472, endPoint y: 323, distance: 18.4
click at [472, 323] on p "Always show a state. Every time an asset is loaded, we use one of four states; …" at bounding box center [581, 331] width 435 height 30
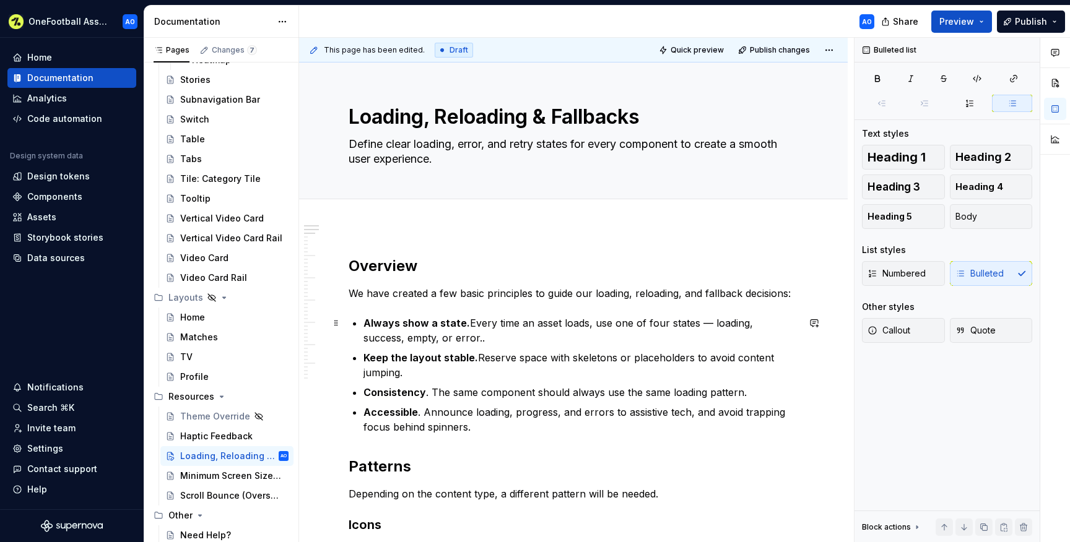
click at [712, 321] on p "Always show a state. Every time an asset loads, use one of four states — loadin…" at bounding box center [581, 331] width 435 height 30
click at [435, 338] on p "Always show a state. Every time an asset loads, use one of four states; loading…" at bounding box center [581, 331] width 435 height 30
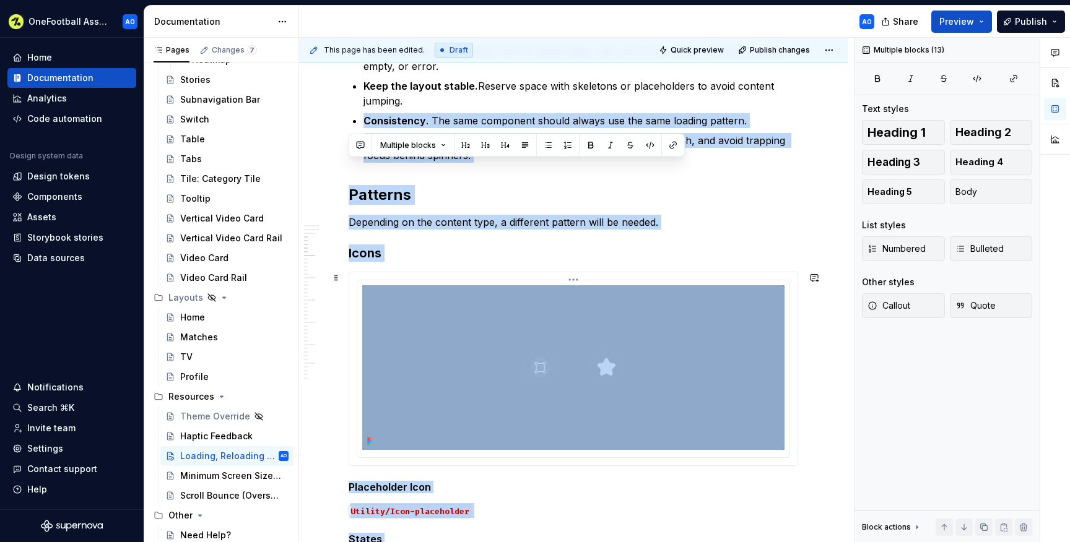
scroll to position [159, 0]
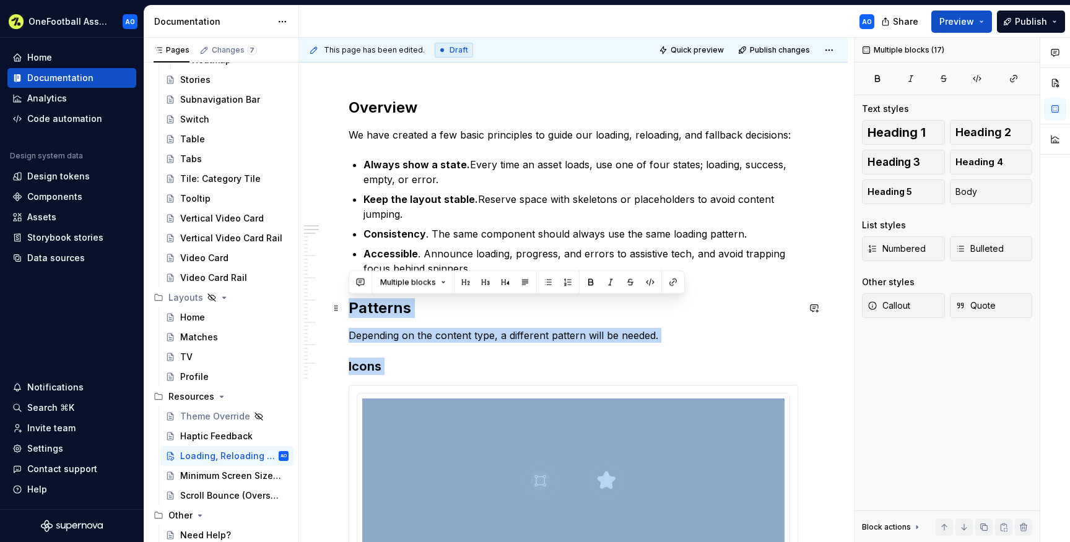
drag, startPoint x: 578, startPoint y: 360, endPoint x: 349, endPoint y: 310, distance: 234.6
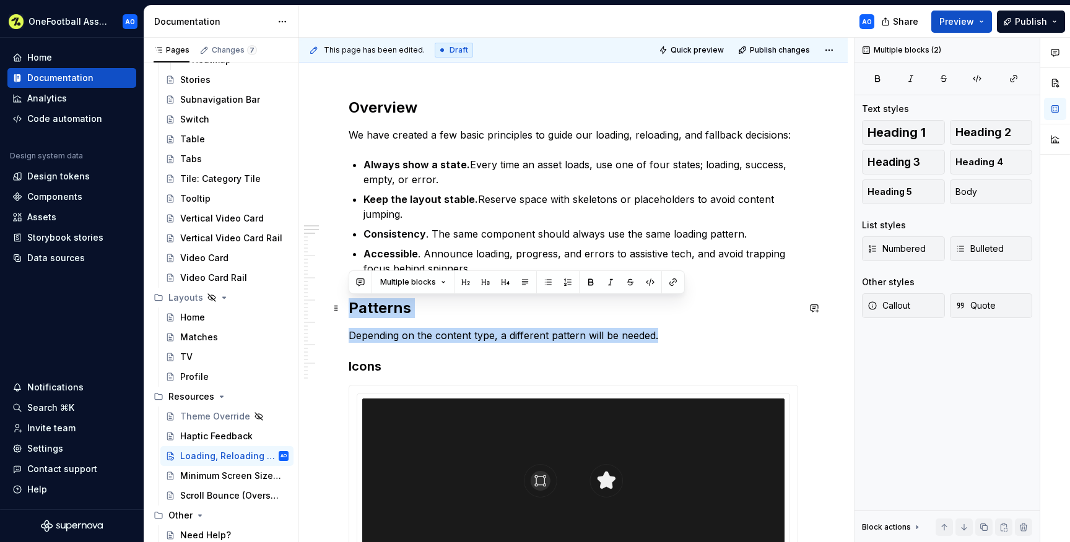
drag, startPoint x: 667, startPoint y: 338, endPoint x: 352, endPoint y: 307, distance: 316.1
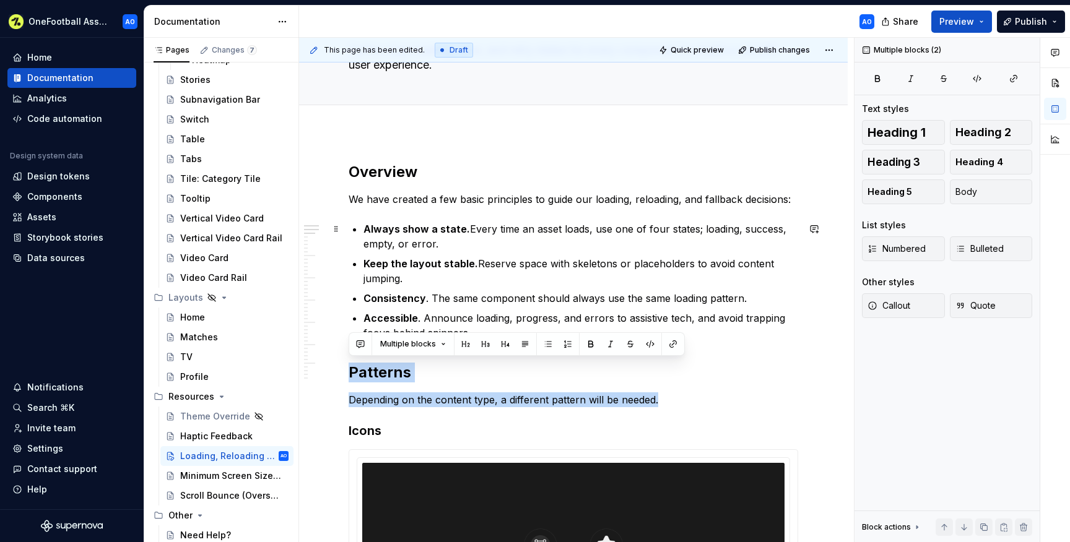
scroll to position [97, 0]
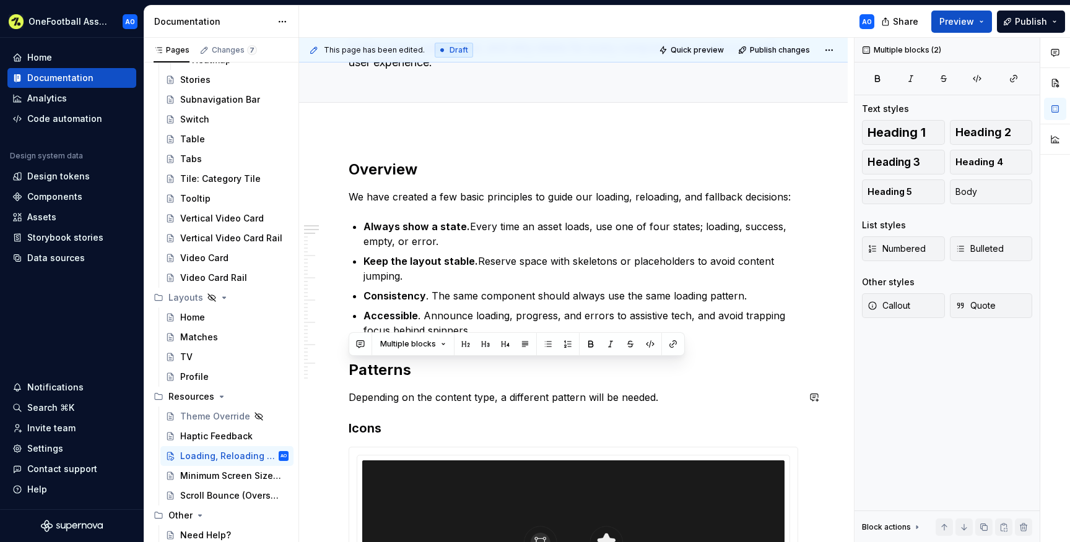
click at [390, 399] on p "Depending on the content type, a different pattern will be needed." at bounding box center [574, 397] width 450 height 15
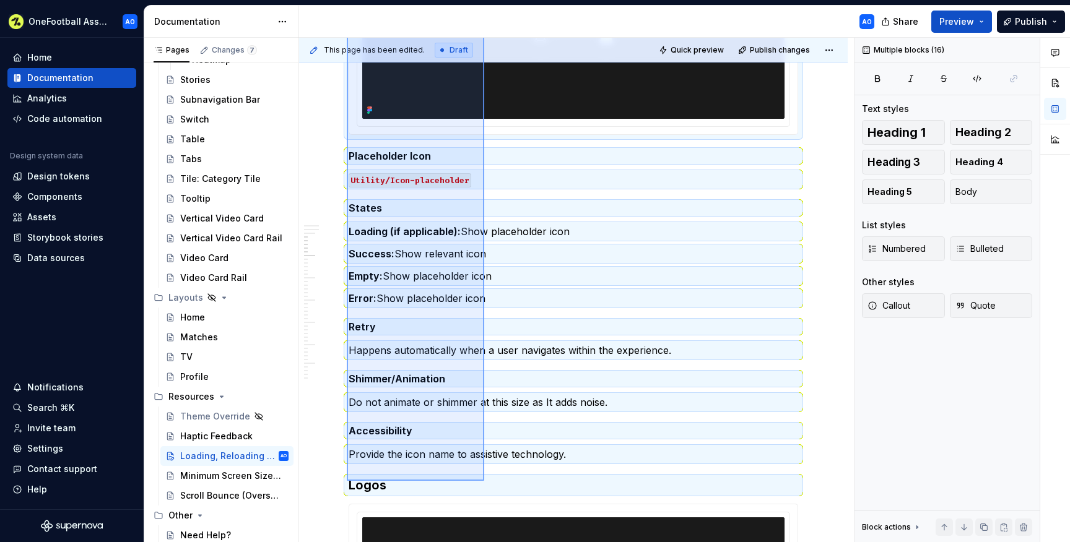
scroll to position [615, 0]
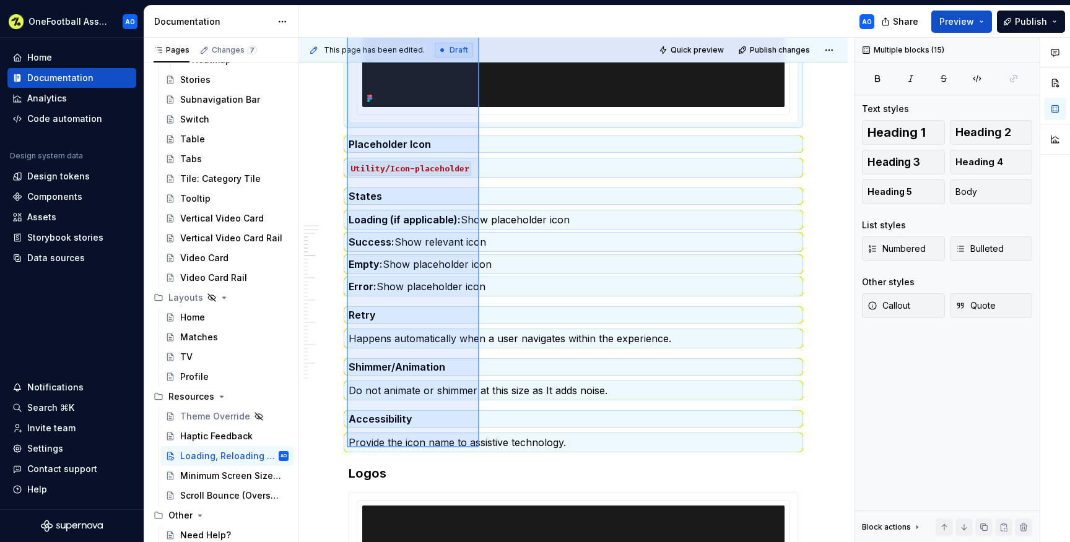
drag, startPoint x: 347, startPoint y: 136, endPoint x: 479, endPoint y: 448, distance: 339.1
click at [479, 448] on div "This page has been edited. Draft Quick preview Publish changes Loading, Reloadi…" at bounding box center [576, 290] width 555 height 505
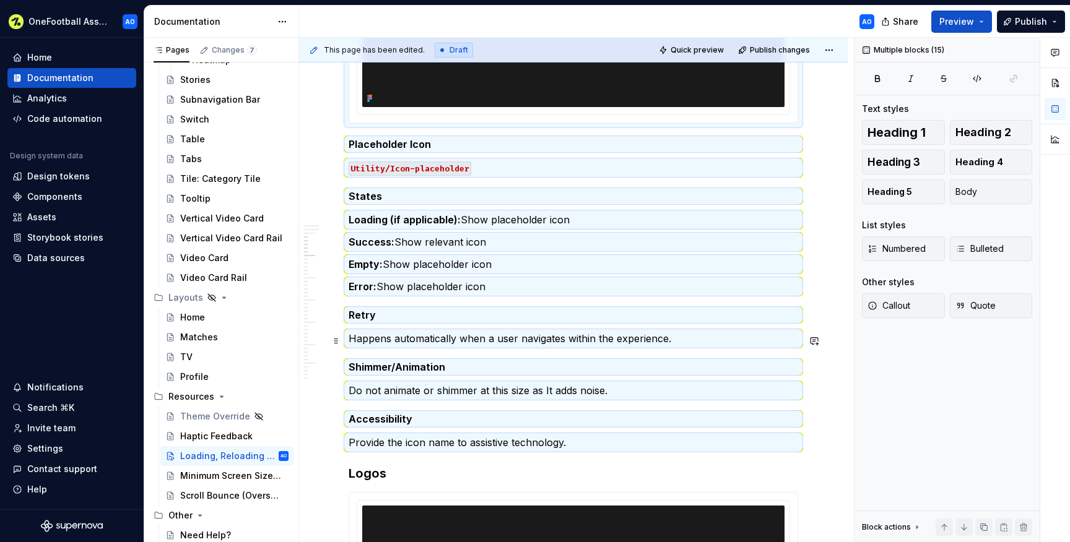
click at [401, 346] on p "Happens automatically when a user navigates within the experience." at bounding box center [574, 338] width 450 height 15
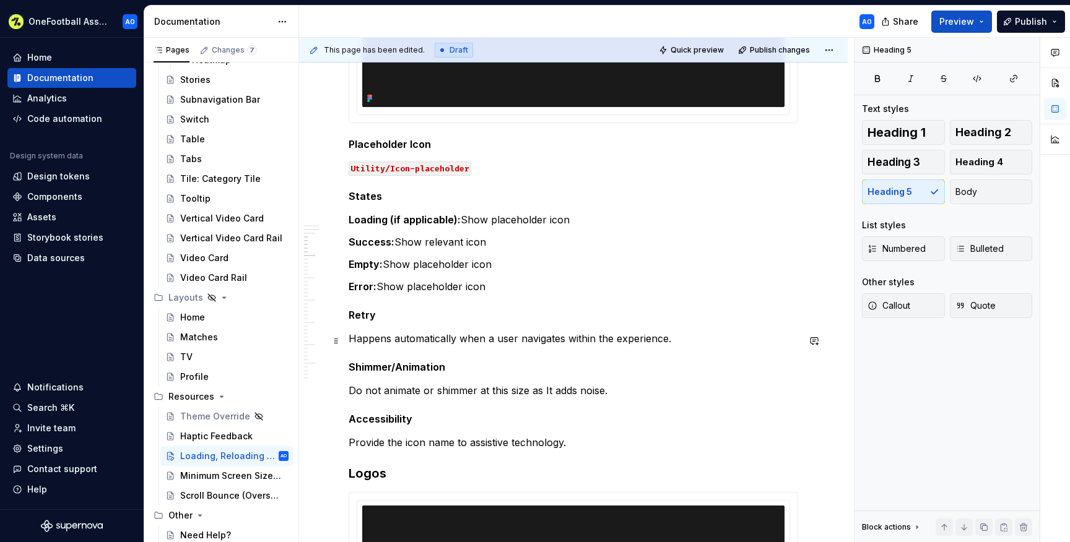
click at [675, 342] on p "Happens automatically when a user navigates within the experience." at bounding box center [574, 338] width 450 height 15
click at [620, 389] on p "Do not animate or shimmer at this size as It adds noise." at bounding box center [574, 390] width 450 height 15
click at [545, 392] on p "Do not animate or shimmer at this size — it adds unnecessary noise." at bounding box center [574, 390] width 450 height 15
click at [549, 320] on h5 "Retry" at bounding box center [574, 315] width 450 height 12
click at [563, 344] on p "Automatically retries when the user navigates within the experience." at bounding box center [574, 338] width 450 height 15
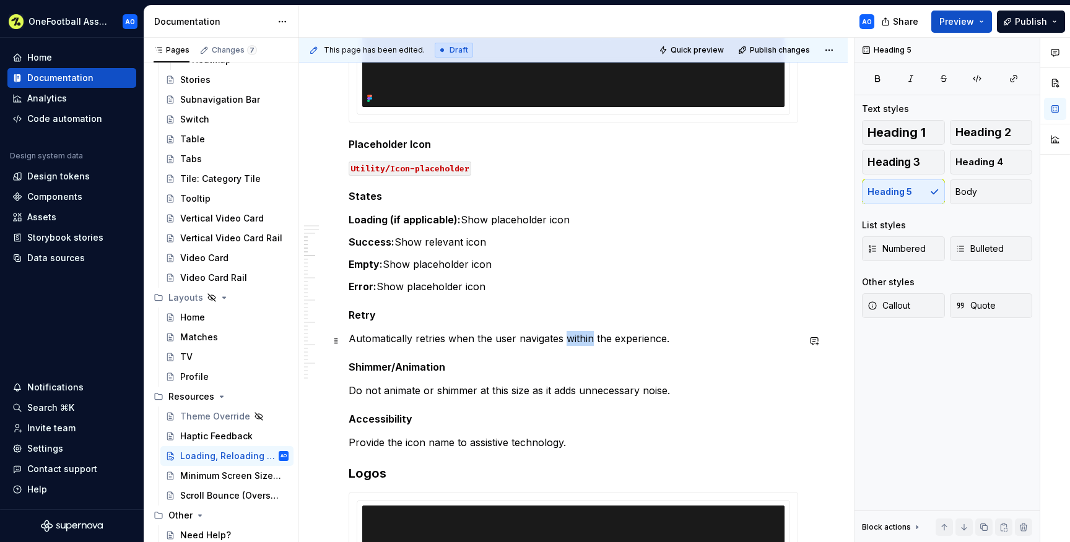
click at [563, 344] on p "Automatically retries when the user navigates within the experience." at bounding box center [574, 338] width 450 height 15
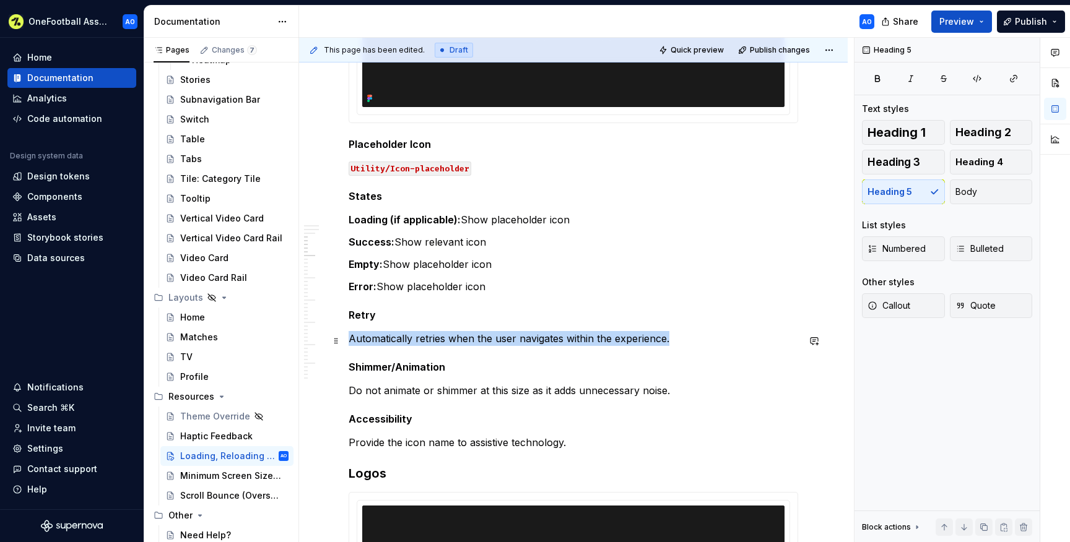
click at [563, 344] on p "Automatically retries when the user navigates within the experience." at bounding box center [574, 338] width 450 height 15
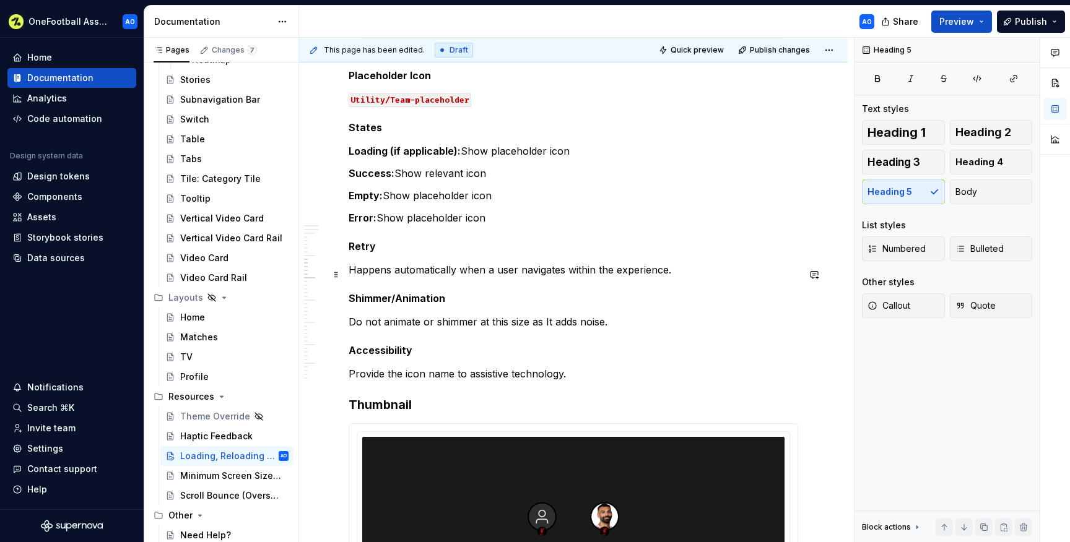
scroll to position [1265, 0]
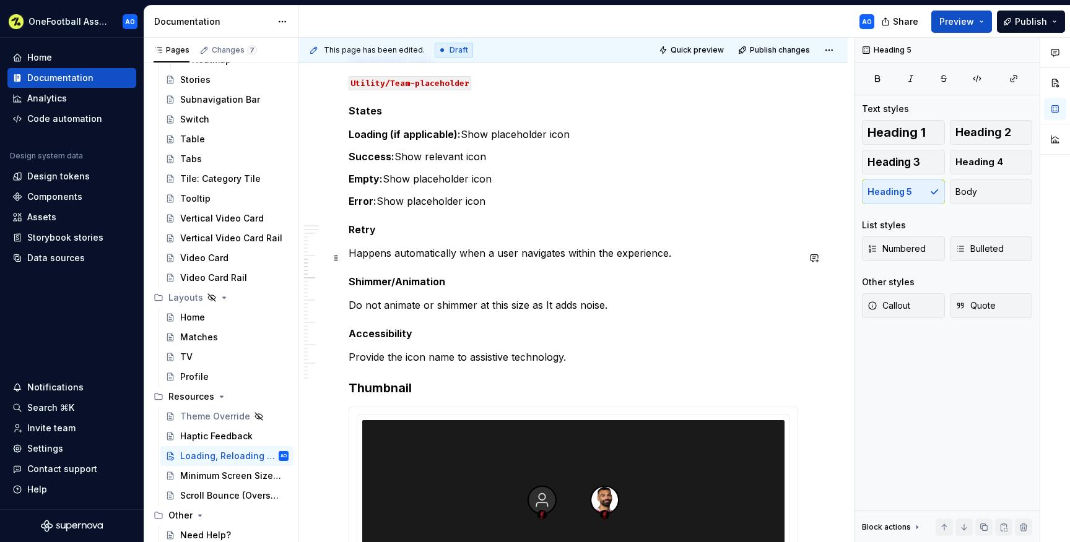
click at [448, 261] on p "Happens automatically when a user navigates within the experience." at bounding box center [574, 253] width 450 height 15
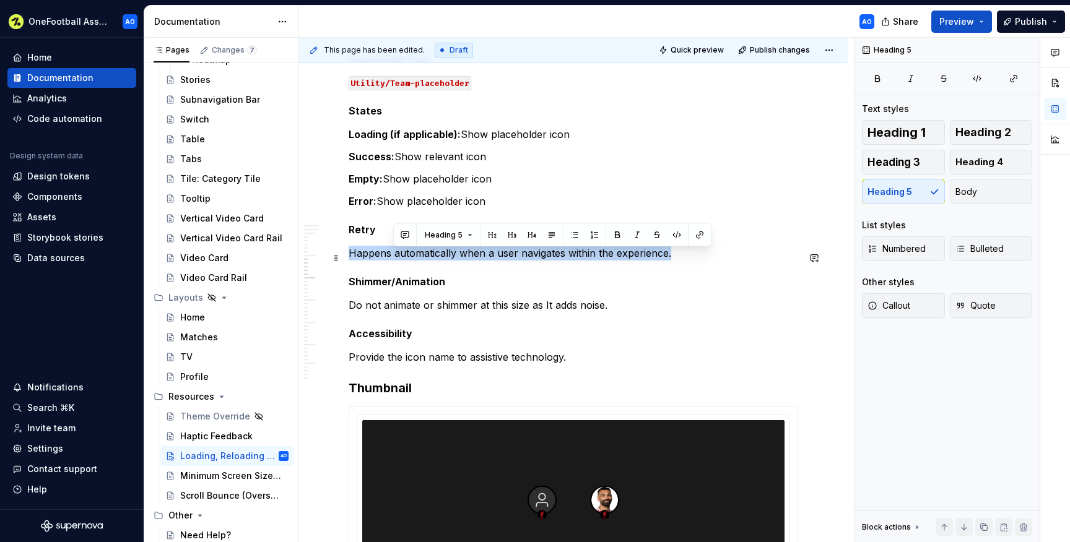
click at [448, 261] on p "Happens automatically when a user navigates within the experience." at bounding box center [574, 253] width 450 height 15
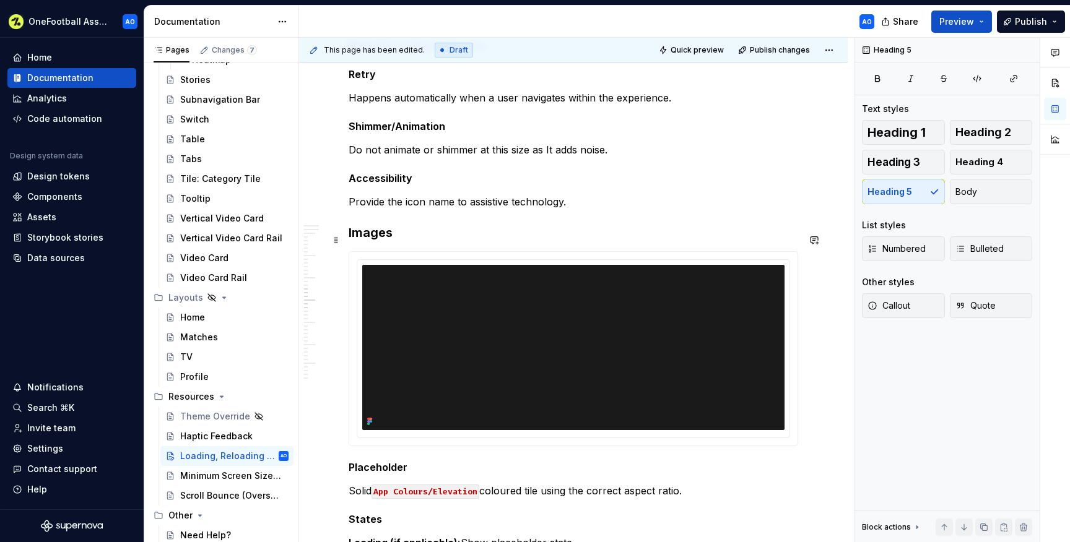
scroll to position [1988, 0]
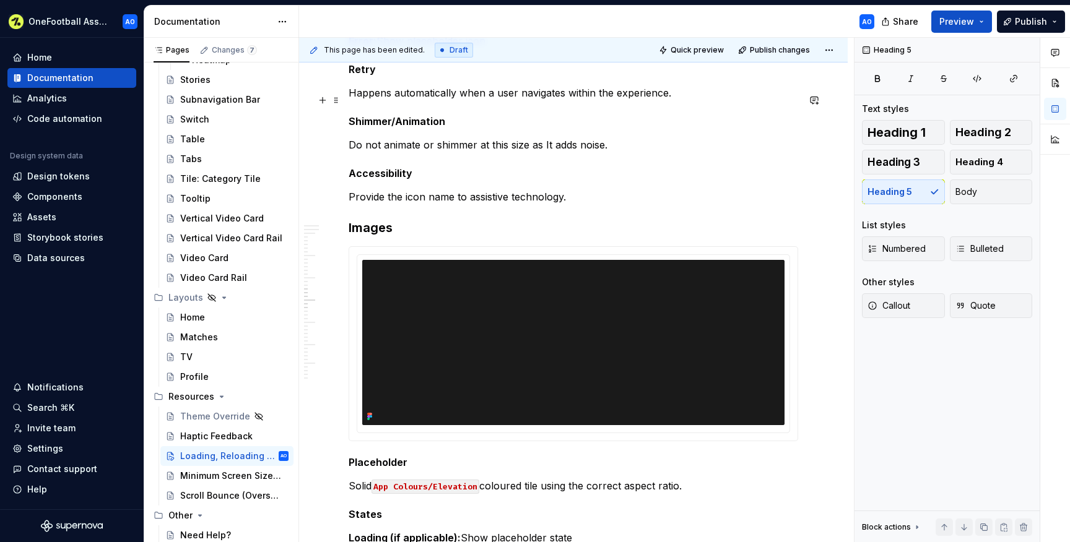
click at [406, 100] on p "Happens automatically when a user navigates within the experience." at bounding box center [574, 92] width 450 height 15
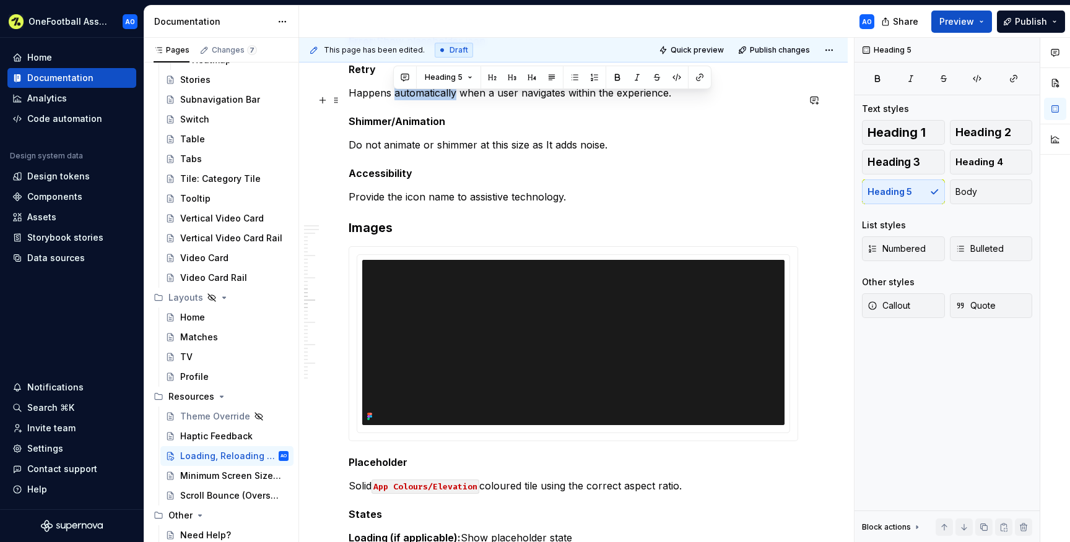
click at [406, 100] on p "Happens automatically when a user navigates within the experience." at bounding box center [574, 92] width 450 height 15
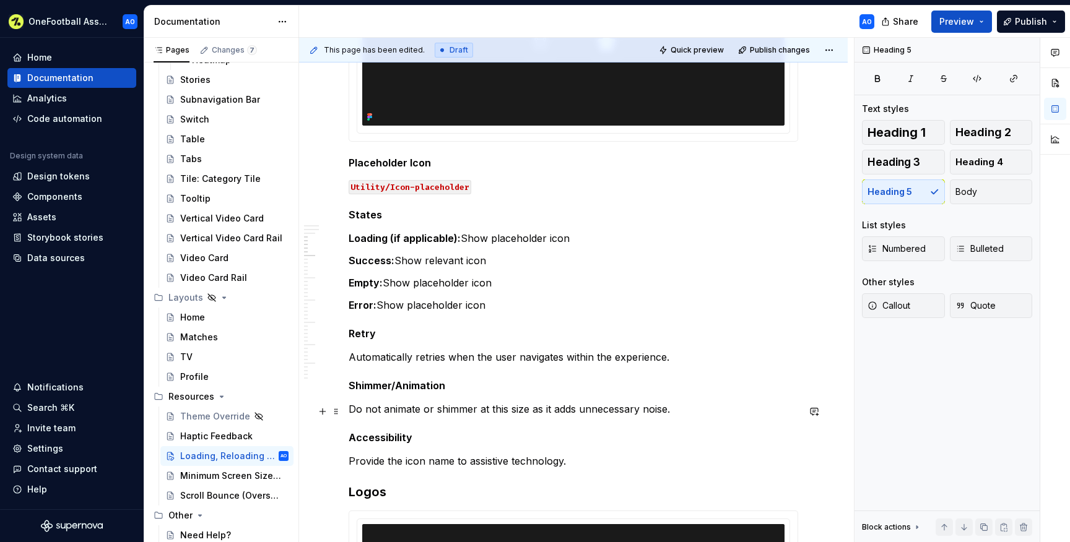
scroll to position [644, 0]
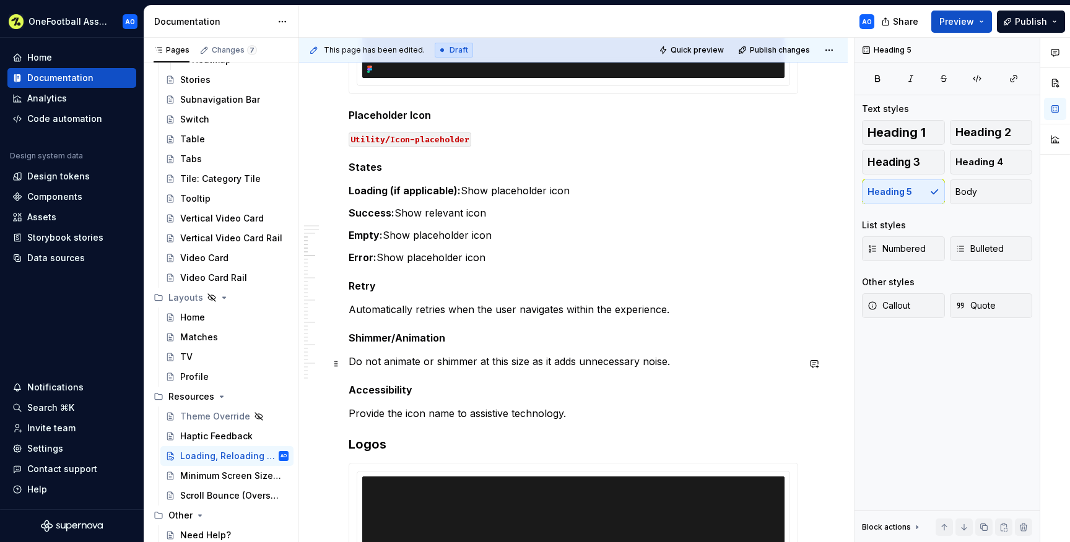
click at [546, 366] on p "Do not animate or shimmer at this size as it adds unnecessary noise." at bounding box center [574, 361] width 450 height 15
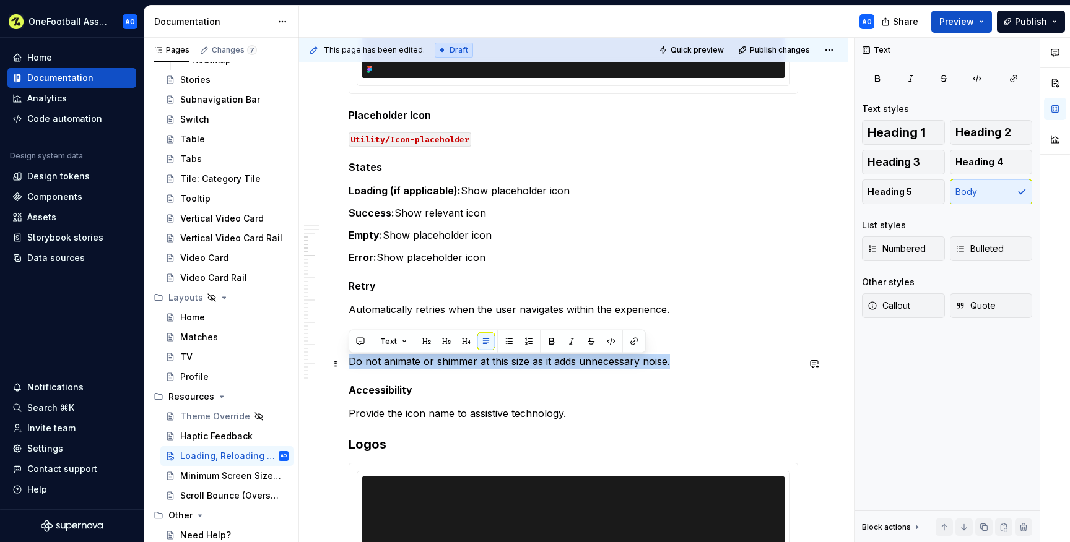
click at [546, 366] on p "Do not animate or shimmer at this size as it adds unnecessary noise." at bounding box center [574, 361] width 450 height 15
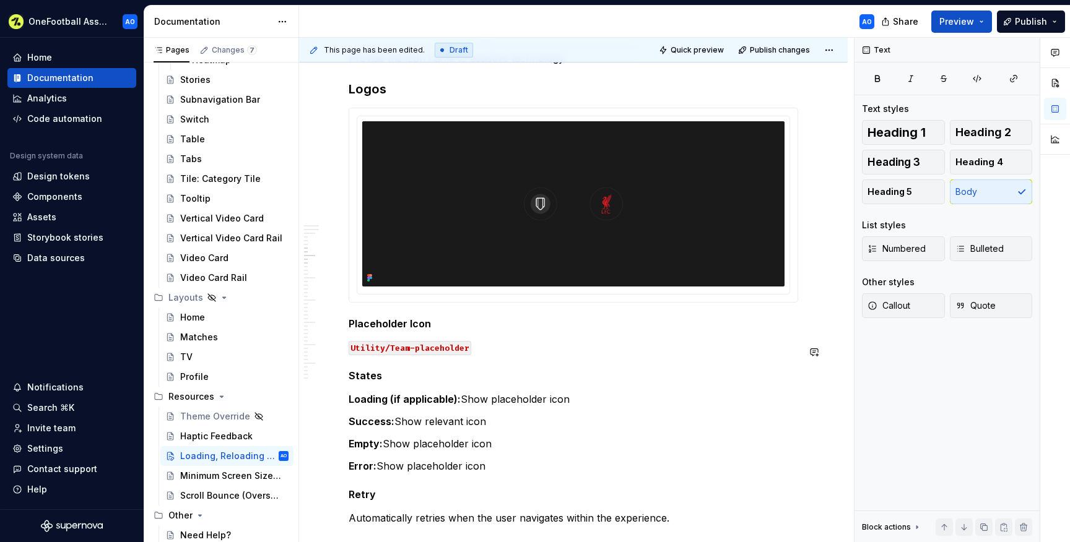
scroll to position [1283, 0]
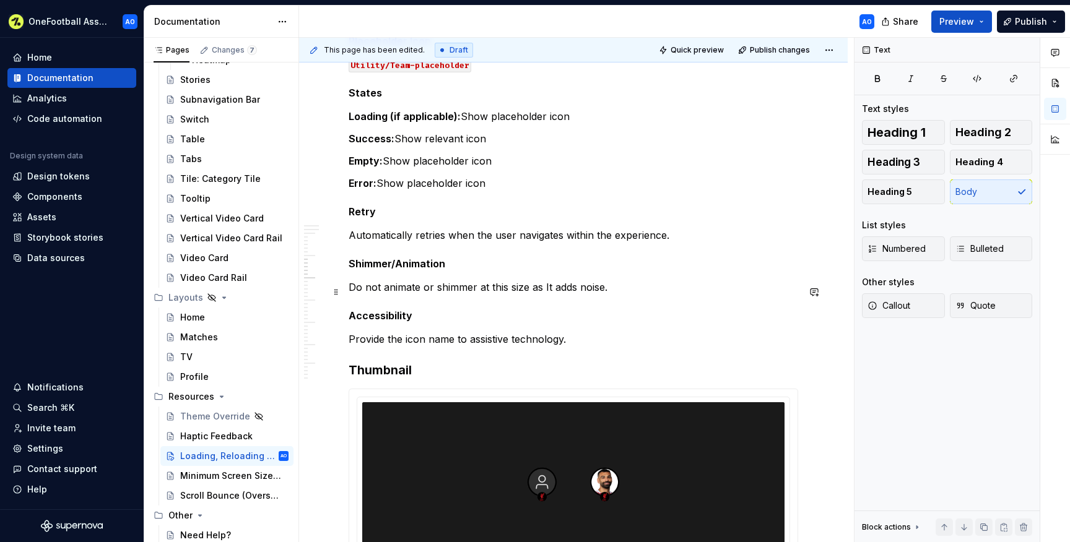
click at [525, 290] on p "Do not animate or shimmer at this size as It adds noise." at bounding box center [574, 287] width 450 height 15
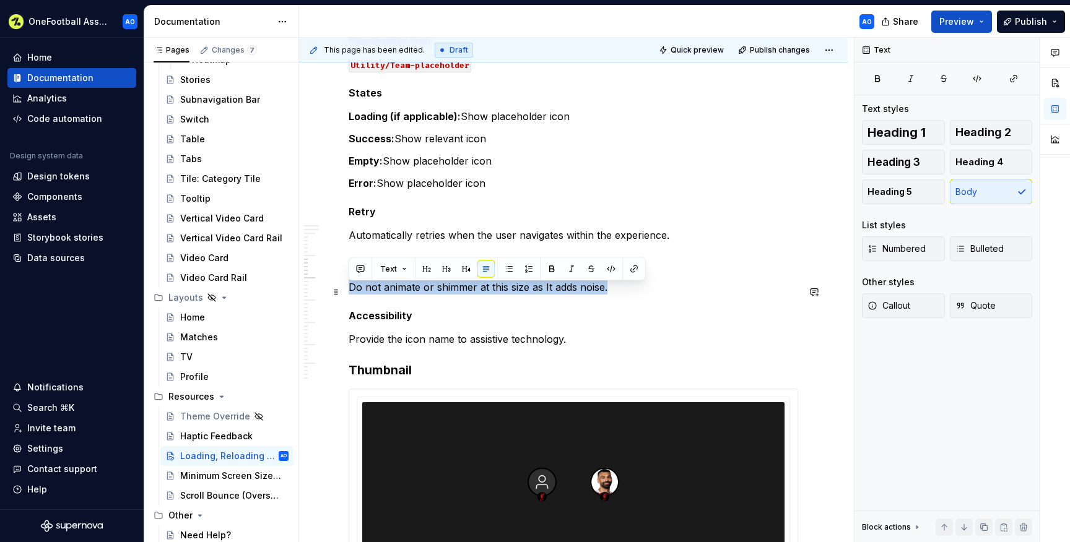
click at [525, 290] on p "Do not animate or shimmer at this size as It adds noise." at bounding box center [574, 287] width 450 height 15
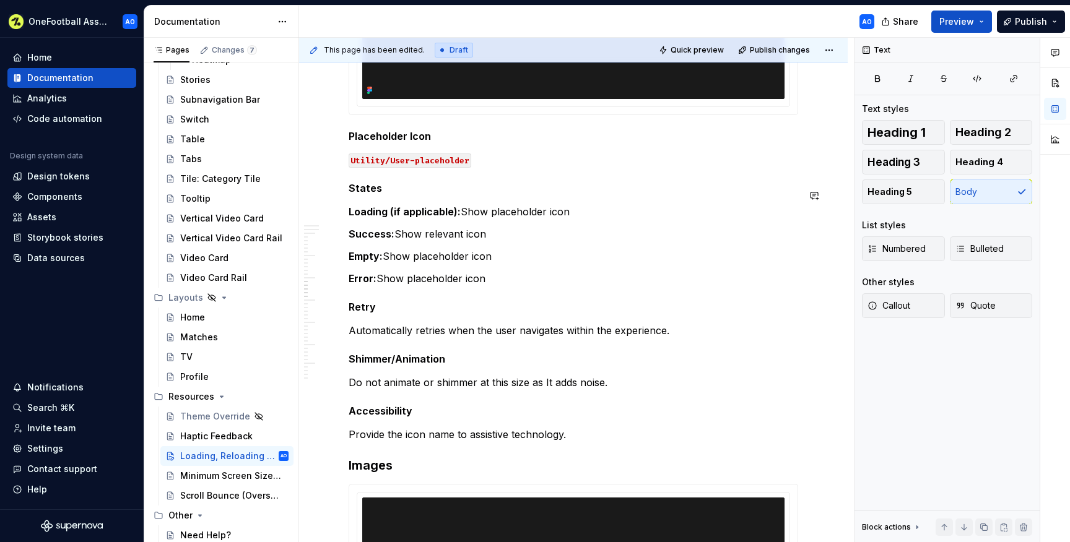
scroll to position [1818, 0]
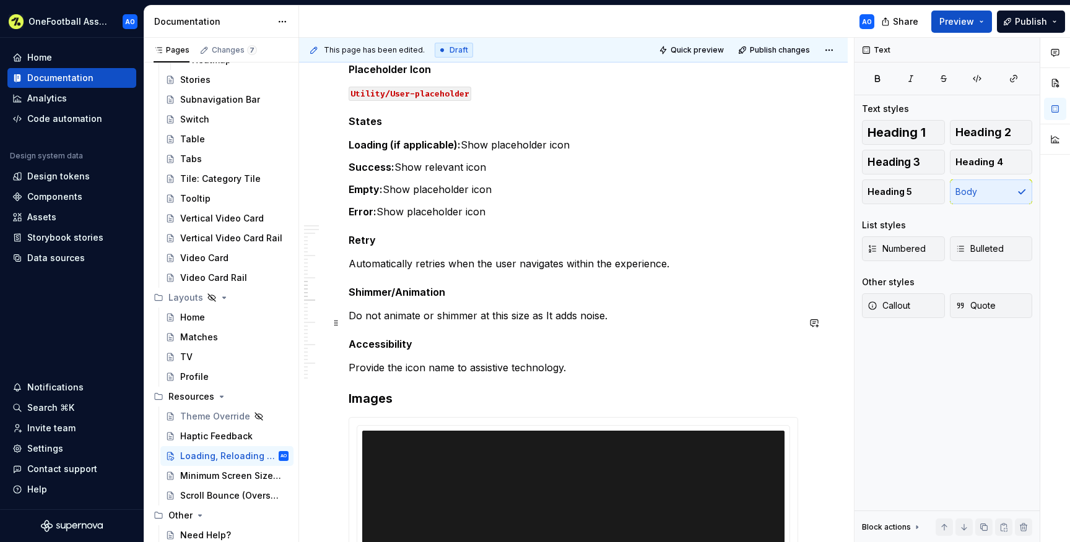
click at [510, 322] on p "Do not animate or shimmer at this size as It adds noise." at bounding box center [574, 315] width 450 height 15
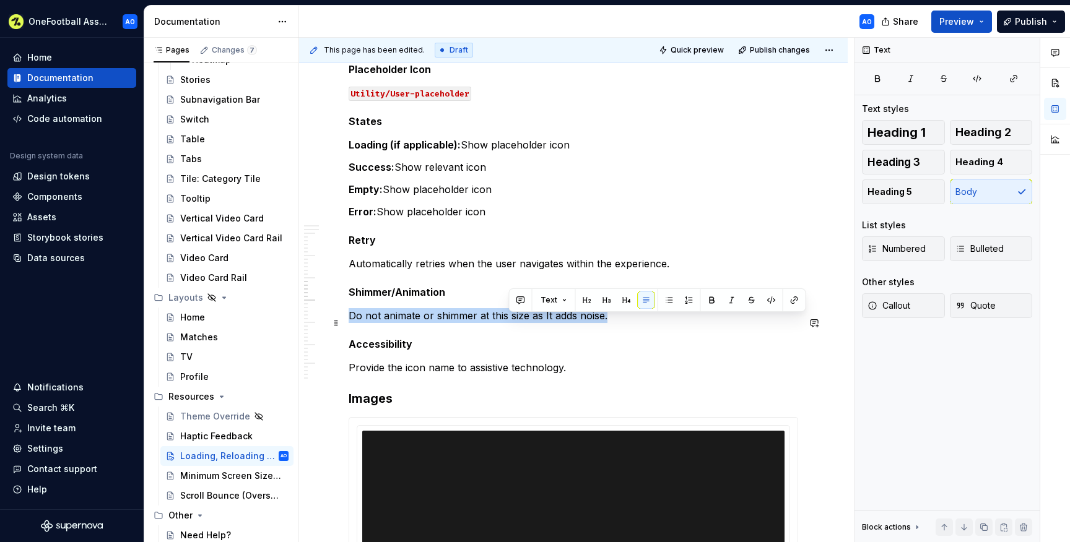
click at [510, 322] on p "Do not animate or shimmer at this size as It adds noise." at bounding box center [574, 315] width 450 height 15
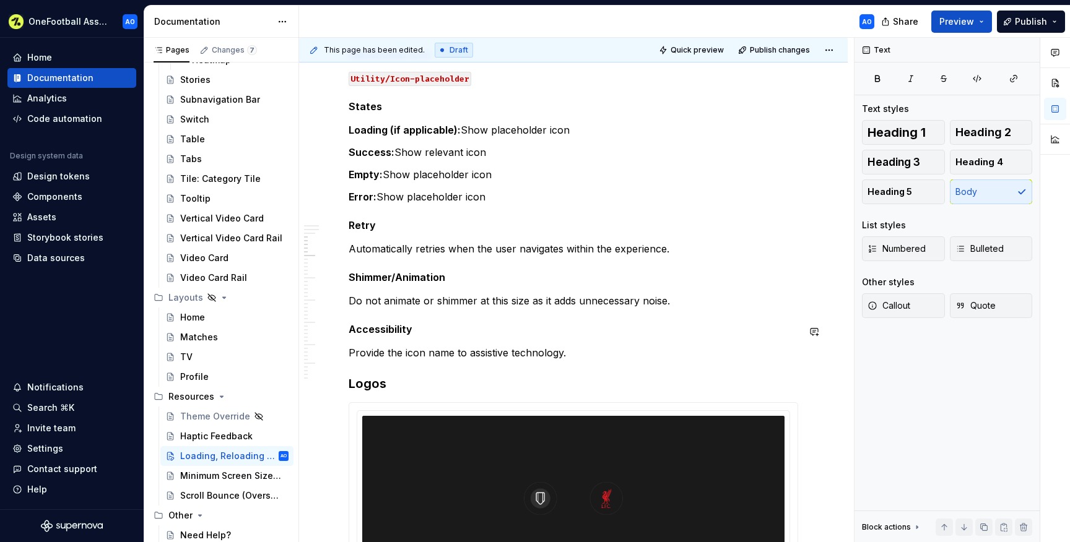
scroll to position [690, 0]
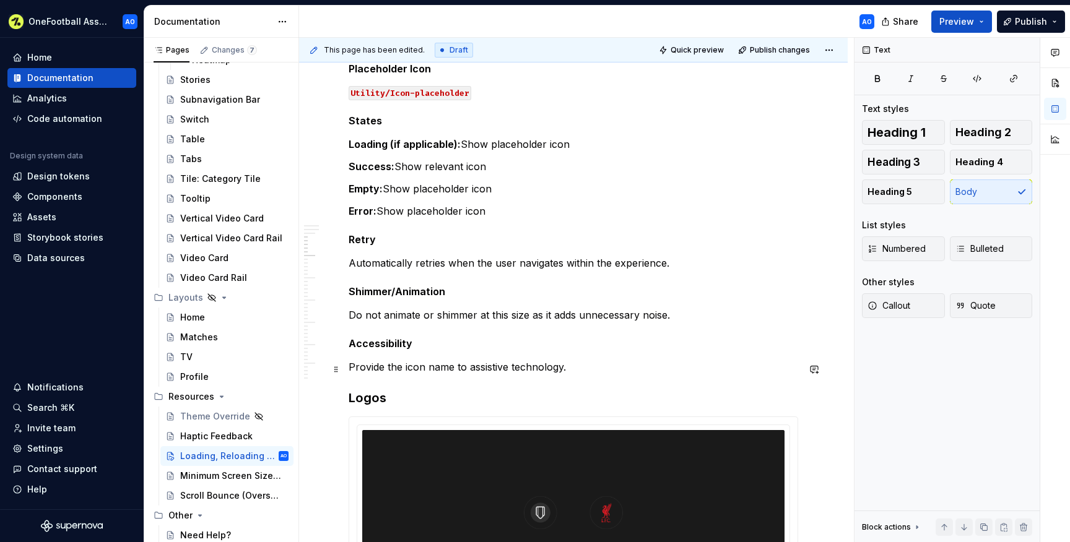
click at [585, 372] on p "Provide the icon name to assistive technology." at bounding box center [574, 367] width 450 height 15
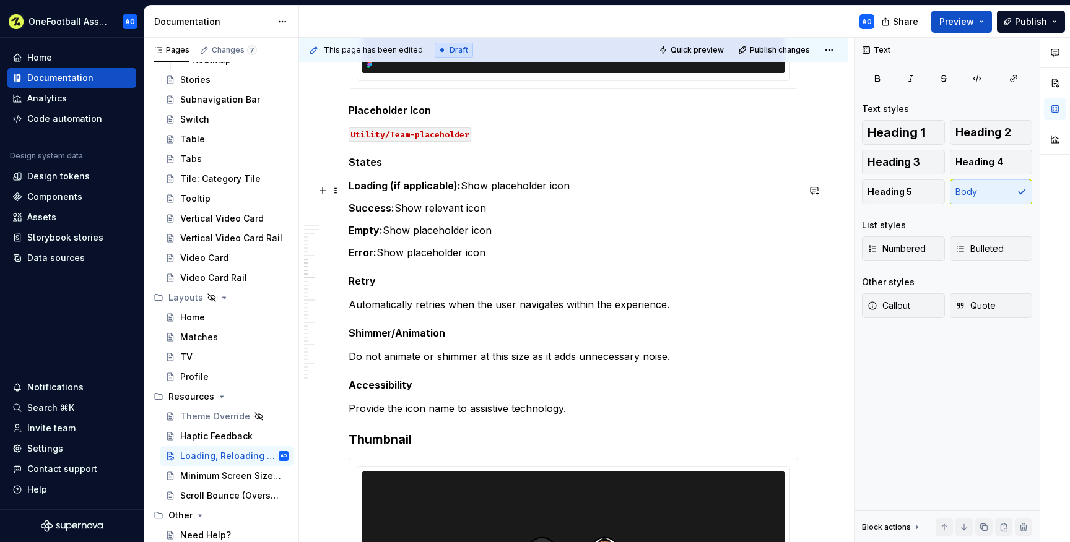
scroll to position [1214, 0]
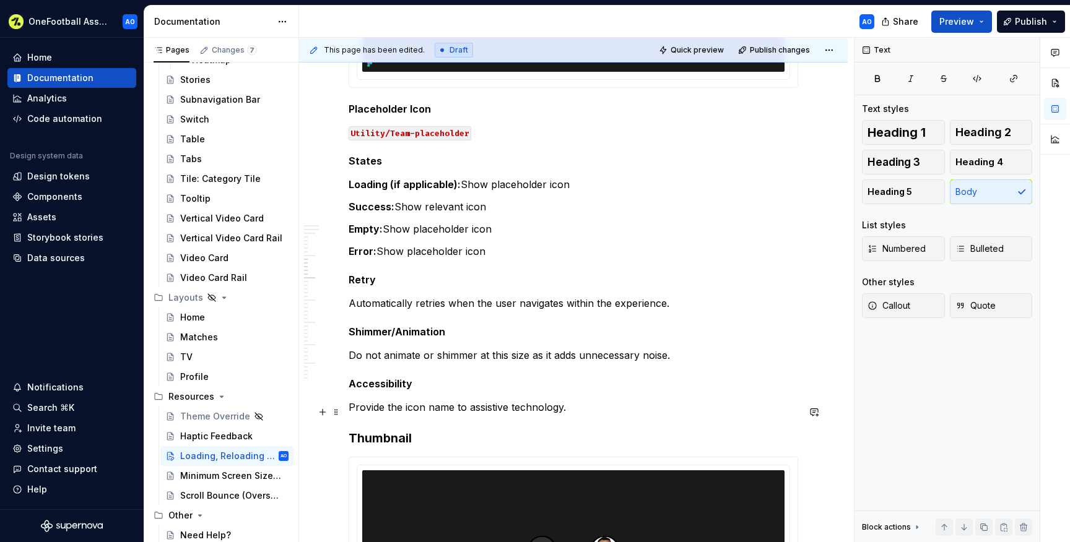
click at [423, 412] on p "Provide the icon name to assistive technology." at bounding box center [574, 407] width 450 height 15
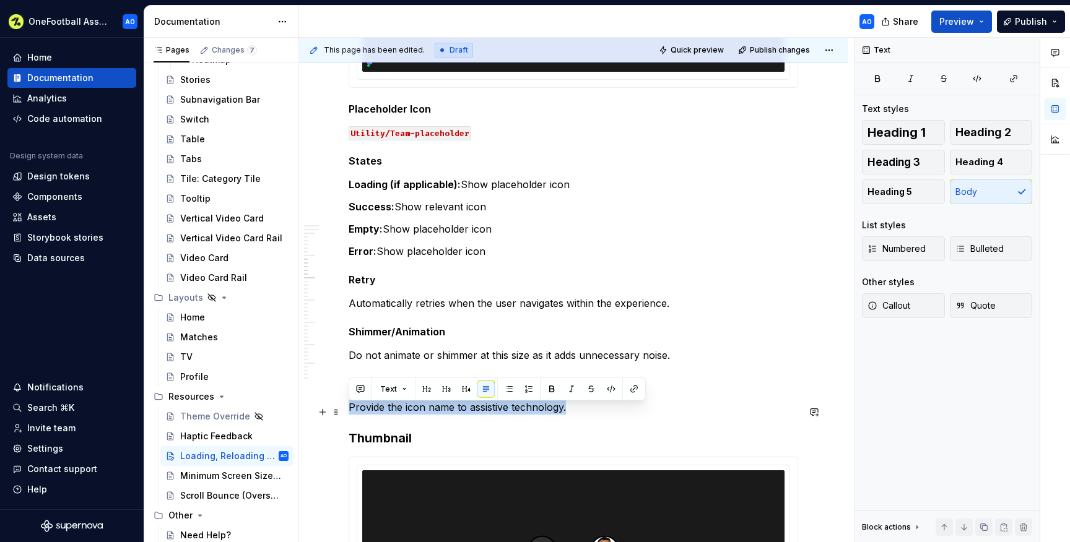
click at [423, 412] on p "Provide the icon name to assistive technology." at bounding box center [574, 407] width 450 height 15
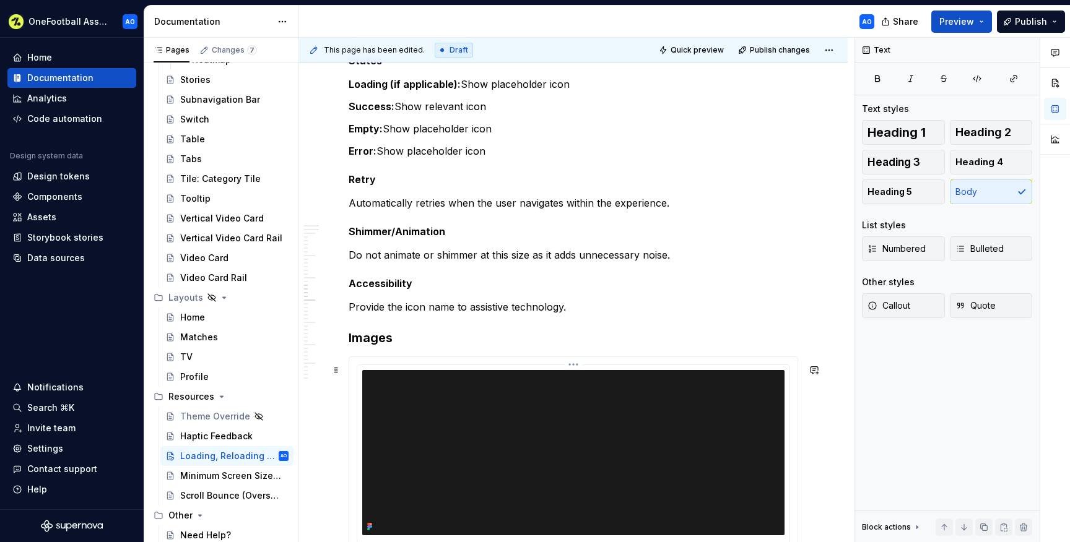
scroll to position [1879, 0]
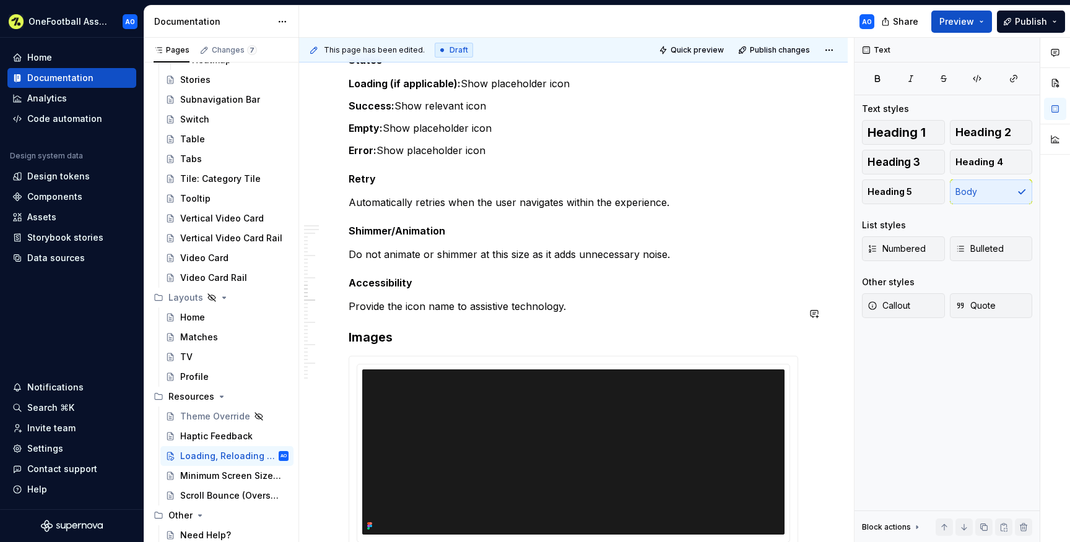
click at [401, 305] on div "Overview We have created a few basic principles to guide our loading, reloading…" at bounding box center [574, 451] width 450 height 4147
click at [391, 313] on p "Provide the icon name to assistive technology." at bounding box center [574, 306] width 450 height 15
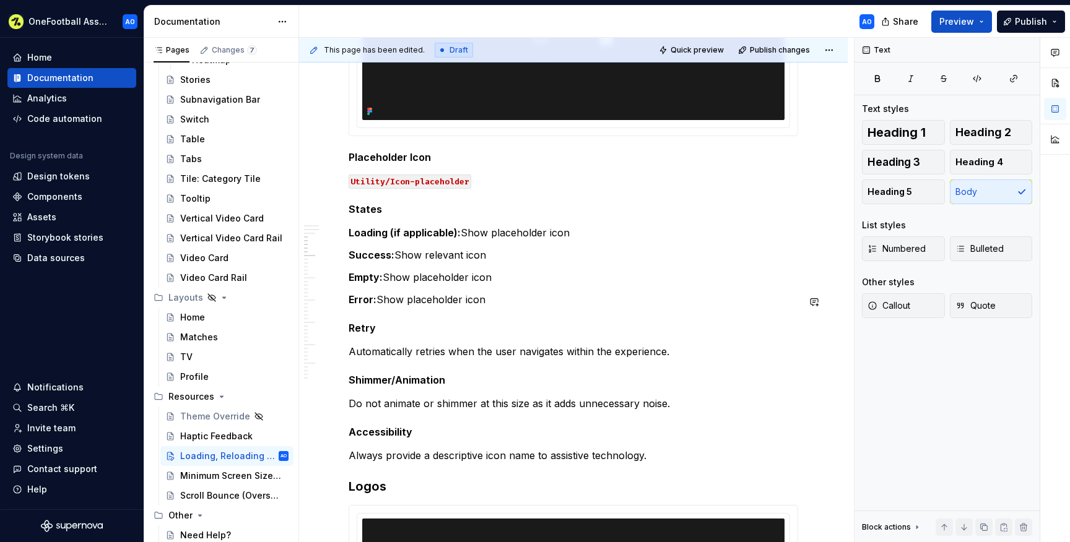
scroll to position [598, 0]
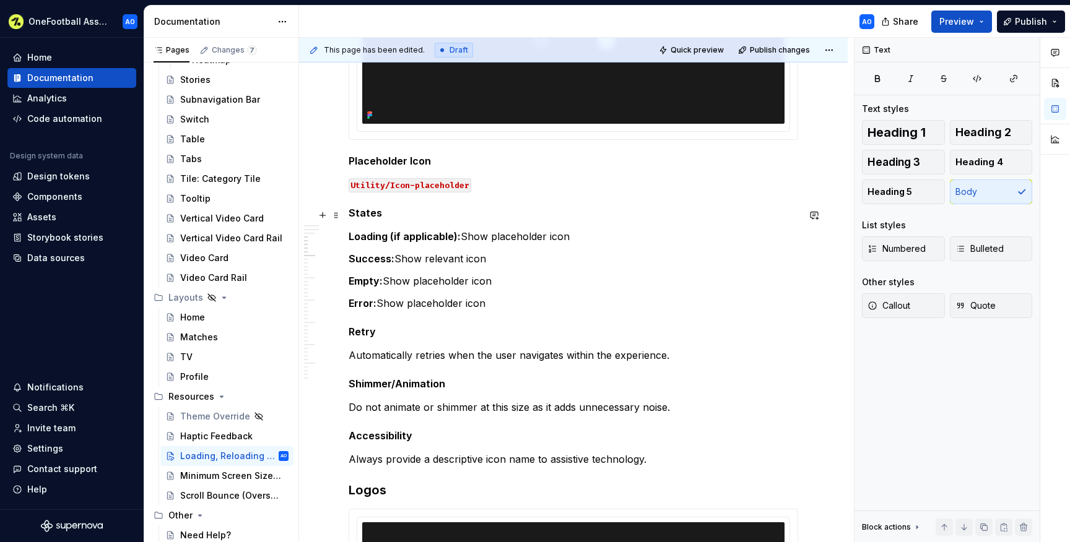
click at [424, 260] on p "Success: Show relevant icon" at bounding box center [574, 258] width 450 height 15
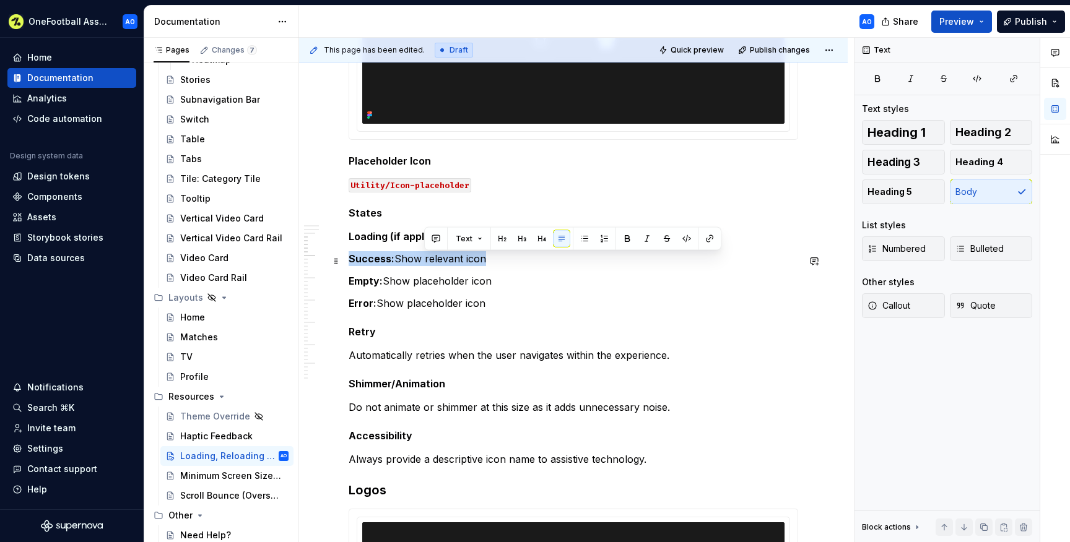
click at [424, 260] on p "Success: Show relevant icon" at bounding box center [574, 258] width 450 height 15
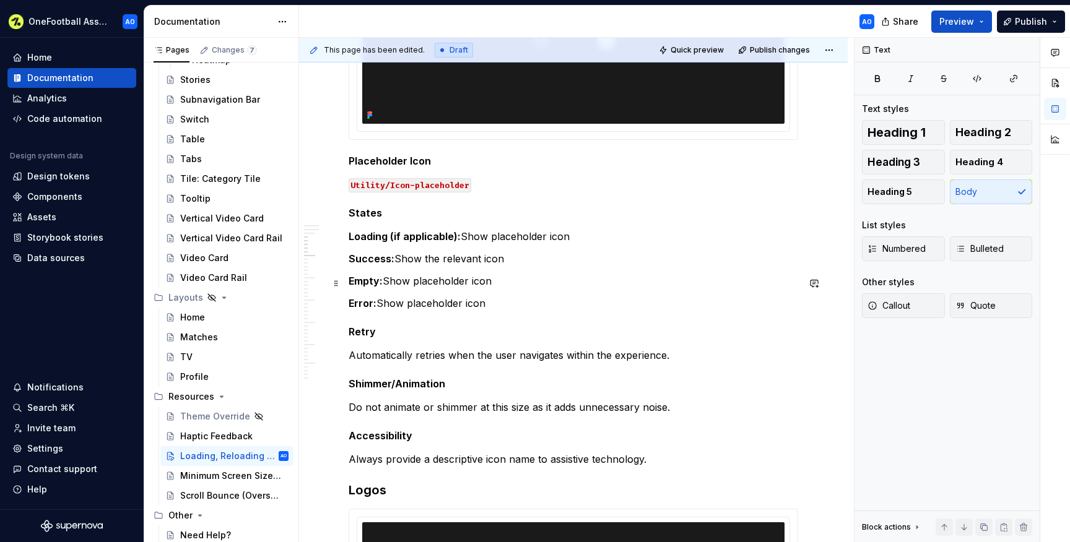
click at [415, 284] on p "Empty: Show placeholder icon" at bounding box center [574, 281] width 450 height 15
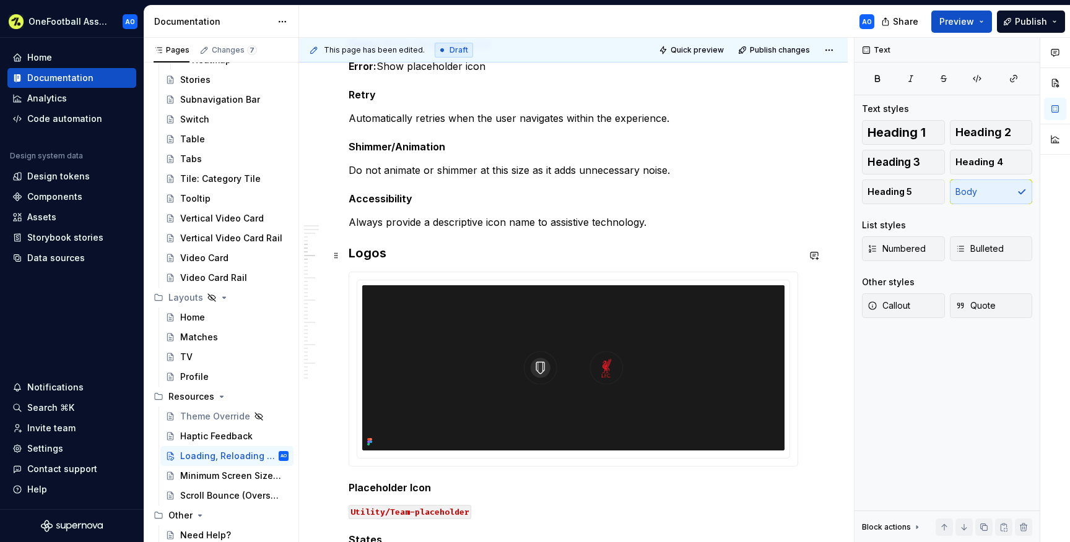
scroll to position [1044, 0]
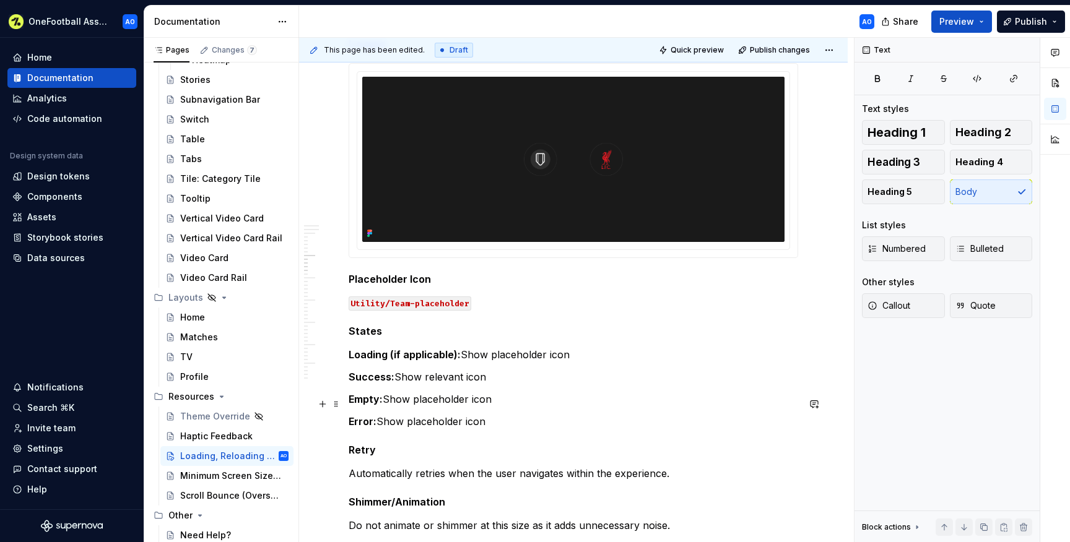
click at [413, 401] on p "Empty: Show placeholder icon" at bounding box center [574, 399] width 450 height 15
click at [424, 380] on p "Success: Show relevant icon" at bounding box center [574, 377] width 450 height 15
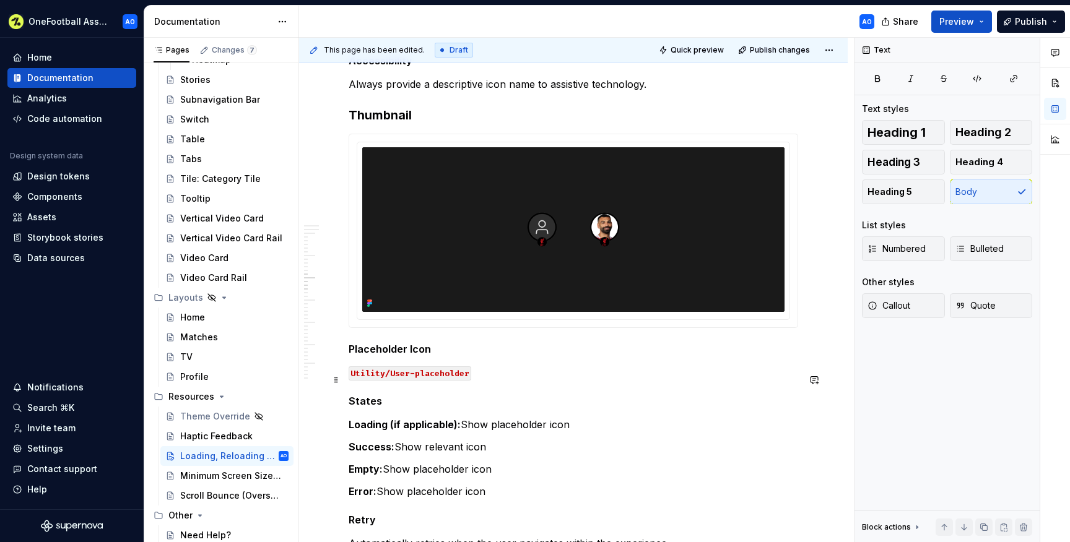
scroll to position [1538, 0]
click at [425, 454] on p "Success: Show relevant icon" at bounding box center [574, 446] width 450 height 15
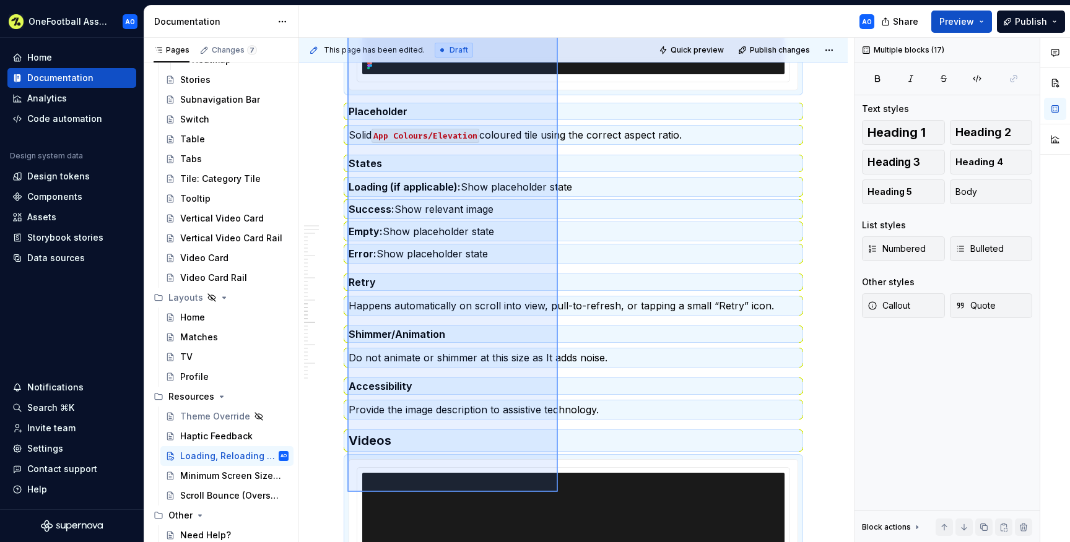
scroll to position [2344, 0]
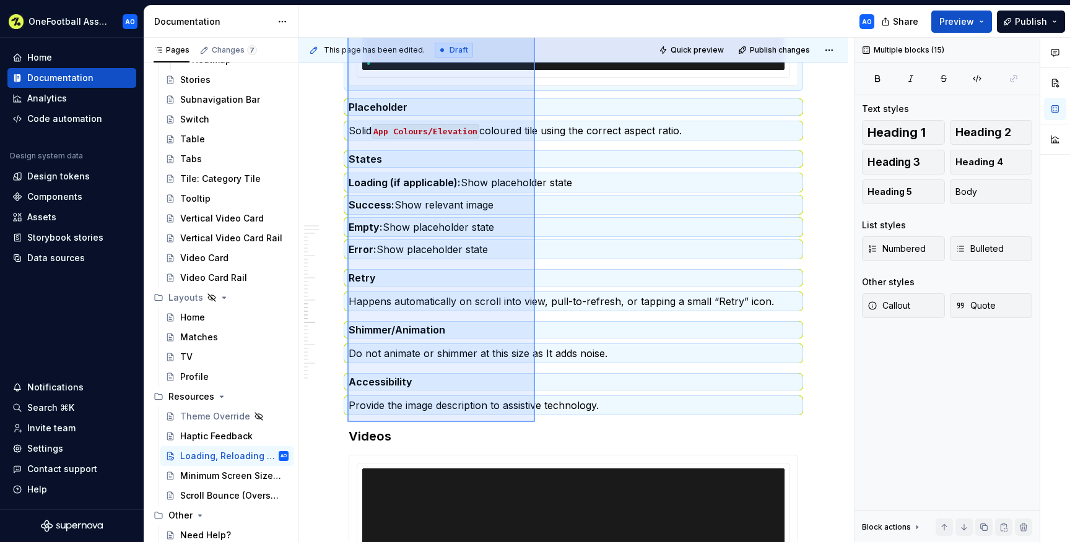
drag, startPoint x: 347, startPoint y: 141, endPoint x: 535, endPoint y: 422, distance: 338.0
click at [535, 422] on div "This page has been edited. Draft Quick preview Publish changes Loading, Reloadi…" at bounding box center [576, 290] width 555 height 505
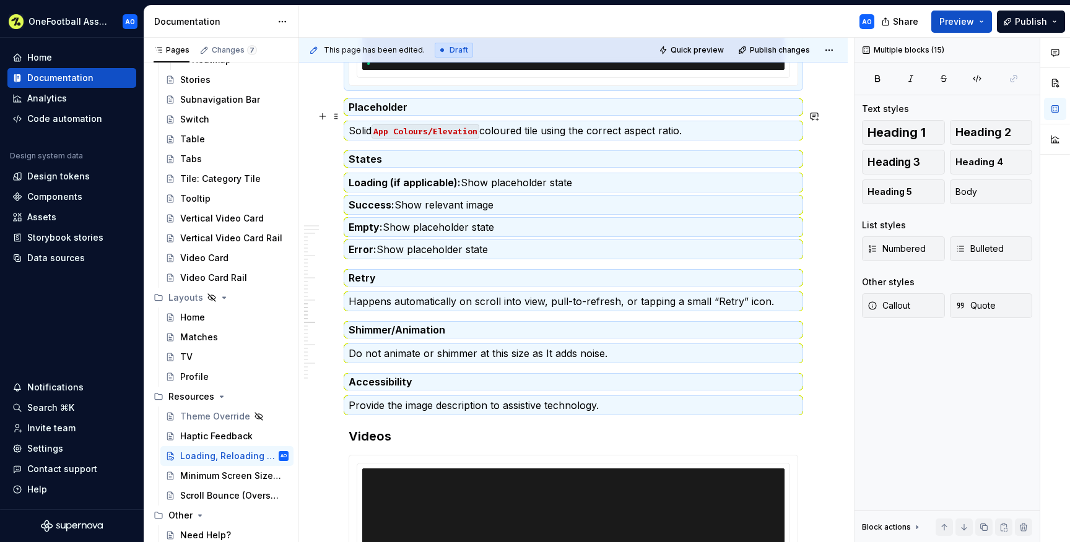
click at [408, 113] on h5 "Placeholder" at bounding box center [574, 107] width 450 height 12
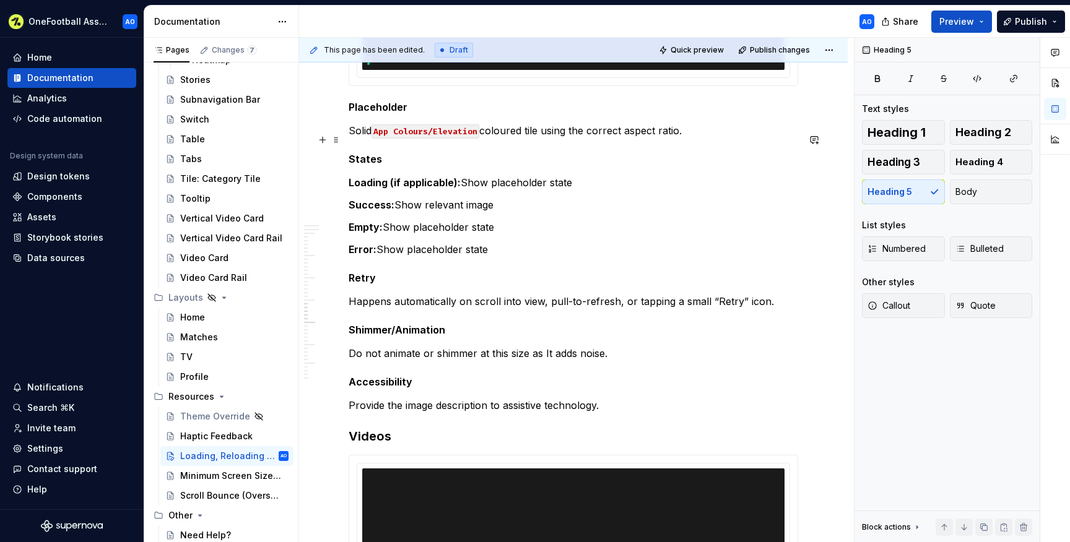
click at [681, 138] on p "Solid App Colours/Elevation coloured tile using the correct aspect ratio." at bounding box center [574, 130] width 450 height 15
click at [375, 138] on p "Solid app colour/elevation tile, using the correct aspect ratio.." at bounding box center [574, 130] width 450 height 15
click at [471, 138] on p "Solid `app colour/elevation tile, using the correct aspect ratio.." at bounding box center [574, 130] width 450 height 15
click at [661, 138] on p "Solid app colour/elevation tile, using the correct aspect ratio.." at bounding box center [574, 130] width 450 height 15
click at [425, 212] on p "Success: Show relevant image" at bounding box center [574, 205] width 450 height 15
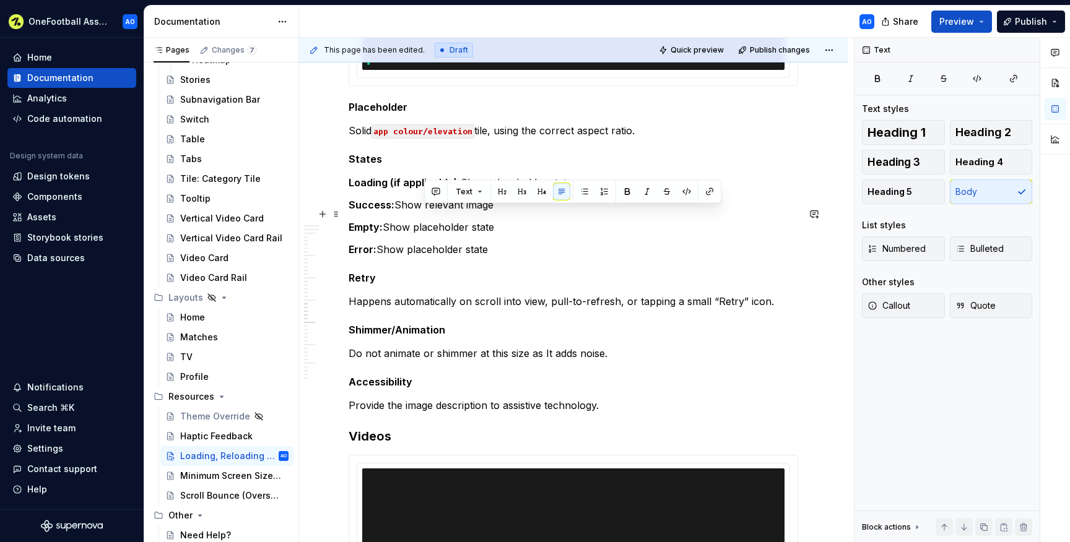
click at [425, 212] on p "Success: Show relevant image" at bounding box center [574, 205] width 450 height 15
click at [771, 309] on p "Happens automatically on scroll into view, pull-to-refresh, or tapping a small …" at bounding box center [574, 301] width 450 height 15
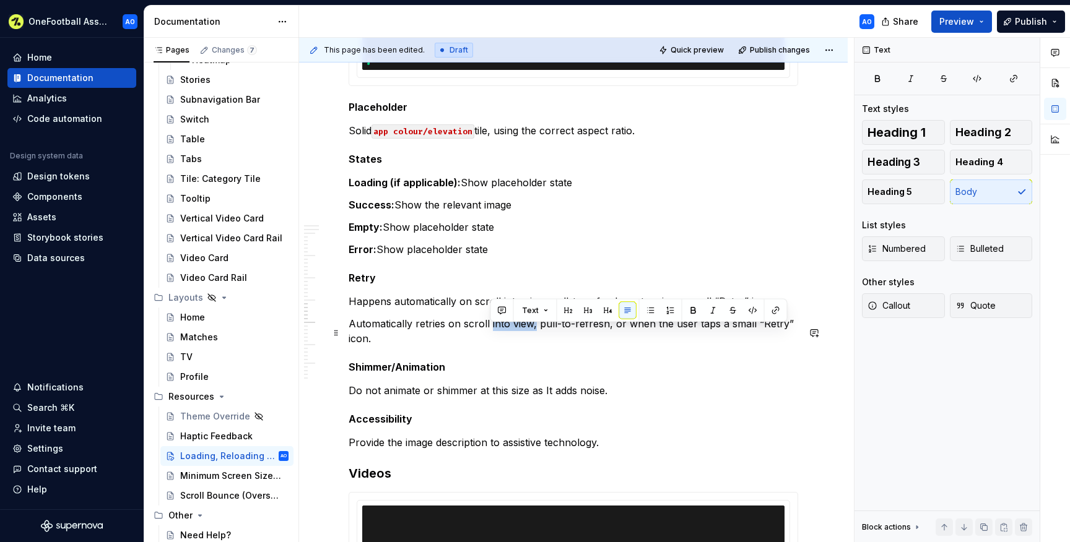
drag, startPoint x: 533, startPoint y: 336, endPoint x: 490, endPoint y: 334, distance: 42.8
click at [490, 334] on p "Automatically retries on scroll into view, pull-to-refresh, or when the user ta…" at bounding box center [574, 331] width 450 height 30
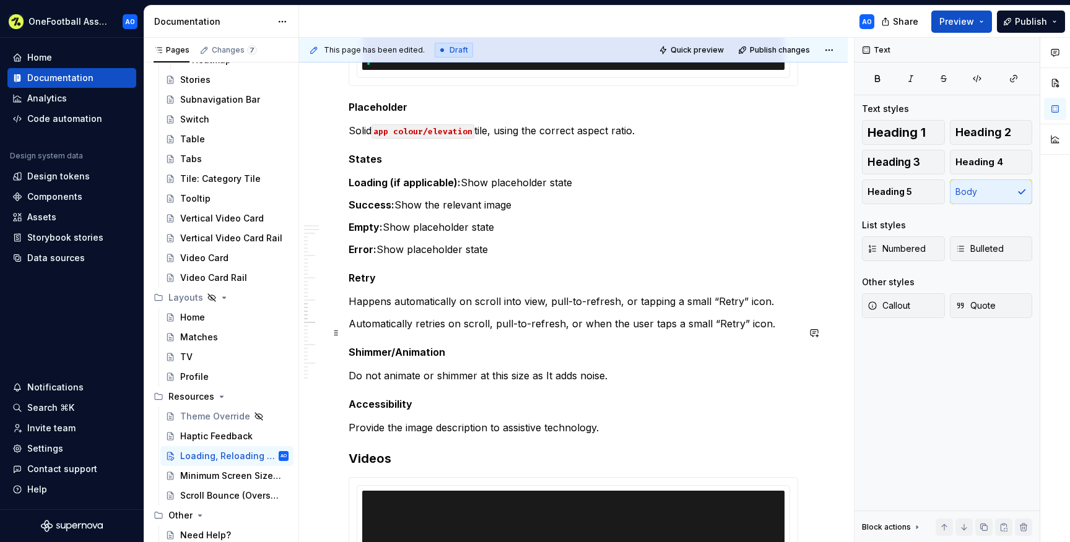
click at [712, 331] on p "Automatically retries on scroll, pull-to-refresh, or when the user taps a small…" at bounding box center [574, 323] width 450 height 15
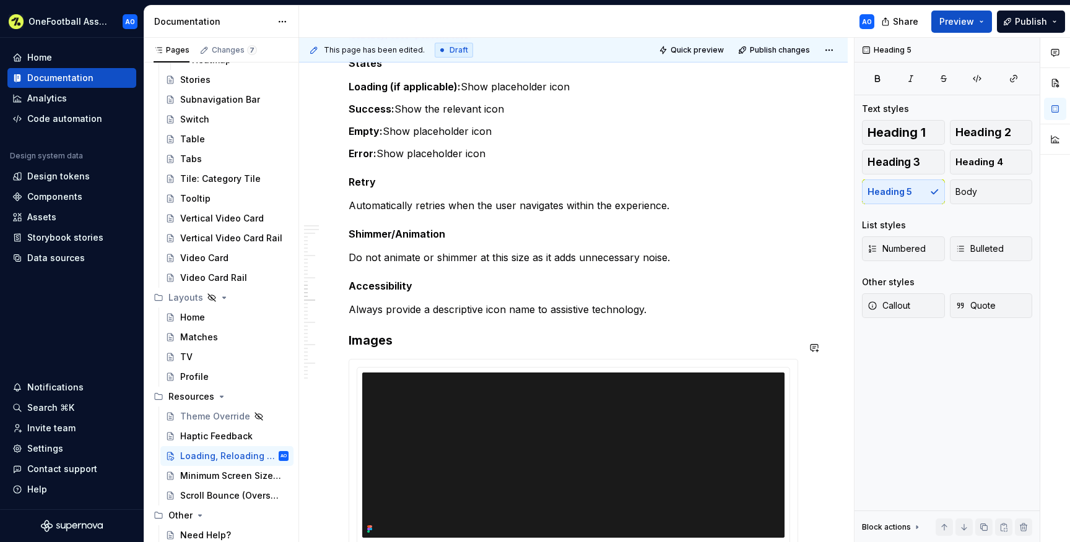
scroll to position [1871, 0]
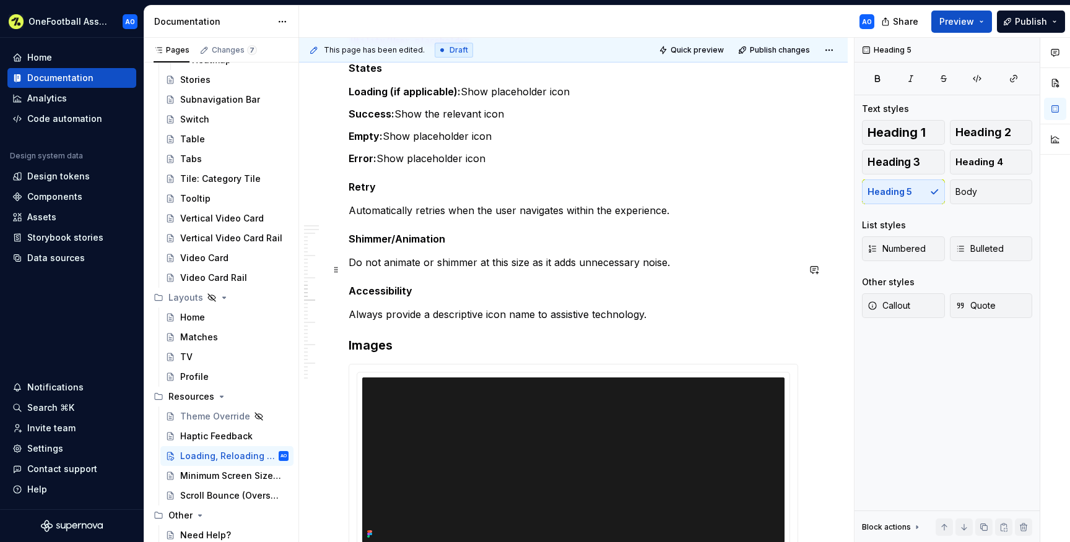
click at [445, 264] on p "Do not animate or shimmer at this size as it adds unnecessary noise." at bounding box center [574, 262] width 450 height 15
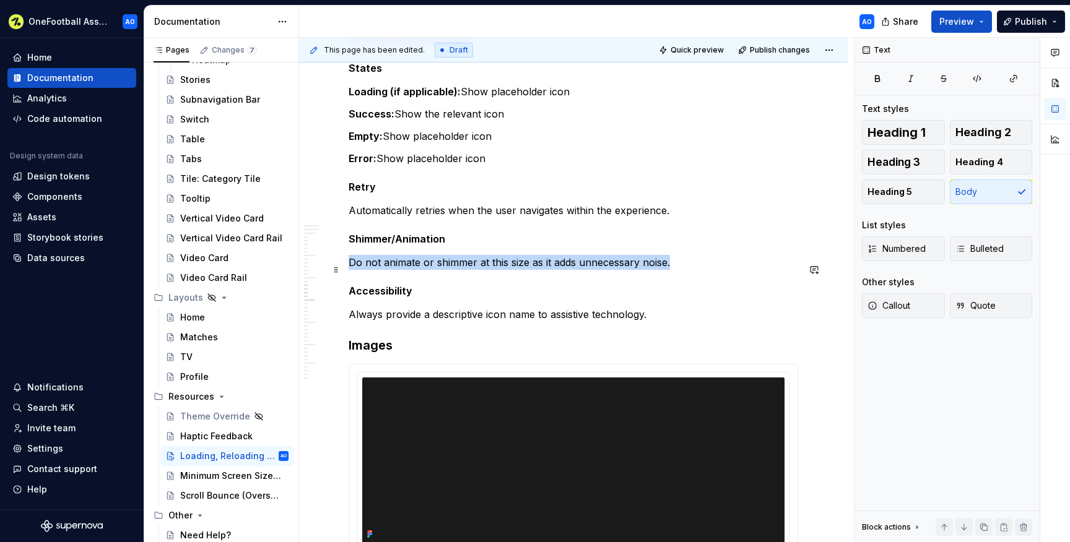
click at [445, 264] on p "Do not animate or shimmer at this size as it adds unnecessary noise." at bounding box center [574, 262] width 450 height 15
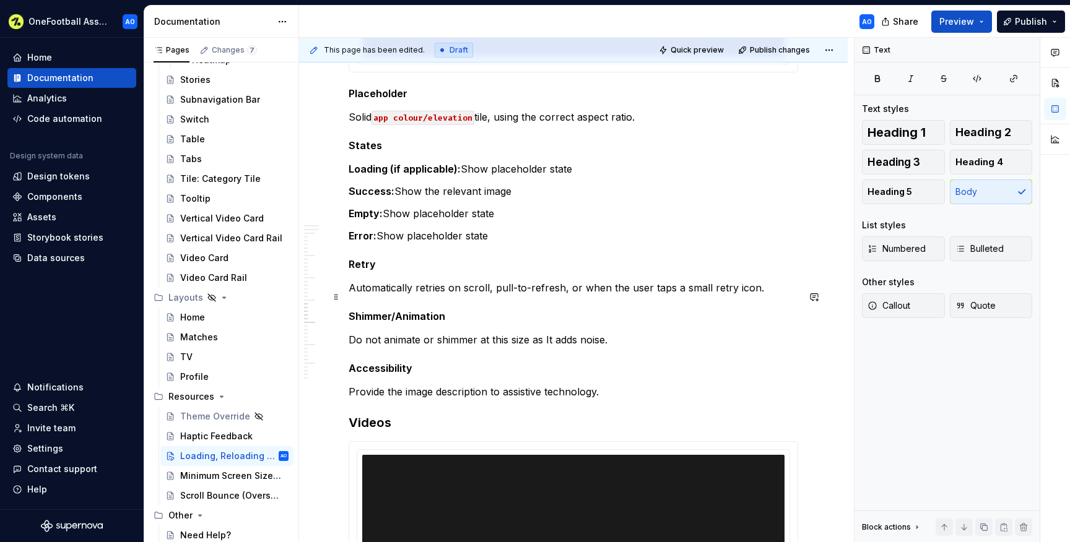
scroll to position [2432, 0]
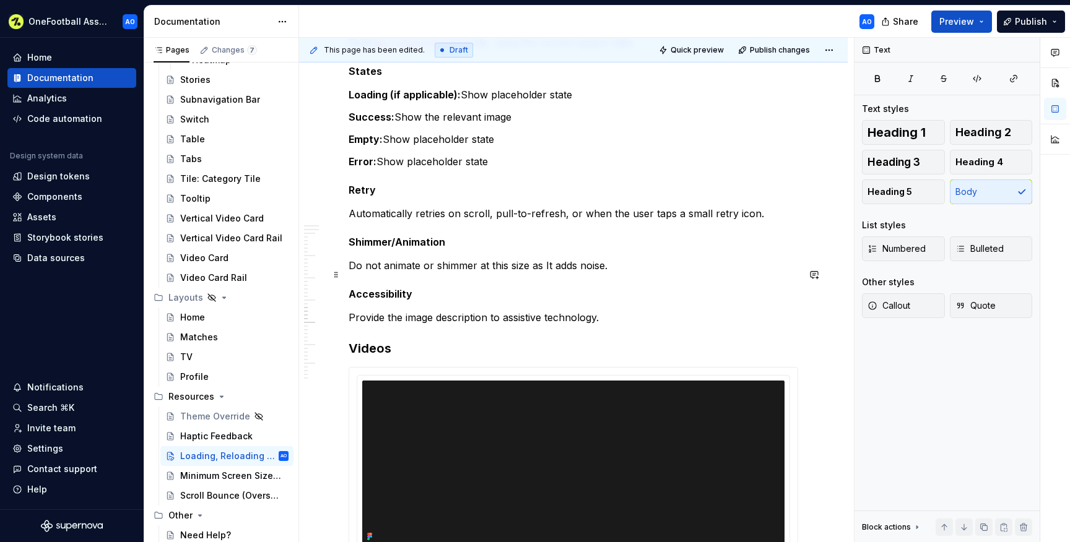
click at [438, 272] on p "Do not animate or shimmer at this size as It adds noise." at bounding box center [574, 265] width 450 height 15
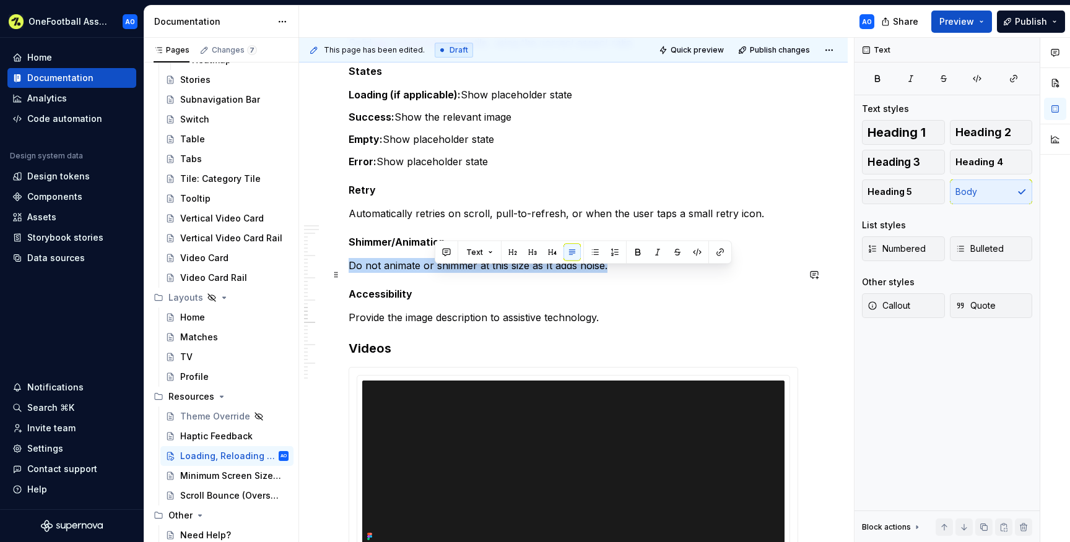
click at [438, 272] on p "Do not animate or shimmer at this size as It adds noise." at bounding box center [574, 265] width 450 height 15
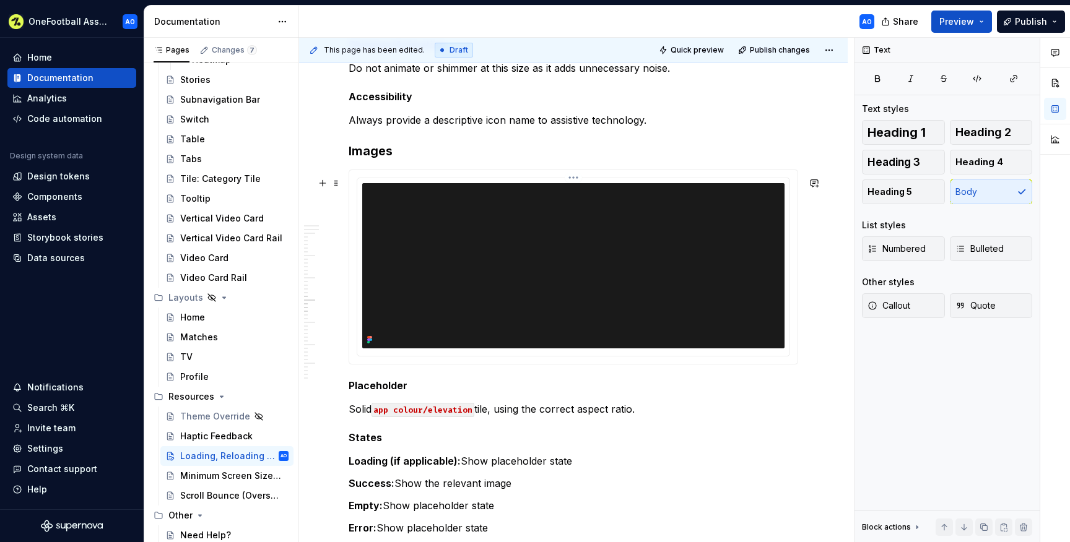
scroll to position [2065, 0]
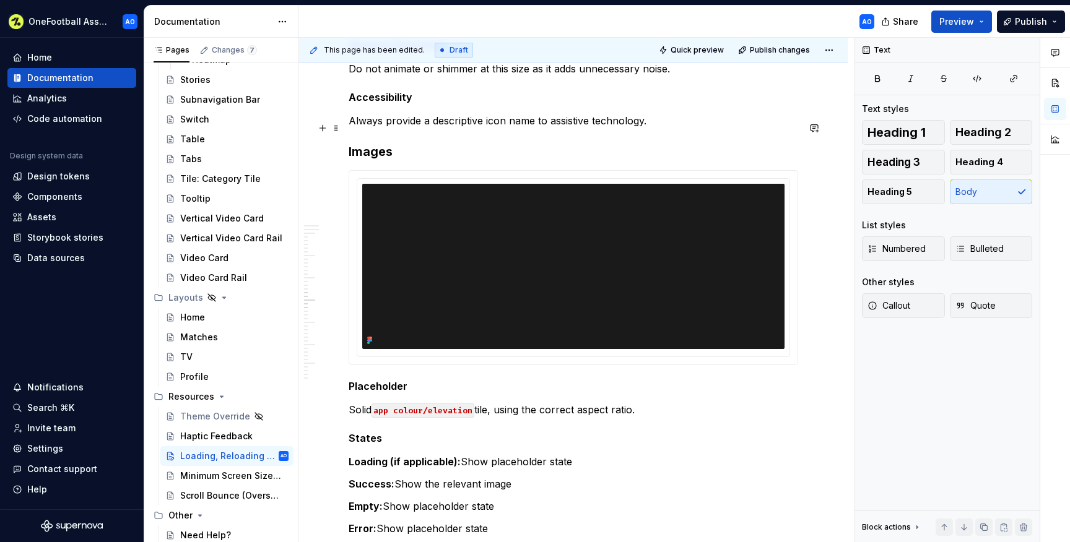
click at [409, 121] on p "Always provide a descriptive icon name to assistive technology." at bounding box center [574, 120] width 450 height 15
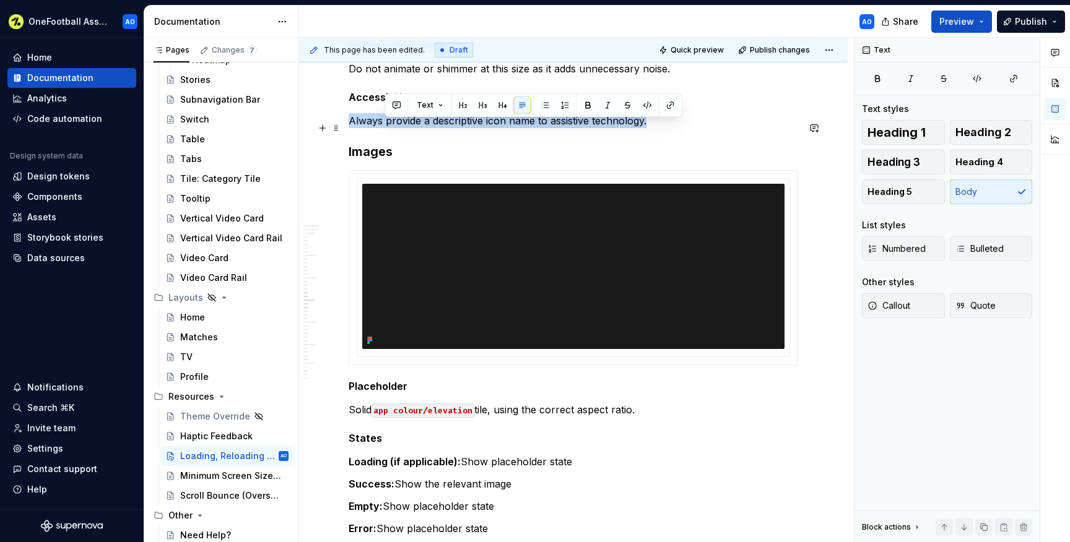
click at [409, 121] on p "Always provide a descriptive icon name to assistive technology." at bounding box center [574, 120] width 450 height 15
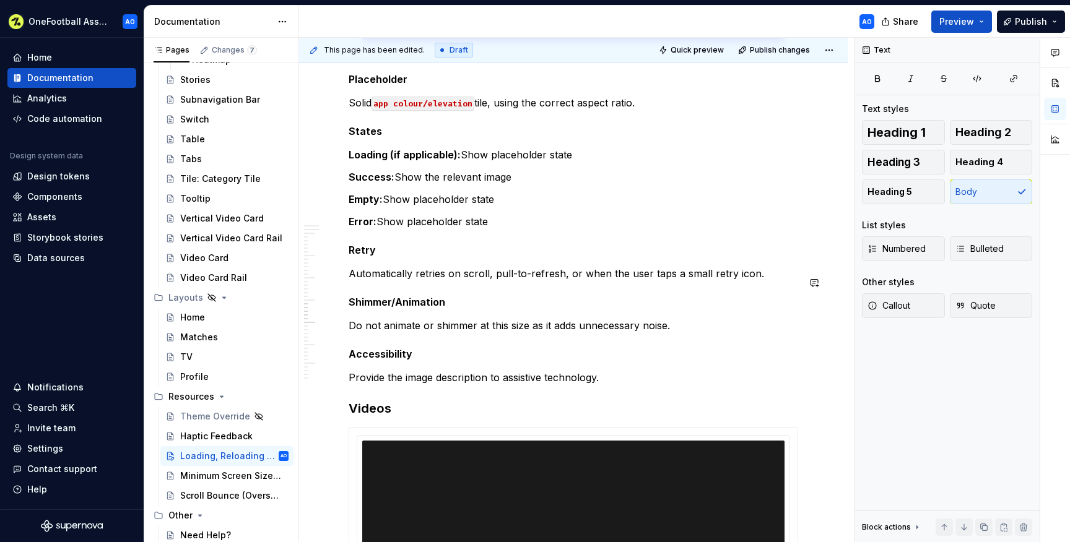
scroll to position [2381, 0]
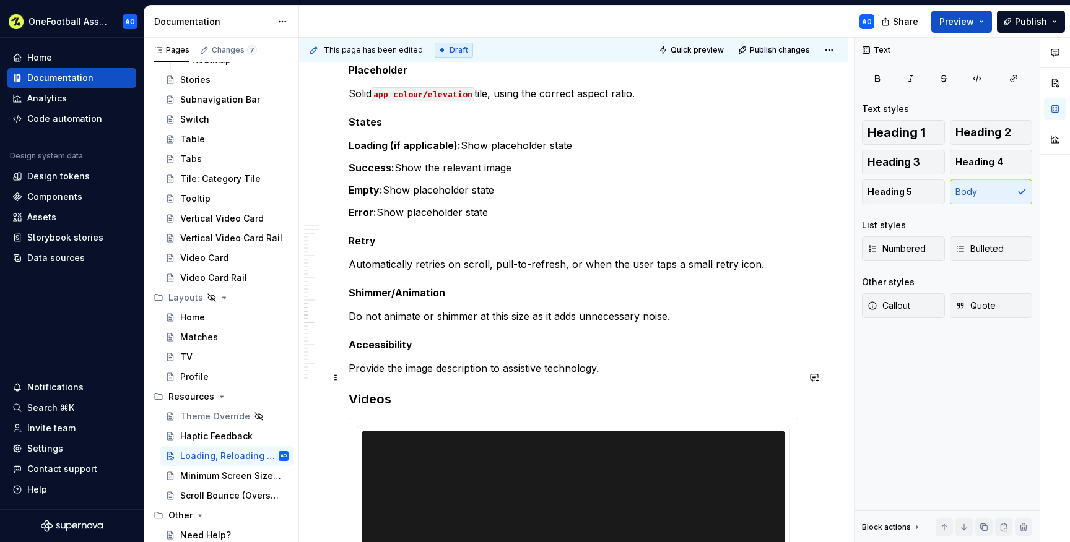
click at [410, 372] on p "Provide the image description to assistive technology." at bounding box center [574, 368] width 450 height 15
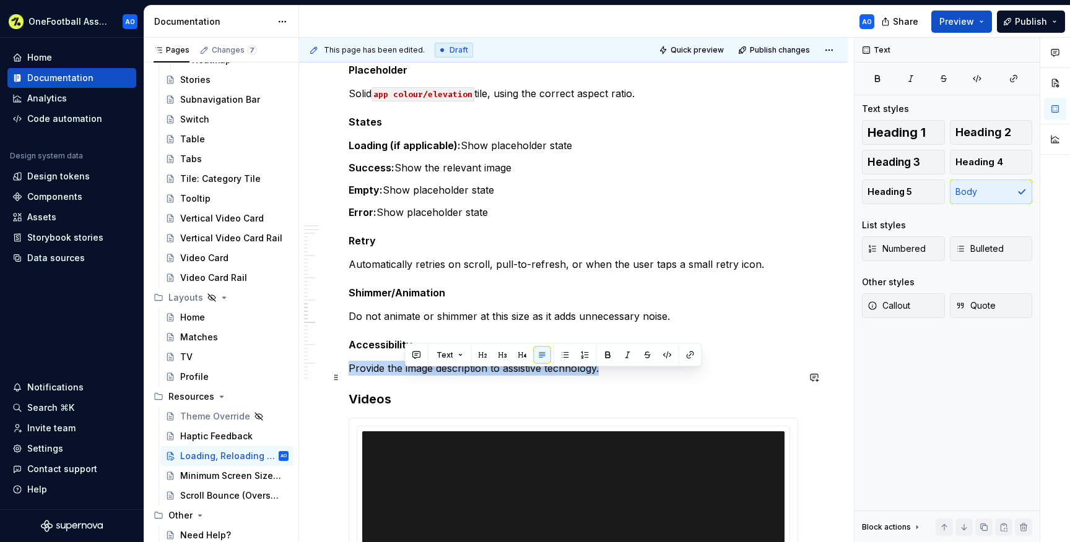
click at [410, 372] on p "Provide the image description to assistive technology." at bounding box center [574, 368] width 450 height 15
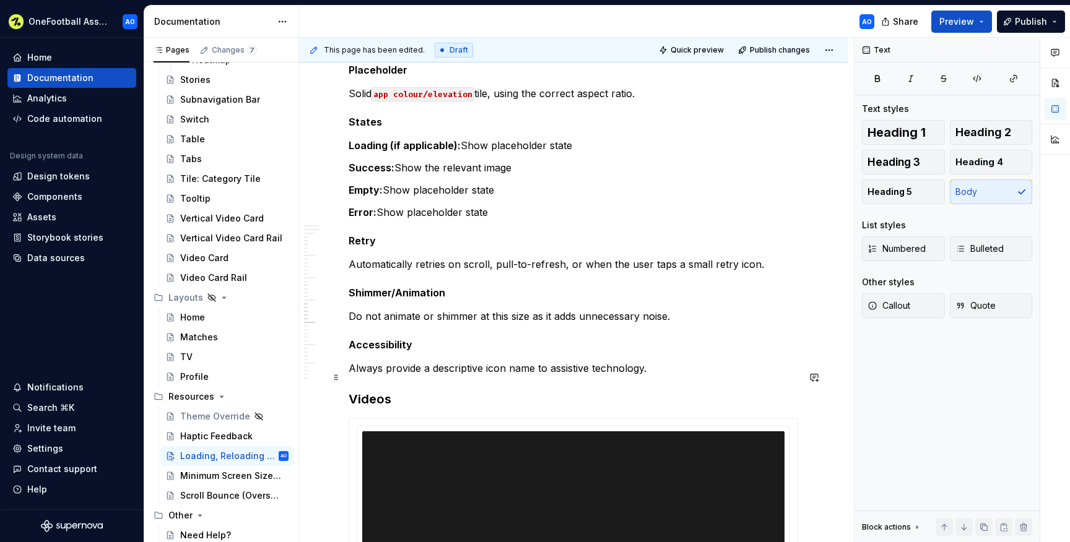
click at [492, 376] on p "Always provide a descriptive icon name to assistive technology." at bounding box center [574, 368] width 450 height 15
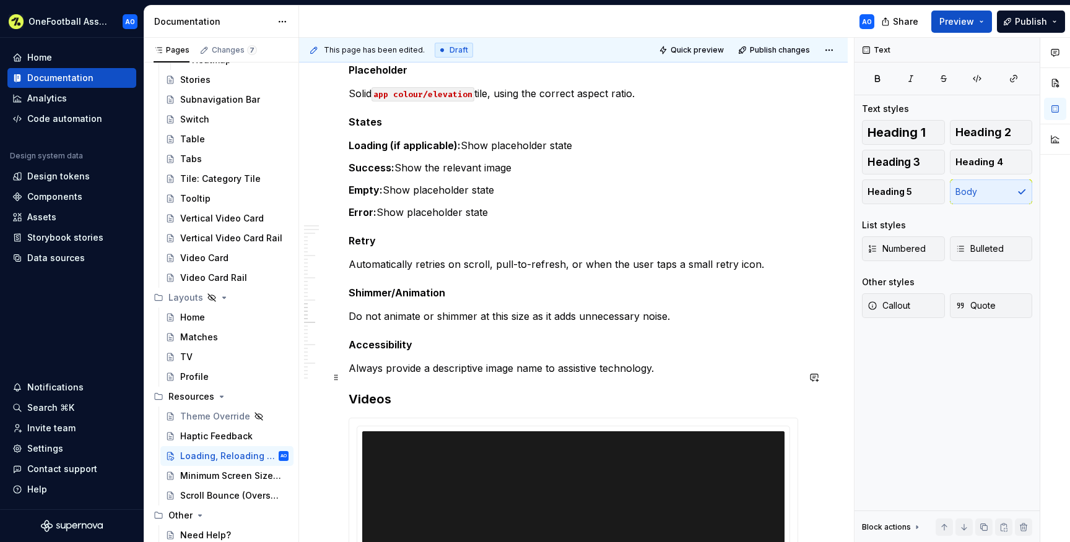
click at [390, 374] on p "Always provide a descriptive image name to assistive technology." at bounding box center [574, 368] width 450 height 15
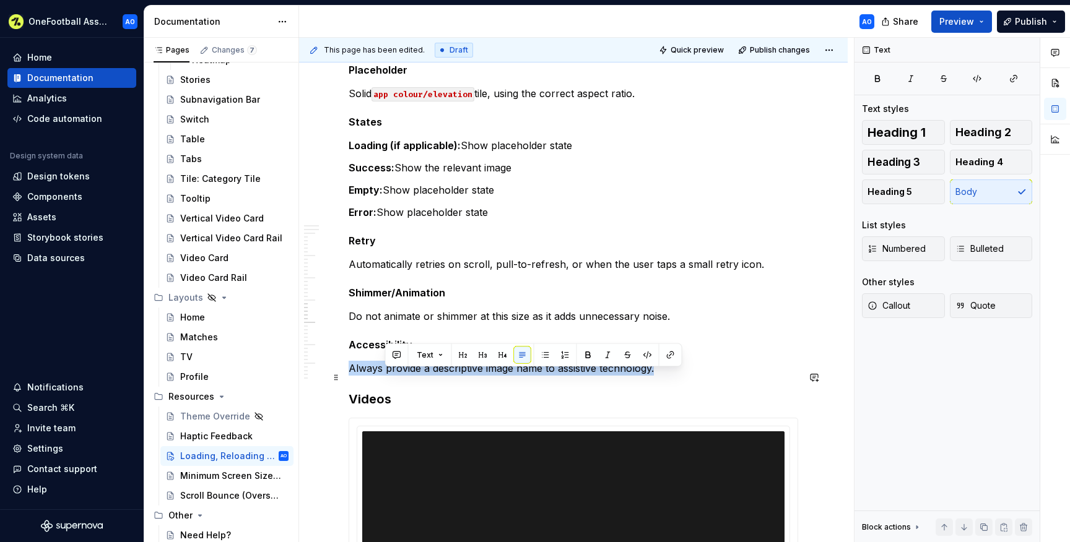
click at [390, 374] on p "Always provide a descriptive image name to assistive technology." at bounding box center [574, 368] width 450 height 15
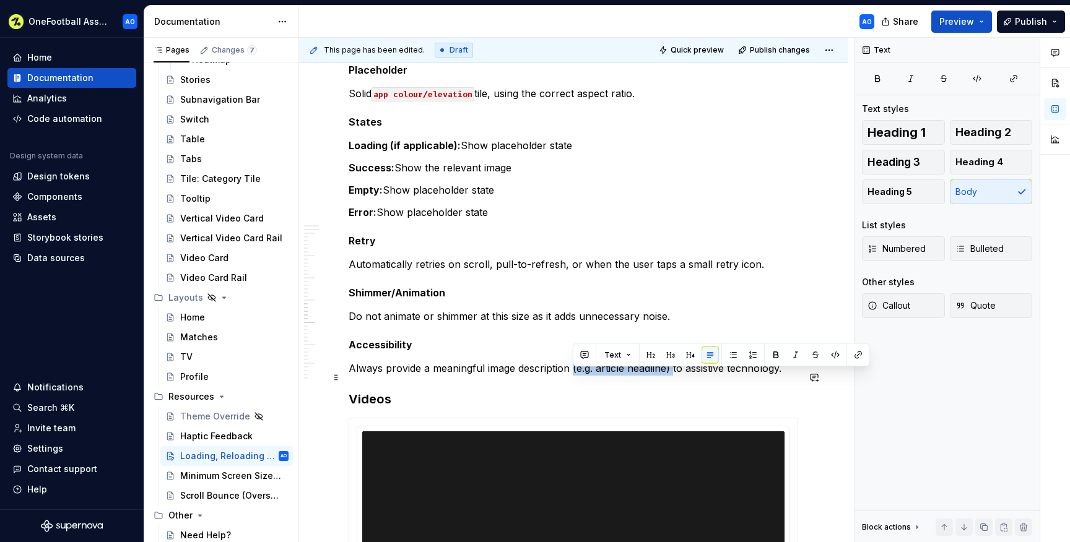
drag, startPoint x: 674, startPoint y: 377, endPoint x: 572, endPoint y: 381, distance: 102.9
click at [572, 376] on p "Always provide a meaningful image description (e.g. article headline) to assist…" at bounding box center [574, 368] width 450 height 15
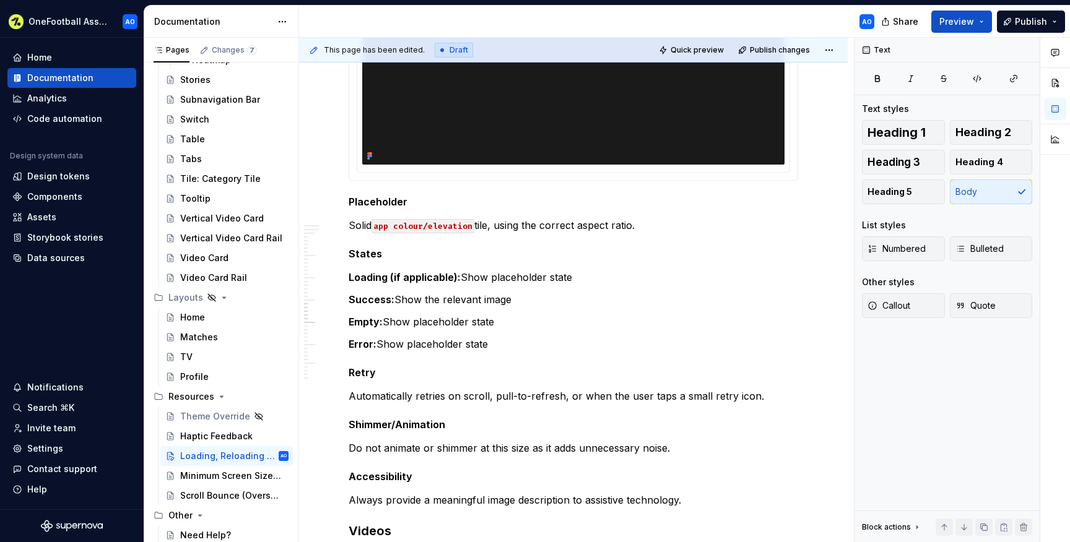
scroll to position [2262, 0]
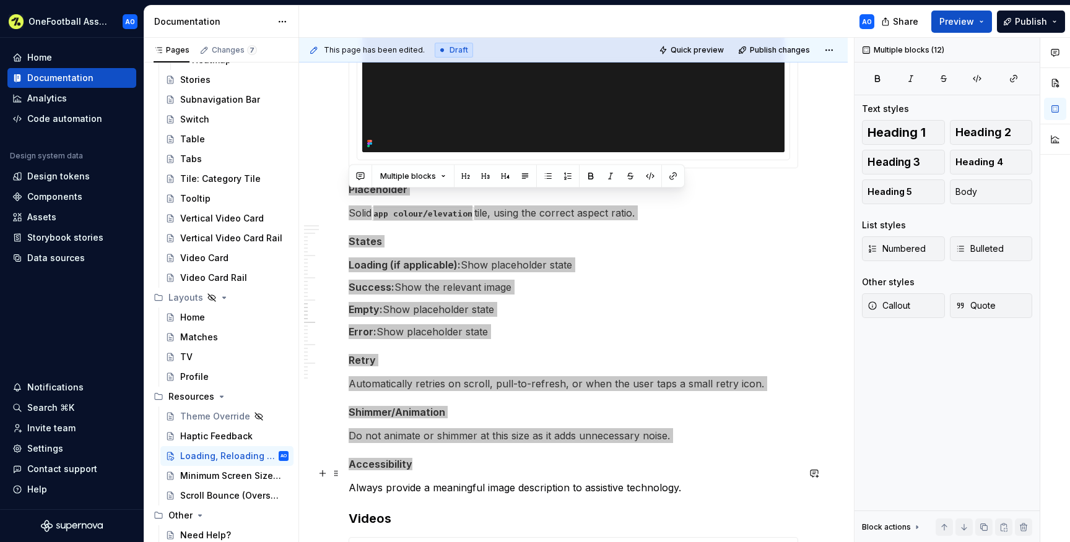
drag, startPoint x: 351, startPoint y: 198, endPoint x: 562, endPoint y: 472, distance: 345.8
click at [562, 472] on div "Overview We have created a few basic principles to guide our loading, reloading…" at bounding box center [574, 68] width 450 height 4147
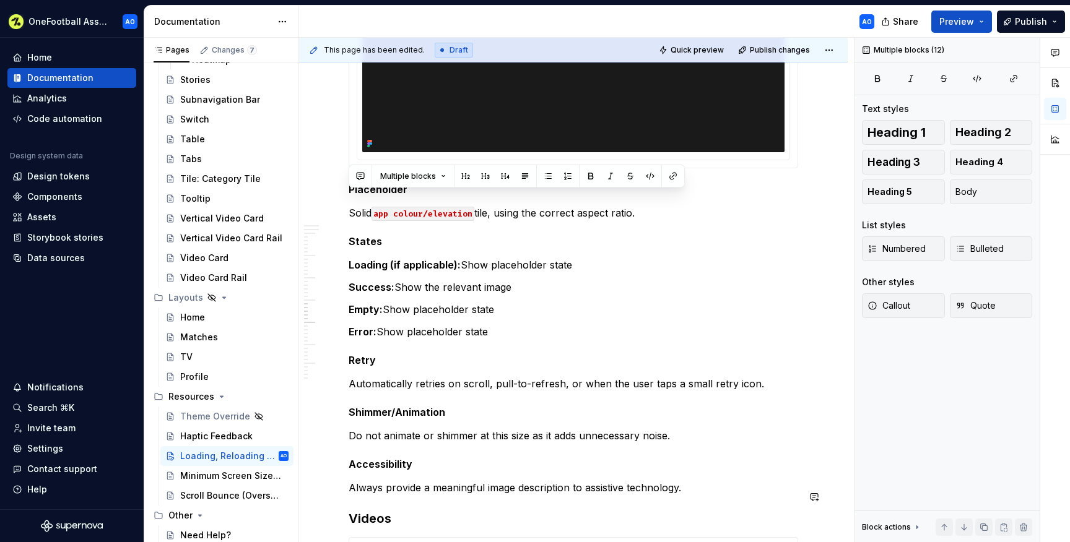
click at [715, 513] on div "Overview We have created a few basic principles to guide our loading, reloading…" at bounding box center [574, 68] width 450 height 4147
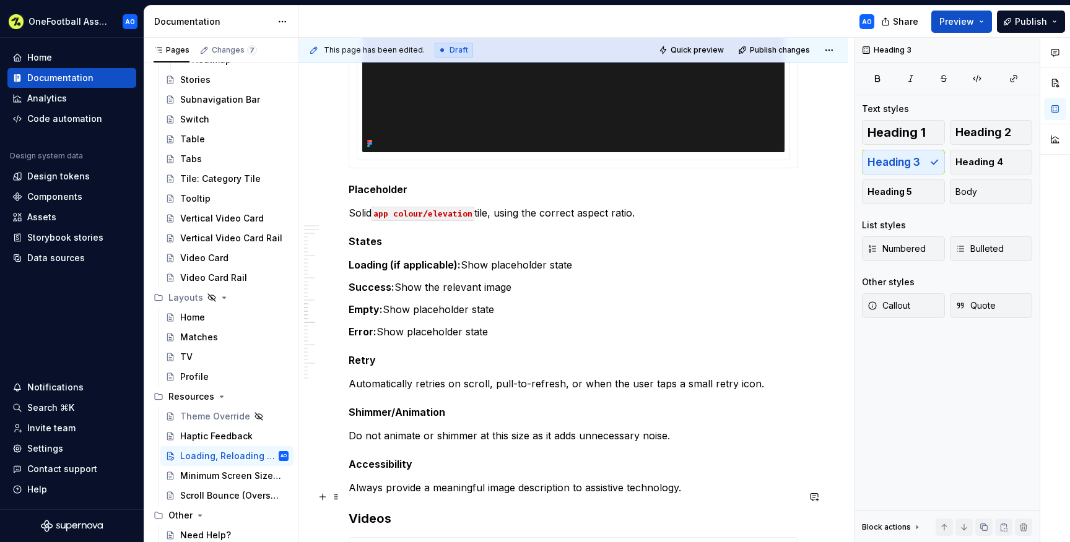
click at [705, 495] on p "Always provide a meaningful image description to assistive technology." at bounding box center [574, 488] width 450 height 15
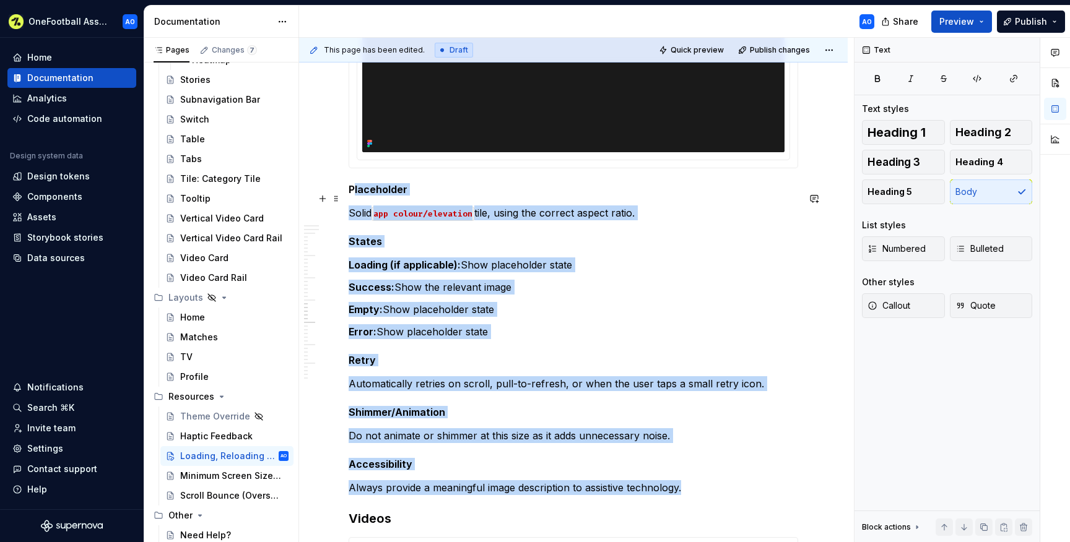
click at [352, 196] on h5 "Placeholder" at bounding box center [574, 189] width 450 height 12
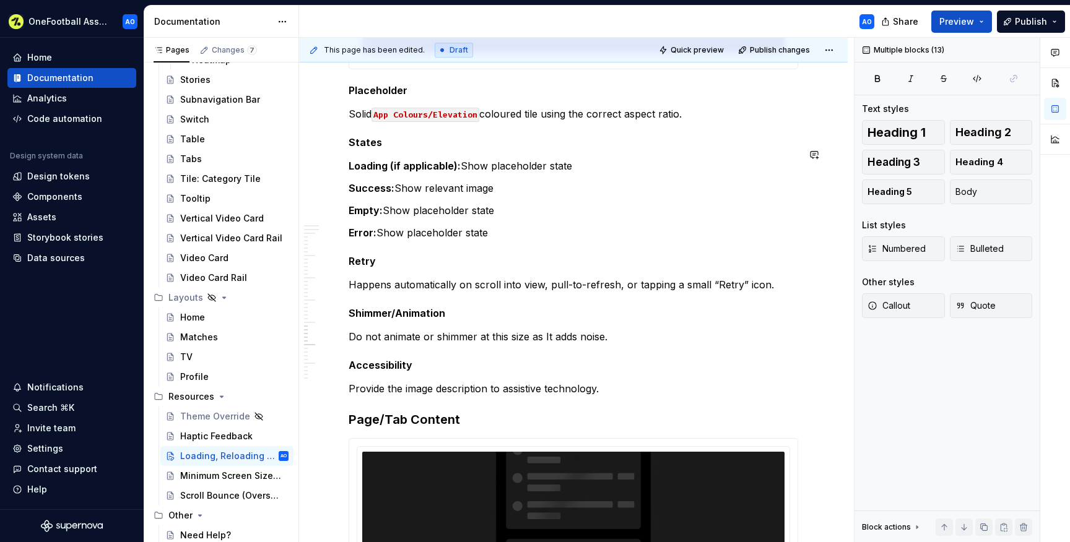
scroll to position [2923, 0]
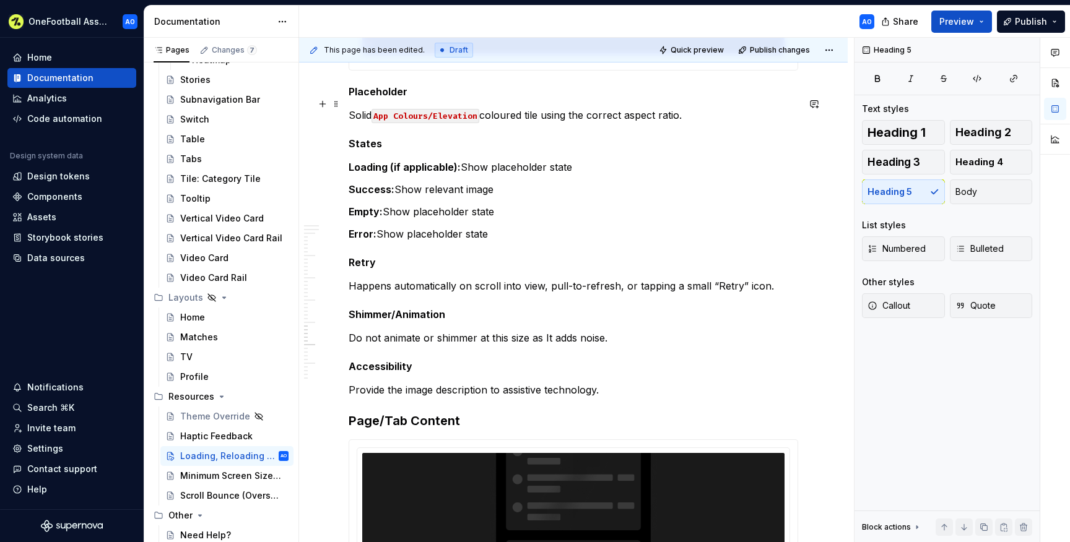
click at [351, 98] on h5 "Placeholder" at bounding box center [574, 91] width 450 height 12
click at [611, 398] on p "Provide the image description to assistive technology." at bounding box center [574, 390] width 450 height 15
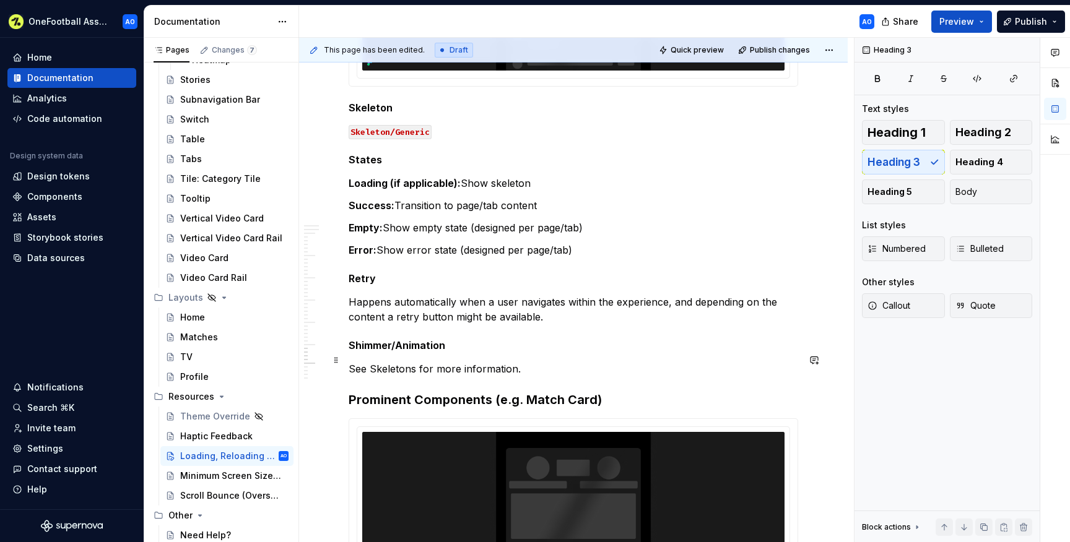
scroll to position [3475, 0]
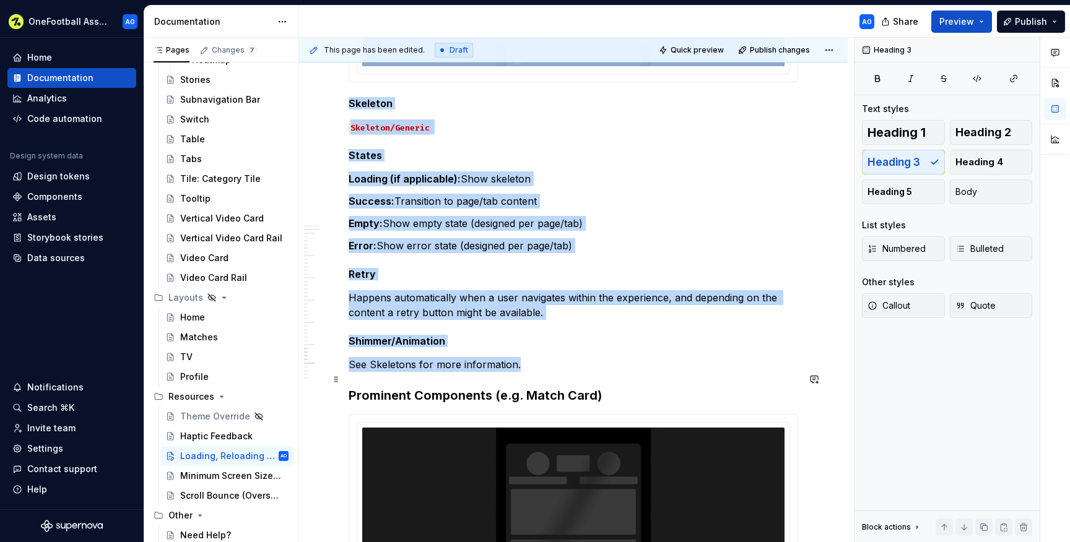
click at [535, 372] on p "See Skeletons for more information." at bounding box center [574, 364] width 450 height 15
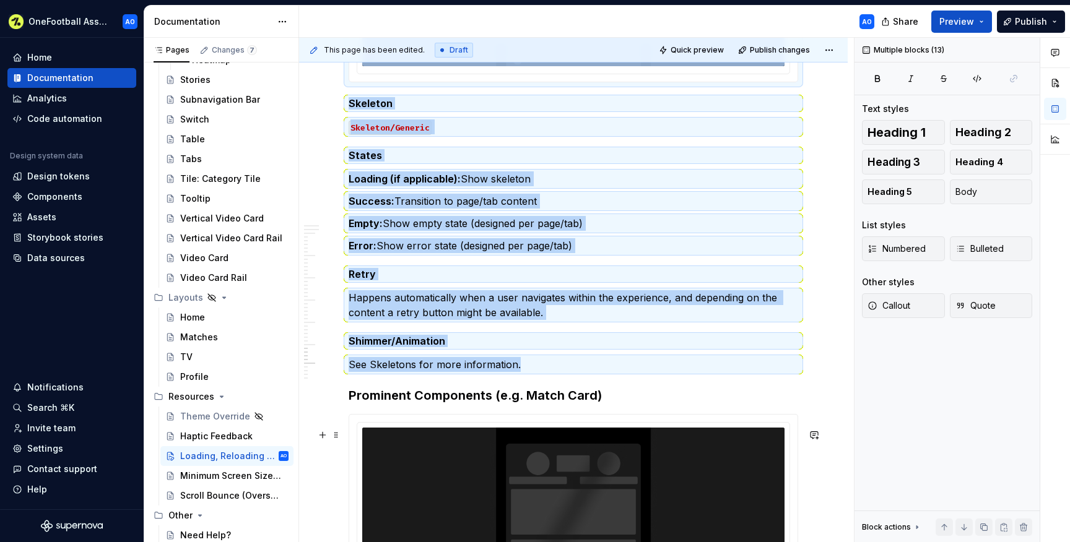
type textarea "*"
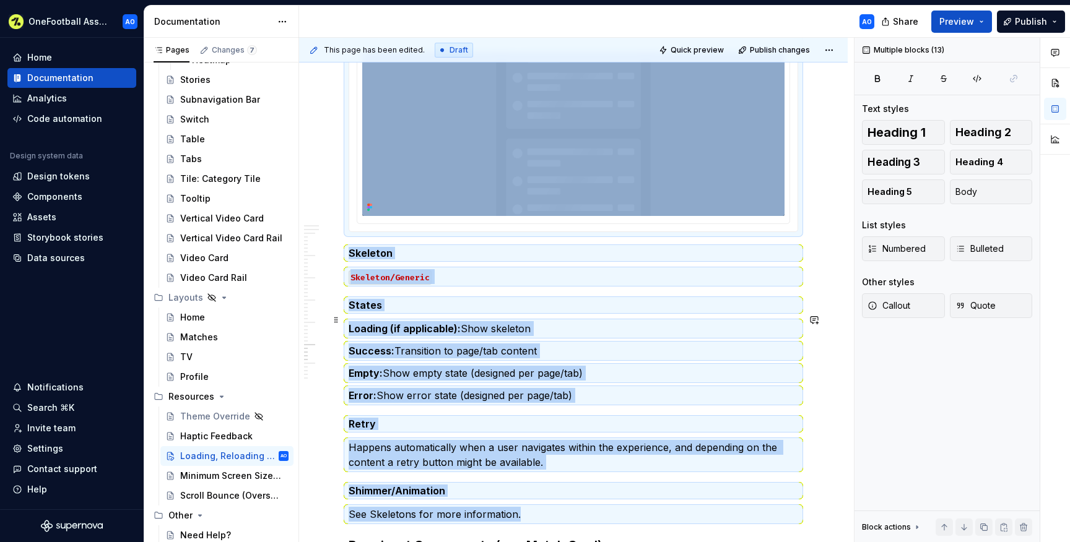
click at [465, 311] on h5 "States" at bounding box center [574, 305] width 450 height 12
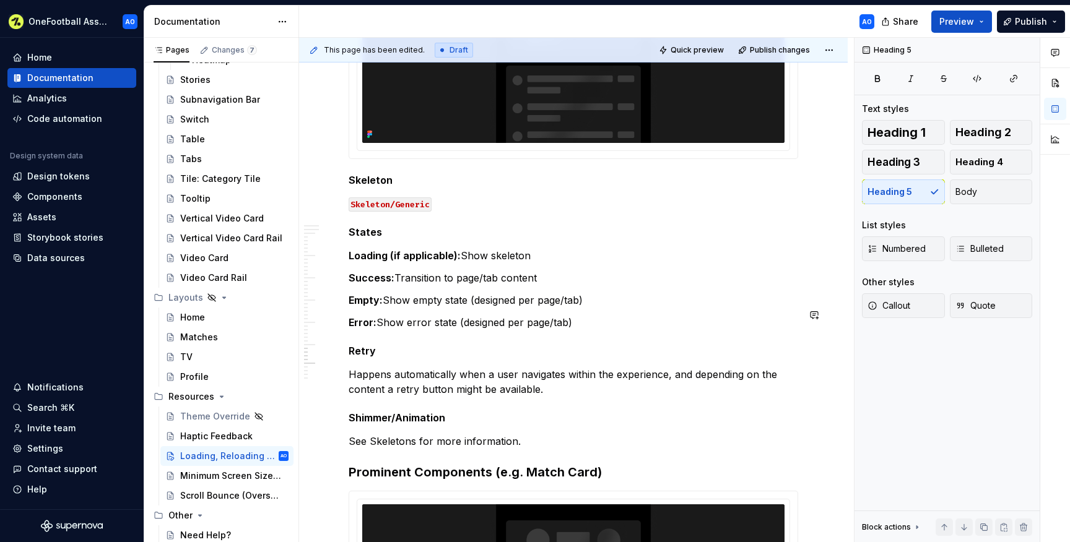
scroll to position [3402, 0]
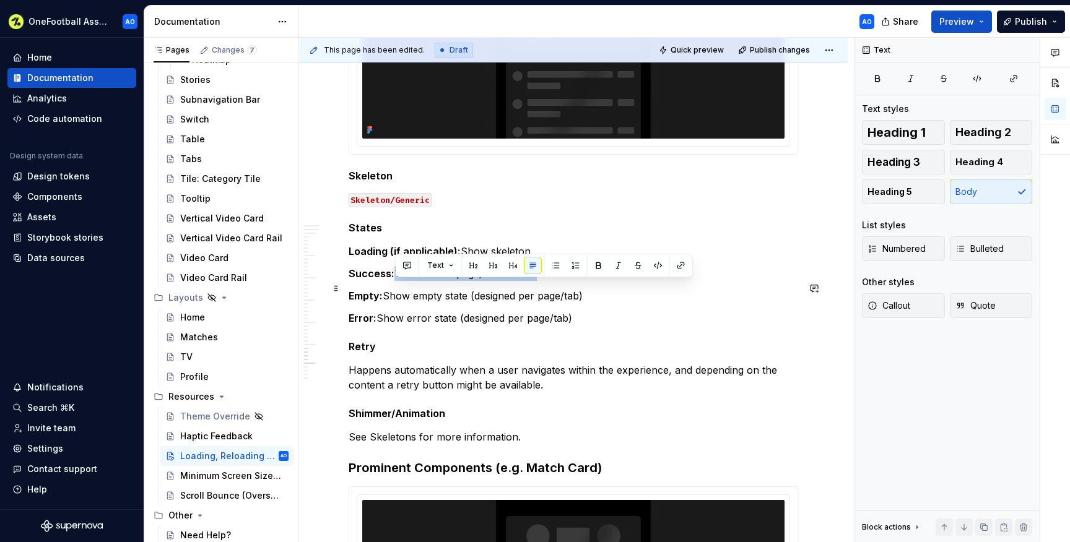
drag, startPoint x: 546, startPoint y: 289, endPoint x: 396, endPoint y: 290, distance: 149.3
click at [396, 281] on p "Success: Transition to page/tab content" at bounding box center [574, 273] width 450 height 15
drag, startPoint x: 399, startPoint y: 290, endPoint x: 555, endPoint y: 288, distance: 156.1
click at [555, 281] on p "Success: Transition to page/tab content" at bounding box center [574, 273] width 450 height 15
click at [401, 281] on p "Success: TTransition smoothly to the page or tab content." at bounding box center [574, 273] width 450 height 15
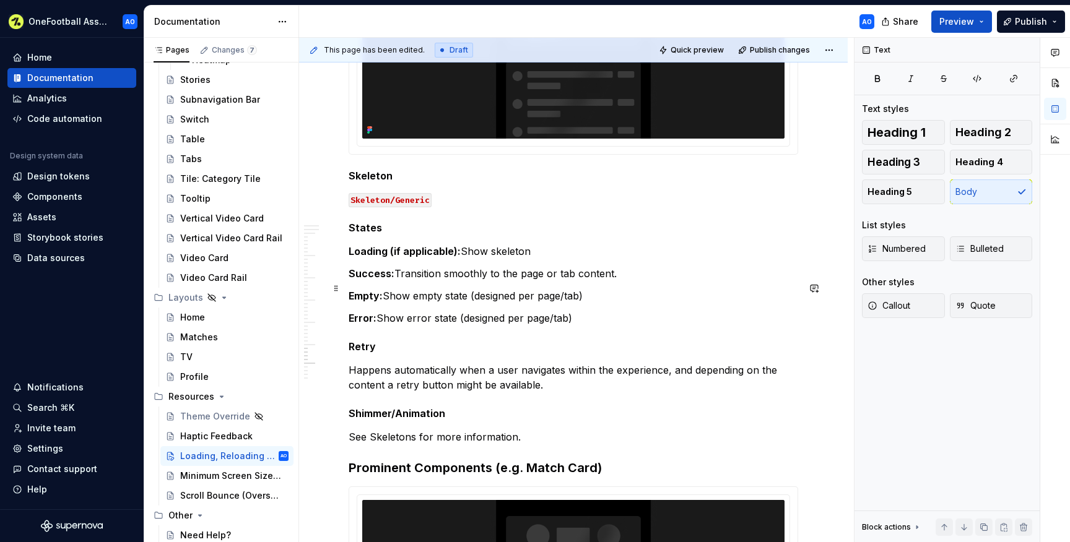
click at [630, 281] on p "Success: Transition smoothly to the page or tab content." at bounding box center [574, 273] width 450 height 15
drag, startPoint x: 587, startPoint y: 311, endPoint x: 393, endPoint y: 311, distance: 194.5
click at [393, 303] on p "Empty: Show empty state (designed per page/tab)" at bounding box center [574, 296] width 450 height 15
click at [393, 303] on p "Empty: SShow the designed empty state for that page/tab." at bounding box center [574, 296] width 450 height 15
click at [388, 303] on p "Empty: Show the designed empty state for that page/tab" at bounding box center [574, 296] width 450 height 15
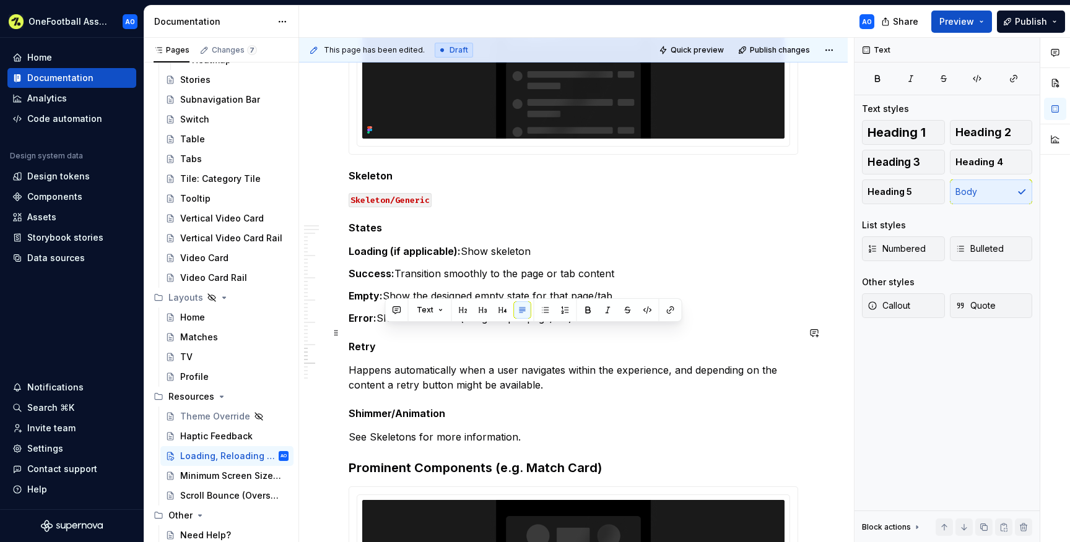
drag, startPoint x: 574, startPoint y: 331, endPoint x: 385, endPoint y: 332, distance: 188.9
click at [385, 326] on p "Error: Show error state (designed per page/tab)" at bounding box center [574, 318] width 450 height 15
click at [385, 326] on p "Error: SShow the designed empty state for that page/tab" at bounding box center [574, 318] width 450 height 15
click at [482, 326] on p "Error: Show the designed empty state for that page/tab" at bounding box center [574, 318] width 450 height 15
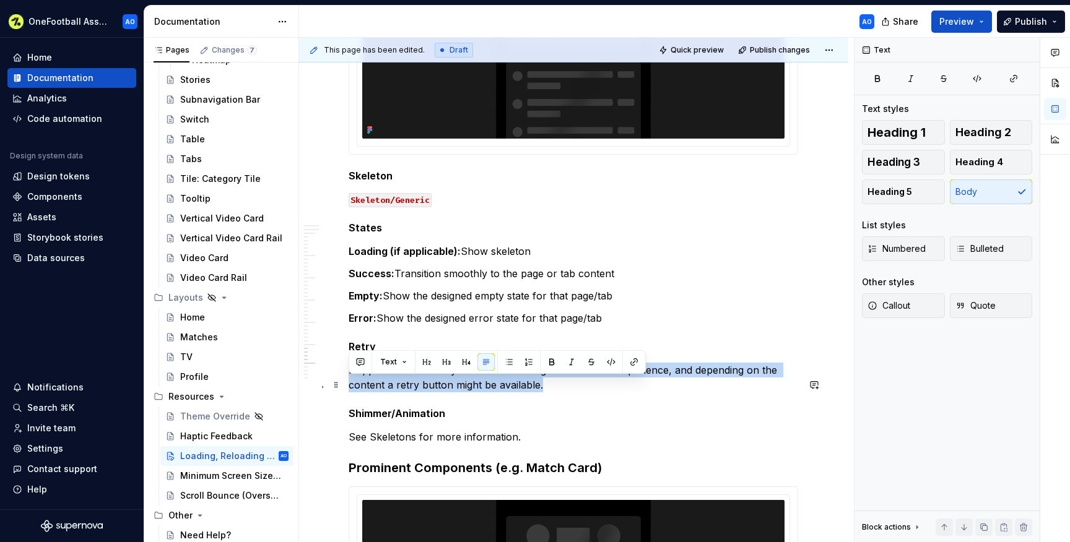
drag, startPoint x: 560, startPoint y: 398, endPoint x: 348, endPoint y: 386, distance: 212.7
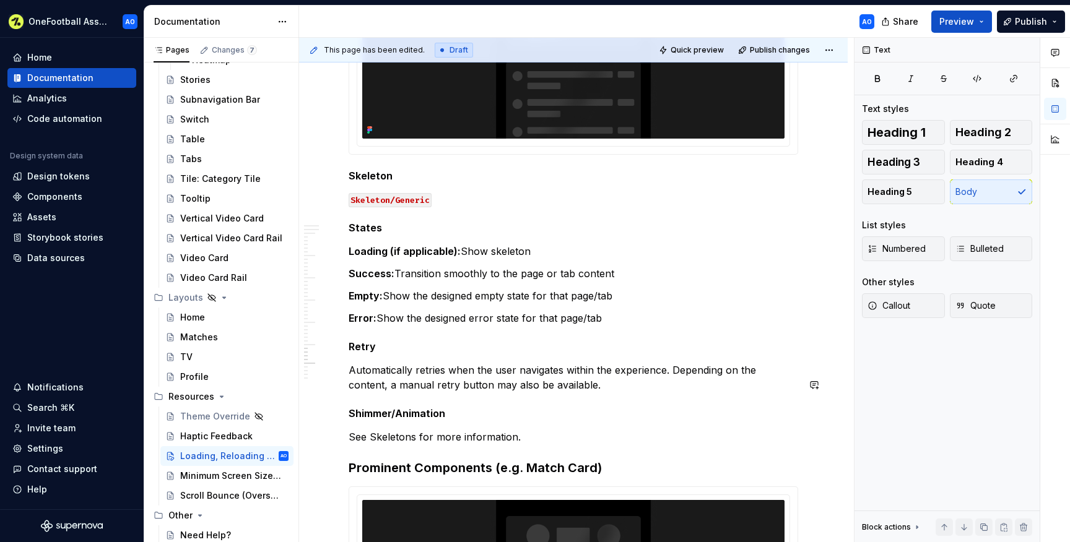
click at [774, 383] on p "Automatically retries when the user navigates within the experience. Depending …" at bounding box center [574, 378] width 450 height 30
click at [612, 393] on p "Automatically retries when the user navigates within the experience. Depending …" at bounding box center [574, 378] width 450 height 30
click at [512, 445] on p "See Skeletons for more information." at bounding box center [574, 437] width 450 height 15
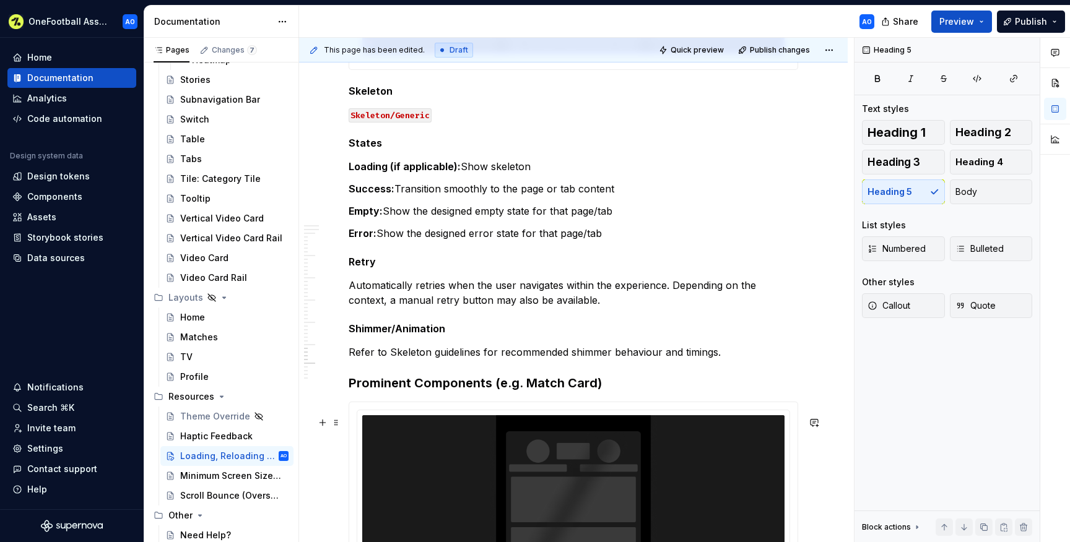
scroll to position [3497, 0]
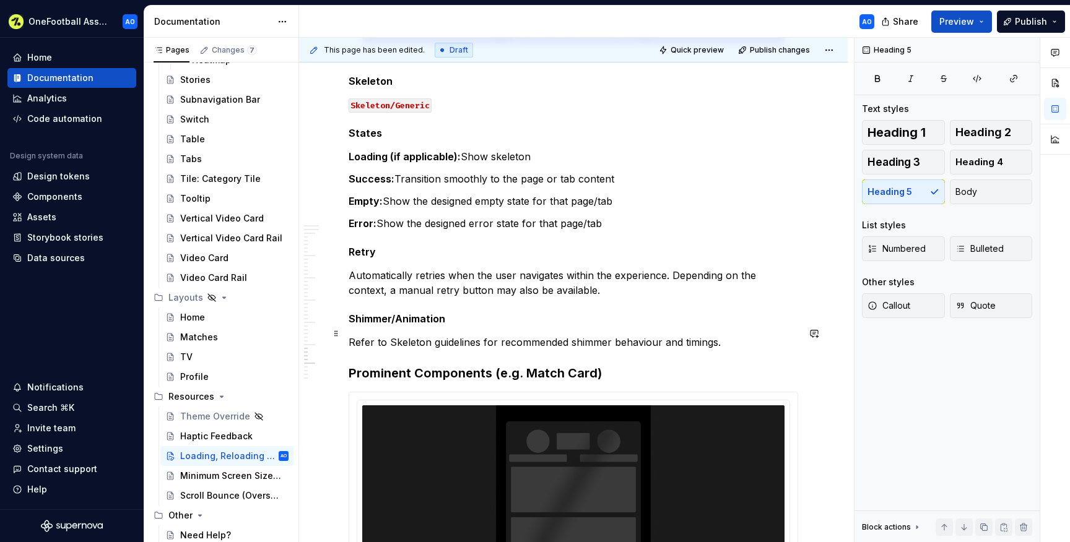
click at [510, 325] on h5 "Shimmer/Animation" at bounding box center [574, 319] width 450 height 12
click at [413, 350] on p "Refer to Skeleton guidelines for recommended shimmer behaviour and timings." at bounding box center [574, 342] width 450 height 15
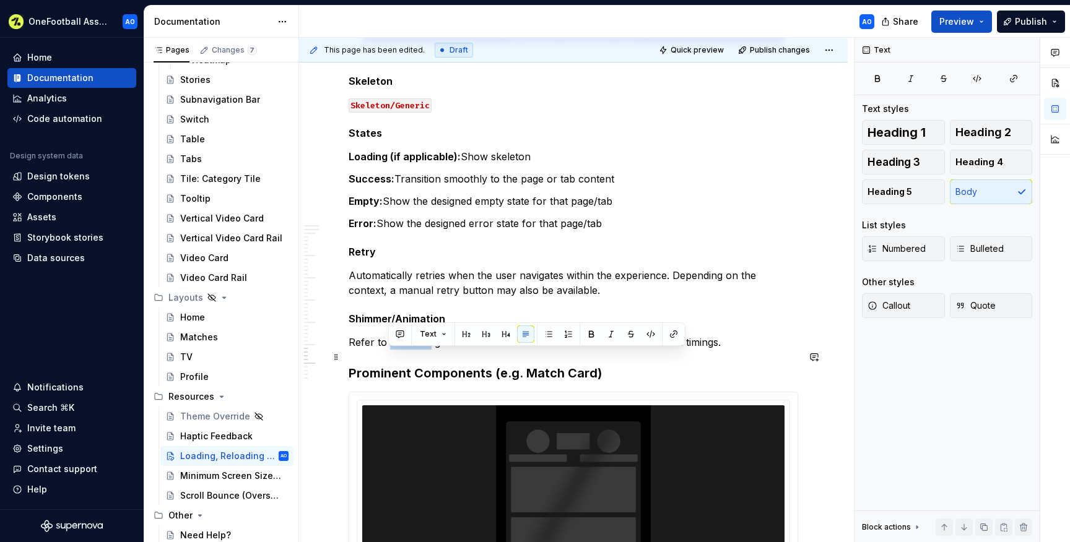
click at [413, 350] on p "Refer to Skeleton guidelines for recommended shimmer behaviour and timings." at bounding box center [574, 342] width 450 height 15
click at [674, 333] on button "button" at bounding box center [673, 334] width 17 height 17
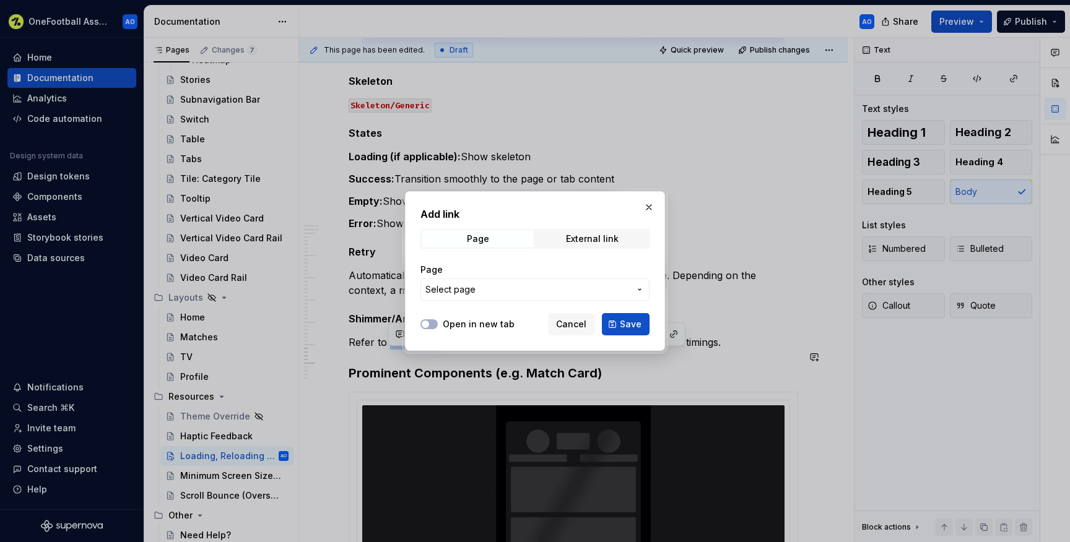
click at [532, 288] on span "Select page" at bounding box center [527, 290] width 204 height 12
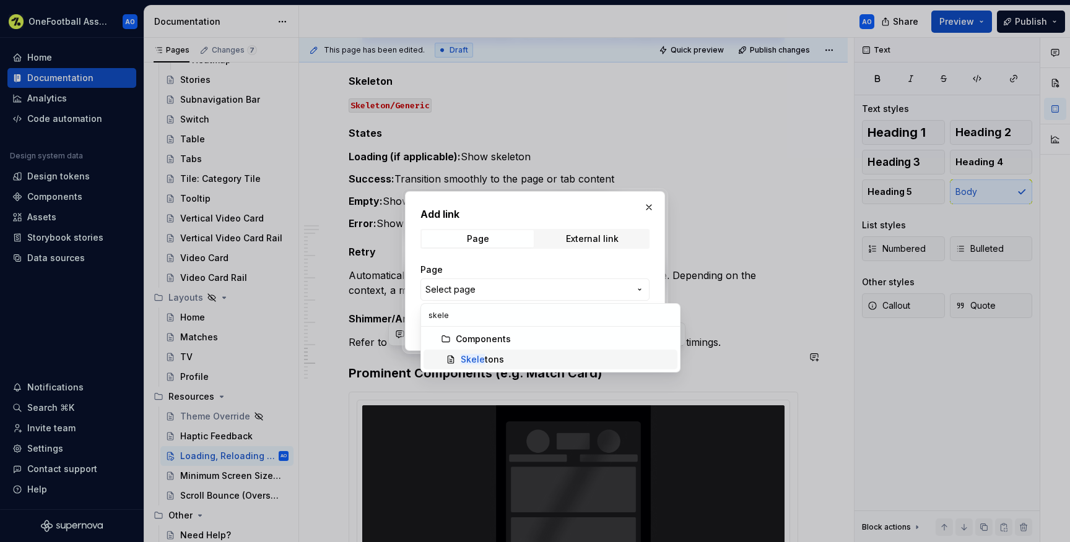
type input "skele"
click at [475, 352] on span "Skele tons" at bounding box center [551, 360] width 254 height 20
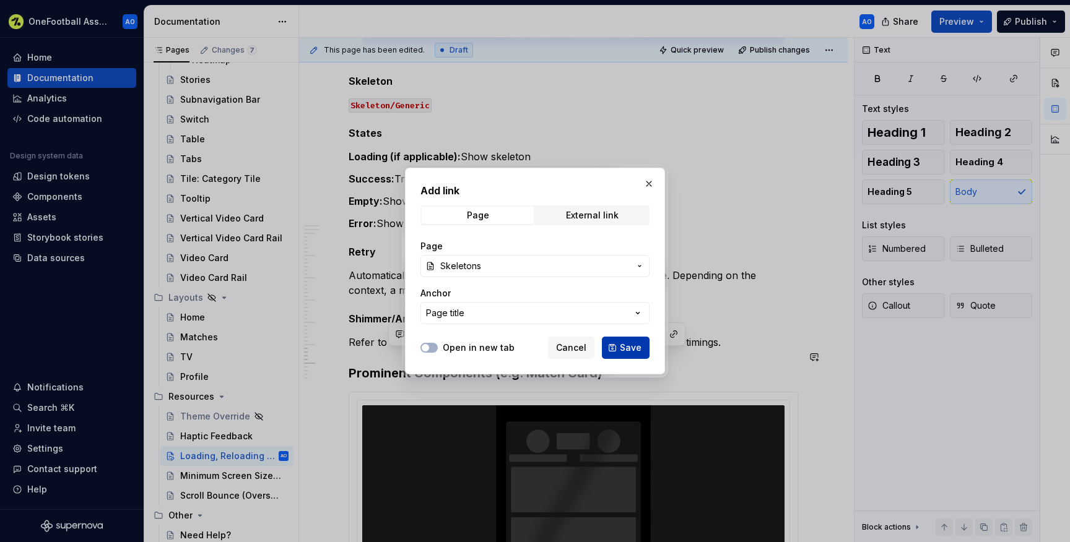
click at [613, 345] on button "Save" at bounding box center [626, 348] width 48 height 22
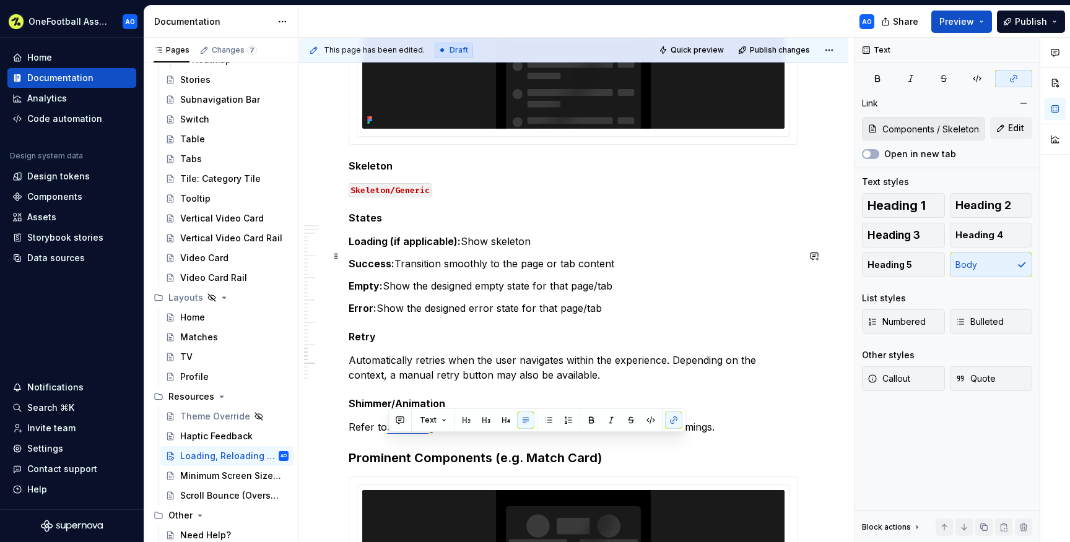
scroll to position [3409, 0]
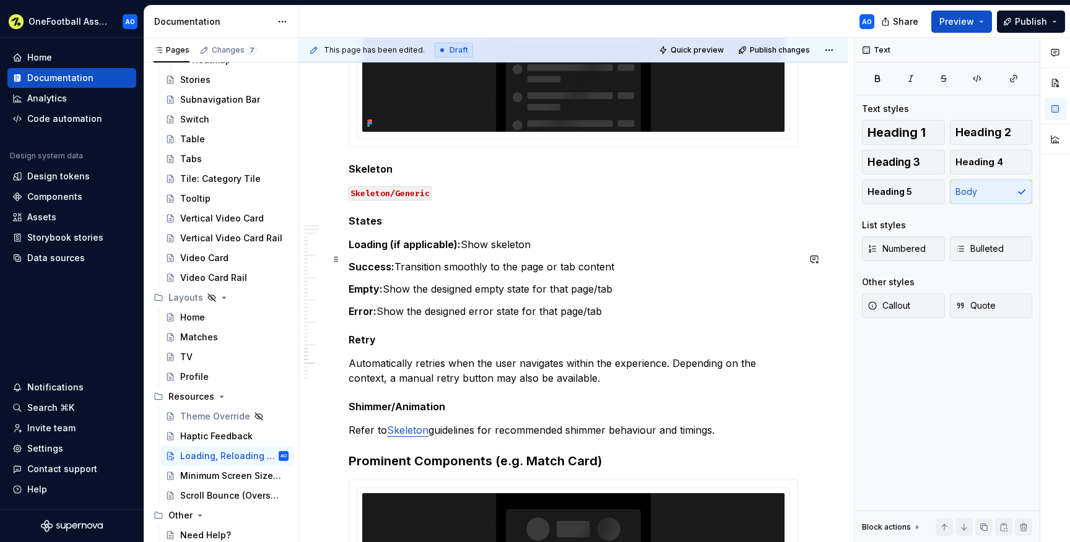
click at [476, 252] on p "Loading (if applicable): Show skeleton" at bounding box center [574, 244] width 450 height 15
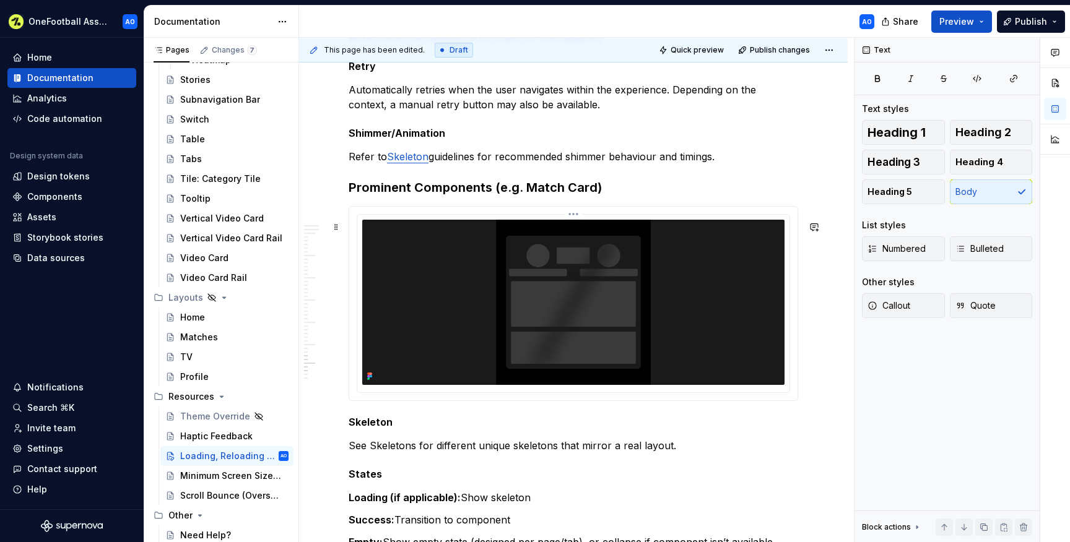
scroll to position [3687, 0]
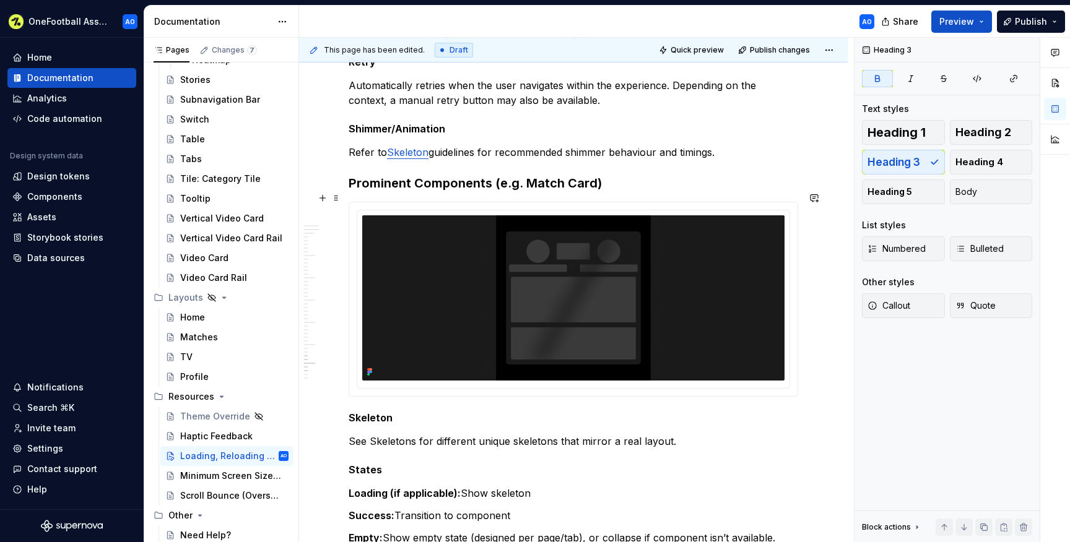
click at [350, 191] on strong "Prominent Components (e.g. Match Card)" at bounding box center [475, 183] width 253 height 15
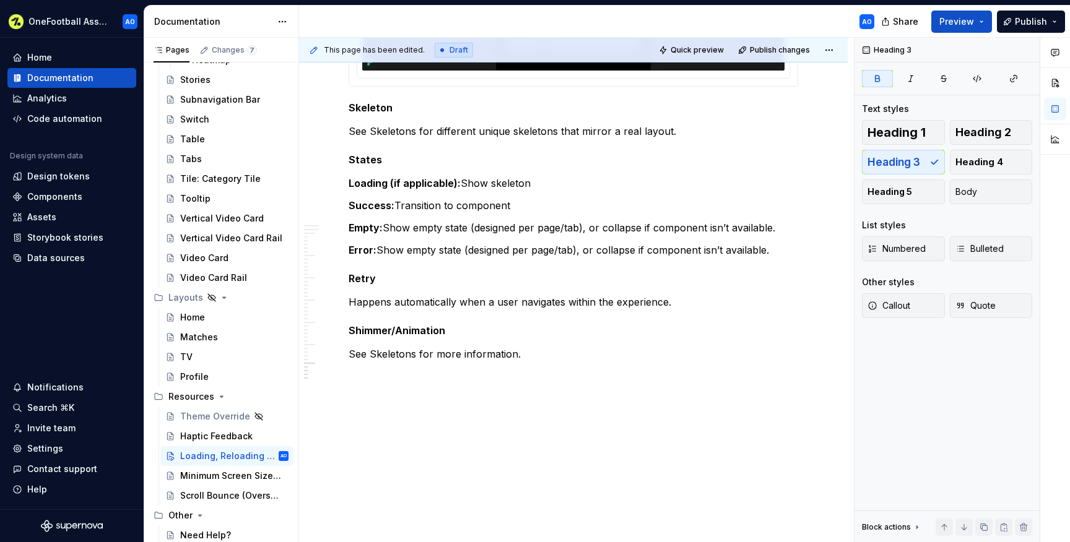
scroll to position [4035, 0]
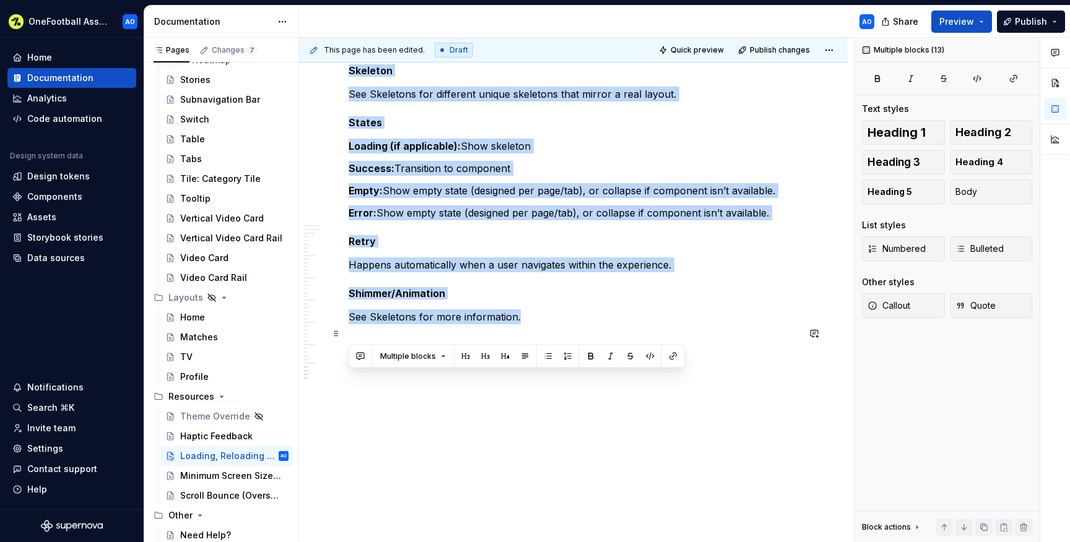
click at [522, 324] on p "See Skeletons for more information." at bounding box center [574, 317] width 450 height 15
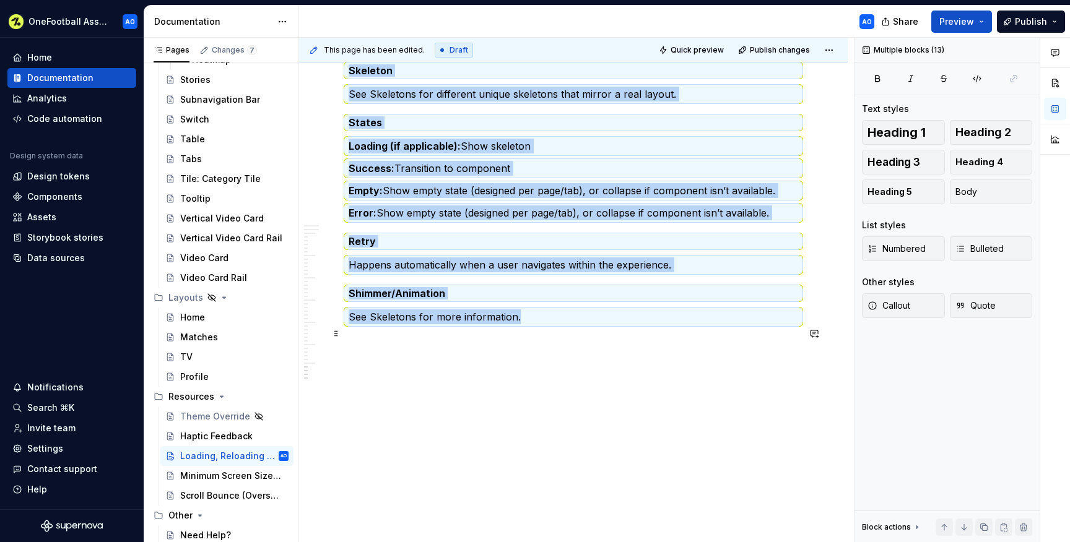
scroll to position [4014, 0]
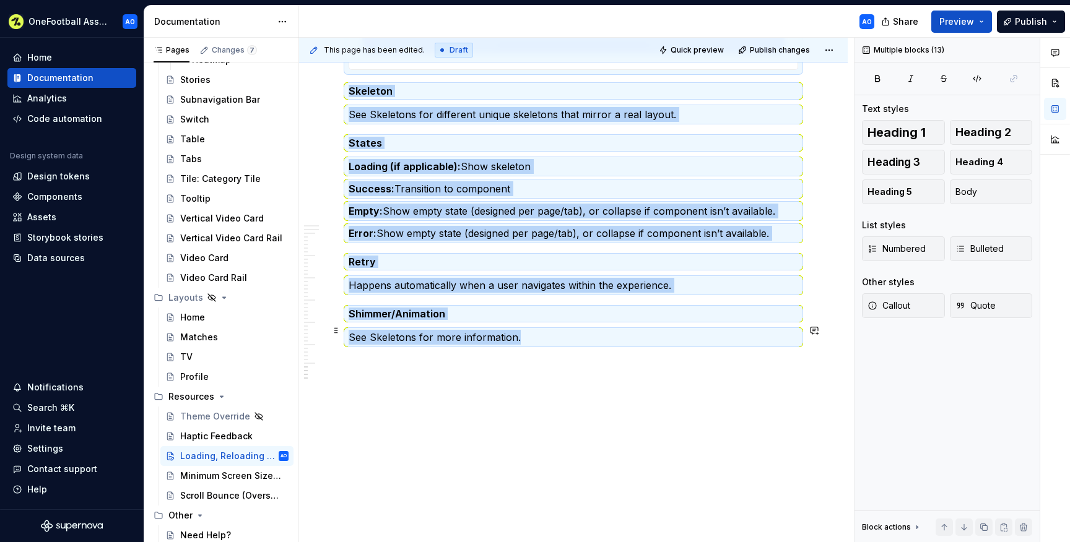
click at [522, 320] on h5 "Shimmer/Animation" at bounding box center [574, 314] width 450 height 12
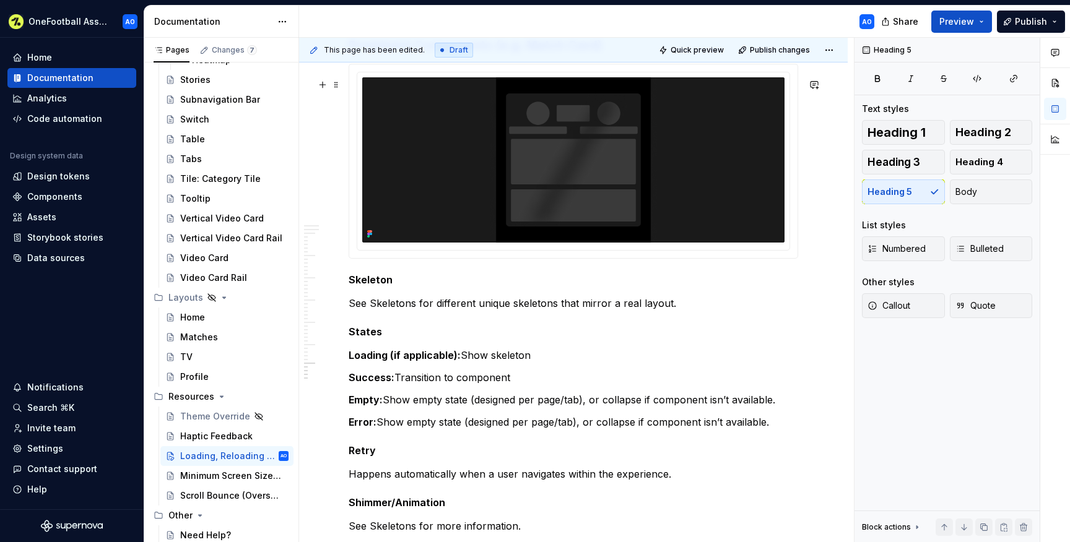
scroll to position [3823, 0]
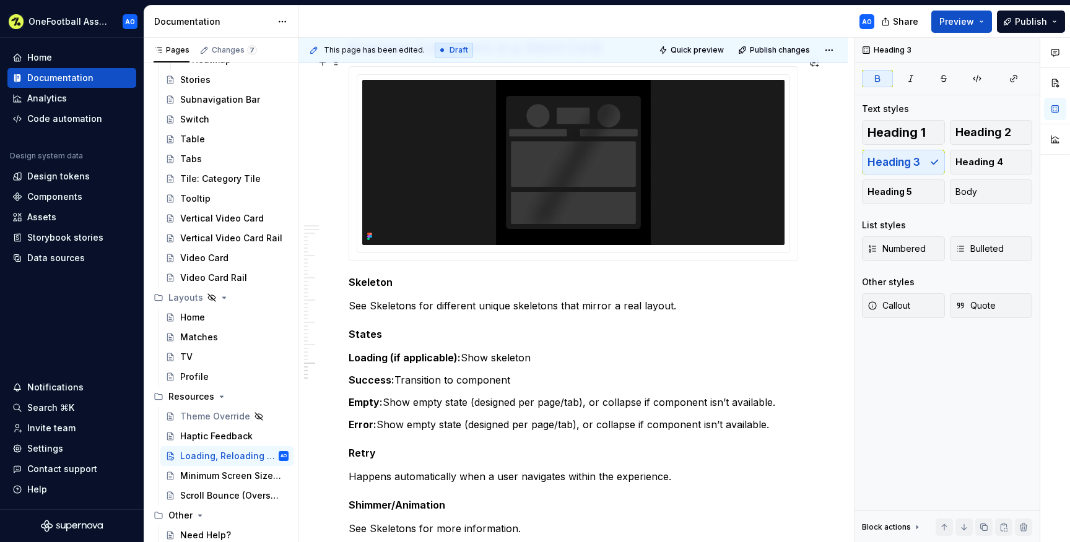
click at [352, 55] on strong "Prominent Components (e.g. Match Card)" at bounding box center [475, 47] width 253 height 15
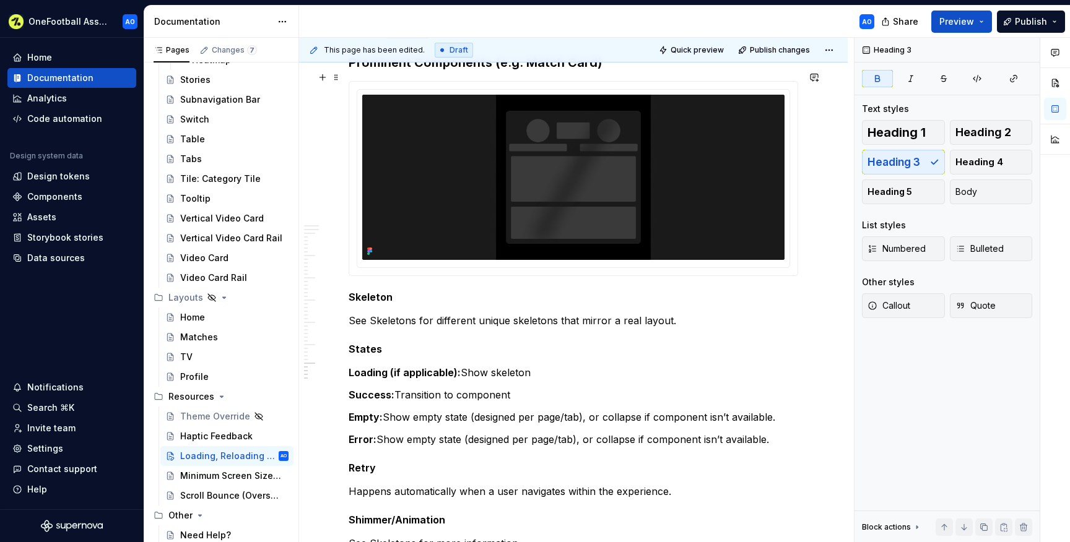
click at [349, 70] on strong "Prominent Components (e.g. Match Card)" at bounding box center [475, 62] width 253 height 15
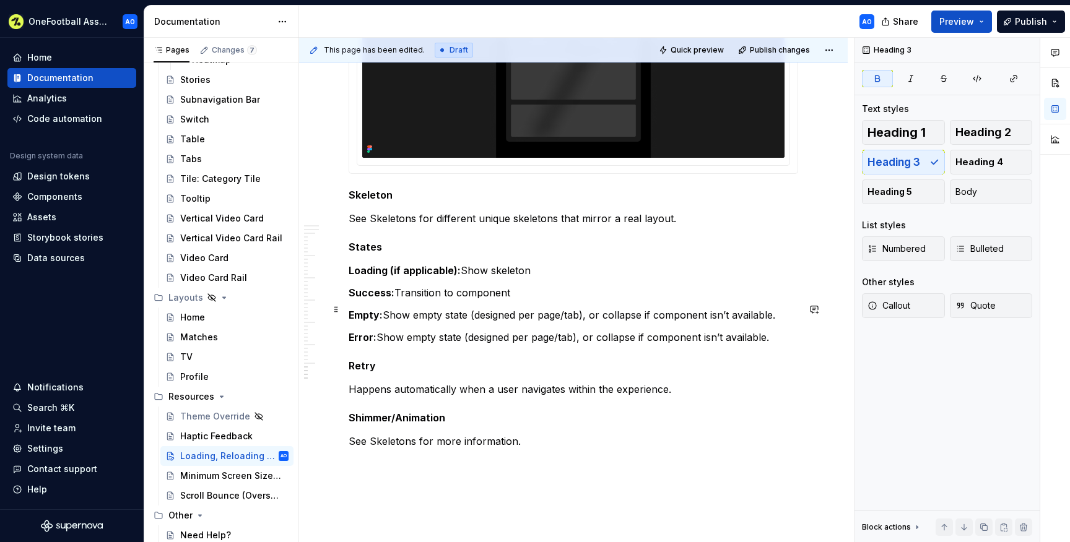
scroll to position [3931, 0]
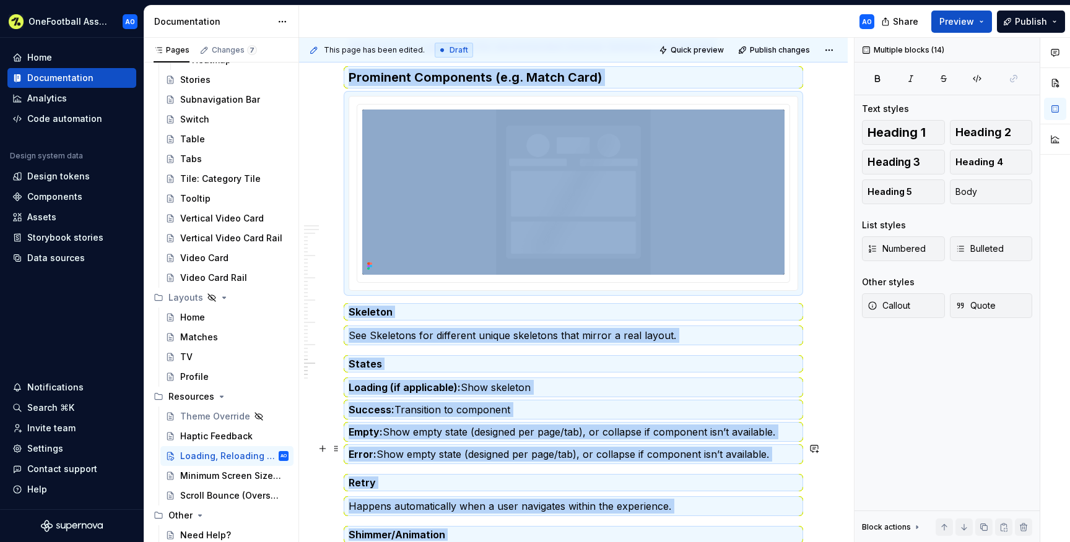
scroll to position [3805, 0]
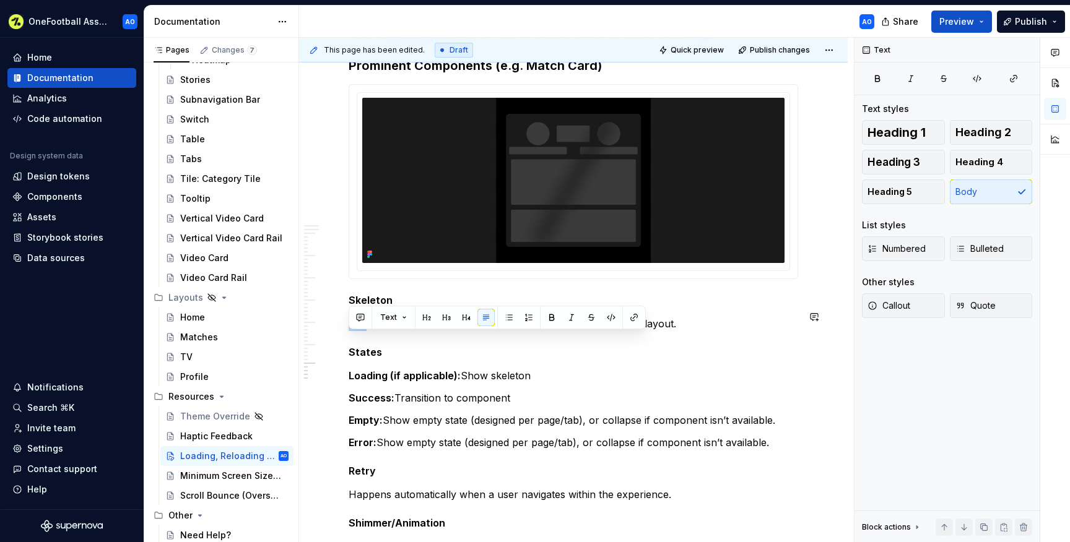
click at [466, 331] on p "See Skeletons for different unique skeletons that mirror a real layout." at bounding box center [574, 323] width 450 height 15
click at [667, 331] on p "See Skeletons for different unique skeletons that mirror a real layout." at bounding box center [574, 323] width 450 height 15
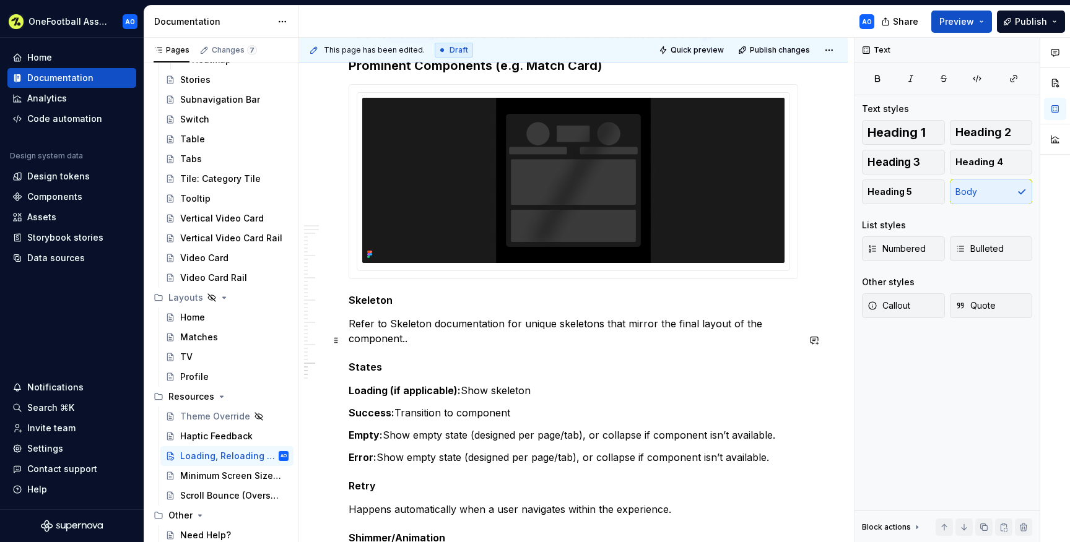
click at [409, 340] on p "Refer to Skeleton documentation for unique skeletons that mirror the final layo…" at bounding box center [574, 331] width 450 height 30
click at [670, 315] on button "button" at bounding box center [673, 317] width 17 height 17
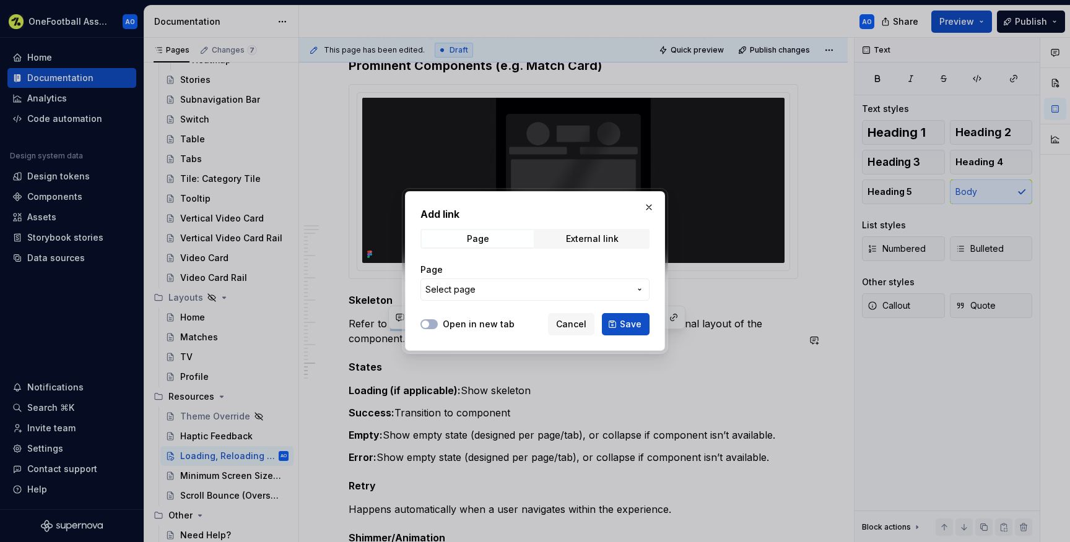
click at [552, 287] on span "Select page" at bounding box center [527, 290] width 204 height 12
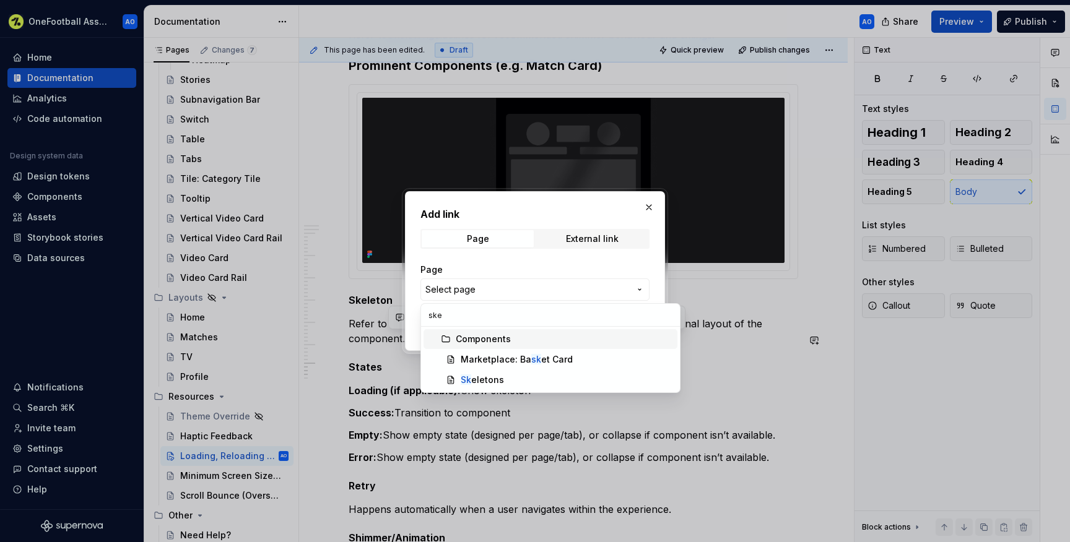
type input "skel"
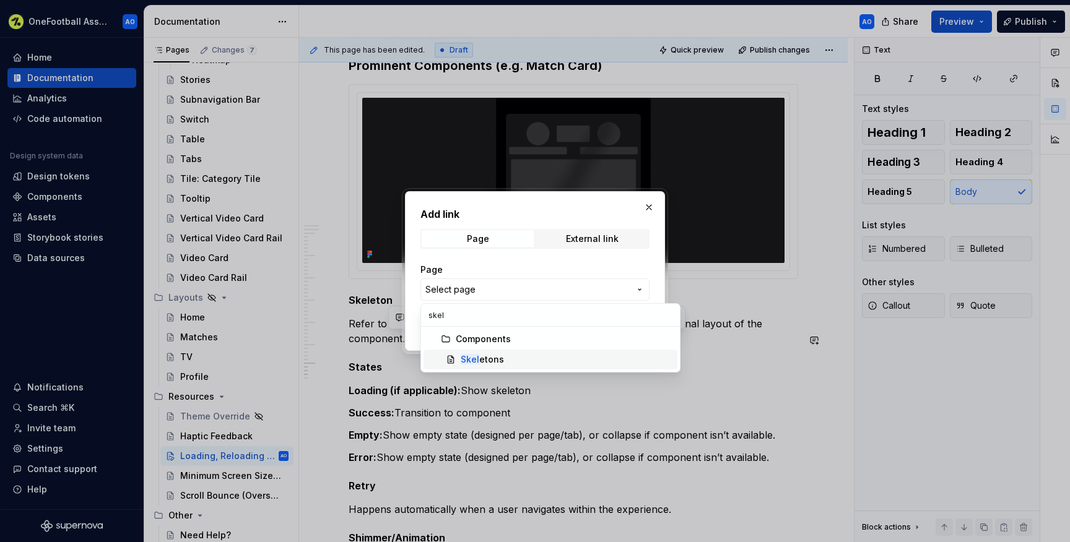
click at [473, 355] on mark "Skel" at bounding box center [470, 359] width 19 height 11
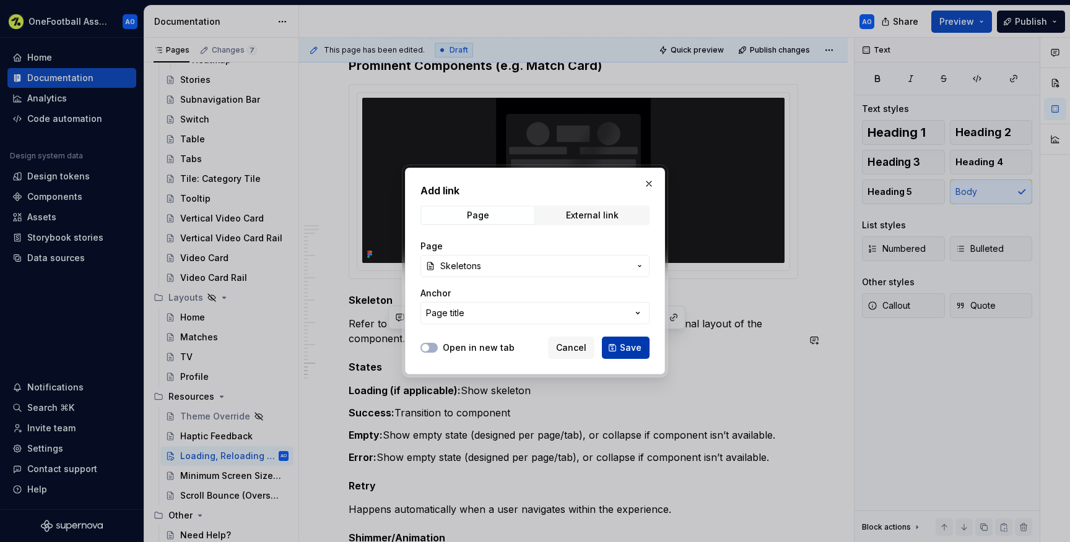
click at [628, 345] on span "Save" at bounding box center [631, 348] width 22 height 12
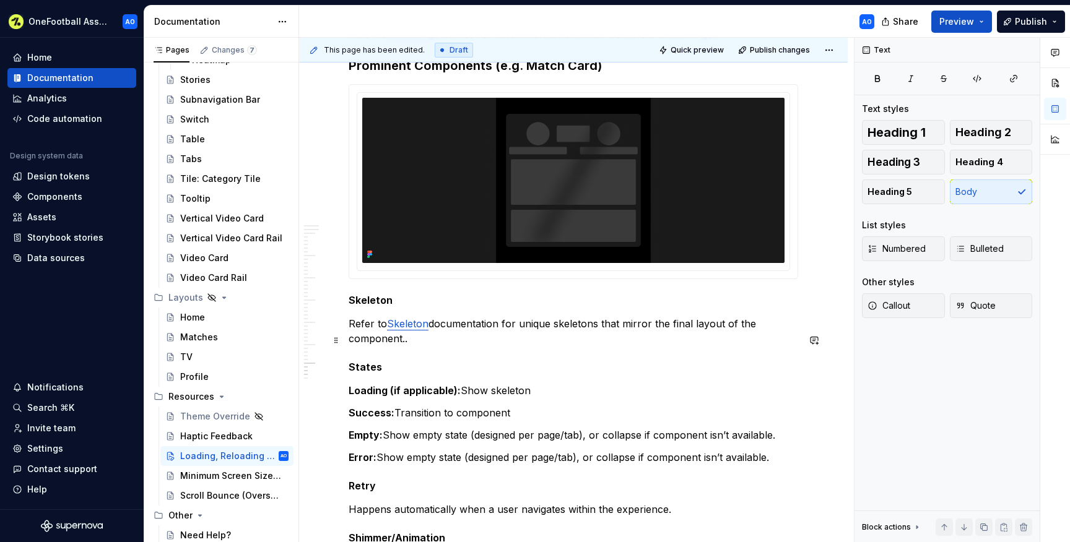
click at [443, 346] on p "Refer to Skeleton documentation for unique skeletons that mirror the final layo…" at bounding box center [574, 331] width 450 height 30
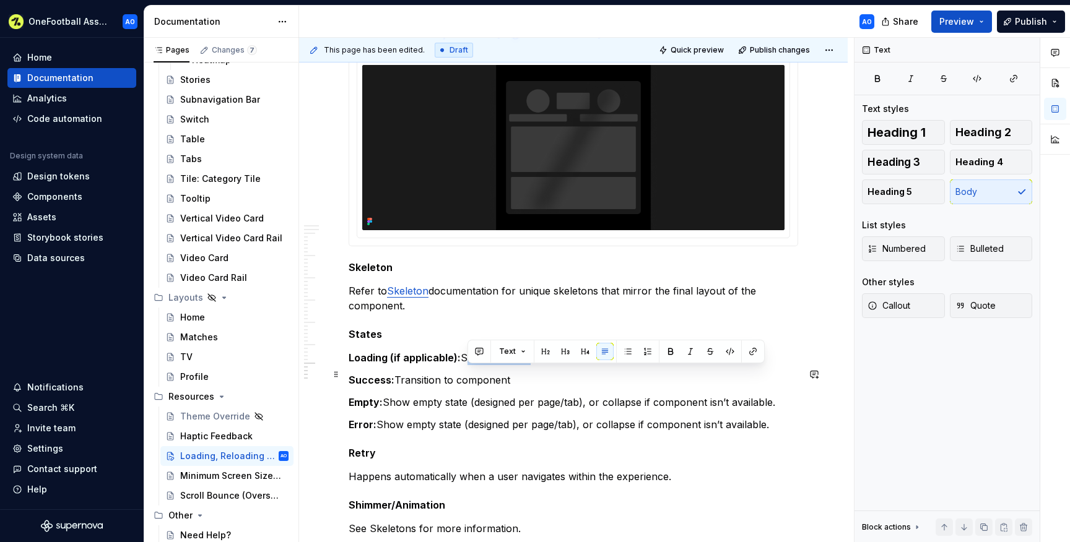
drag, startPoint x: 533, startPoint y: 375, endPoint x: 468, endPoint y: 373, distance: 64.4
click at [468, 365] on p "Loading (if applicable): Show skeleton" at bounding box center [574, 358] width 450 height 15
drag, startPoint x: 466, startPoint y: 371, endPoint x: 528, endPoint y: 370, distance: 61.9
click at [528, 365] on p "Loading (if applicable): Show skeleton" at bounding box center [574, 358] width 450 height 15
click at [468, 365] on p "Loading (if applicable): SShow the component-specific skeleton" at bounding box center [574, 358] width 450 height 15
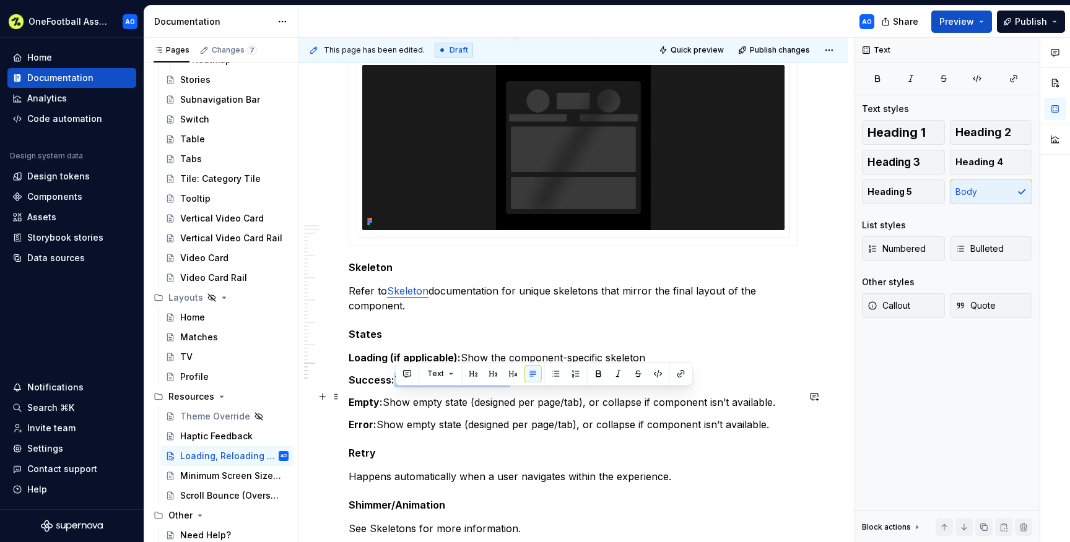
drag, startPoint x: 513, startPoint y: 397, endPoint x: 396, endPoint y: 398, distance: 117.0
click at [396, 388] on p "Success: Transition to component" at bounding box center [574, 380] width 450 height 15
drag, startPoint x: 399, startPoint y: 395, endPoint x: 512, endPoint y: 394, distance: 112.1
click at [512, 388] on p "Success: Transition to component" at bounding box center [574, 380] width 450 height 15
click at [403, 388] on p "Success: TTransition smoothly to the fully rendered component" at bounding box center [574, 380] width 450 height 15
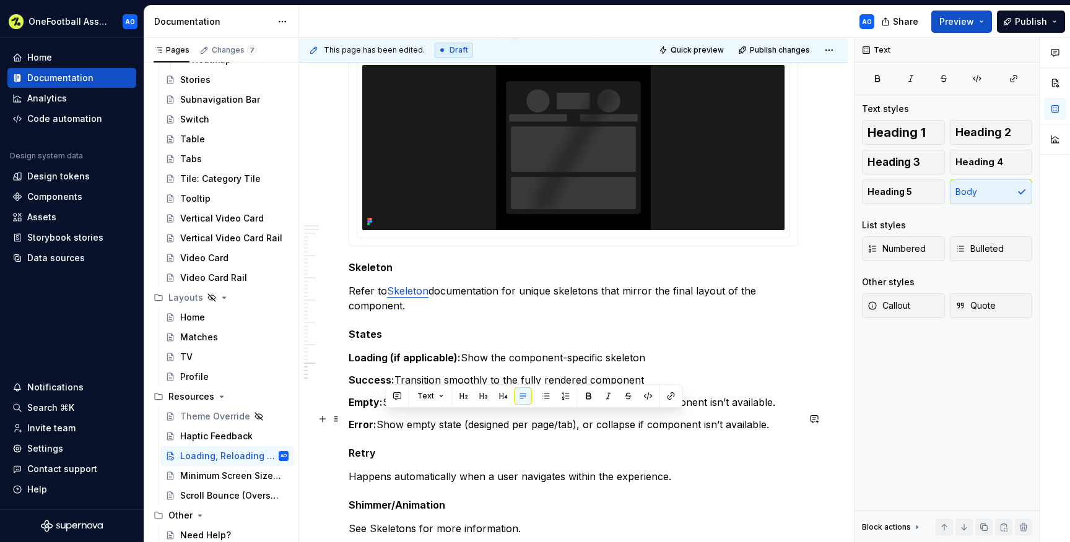
drag, startPoint x: 778, startPoint y: 419, endPoint x: 386, endPoint y: 415, distance: 391.4
click at [386, 410] on p "Empty: Show empty state (designed per page/tab), or collapse if component isn’t…" at bounding box center [574, 402] width 450 height 15
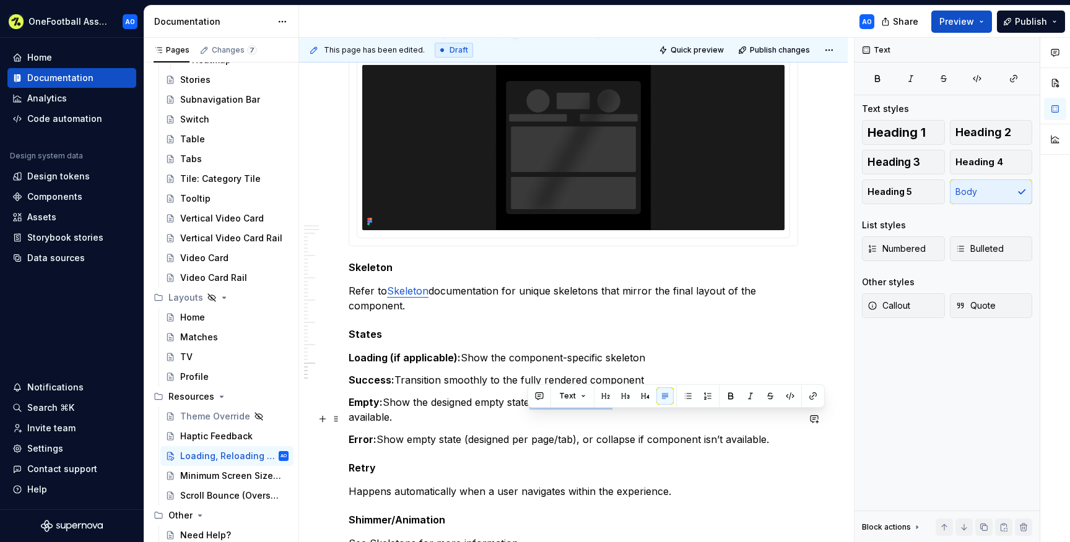
drag, startPoint x: 611, startPoint y: 420, endPoint x: 530, endPoint y: 420, distance: 81.1
click at [530, 420] on p "Empty: Show the designed empty state for the page/tab, or collapse the componen…" at bounding box center [574, 410] width 450 height 30
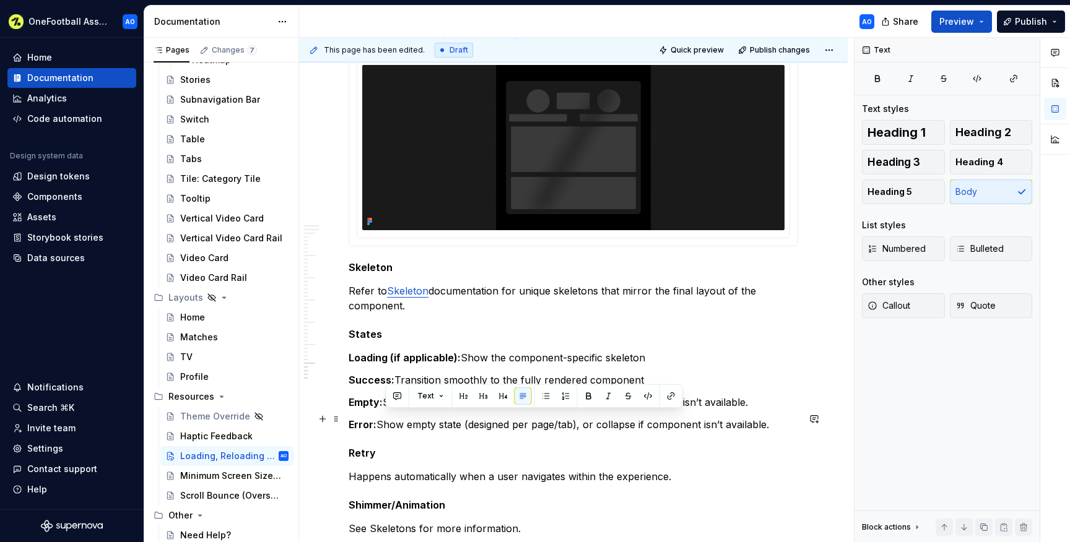
drag, startPoint x: 760, startPoint y: 420, endPoint x: 387, endPoint y: 413, distance: 372.9
click at [387, 410] on p "Empty: Show the designed empty state, or collapse the component if it isn’t ava…" at bounding box center [574, 402] width 450 height 15
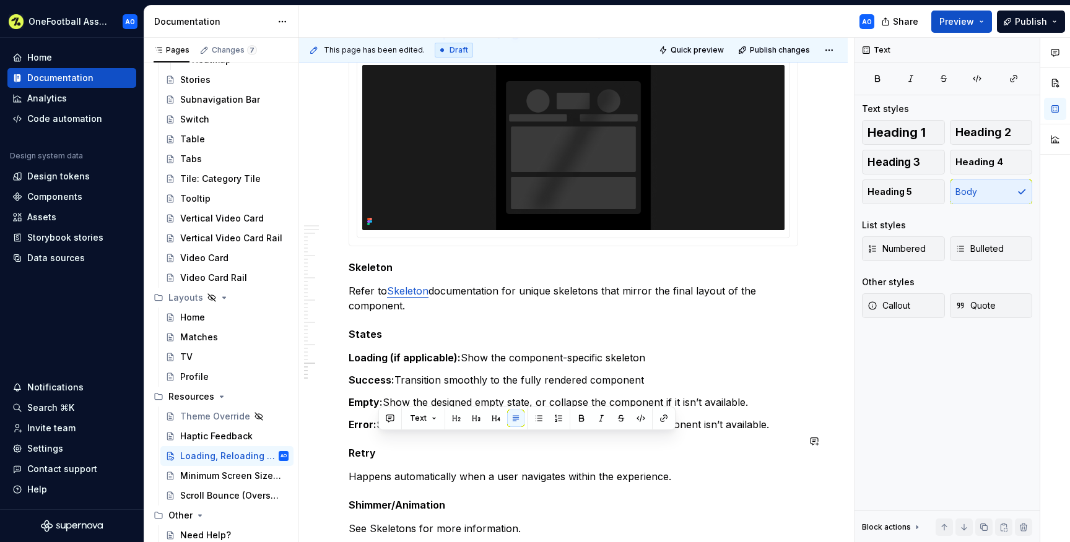
drag, startPoint x: 772, startPoint y: 445, endPoint x: 378, endPoint y: 445, distance: 393.9
click at [378, 432] on p "Error: Show empty state (designed per page/tab), or collapse if component isn’t…" at bounding box center [574, 424] width 450 height 15
click at [474, 432] on p "Error: Show the designed empty state, or collapse the component if it isn’t ava…" at bounding box center [574, 424] width 450 height 15
click at [755, 432] on p "Error: Show the designed error state, or collapse the component if it isn’t ava…" at bounding box center [574, 424] width 450 height 15
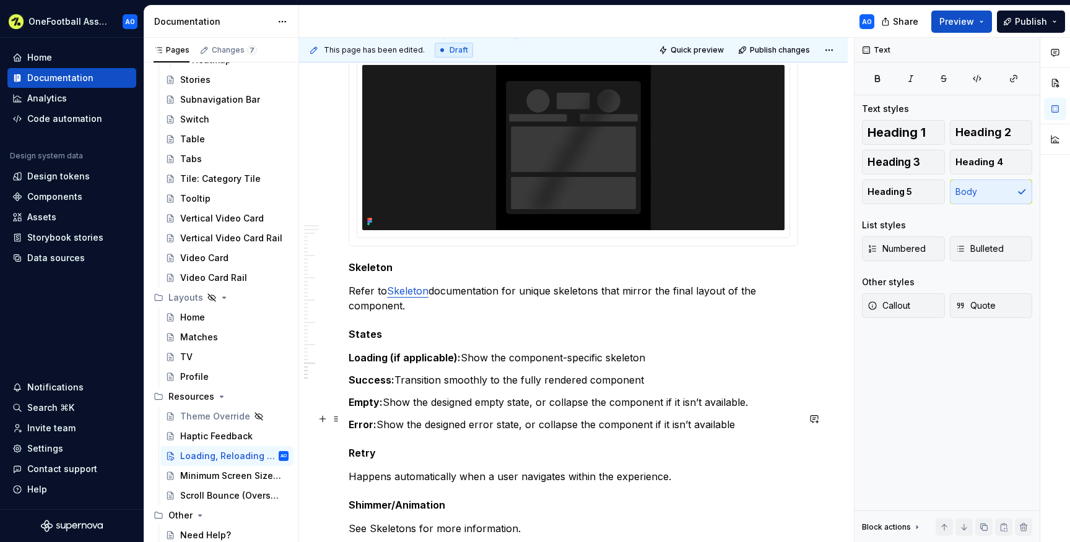
click at [756, 410] on p "Empty: Show the designed empty state, or collapse the component if it isn’t ava…" at bounding box center [574, 402] width 450 height 15
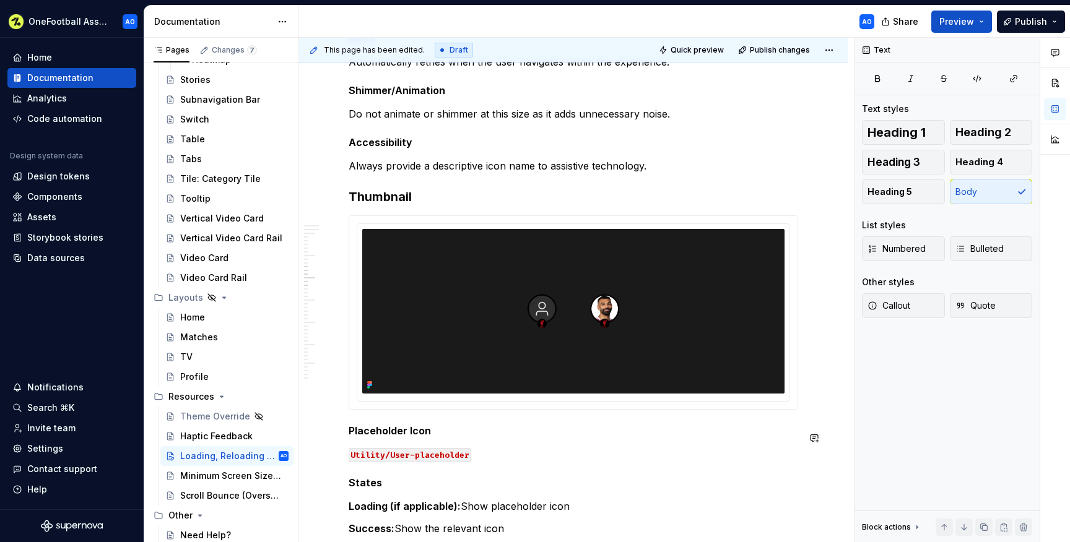
scroll to position [1445, 0]
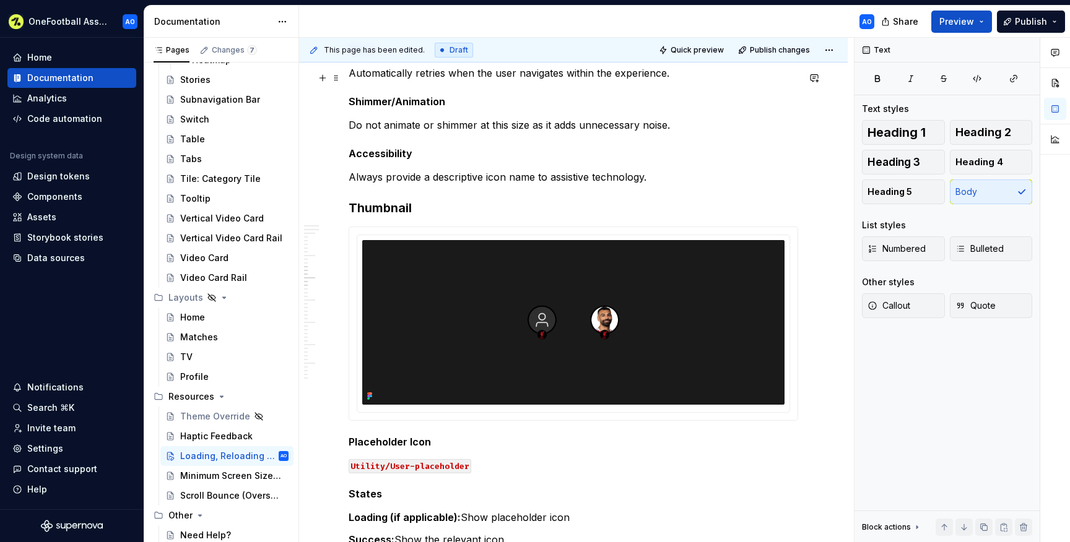
click at [459, 81] on p "Automatically retries when the user navigates within the experience." at bounding box center [574, 73] width 450 height 15
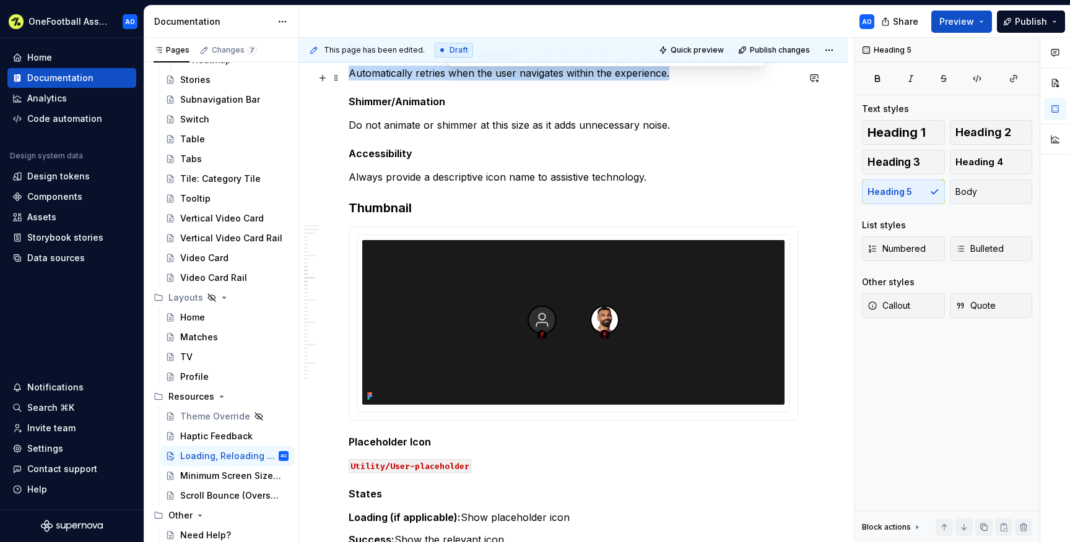
click at [459, 81] on p "Automatically retries when the user navigates within the experience." at bounding box center [574, 73] width 450 height 15
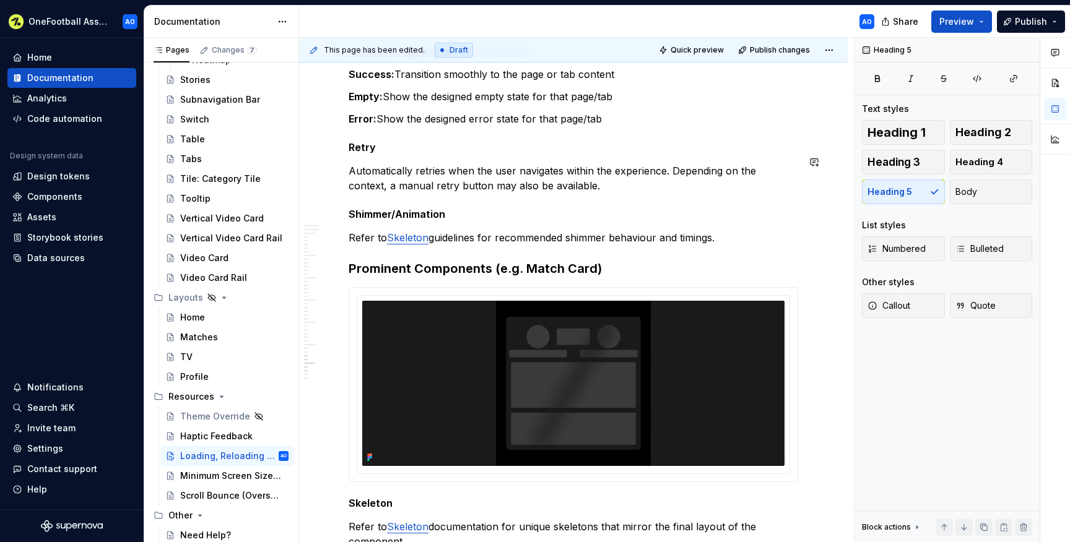
scroll to position [3872, 0]
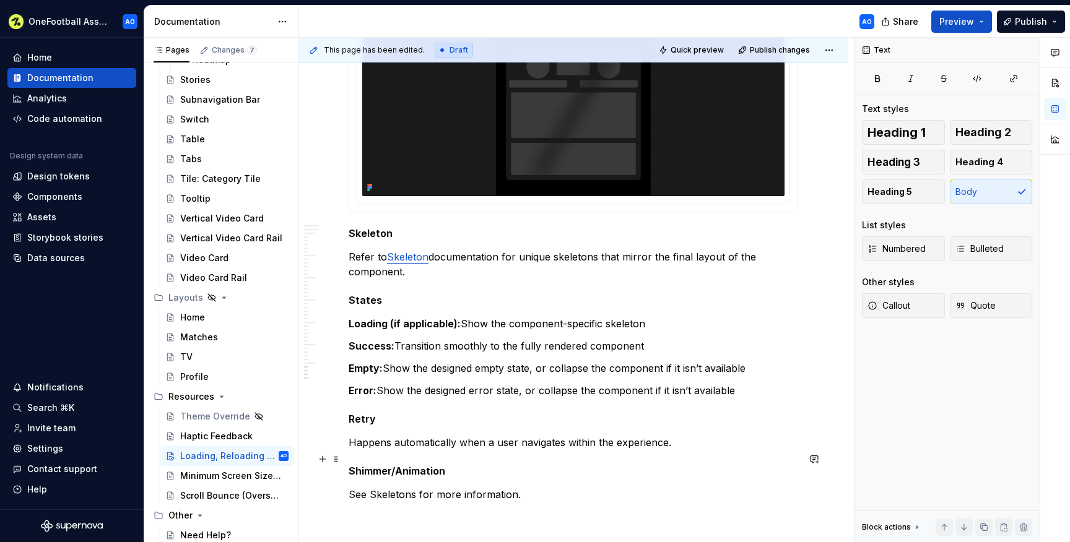
click at [471, 450] on p "Happens automatically when a user navigates within the experience." at bounding box center [574, 442] width 450 height 15
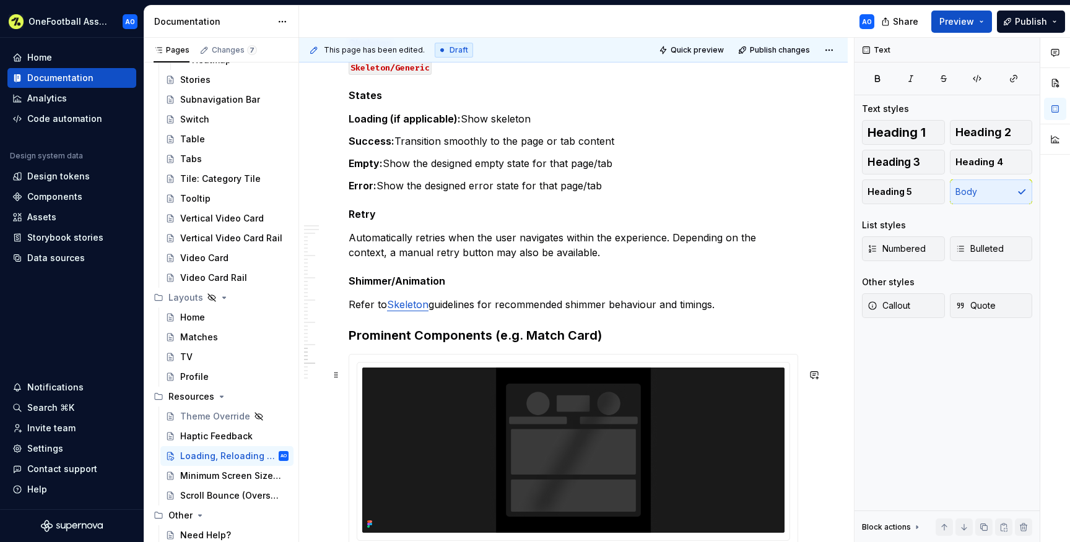
scroll to position [3519, 0]
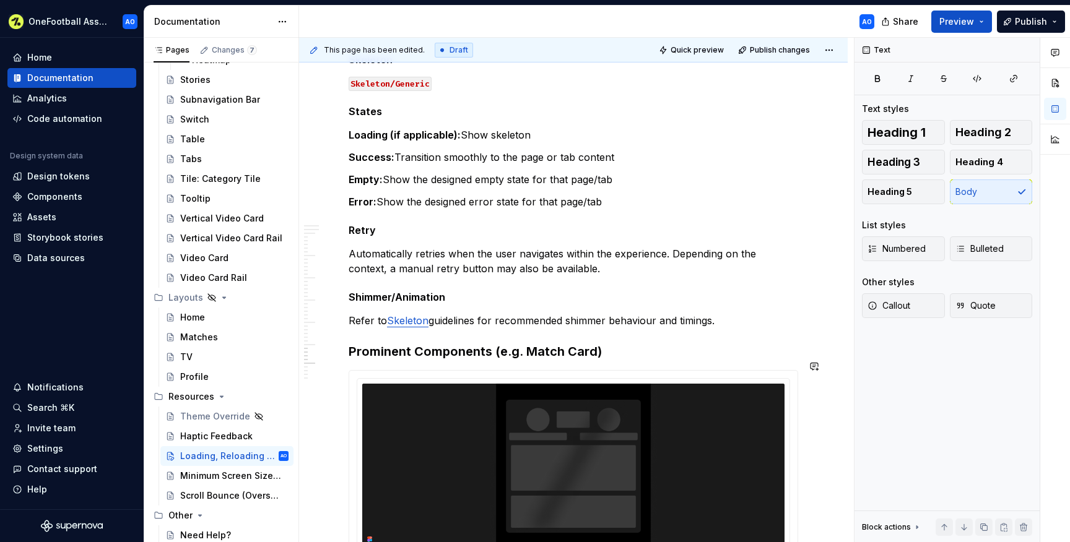
click at [445, 303] on h5 "Shimmer/Animation" at bounding box center [574, 297] width 450 height 12
click at [448, 328] on p "Refer to Skeleton guidelines for recommended shimmer behaviour and timings." at bounding box center [574, 320] width 450 height 15
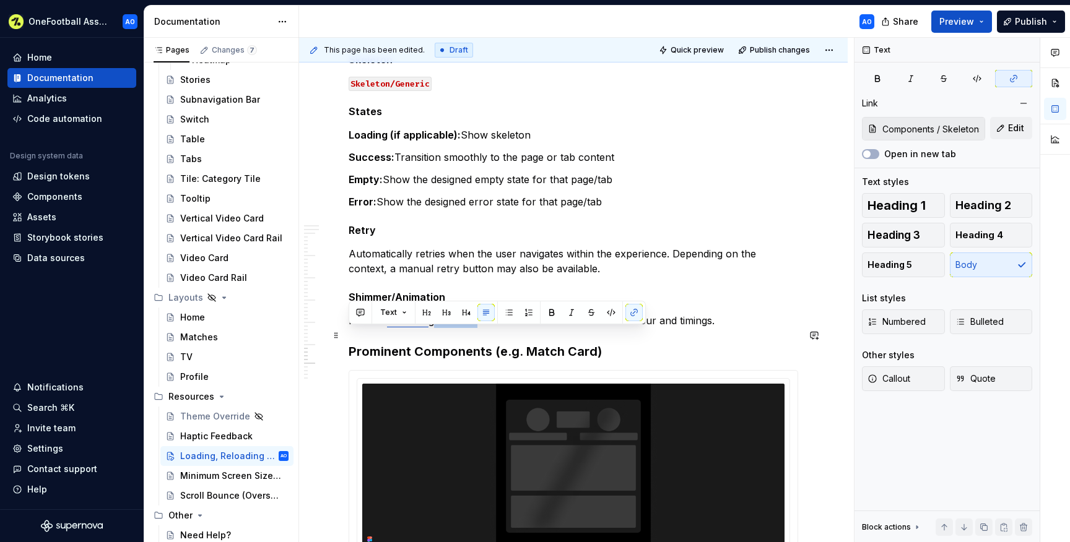
click at [448, 328] on p "Refer to Skeleton guidelines for recommended shimmer behaviour and timings." at bounding box center [574, 320] width 450 height 15
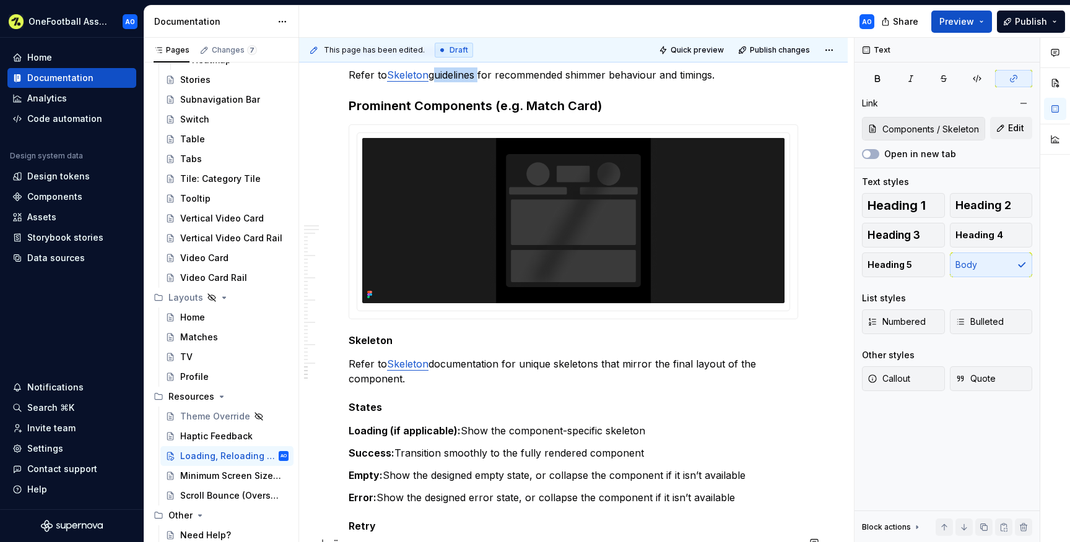
scroll to position [4070, 0]
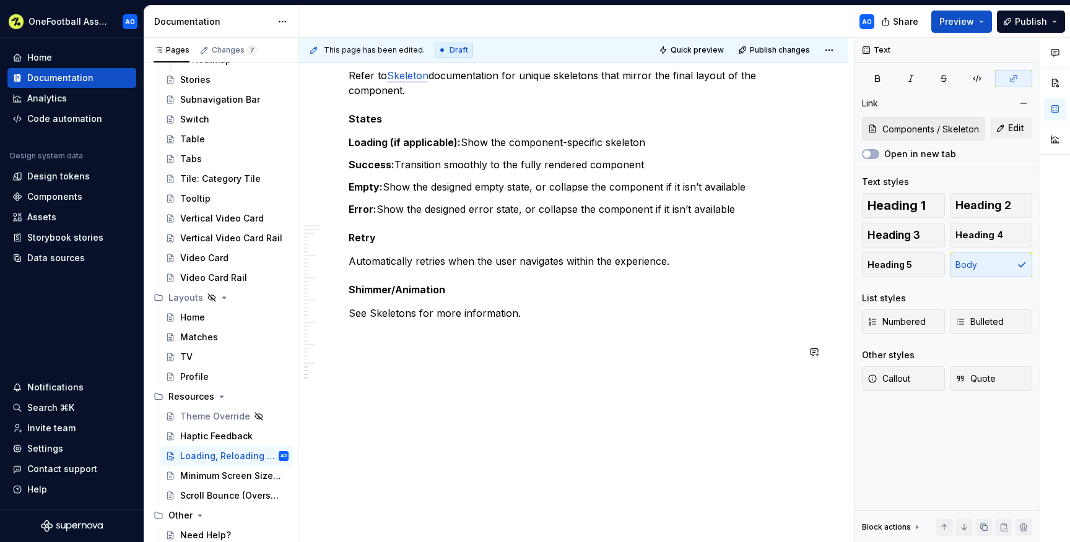
click at [430, 316] on p "See Skeletons for more information." at bounding box center [574, 313] width 450 height 15
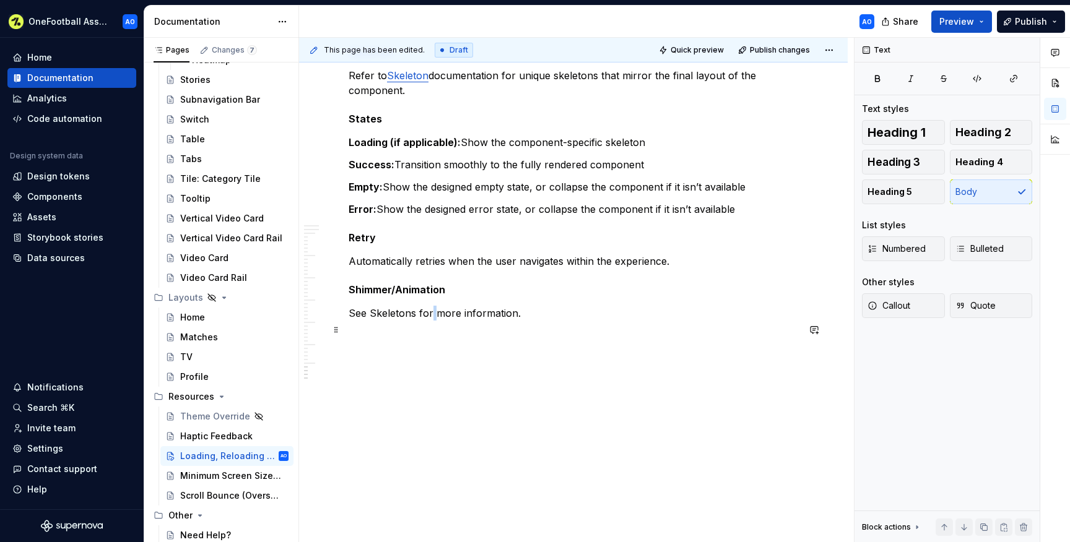
click at [430, 316] on p "See Skeletons for more information." at bounding box center [574, 313] width 450 height 15
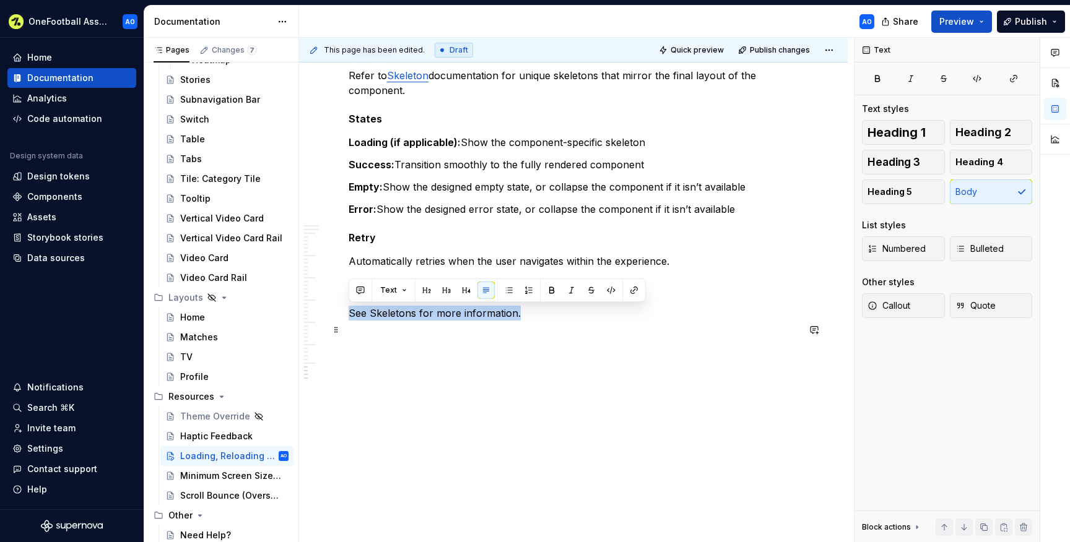
click at [430, 316] on p "See Skeletons for more information." at bounding box center [574, 313] width 450 height 15
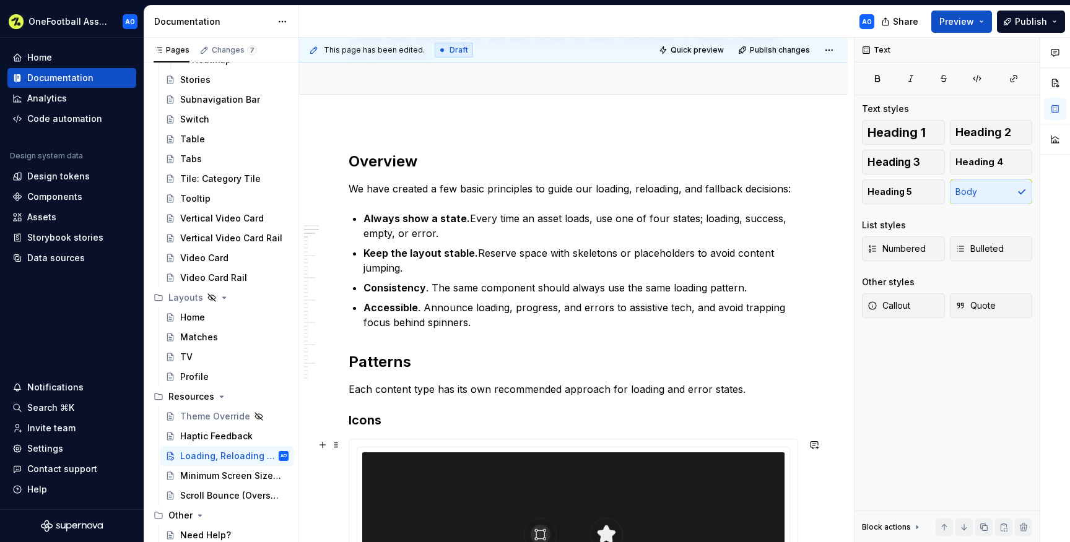
scroll to position [0, 0]
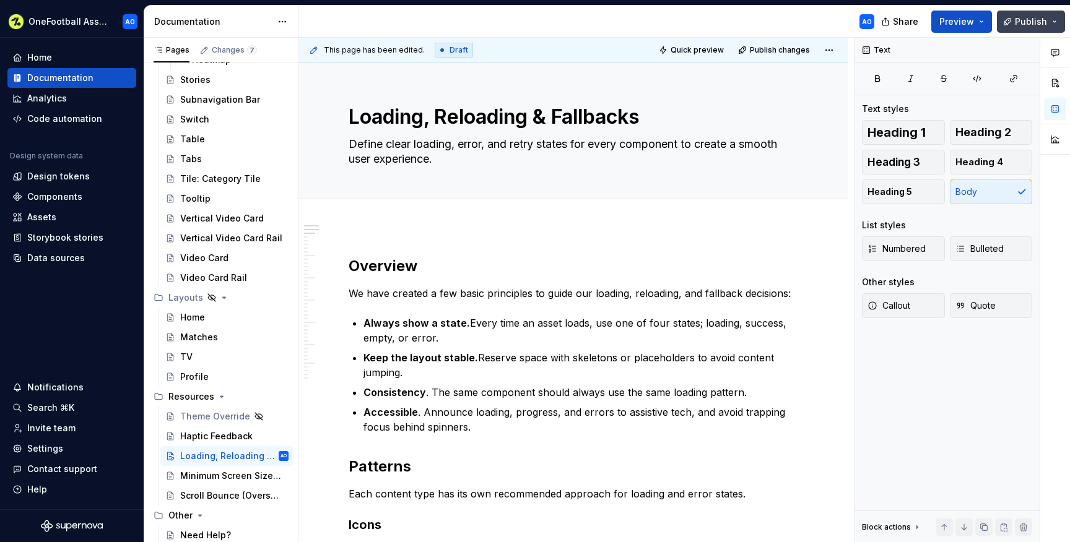
click at [1028, 25] on span "Publish" at bounding box center [1031, 21] width 32 height 12
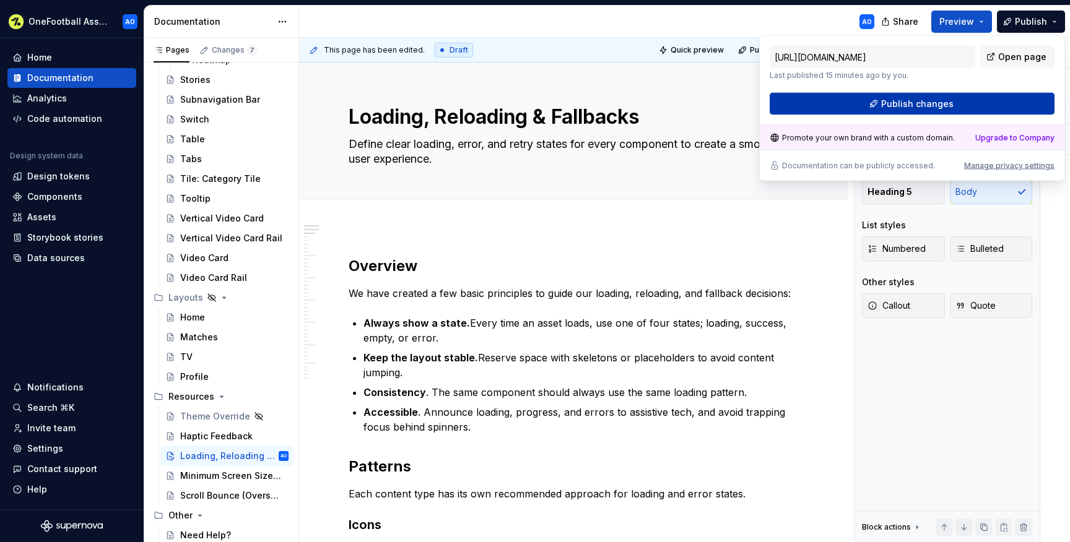
click at [891, 112] on button "Publish changes" at bounding box center [912, 104] width 285 height 22
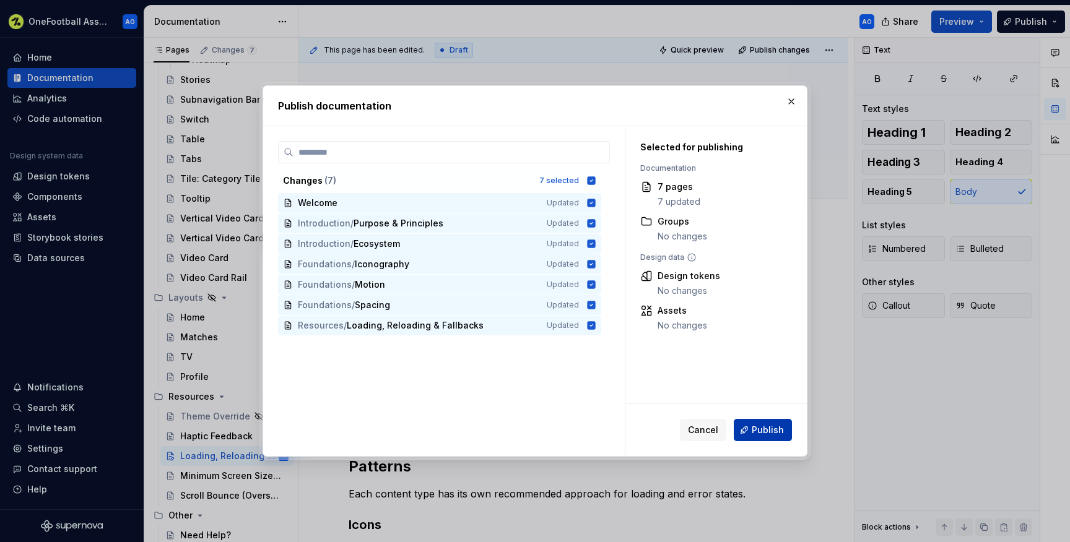
click at [771, 428] on span "Publish" at bounding box center [768, 430] width 32 height 12
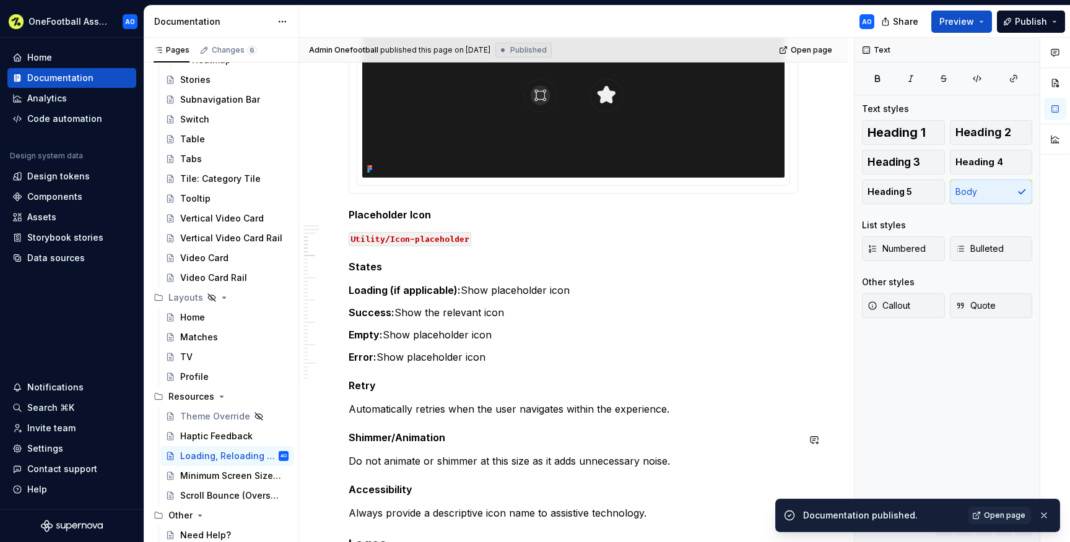
scroll to position [555, 0]
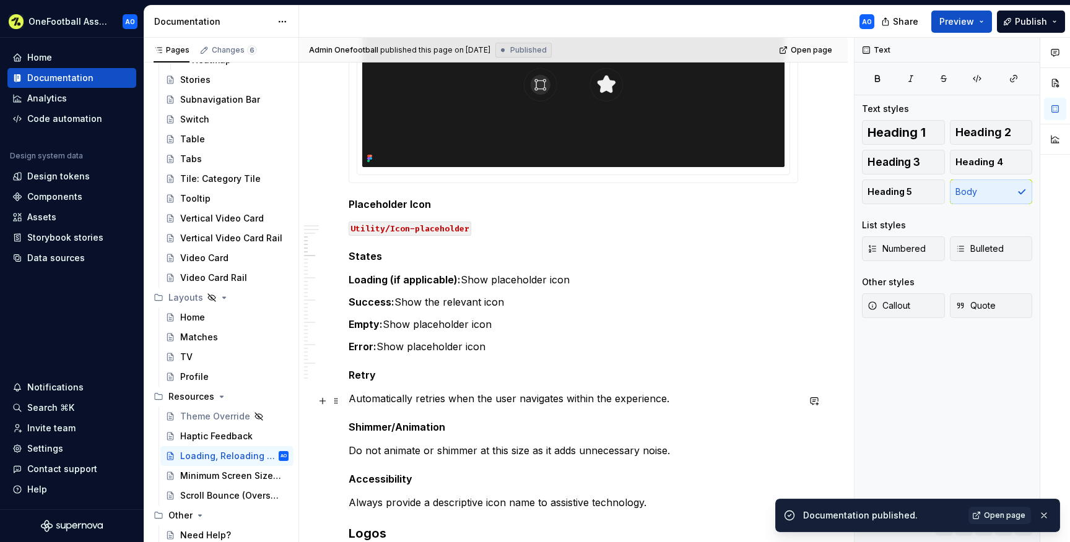
click at [377, 402] on p "Automatically retries when the user navigates within the experience." at bounding box center [574, 398] width 450 height 15
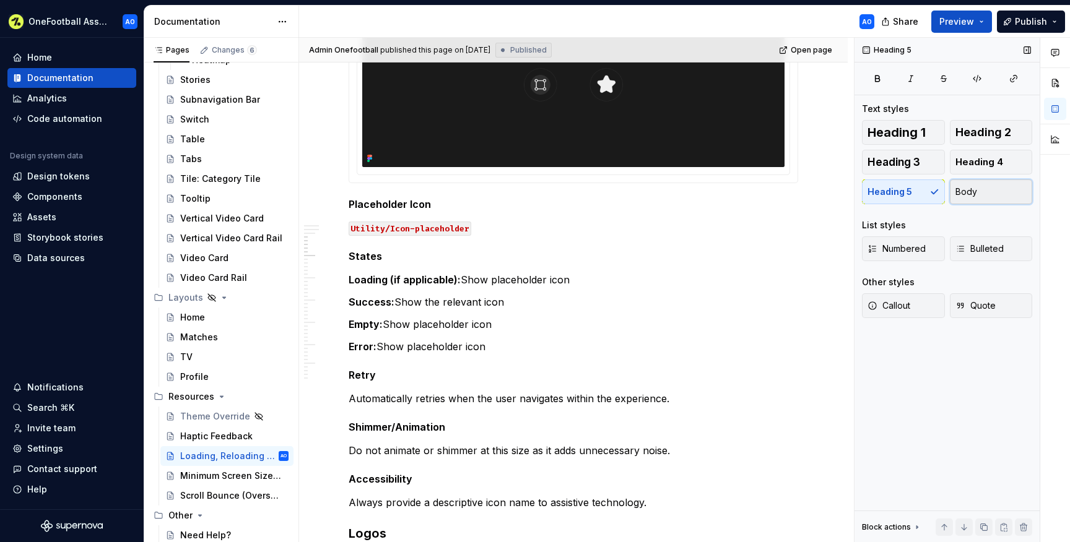
click at [981, 190] on button "Body" at bounding box center [991, 192] width 83 height 25
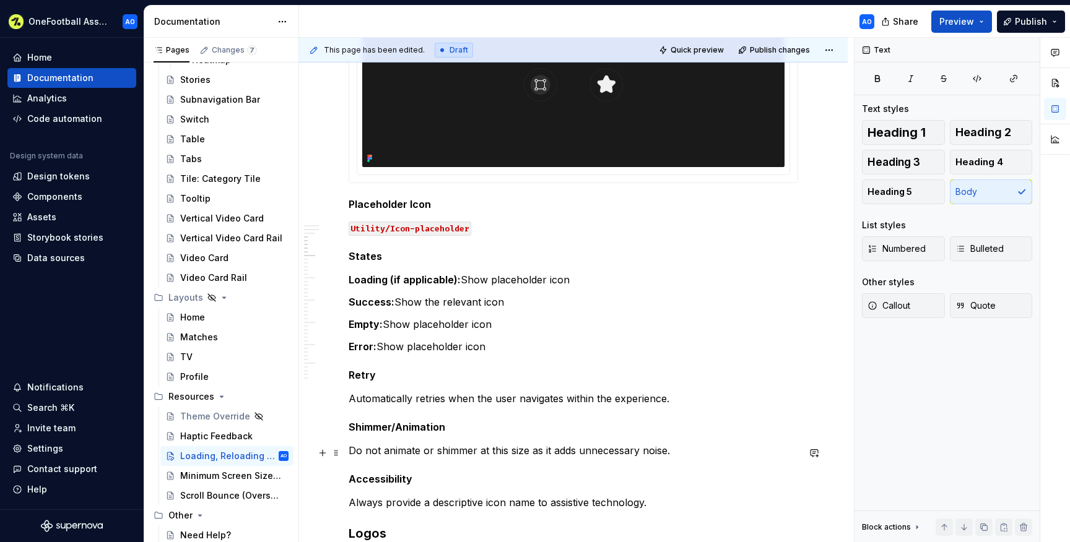
click at [381, 454] on p "Do not animate or shimmer at this size as it adds unnecessary noise." at bounding box center [574, 450] width 450 height 15
click at [388, 510] on p "Always provide a descriptive icon name to assistive technology." at bounding box center [574, 502] width 450 height 15
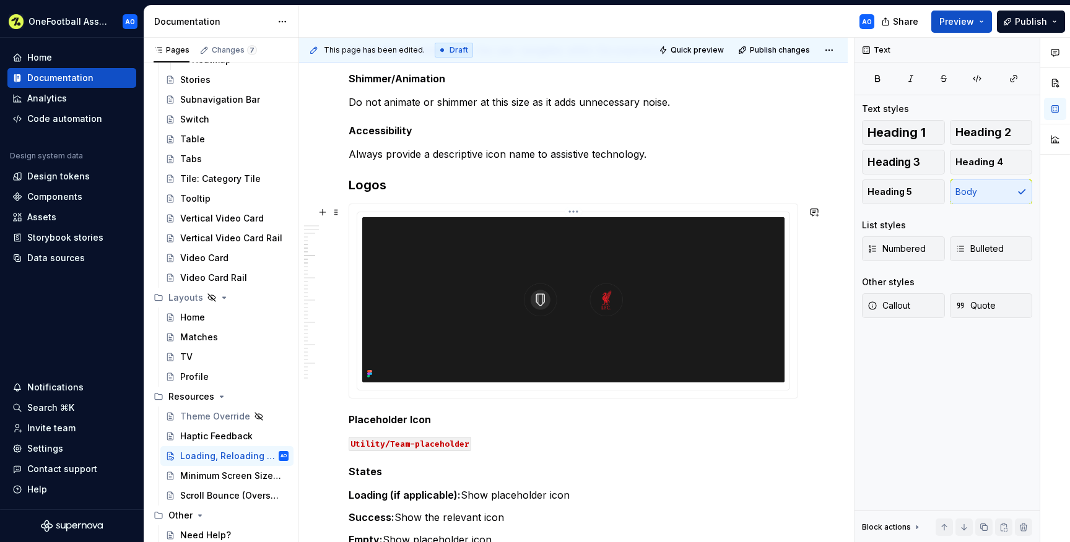
scroll to position [1034, 0]
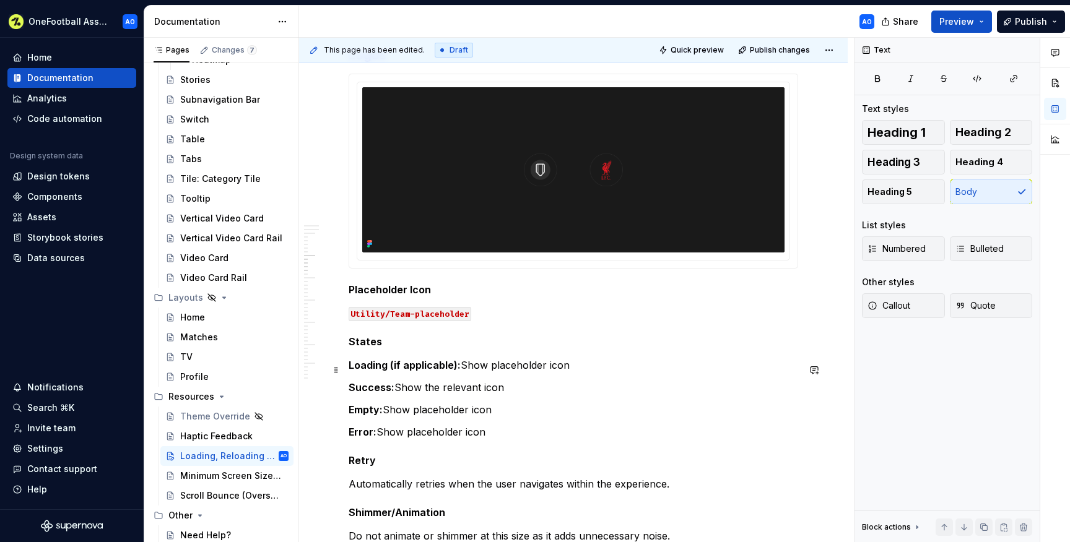
click at [380, 371] on strong "Loading (if applicable):" at bounding box center [405, 365] width 112 height 12
click at [380, 394] on strong "Success:" at bounding box center [372, 387] width 46 height 12
click at [371, 483] on p "Automatically retries when the user navigates within the experience." at bounding box center [574, 484] width 450 height 15
click at [997, 187] on button "Body" at bounding box center [991, 192] width 83 height 25
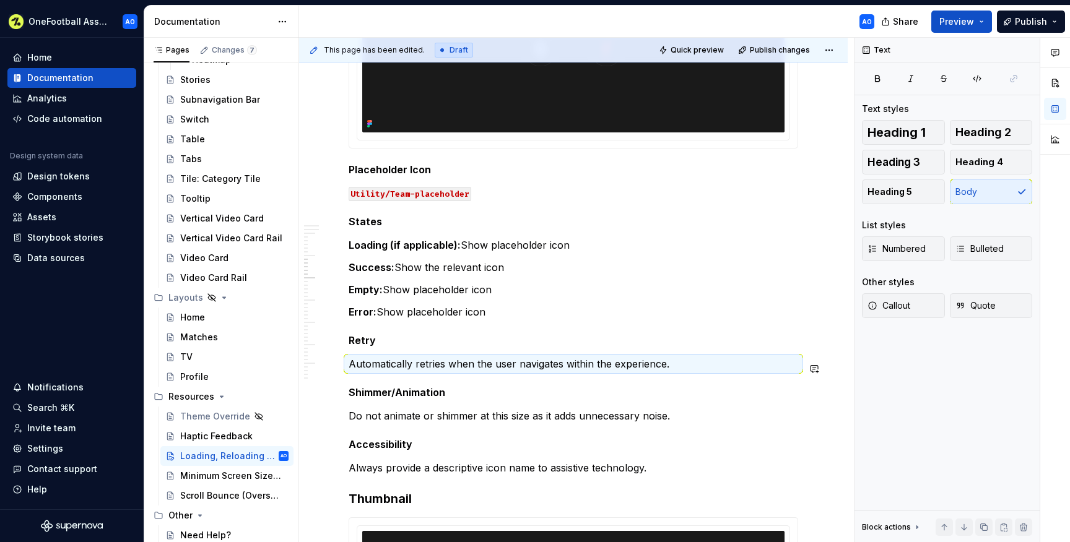
scroll to position [1156, 0]
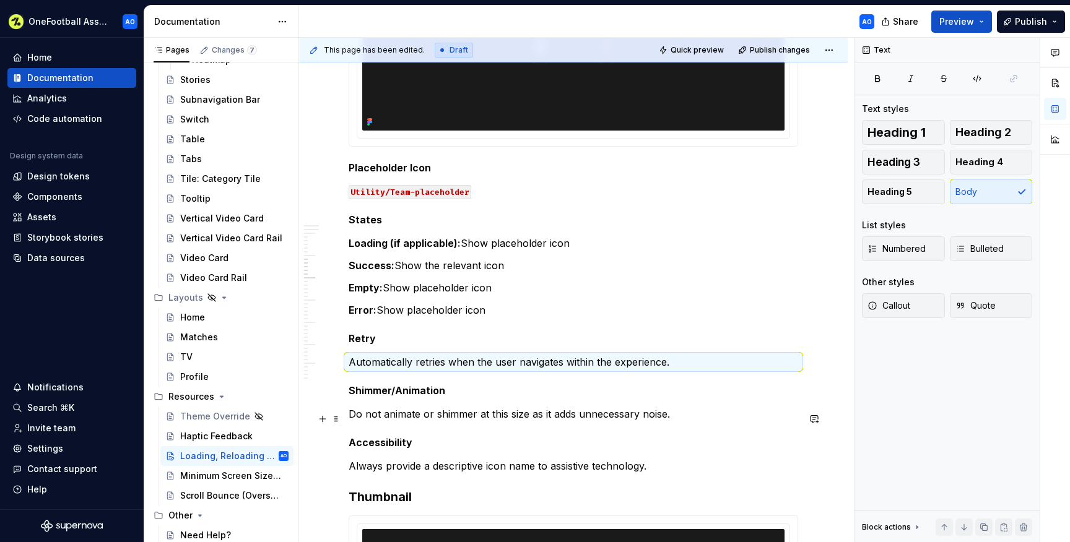
click at [521, 417] on p "Do not animate or shimmer at this size as it adds unnecessary noise." at bounding box center [574, 414] width 450 height 15
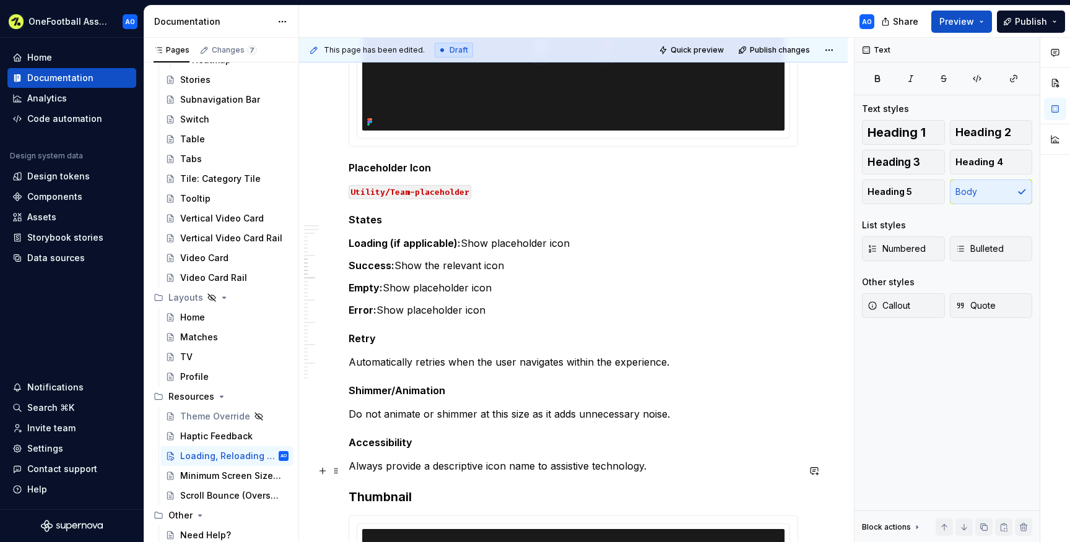
click at [507, 469] on p "Always provide a descriptive icon name to assistive technology." at bounding box center [574, 466] width 450 height 15
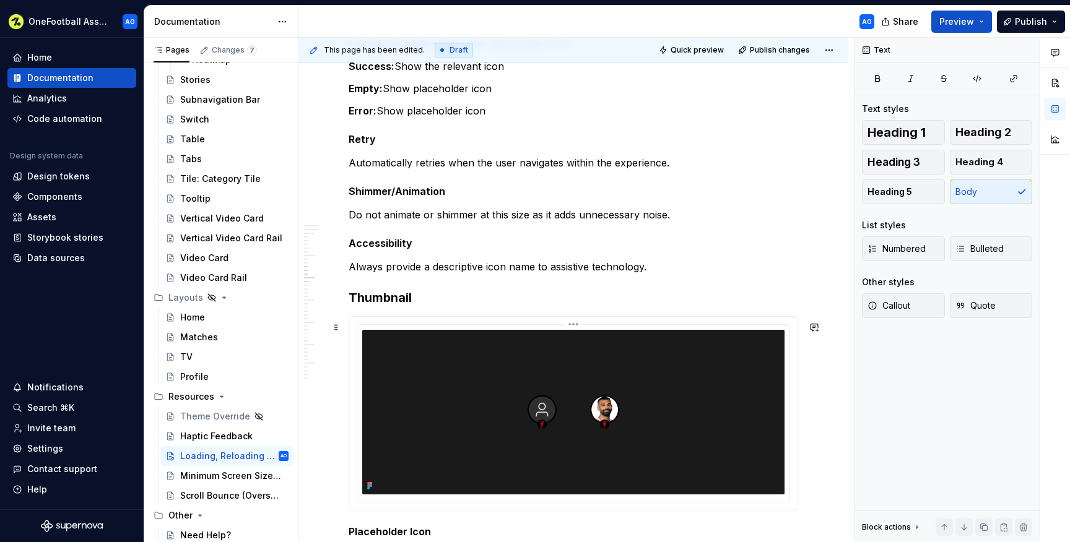
scroll to position [1651, 0]
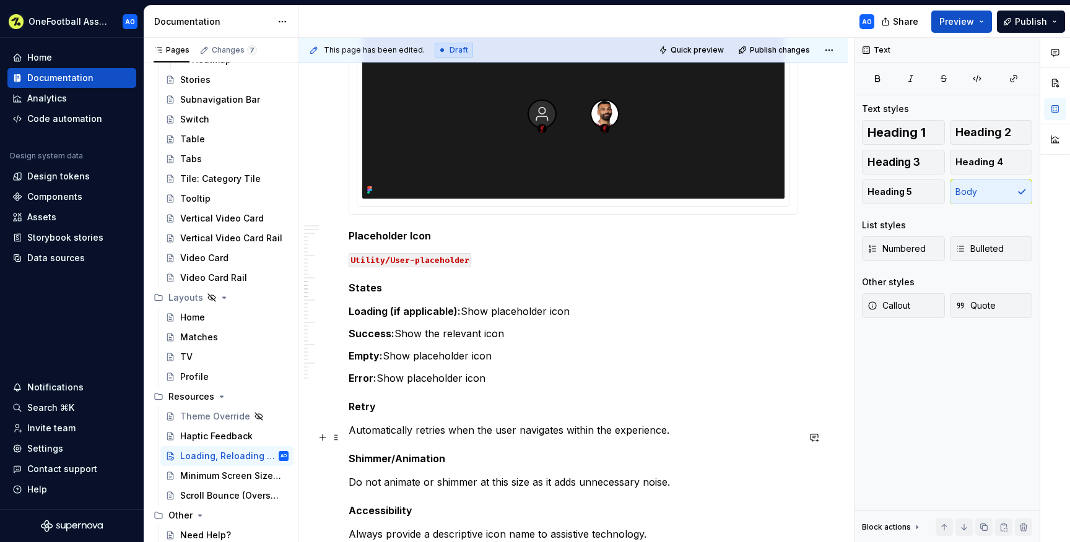
click at [422, 437] on p "Automatically retries when the user navigates within the experience." at bounding box center [574, 430] width 450 height 15
click at [1001, 190] on button "Body" at bounding box center [991, 192] width 83 height 25
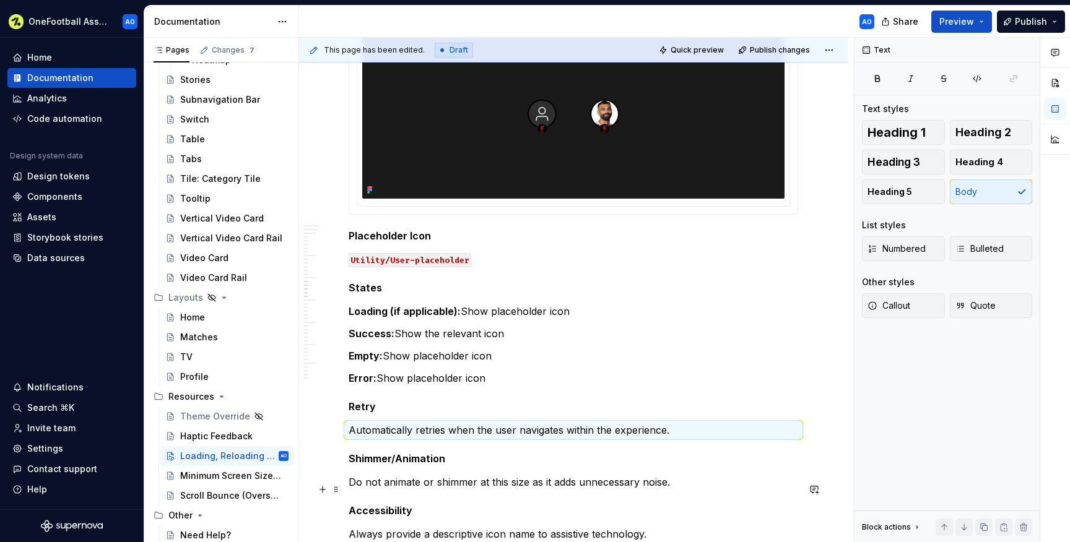
click at [466, 484] on p "Do not animate or shimmer at this size as it adds unnecessary noise." at bounding box center [574, 482] width 450 height 15
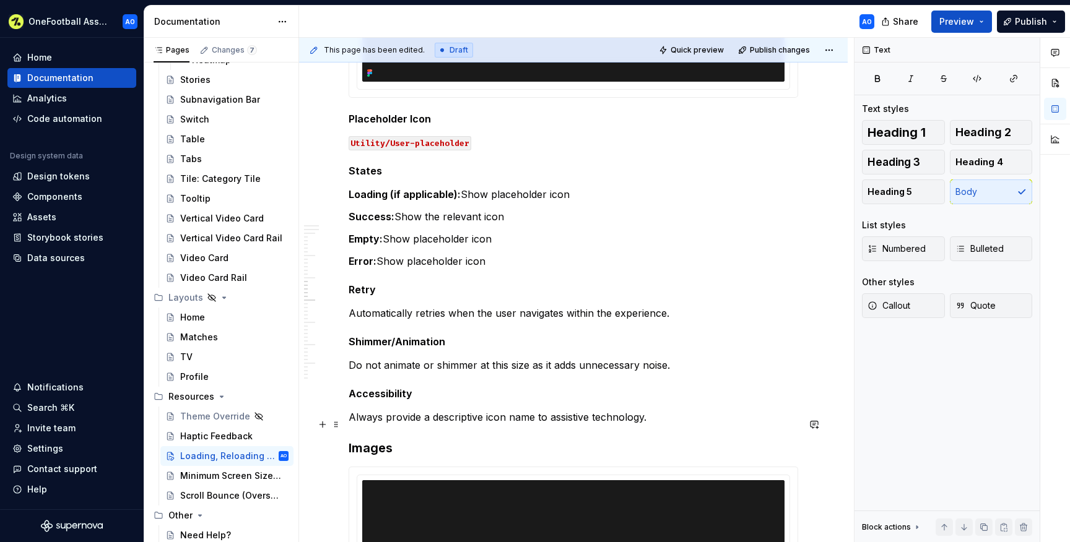
click at [436, 418] on p "Always provide a descriptive icon name to assistive technology." at bounding box center [574, 417] width 450 height 15
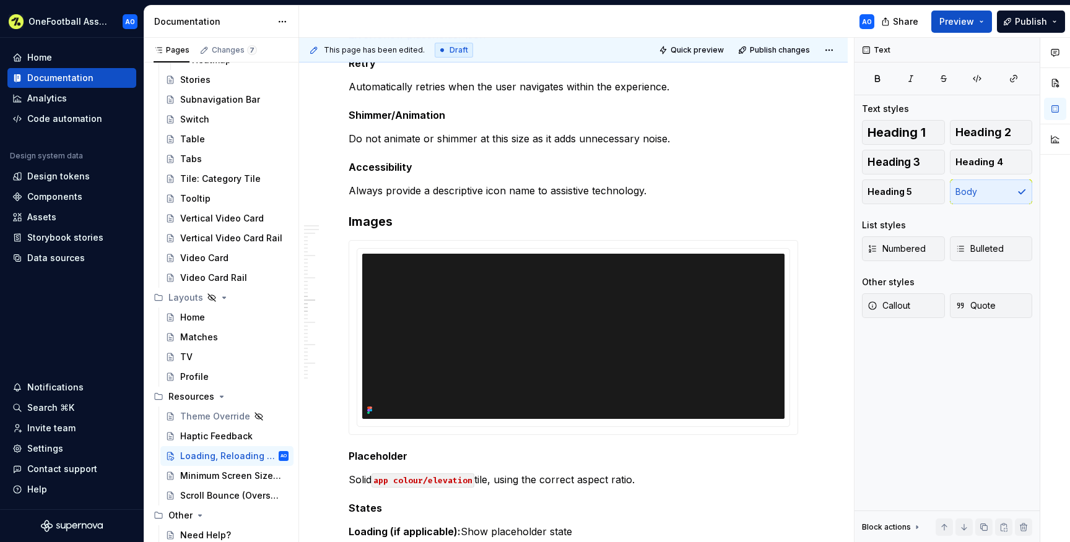
scroll to position [2232, 0]
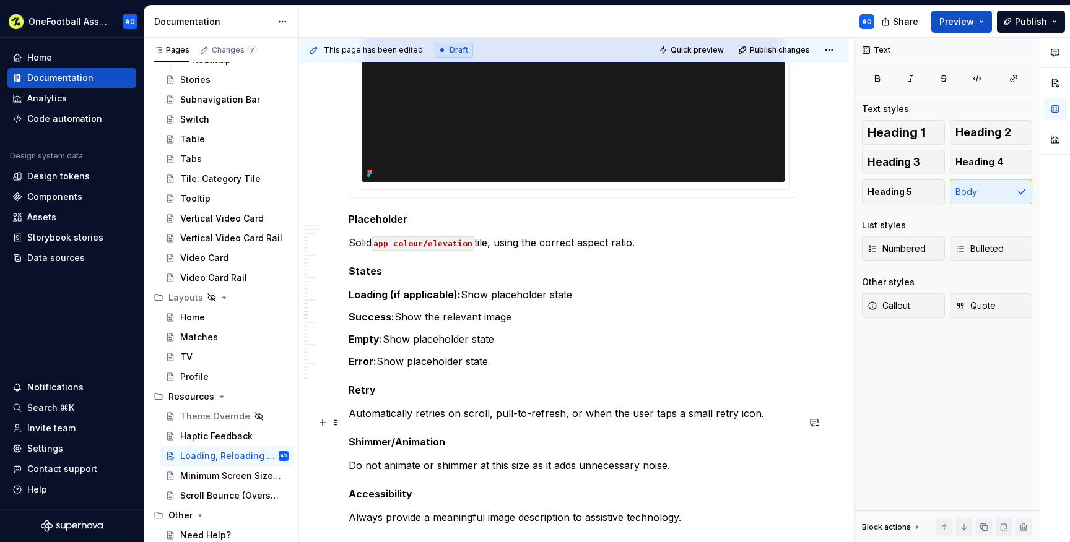
click at [420, 421] on p "Automatically retries on scroll, pull-to-refresh, or when the user taps a small…" at bounding box center [574, 413] width 450 height 15
click at [428, 369] on p "Error: Show placeholder state" at bounding box center [574, 361] width 450 height 15
click at [422, 336] on div "Overview We have created a few basic principles to guide our loading, reloading…" at bounding box center [574, 106] width 450 height 4162
click at [414, 470] on p "Do not animate or shimmer at this size as it adds unnecessary noise." at bounding box center [574, 465] width 450 height 15
click at [404, 525] on p "Always provide a meaningful image description to assistive technology." at bounding box center [574, 517] width 450 height 15
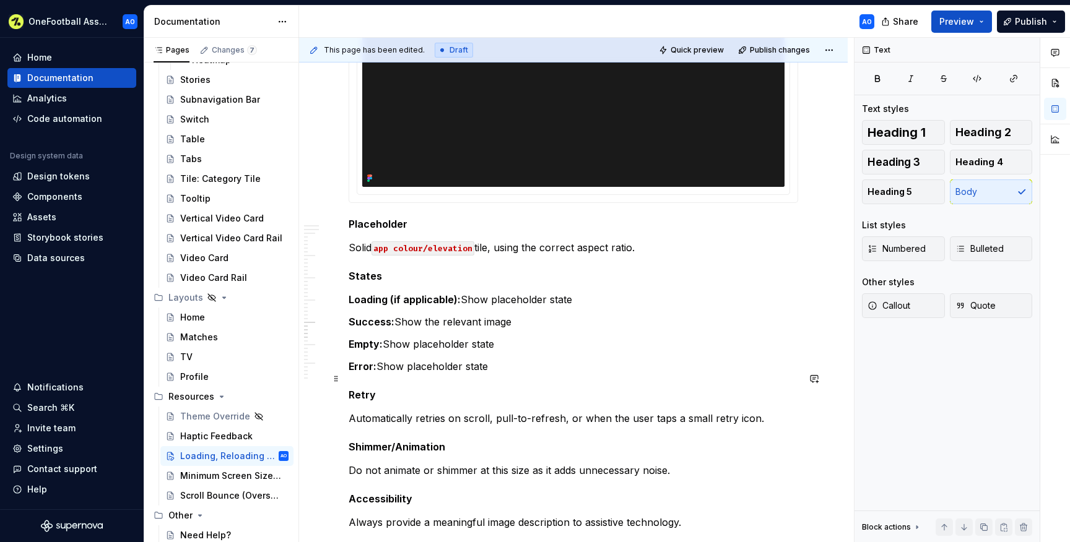
scroll to position [2797, 0]
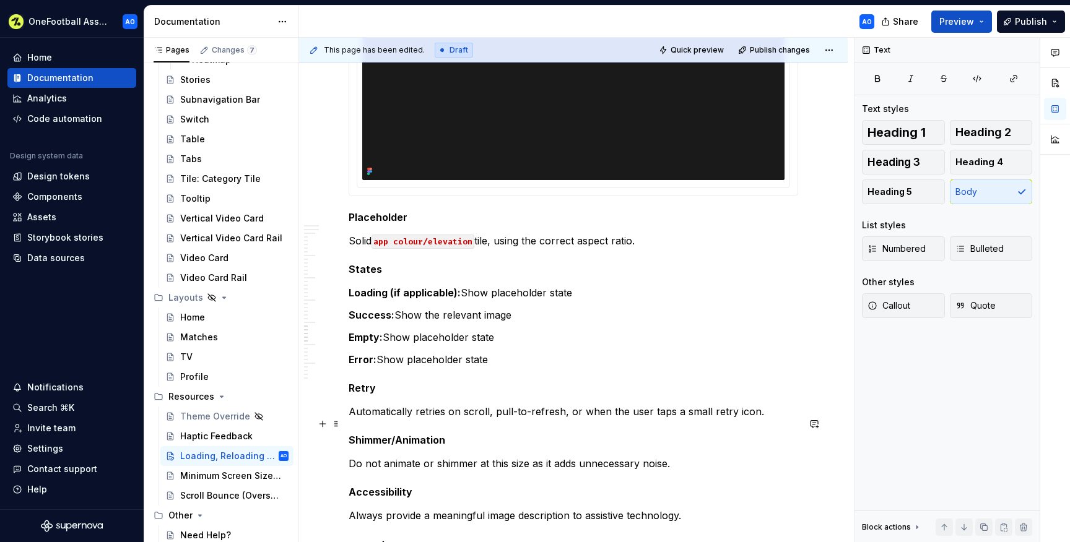
click at [390, 419] on p "Automatically retries on scroll, pull-to-refresh, or when the user taps a small…" at bounding box center [574, 411] width 450 height 15
click at [391, 471] on p "Do not animate or shimmer at this size as it adds unnecessary noise." at bounding box center [574, 463] width 450 height 15
click at [391, 446] on h5 "Shimmer/Animation" at bounding box center [574, 440] width 450 height 12
click at [384, 523] on p "Always provide a meaningful image description to assistive technology." at bounding box center [574, 515] width 450 height 15
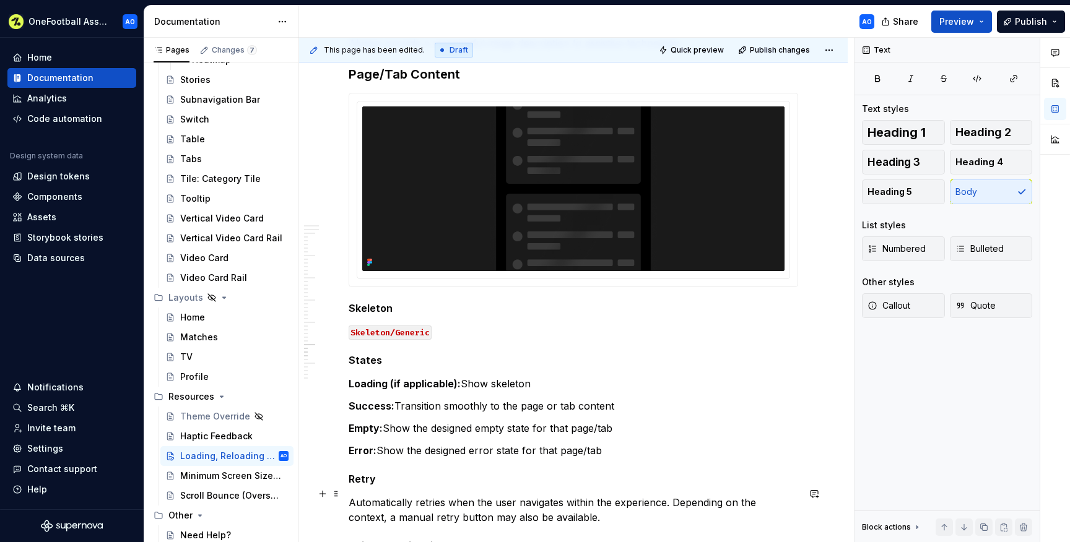
scroll to position [3362, 0]
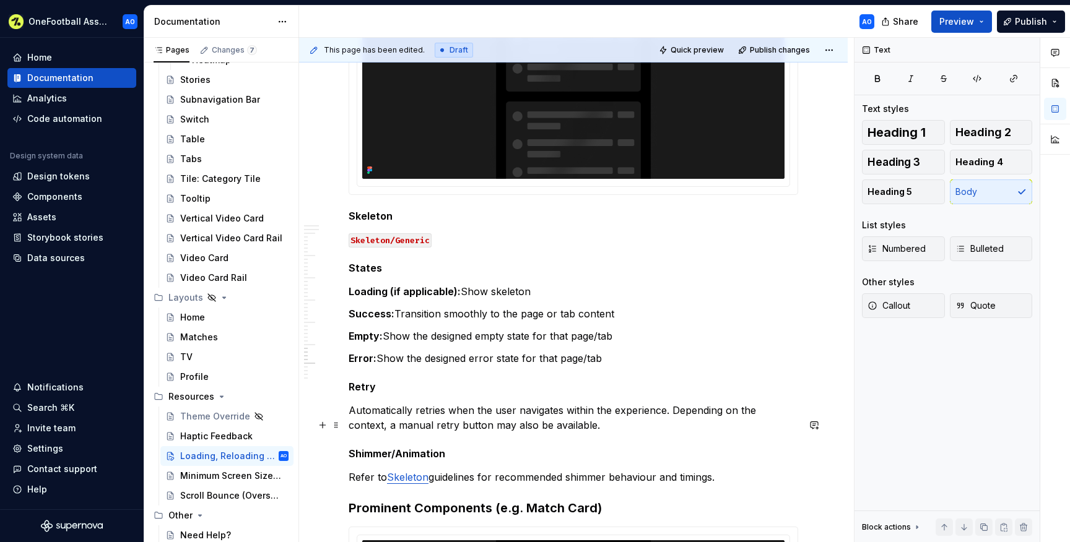
click at [377, 433] on p "Automatically retries when the user navigates within the experience. Depending …" at bounding box center [574, 418] width 450 height 30
click at [362, 393] on h5 "Retry" at bounding box center [574, 387] width 450 height 12
click at [367, 460] on h5 "Shimmer/Animation" at bounding box center [574, 454] width 450 height 12
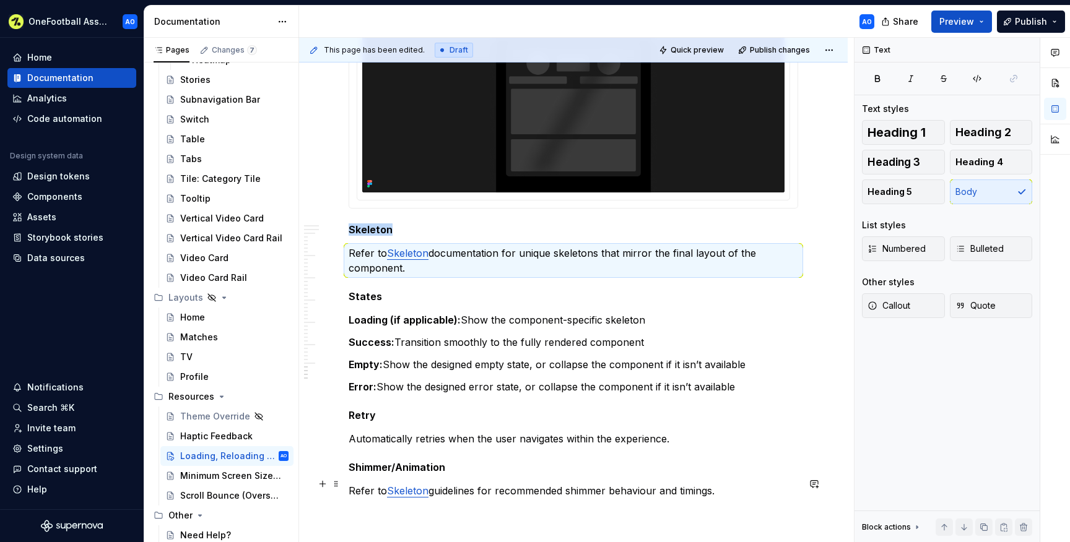
scroll to position [3916, 0]
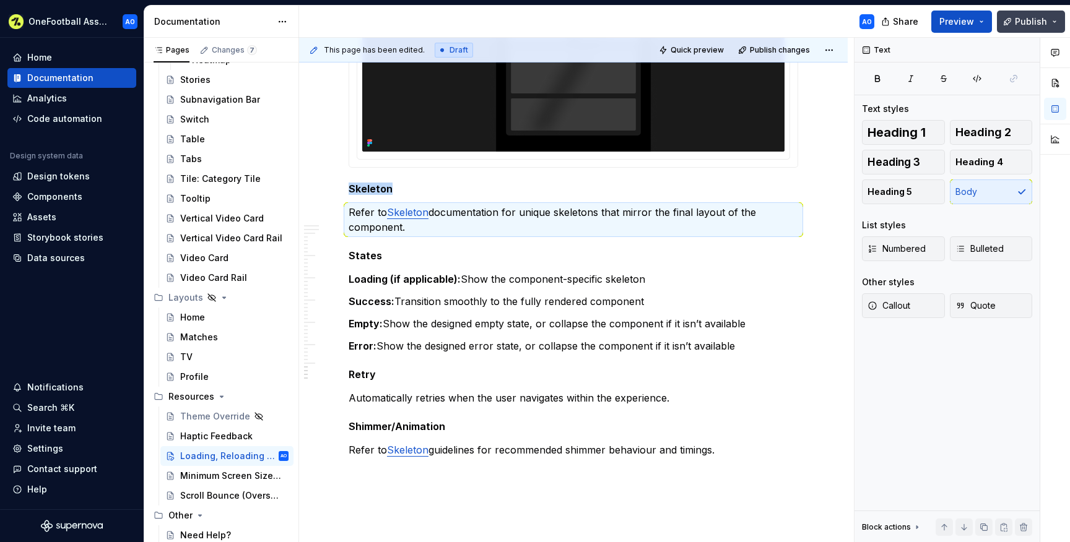
click at [1014, 24] on button "Publish" at bounding box center [1031, 22] width 68 height 22
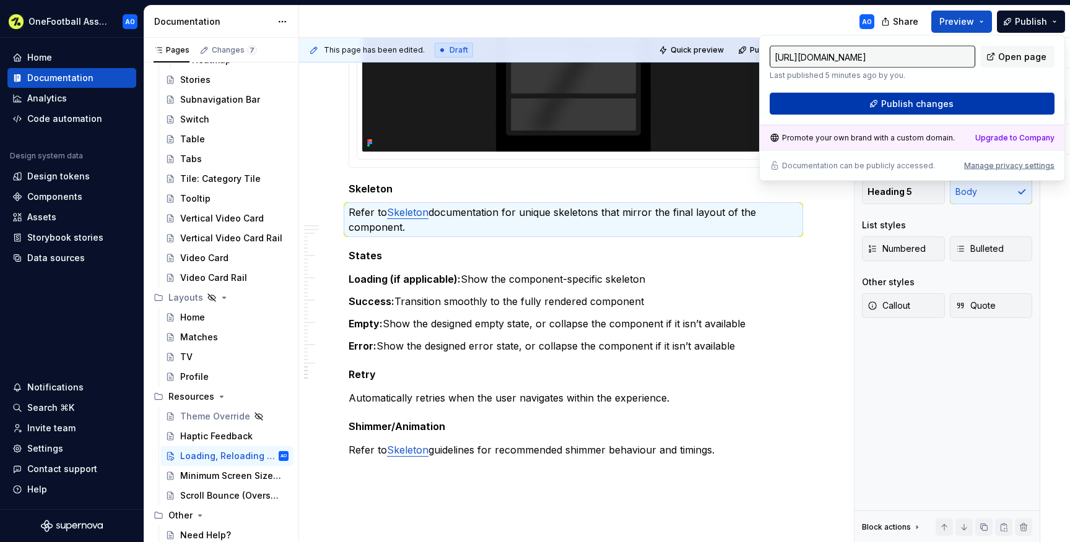
click at [848, 107] on button "Publish changes" at bounding box center [912, 104] width 285 height 22
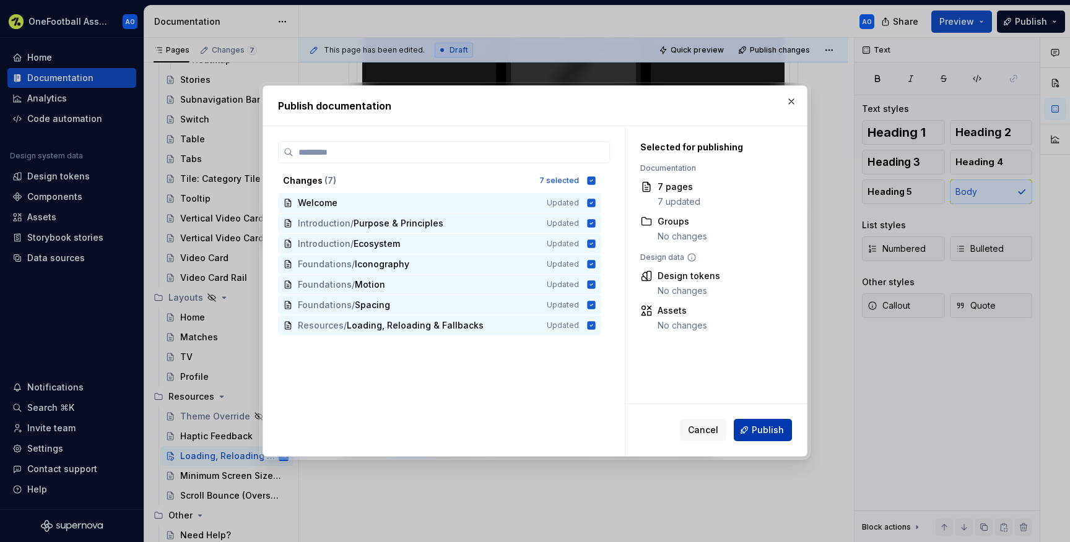
click at [773, 424] on span "Publish" at bounding box center [768, 430] width 32 height 12
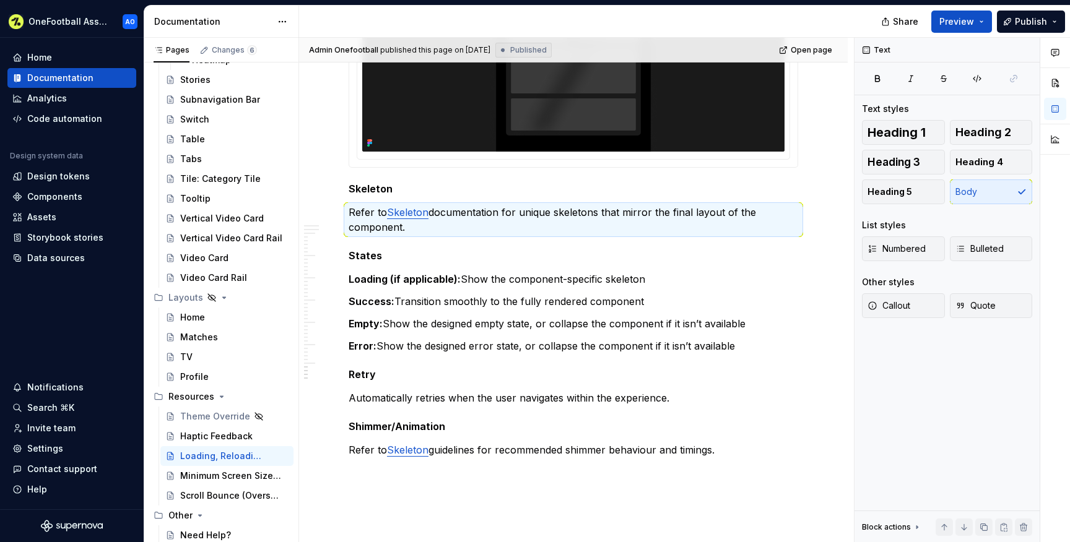
type textarea "*"
